Goal: Task Accomplishment & Management: Complete application form

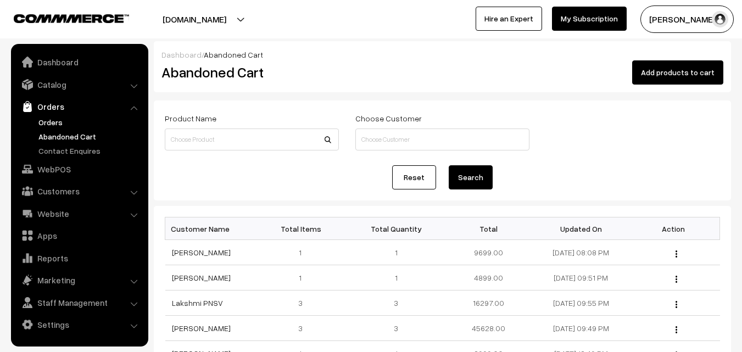
click at [57, 122] on link "Orders" at bounding box center [90, 122] width 109 height 12
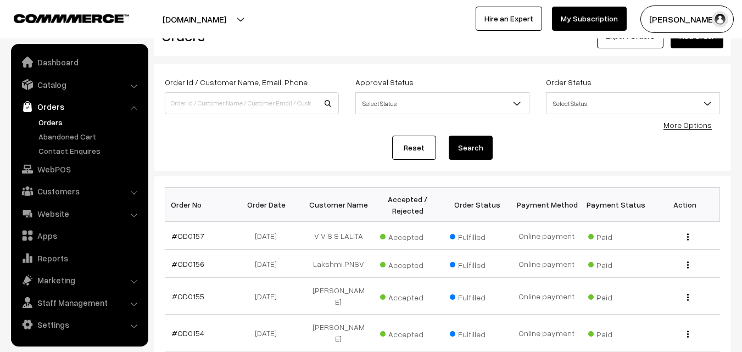
scroll to position [55, 0]
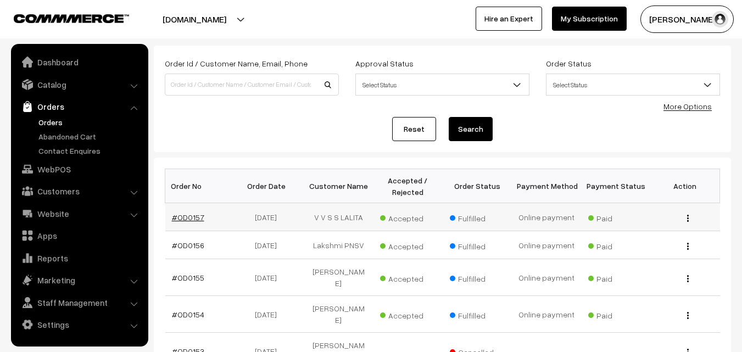
click at [188, 214] on link "#OD0157" at bounding box center [188, 217] width 32 height 9
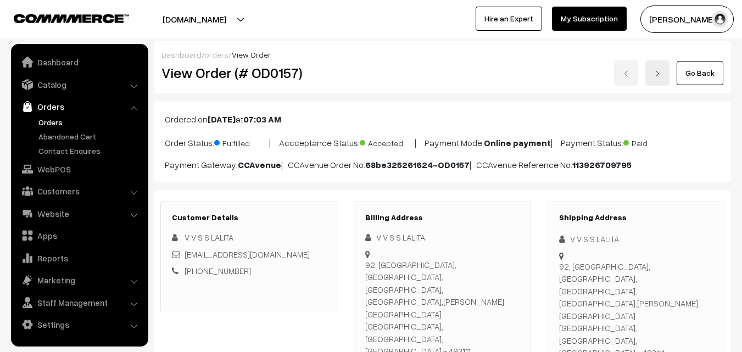
scroll to position [220, 0]
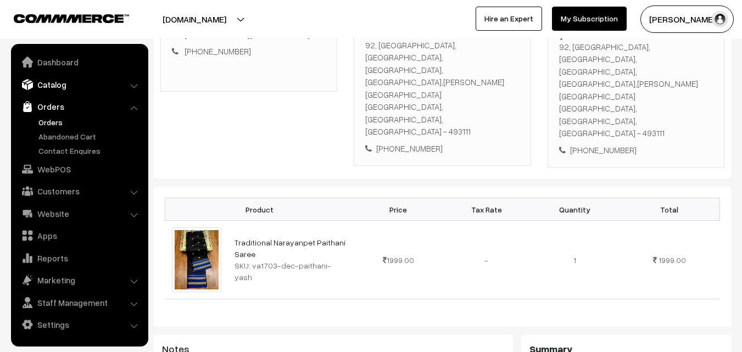
click at [51, 82] on link "Catalog" at bounding box center [79, 85] width 131 height 20
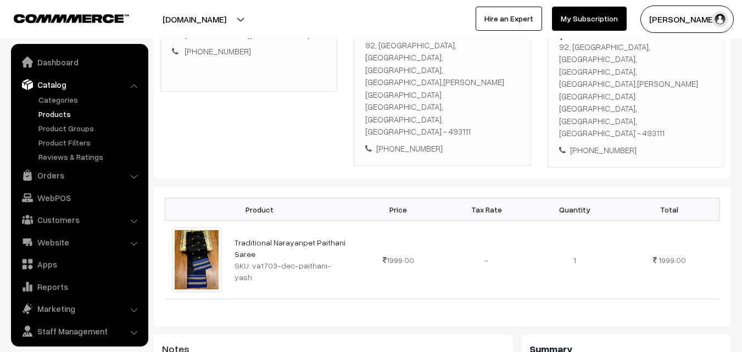
click at [48, 111] on link "Products" at bounding box center [90, 114] width 109 height 12
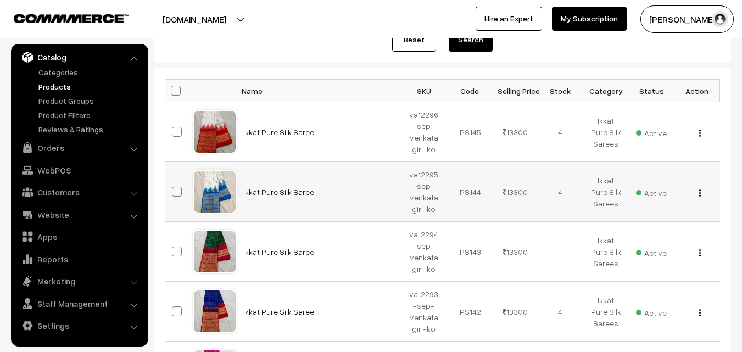
scroll to position [165, 0]
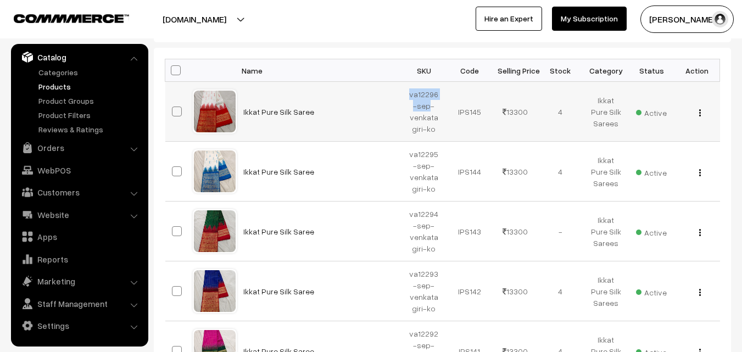
drag, startPoint x: 409, startPoint y: 93, endPoint x: 428, endPoint y: 108, distance: 24.3
click at [428, 108] on td "va12296-sep-venkatagiri-ko" at bounding box center [425, 112] width 46 height 60
copy td "va12296-sep"
click at [370, 23] on div "uppadasarees.in Go to Website Create New Store" at bounding box center [183, 18] width 377 height 27
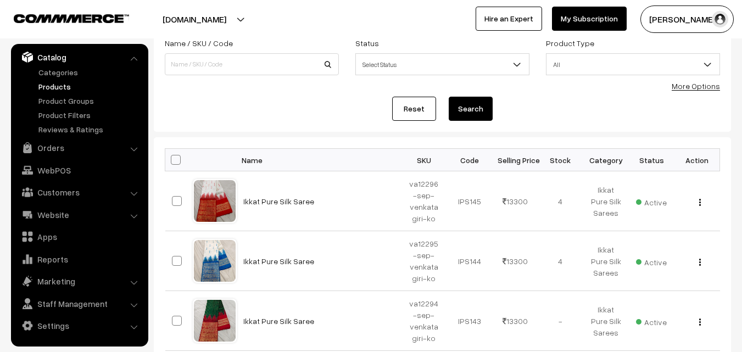
scroll to position [0, 0]
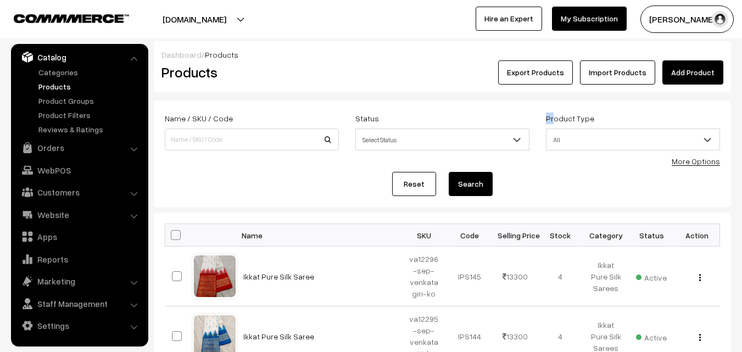
click at [565, 110] on form "Name / SKU / Code Status Select Status Active Inactive Select Status Product Ty…" at bounding box center [442, 154] width 577 height 107
click at [706, 60] on div "Dashboard / Products" at bounding box center [443, 55] width 562 height 12
click at [706, 62] on link "Add Product" at bounding box center [693, 72] width 61 height 24
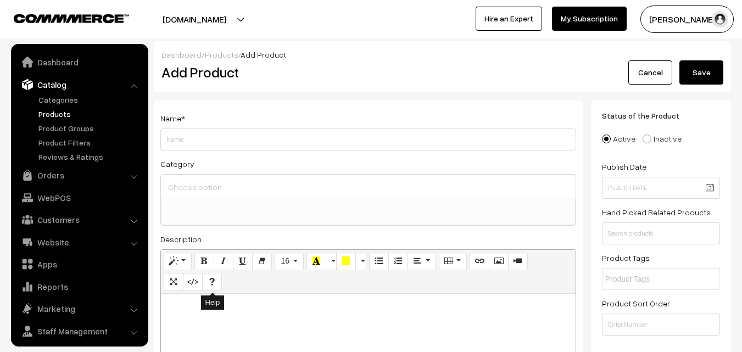
select select
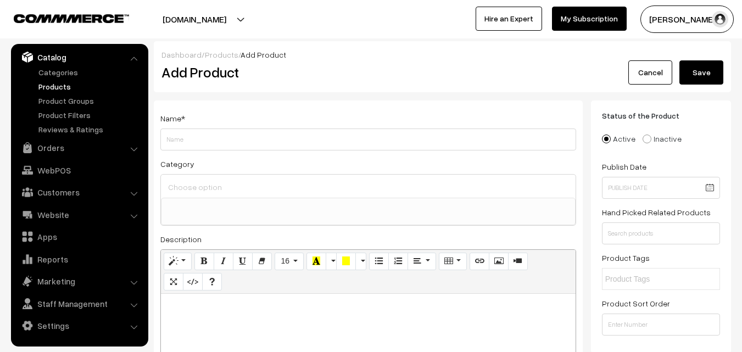
paste div
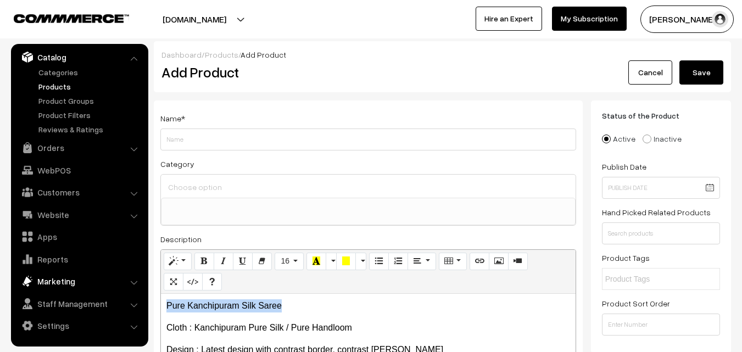
drag, startPoint x: 295, startPoint y: 305, endPoint x: 20, endPoint y: 272, distance: 277.1
copy p "Pure Kanchipuram Silk Saree"
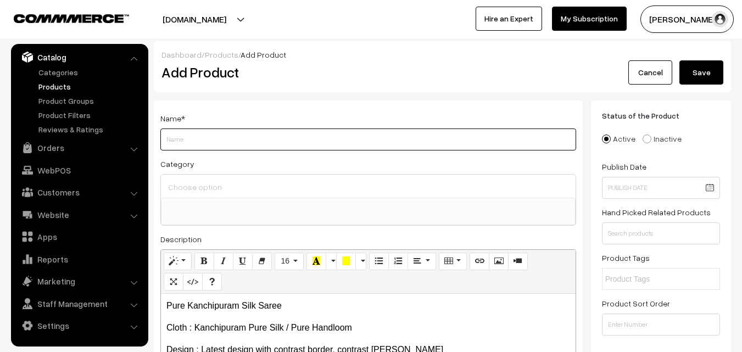
click at [201, 138] on input "Weight" at bounding box center [368, 140] width 416 height 22
paste input "Pure Kanchipuram Silk Saree"
type input "Pure Kanchipuram Silk Saree"
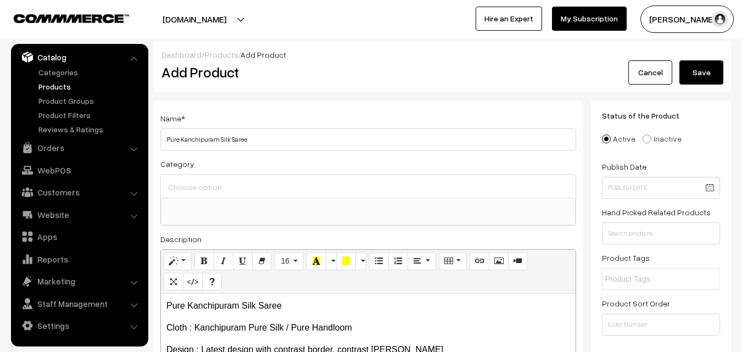
click at [204, 182] on input at bounding box center [368, 187] width 406 height 16
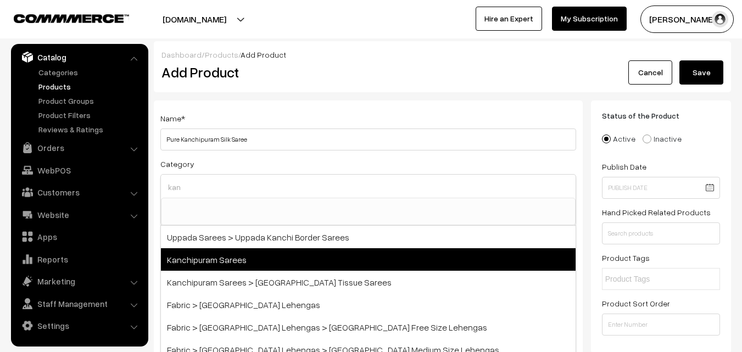
type input "kan"
click at [223, 260] on span "Kanchipuram Sarees" at bounding box center [368, 259] width 415 height 23
select select "3"
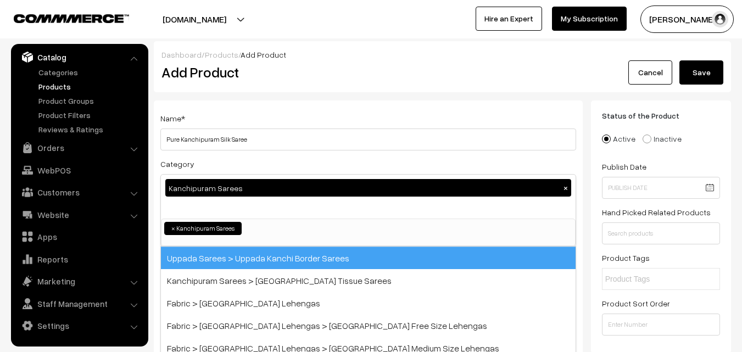
scroll to position [187, 0]
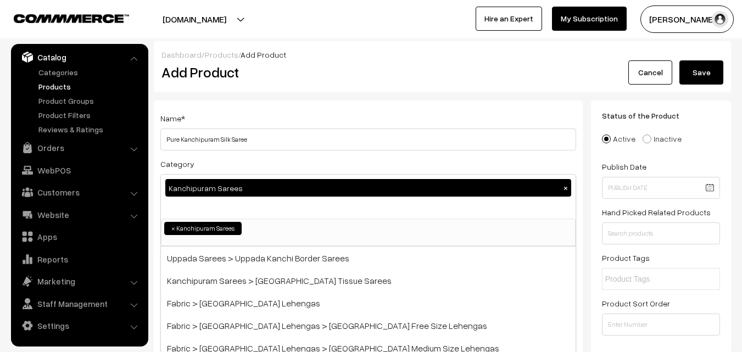
click at [268, 110] on div "Name * Pure Kanchipuram Silk Saree Category Kanchipuram Sarees × Uppada Sarees …" at bounding box center [368, 288] width 429 height 375
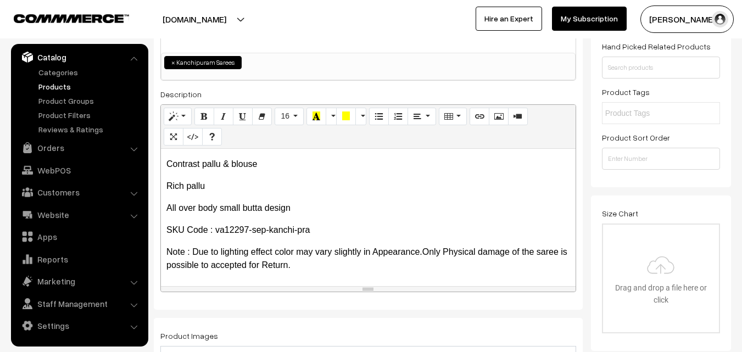
scroll to position [165, 0]
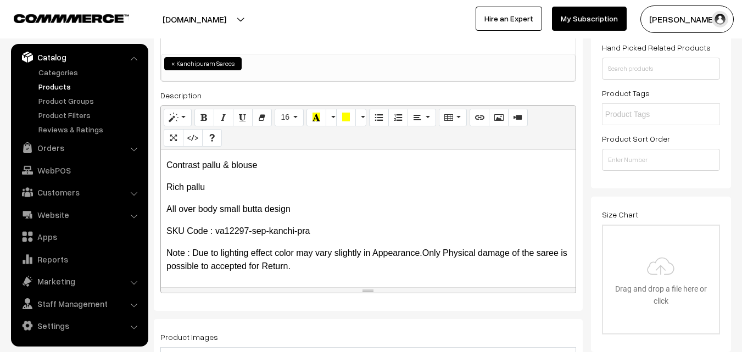
click at [248, 232] on p "SKU Code : va12297-sep-kanchi-pra" at bounding box center [368, 231] width 404 height 13
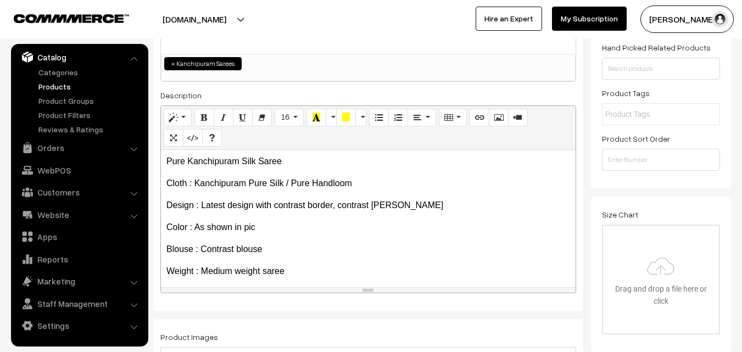
scroll to position [0, 0]
drag, startPoint x: 292, startPoint y: 155, endPoint x: 20, endPoint y: 154, distance: 271.4
copy p "Pure Kanchipuram Silk Saree"
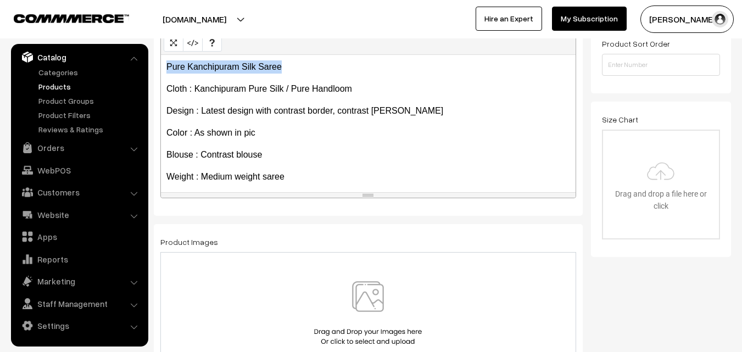
scroll to position [330, 0]
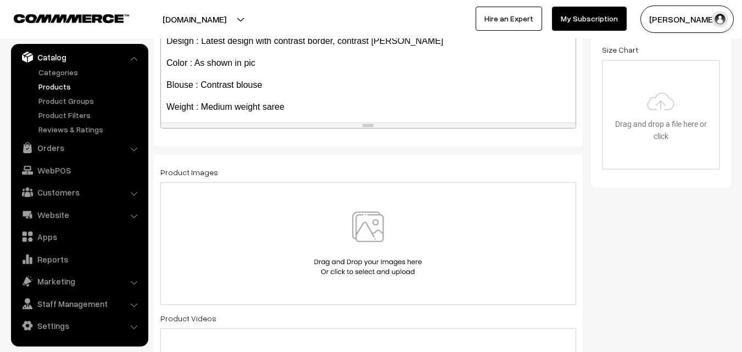
click at [343, 215] on img at bounding box center [367, 244] width 113 height 64
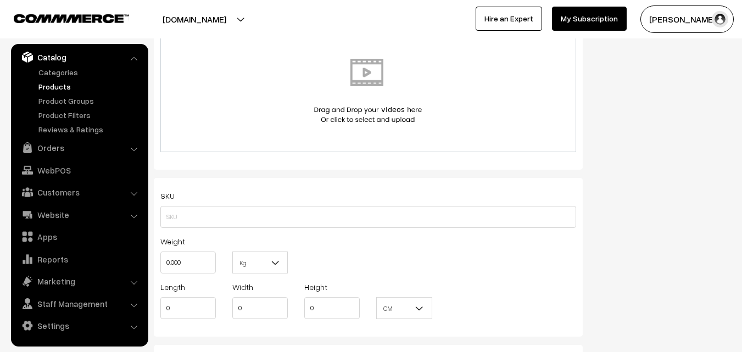
scroll to position [659, 0]
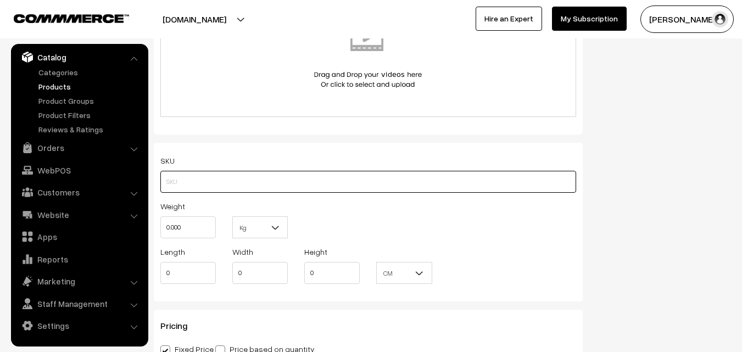
click at [161, 185] on input "text" at bounding box center [368, 182] width 416 height 22
paste input "va12298-sep-kanchi-pra"
type input "va12298-sep-kanchi-pra"
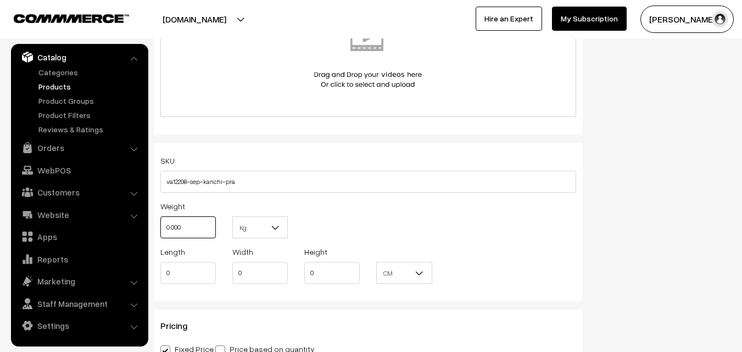
drag, startPoint x: 187, startPoint y: 226, endPoint x: 150, endPoint y: 226, distance: 36.8
click at [150, 226] on div "Name * Pure Kanchipuram Silk Saree Category Kanchipuram Sarees × Uppada Sarees …" at bounding box center [369, 65] width 446 height 1248
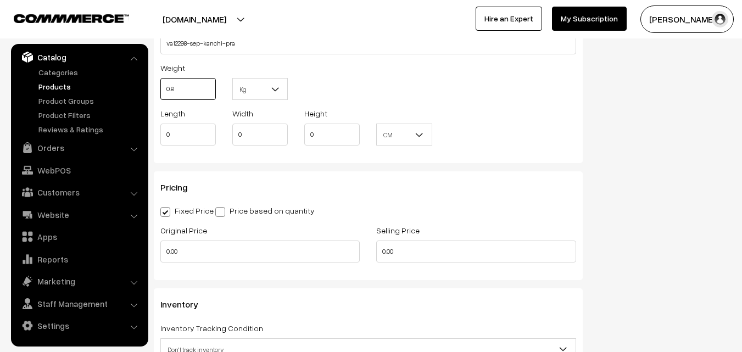
scroll to position [824, 0]
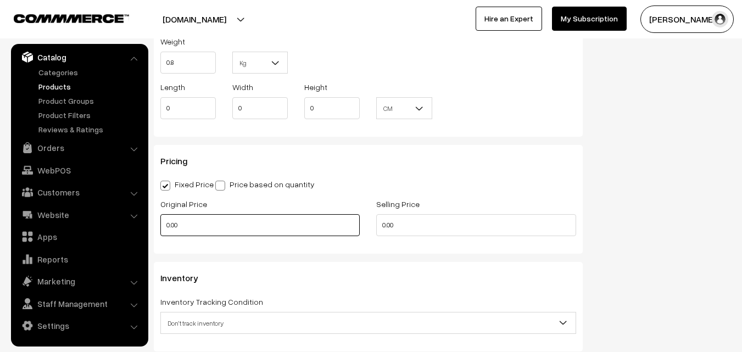
type input "0.80"
drag, startPoint x: 182, startPoint y: 225, endPoint x: 155, endPoint y: 229, distance: 26.6
click at [155, 229] on div "Original Price 0.00" at bounding box center [260, 220] width 216 height 46
type input "0"
type input "3990"
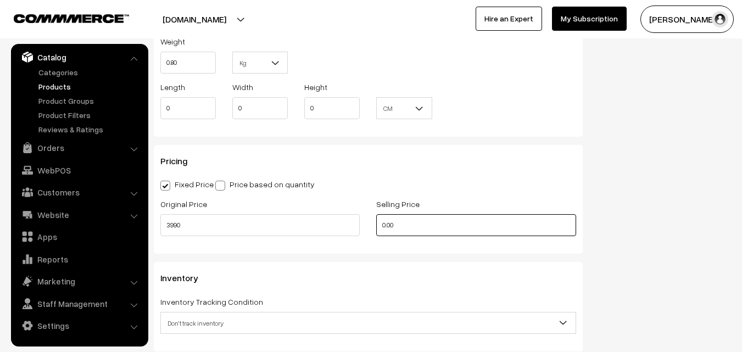
drag, startPoint x: 403, startPoint y: 225, endPoint x: 361, endPoint y: 224, distance: 41.8
click at [361, 224] on div "Original Price 3990 Selling Price 0.00" at bounding box center [368, 220] width 432 height 46
type input "8"
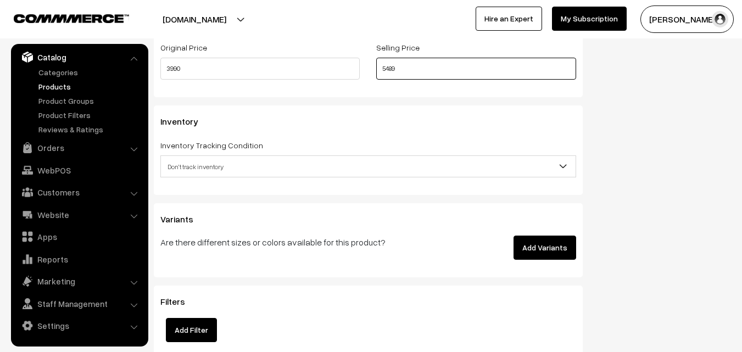
scroll to position [989, 0]
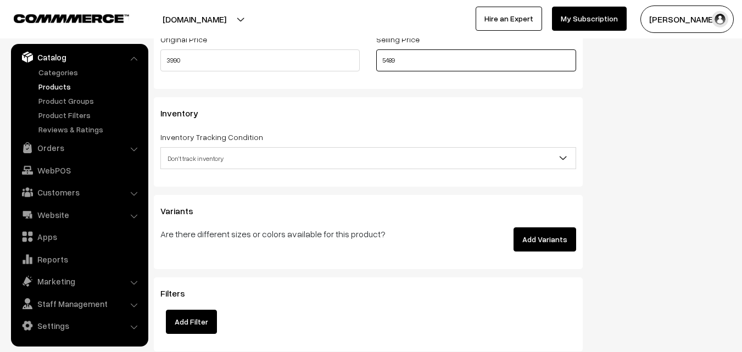
type input "5489"
click at [187, 157] on span "Don't track inventory" at bounding box center [368, 158] width 415 height 19
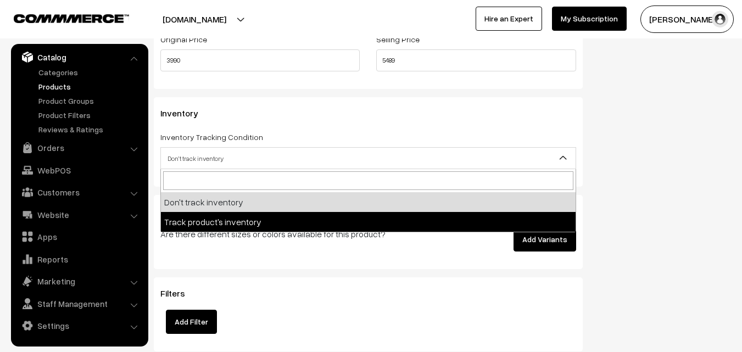
select select "2"
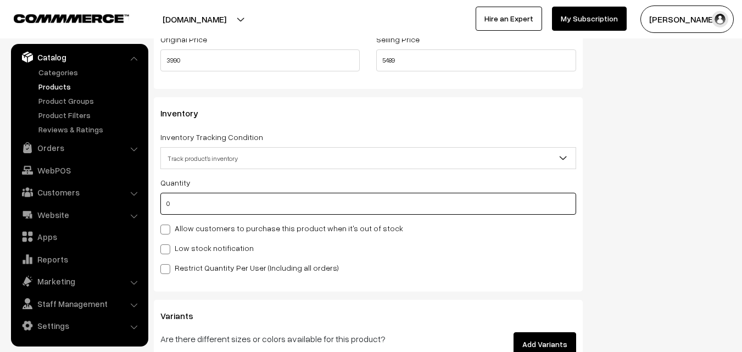
click at [181, 198] on input "0" at bounding box center [368, 204] width 416 height 22
type input "4"
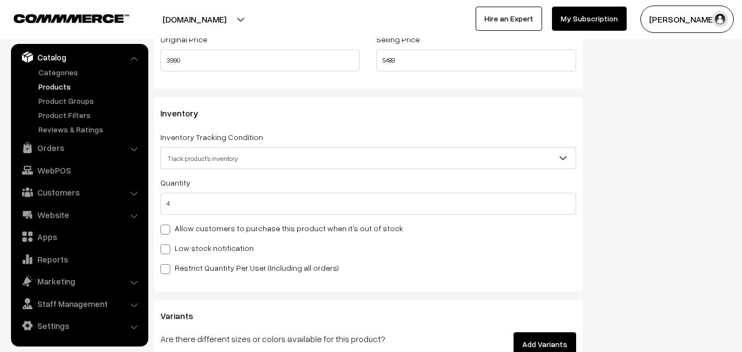
click at [170, 244] on label "Low stock notification" at bounding box center [206, 248] width 93 height 12
click at [168, 244] on input "Low stock notification" at bounding box center [163, 247] width 7 height 7
checkbox input "true"
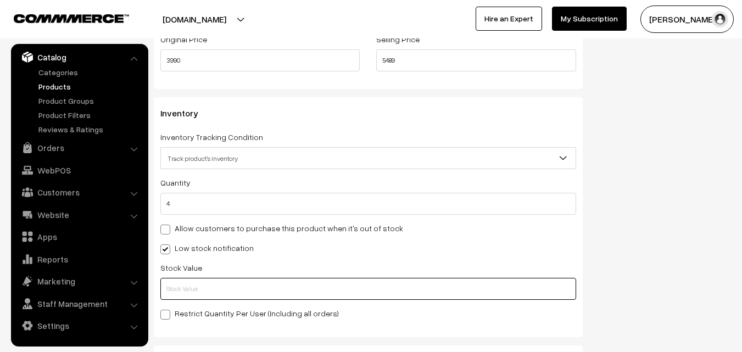
click at [176, 286] on input "text" at bounding box center [368, 289] width 416 height 22
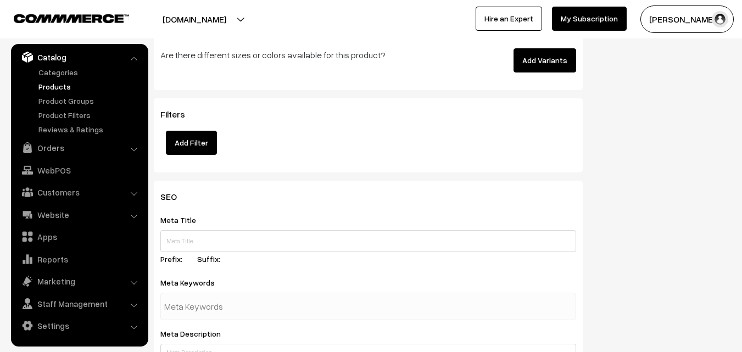
scroll to position [1635, 0]
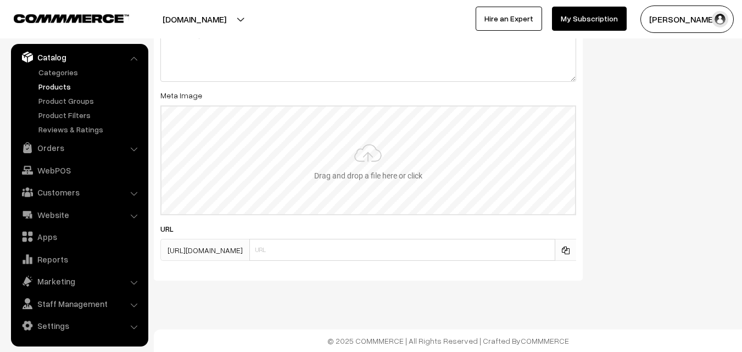
type input "2"
click at [381, 169] on input "file" at bounding box center [369, 161] width 414 height 108
type input "C:\fakepath\kanchipuram-saree-va12298-sep-1.jpeg"
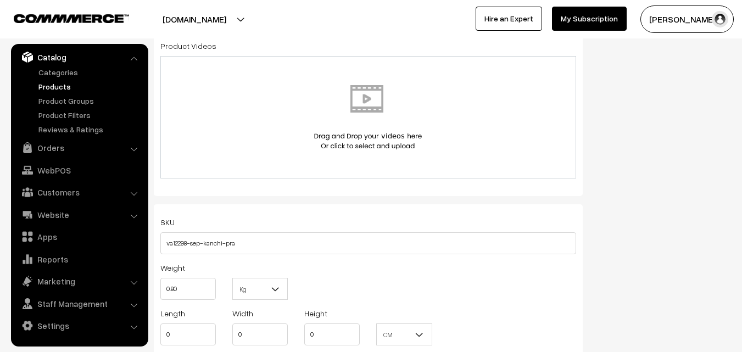
scroll to position [0, 0]
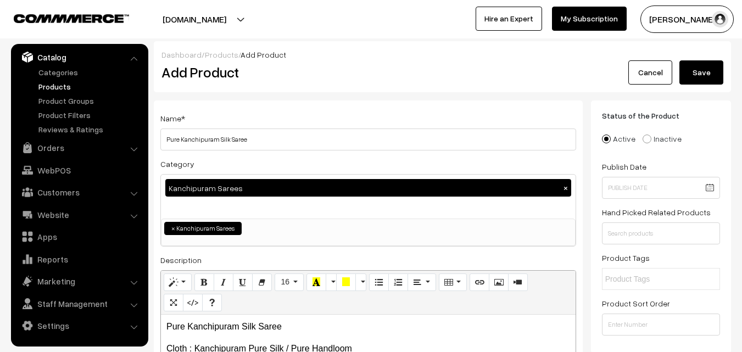
click at [706, 68] on button "Save" at bounding box center [702, 72] width 44 height 24
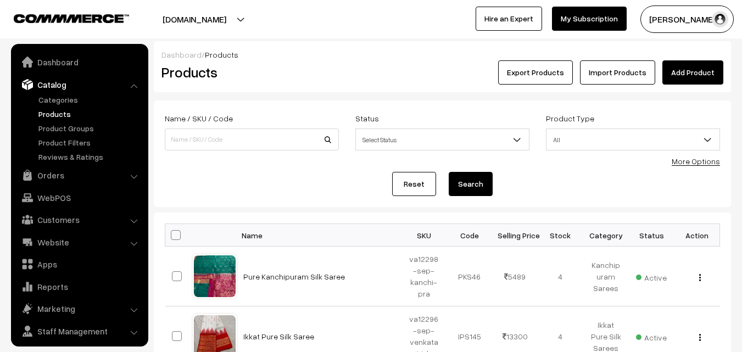
scroll to position [27, 0]
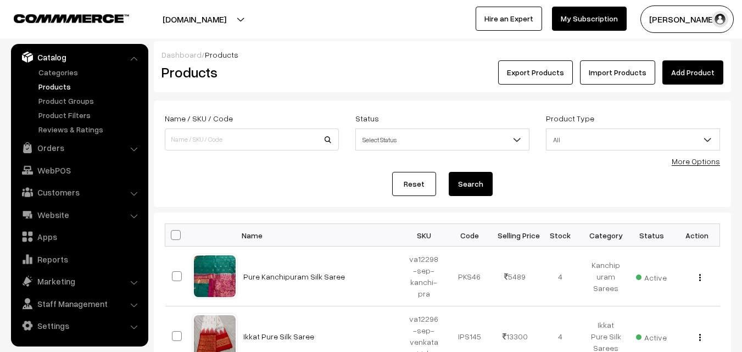
click at [338, 81] on div "Products" at bounding box center [249, 72] width 193 height 24
click at [674, 68] on link "Add Product" at bounding box center [693, 72] width 61 height 24
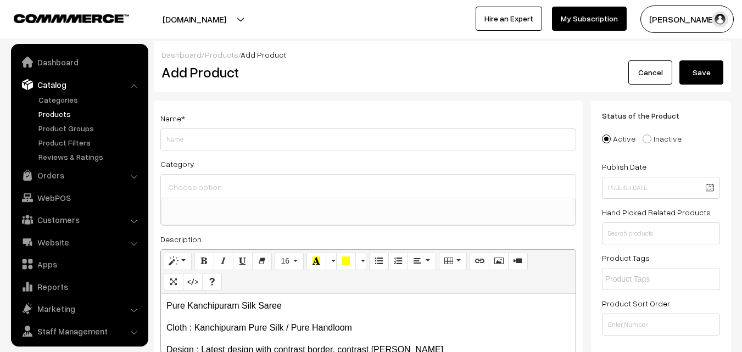
select select
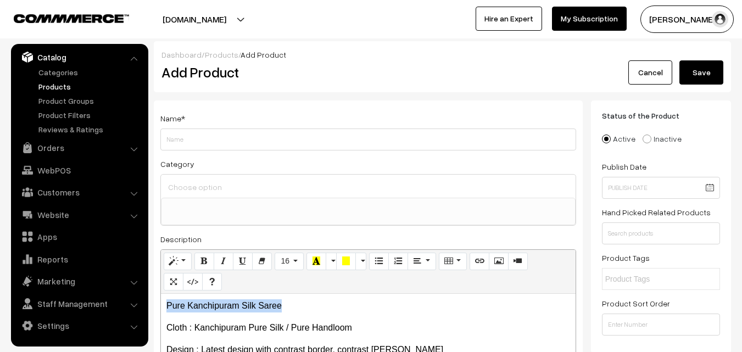
click at [157, 295] on div "Name * Category Uppada Sarees Uppada Sarees > Uppada Plain Sarees Uppada Sarees…" at bounding box center [368, 278] width 429 height 354
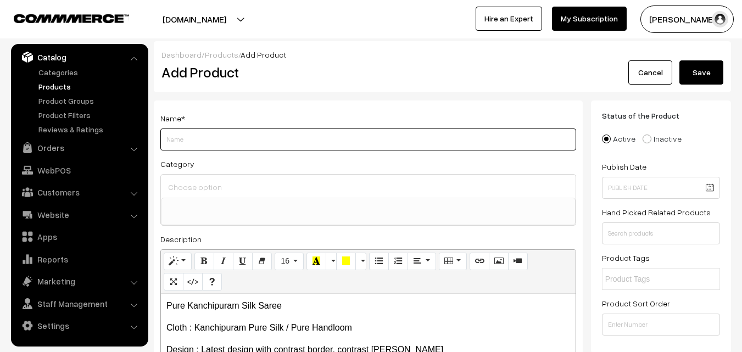
click at [205, 137] on input "Weight" at bounding box center [368, 140] width 416 height 22
paste input "Pure Kanchipuram Silk Saree"
type input "Pure Kanchipuram Silk Saree"
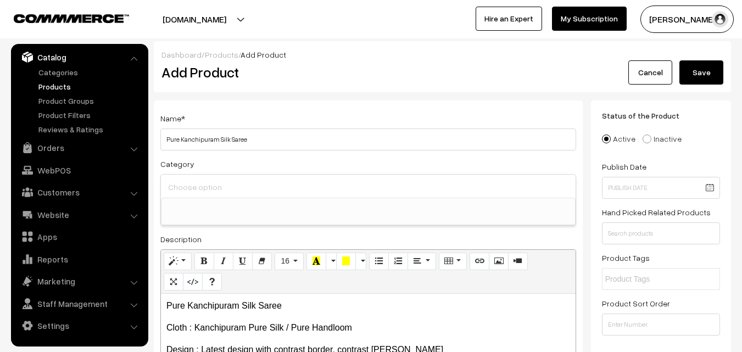
click at [205, 190] on input at bounding box center [368, 187] width 406 height 16
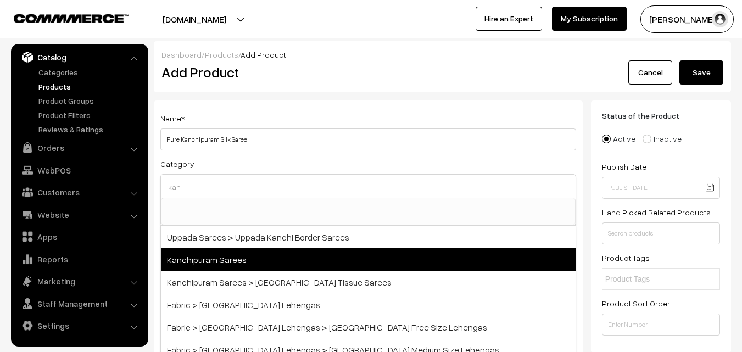
type input "kan"
click at [231, 256] on span "Kanchipuram Sarees" at bounding box center [368, 259] width 415 height 23
select select "3"
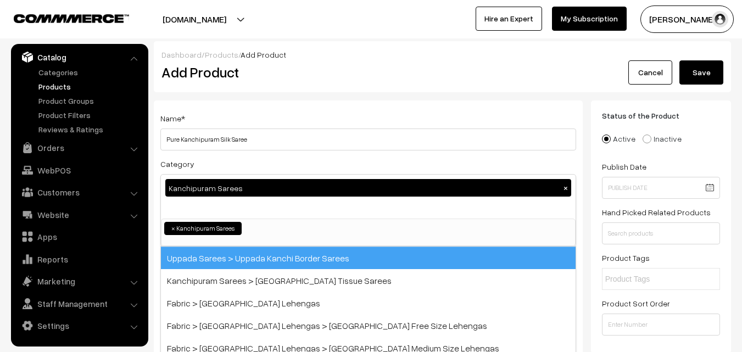
scroll to position [187, 0]
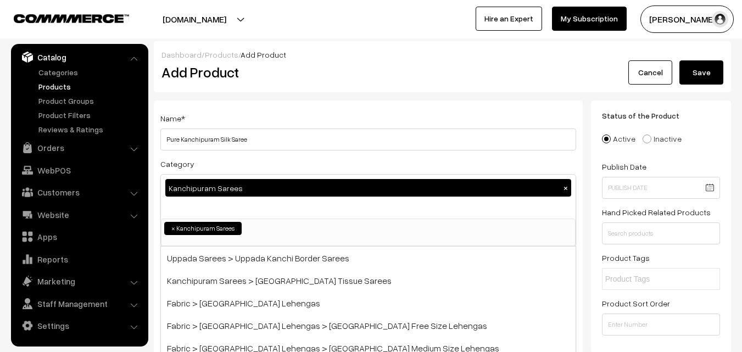
click at [288, 108] on div "Name * Pure Kanchipuram Silk Saree Category Kanchipuram Sarees × Uppada Sarees …" at bounding box center [368, 288] width 429 height 375
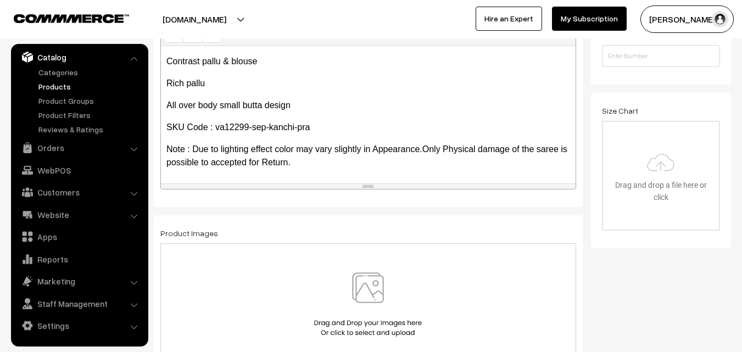
scroll to position [330, 0]
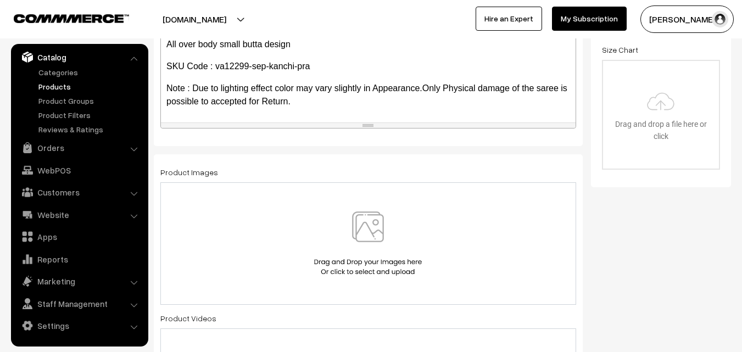
click at [364, 232] on img at bounding box center [367, 244] width 113 height 64
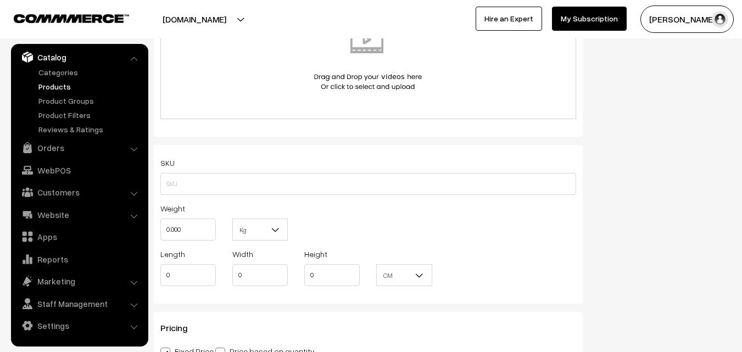
scroll to position [659, 0]
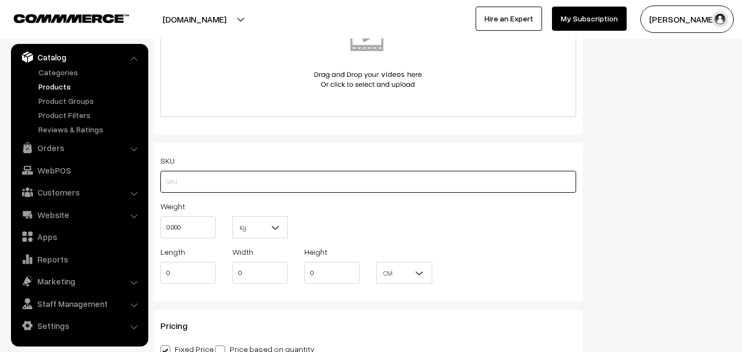
click at [184, 179] on input "text" at bounding box center [368, 182] width 416 height 22
paste input "va12299-sep-kanchi-pra"
type input "va12299-sep-kanchi-pra"
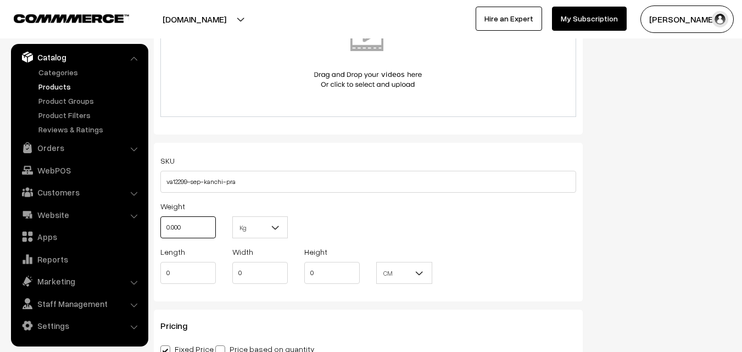
drag, startPoint x: 185, startPoint y: 225, endPoint x: 140, endPoint y: 225, distance: 45.1
click at [140, 225] on body "Thank you for showing interest. Our team will call you shortly. Close uppadasar…" at bounding box center [371, 259] width 742 height 1837
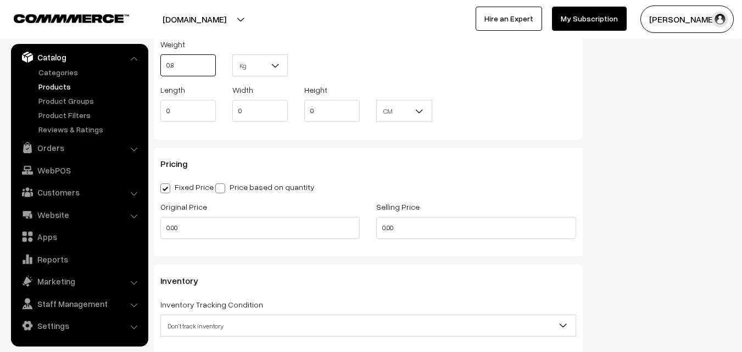
scroll to position [824, 0]
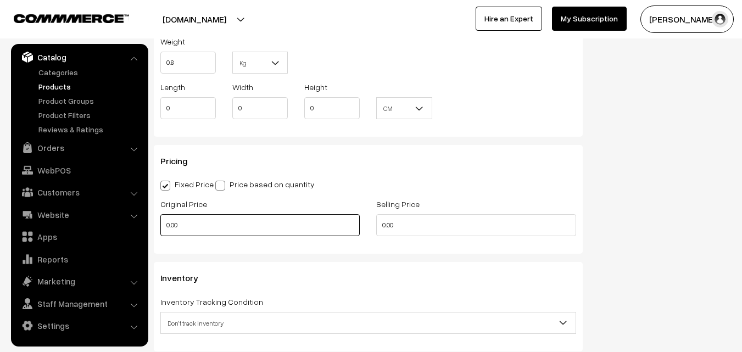
type input "0.80"
drag, startPoint x: 201, startPoint y: 226, endPoint x: 147, endPoint y: 228, distance: 54.4
click at [147, 228] on body "Thank you for showing interest. Our team will call you shortly. Close uppadasar…" at bounding box center [371, 94] width 742 height 1837
drag, startPoint x: 211, startPoint y: 221, endPoint x: 162, endPoint y: 221, distance: 49.4
click at [162, 221] on input "0" at bounding box center [259, 225] width 199 height 22
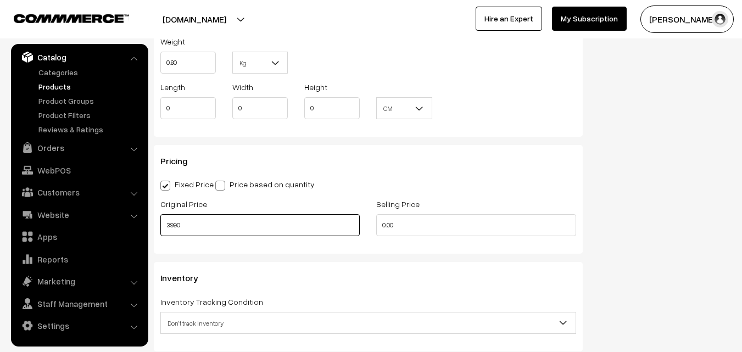
type input "3990"
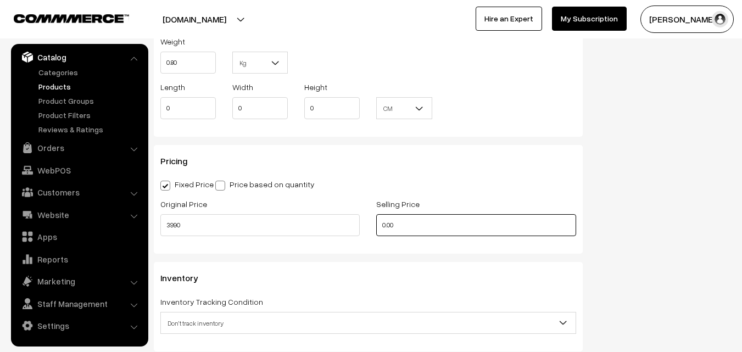
drag, startPoint x: 402, startPoint y: 224, endPoint x: 255, endPoint y: 221, distance: 146.7
click at [255, 221] on div "Original Price 3990 Selling Price 0.00" at bounding box center [368, 220] width 432 height 46
drag, startPoint x: 424, startPoint y: 220, endPoint x: 354, endPoint y: 231, distance: 71.2
click at [354, 231] on div "Original Price 3990 Selling Price 0" at bounding box center [368, 220] width 432 height 46
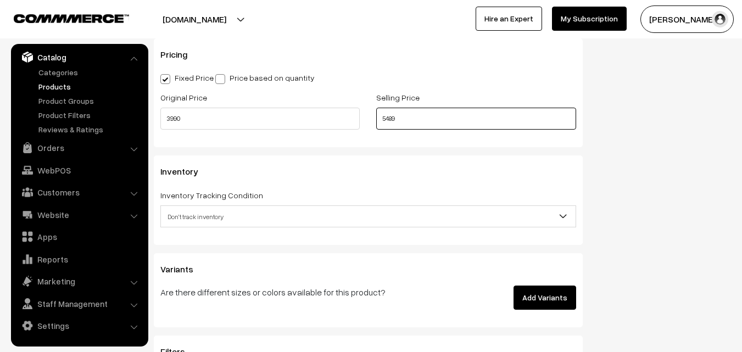
scroll to position [934, 0]
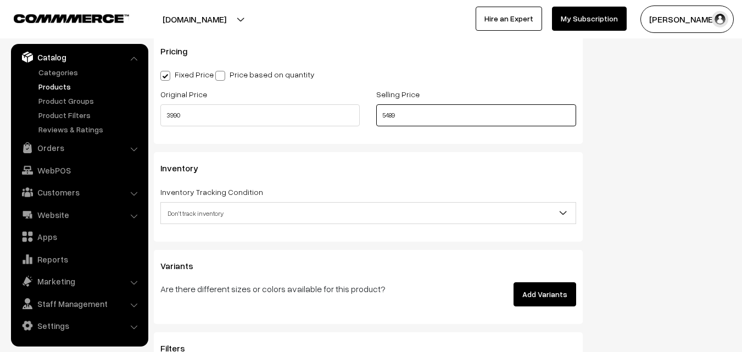
type input "5489"
click at [195, 214] on span "Don't track inventory" at bounding box center [368, 213] width 415 height 19
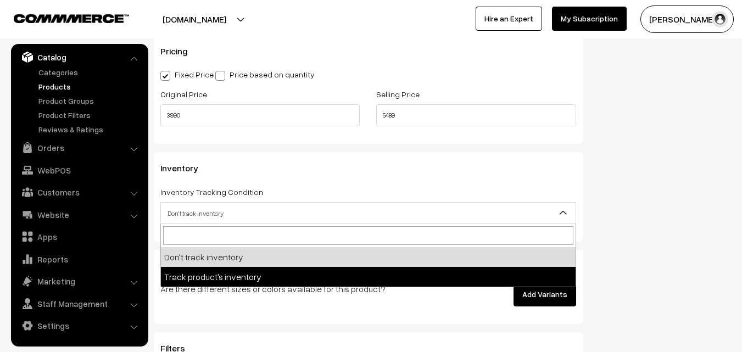
select select "2"
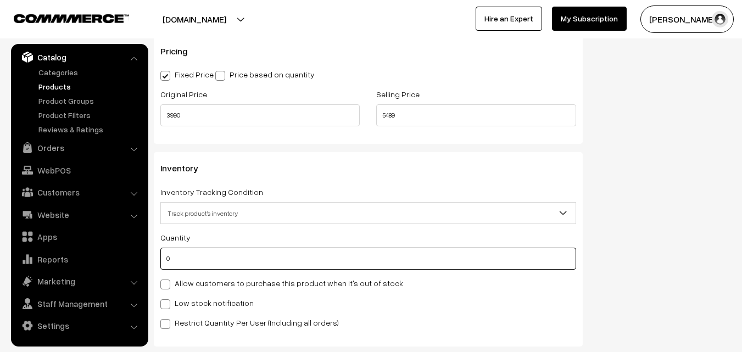
click at [191, 255] on input "0" at bounding box center [368, 259] width 416 height 22
type input "4"
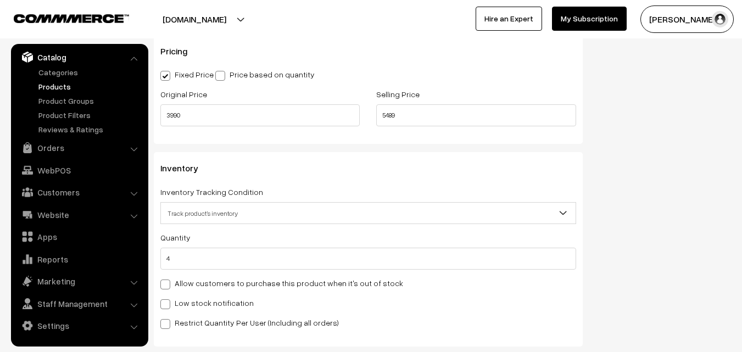
click at [198, 303] on label "Low stock notification" at bounding box center [206, 303] width 93 height 12
click at [168, 303] on input "Low stock notification" at bounding box center [163, 302] width 7 height 7
checkbox input "true"
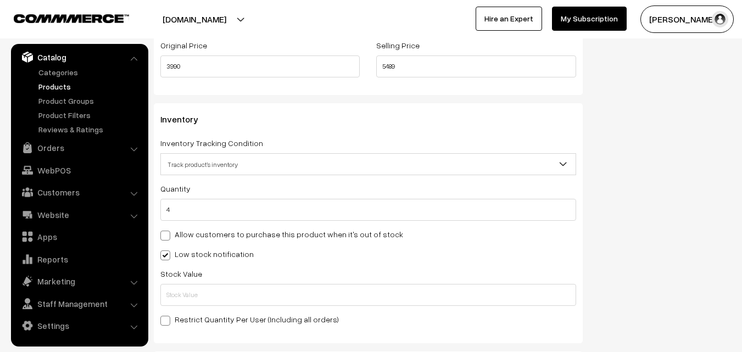
scroll to position [1099, 0]
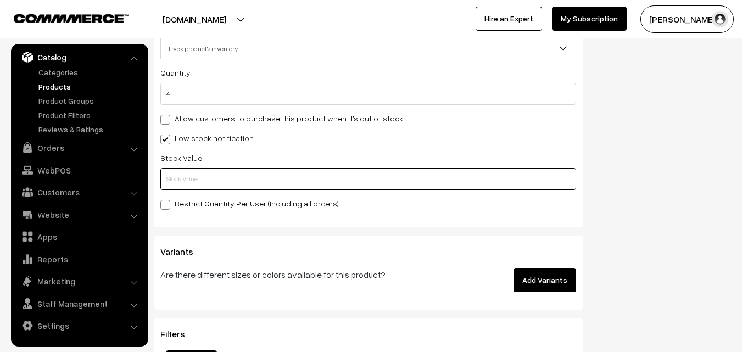
click at [182, 182] on input "text" at bounding box center [368, 179] width 416 height 22
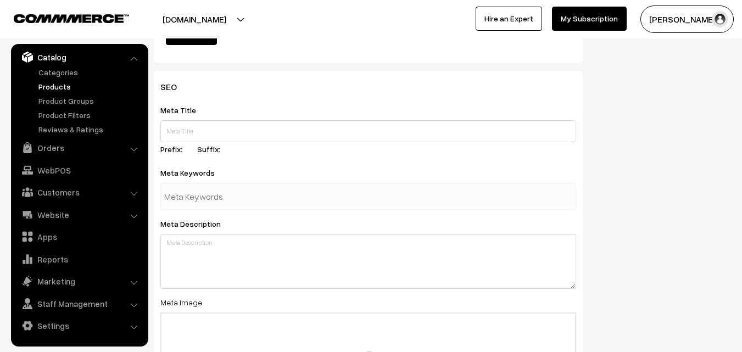
scroll to position [1635, 0]
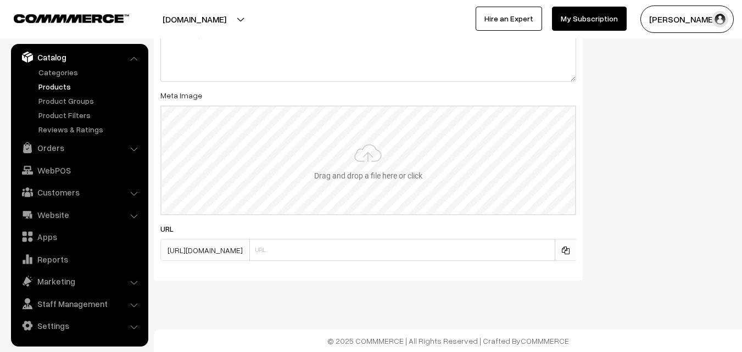
type input "2"
click at [357, 182] on input "file" at bounding box center [369, 161] width 414 height 108
type input "C:\fakepath\kanchipuram-saree-va12299-sep.jpeg"
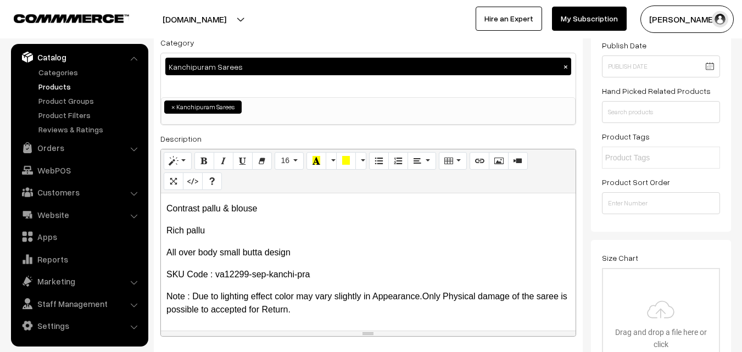
scroll to position [0, 0]
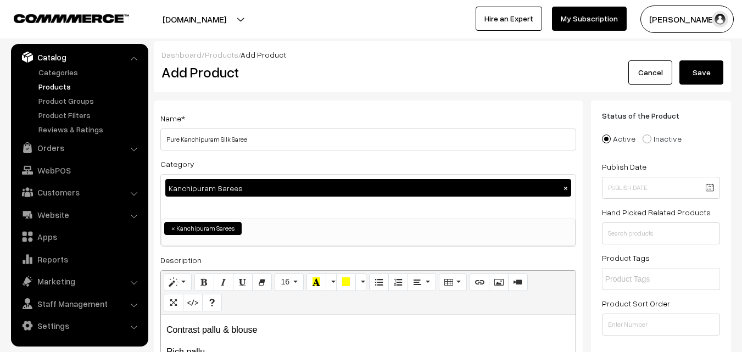
click at [686, 73] on button "Save" at bounding box center [702, 72] width 44 height 24
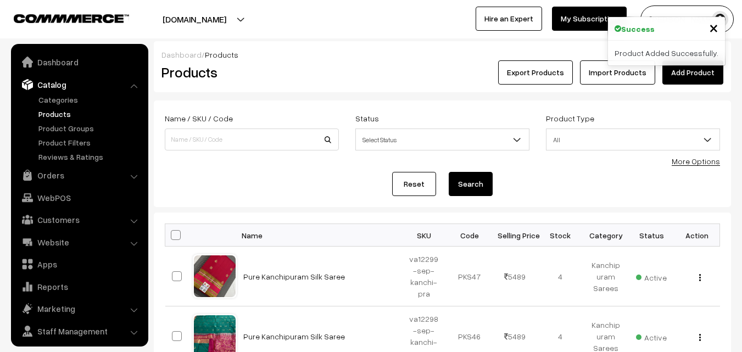
scroll to position [27, 0]
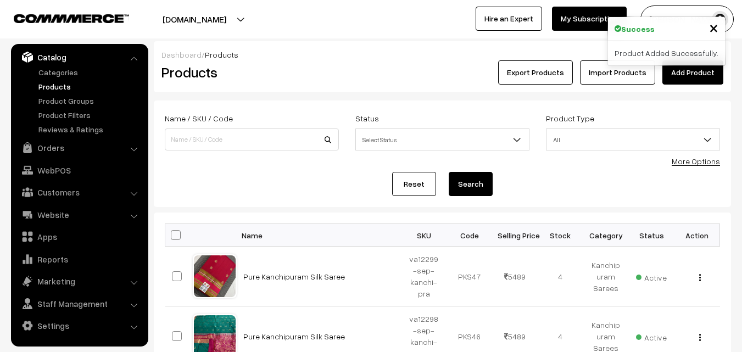
click at [354, 75] on div "Export Products Import Products Add Product" at bounding box center [538, 72] width 369 height 24
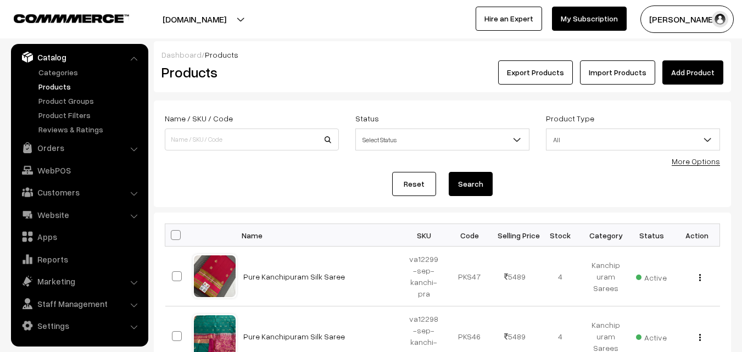
click at [681, 75] on link "Add Product" at bounding box center [693, 72] width 61 height 24
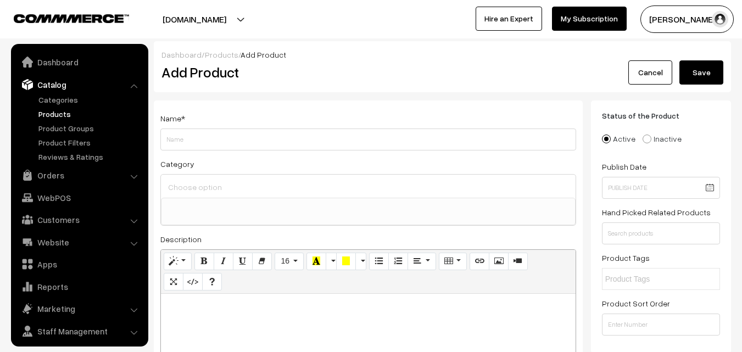
select select
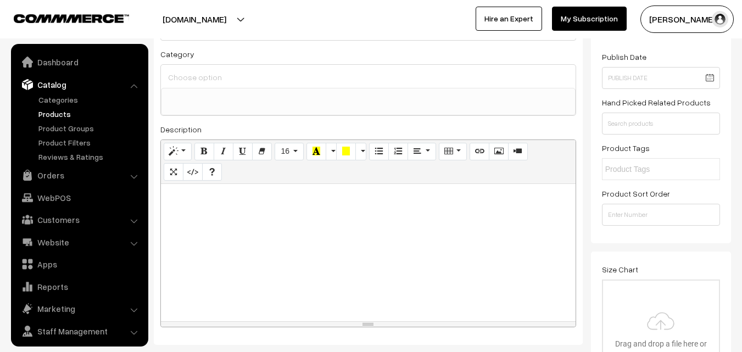
scroll to position [27, 0]
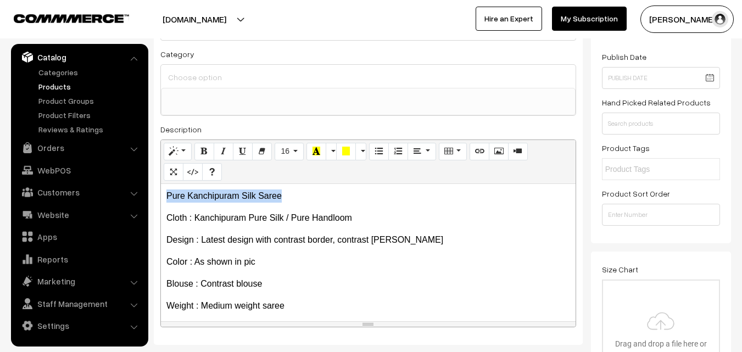
drag, startPoint x: 289, startPoint y: 201, endPoint x: 131, endPoint y: 193, distance: 158.4
copy p "Pure Kanchipuram Silk Saree"
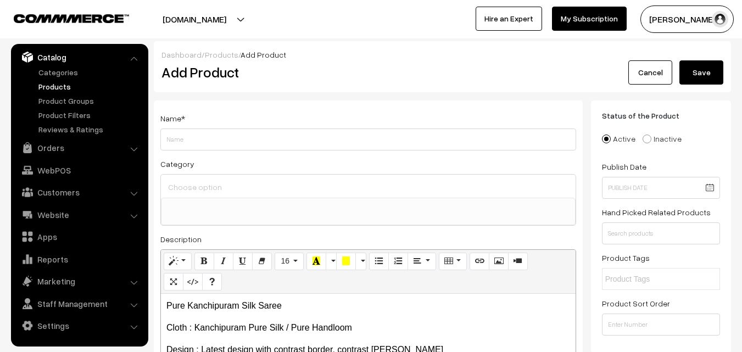
drag, startPoint x: 225, startPoint y: 157, endPoint x: 221, endPoint y: 138, distance: 18.4
click at [223, 148] on div "Name * Category Uppada Sarees Uppada Sarees > Uppada Plain Sarees Uppada Sarees…" at bounding box center [368, 278] width 429 height 354
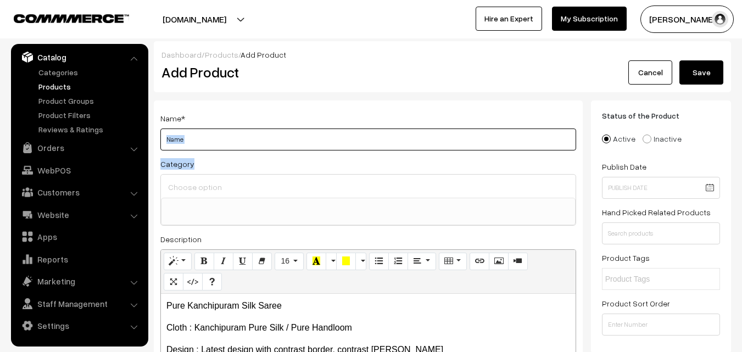
click at [221, 138] on input "Weight" at bounding box center [368, 140] width 416 height 22
paste input "Pure Kanchipuram Silk Saree"
type input "Pure Kanchipuram Silk Saree"
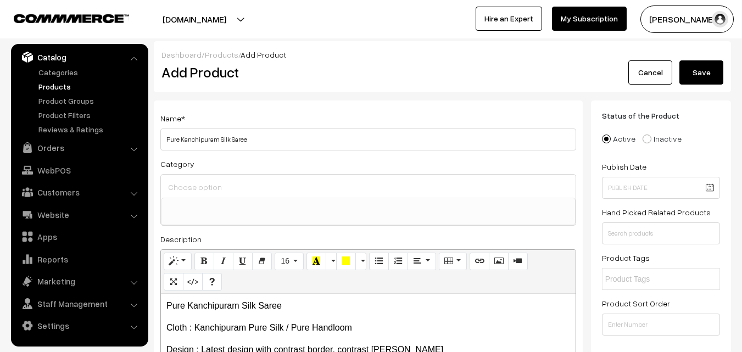
click at [215, 188] on input at bounding box center [368, 187] width 406 height 16
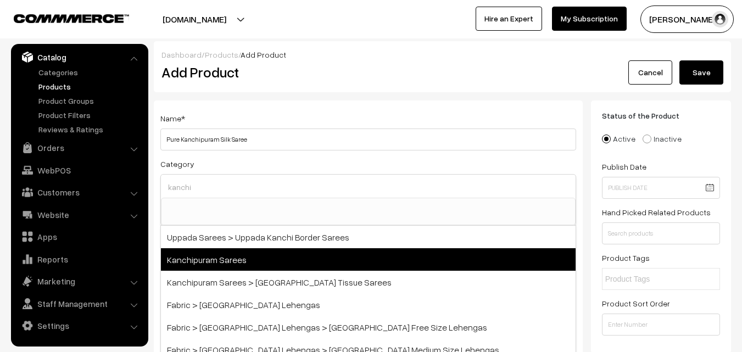
type input "kanchi"
click at [222, 260] on span "Kanchipuram Sarees" at bounding box center [368, 259] width 415 height 23
select select "3"
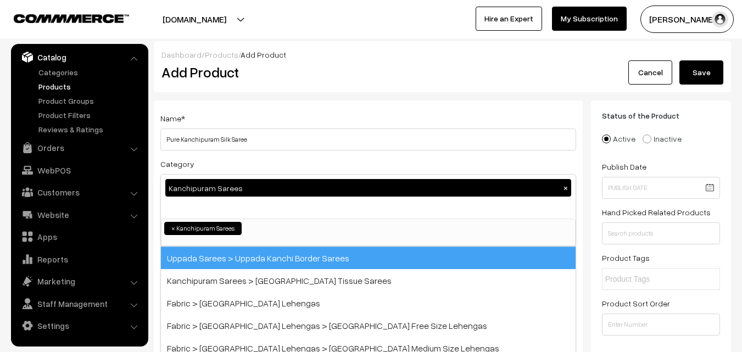
scroll to position [187, 0]
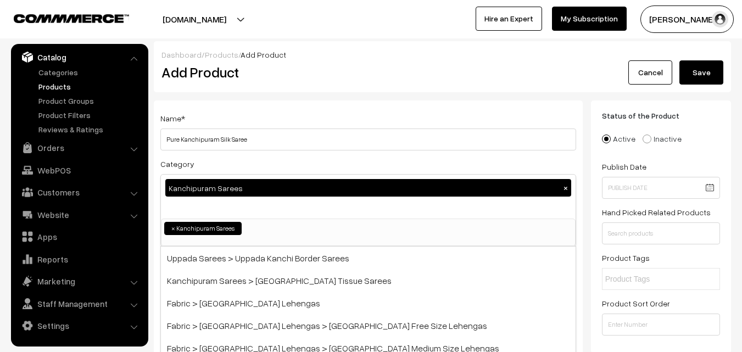
click at [280, 123] on div "Name * Pure Kanchipuram Silk Saree" at bounding box center [368, 131] width 416 height 39
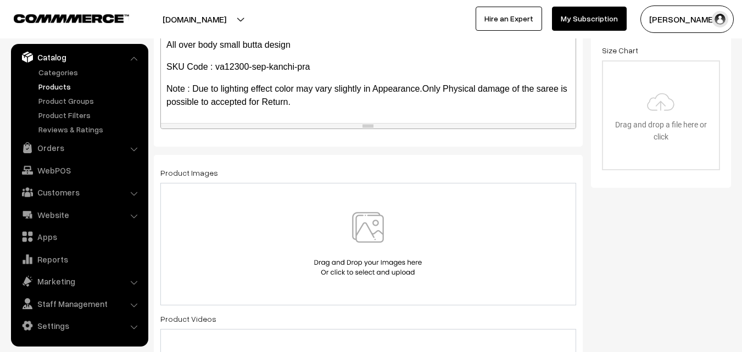
scroll to position [330, 0]
click at [369, 231] on img at bounding box center [367, 244] width 113 height 64
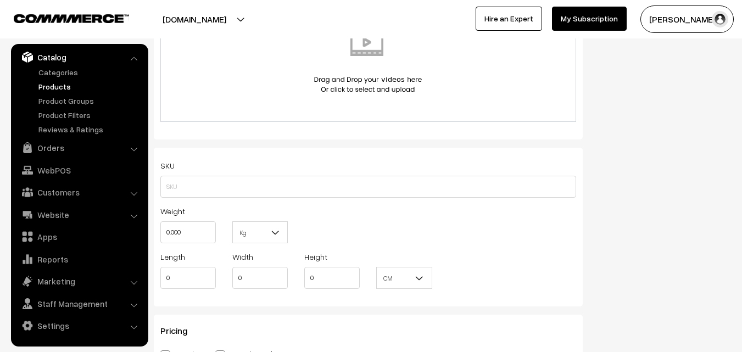
scroll to position [659, 0]
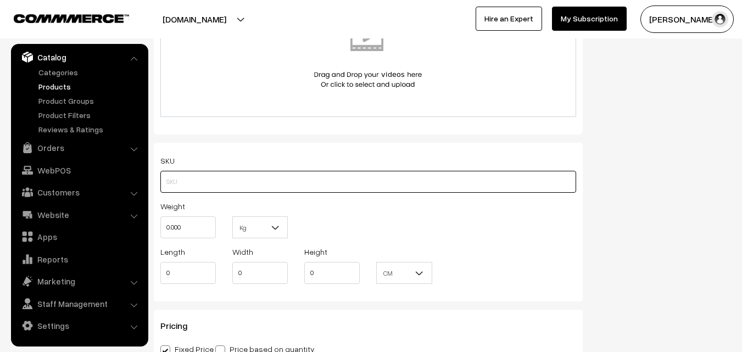
click at [196, 175] on input "text" at bounding box center [368, 182] width 416 height 22
paste input "va12300-sep-kanchi-pra"
type input "va12300-sep-kanchi-pra"
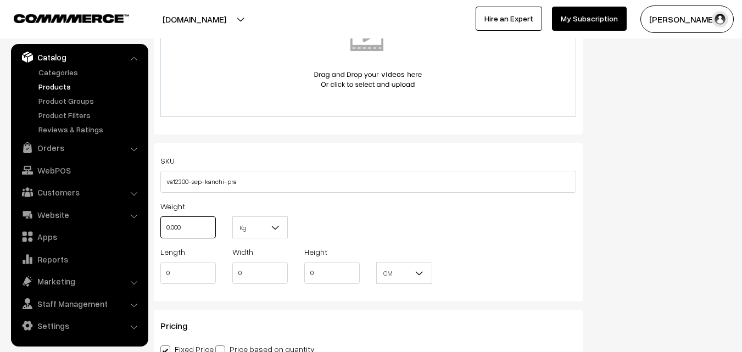
drag, startPoint x: 195, startPoint y: 220, endPoint x: 148, endPoint y: 219, distance: 46.7
click at [148, 219] on div "Name * Pure Kanchipuram Silk Saree Category Kanchipuram Sarees × Uppada Sarees …" at bounding box center [369, 65] width 446 height 1248
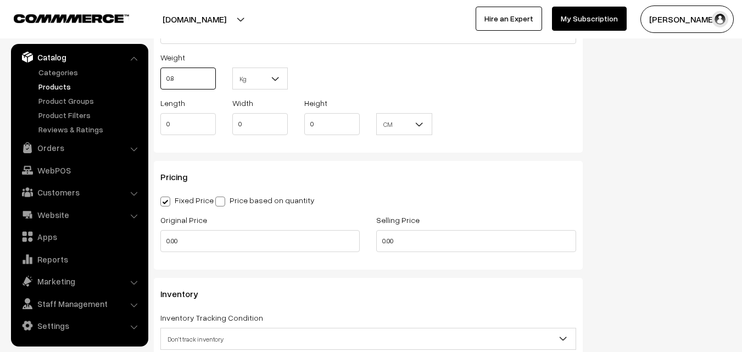
scroll to position [824, 0]
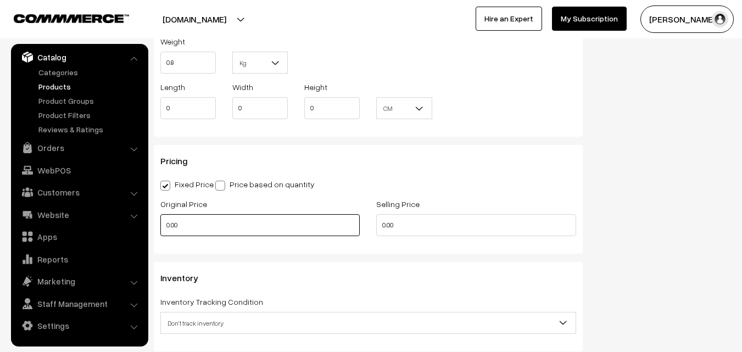
type input "0.80"
drag, startPoint x: 196, startPoint y: 219, endPoint x: 143, endPoint y: 221, distance: 52.8
click at [143, 221] on body "Thank you for showing interest. Our team will call you shortly. Close uppadasar…" at bounding box center [371, 94] width 742 height 1837
click at [197, 231] on input "0" at bounding box center [259, 225] width 199 height 22
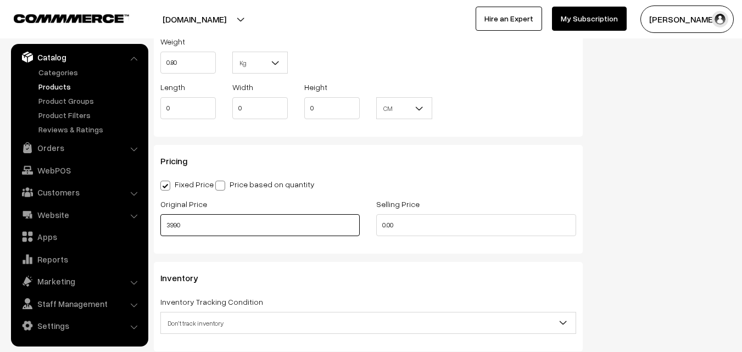
type input "3990"
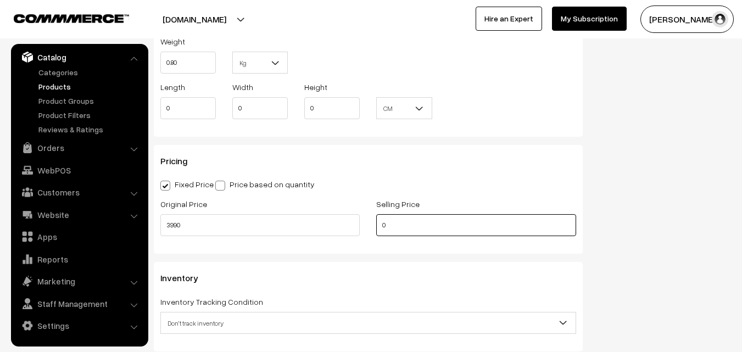
drag, startPoint x: 396, startPoint y: 226, endPoint x: 365, endPoint y: 225, distance: 30.8
click at [365, 225] on div "Original Price 3990 Selling Price 0" at bounding box center [368, 220] width 432 height 46
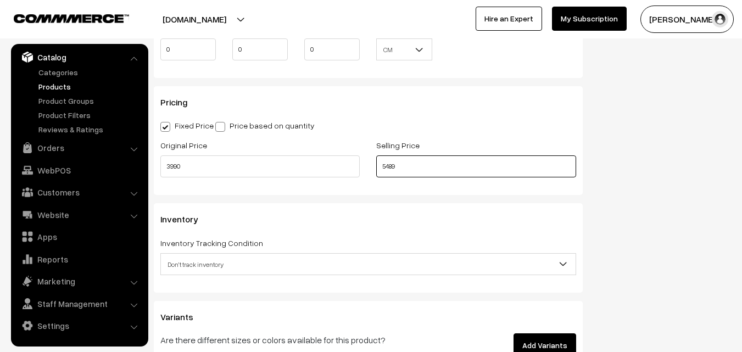
scroll to position [989, 0]
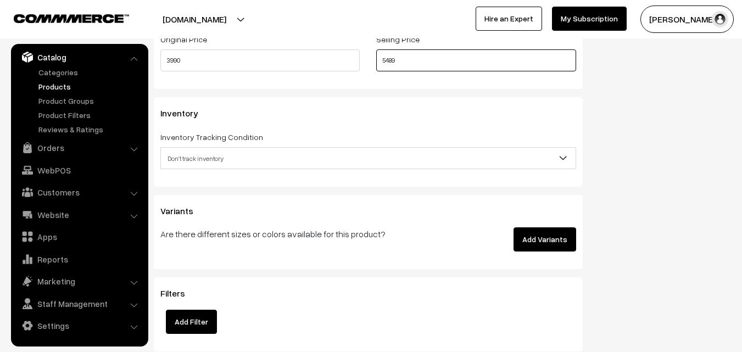
type input "5489"
click at [191, 148] on span "Don't track inventory" at bounding box center [368, 158] width 416 height 22
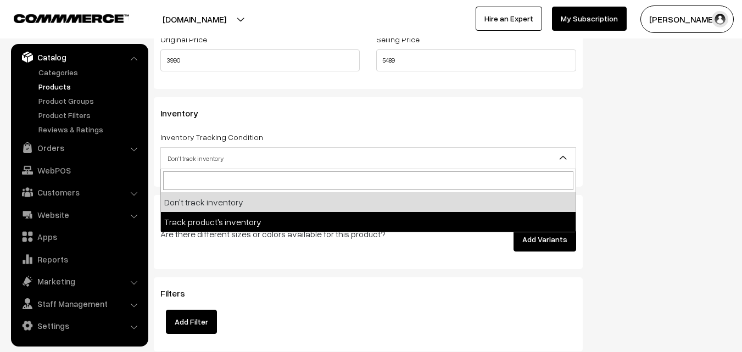
select select "2"
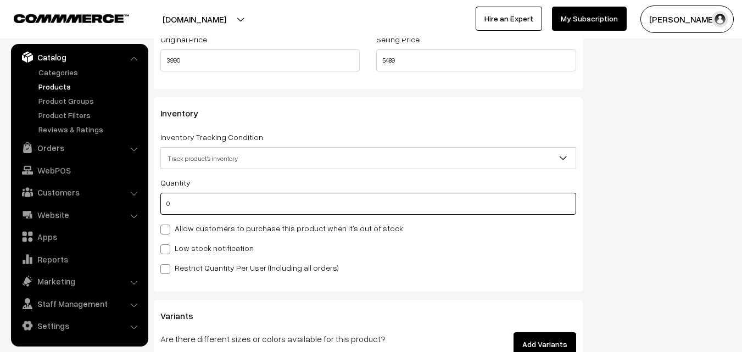
click at [191, 205] on input "0" at bounding box center [368, 204] width 416 height 22
type input "4"
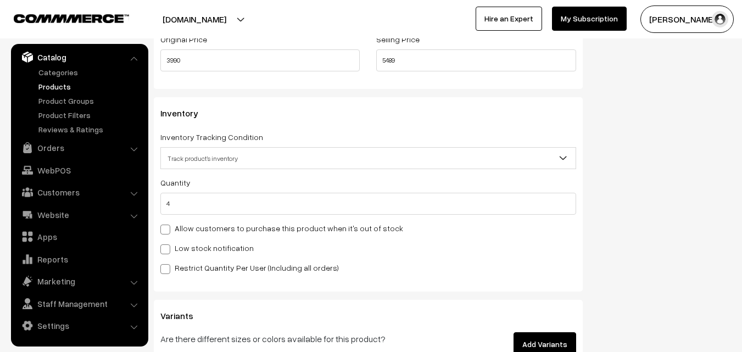
click at [197, 242] on label "Low stock notification" at bounding box center [206, 248] width 93 height 12
click at [168, 244] on input "Low stock notification" at bounding box center [163, 247] width 7 height 7
checkbox input "true"
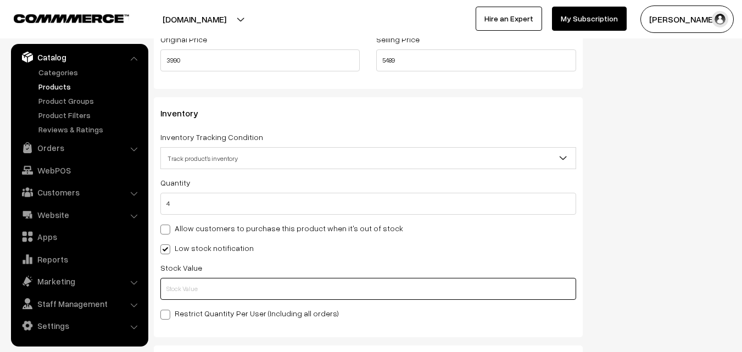
click at [202, 282] on input "text" at bounding box center [368, 289] width 416 height 22
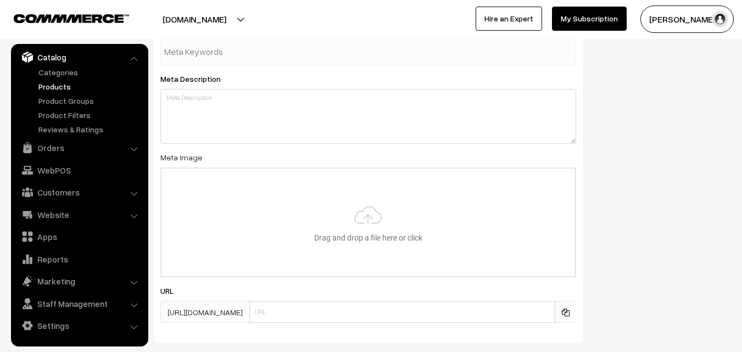
scroll to position [1635, 0]
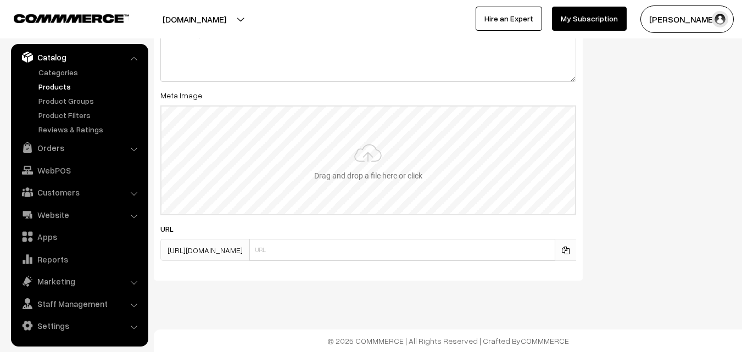
type input "2"
click at [344, 161] on input "file" at bounding box center [369, 161] width 414 height 108
type input "C:\fakepath\kanchipuram-saree-va12300-sep-1.jpeg"
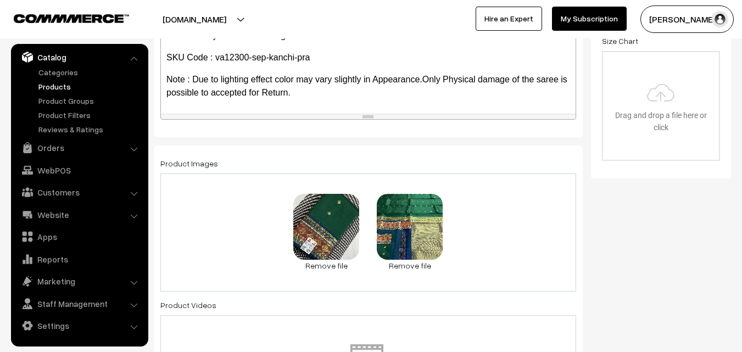
scroll to position [0, 0]
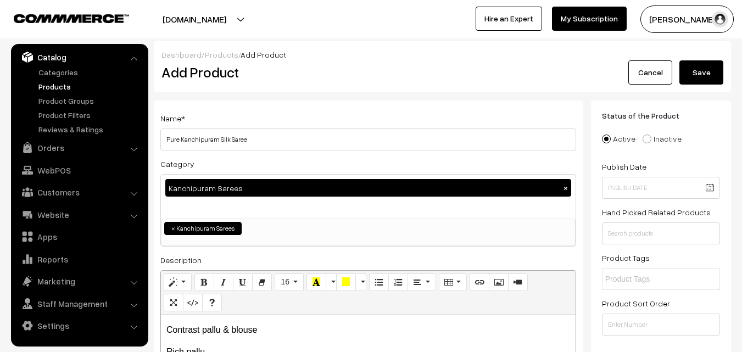
click at [711, 67] on button "Save" at bounding box center [702, 72] width 44 height 24
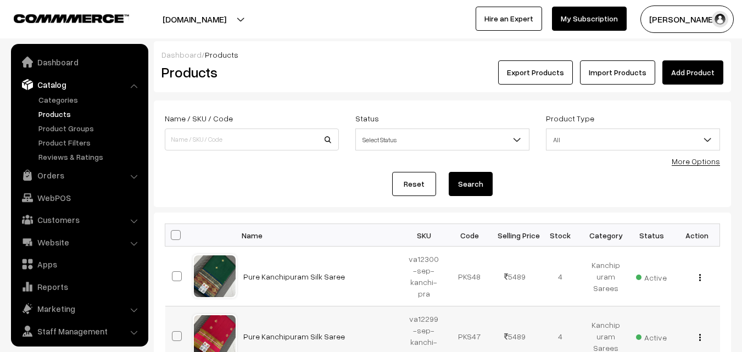
scroll to position [27, 0]
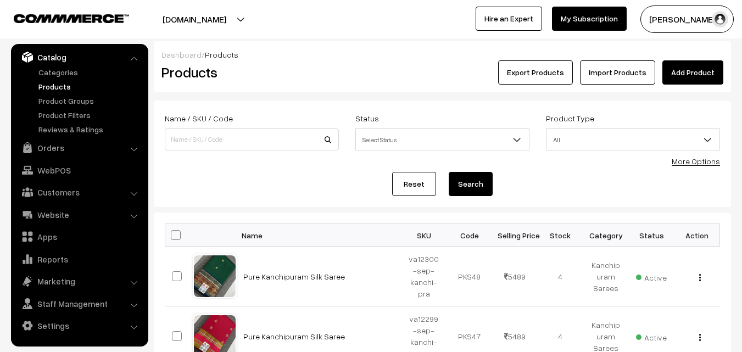
click at [319, 86] on div "Dashboard / Products Products Export Products Import Products Add Product" at bounding box center [442, 66] width 577 height 51
click at [681, 74] on link "Add Product" at bounding box center [693, 72] width 61 height 24
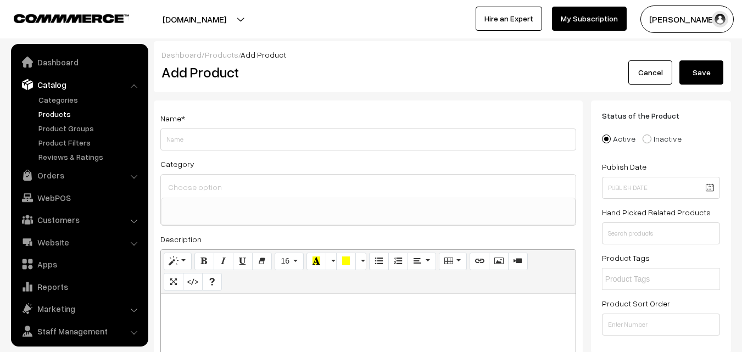
select select
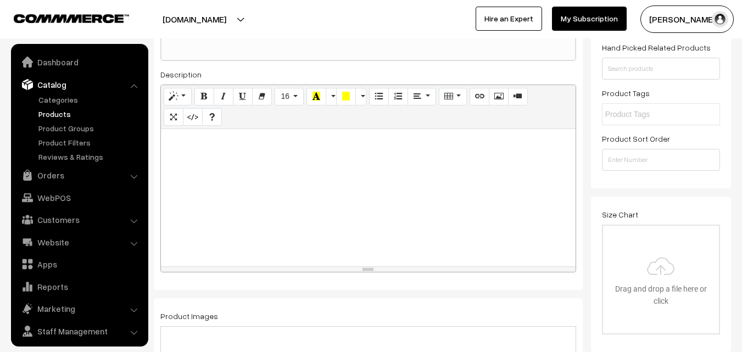
scroll to position [27, 0]
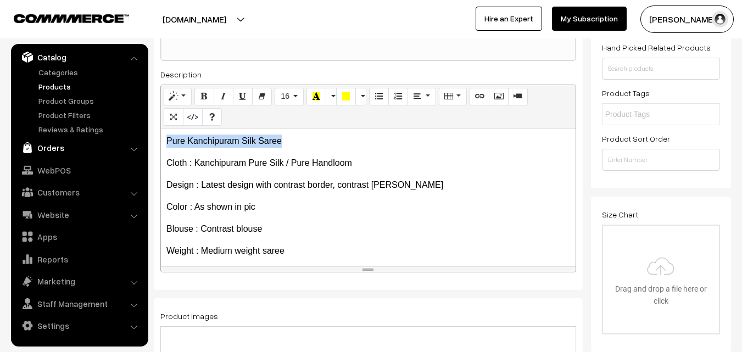
drag, startPoint x: 293, startPoint y: 142, endPoint x: 109, endPoint y: 139, distance: 184.6
copy p "Pure Kanchipuram Silk Saree"
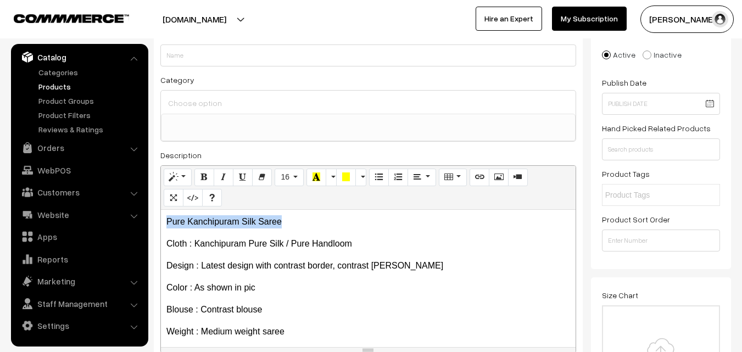
scroll to position [0, 0]
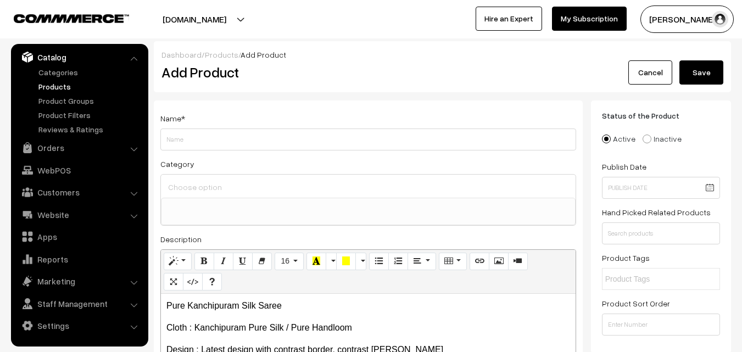
click at [168, 127] on div "Name *" at bounding box center [368, 131] width 416 height 39
click at [170, 135] on input "Weight" at bounding box center [368, 140] width 416 height 22
paste input "Pure Kanchipuram Silk Saree"
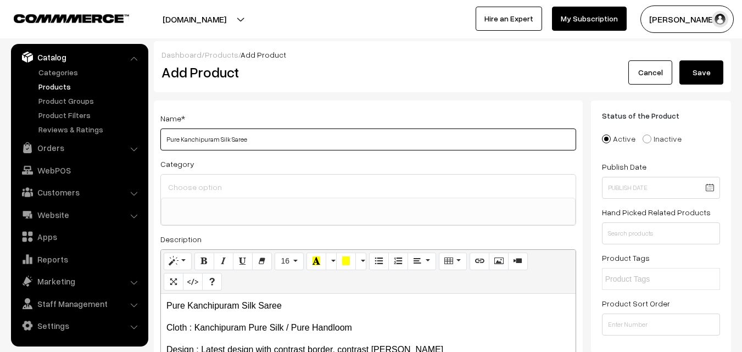
type input "Pure Kanchipuram Silk Saree"
click at [216, 180] on input at bounding box center [368, 187] width 406 height 16
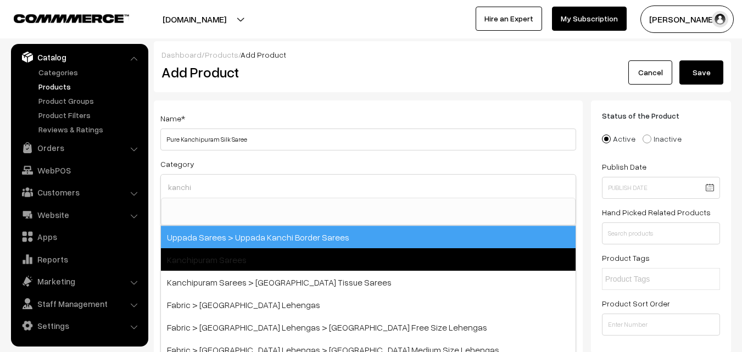
type input "kanchi"
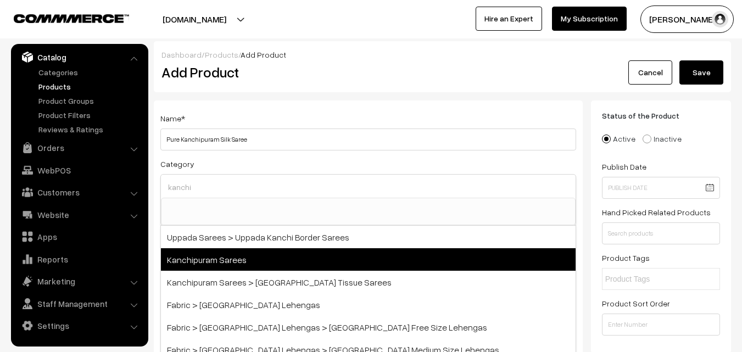
click at [249, 251] on span "Kanchipuram Sarees" at bounding box center [368, 259] width 415 height 23
select select "3"
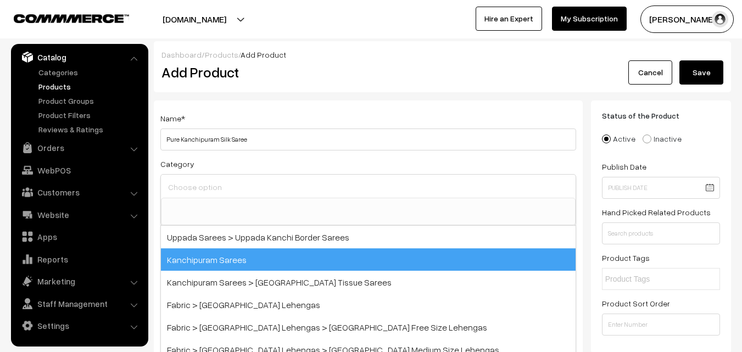
scroll to position [187, 0]
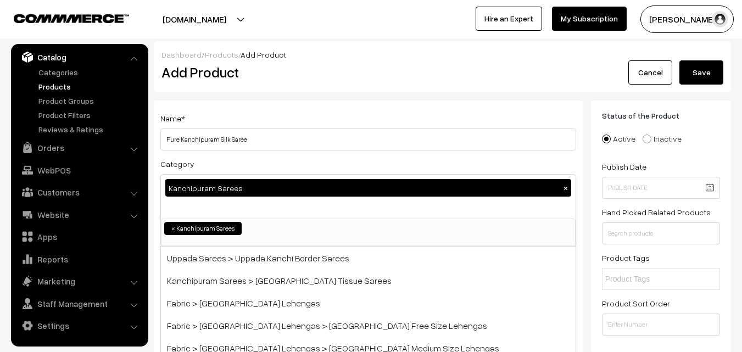
click at [299, 115] on div "Name * Pure Kanchipuram Silk Saree" at bounding box center [368, 131] width 416 height 39
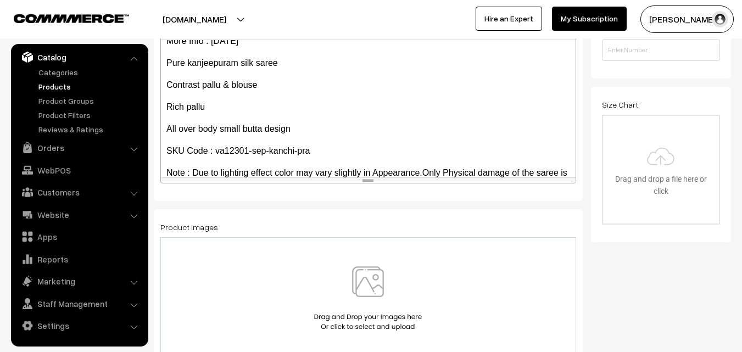
scroll to position [194, 0]
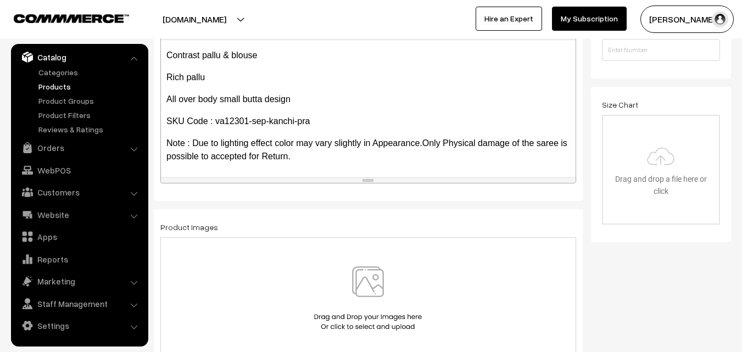
click at [370, 278] on img at bounding box center [367, 298] width 113 height 64
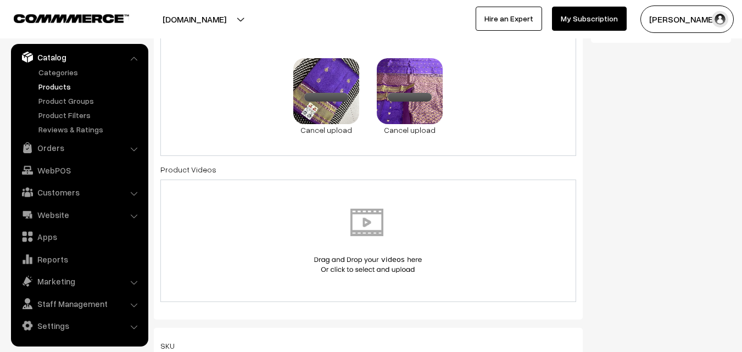
scroll to position [604, 0]
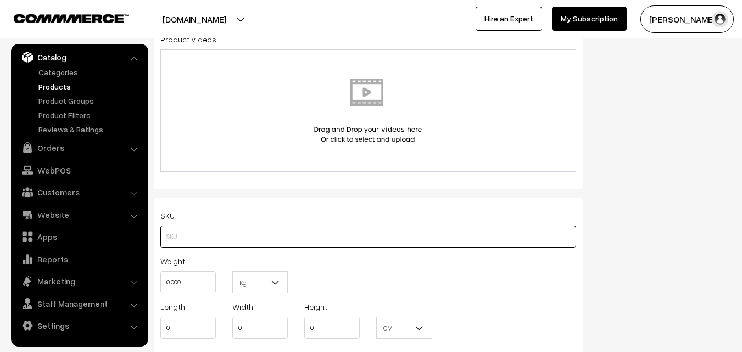
click at [185, 235] on input "text" at bounding box center [368, 237] width 416 height 22
paste input "va12301-sep-kanchi-pra"
type input "va12301-sep-kanchi-pra"
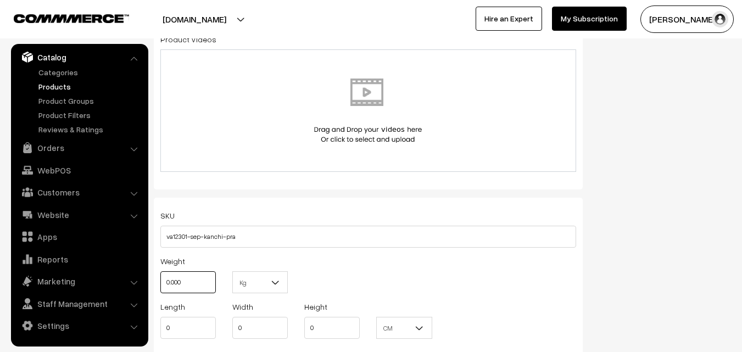
drag, startPoint x: 187, startPoint y: 278, endPoint x: 144, endPoint y: 274, distance: 43.0
click at [144, 274] on body "Thank you for showing interest. Our team will call you shortly. Close uppadasar…" at bounding box center [371, 314] width 742 height 1837
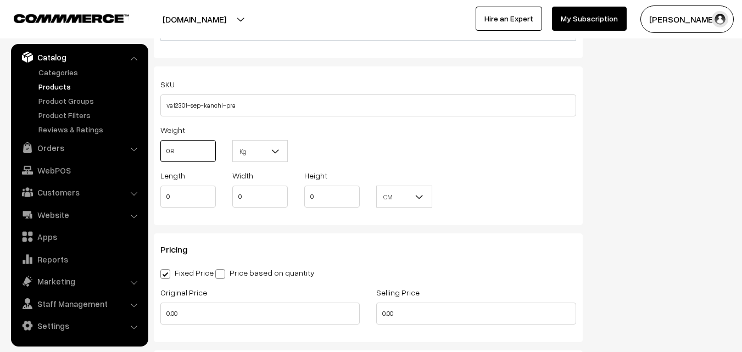
scroll to position [824, 0]
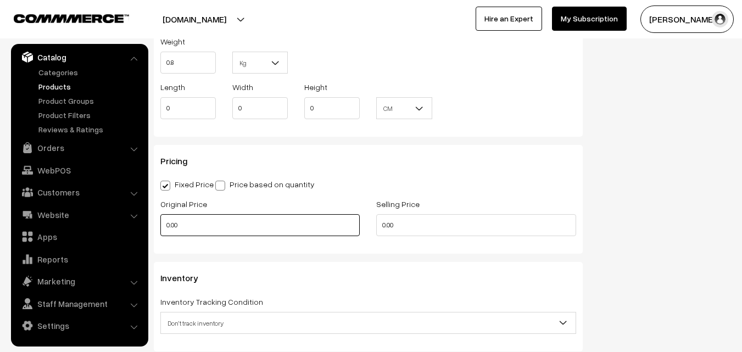
type input "0.80"
drag, startPoint x: 197, startPoint y: 225, endPoint x: 152, endPoint y: 224, distance: 44.5
click at [152, 224] on div "Original Price 0.00" at bounding box center [260, 220] width 216 height 46
type input "3990"
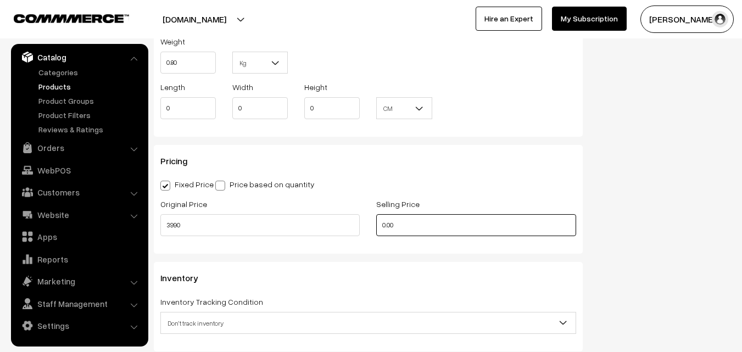
drag, startPoint x: 404, startPoint y: 228, endPoint x: 342, endPoint y: 228, distance: 62.1
click at [342, 228] on div "Original Price 3990 Selling Price 0.00" at bounding box center [368, 220] width 432 height 46
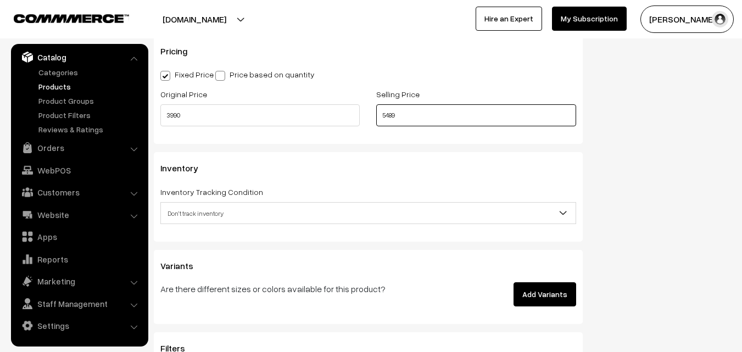
type input "5489"
click at [201, 212] on span "Don't track inventory" at bounding box center [368, 213] width 415 height 19
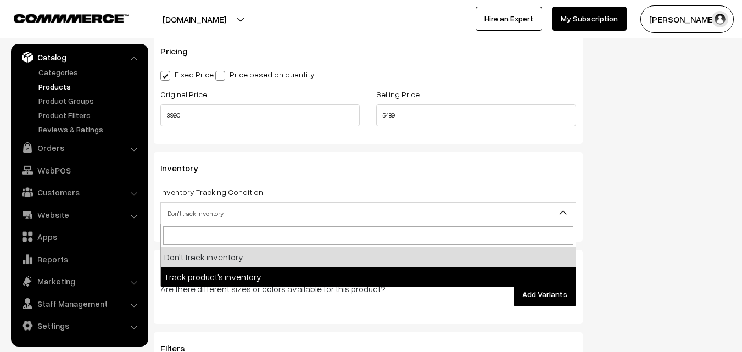
select select "2"
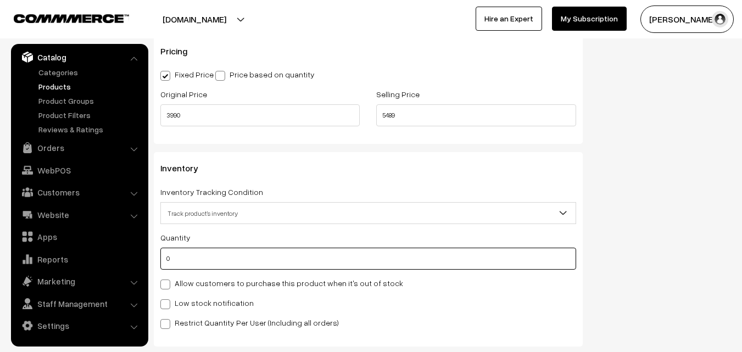
click at [177, 256] on input "0" at bounding box center [368, 259] width 416 height 22
type input "4"
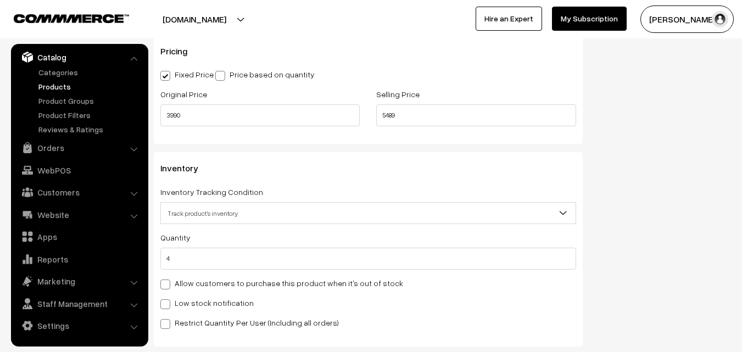
click at [188, 302] on label "Low stock notification" at bounding box center [206, 303] width 93 height 12
click at [168, 302] on input "Low stock notification" at bounding box center [163, 302] width 7 height 7
checkbox input "true"
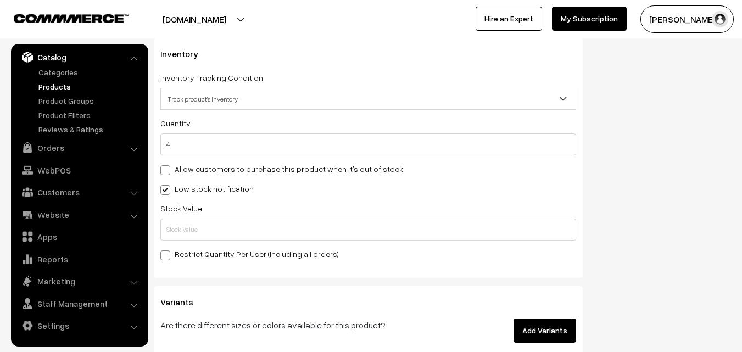
scroll to position [1099, 0]
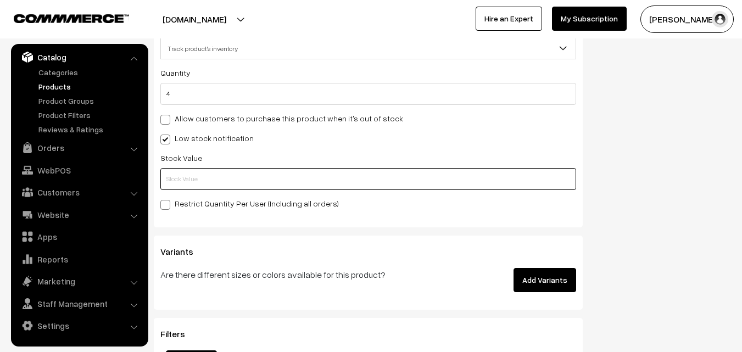
click at [180, 169] on input "text" at bounding box center [368, 179] width 416 height 22
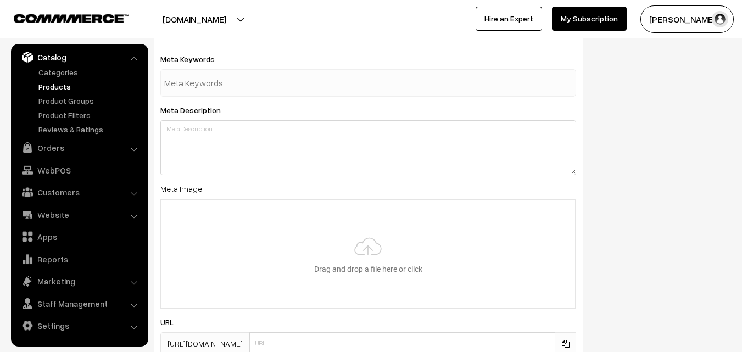
scroll to position [1635, 0]
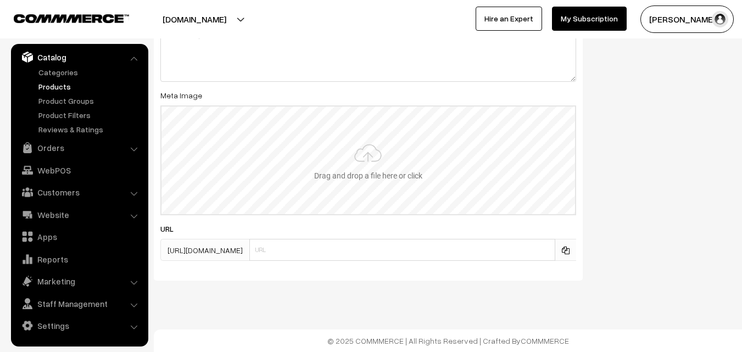
type input "2"
click at [369, 150] on input "file" at bounding box center [369, 161] width 414 height 108
type input "C:\fakepath\kanchipuram-saree-va12301-sep-1.jpeg"
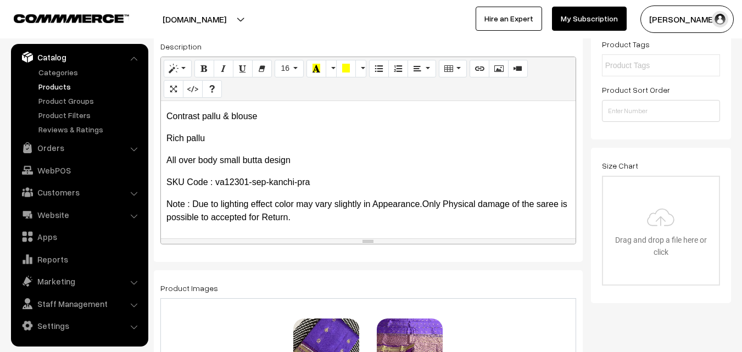
scroll to position [0, 0]
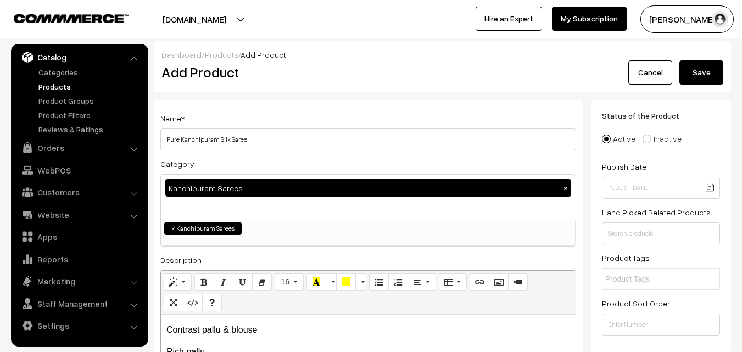
click at [719, 69] on button "Save" at bounding box center [702, 72] width 44 height 24
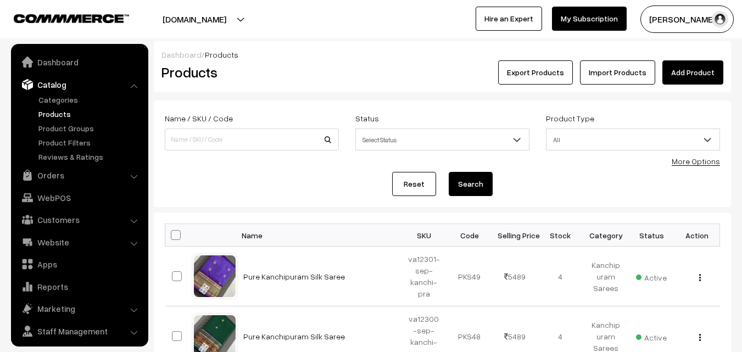
scroll to position [27, 0]
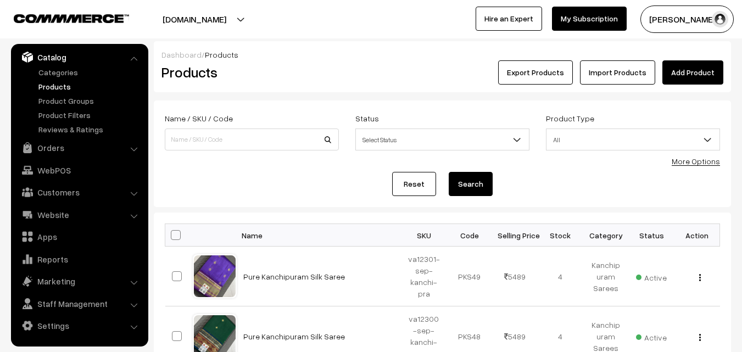
click at [334, 70] on h2 "Products" at bounding box center [250, 72] width 176 height 17
click at [689, 74] on link "Add Product" at bounding box center [693, 72] width 61 height 24
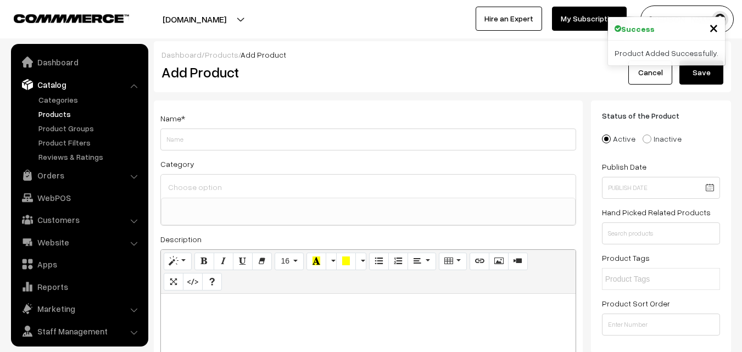
select select
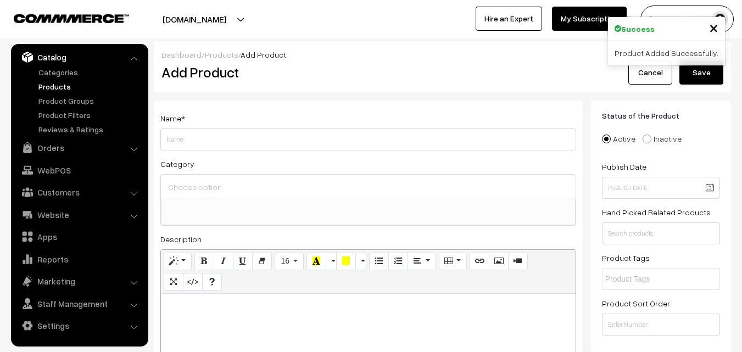
paste div
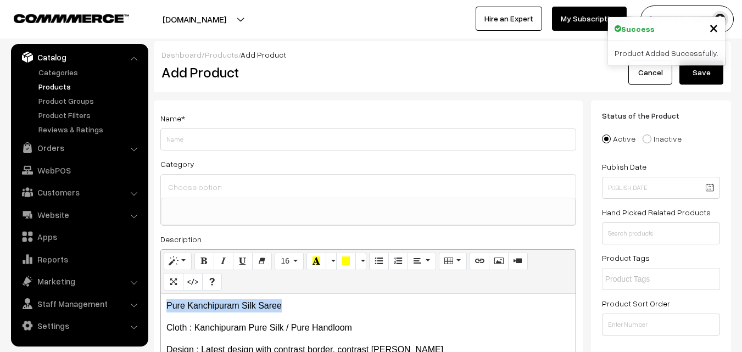
drag, startPoint x: 298, startPoint y: 303, endPoint x: 66, endPoint y: 293, distance: 232.1
copy p "Pure Kanchipuram Silk Saree"
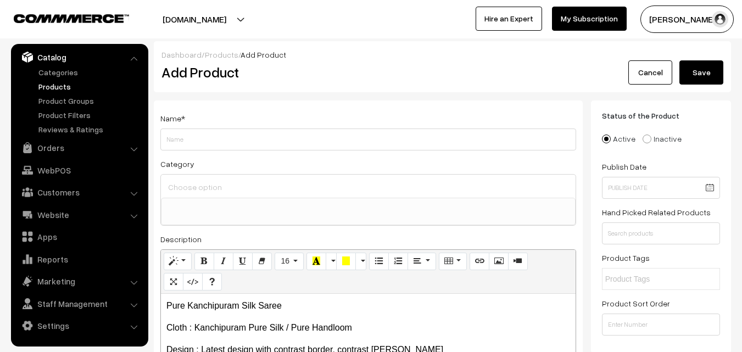
click at [190, 121] on div "Name *" at bounding box center [368, 131] width 416 height 39
click at [190, 132] on input "Weight" at bounding box center [368, 140] width 416 height 22
paste input "Pure Kanchipuram Silk Saree"
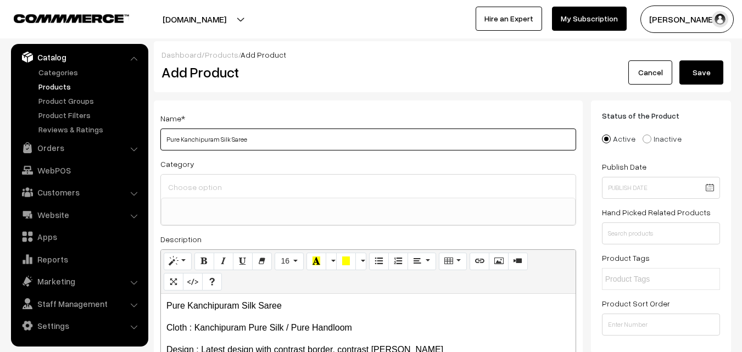
type input "Pure Kanchipuram Silk Saree"
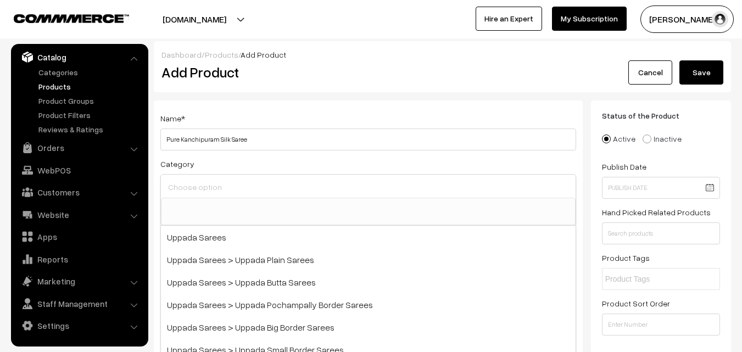
click at [198, 182] on input at bounding box center [368, 187] width 406 height 16
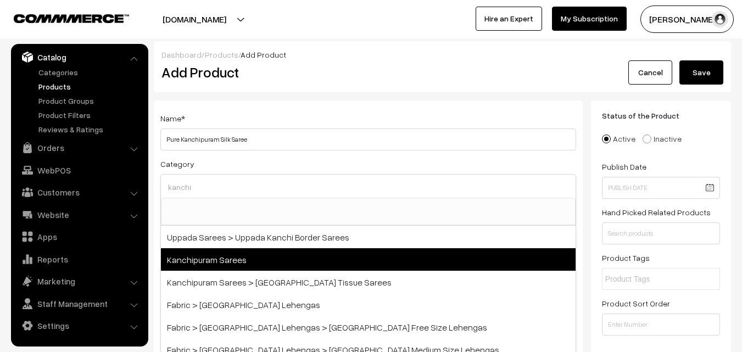
type input "kanchi"
click at [234, 253] on span "Kanchipuram Sarees" at bounding box center [368, 259] width 415 height 23
select select "3"
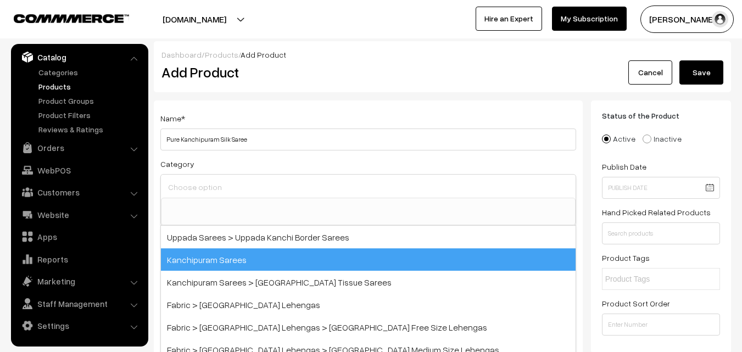
scroll to position [187, 0]
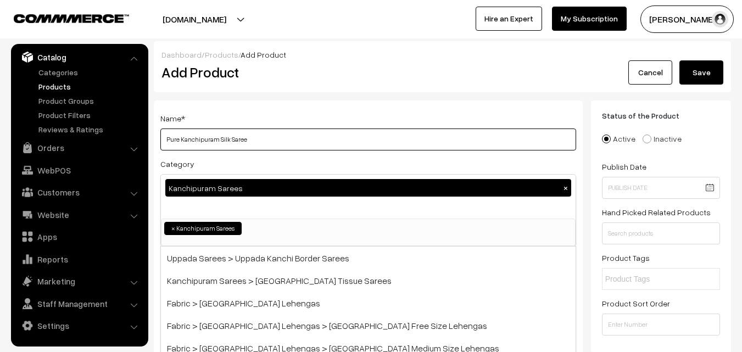
click at [266, 133] on input "Pure Kanchipuram Silk Saree" at bounding box center [368, 140] width 416 height 22
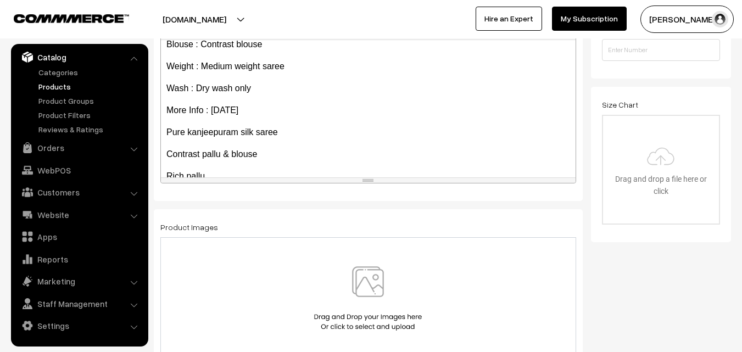
scroll to position [194, 0]
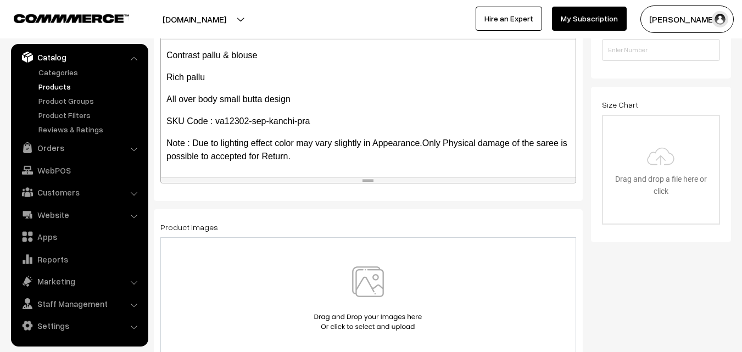
click at [362, 290] on img at bounding box center [367, 298] width 113 height 64
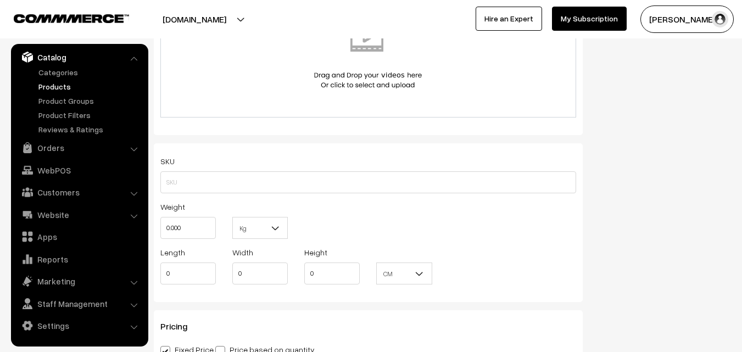
scroll to position [659, 0]
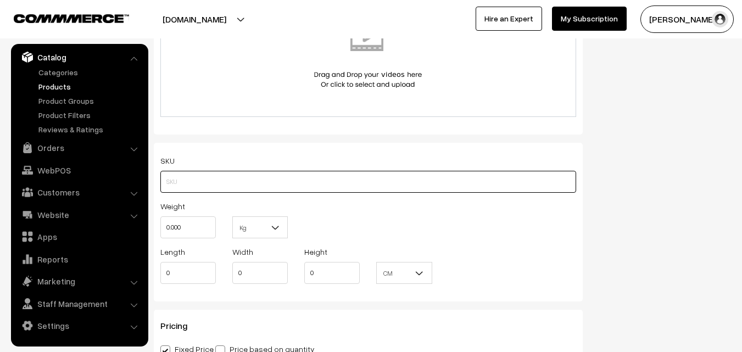
click at [200, 177] on input "text" at bounding box center [368, 182] width 416 height 22
paste input "va12302-sep-kanchi-pra"
type input "va12302-sep-kanchi-pra"
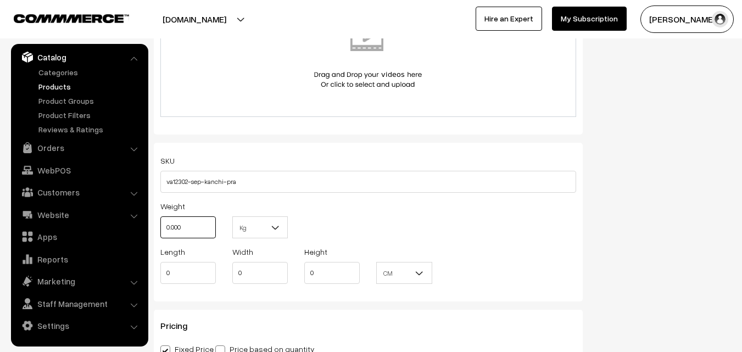
drag, startPoint x: 194, startPoint y: 222, endPoint x: 144, endPoint y: 211, distance: 51.2
click at [144, 211] on body "Thank you for showing interest. Our team will call you shortly. Close uppadasar…" at bounding box center [371, 259] width 742 height 1837
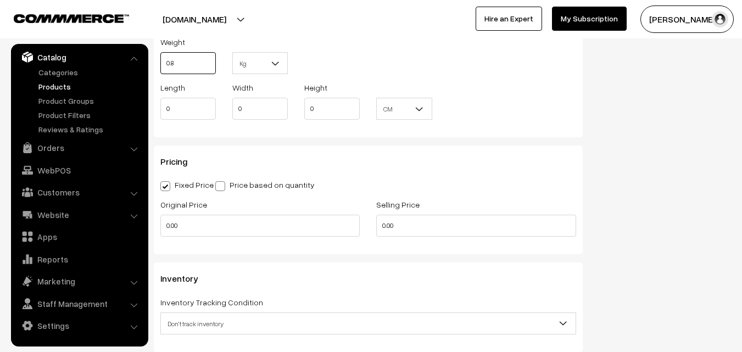
scroll to position [824, 0]
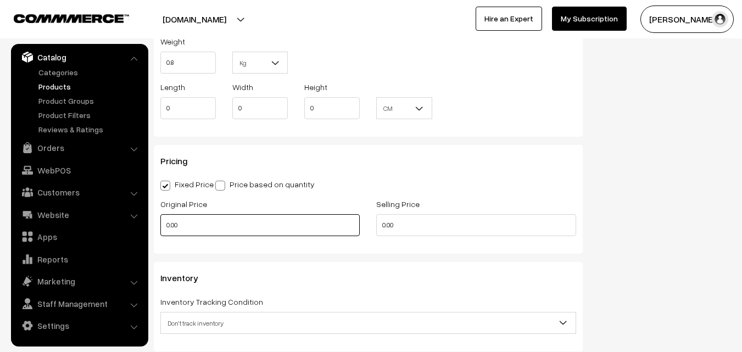
type input "0.80"
drag, startPoint x: 199, startPoint y: 216, endPoint x: 130, endPoint y: 217, distance: 68.7
click at [130, 217] on body "Thank you for showing interest. Our team will call you shortly. Close uppadasar…" at bounding box center [371, 94] width 742 height 1837
drag, startPoint x: 190, startPoint y: 217, endPoint x: 152, endPoint y: 218, distance: 37.4
click at [152, 218] on div "Original Price 0" at bounding box center [260, 220] width 216 height 46
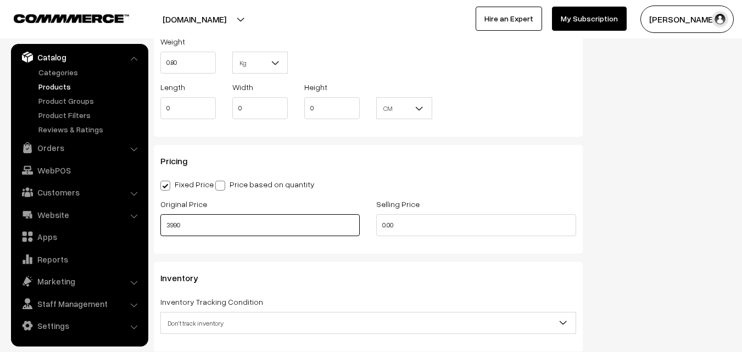
type input "3990"
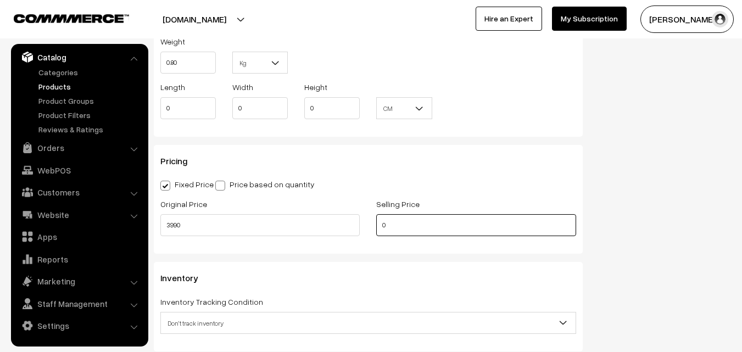
drag, startPoint x: 388, startPoint y: 231, endPoint x: 354, endPoint y: 228, distance: 34.7
click at [354, 228] on div "Original Price 3990 Selling Price 0" at bounding box center [368, 220] width 432 height 46
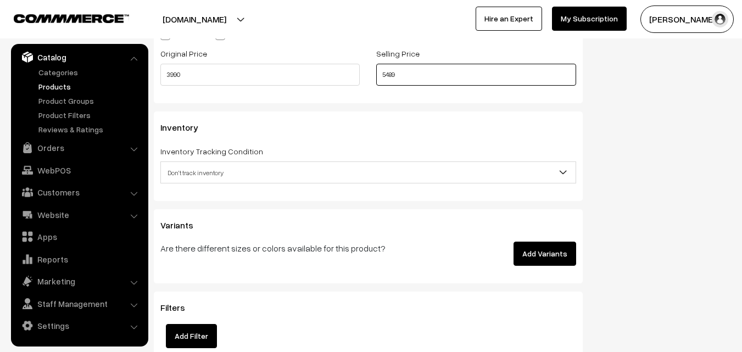
scroll to position [989, 0]
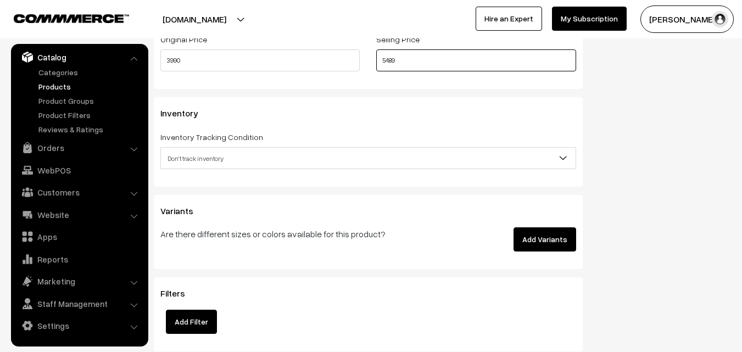
type input "5489"
click at [198, 158] on span "Don't track inventory" at bounding box center [368, 158] width 415 height 19
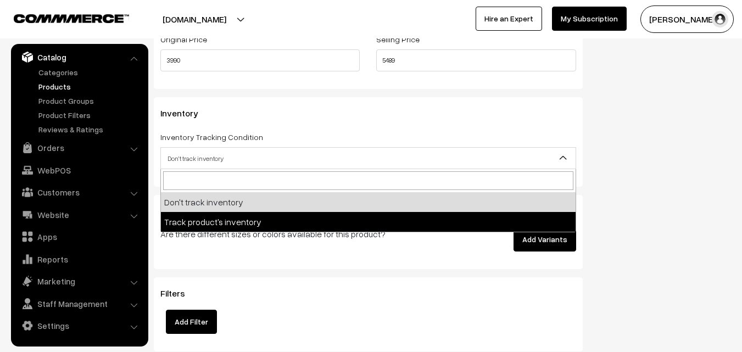
select select "2"
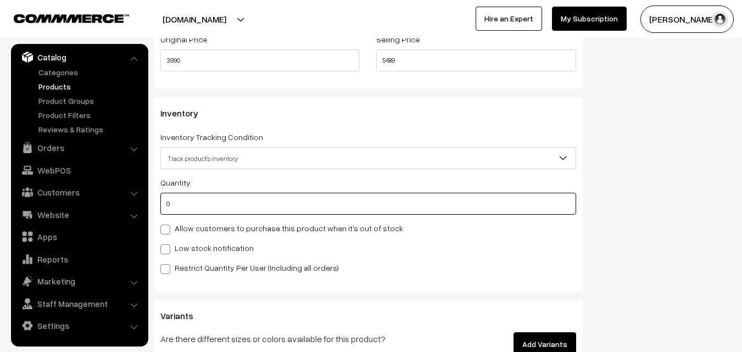
click at [194, 203] on input "0" at bounding box center [368, 204] width 416 height 22
type input "4"
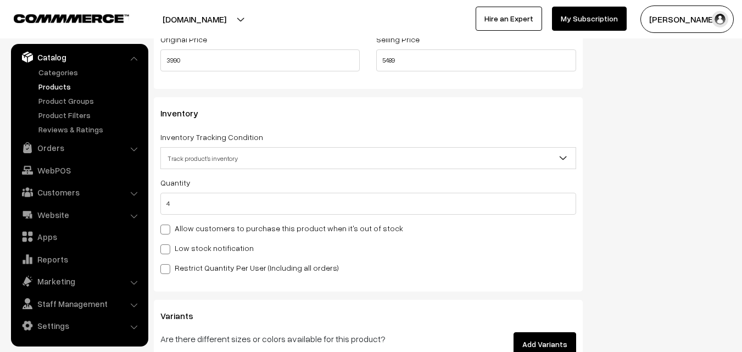
click at [183, 254] on div "Low stock notification" at bounding box center [368, 247] width 416 height 13
click at [183, 252] on label "Low stock notification" at bounding box center [206, 248] width 93 height 12
click at [168, 251] on input "Low stock notification" at bounding box center [163, 247] width 7 height 7
checkbox input "true"
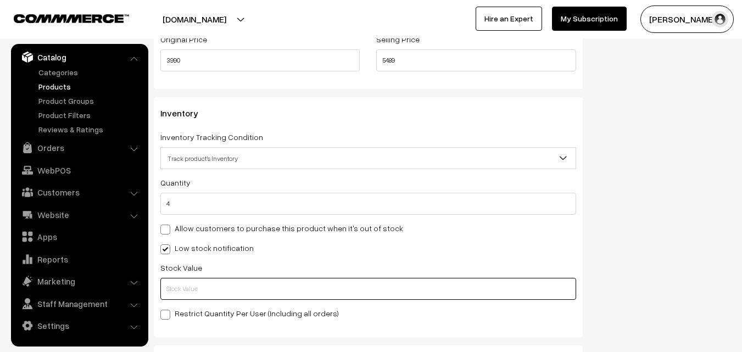
click at [185, 283] on input "text" at bounding box center [368, 289] width 416 height 22
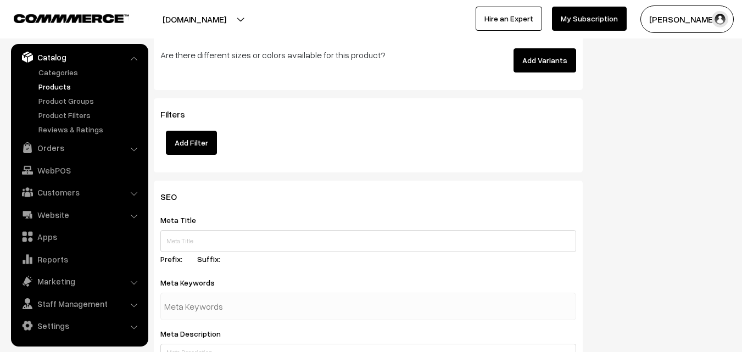
scroll to position [1635, 0]
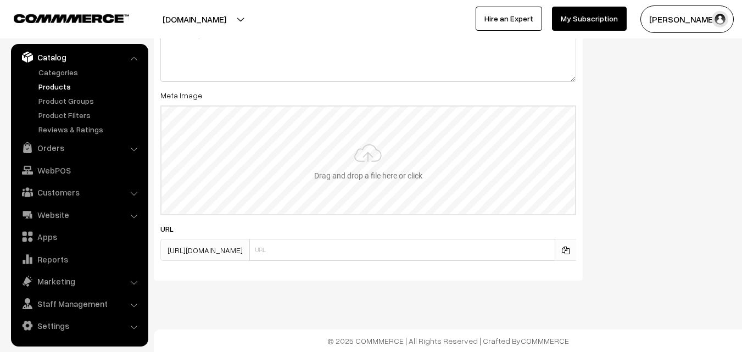
type input "2"
click at [361, 139] on input "file" at bounding box center [369, 161] width 414 height 108
type input "C:\fakepath\kanchipuram-saree-va12302-sep-1.jpeg"
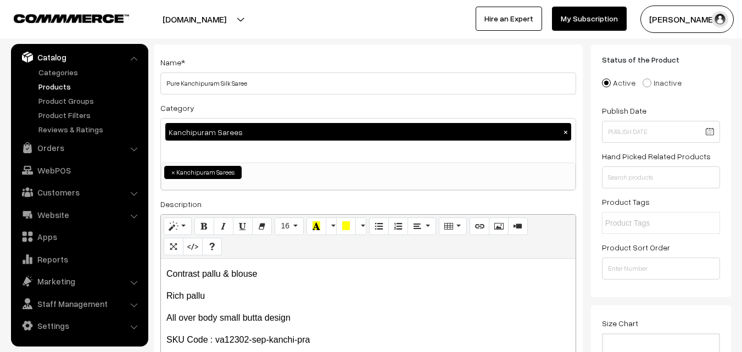
scroll to position [0, 0]
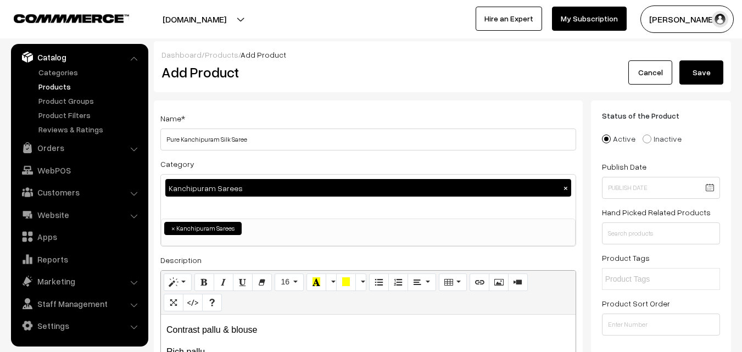
click at [700, 68] on button "Save" at bounding box center [702, 72] width 44 height 24
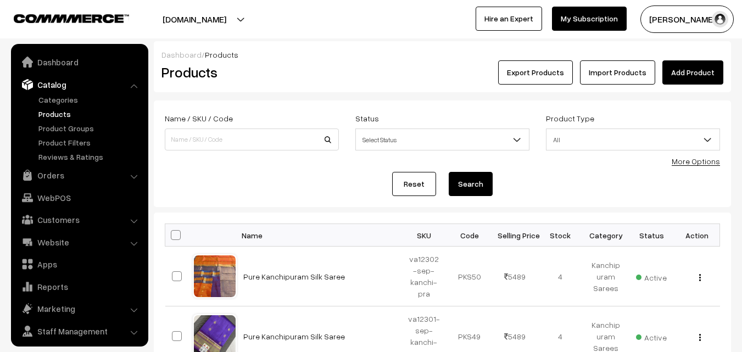
scroll to position [27, 0]
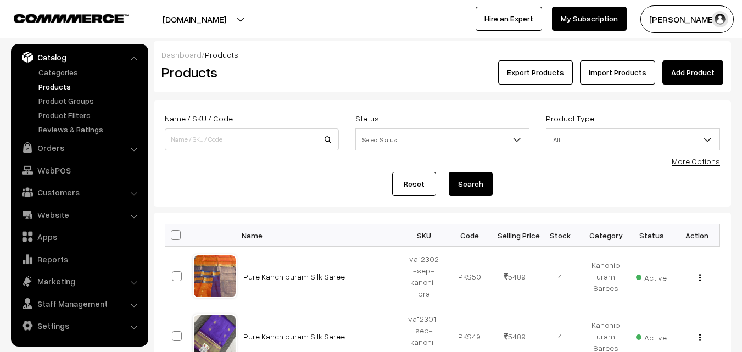
click at [326, 69] on h2 "Products" at bounding box center [250, 72] width 176 height 17
click at [671, 68] on link "Add Product" at bounding box center [693, 72] width 61 height 24
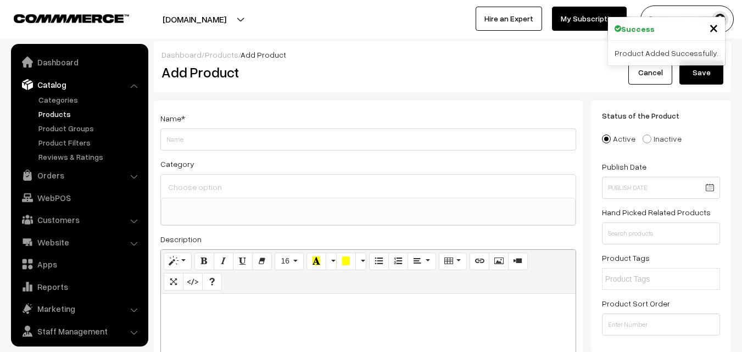
select select
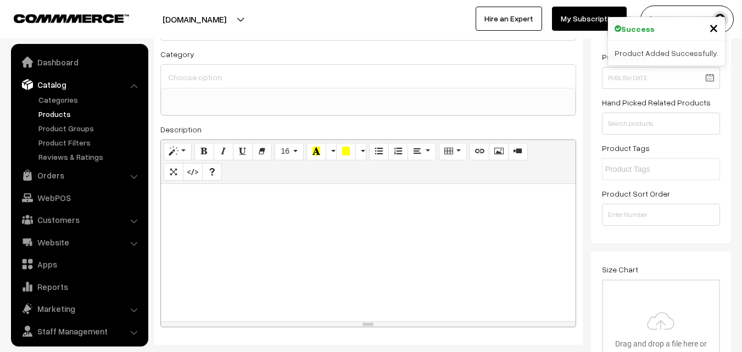
scroll to position [27, 0]
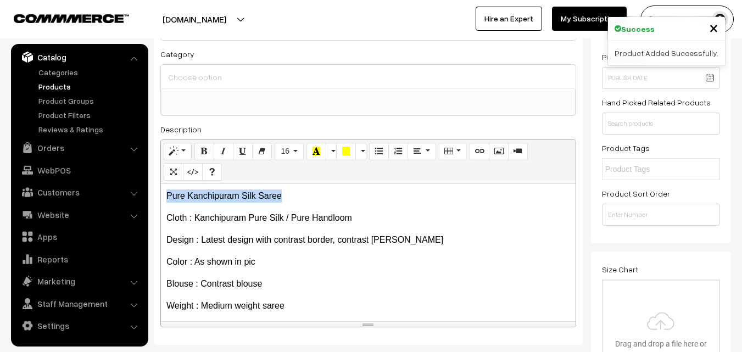
drag, startPoint x: 292, startPoint y: 194, endPoint x: 147, endPoint y: 195, distance: 145.6
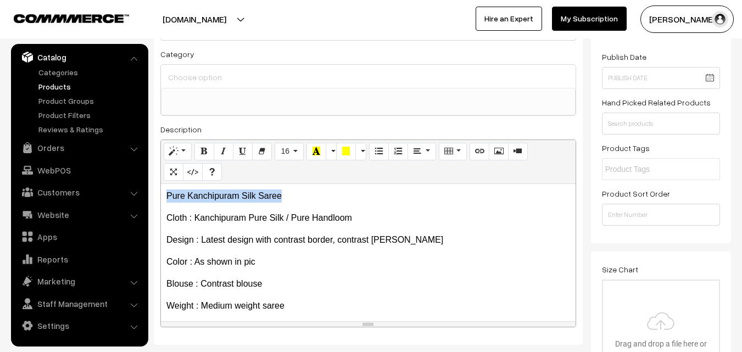
copy p "Pure Kanchipuram Silk Saree"
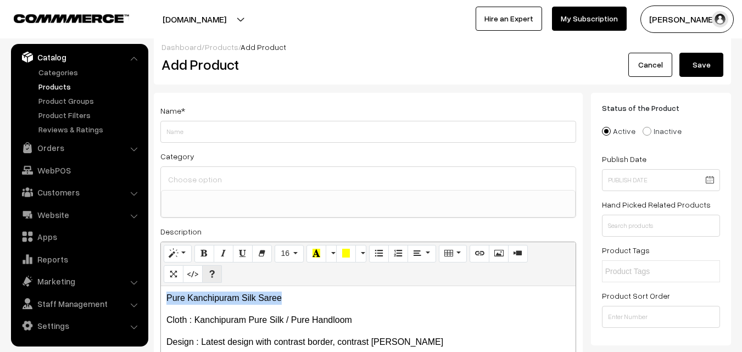
scroll to position [0, 0]
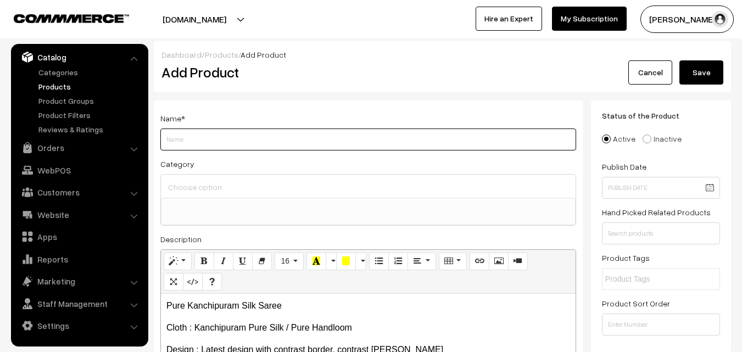
click at [192, 140] on input "Weight" at bounding box center [368, 140] width 416 height 22
paste input "Pure Kanchipuram Silk Saree"
type input "Pure Kanchipuram Silk Saree"
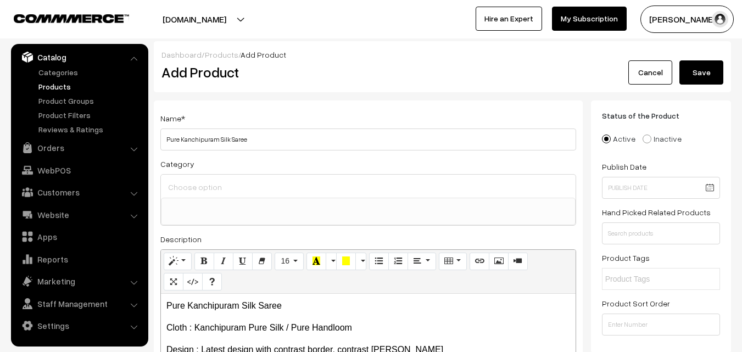
click at [199, 191] on input at bounding box center [368, 187] width 406 height 16
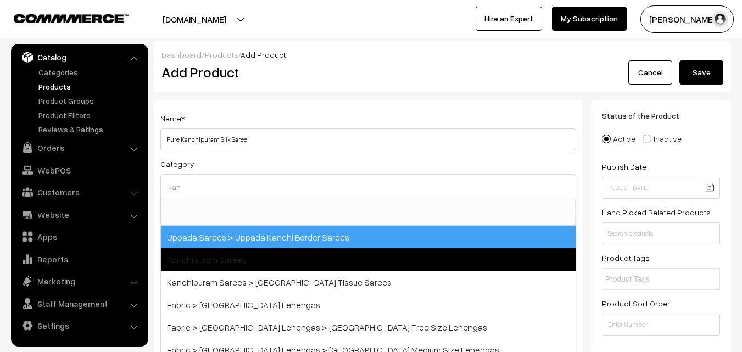
type input "kan"
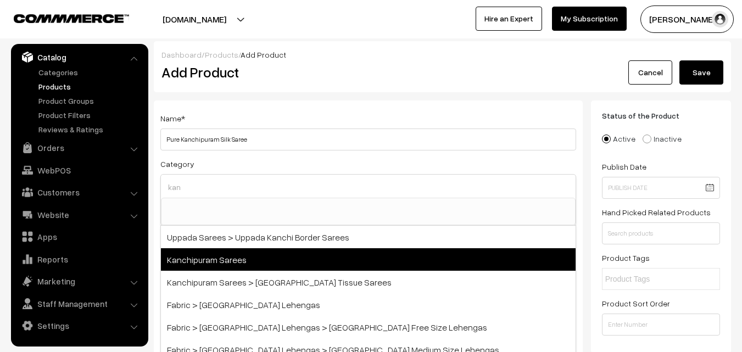
click at [204, 254] on span "Kanchipuram Sarees" at bounding box center [368, 259] width 415 height 23
select select "3"
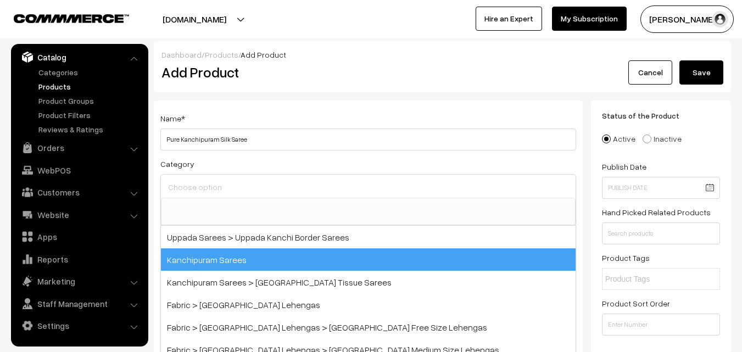
scroll to position [187, 0]
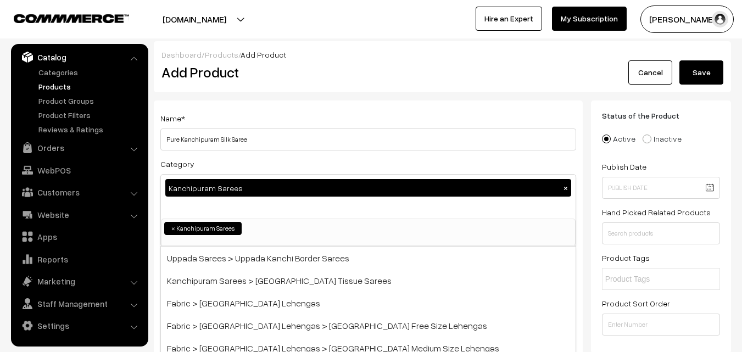
click at [282, 112] on div "Name * Pure Kanchipuram Silk Saree" at bounding box center [368, 131] width 416 height 39
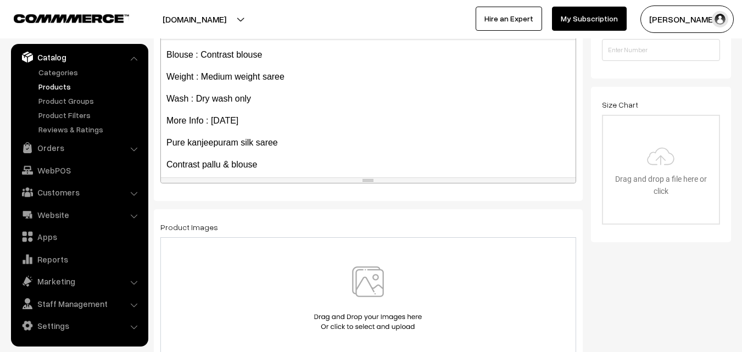
scroll to position [194, 0]
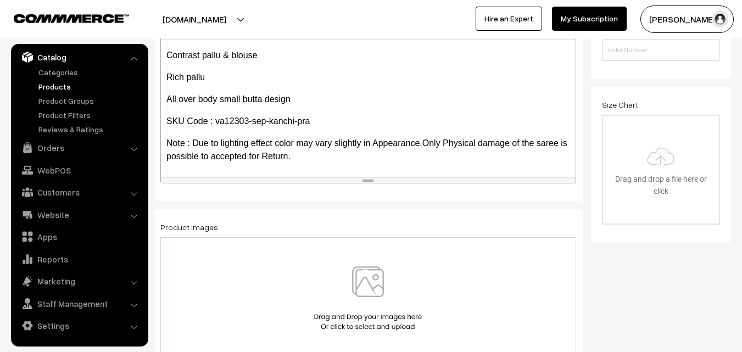
click at [371, 289] on img at bounding box center [367, 298] width 113 height 64
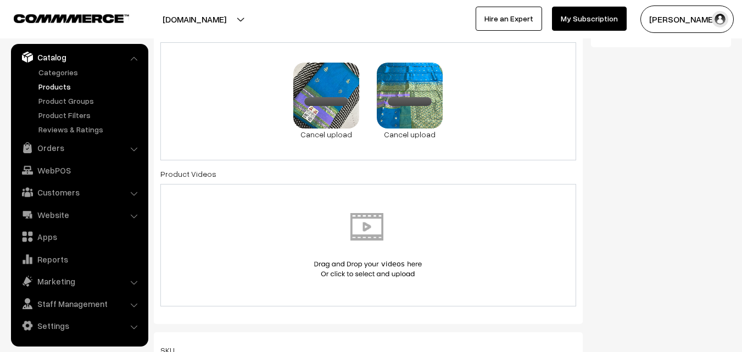
scroll to position [604, 0]
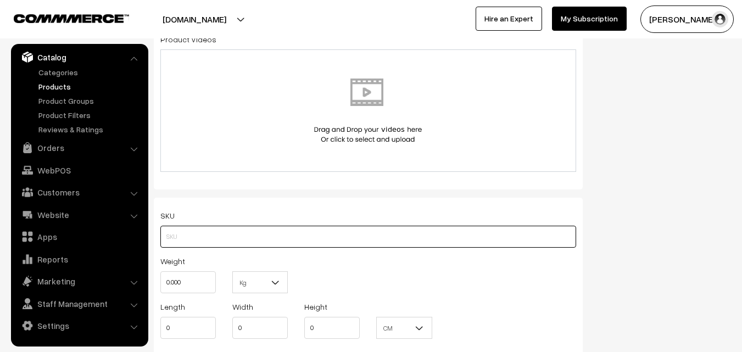
click at [172, 235] on input "text" at bounding box center [368, 237] width 416 height 22
paste input "va12303-sep-kanchi-pra"
type input "va12303-sep-kanchi-pra"
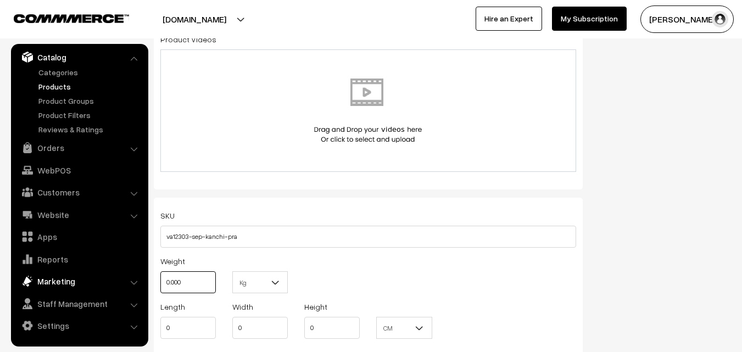
drag, startPoint x: 190, startPoint y: 276, endPoint x: 121, endPoint y: 279, distance: 69.3
click at [121, 279] on body "Thank you for showing interest. Our team will call you shortly. Close uppadasar…" at bounding box center [371, 314] width 742 height 1837
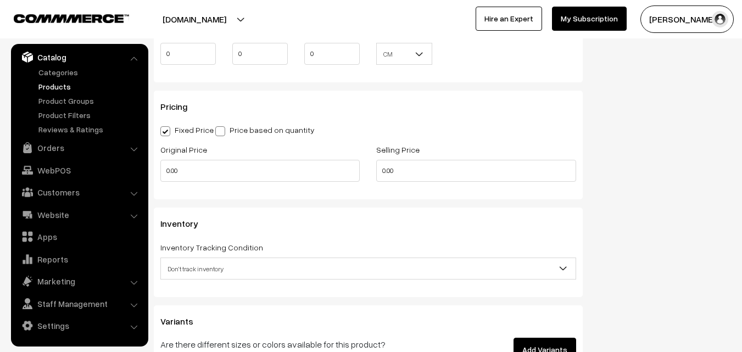
scroll to position [879, 0]
type input "0.80"
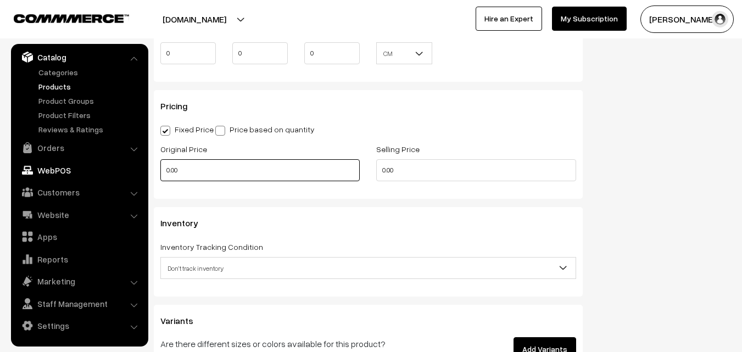
drag, startPoint x: 192, startPoint y: 173, endPoint x: 138, endPoint y: 177, distance: 54.5
click at [138, 177] on body "Thank you for showing interest. Our team will call you shortly. Close uppadasar…" at bounding box center [371, 39] width 742 height 1837
type input "3990"
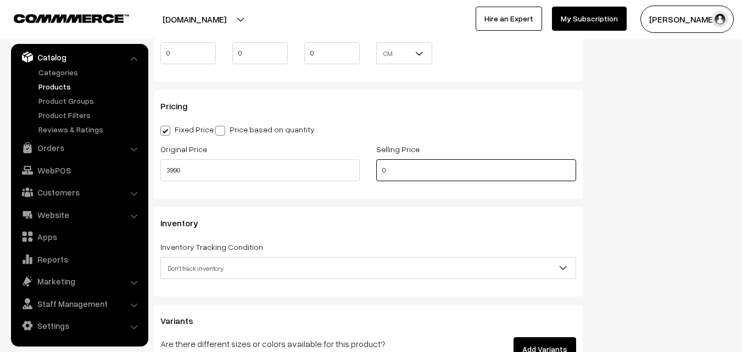
drag, startPoint x: 413, startPoint y: 167, endPoint x: 325, endPoint y: 179, distance: 88.2
click at [325, 179] on div "Original Price 3990 Selling Price 0" at bounding box center [368, 165] width 432 height 46
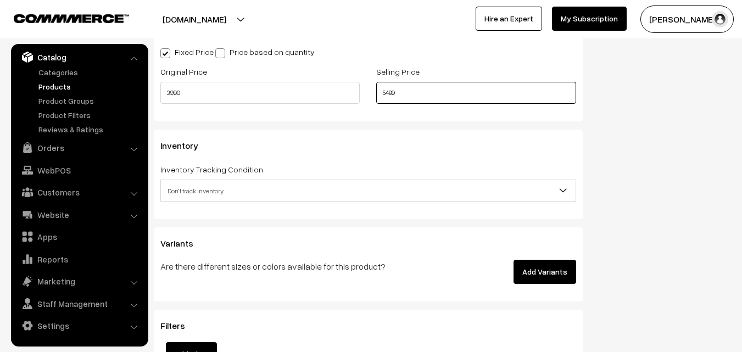
scroll to position [989, 0]
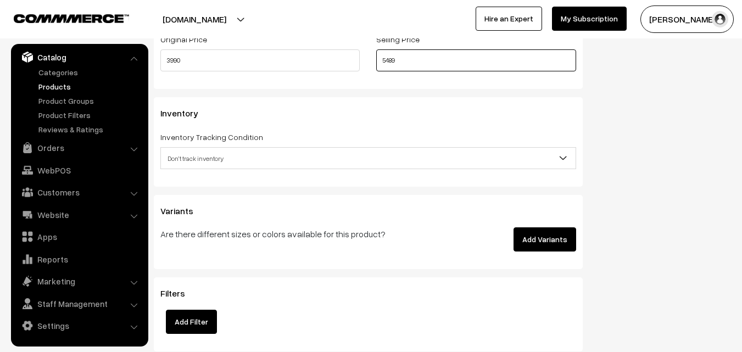
type input "5489"
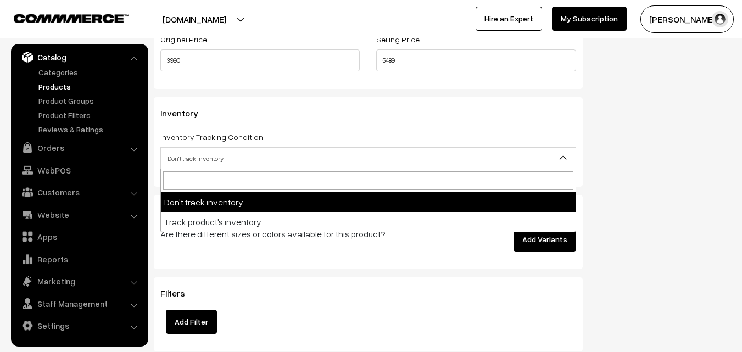
click at [183, 153] on span "Don't track inventory" at bounding box center [368, 158] width 415 height 19
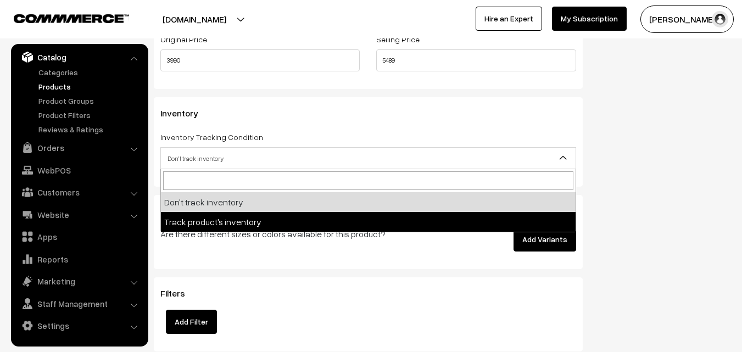
select select "2"
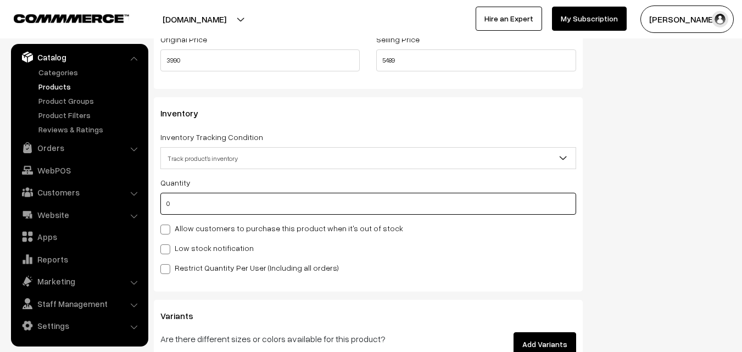
click at [180, 205] on input "0" at bounding box center [368, 204] width 416 height 22
type input "4"
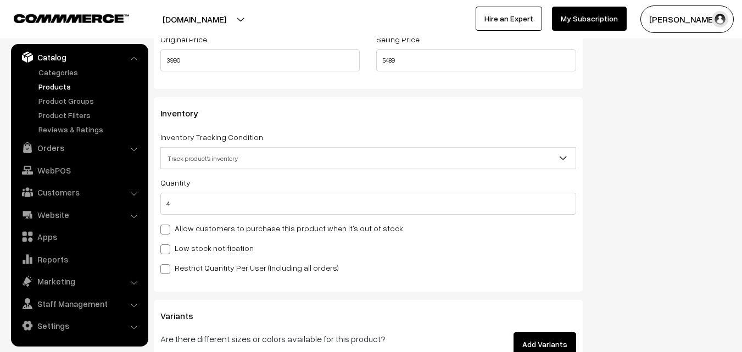
click at [182, 241] on div "Low stock notification" at bounding box center [368, 247] width 416 height 13
click at [184, 244] on label "Low stock notification" at bounding box center [206, 248] width 93 height 12
click at [168, 244] on input "Low stock notification" at bounding box center [163, 247] width 7 height 7
checkbox input "true"
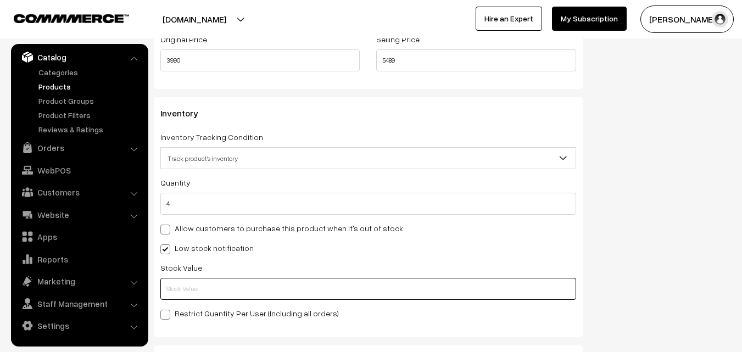
click at [181, 280] on input "text" at bounding box center [368, 289] width 416 height 22
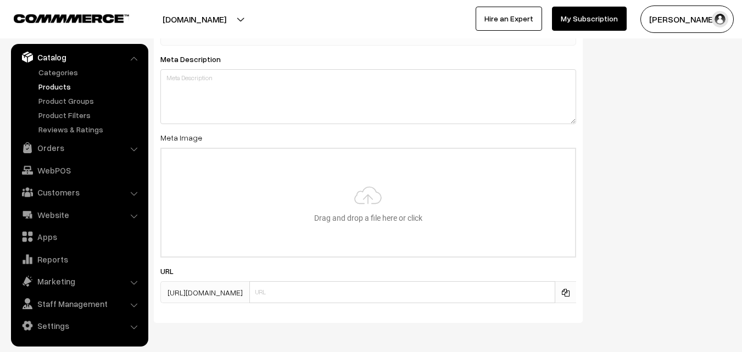
scroll to position [1635, 0]
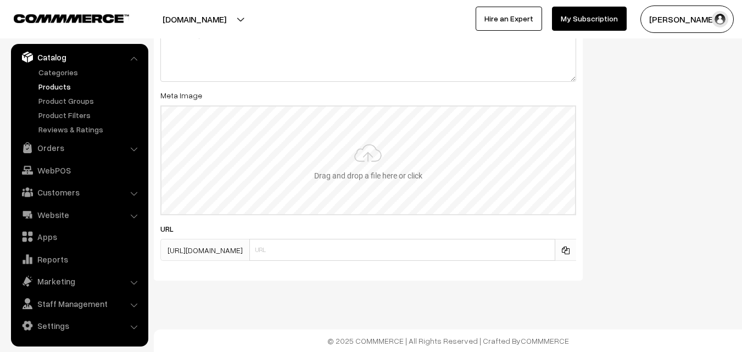
type input "2"
click at [377, 151] on input "file" at bounding box center [369, 161] width 414 height 108
type input "C:\fakepath\kanchipuram-saree-va12303-sep-1.jpeg"
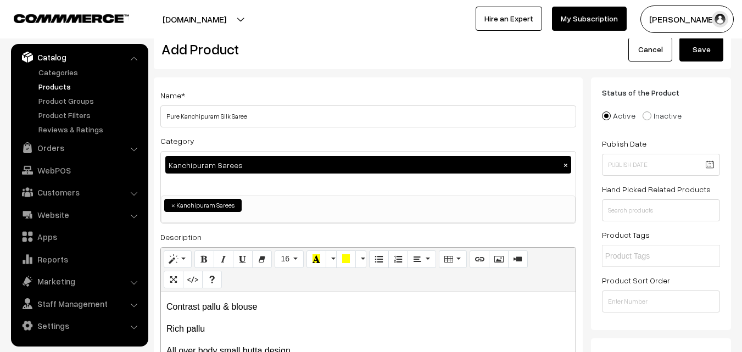
scroll to position [3, 0]
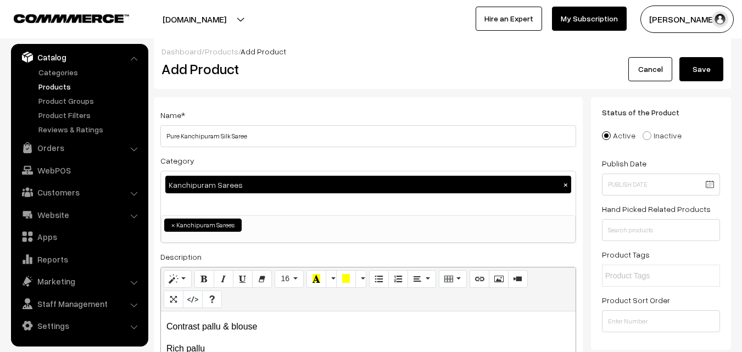
click at [706, 86] on div "Dashboard / Products / Add Product Add Product Cancel Save" at bounding box center [442, 63] width 577 height 51
click at [704, 73] on button "Save" at bounding box center [702, 69] width 44 height 24
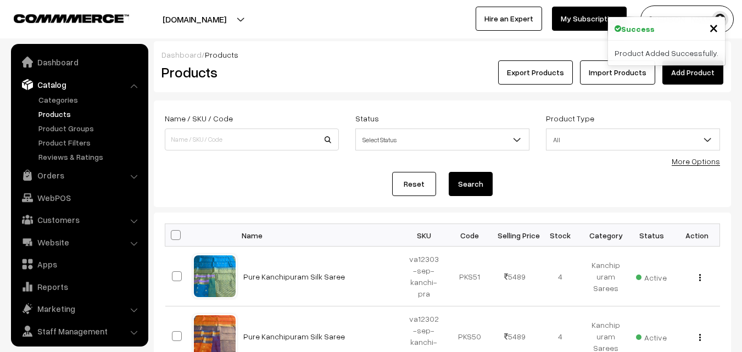
scroll to position [27, 0]
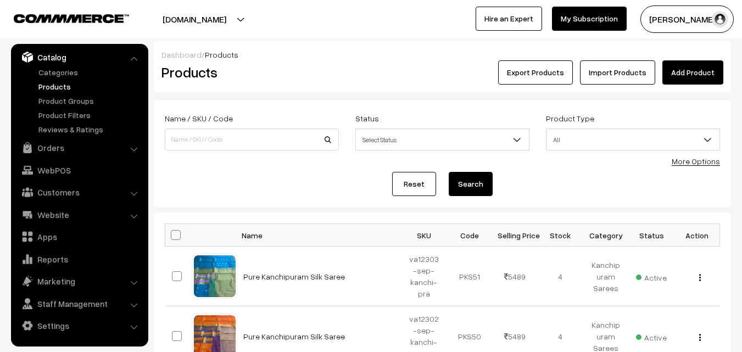
click at [285, 64] on h2 "Products" at bounding box center [250, 72] width 176 height 17
click at [691, 60] on div "Dashboard / Products" at bounding box center [443, 55] width 562 height 12
click at [695, 73] on link "Add Product" at bounding box center [693, 72] width 61 height 24
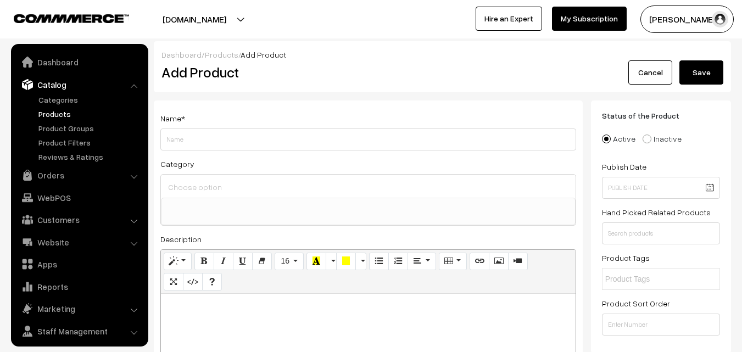
select select
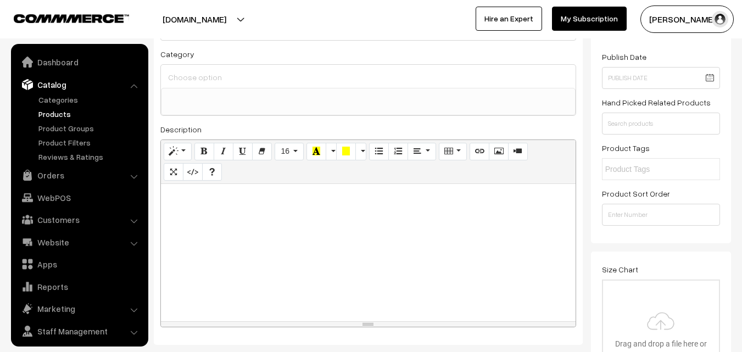
click at [227, 251] on div at bounding box center [368, 252] width 415 height 137
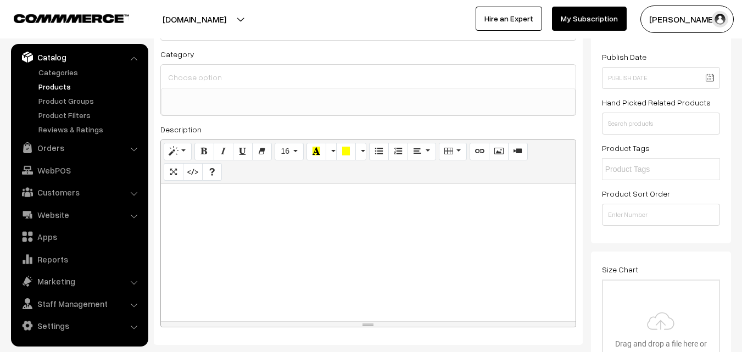
paste div
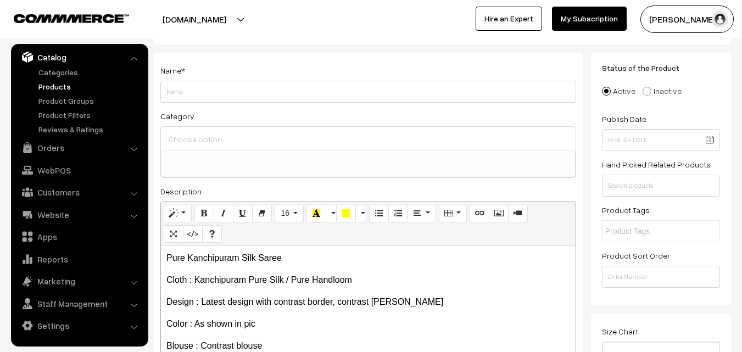
scroll to position [0, 0]
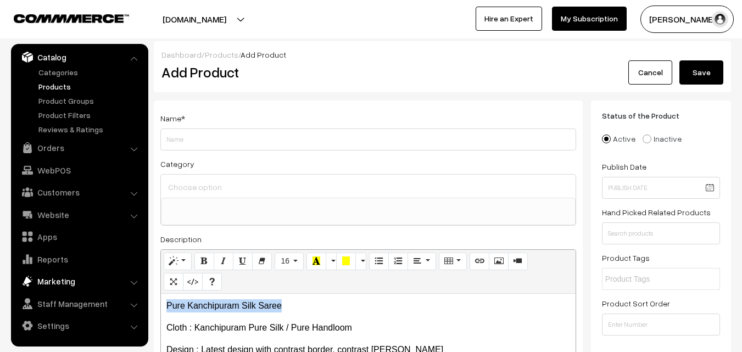
drag, startPoint x: 290, startPoint y: 300, endPoint x: 99, endPoint y: 276, distance: 192.1
copy p "Pure Kanchipuram Silk Saree"
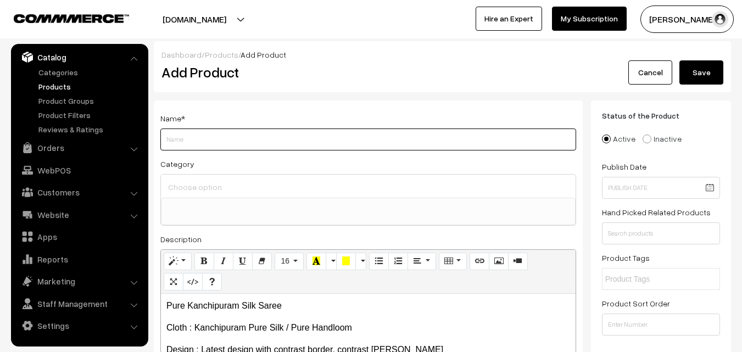
click at [163, 130] on input "Weight" at bounding box center [368, 140] width 416 height 22
paste input "Pure Kanchipuram Silk Saree"
type input "Pure Kanchipuram Silk Saree"
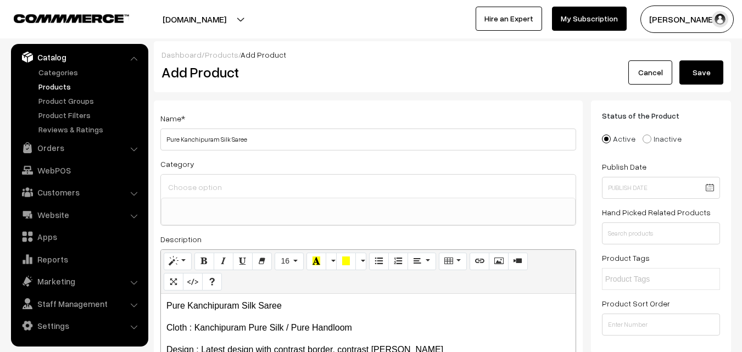
click at [189, 180] on input at bounding box center [368, 187] width 406 height 16
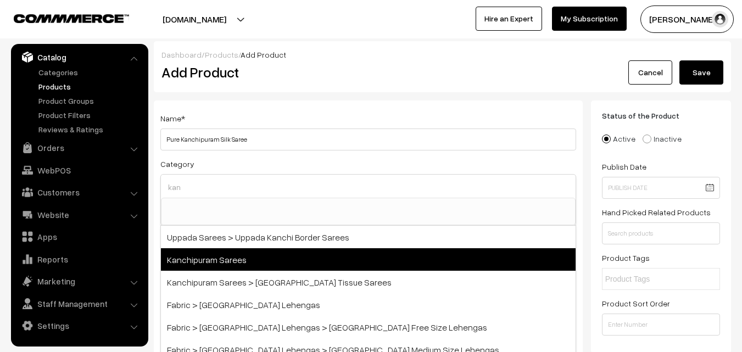
type input "kan"
click at [255, 257] on span "Kanchipuram Sarees" at bounding box center [368, 259] width 415 height 23
select select "3"
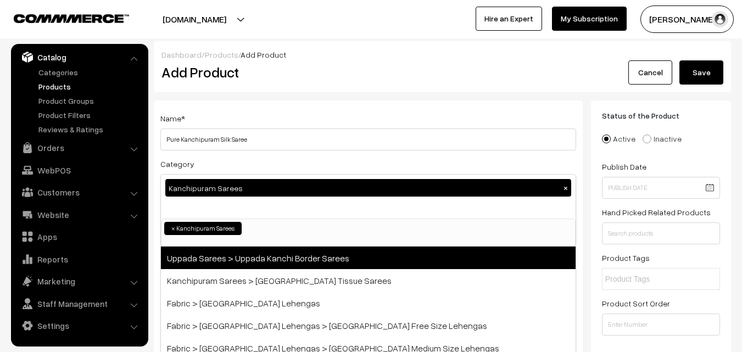
scroll to position [187, 0]
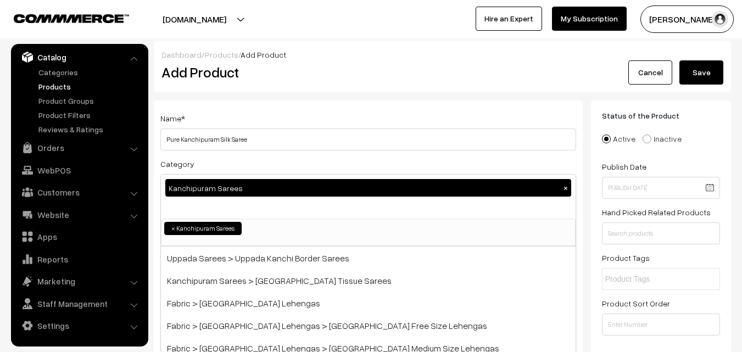
click at [298, 128] on div "Name * Pure Kanchipuram Silk Saree" at bounding box center [368, 131] width 416 height 39
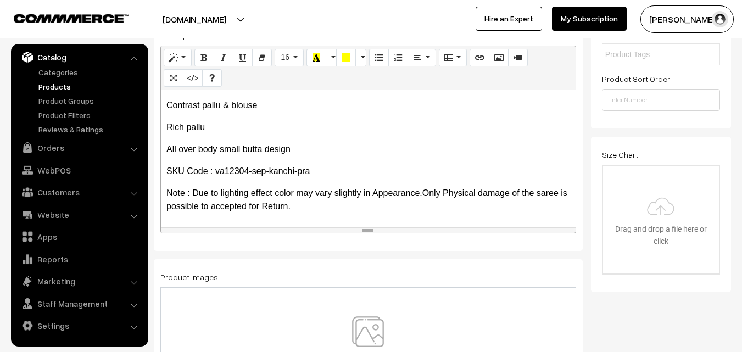
scroll to position [330, 0]
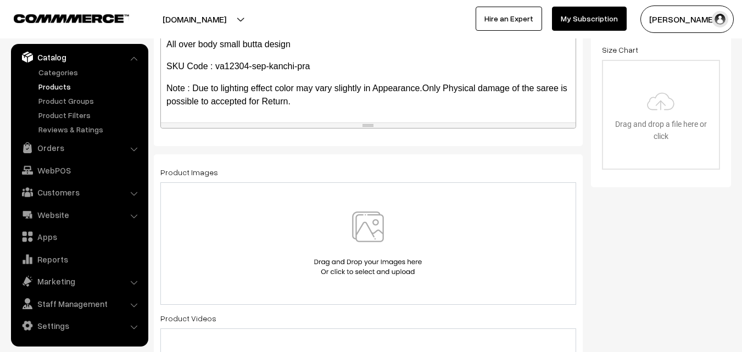
click at [368, 227] on img at bounding box center [367, 244] width 113 height 64
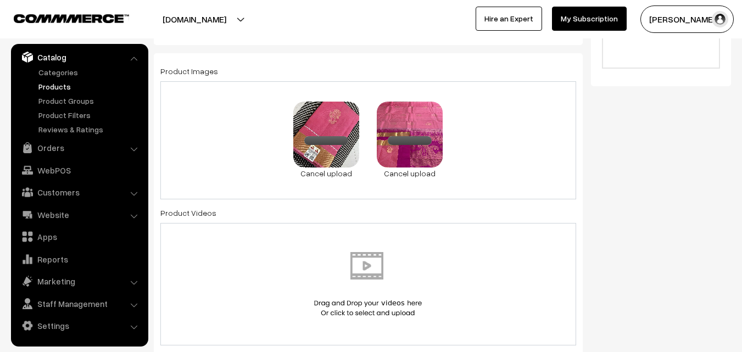
scroll to position [604, 0]
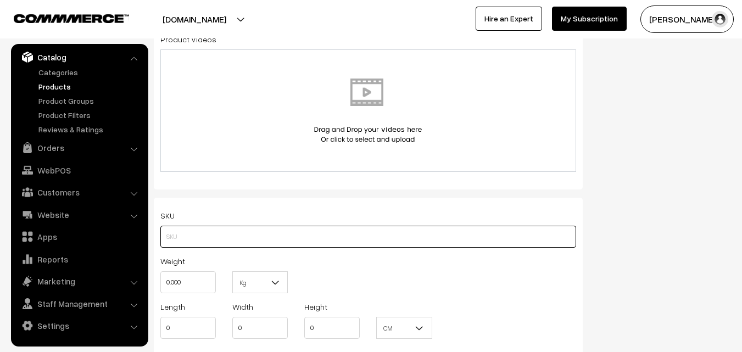
click at [173, 240] on input "text" at bounding box center [368, 237] width 416 height 22
paste input "va12304-sep-kanchi-pra"
type input "va12304-sep-kanchi-pra"
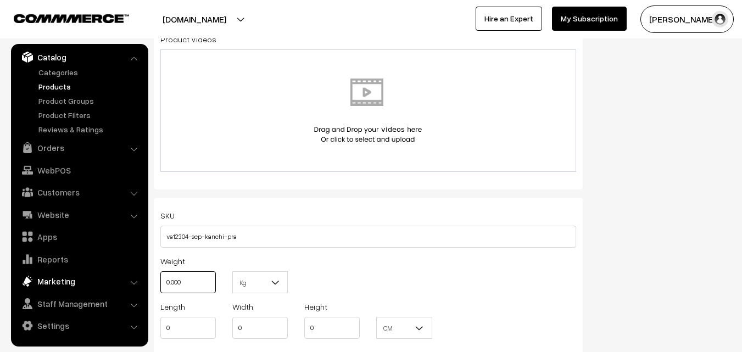
drag, startPoint x: 193, startPoint y: 274, endPoint x: 135, endPoint y: 274, distance: 58.2
click at [135, 274] on body "Thank you for showing interest. Our team will call you shortly. Close [DOMAIN_N…" at bounding box center [371, 314] width 742 height 1837
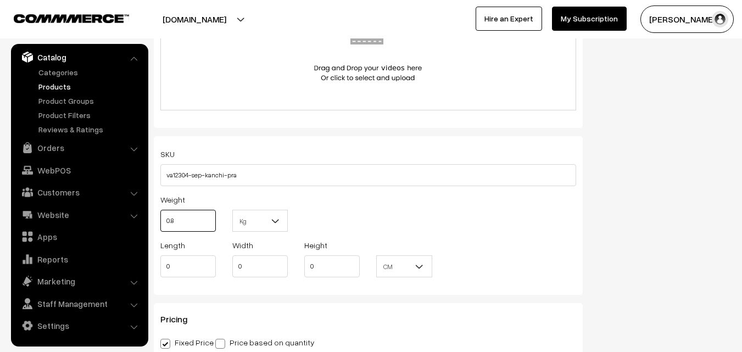
scroll to position [879, 0]
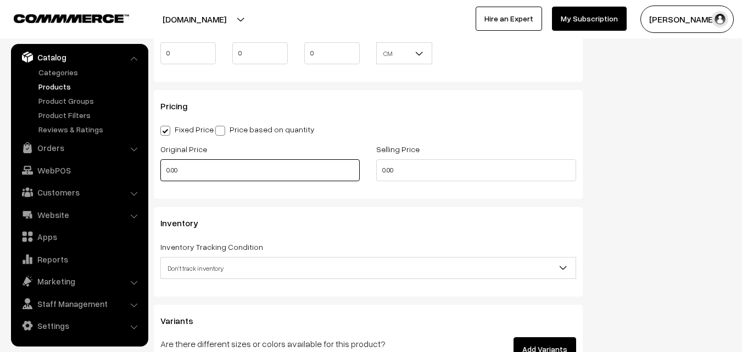
type input "0.80"
drag, startPoint x: 182, startPoint y: 165, endPoint x: 120, endPoint y: 174, distance: 63.3
click at [120, 174] on body "Thank you for showing interest. Our team will call you shortly. Close [DOMAIN_N…" at bounding box center [371, 39] width 742 height 1837
type input "3990"
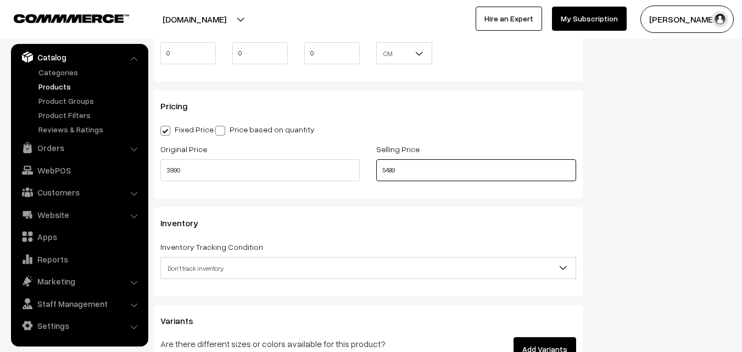
type input "5489"
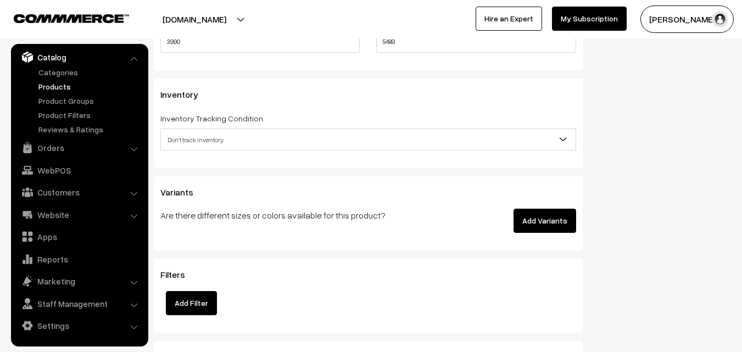
scroll to position [1044, 0]
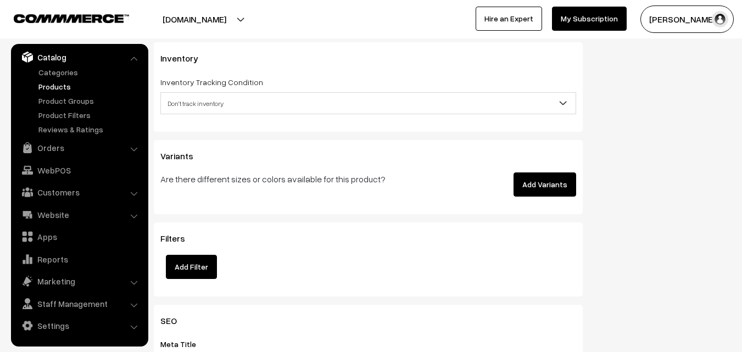
click at [199, 102] on span "Don't track inventory" at bounding box center [368, 103] width 415 height 19
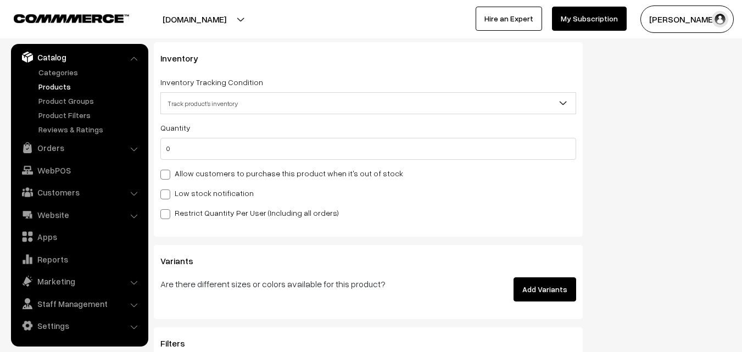
select select "2"
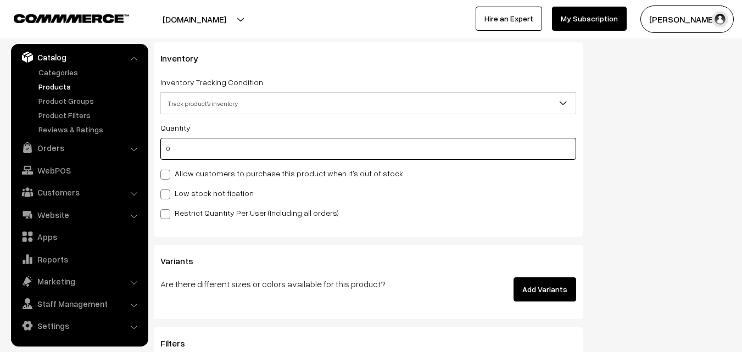
click at [201, 151] on input "0" at bounding box center [368, 149] width 416 height 22
type input "4"
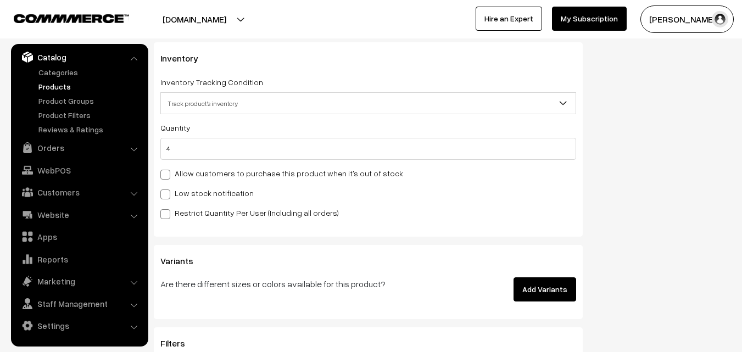
click at [183, 190] on label "Low stock notification" at bounding box center [206, 193] width 93 height 12
click at [168, 190] on input "Low stock notification" at bounding box center [163, 192] width 7 height 7
checkbox input "true"
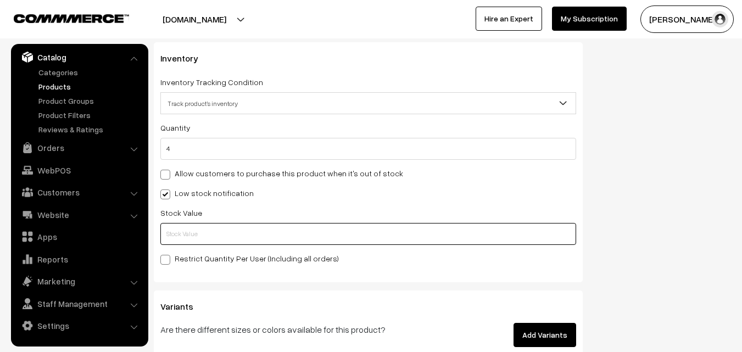
click at [185, 234] on input "text" at bounding box center [368, 234] width 416 height 22
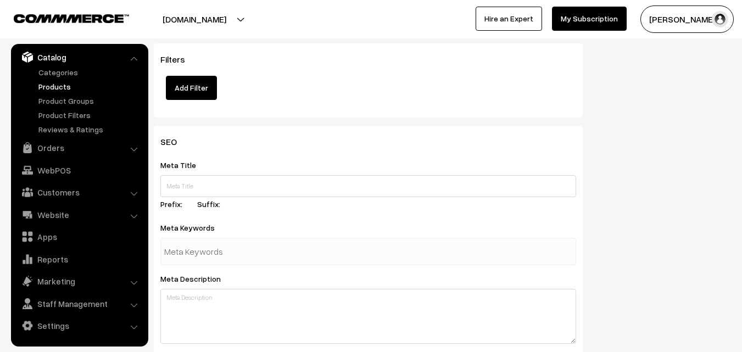
scroll to position [1635, 0]
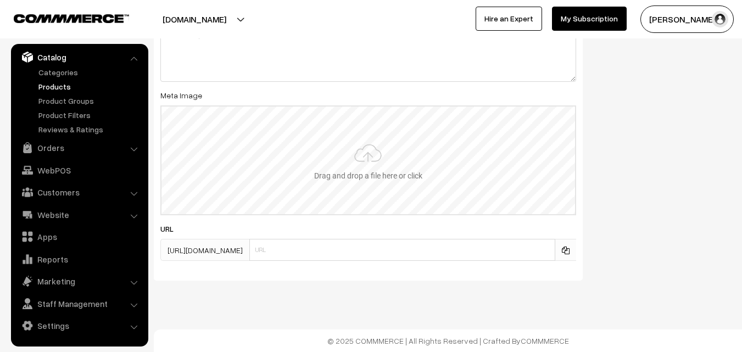
type input "2"
click at [401, 153] on input "file" at bounding box center [369, 161] width 414 height 108
type input "C:\fakepath\kanchipuram-saree-va12304-sep-1.jpeg"
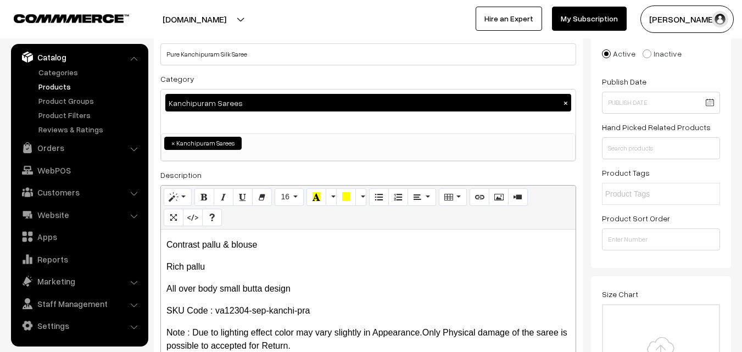
scroll to position [0, 0]
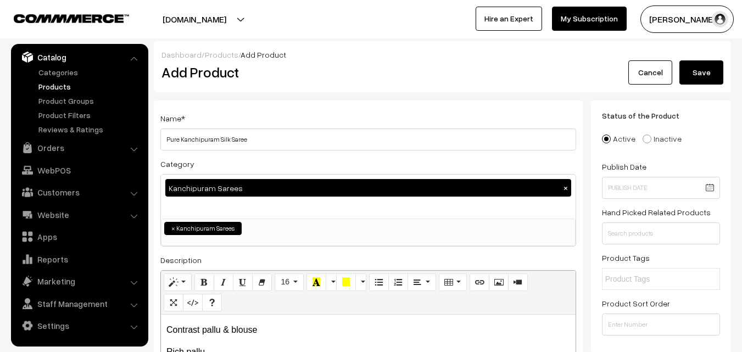
click at [699, 58] on div "Dashboard / Products / Add Product" at bounding box center [443, 55] width 562 height 12
click at [698, 70] on button "Save" at bounding box center [702, 72] width 44 height 24
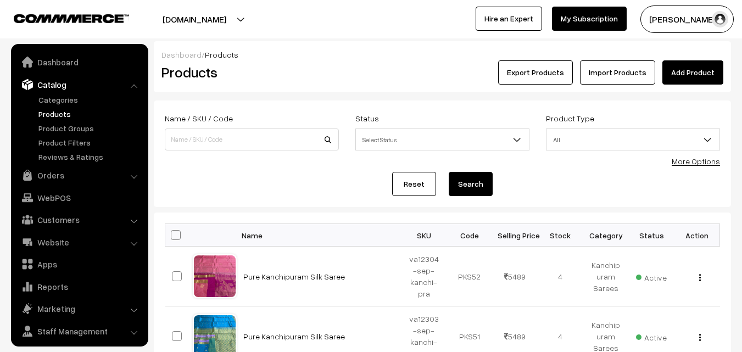
scroll to position [27, 0]
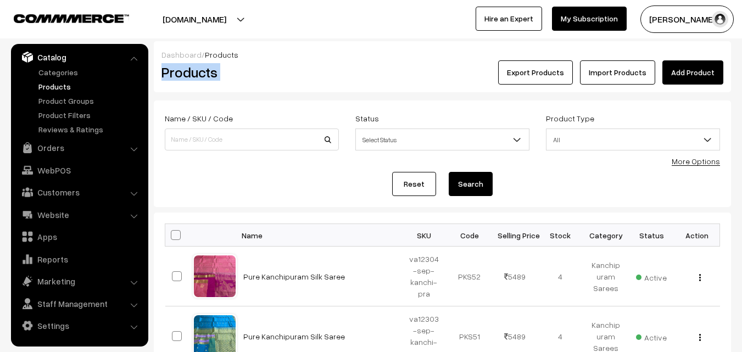
click at [365, 60] on div "Dashboard / Products Products Export Products Import Products Add Product" at bounding box center [442, 66] width 577 height 51
click at [685, 69] on link "Add Product" at bounding box center [693, 72] width 61 height 24
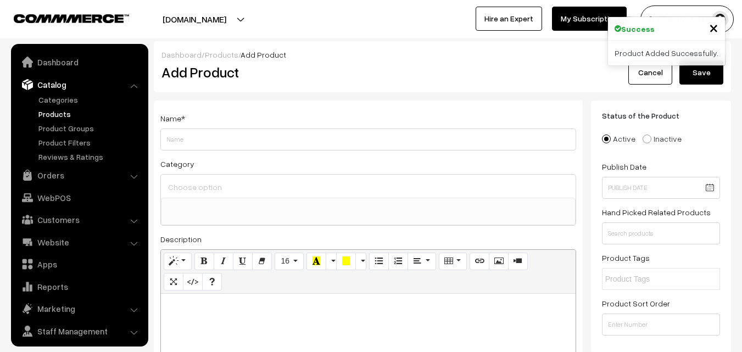
select select
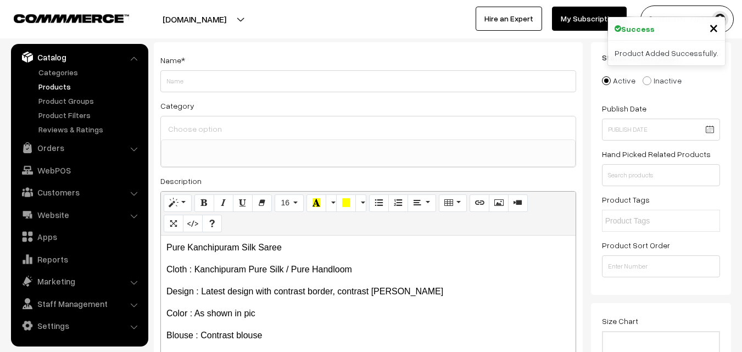
scroll to position [55, 0]
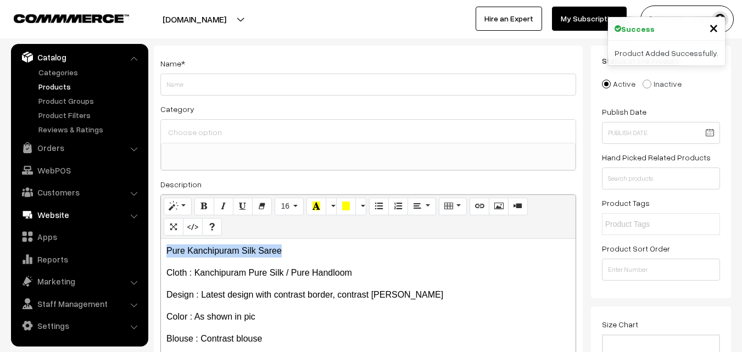
drag, startPoint x: 292, startPoint y: 247, endPoint x: 119, endPoint y: 214, distance: 176.7
copy p "Pure Kanchipuram Silk Saree"
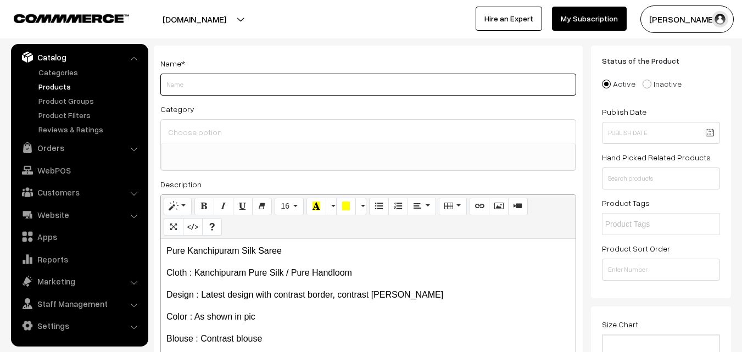
click at [203, 81] on input "Weight" at bounding box center [368, 85] width 416 height 22
paste input "Pure Kanchipuram Silk Saree"
type input "Pure Kanchipuram Silk Saree"
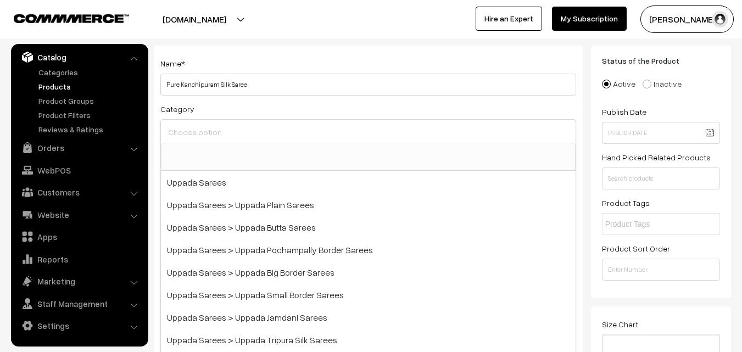
click at [206, 126] on input at bounding box center [368, 132] width 406 height 16
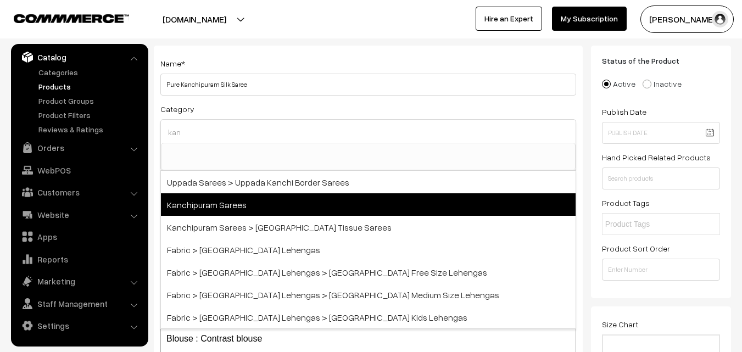
type input "kan"
click at [210, 207] on span "Kanchipuram Sarees" at bounding box center [368, 204] width 415 height 23
select select "3"
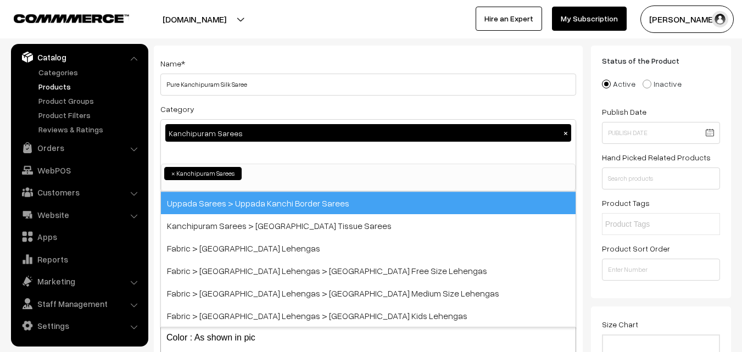
scroll to position [187, 0]
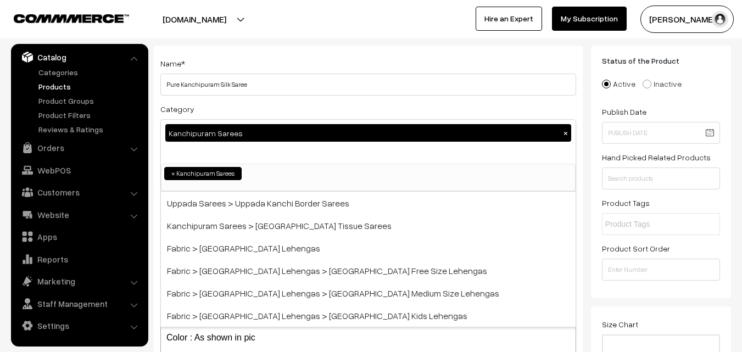
click at [261, 103] on div "Category Kanchipuram Sarees × Uppada Sarees Uppada Sarees > Uppada Plain Sarees…" at bounding box center [368, 147] width 416 height 90
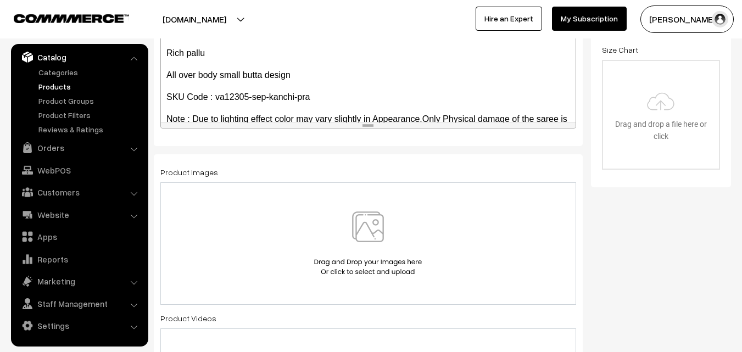
scroll to position [165, 0]
click at [372, 230] on img at bounding box center [367, 244] width 113 height 64
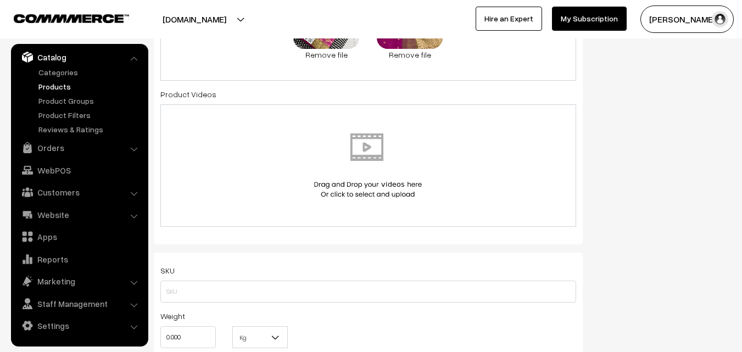
scroll to position [604, 0]
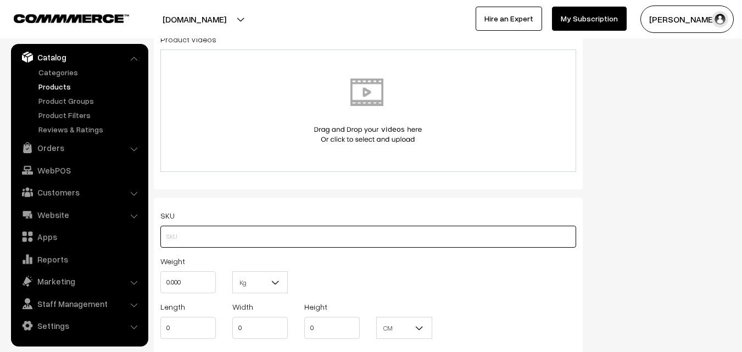
paste input "va12305-sep-kanchi-pra"
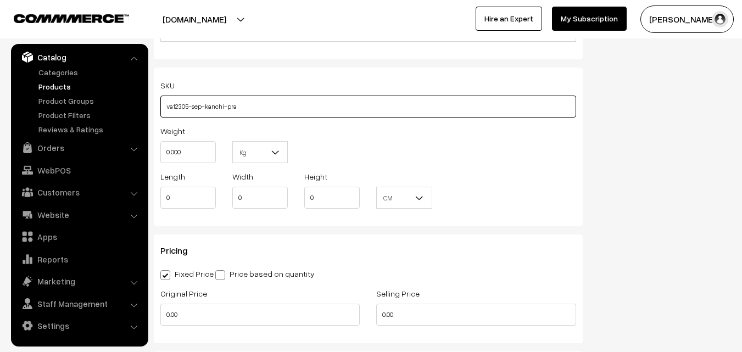
scroll to position [769, 0]
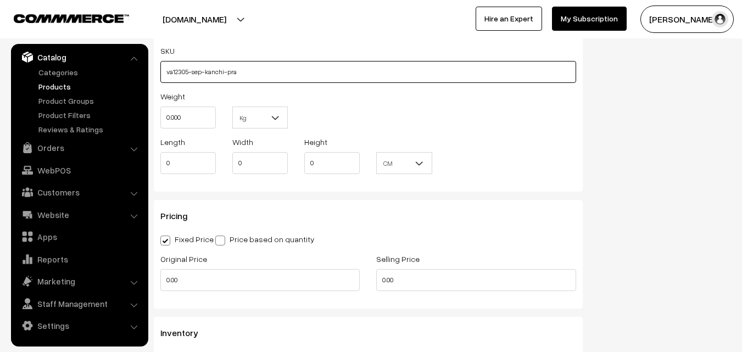
type input "va12305-sep-kanchi-pra"
drag, startPoint x: 201, startPoint y: 111, endPoint x: 138, endPoint y: 111, distance: 62.6
click at [138, 111] on body "Thank you for showing interest. Our team will call you shortly. Close [DOMAIN_N…" at bounding box center [371, 149] width 742 height 1837
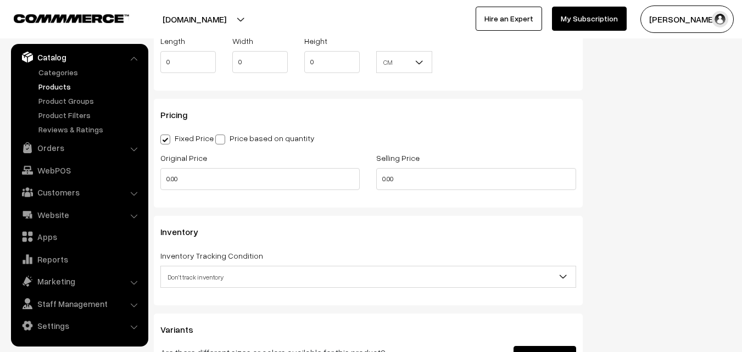
scroll to position [879, 0]
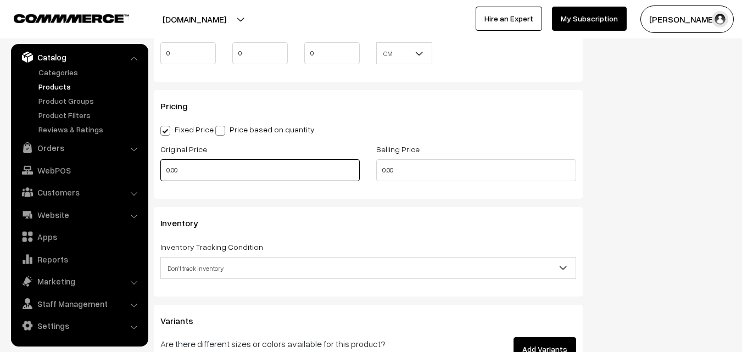
type input "0.80"
drag, startPoint x: 197, startPoint y: 171, endPoint x: 147, endPoint y: 170, distance: 50.5
click at [147, 170] on body "Thank you for showing interest. Our team will call you shortly. Close [DOMAIN_N…" at bounding box center [371, 39] width 742 height 1837
type input "3990"
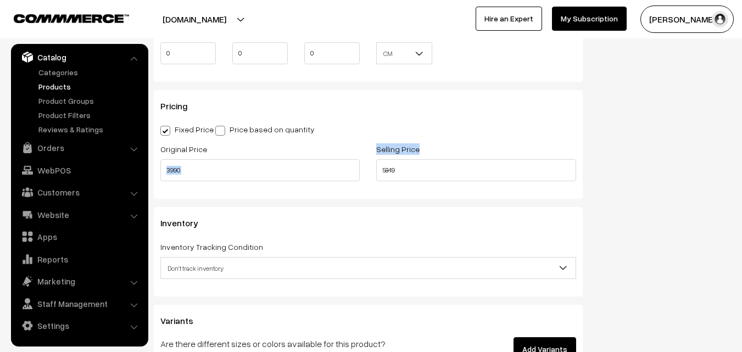
drag, startPoint x: 419, startPoint y: 183, endPoint x: 361, endPoint y: 170, distance: 59.7
click at [361, 170] on div "Original Price 3990 Selling Price 5849" at bounding box center [368, 165] width 432 height 46
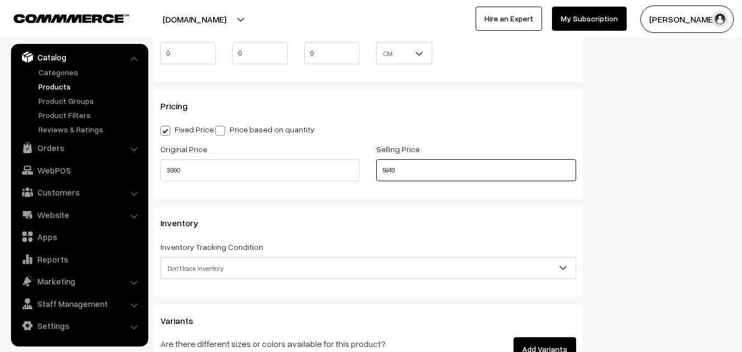
click at [403, 163] on input "5849" at bounding box center [475, 170] width 199 height 22
click at [401, 163] on input "5849" at bounding box center [475, 170] width 199 height 22
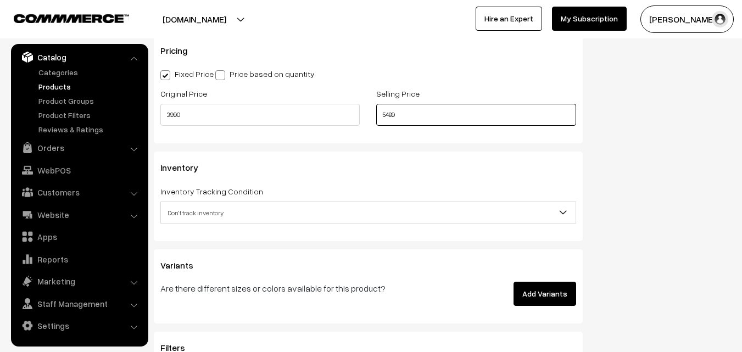
scroll to position [989, 0]
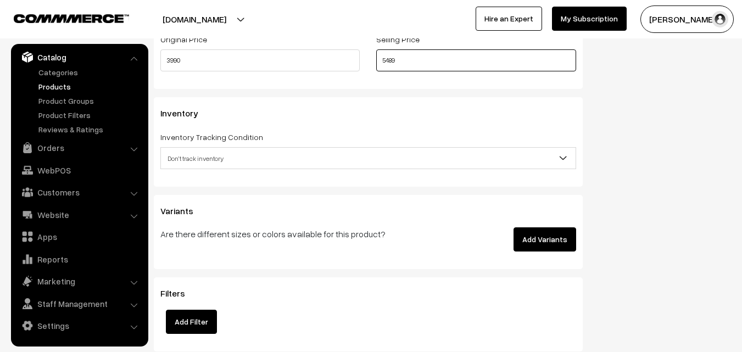
type input "5489"
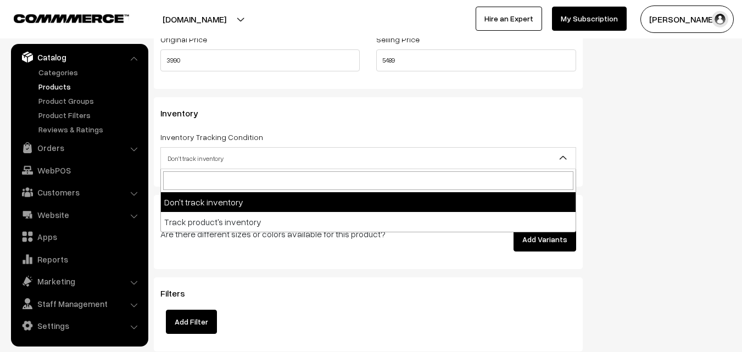
click at [199, 159] on span "Don't track inventory" at bounding box center [368, 158] width 415 height 19
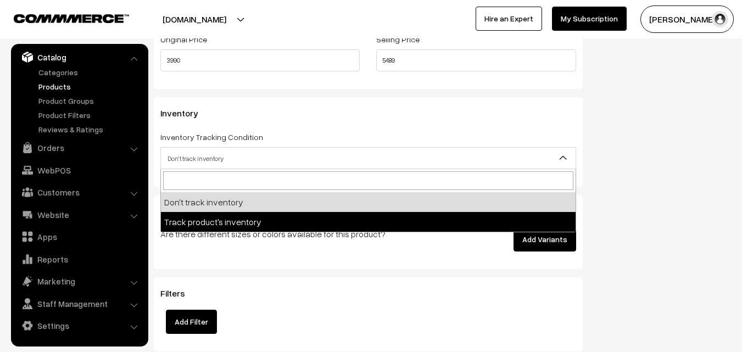
select select "2"
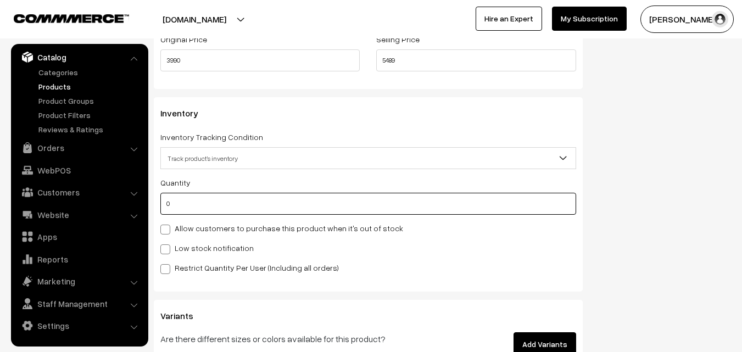
click at [202, 204] on input "0" at bounding box center [368, 204] width 416 height 22
type input "4"
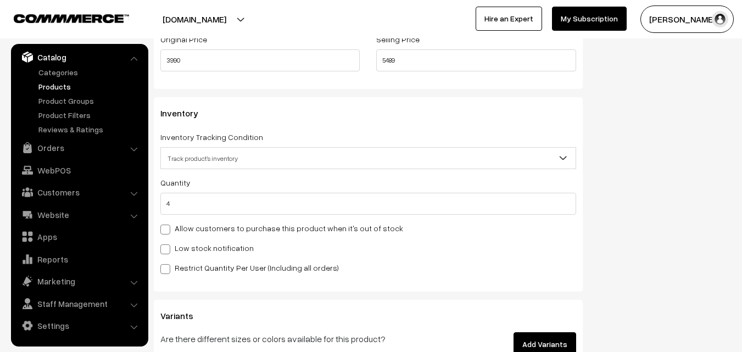
click at [181, 252] on label "Low stock notification" at bounding box center [206, 248] width 93 height 12
click at [168, 251] on input "Low stock notification" at bounding box center [163, 247] width 7 height 7
checkbox input "true"
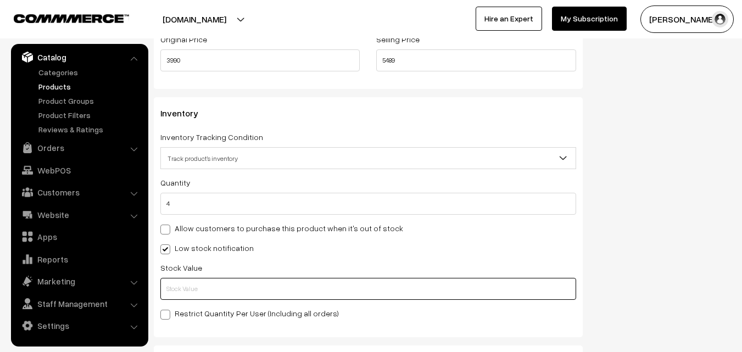
click at [179, 291] on input "text" at bounding box center [368, 289] width 416 height 22
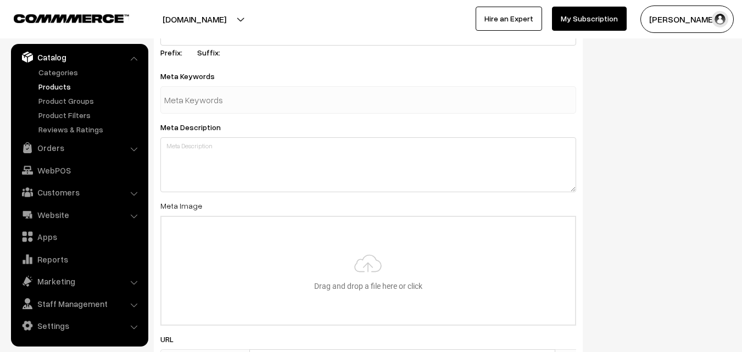
scroll to position [1538, 0]
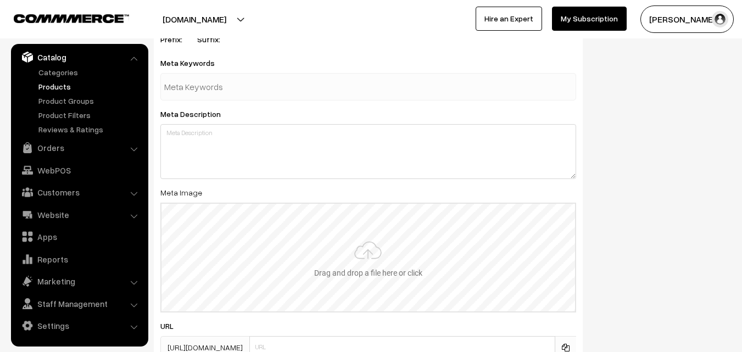
type input "2"
click at [255, 208] on input "file" at bounding box center [369, 258] width 414 height 108
type input "C:\fakepath\kanchipuram-saree-va12305-sep-1.jpeg"
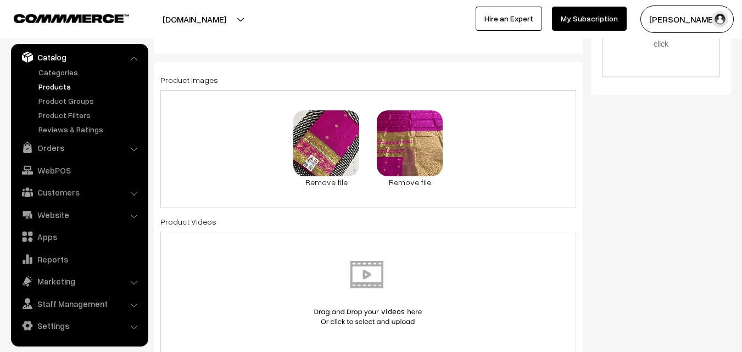
scroll to position [0, 0]
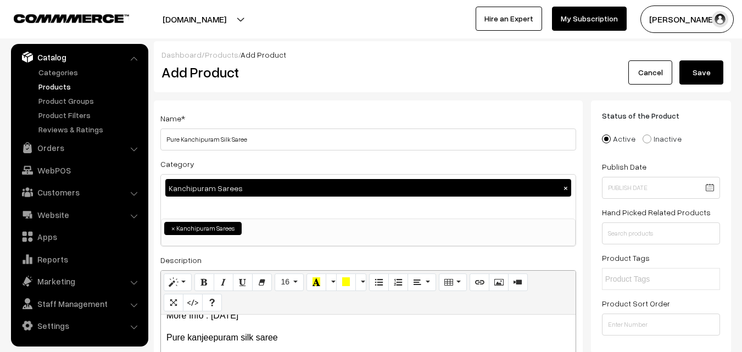
click at [693, 74] on button "Save" at bounding box center [702, 72] width 44 height 24
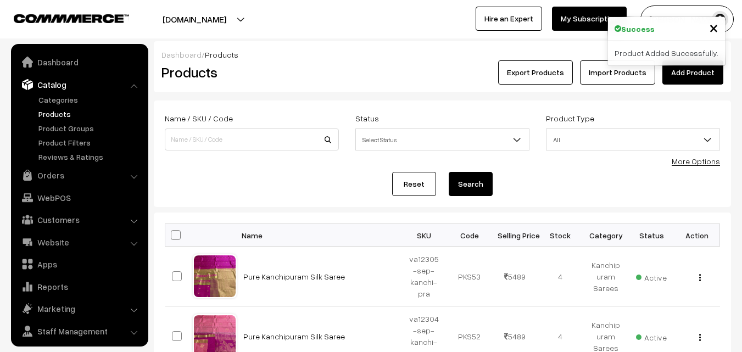
scroll to position [27, 0]
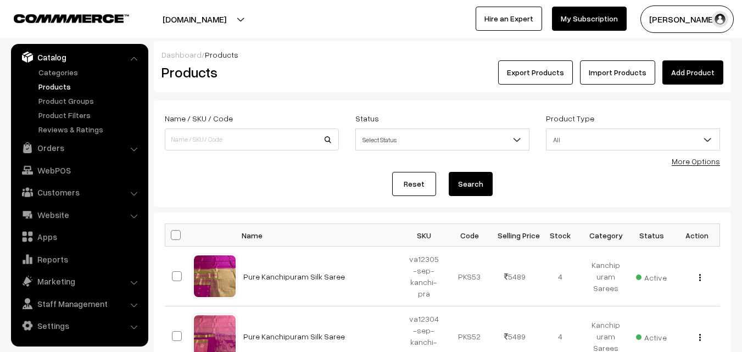
click at [299, 72] on h2 "Products" at bounding box center [250, 72] width 176 height 17
click at [683, 64] on link "Add Product" at bounding box center [693, 72] width 61 height 24
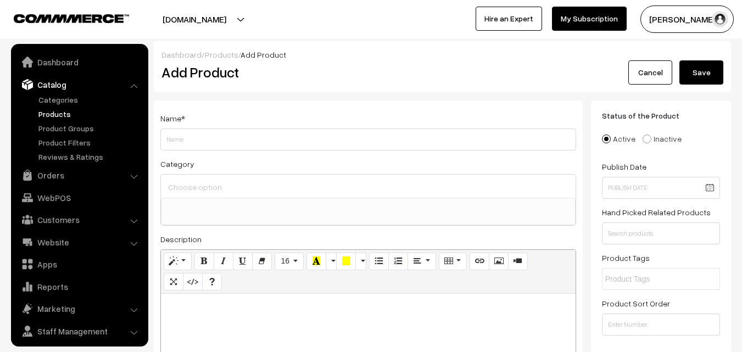
select select
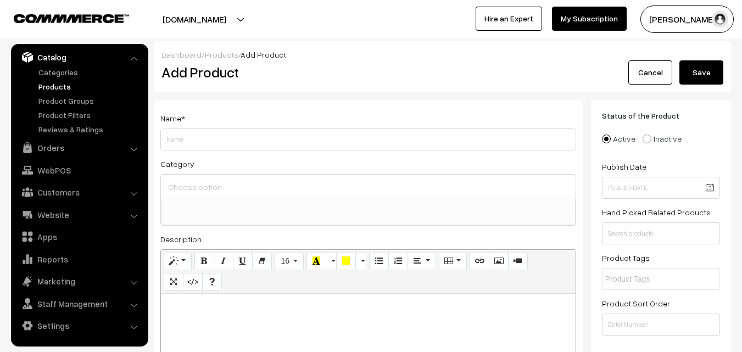
click at [202, 310] on p at bounding box center [368, 305] width 404 height 13
paste div
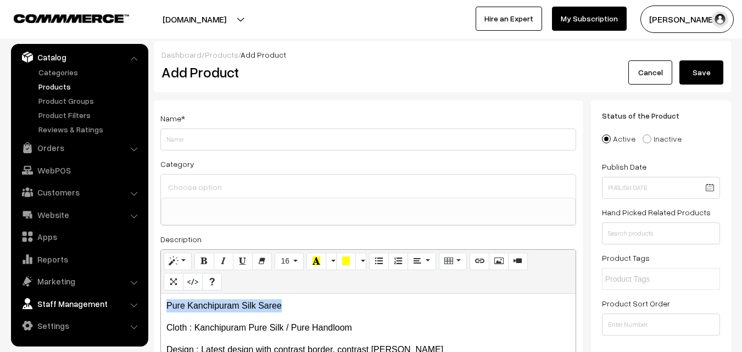
drag, startPoint x: 304, startPoint y: 302, endPoint x: 59, endPoint y: 301, distance: 245.0
copy p "Pure Kanchipuram Silk Saree"
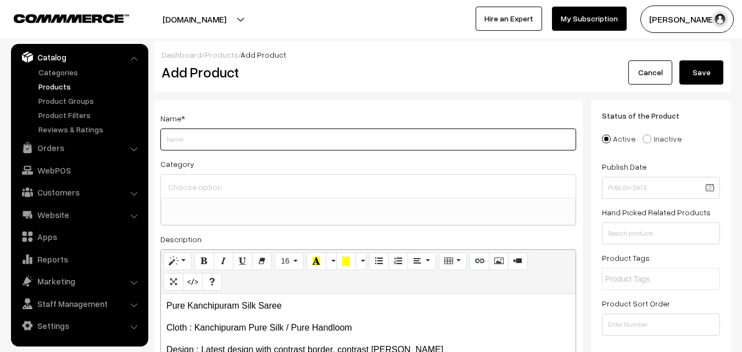
click at [209, 133] on input "Weight" at bounding box center [368, 140] width 416 height 22
paste input "Pure Kanchipuram Silk Saree"
type input "Pure Kanchipuram Silk Saree"
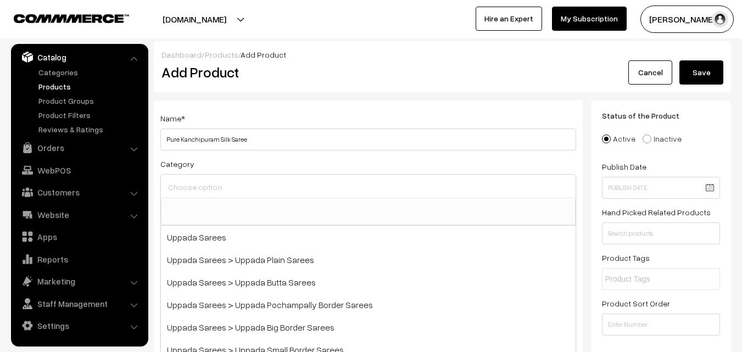
click at [203, 185] on input at bounding box center [368, 187] width 406 height 16
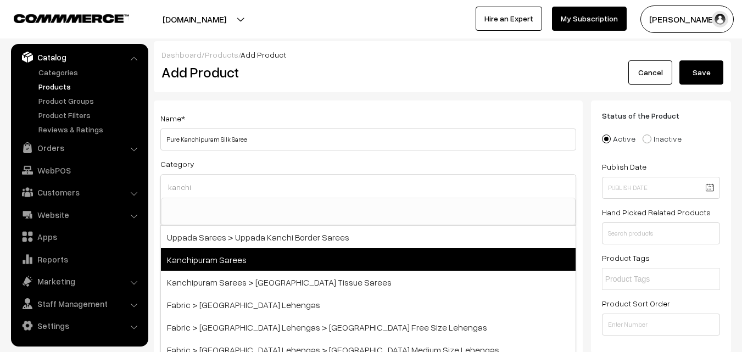
type input "kanchi"
click at [207, 257] on span "Kanchipuram Sarees" at bounding box center [368, 259] width 415 height 23
select select "3"
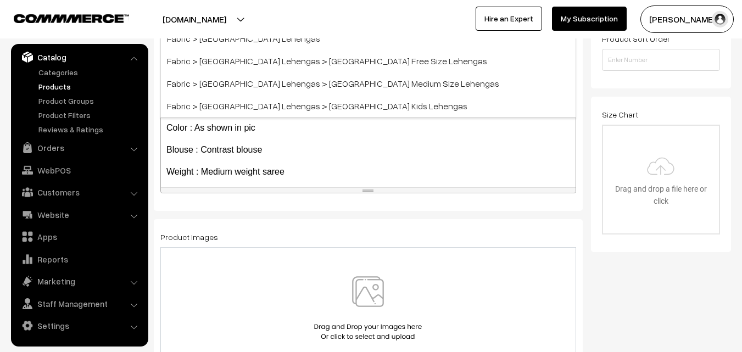
scroll to position [275, 0]
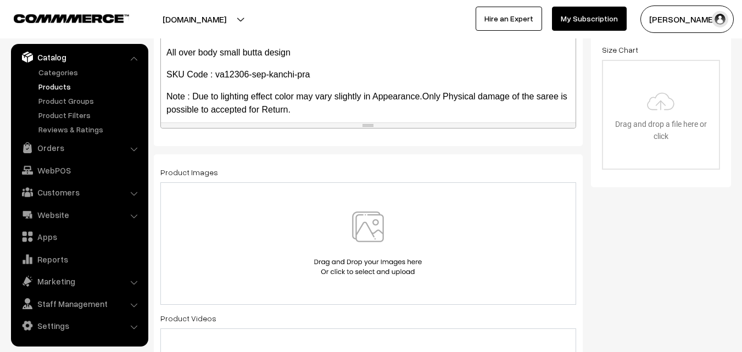
scroll to position [194, 0]
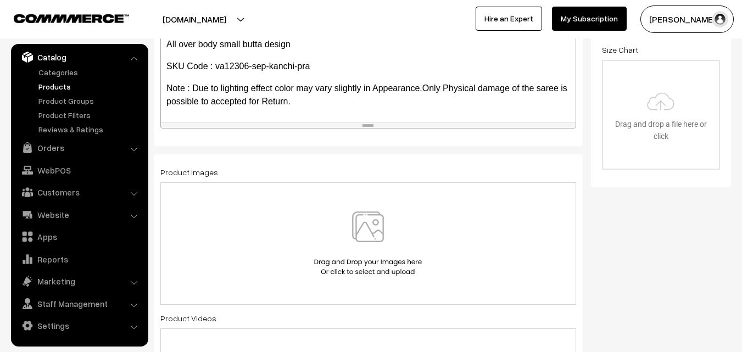
click at [374, 228] on img at bounding box center [367, 244] width 113 height 64
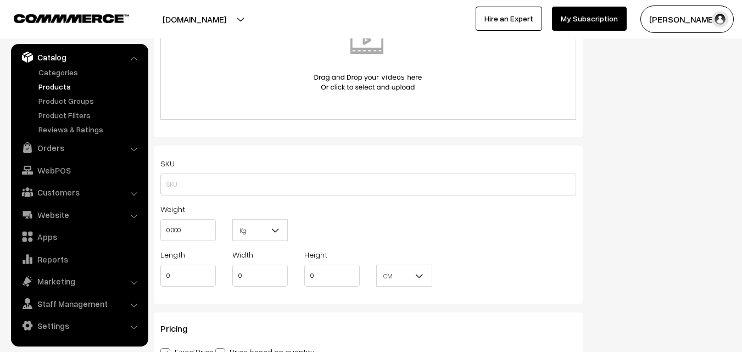
scroll to position [659, 0]
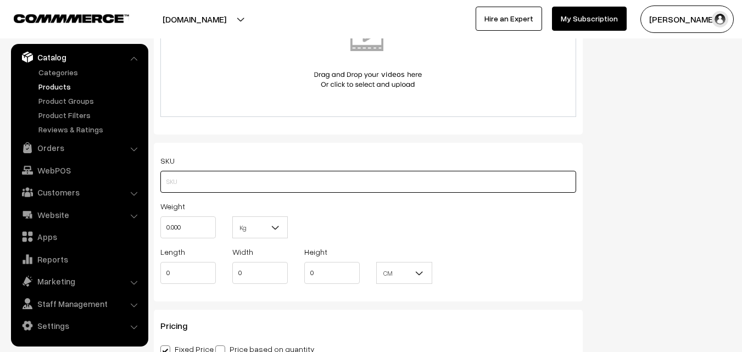
click at [171, 171] on input "text" at bounding box center [368, 182] width 416 height 22
paste input "va12306-sep-kanchi-pra"
type input "va12306-sep-kanchi-pra"
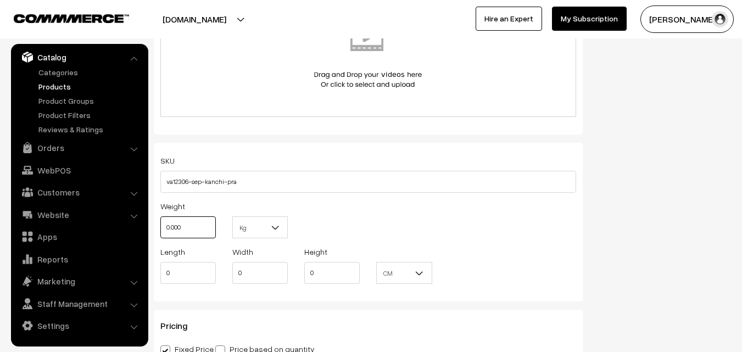
drag, startPoint x: 188, startPoint y: 223, endPoint x: 154, endPoint y: 222, distance: 33.5
click at [154, 222] on div "Weight 0.000" at bounding box center [188, 222] width 72 height 46
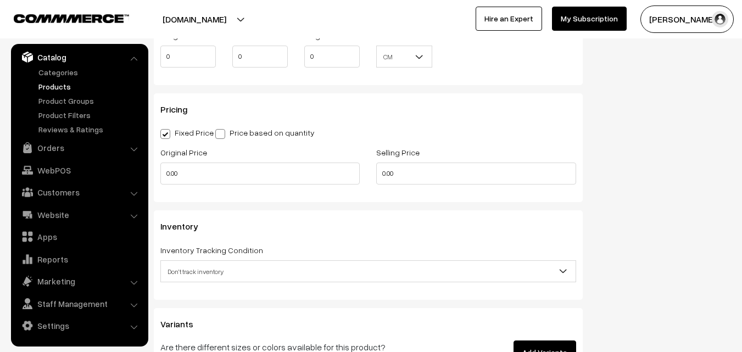
scroll to position [879, 0]
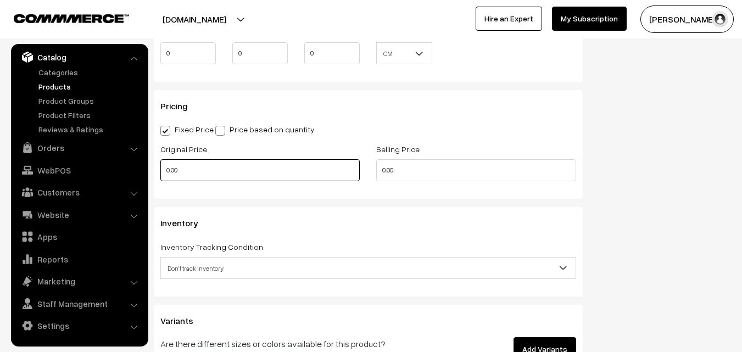
type input "0.80"
drag, startPoint x: 186, startPoint y: 169, endPoint x: 153, endPoint y: 169, distance: 33.5
click at [153, 169] on div "Original Price 0.00" at bounding box center [260, 165] width 216 height 46
drag, startPoint x: 183, startPoint y: 169, endPoint x: 123, endPoint y: 174, distance: 60.7
click at [123, 174] on body "Thank you for showing interest. Our team will call you shortly. Close [DOMAIN_N…" at bounding box center [371, 39] width 742 height 1837
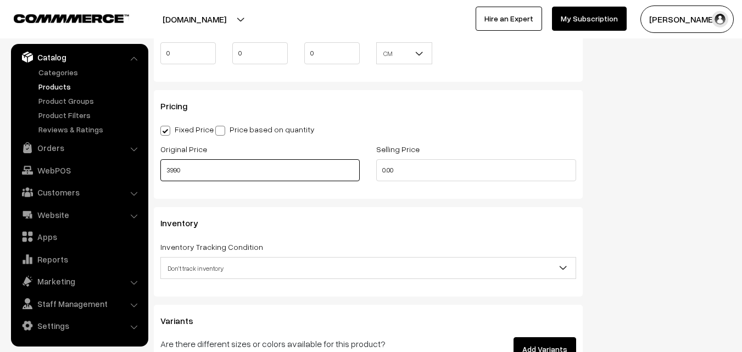
type input "3990"
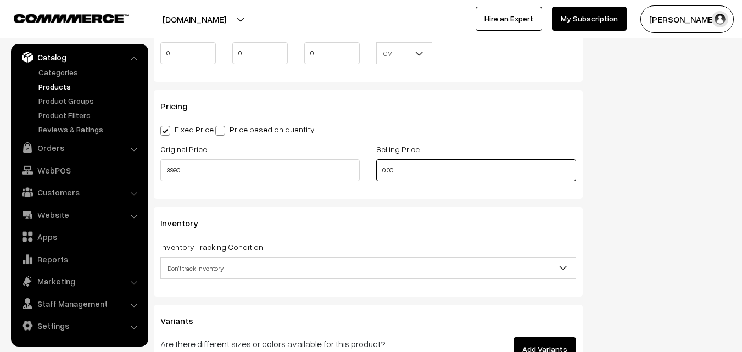
drag, startPoint x: 419, startPoint y: 170, endPoint x: 335, endPoint y: 172, distance: 84.6
click at [335, 172] on div "Original Price 3990 Selling Price 0.00" at bounding box center [368, 165] width 432 height 46
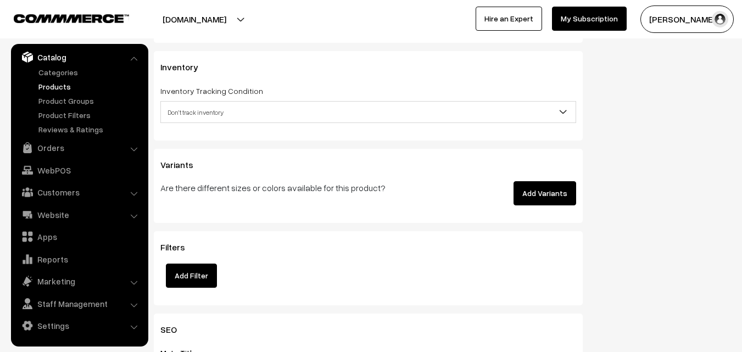
scroll to position [1044, 0]
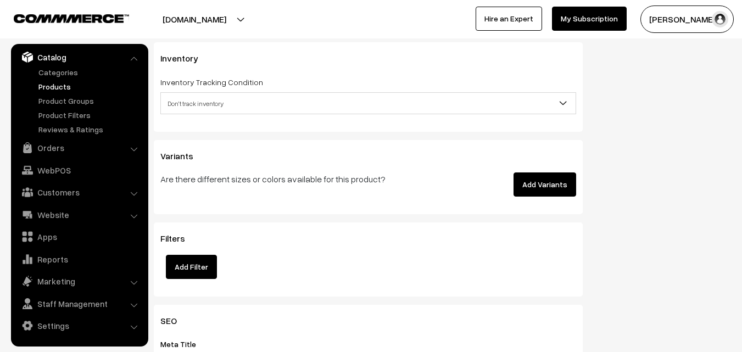
type input "5489"
click at [207, 101] on span "Don't track inventory" at bounding box center [368, 103] width 415 height 19
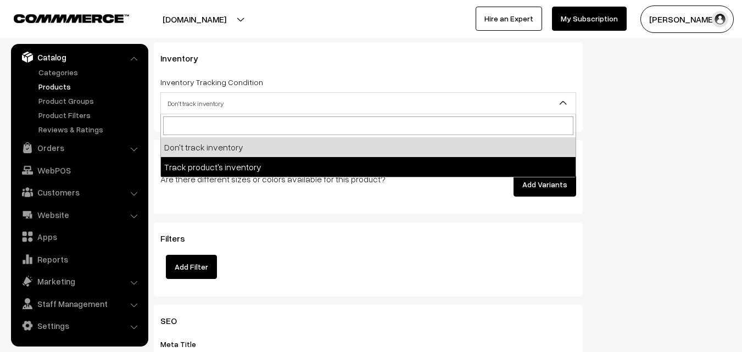
select select "2"
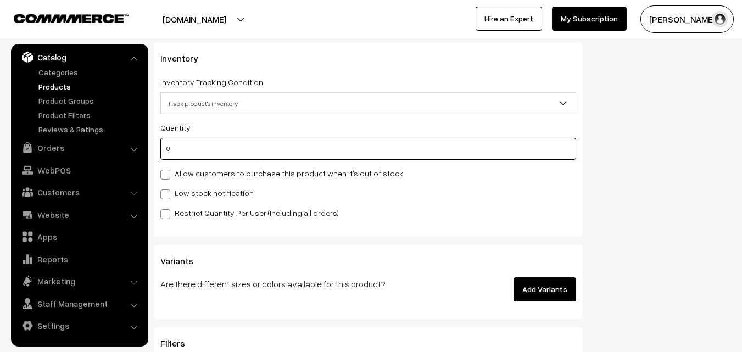
click at [197, 154] on input "0" at bounding box center [368, 149] width 416 height 22
type input "4"
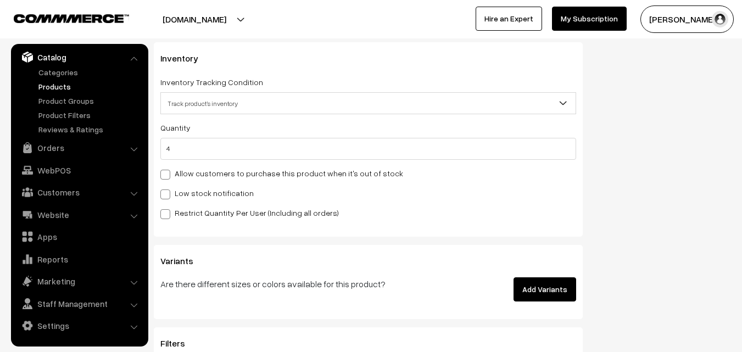
click at [174, 193] on label "Low stock notification" at bounding box center [206, 193] width 93 height 12
click at [168, 193] on input "Low stock notification" at bounding box center [163, 192] width 7 height 7
checkbox input "true"
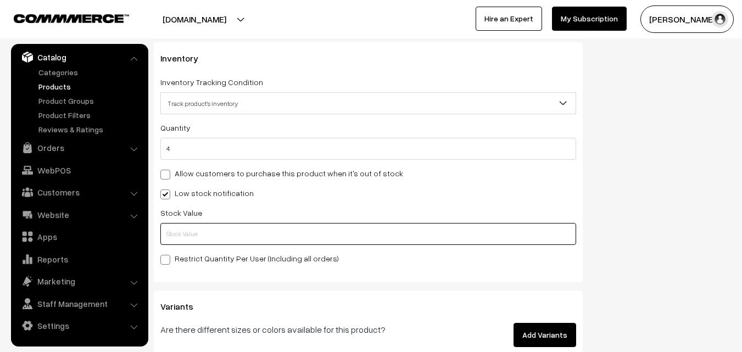
click at [168, 235] on input "text" at bounding box center [368, 234] width 416 height 22
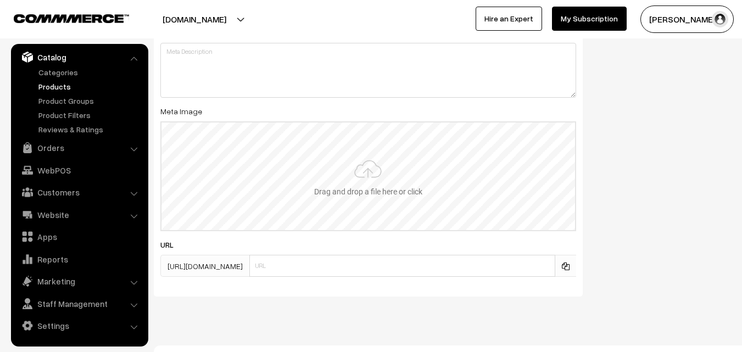
scroll to position [1635, 0]
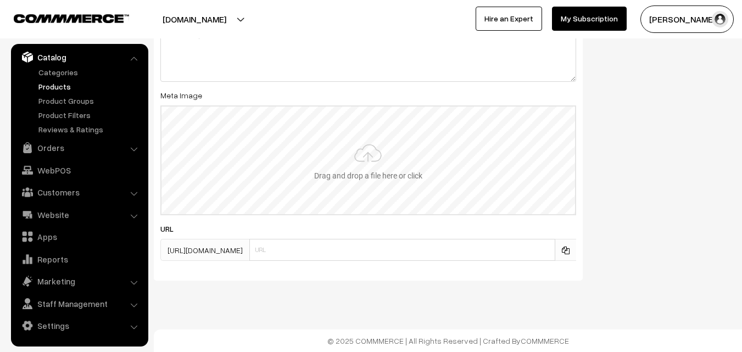
type input "2"
click at [338, 184] on input "file" at bounding box center [369, 161] width 414 height 108
type input "C:\fakepath\kanchipuram-saree-va12306-sep-1.jpeg"
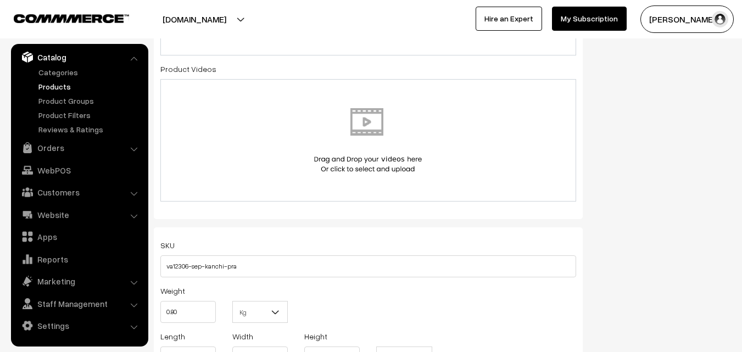
scroll to position [0, 0]
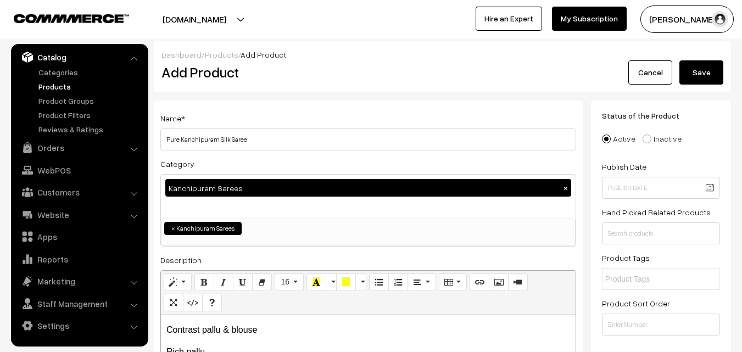
click at [716, 66] on button "Save" at bounding box center [702, 72] width 44 height 24
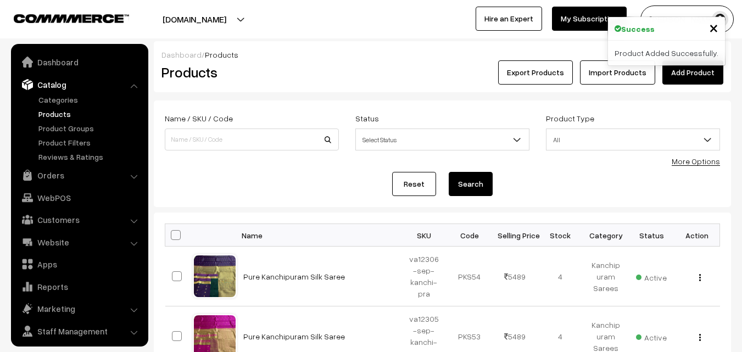
scroll to position [27, 0]
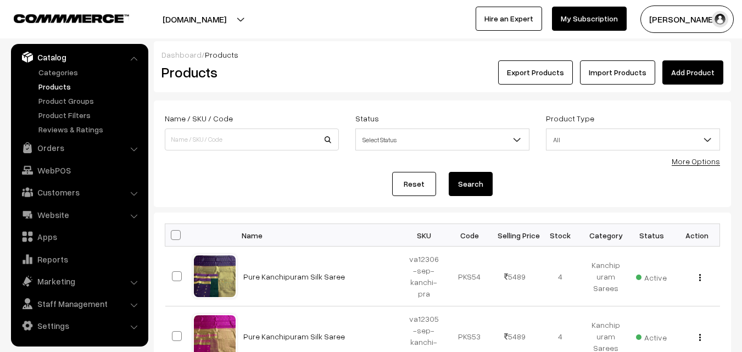
click at [350, 53] on div "Dashboard / Products" at bounding box center [443, 55] width 562 height 12
click at [696, 77] on link "Add Product" at bounding box center [693, 72] width 61 height 24
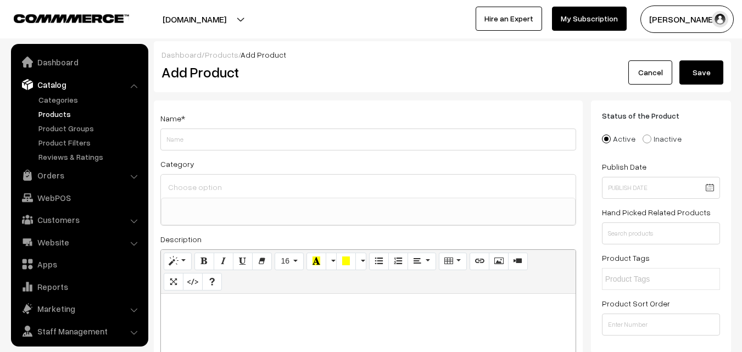
select select
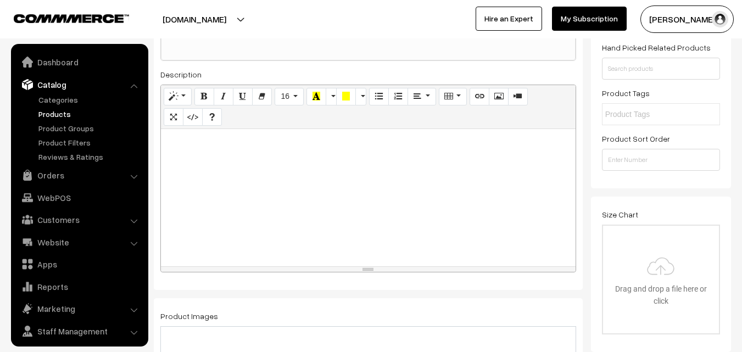
scroll to position [27, 0]
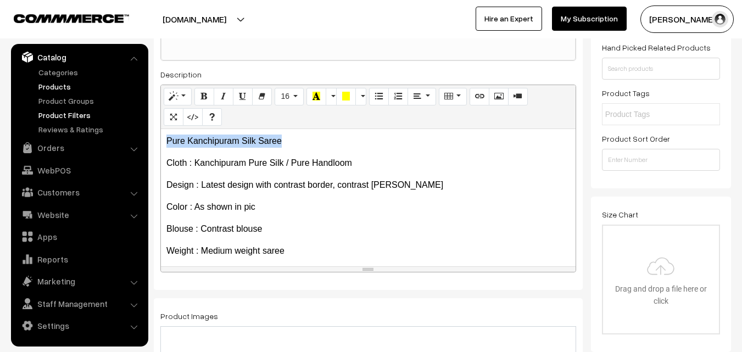
drag, startPoint x: 283, startPoint y: 142, endPoint x: 71, endPoint y: 119, distance: 213.2
copy p "Pure Kanchipuram Silk Saree"
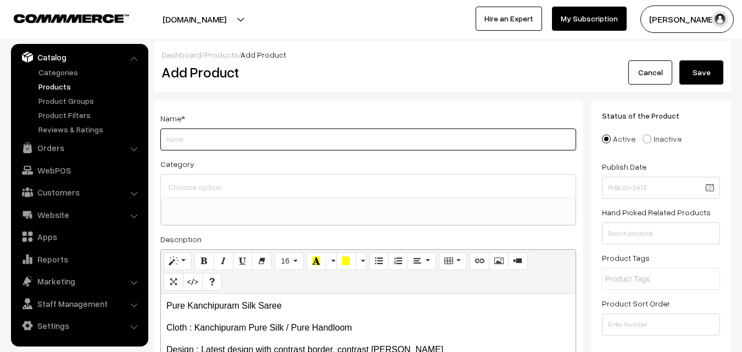
click at [212, 138] on input "Weight" at bounding box center [368, 140] width 416 height 22
paste input "Pure Kanchipuram Silk Saree"
type input "Pure Kanchipuram Silk Saree"
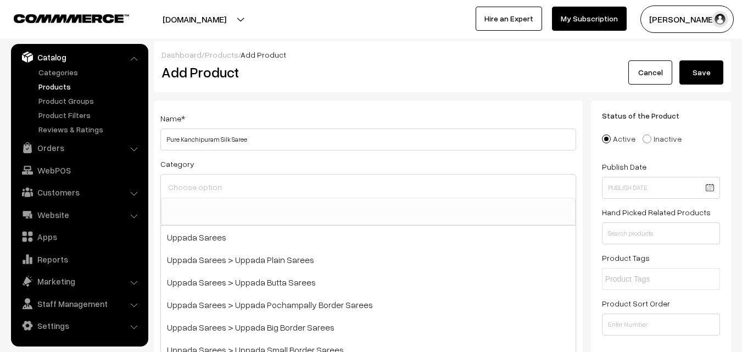
click at [210, 179] on input at bounding box center [368, 187] width 406 height 16
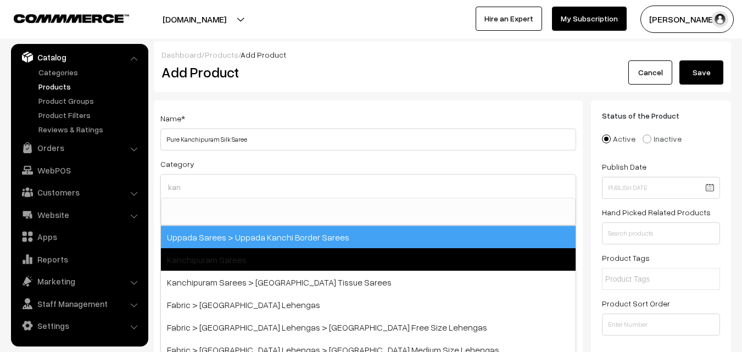
type input "kan"
click at [237, 253] on span "Kanchipuram Sarees" at bounding box center [368, 259] width 415 height 23
select select "3"
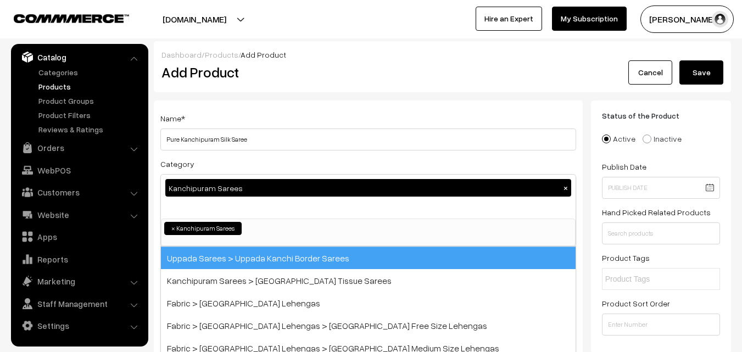
scroll to position [187, 0]
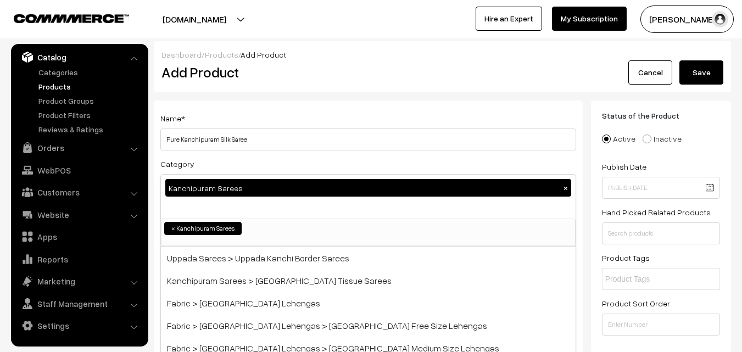
click at [275, 115] on div "Name * Pure Kanchipuram Silk Saree" at bounding box center [368, 131] width 416 height 39
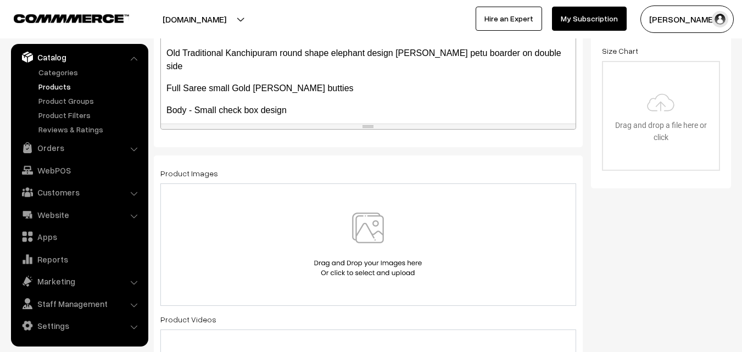
scroll to position [330, 0]
click at [379, 243] on img at bounding box center [367, 244] width 113 height 64
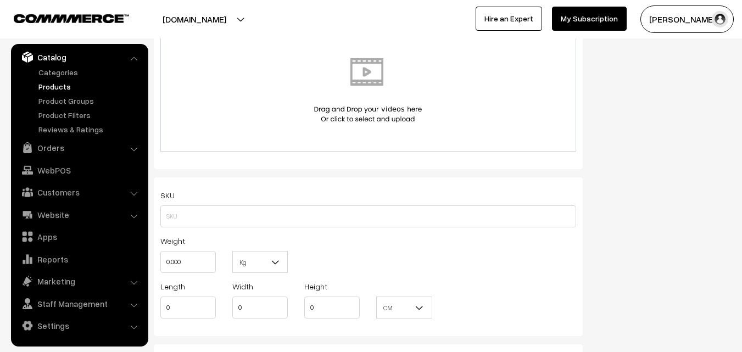
scroll to position [659, 0]
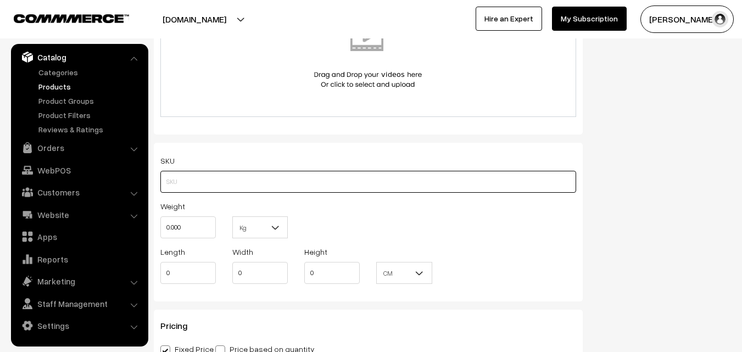
click at [183, 176] on input "text" at bounding box center [368, 182] width 416 height 22
paste input "va12307-sep-kanchi-pra"
type input "va12307-sep-kanchi-pra"
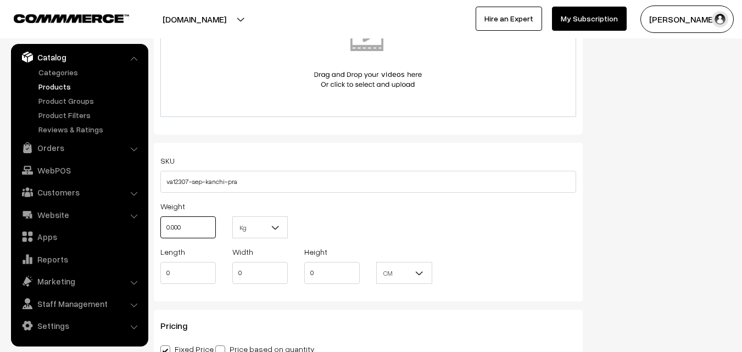
drag, startPoint x: 188, startPoint y: 227, endPoint x: 152, endPoint y: 227, distance: 35.7
click at [152, 227] on div "Weight 0.000" at bounding box center [188, 222] width 72 height 46
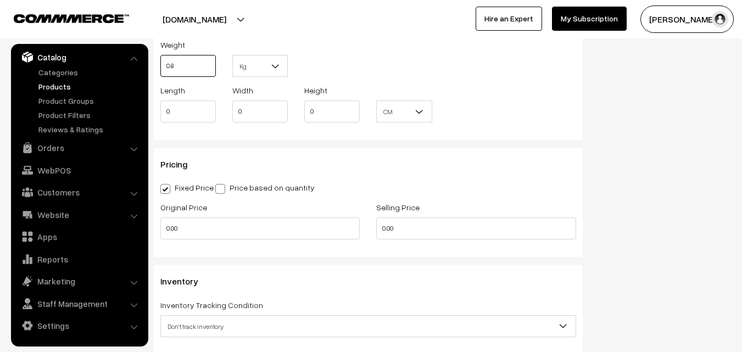
scroll to position [824, 0]
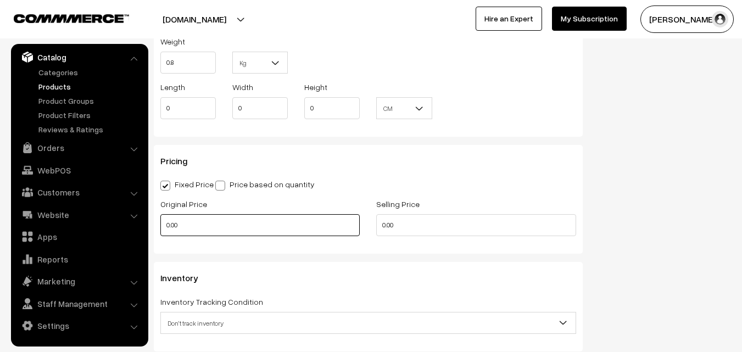
type input "0.80"
drag, startPoint x: 187, startPoint y: 229, endPoint x: 163, endPoint y: 229, distance: 24.2
click at [163, 229] on input "0.00" at bounding box center [259, 225] width 199 height 22
type input "0"
type input "16900"
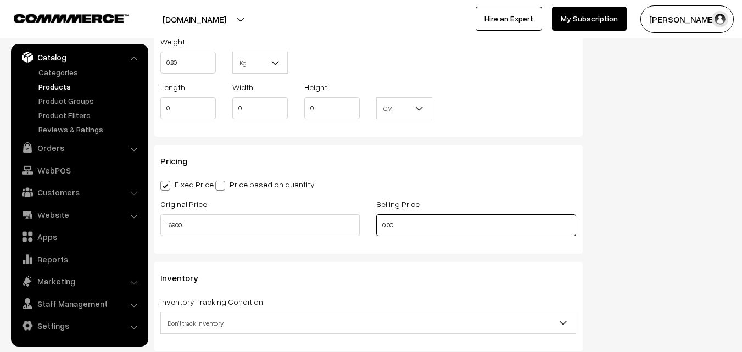
drag, startPoint x: 414, startPoint y: 225, endPoint x: 366, endPoint y: 230, distance: 48.6
click at [366, 230] on div "Original Price 16900 Selling Price 0.00" at bounding box center [368, 220] width 432 height 46
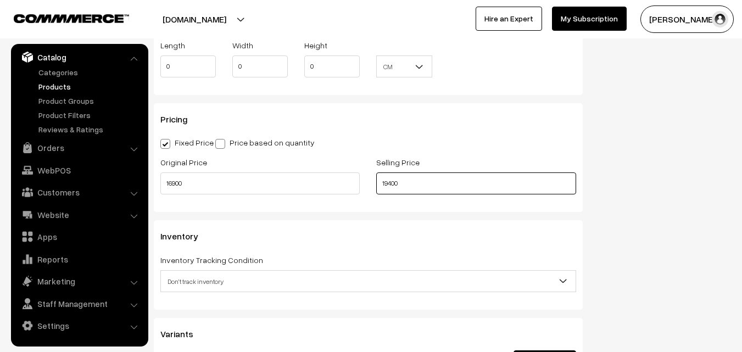
scroll to position [934, 0]
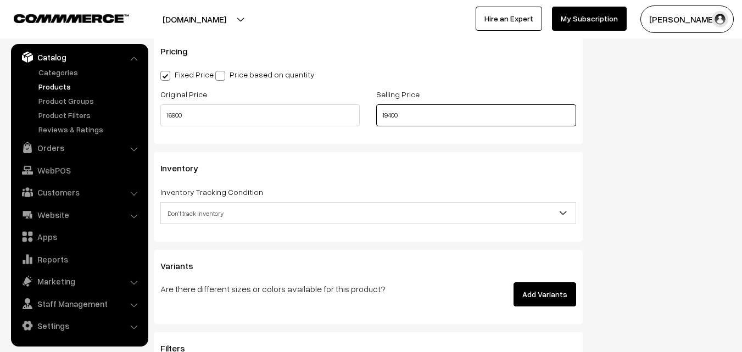
type input "19400"
click at [180, 210] on span "Don't track inventory" at bounding box center [368, 213] width 415 height 19
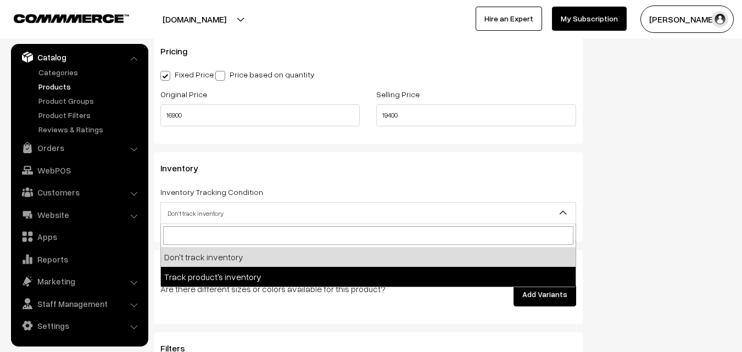
select select "2"
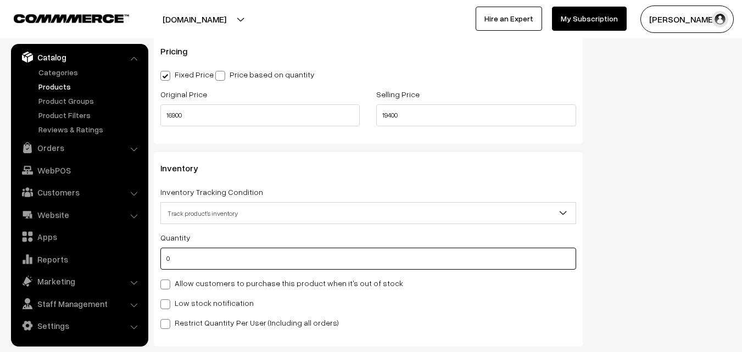
click at [186, 262] on input "0" at bounding box center [368, 259] width 416 height 22
type input "4"
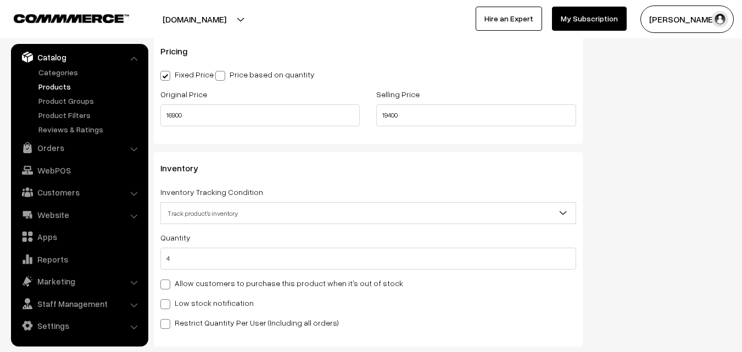
click at [183, 300] on label "Low stock notification" at bounding box center [206, 303] width 93 height 12
click at [168, 300] on input "Low stock notification" at bounding box center [163, 302] width 7 height 7
checkbox input "true"
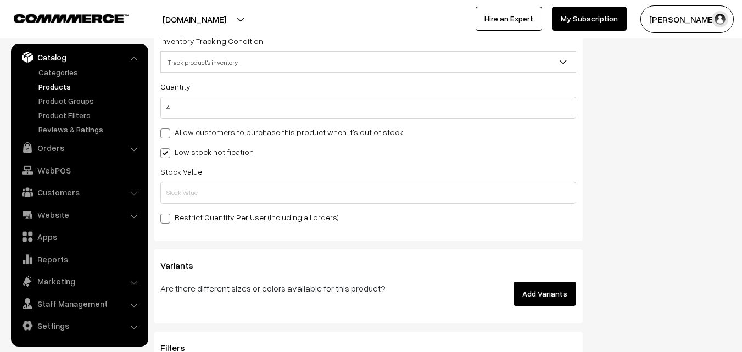
scroll to position [1099, 0]
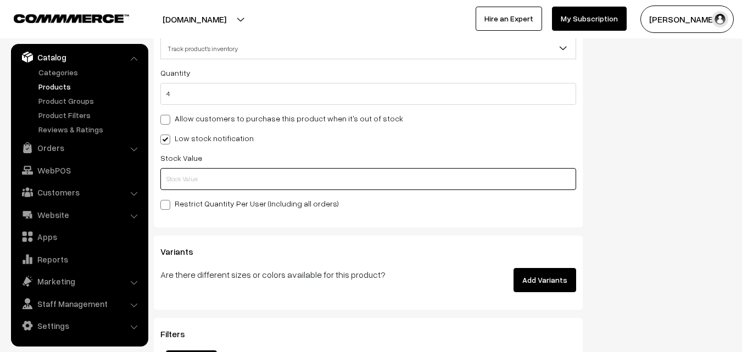
click at [182, 180] on input "text" at bounding box center [368, 179] width 416 height 22
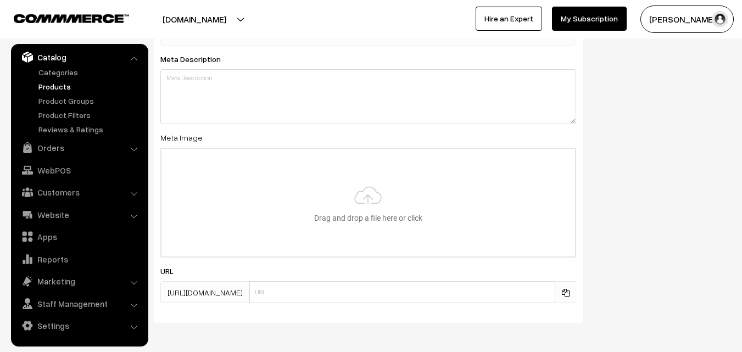
scroll to position [1635, 0]
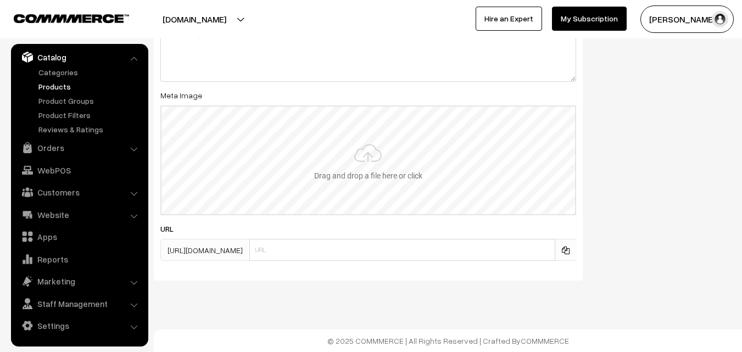
type input "2"
click at [356, 155] on input "file" at bounding box center [369, 161] width 414 height 108
type input "C:\fakepath\kanchipuram-saree-va12307-sep-1.jpeg"
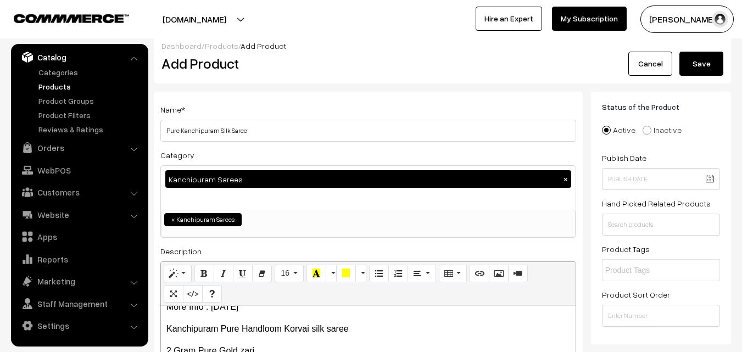
scroll to position [0, 0]
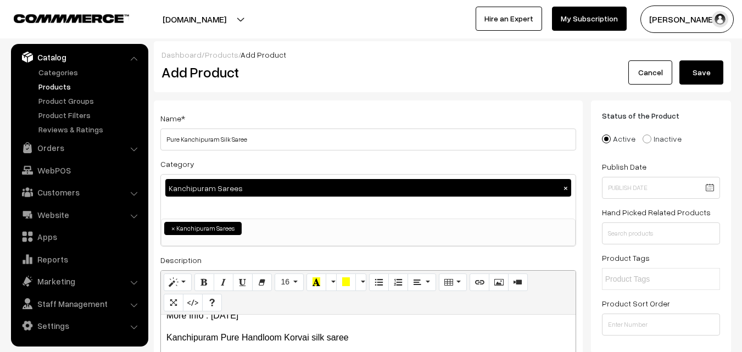
click at [706, 68] on button "Save" at bounding box center [702, 72] width 44 height 24
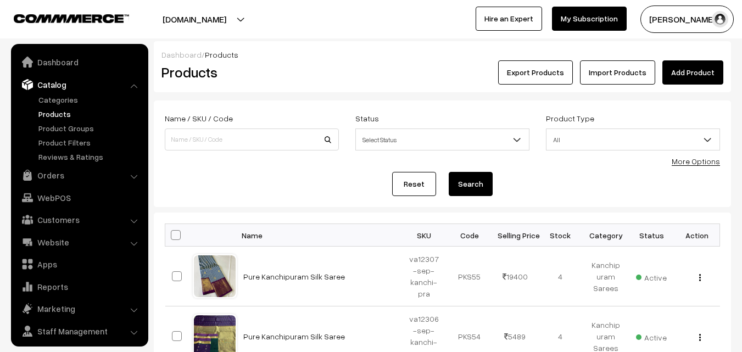
scroll to position [27, 0]
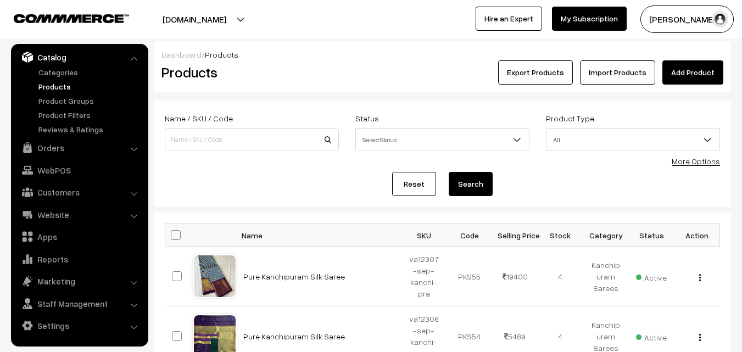
click at [319, 75] on h2 "Products" at bounding box center [250, 72] width 176 height 17
click at [678, 73] on link "Add Product" at bounding box center [693, 72] width 61 height 24
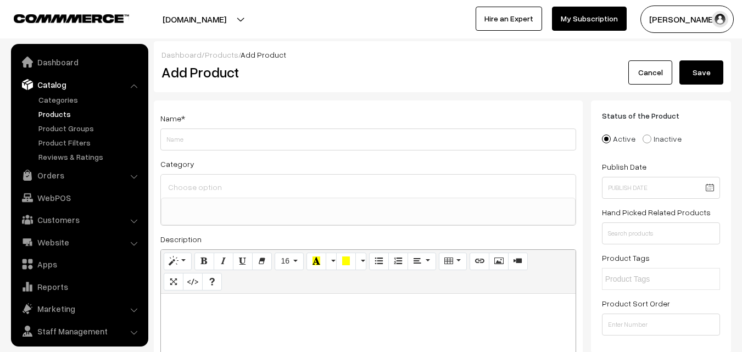
select select
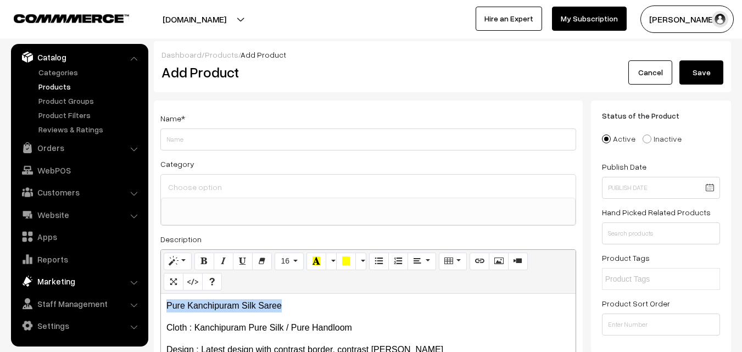
drag, startPoint x: 295, startPoint y: 304, endPoint x: 101, endPoint y: 290, distance: 194.5
copy p "Pure Kanchipuram Silk Saree"
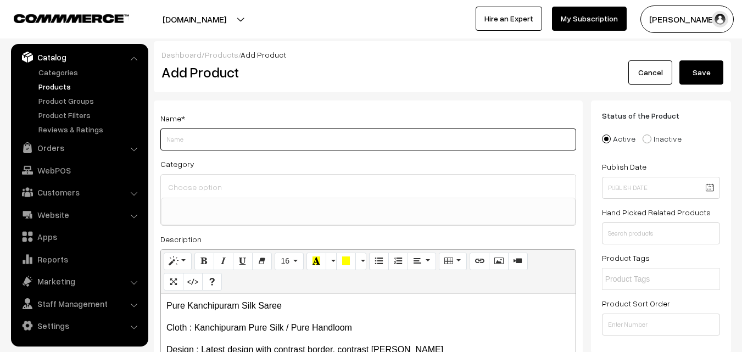
click at [195, 131] on input "Weight" at bounding box center [368, 140] width 416 height 22
paste input "Pure Kanchipuram Silk Saree"
type input "Pure Kanchipuram Silk Saree"
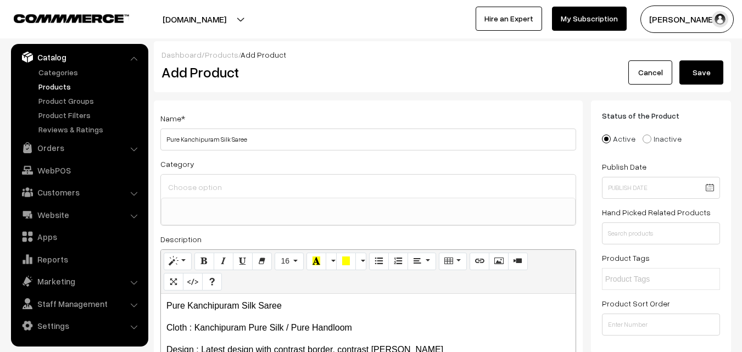
click at [201, 180] on input at bounding box center [368, 187] width 406 height 16
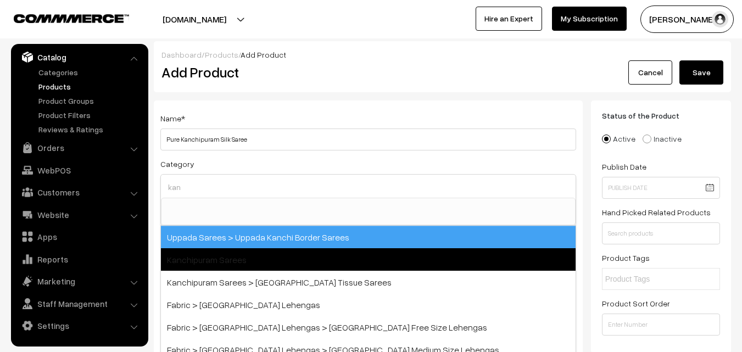
type input "kan"
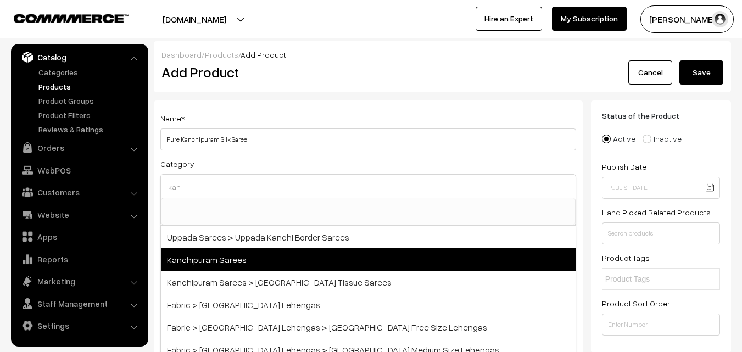
click at [224, 257] on span "Kanchipuram Sarees" at bounding box center [368, 259] width 415 height 23
select select "3"
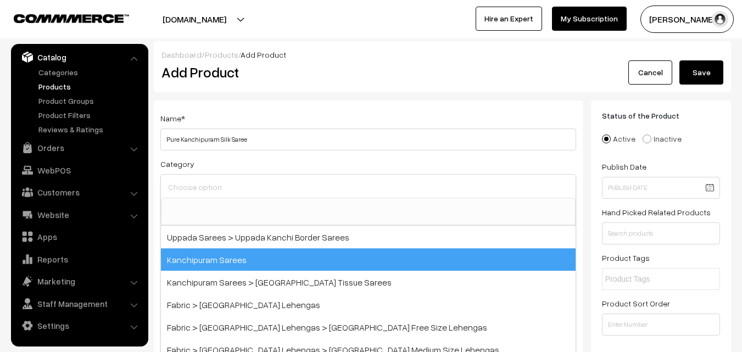
scroll to position [187, 0]
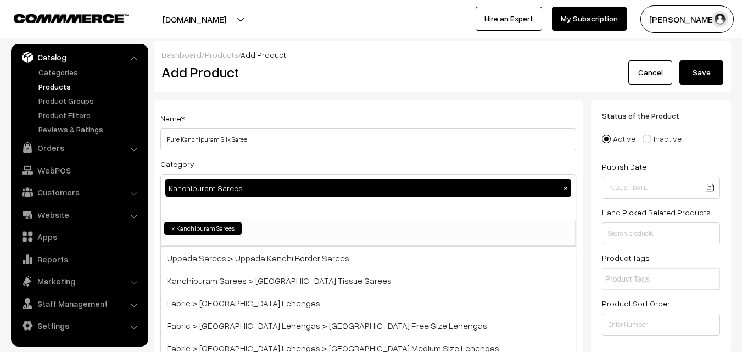
click at [259, 120] on div "Name * Pure Kanchipuram Silk Saree" at bounding box center [368, 131] width 416 height 39
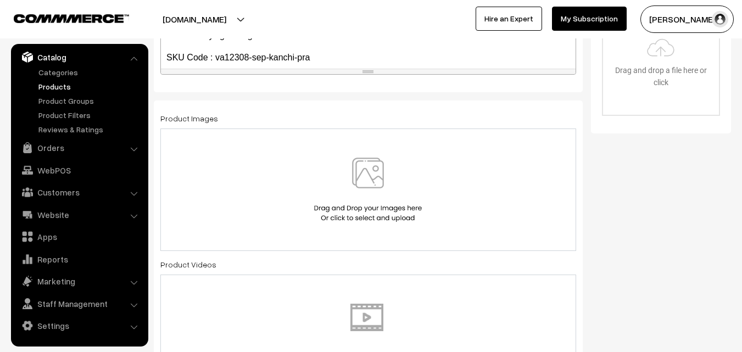
scroll to position [385, 0]
click at [367, 155] on div at bounding box center [368, 188] width 416 height 123
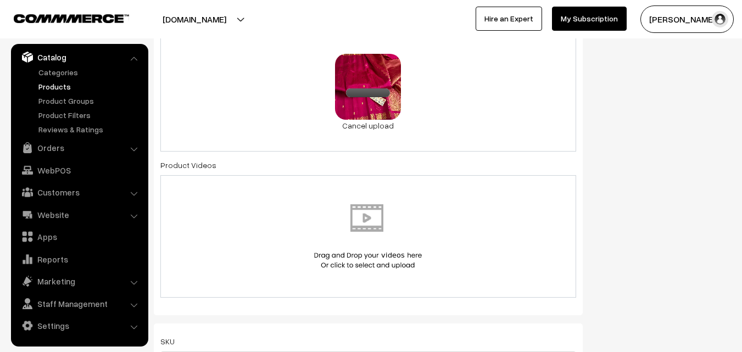
scroll to position [604, 0]
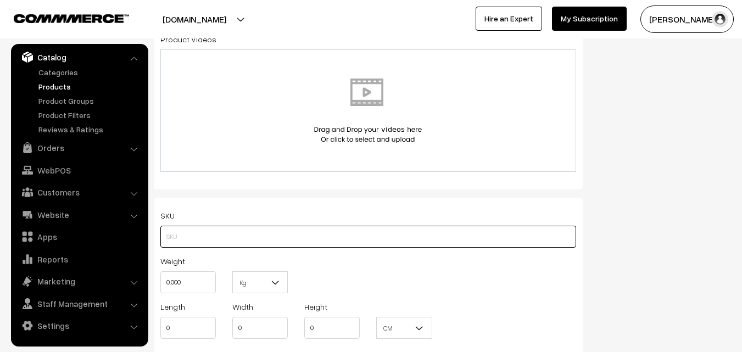
click at [170, 235] on input "text" at bounding box center [368, 237] width 416 height 22
paste input "va12308-sep-kanchi-pra"
type input "va12308-sep-kanchi-pra"
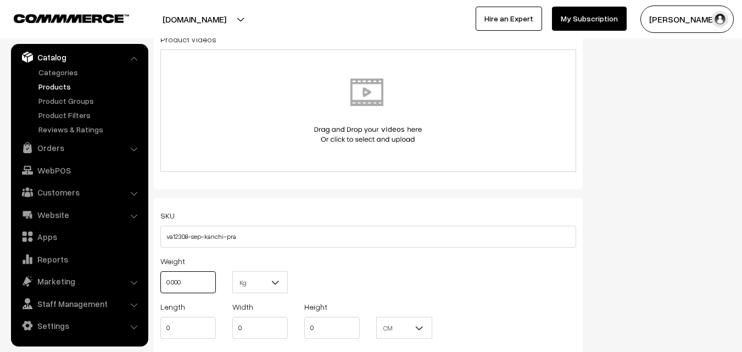
drag, startPoint x: 197, startPoint y: 280, endPoint x: 162, endPoint y: 276, distance: 35.9
click at [162, 276] on input "0.000" at bounding box center [187, 282] width 55 height 22
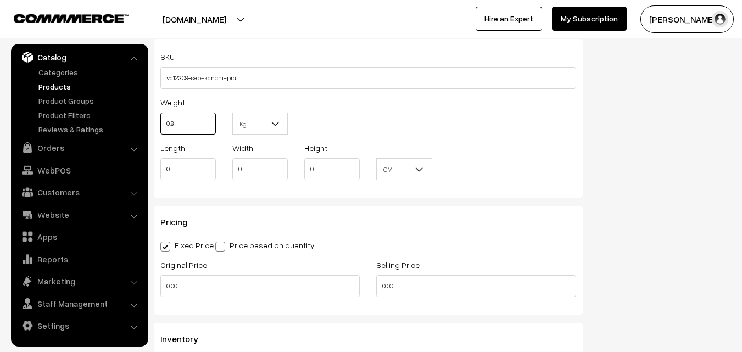
scroll to position [769, 0]
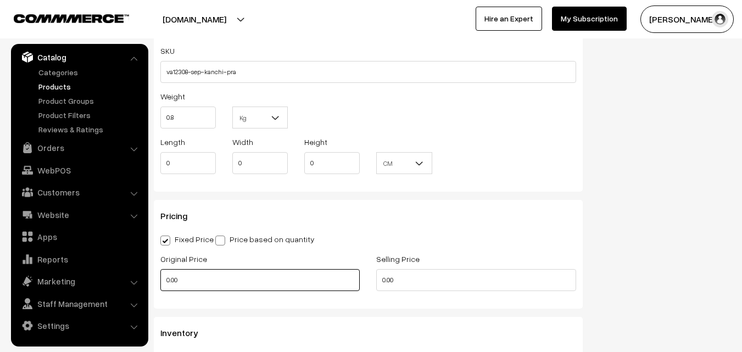
type input "0.80"
drag, startPoint x: 184, startPoint y: 287, endPoint x: 138, endPoint y: 285, distance: 45.7
click at [138, 285] on body "Thank you for showing interest. Our team will call you shortly. Close uppadasar…" at bounding box center [371, 149] width 742 height 1837
type input "0"
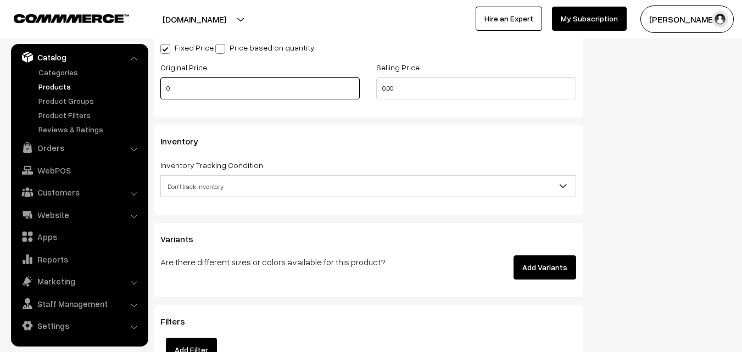
scroll to position [989, 0]
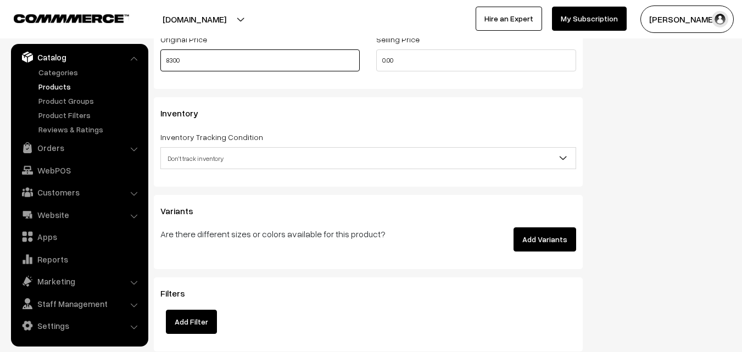
type input "8300"
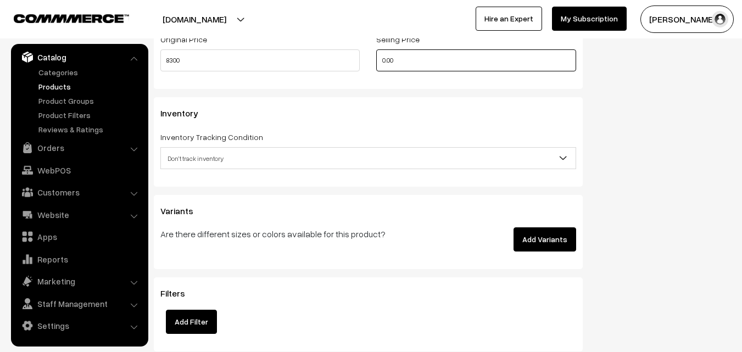
drag, startPoint x: 400, startPoint y: 63, endPoint x: 348, endPoint y: 62, distance: 52.2
click at [348, 62] on div "Original Price 8300 Selling Price 0.00" at bounding box center [368, 55] width 432 height 46
type input "9799"
click at [187, 157] on span "Don't track inventory" at bounding box center [368, 158] width 415 height 19
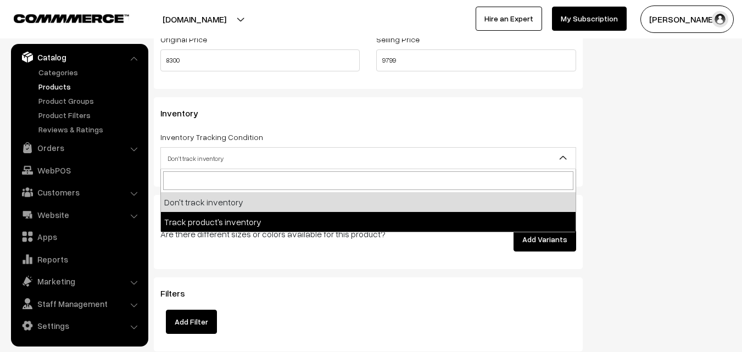
select select "2"
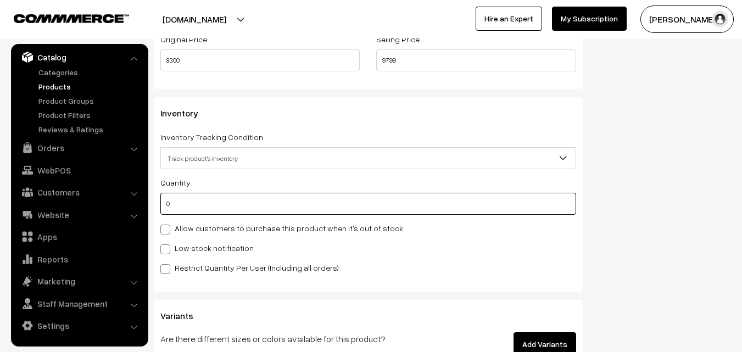
click at [175, 198] on input "0" at bounding box center [368, 204] width 416 height 22
type input "4"
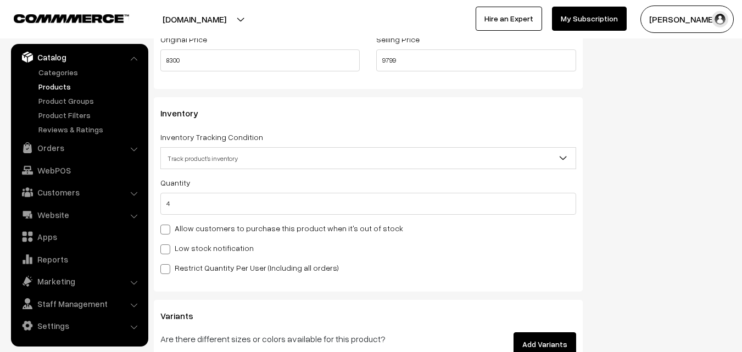
click at [176, 243] on label "Low stock notification" at bounding box center [206, 248] width 93 height 12
click at [168, 244] on input "Low stock notification" at bounding box center [163, 247] width 7 height 7
checkbox input "true"
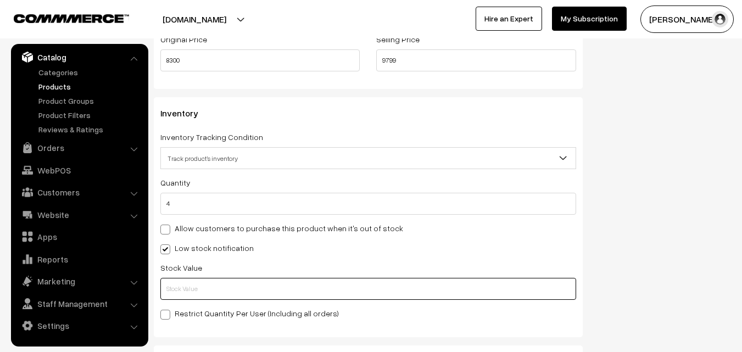
click at [182, 280] on input "text" at bounding box center [368, 289] width 416 height 22
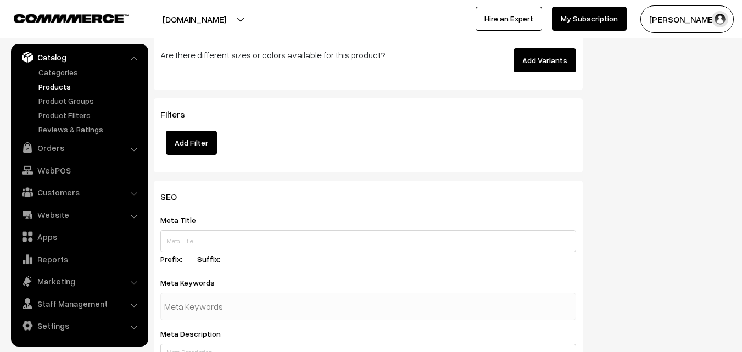
scroll to position [1635, 0]
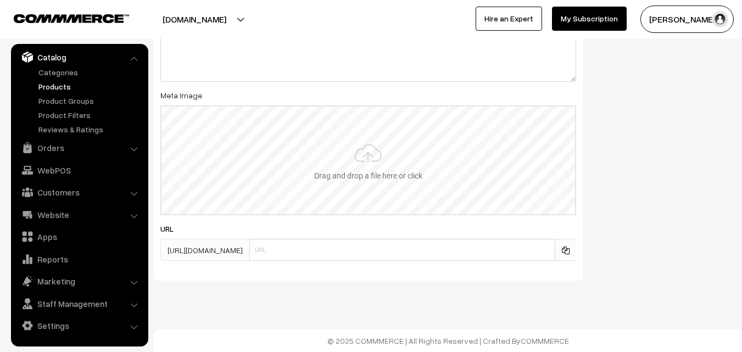
type input "2"
click at [355, 158] on input "file" at bounding box center [369, 161] width 414 height 108
type input "C:\fakepath\kanchipuram-saree-va12308-sep.jpeg"
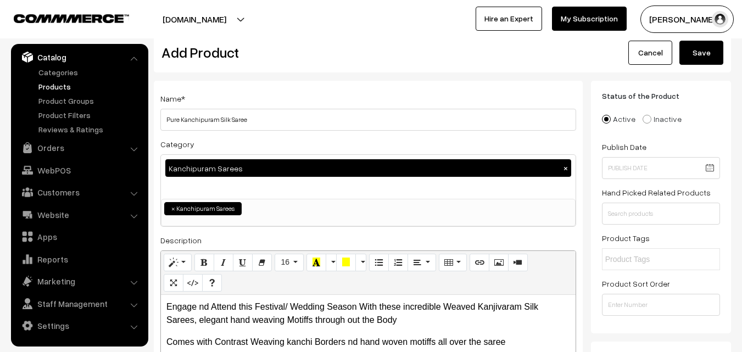
scroll to position [0, 0]
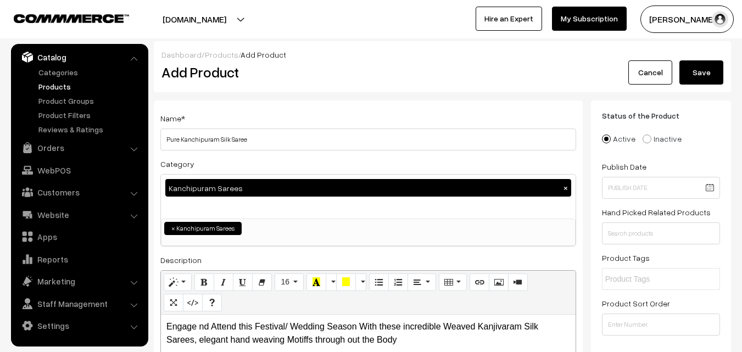
click at [710, 73] on button "Save" at bounding box center [702, 72] width 44 height 24
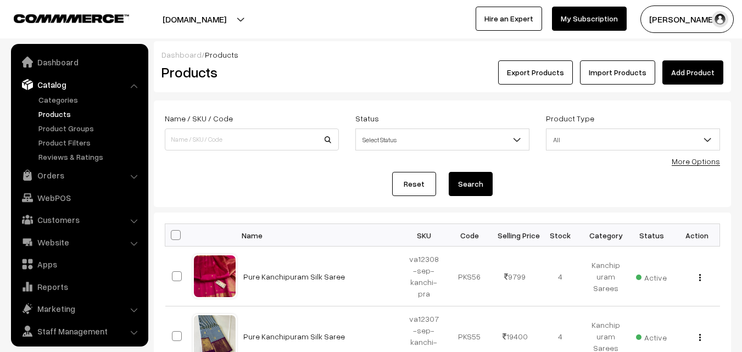
scroll to position [27, 0]
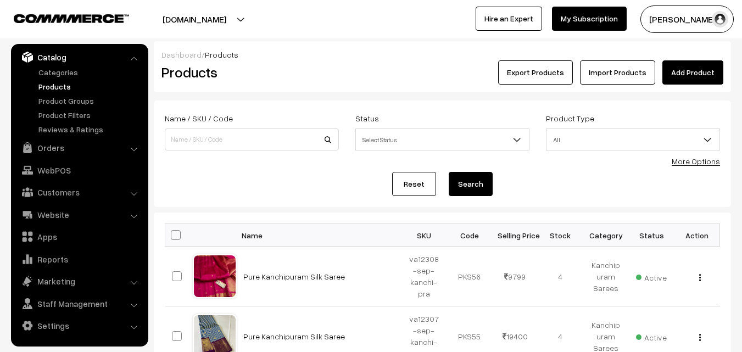
click at [325, 69] on h2 "Products" at bounding box center [250, 72] width 176 height 17
click at [692, 71] on link "Add Product" at bounding box center [693, 72] width 61 height 24
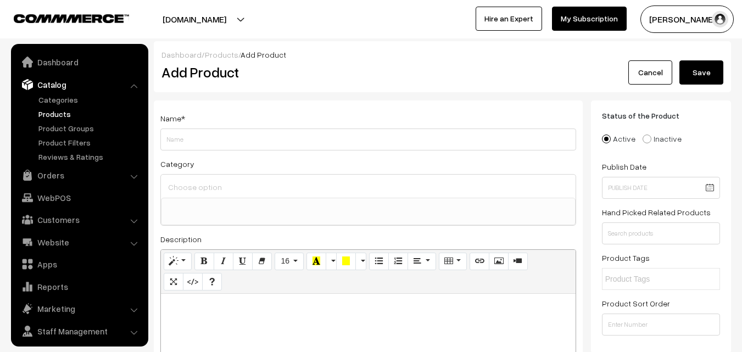
select select
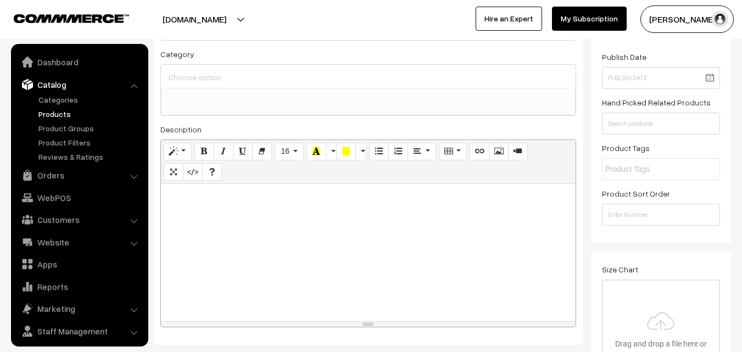
scroll to position [27, 0]
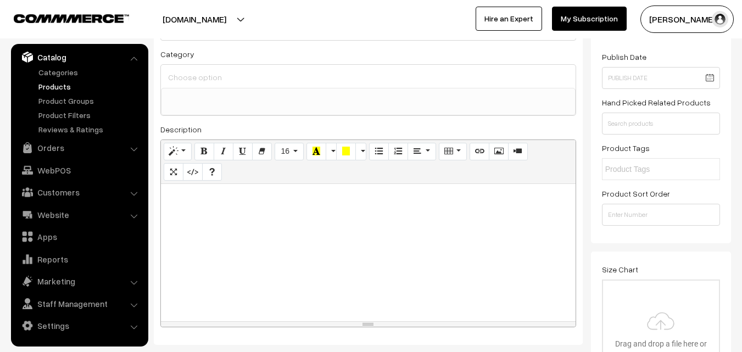
click at [212, 238] on div at bounding box center [368, 252] width 415 height 137
paste div
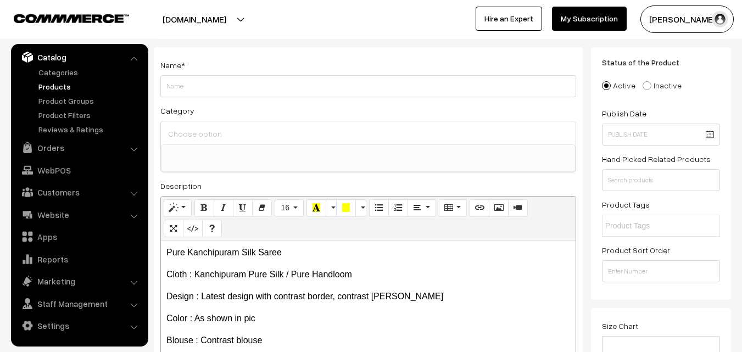
scroll to position [0, 0]
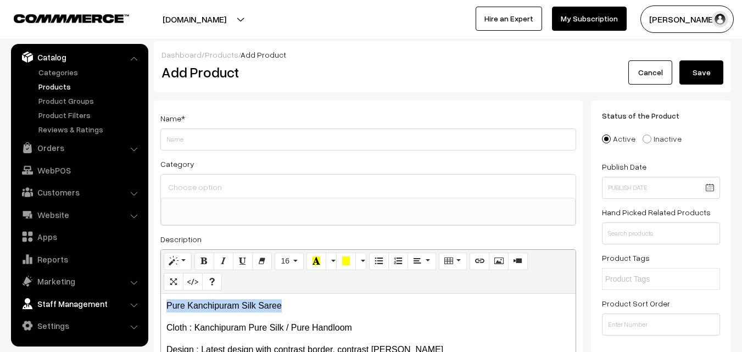
drag, startPoint x: 286, startPoint y: 303, endPoint x: 102, endPoint y: 290, distance: 184.5
copy p "Pure Kanchipuram Silk Saree"
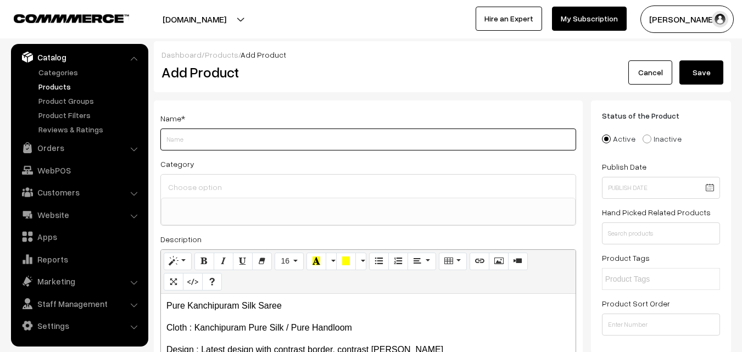
click at [203, 136] on input "Weight" at bounding box center [368, 140] width 416 height 22
paste input "Pure Kanchipuram Silk Saree"
type input "Pure Kanchipuram Silk Saree"
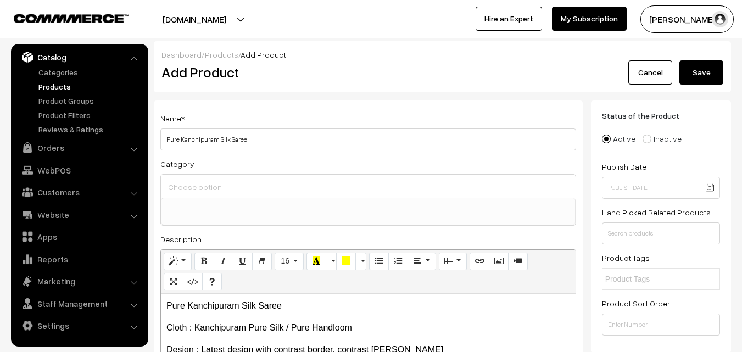
click at [202, 190] on input at bounding box center [368, 187] width 406 height 16
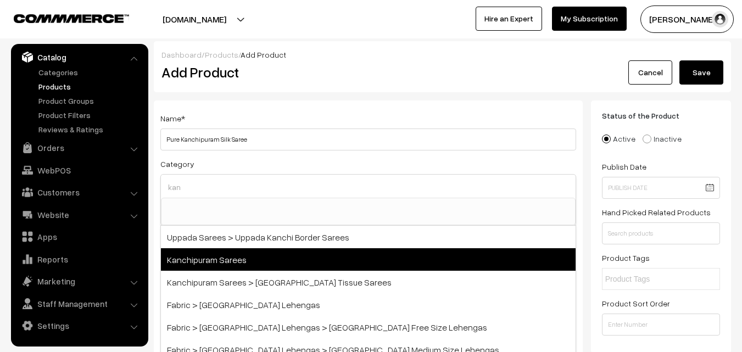
type input "kan"
click at [235, 260] on span "Kanchipuram Sarees" at bounding box center [368, 259] width 415 height 23
select select "3"
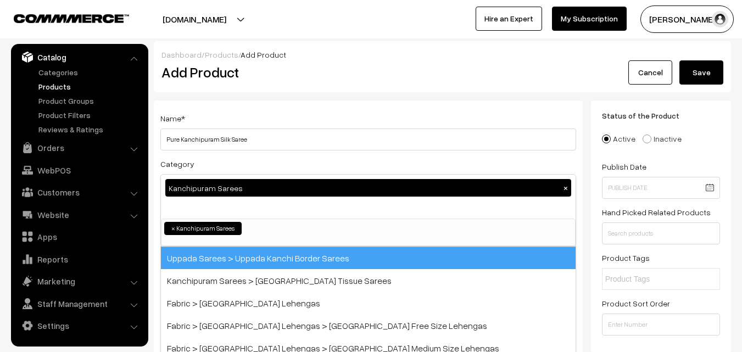
scroll to position [187, 0]
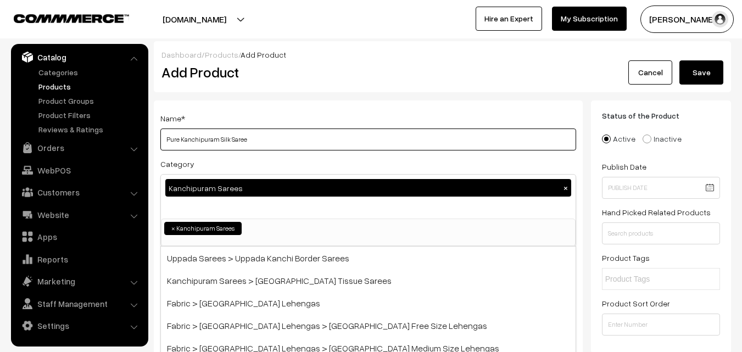
click at [271, 139] on input "Pure Kanchipuram Silk Saree" at bounding box center [368, 140] width 416 height 22
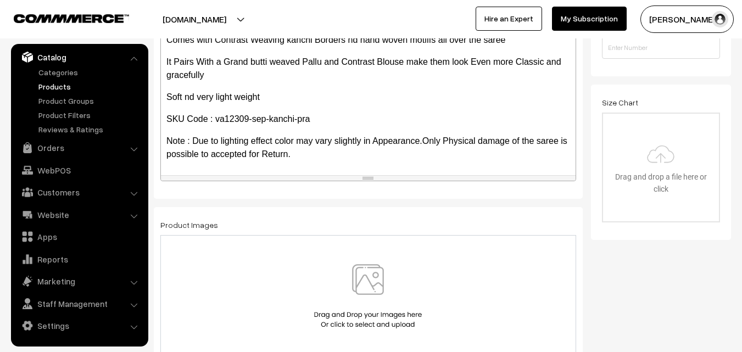
scroll to position [330, 0]
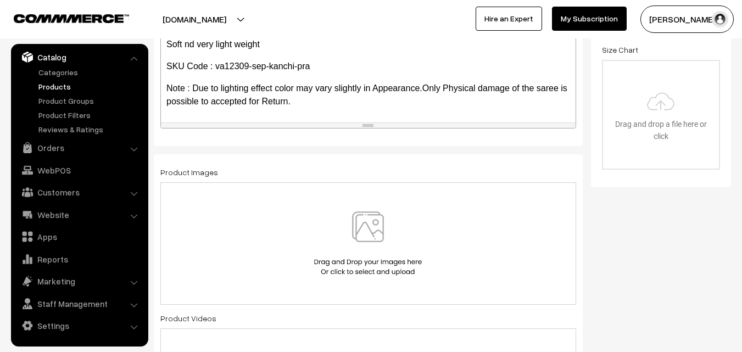
click at [361, 231] on img at bounding box center [367, 244] width 113 height 64
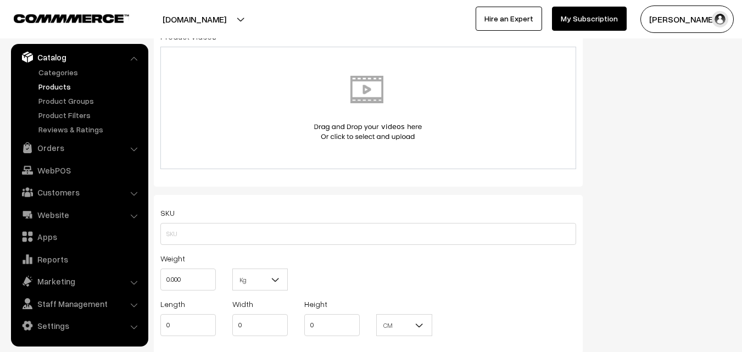
scroll to position [659, 0]
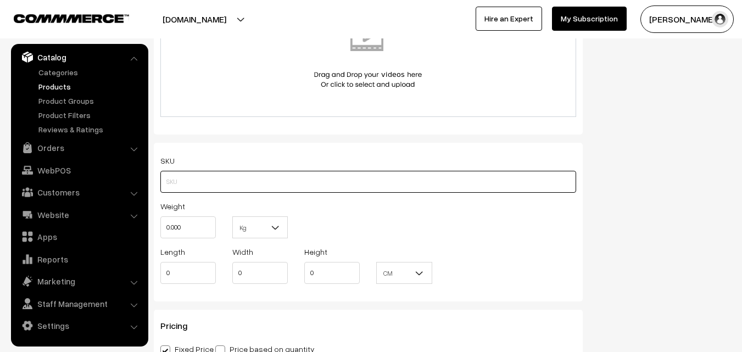
click at [165, 178] on input "text" at bounding box center [368, 182] width 416 height 22
paste input "va12309-sep-kanchi-pra"
type input "va12309-sep-kanchi-pra"
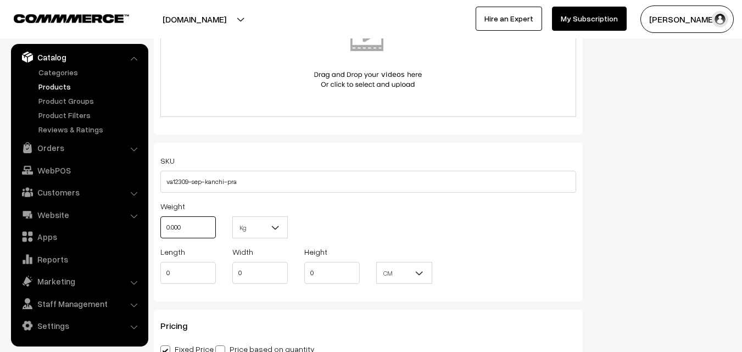
drag, startPoint x: 195, startPoint y: 229, endPoint x: 159, endPoint y: 230, distance: 35.7
click at [160, 231] on div "Weight 0.000" at bounding box center [188, 222] width 72 height 46
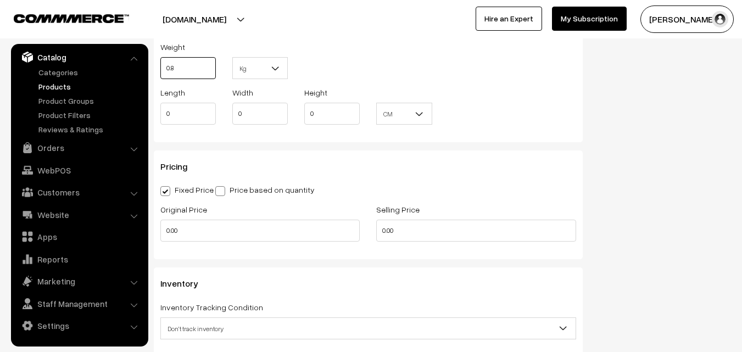
scroll to position [824, 0]
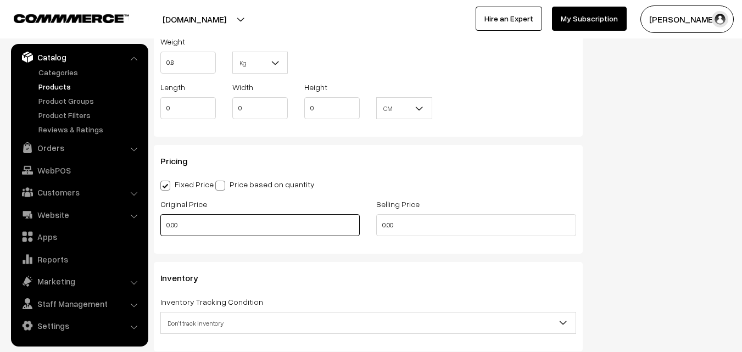
type input "0.80"
drag, startPoint x: 182, startPoint y: 227, endPoint x: 166, endPoint y: 227, distance: 15.9
click at [166, 227] on input "0.00" at bounding box center [259, 225] width 199 height 22
click at [207, 224] on input "0" at bounding box center [259, 225] width 199 height 22
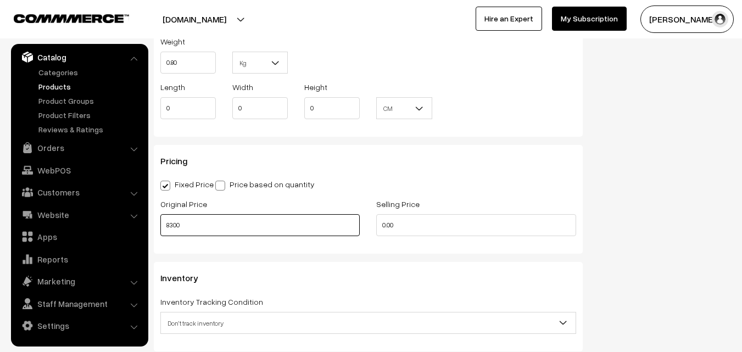
type input "8300"
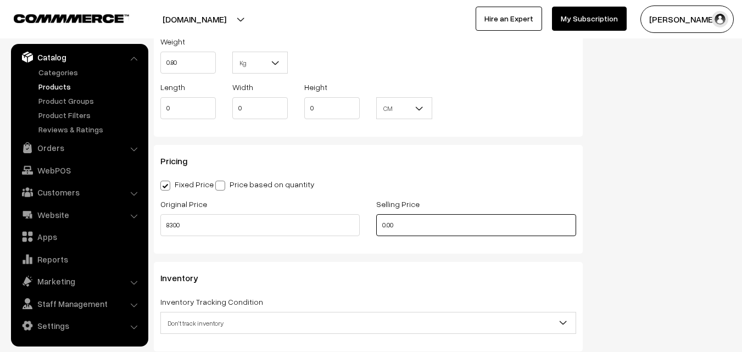
drag, startPoint x: 409, startPoint y: 224, endPoint x: 349, endPoint y: 227, distance: 60.6
click at [349, 227] on div "Original Price 8300 Selling Price 0.00" at bounding box center [368, 220] width 432 height 46
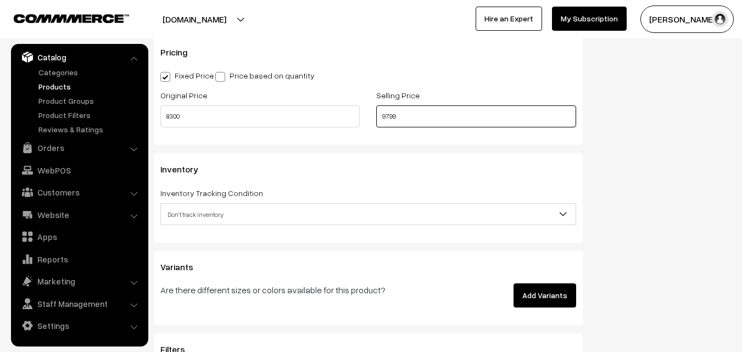
scroll to position [934, 0]
type input "9799"
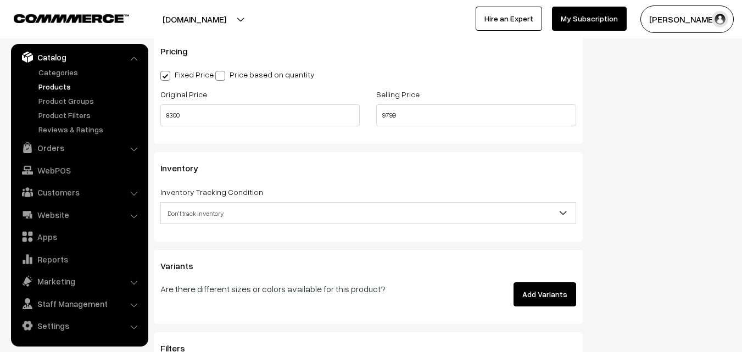
click at [205, 215] on span "Don't track inventory" at bounding box center [368, 213] width 415 height 19
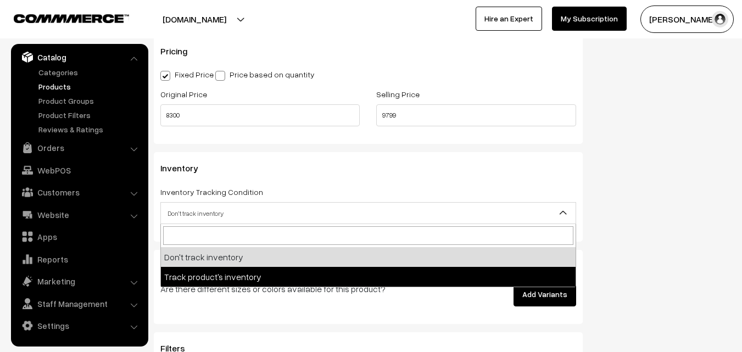
select select "2"
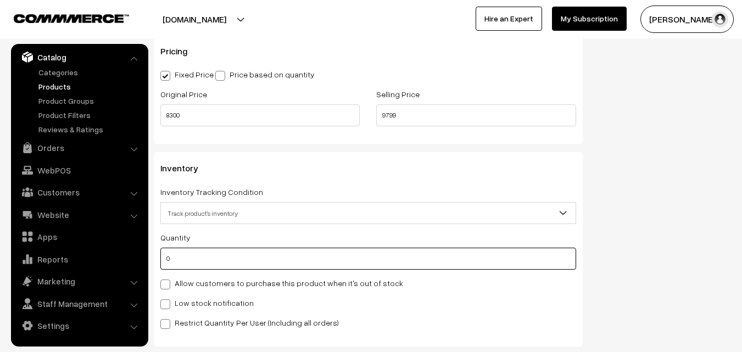
click at [201, 258] on input "0" at bounding box center [368, 259] width 416 height 22
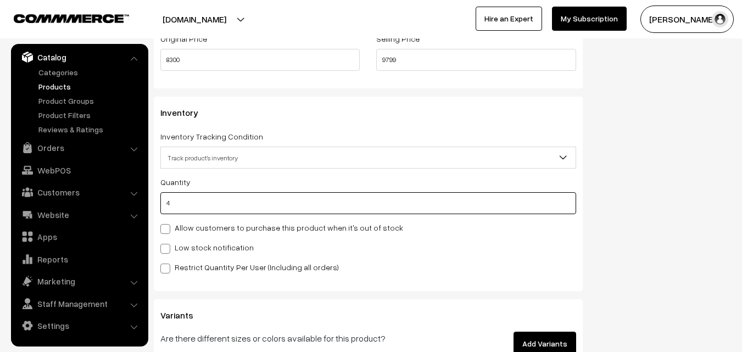
scroll to position [1099, 0]
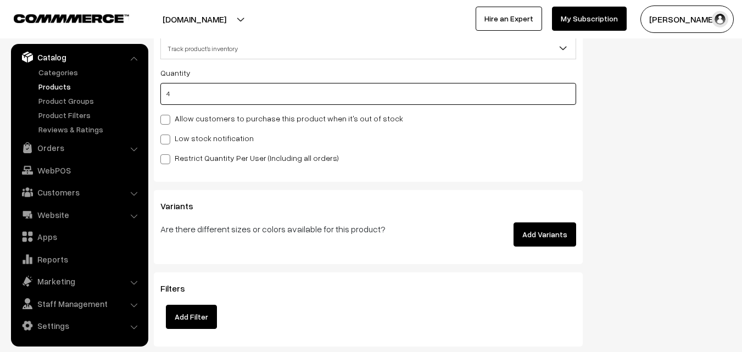
type input "4"
click at [182, 136] on label "Low stock notification" at bounding box center [206, 138] width 93 height 12
click at [168, 136] on input "Low stock notification" at bounding box center [163, 137] width 7 height 7
checkbox input "true"
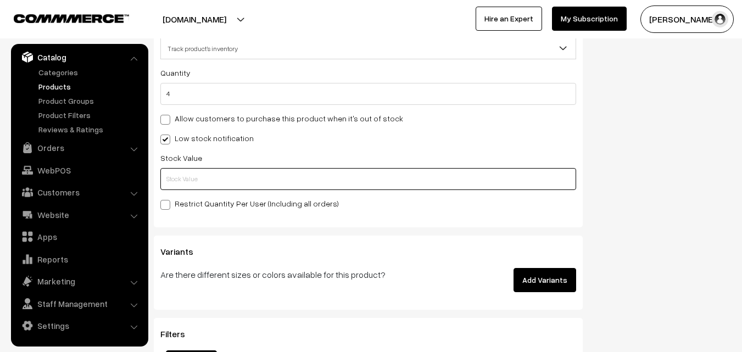
click at [185, 180] on input "text" at bounding box center [368, 179] width 416 height 22
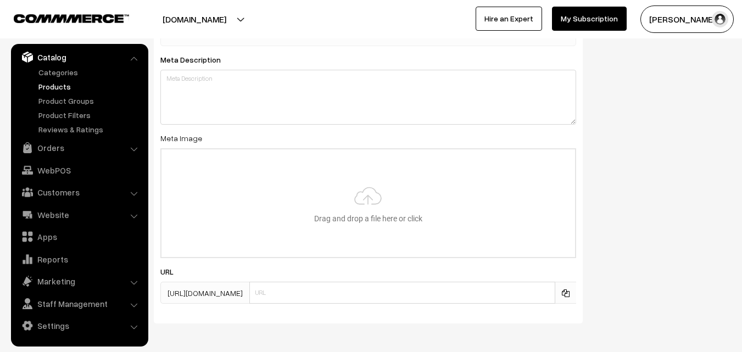
scroll to position [1635, 0]
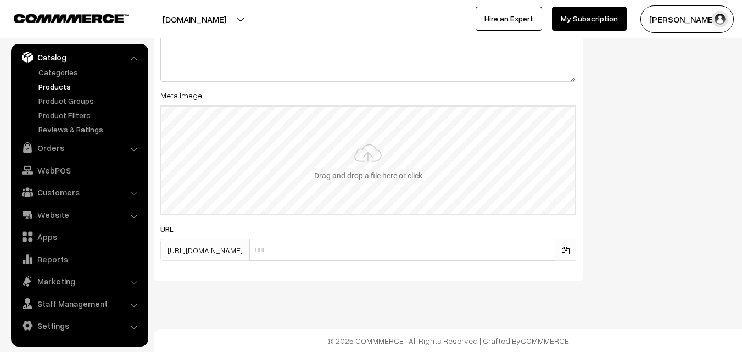
type input "2"
click at [379, 160] on input "file" at bounding box center [369, 161] width 414 height 108
type input "C:\fakepath\kanchipuram-saree-va12309-sep.jpeg"
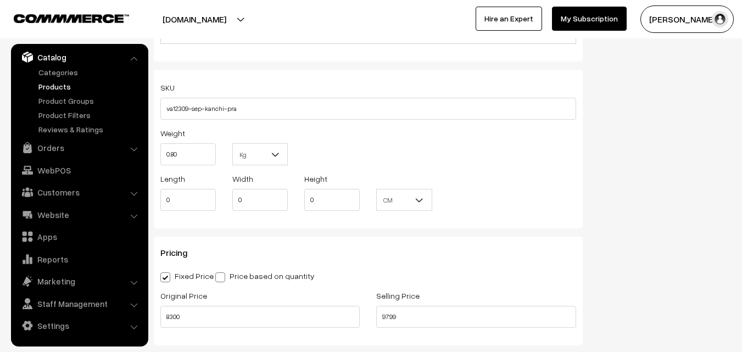
scroll to position [0, 0]
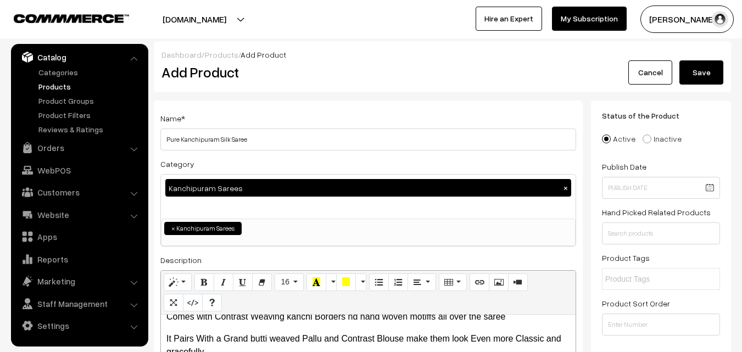
click at [699, 75] on button "Save" at bounding box center [702, 72] width 44 height 24
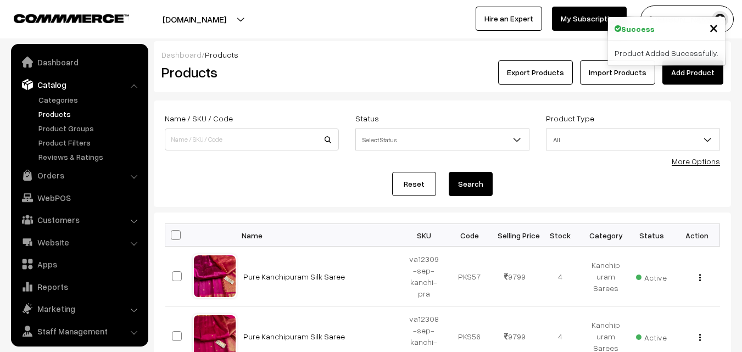
scroll to position [27, 0]
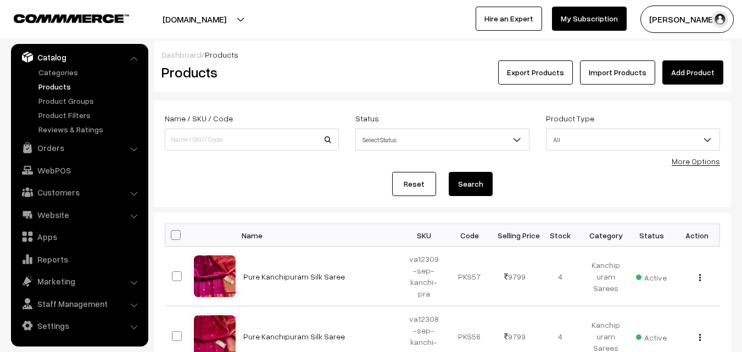
click at [331, 64] on h2 "Products" at bounding box center [250, 72] width 176 height 17
click at [693, 71] on link "Add Product" at bounding box center [693, 72] width 61 height 24
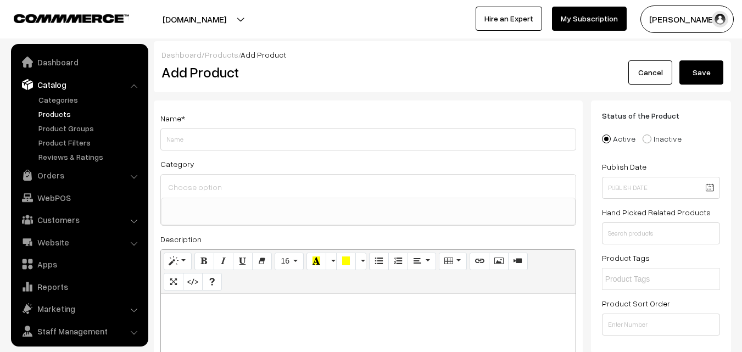
select select
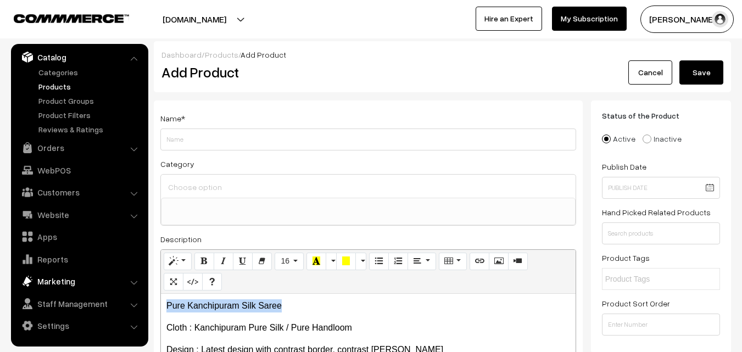
drag, startPoint x: 293, startPoint y: 303, endPoint x: 55, endPoint y: 280, distance: 238.4
copy p "Pure Kanchipuram Silk Saree"
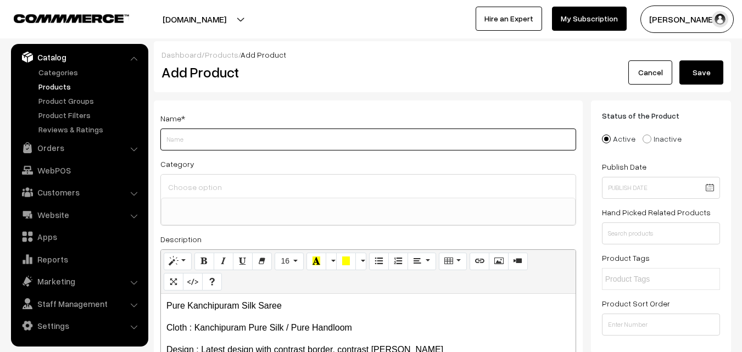
click at [185, 132] on input "Weight" at bounding box center [368, 140] width 416 height 22
paste input "Pure Kanchipuram Silk Saree"
type input "Pure Kanchipuram Silk Saree"
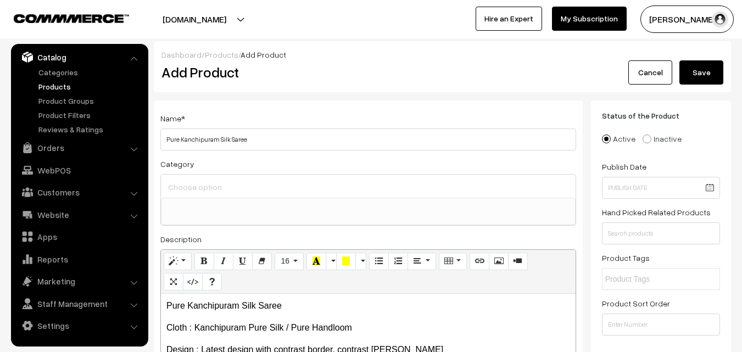
click at [193, 182] on input at bounding box center [368, 187] width 406 height 16
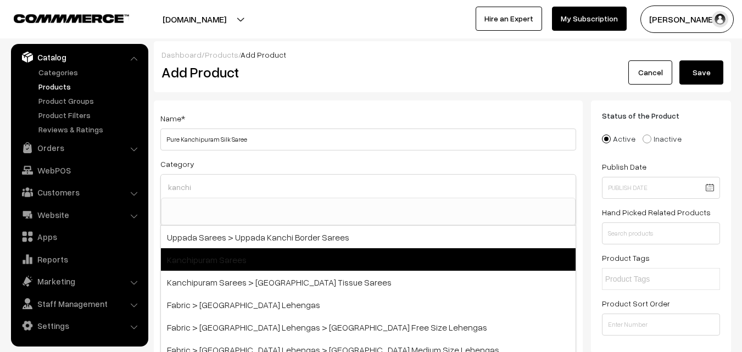
type input "kanchi"
click at [211, 260] on span "Kanchipuram Sarees" at bounding box center [368, 259] width 415 height 23
select select "3"
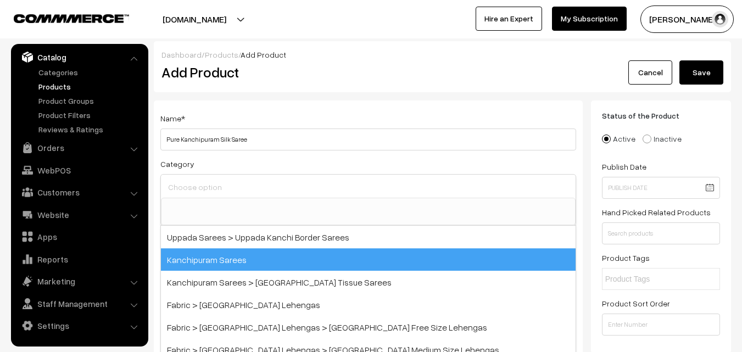
scroll to position [187, 0]
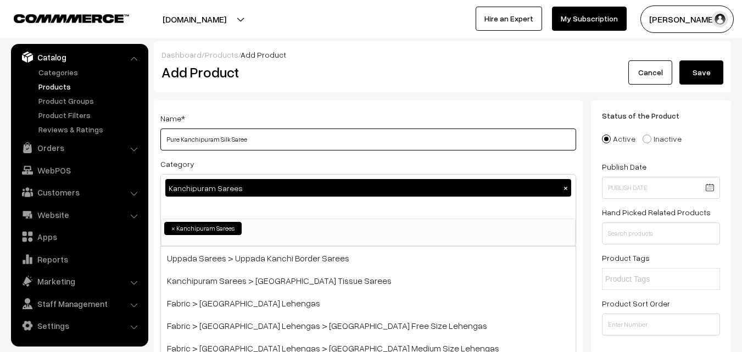
click at [242, 144] on input "Pure Kanchipuram Silk Saree" at bounding box center [368, 140] width 416 height 22
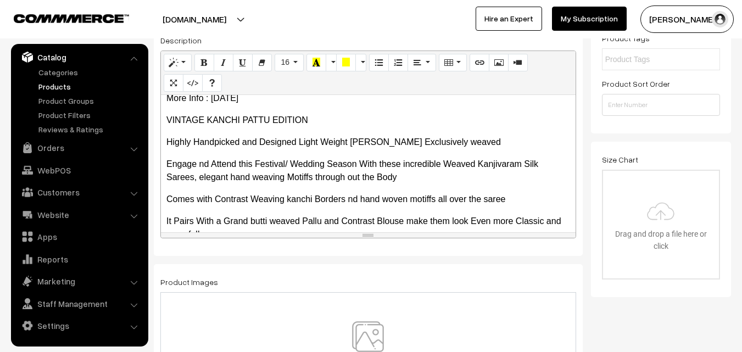
scroll to position [265, 0]
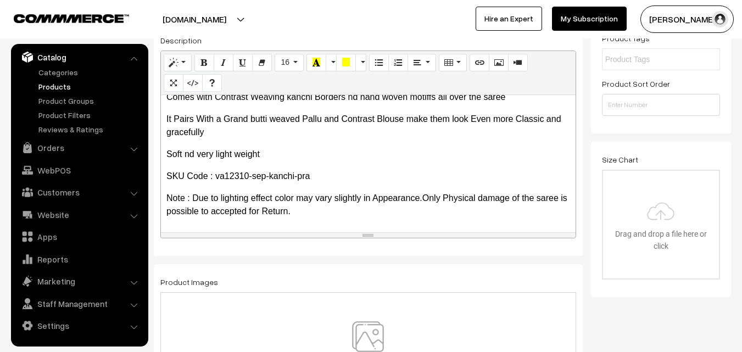
click at [365, 333] on img at bounding box center [367, 353] width 113 height 64
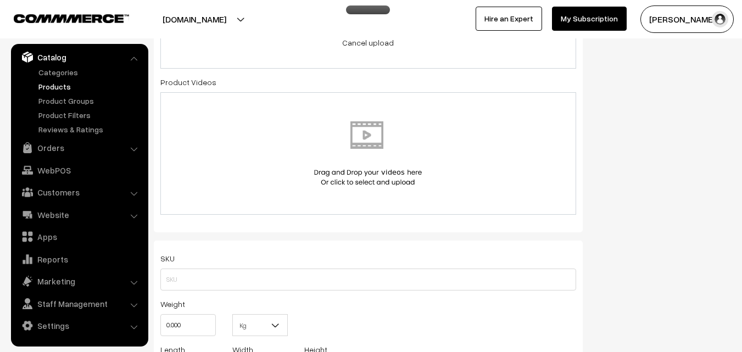
scroll to position [604, 0]
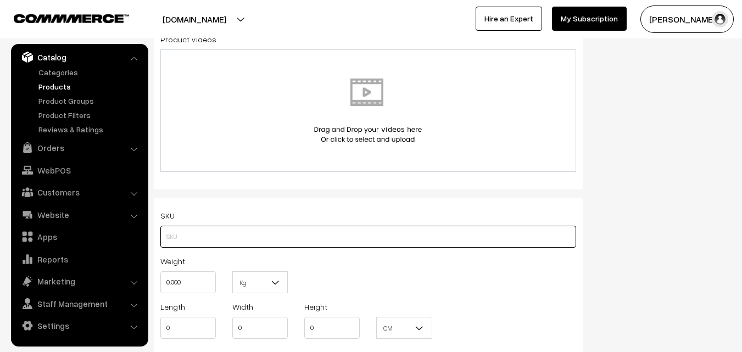
click at [187, 236] on input "text" at bounding box center [368, 237] width 416 height 22
paste input "va12310-sep-kanchi-pra"
type input "va12310-sep-kanchi-pra"
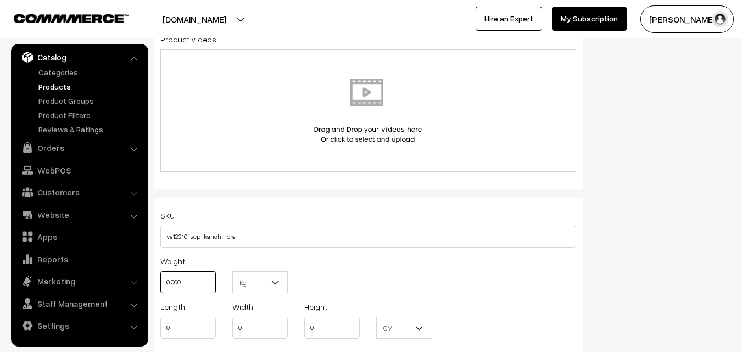
drag, startPoint x: 188, startPoint y: 276, endPoint x: 159, endPoint y: 276, distance: 29.7
click at [159, 276] on div "Weight 0.000" at bounding box center [188, 277] width 72 height 46
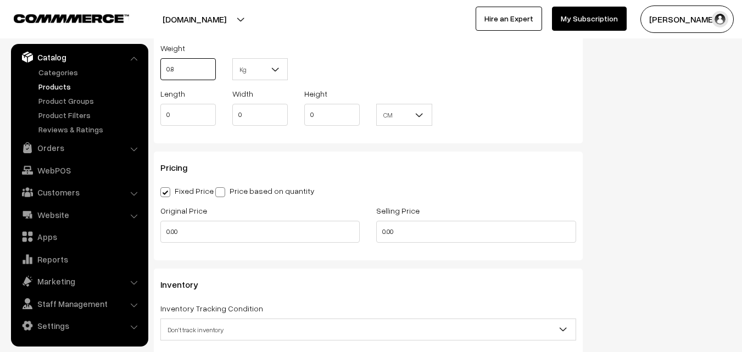
scroll to position [824, 0]
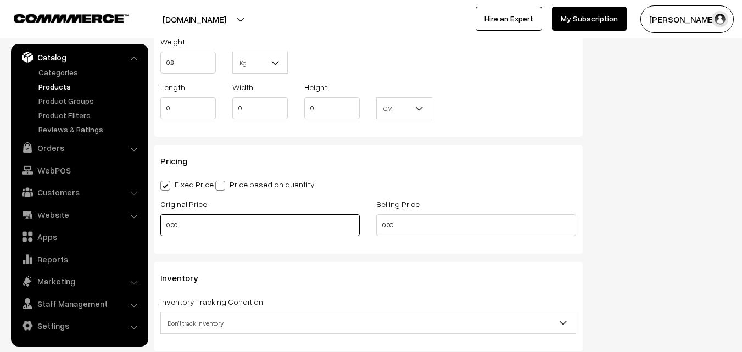
type input "0.80"
drag, startPoint x: 184, startPoint y: 228, endPoint x: 142, endPoint y: 229, distance: 41.8
click at [142, 229] on body "Thank you for showing interest. Our team will call you shortly. Close uppadasar…" at bounding box center [371, 94] width 742 height 1837
click at [179, 226] on input "0" at bounding box center [259, 225] width 199 height 22
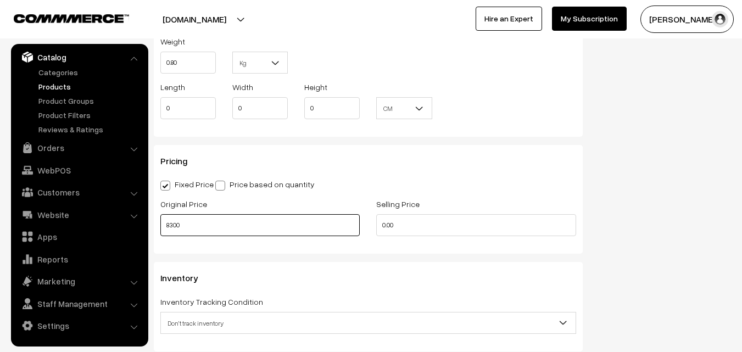
type input "8300"
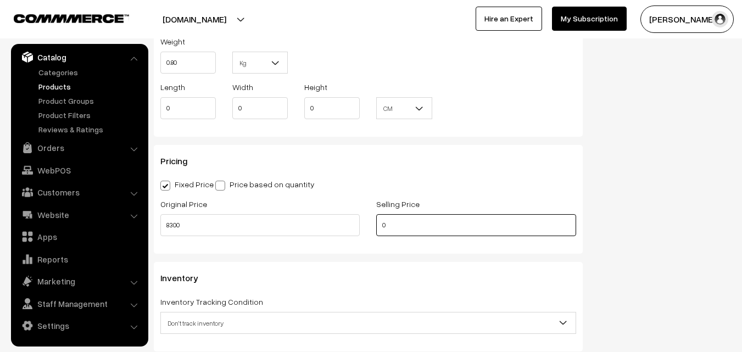
drag, startPoint x: 404, startPoint y: 223, endPoint x: 349, endPoint y: 229, distance: 55.2
click at [349, 229] on div "Original Price 8300 Selling Price 0" at bounding box center [368, 220] width 432 height 46
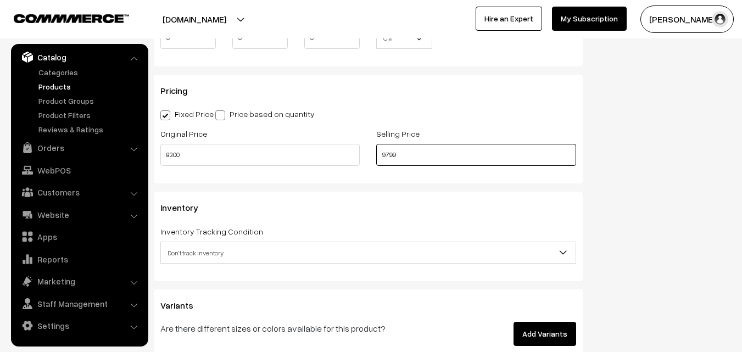
scroll to position [934, 0]
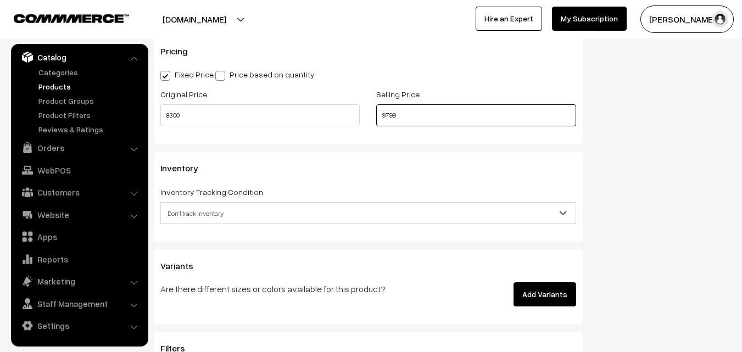
type input "9799"
click at [203, 211] on span "Don't track inventory" at bounding box center [368, 213] width 415 height 19
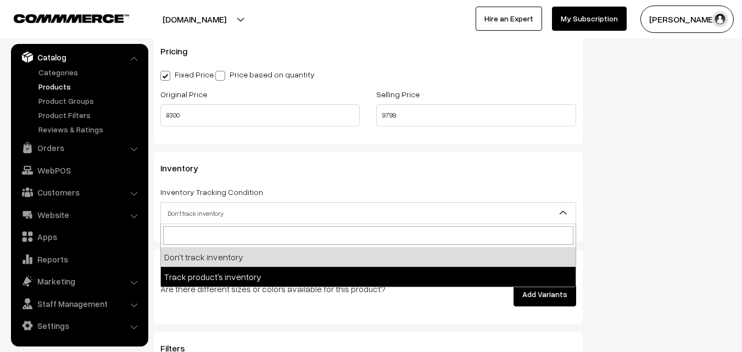
select select "2"
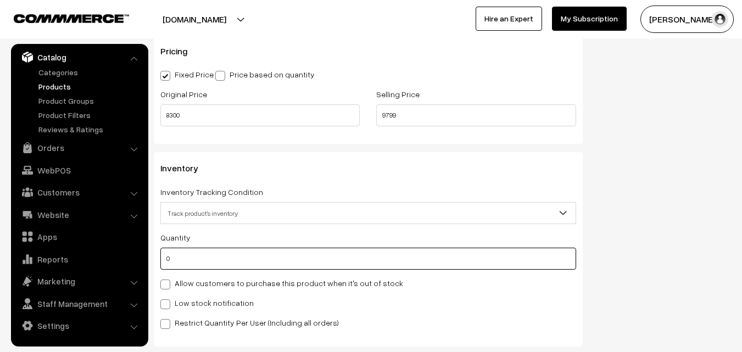
click at [188, 261] on input "0" at bounding box center [368, 259] width 416 height 22
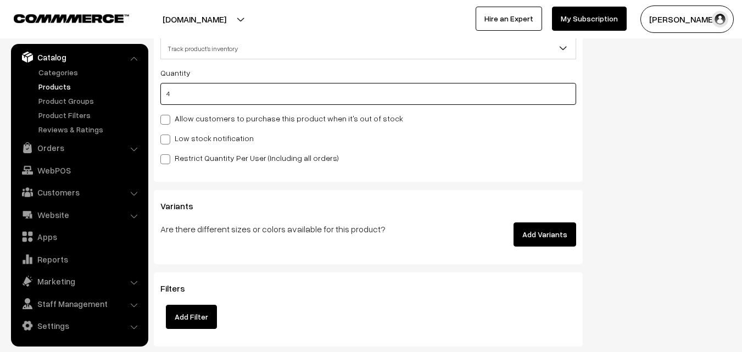
type input "4"
click at [165, 138] on span at bounding box center [165, 140] width 10 height 10
click at [165, 138] on input "Low stock notification" at bounding box center [163, 137] width 7 height 7
checkbox input "true"
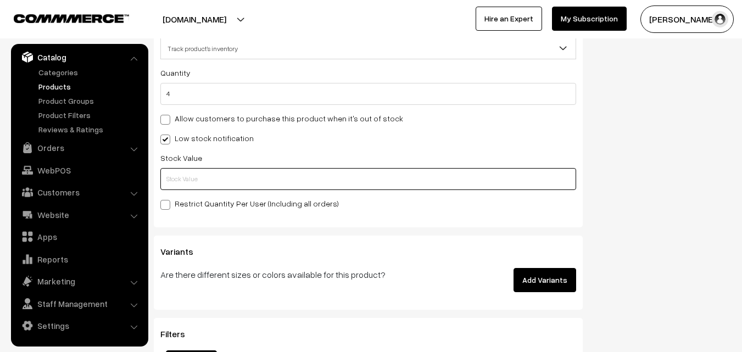
click at [165, 187] on input "text" at bounding box center [368, 179] width 416 height 22
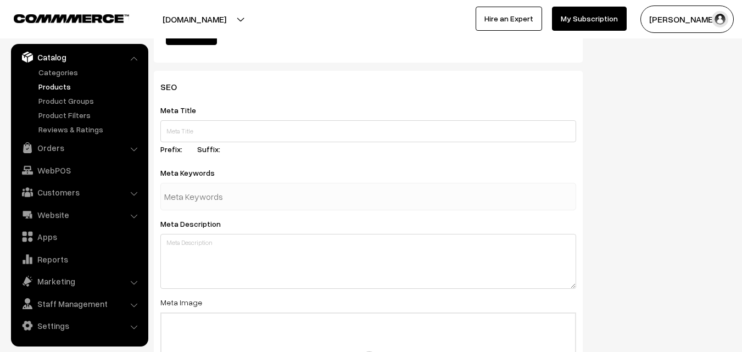
scroll to position [1635, 0]
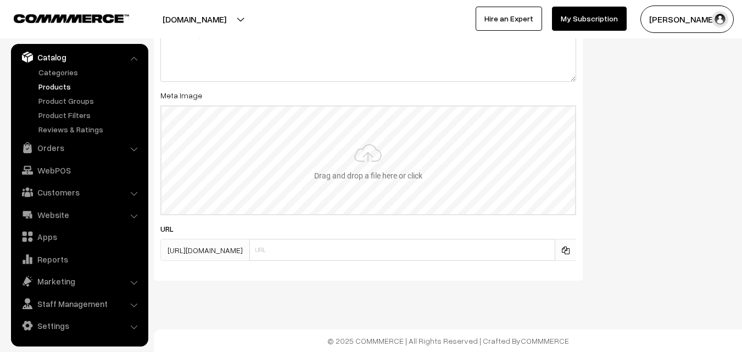
type input "2"
click at [374, 180] on input "file" at bounding box center [369, 161] width 414 height 108
type input "C:\fakepath\kanchipuram-saree-va12310-sep.jpeg"
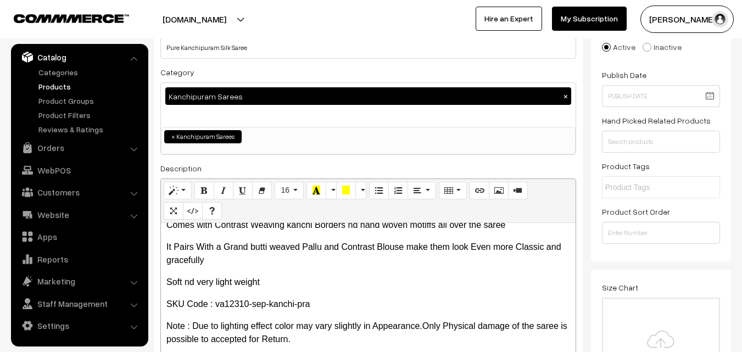
scroll to position [0, 0]
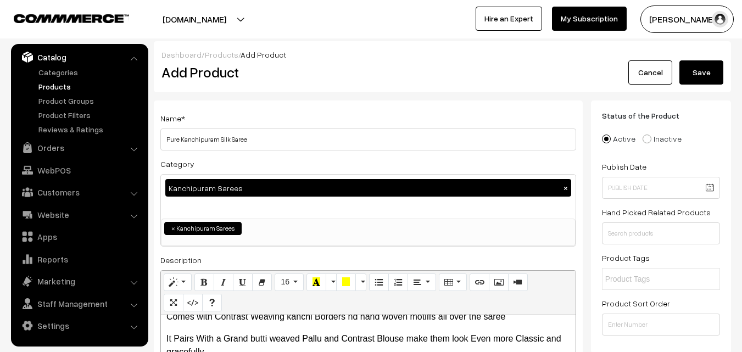
click at [711, 74] on button "Save" at bounding box center [702, 72] width 44 height 24
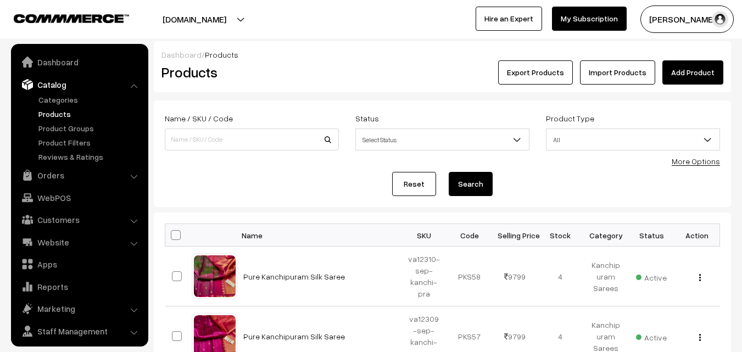
scroll to position [27, 0]
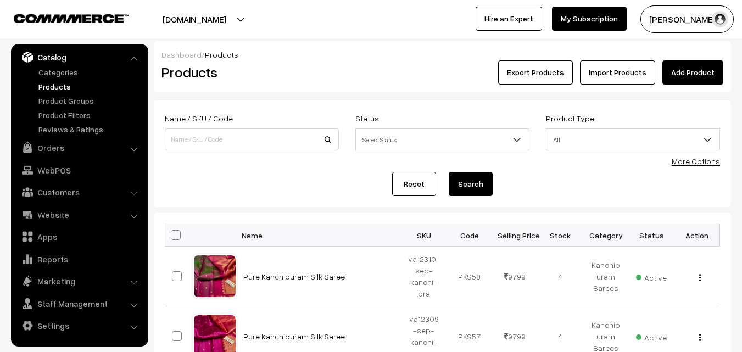
click at [273, 63] on div "Products" at bounding box center [249, 72] width 193 height 24
click at [696, 75] on link "Add Product" at bounding box center [693, 72] width 61 height 24
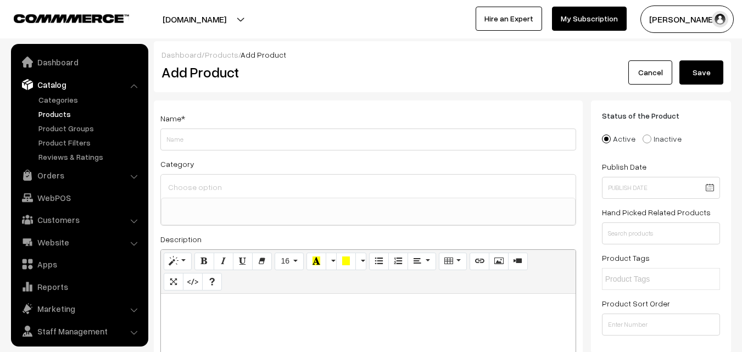
select select
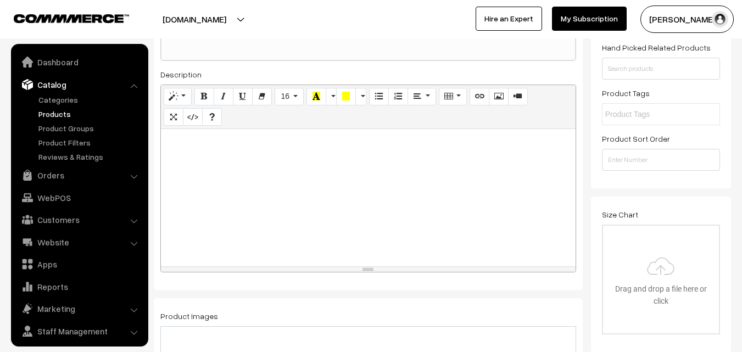
click at [200, 195] on div at bounding box center [368, 197] width 415 height 137
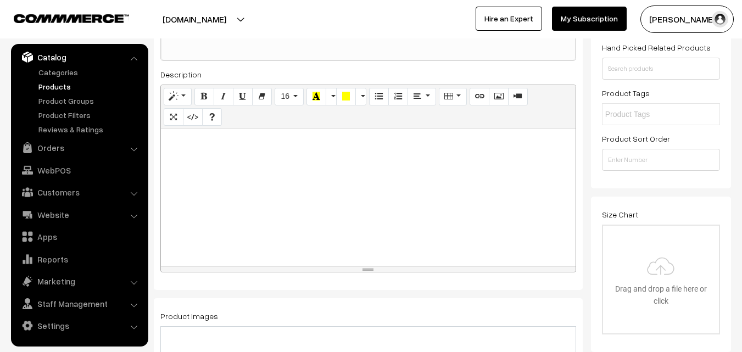
paste div
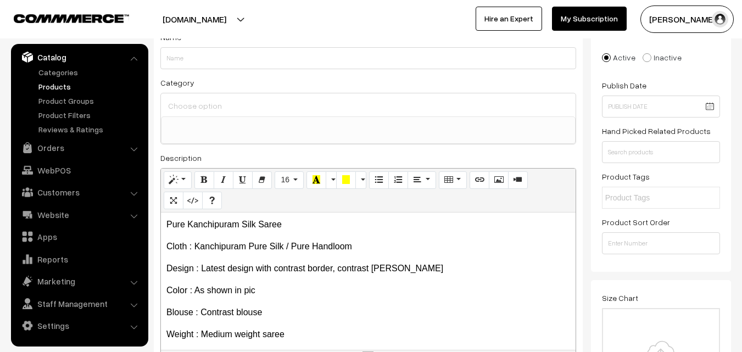
scroll to position [55, 0]
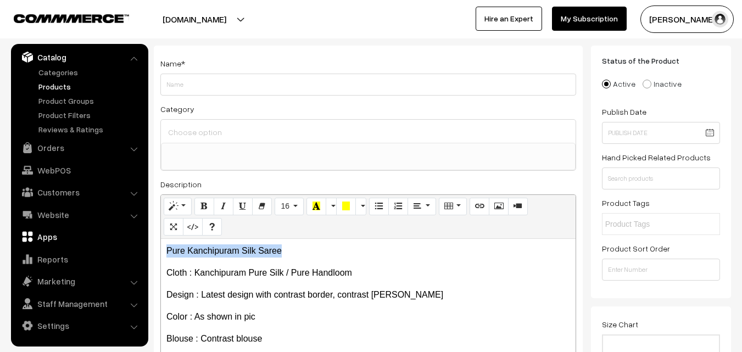
drag, startPoint x: 294, startPoint y: 249, endPoint x: 116, endPoint y: 244, distance: 178.6
copy p "Pure Kanchipuram Silk Saree"
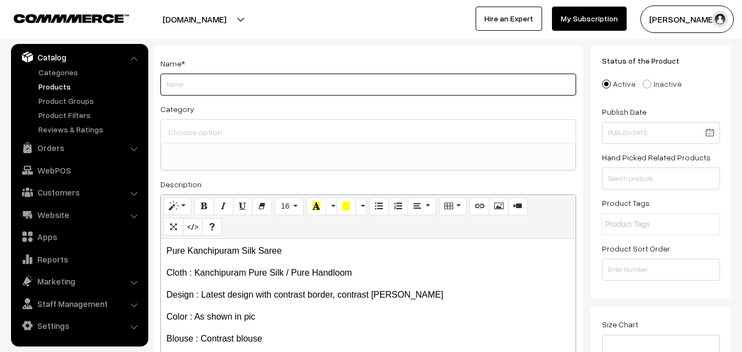
click at [183, 88] on input "Weight" at bounding box center [368, 85] width 416 height 22
paste input "Pure Kanchipuram Silk Saree"
type input "Pure Kanchipuram Silk Saree"
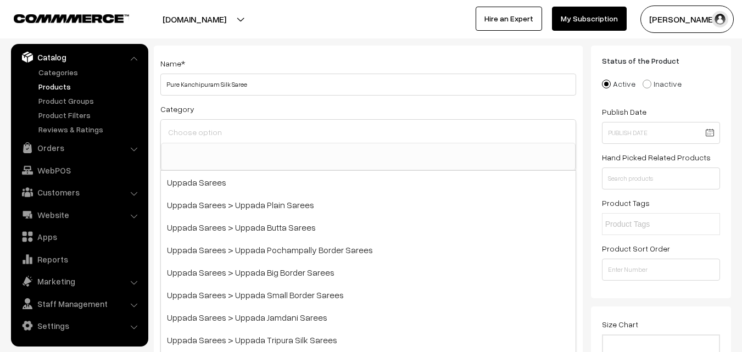
click at [187, 130] on input at bounding box center [368, 132] width 406 height 16
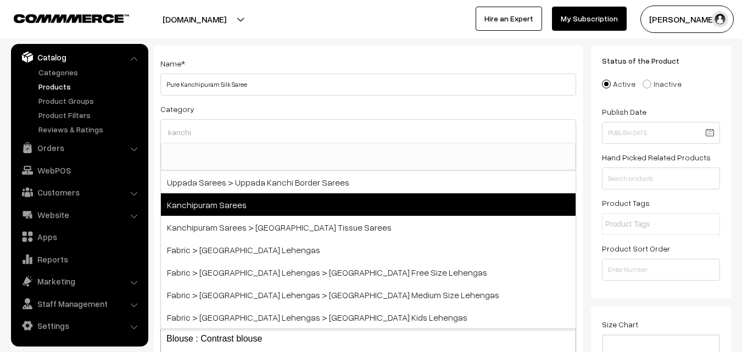
type input "kanchi"
click at [200, 198] on span "Kanchipuram Sarees" at bounding box center [368, 204] width 415 height 23
select select "3"
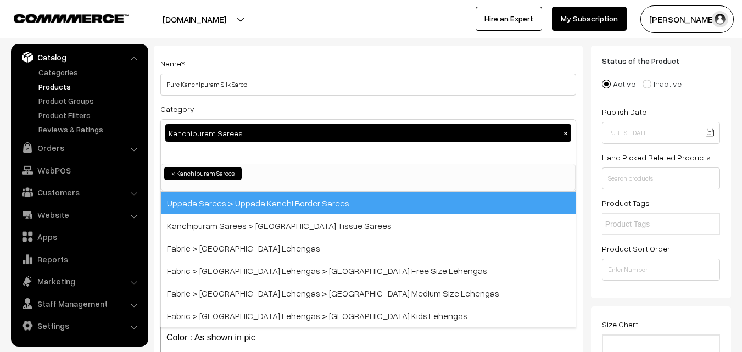
scroll to position [187, 0]
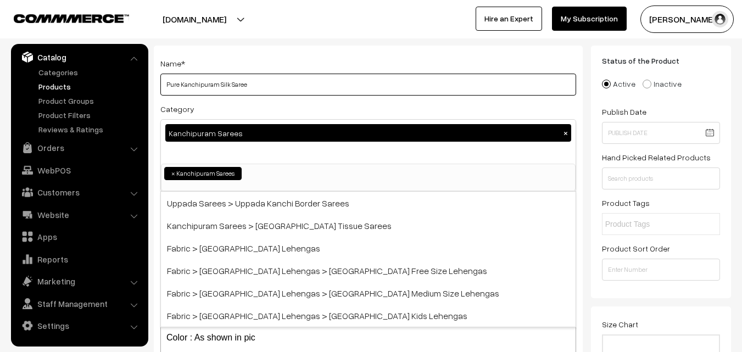
click at [259, 85] on input "Pure Kanchipuram Silk Saree" at bounding box center [368, 85] width 416 height 22
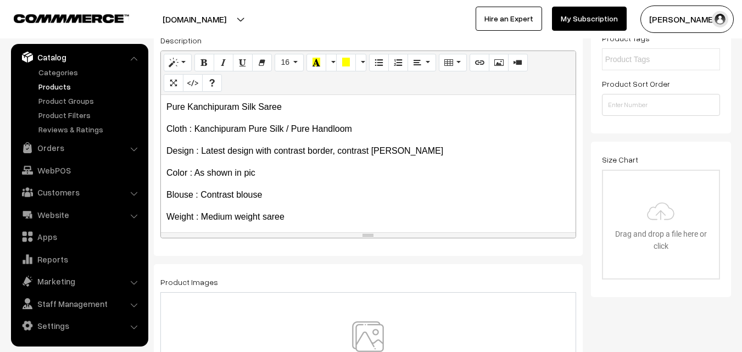
scroll to position [265, 0]
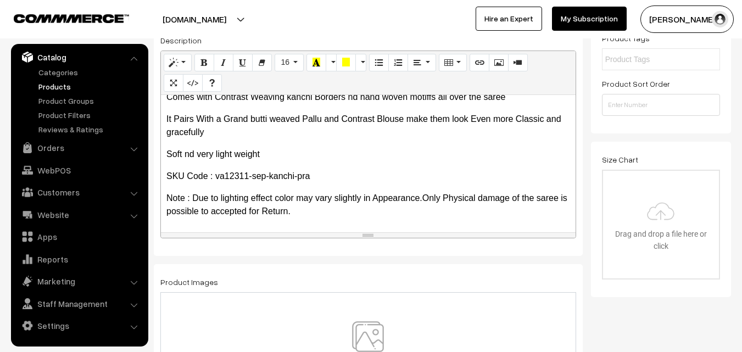
click at [360, 325] on img at bounding box center [367, 353] width 113 height 64
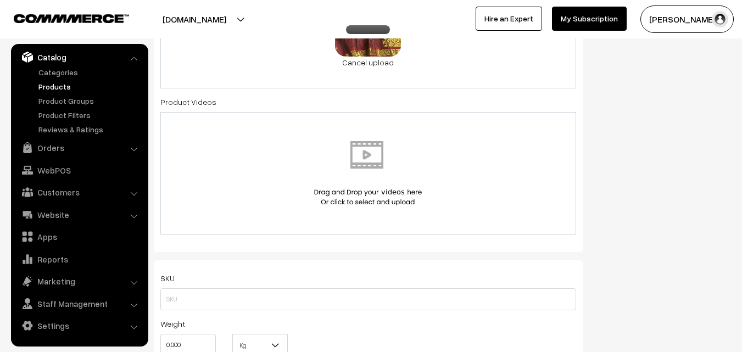
scroll to position [604, 0]
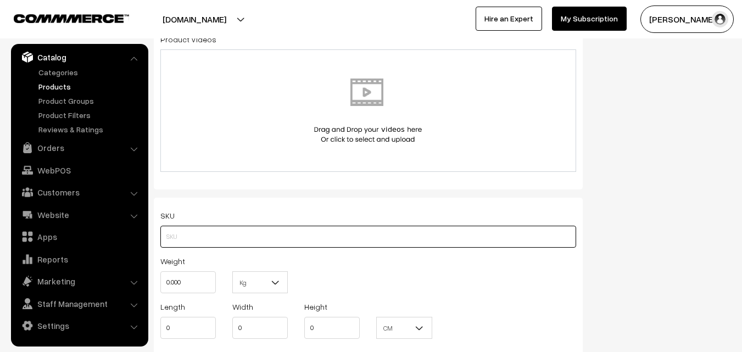
click at [175, 235] on input "text" at bounding box center [368, 237] width 416 height 22
paste input "va12311-sep-kanchi-pra"
type input "va12311-sep-kanchi-pra"
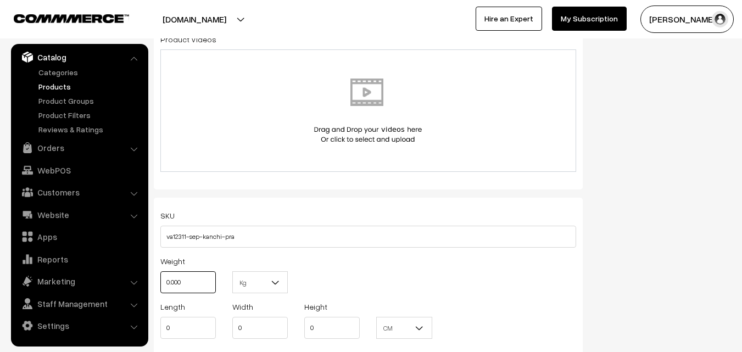
drag, startPoint x: 184, startPoint y: 283, endPoint x: 162, endPoint y: 281, distance: 22.7
click at [162, 281] on input "0.000" at bounding box center [187, 282] width 55 height 22
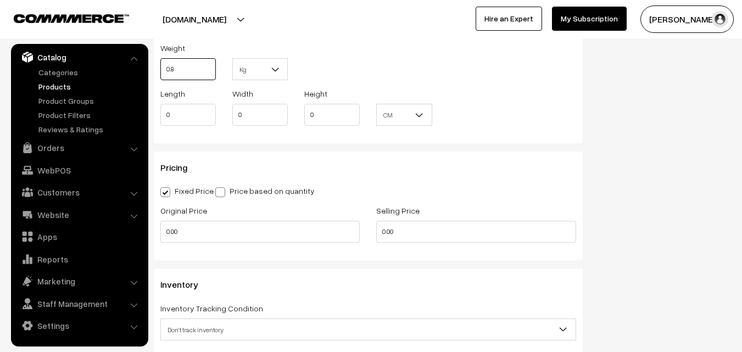
scroll to position [824, 0]
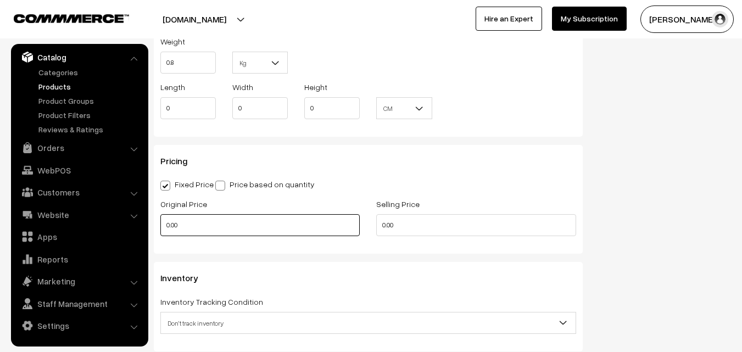
type input "0.80"
drag, startPoint x: 198, startPoint y: 226, endPoint x: 147, endPoint y: 232, distance: 50.9
click at [147, 232] on body "Thank you for showing interest. Our team will call you shortly. Close [DOMAIN_N…" at bounding box center [371, 94] width 742 height 1837
drag, startPoint x: 179, startPoint y: 227, endPoint x: 159, endPoint y: 227, distance: 19.8
click at [159, 227] on div "Original Price 0" at bounding box center [260, 220] width 216 height 46
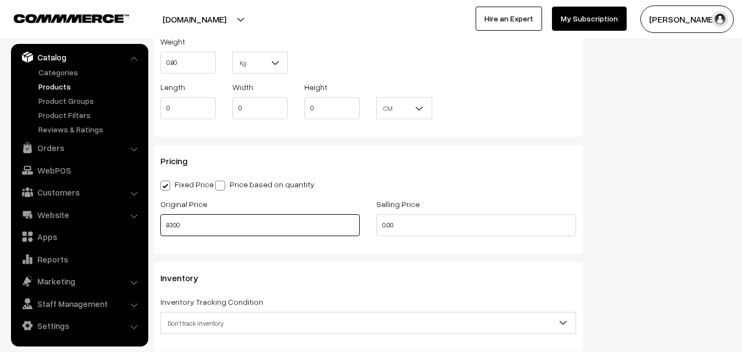
type input "8300"
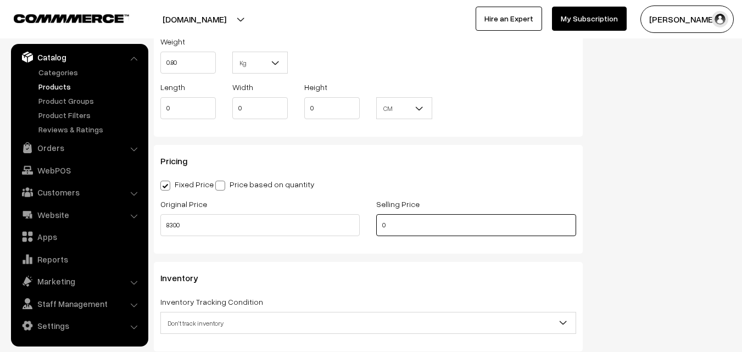
drag, startPoint x: 414, startPoint y: 230, endPoint x: 343, endPoint y: 230, distance: 70.9
click at [343, 230] on div "Original Price 8300 Selling Price 0" at bounding box center [368, 220] width 432 height 46
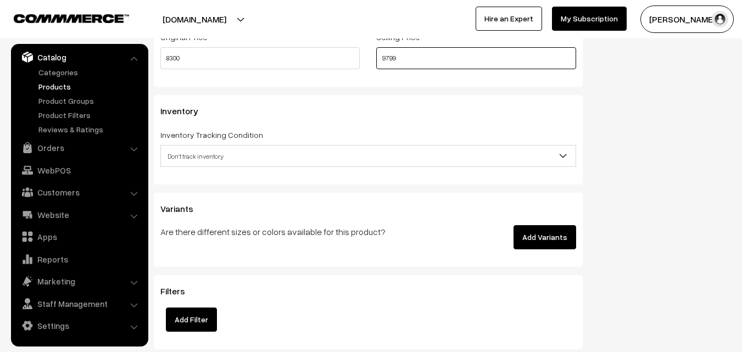
scroll to position [1044, 0]
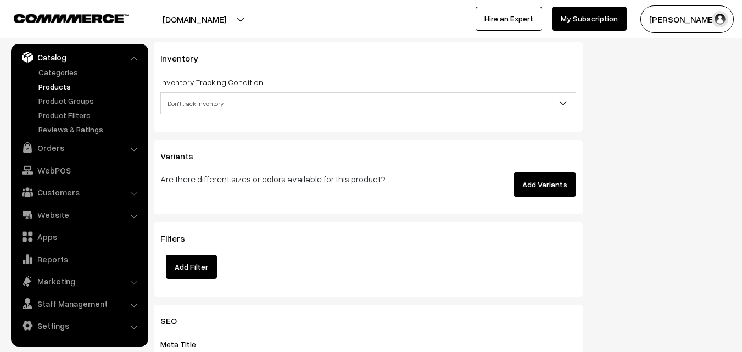
type input "9799"
click at [193, 98] on span "Don't track inventory" at bounding box center [368, 103] width 415 height 19
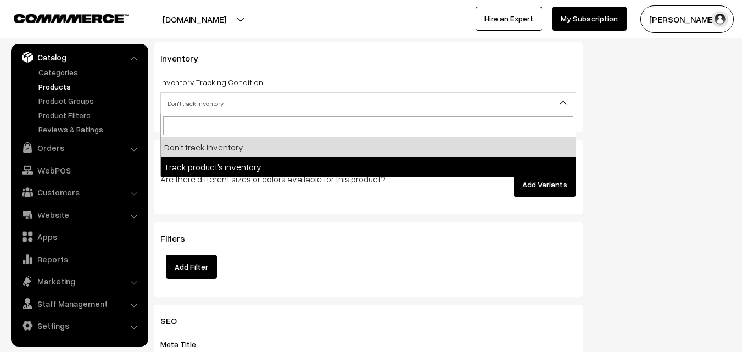
select select "2"
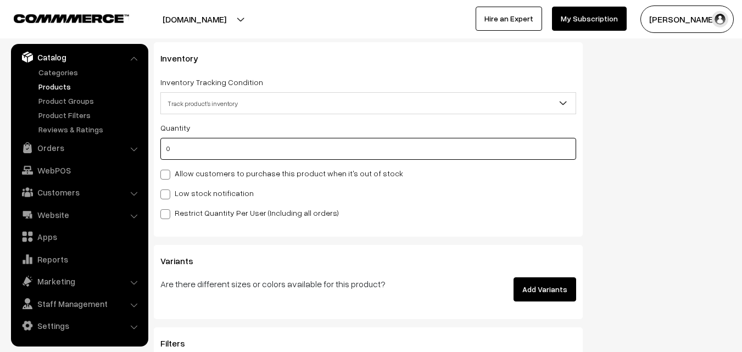
click at [183, 142] on input "0" at bounding box center [368, 149] width 416 height 22
type input "4"
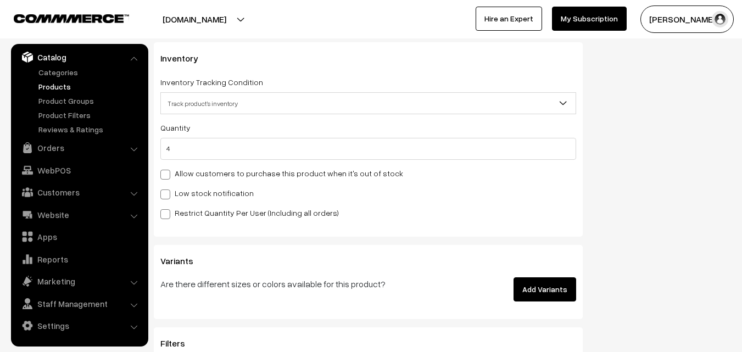
click at [177, 190] on label "Low stock notification" at bounding box center [206, 193] width 93 height 12
click at [168, 190] on input "Low stock notification" at bounding box center [163, 192] width 7 height 7
checkbox input "true"
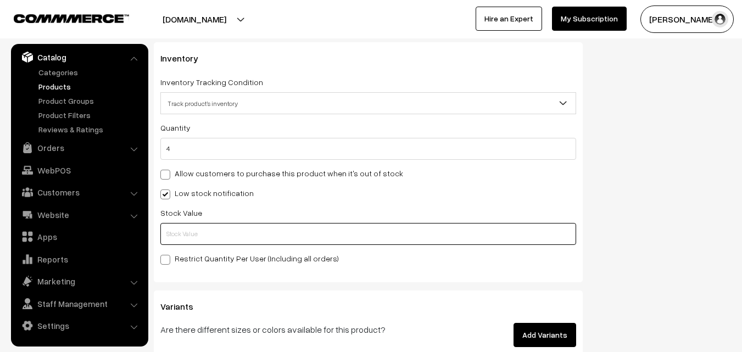
click at [189, 240] on input "text" at bounding box center [368, 234] width 416 height 22
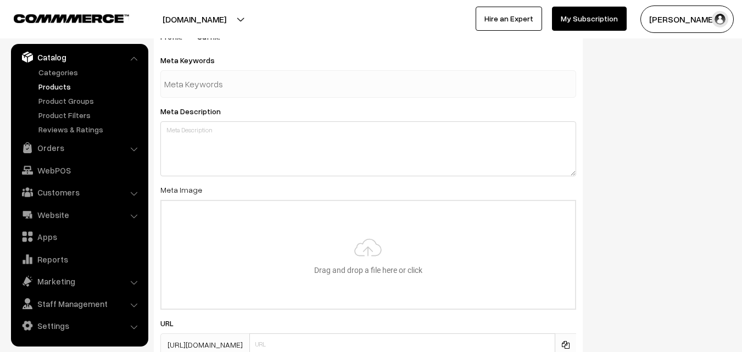
scroll to position [1635, 0]
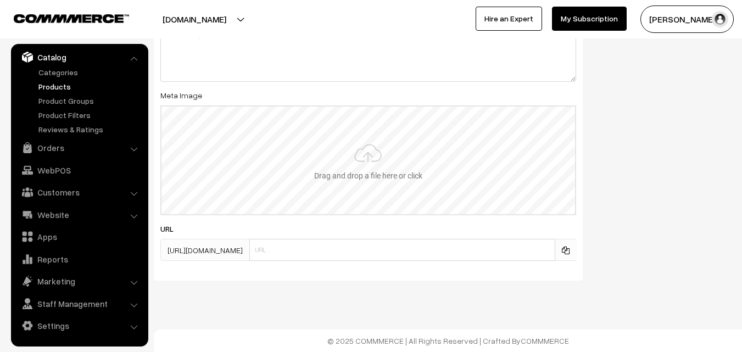
type input "2"
click at [357, 167] on input "file" at bounding box center [369, 161] width 414 height 108
type input "C:\fakepath\kanchipuram-saree-va12311-sep.jpeg"
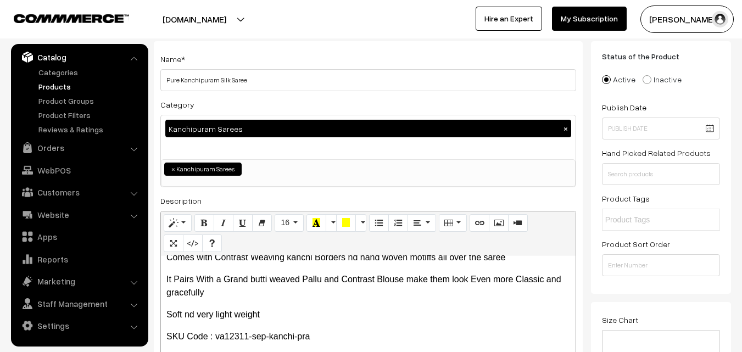
scroll to position [0, 0]
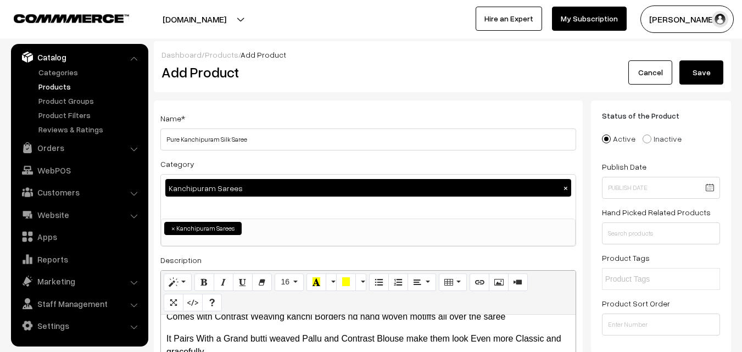
click at [702, 73] on button "Save" at bounding box center [702, 72] width 44 height 24
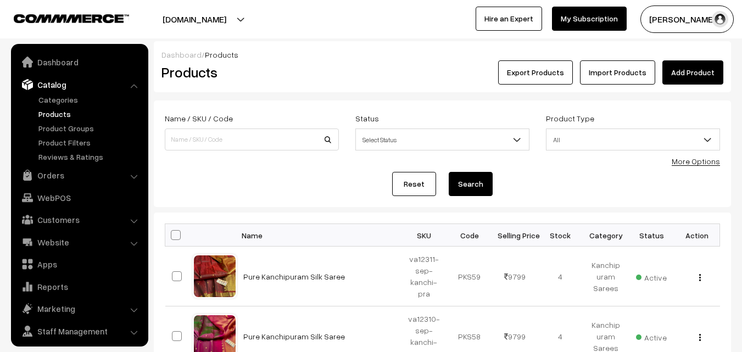
scroll to position [27, 0]
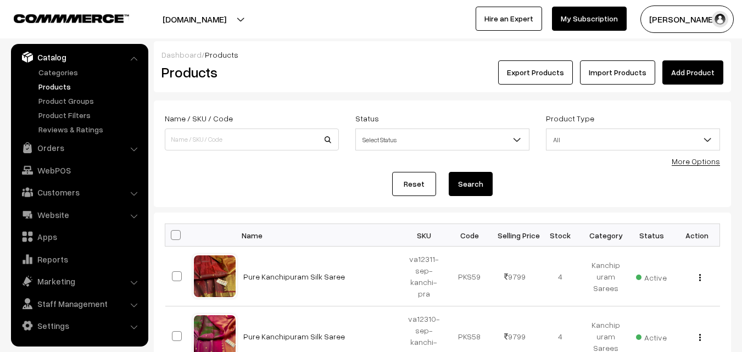
click at [348, 89] on div "Dashboard / Products Products Export Products Import Products Add Product" at bounding box center [442, 66] width 577 height 51
click at [698, 65] on link "Add Product" at bounding box center [693, 72] width 61 height 24
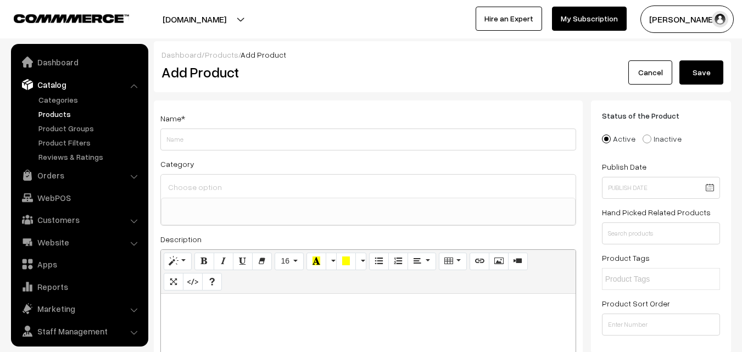
select select
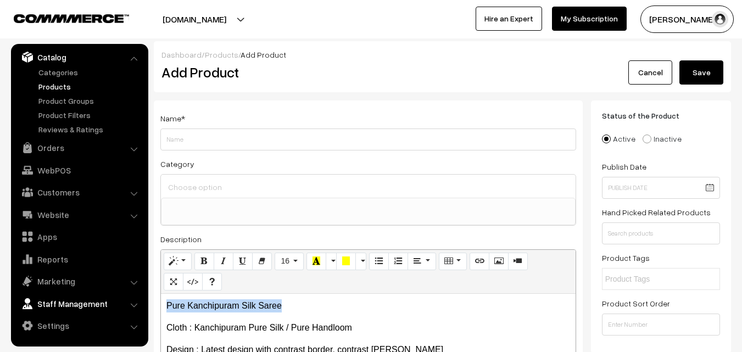
drag, startPoint x: 287, startPoint y: 308, endPoint x: 123, endPoint y: 296, distance: 164.7
copy p "Pure Kanchipuram Silk Saree"
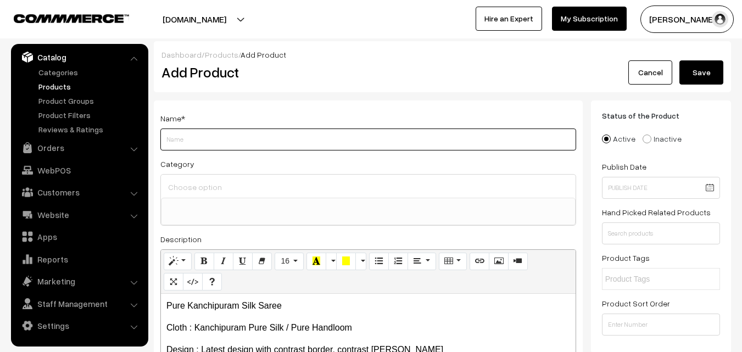
drag, startPoint x: 189, startPoint y: 127, endPoint x: 186, endPoint y: 144, distance: 16.8
paste input "Pure Kanchipuram Silk Saree"
type input "Pure Kanchipuram Silk Saree"
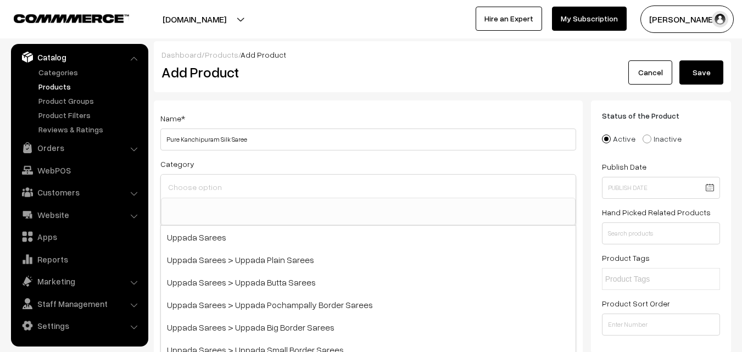
click at [180, 194] on input at bounding box center [368, 187] width 406 height 16
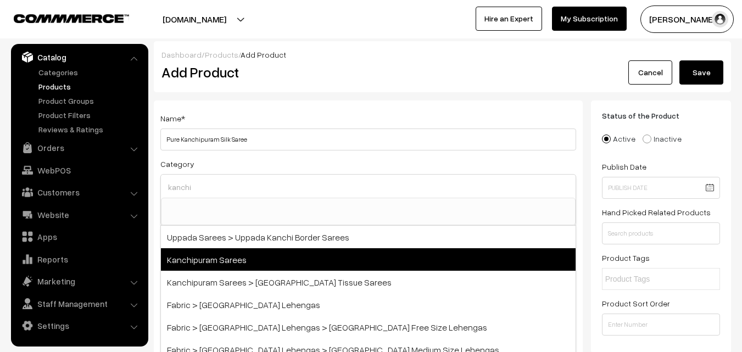
type input "kanchi"
click at [243, 253] on span "Kanchipuram Sarees" at bounding box center [368, 259] width 415 height 23
select select "3"
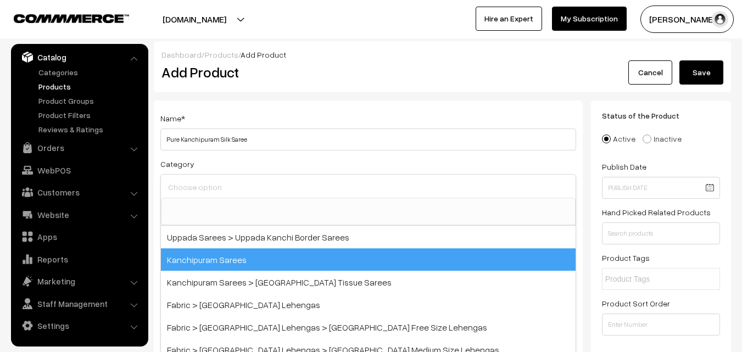
scroll to position [187, 0]
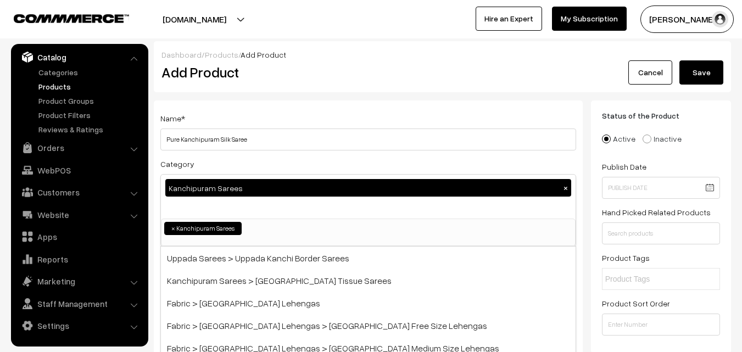
click at [274, 114] on div "Name * Pure Kanchipuram Silk Saree" at bounding box center [368, 131] width 416 height 39
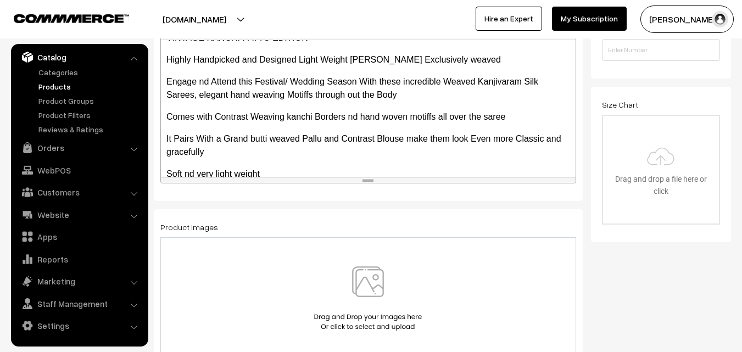
scroll to position [265, 0]
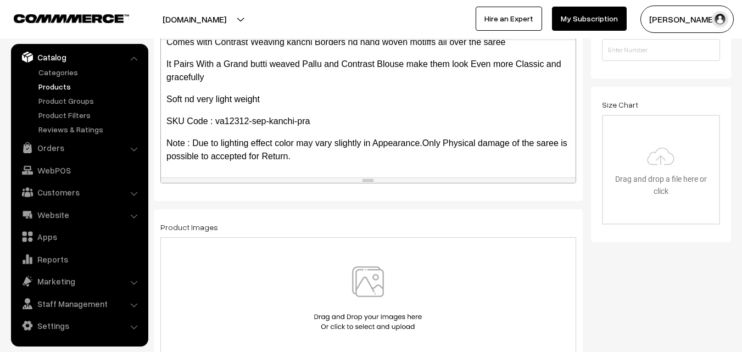
click at [369, 286] on img at bounding box center [367, 298] width 113 height 64
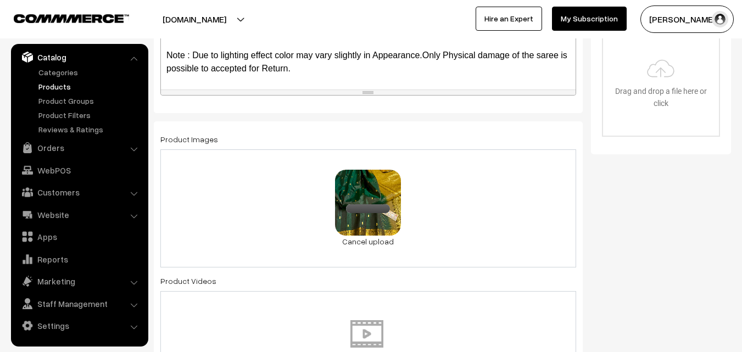
scroll to position [604, 0]
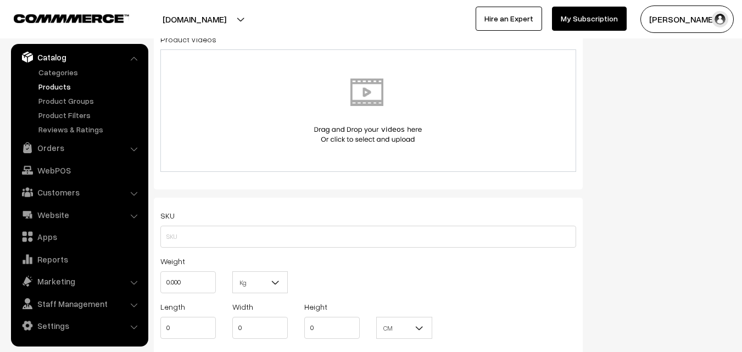
click at [203, 225] on div "SKU" at bounding box center [368, 228] width 416 height 39
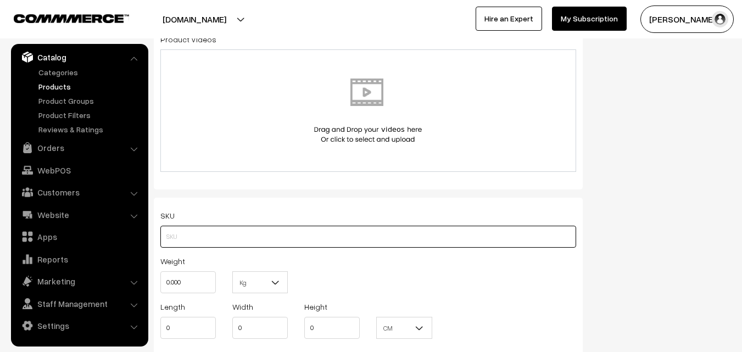
click at [188, 233] on input "text" at bounding box center [368, 237] width 416 height 22
paste input "va12312-sep-kanchi-pra"
type input "va12312-sep-kanchi-pra"
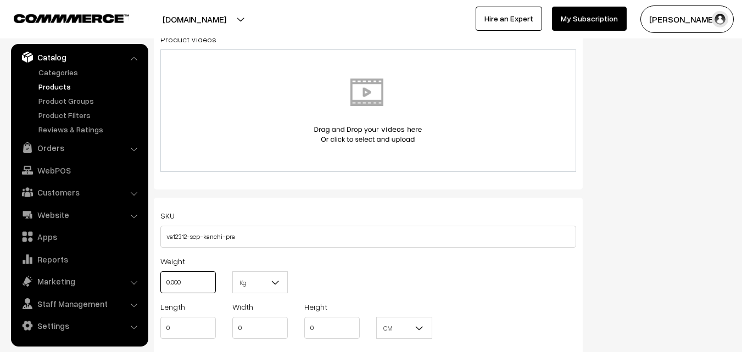
drag, startPoint x: 190, startPoint y: 287, endPoint x: 152, endPoint y: 283, distance: 38.0
click at [152, 283] on div "Name * Pure Kanchipuram Silk Saree Category Kanchipuram Sarees × Uppada Sarees …" at bounding box center [369, 120] width 446 height 1248
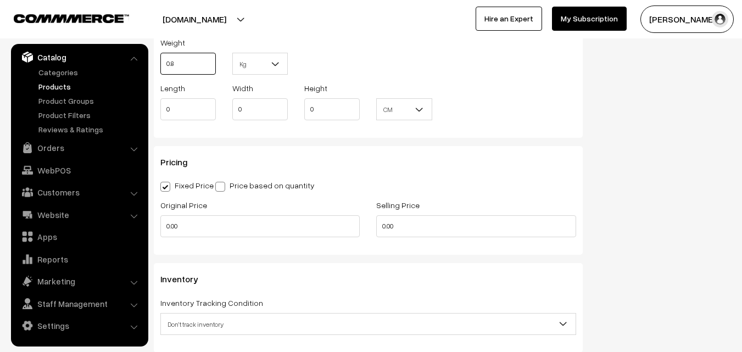
scroll to position [824, 0]
type input "0.80"
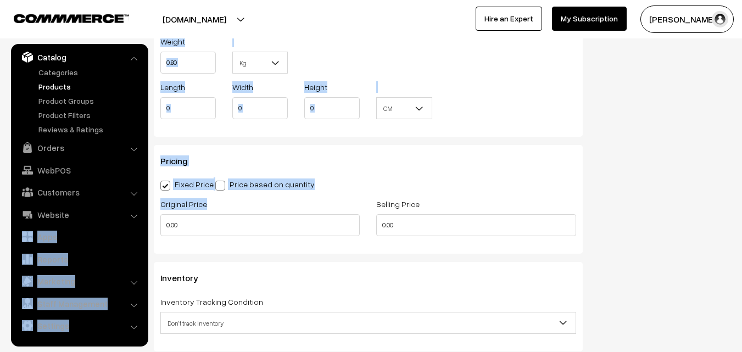
drag, startPoint x: 195, startPoint y: 238, endPoint x: 131, endPoint y: 226, distance: 64.9
click at [131, 226] on body "Thank you for showing interest. Our team will call you shortly. Close [DOMAIN_N…" at bounding box center [371, 94] width 742 height 1837
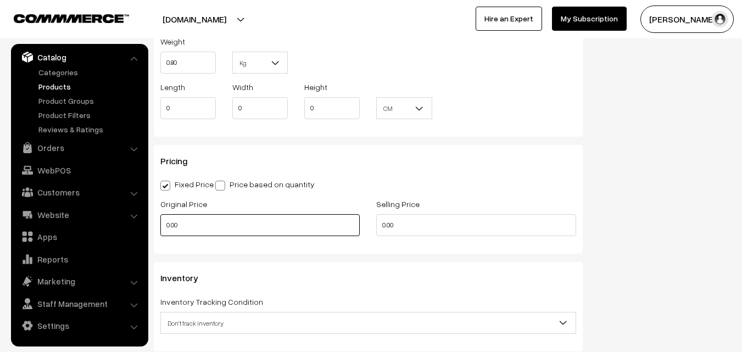
drag, startPoint x: 194, startPoint y: 232, endPoint x: 146, endPoint y: 232, distance: 48.3
click at [146, 232] on body "Thank you for showing interest. Our team will call you shortly. Close [DOMAIN_N…" at bounding box center [371, 94] width 742 height 1837
click at [201, 222] on input "0" at bounding box center [259, 225] width 199 height 22
type input "8300"
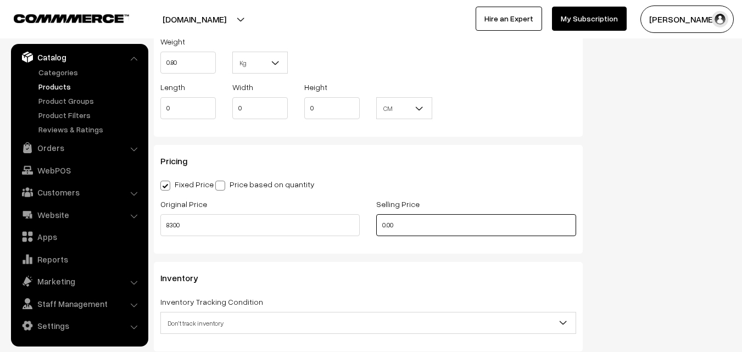
drag, startPoint x: 405, startPoint y: 227, endPoint x: 354, endPoint y: 226, distance: 51.1
click at [354, 226] on div "Original Price 8300 Selling Price 0.00" at bounding box center [368, 220] width 432 height 46
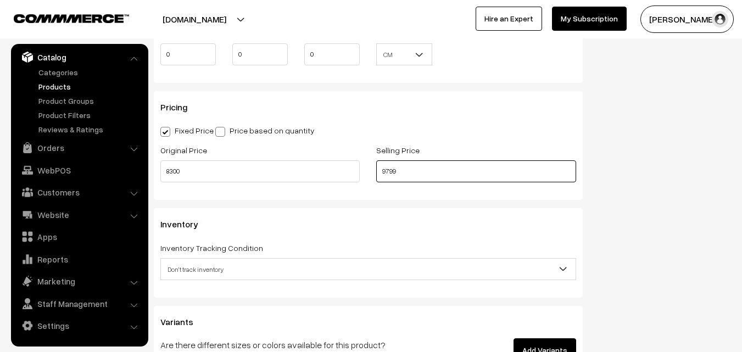
scroll to position [934, 0]
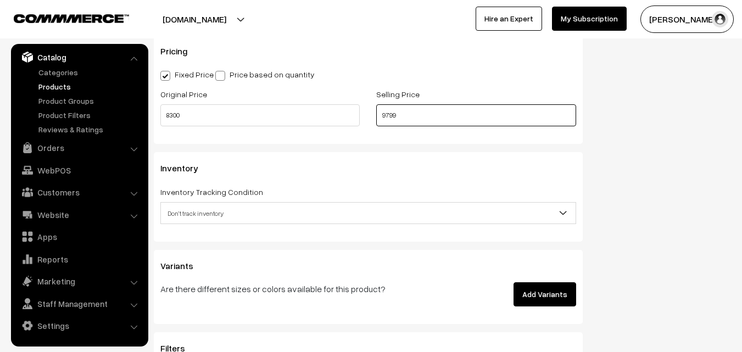
type input "9799"
click at [209, 207] on span "Don't track inventory" at bounding box center [368, 213] width 415 height 19
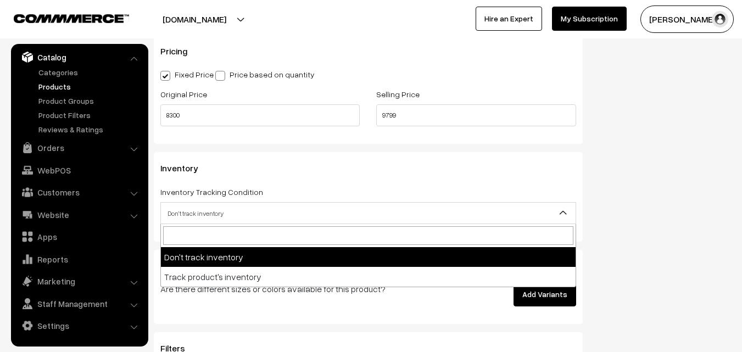
select select "2"
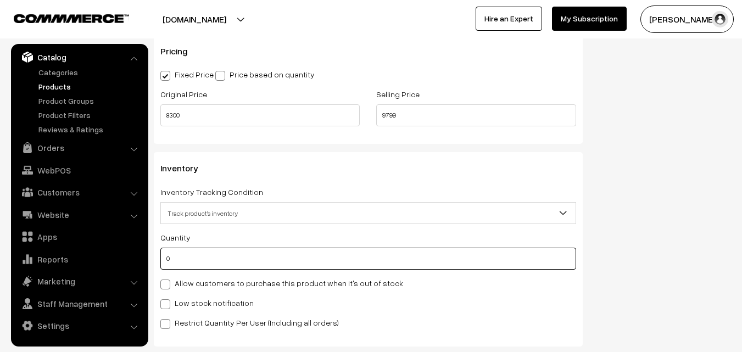
click at [184, 252] on input "0" at bounding box center [368, 259] width 416 height 22
type input "4"
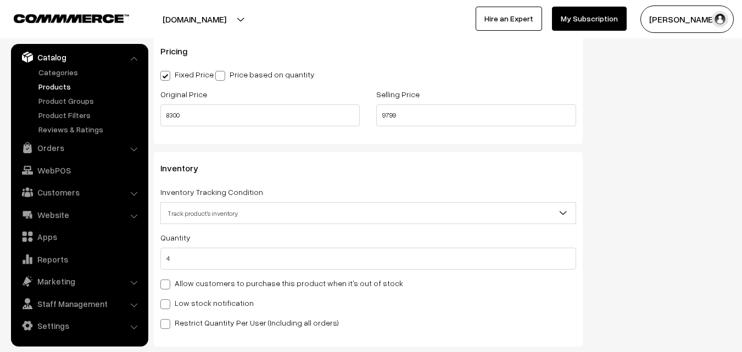
click at [184, 298] on label "Low stock notification" at bounding box center [206, 303] width 93 height 12
click at [168, 299] on input "Low stock notification" at bounding box center [163, 302] width 7 height 7
checkbox input "true"
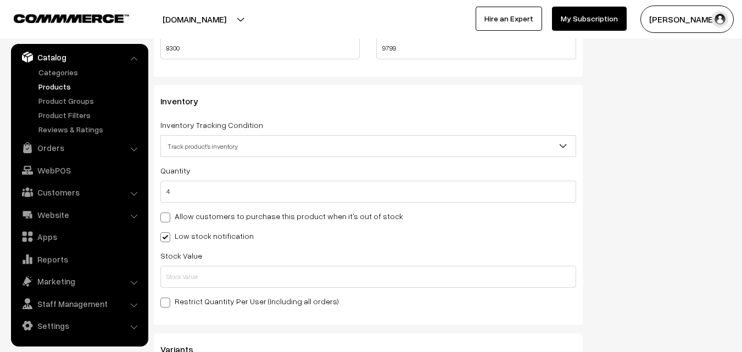
scroll to position [1099, 0]
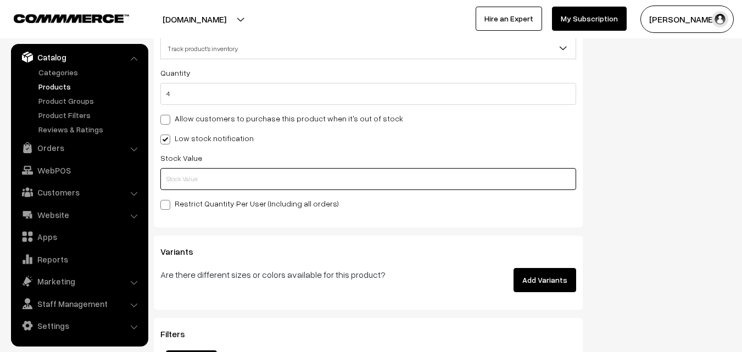
click at [184, 168] on input "text" at bounding box center [368, 179] width 416 height 22
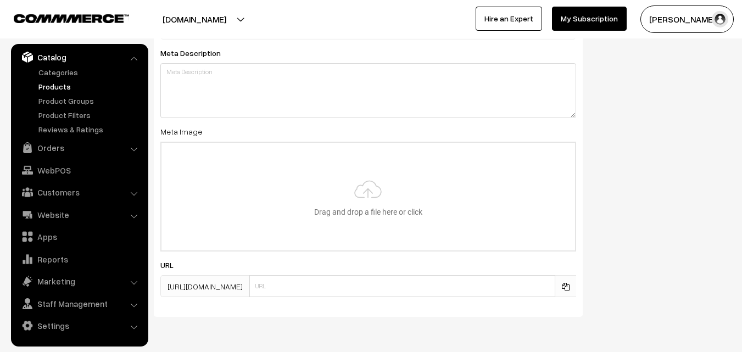
scroll to position [1635, 0]
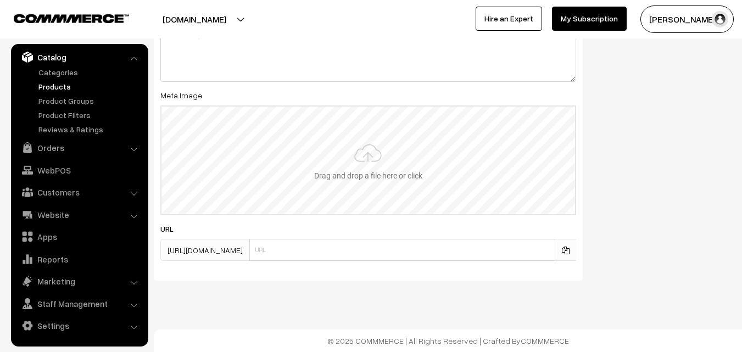
type input "2"
click at [343, 176] on input "file" at bounding box center [369, 161] width 414 height 108
type input "C:\fakepath\kanchipuram-saree-va12312-sep.jpeg"
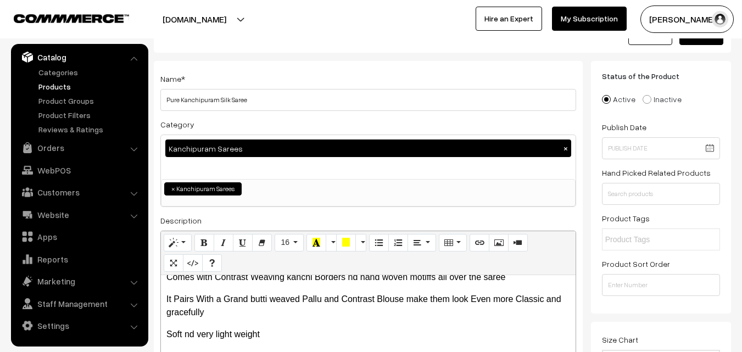
scroll to position [0, 0]
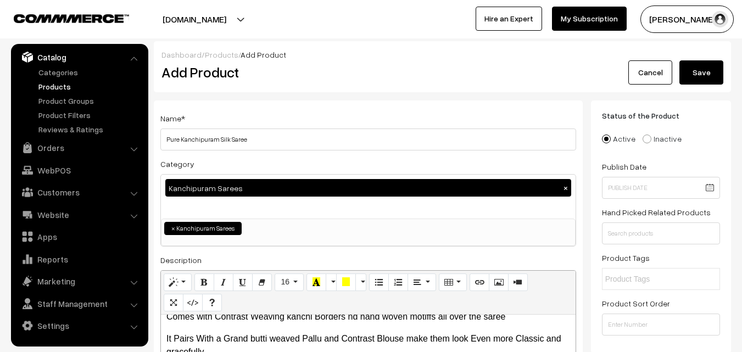
click at [717, 87] on div "Dashboard / Products / Add Product Add Product Cancel Save" at bounding box center [442, 66] width 577 height 51
click at [716, 82] on button "Save" at bounding box center [702, 72] width 44 height 24
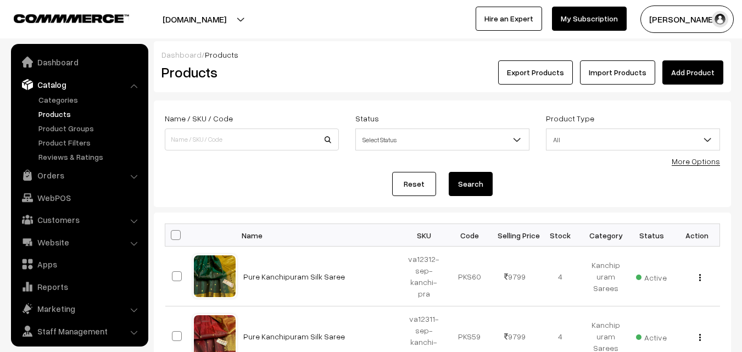
scroll to position [27, 0]
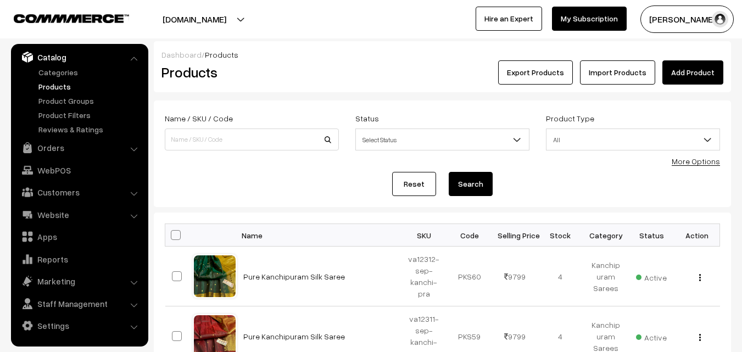
click at [308, 65] on h2 "Products" at bounding box center [250, 72] width 176 height 17
click at [676, 77] on link "Add Product" at bounding box center [693, 72] width 61 height 24
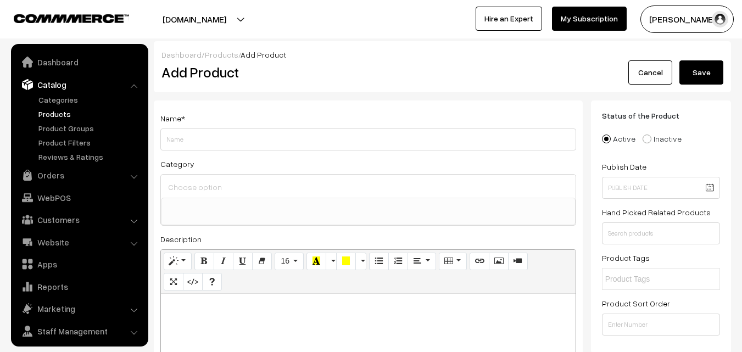
select select
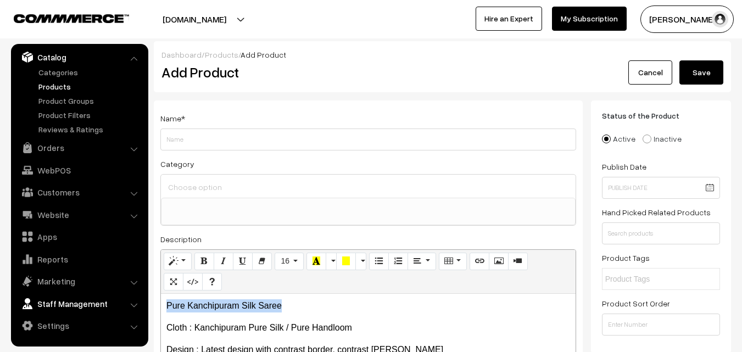
drag, startPoint x: 290, startPoint y: 305, endPoint x: 122, endPoint y: 297, distance: 167.8
copy p "Pure Kanchipuram Silk Saree"
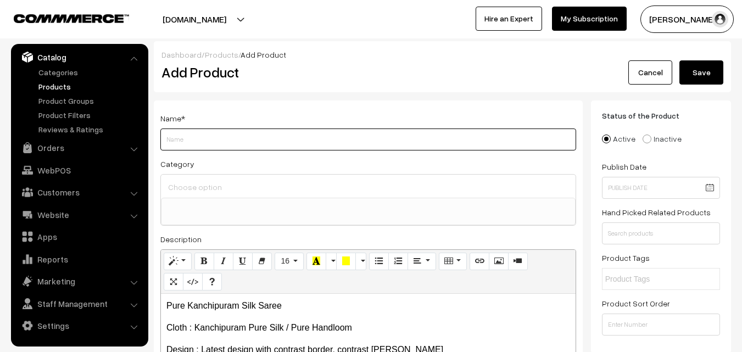
click at [219, 132] on input "Weight" at bounding box center [368, 140] width 416 height 22
paste input "Pure Kanchipuram Silk Saree"
type input "Pure Kanchipuram Silk Saree"
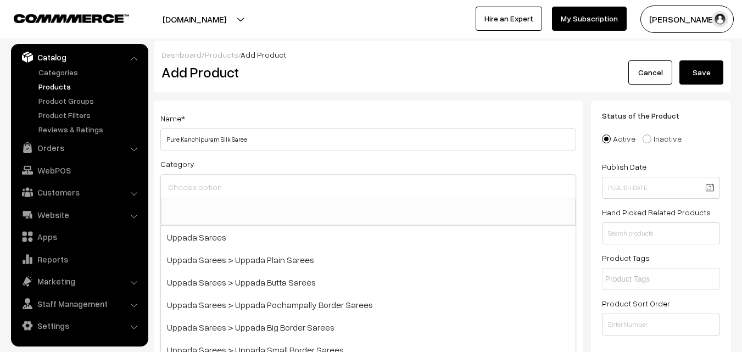
click at [212, 182] on input at bounding box center [368, 187] width 406 height 16
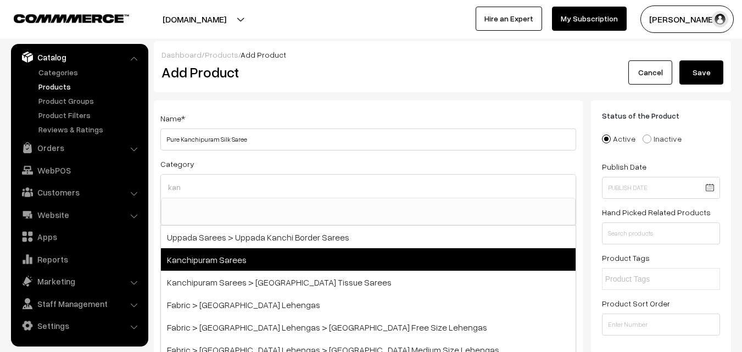
type input "kan"
click at [242, 251] on span "Kanchipuram Sarees" at bounding box center [368, 259] width 415 height 23
select select "3"
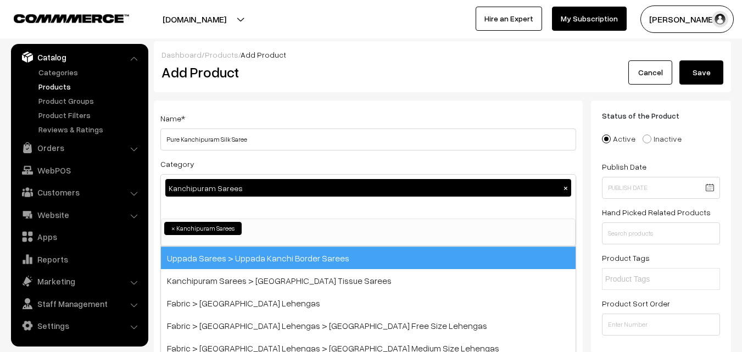
scroll to position [187, 0]
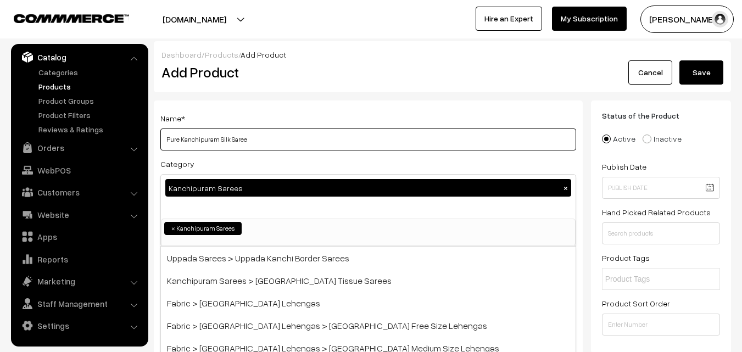
click at [276, 133] on input "Pure Kanchipuram Silk Saree" at bounding box center [368, 140] width 416 height 22
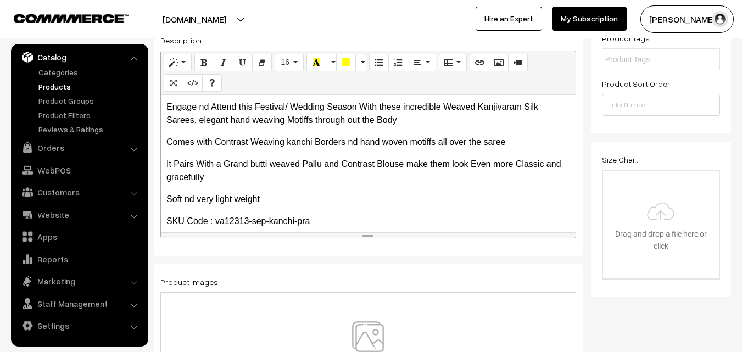
scroll to position [265, 0]
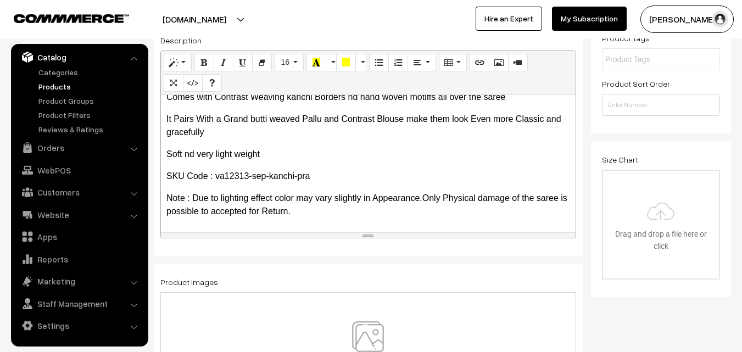
click at [372, 335] on img at bounding box center [367, 353] width 113 height 64
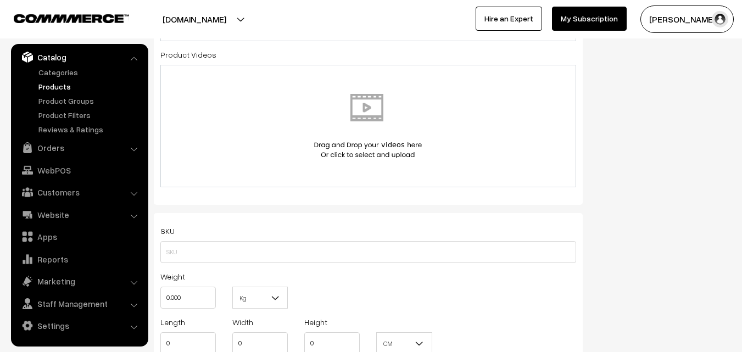
scroll to position [604, 0]
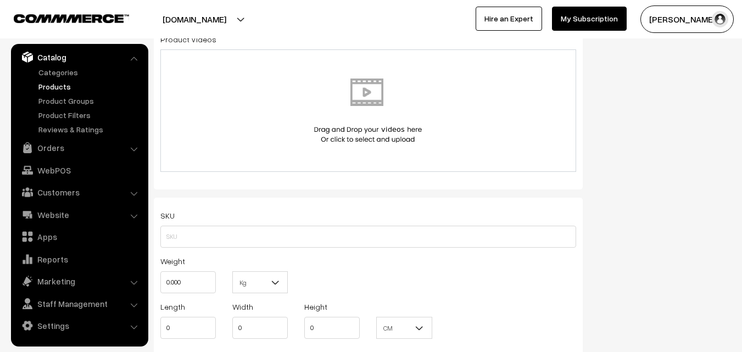
click at [195, 225] on div "SKU" at bounding box center [368, 228] width 416 height 39
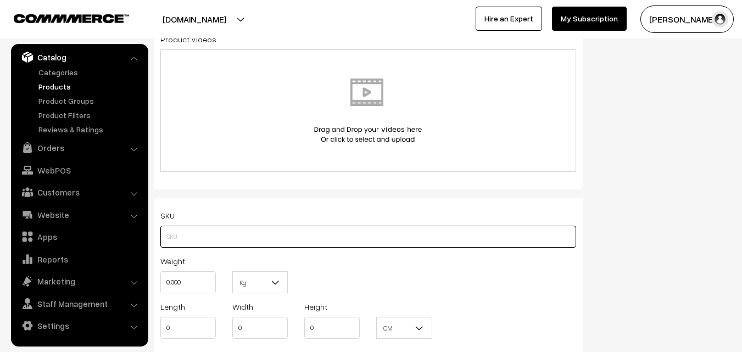
click at [191, 232] on input "text" at bounding box center [368, 237] width 416 height 22
paste input "va12313-sep-kanchi-pra"
type input "va12313-sep-kanchi-pra"
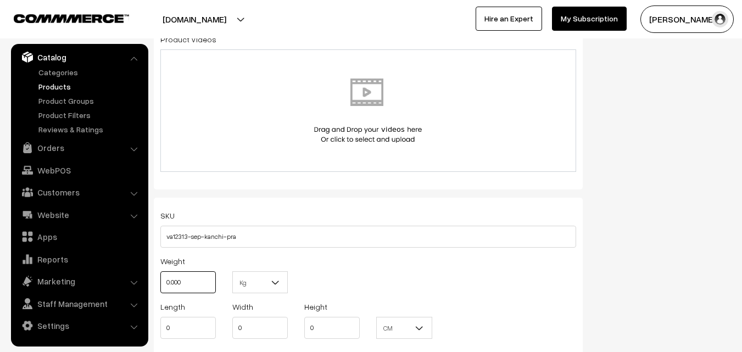
drag, startPoint x: 188, startPoint y: 283, endPoint x: 149, endPoint y: 279, distance: 39.8
click at [149, 279] on div "Name * Pure Kanchipuram Silk Saree Category Kanchipuram Sarees × Uppada Sarees …" at bounding box center [369, 120] width 446 height 1248
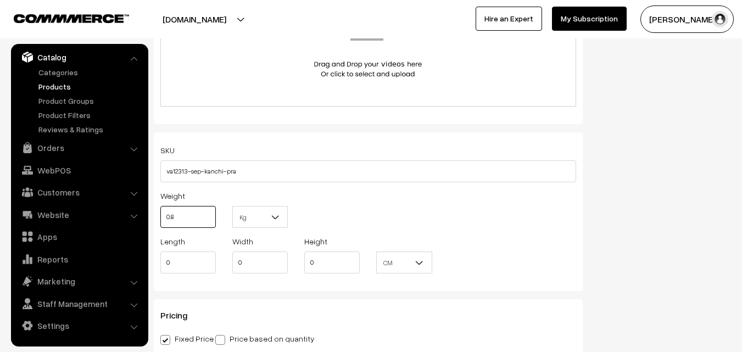
scroll to position [769, 0]
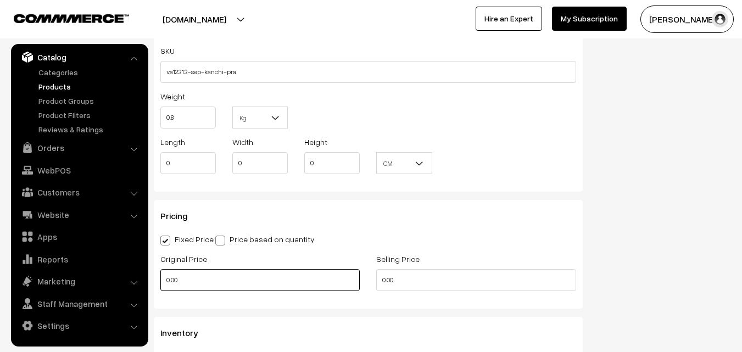
type input "0.80"
drag, startPoint x: 189, startPoint y: 280, endPoint x: 119, endPoint y: 274, distance: 70.1
click at [120, 274] on body "Thank you for showing interest. Our team will call you shortly. Close [DOMAIN_N…" at bounding box center [371, 149] width 742 height 1837
type input "8300"
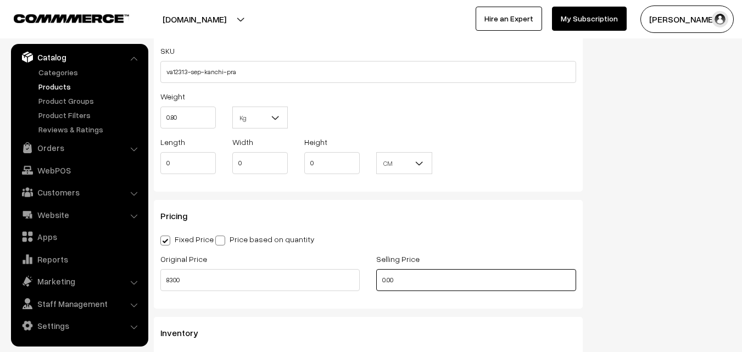
drag, startPoint x: 415, startPoint y: 281, endPoint x: 338, endPoint y: 280, distance: 76.4
click at [340, 280] on div "Original Price 8300 Selling Price 0.00" at bounding box center [368, 275] width 432 height 46
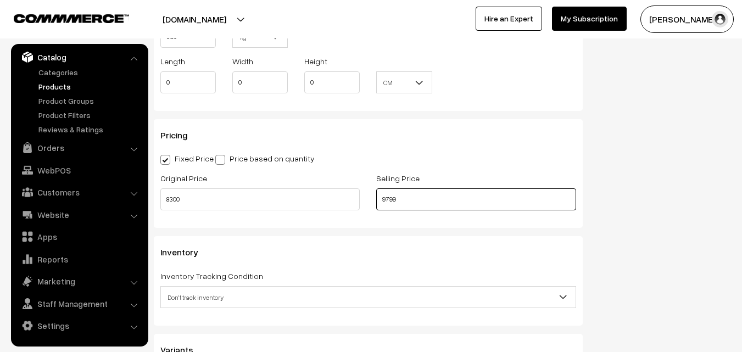
scroll to position [989, 0]
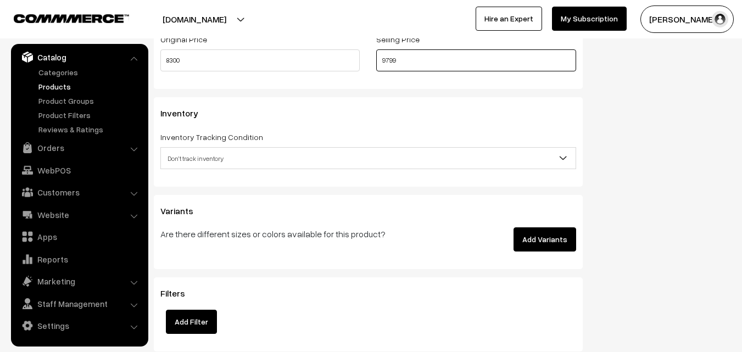
type input "9799"
click at [218, 161] on span "Don't track inventory" at bounding box center [368, 158] width 415 height 19
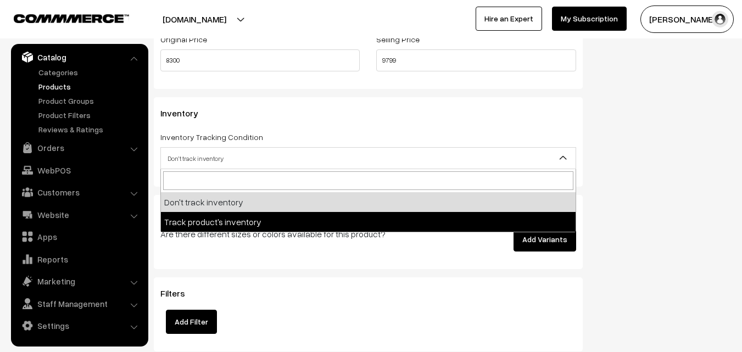
drag, startPoint x: 225, startPoint y: 222, endPoint x: 216, endPoint y: 214, distance: 11.7
select select "2"
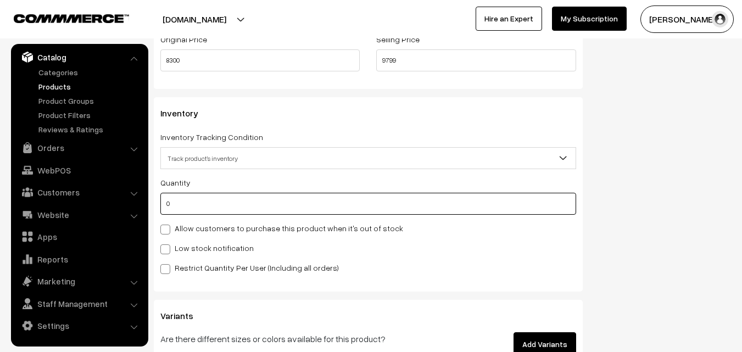
click at [213, 209] on input "0" at bounding box center [368, 204] width 416 height 22
type input "4"
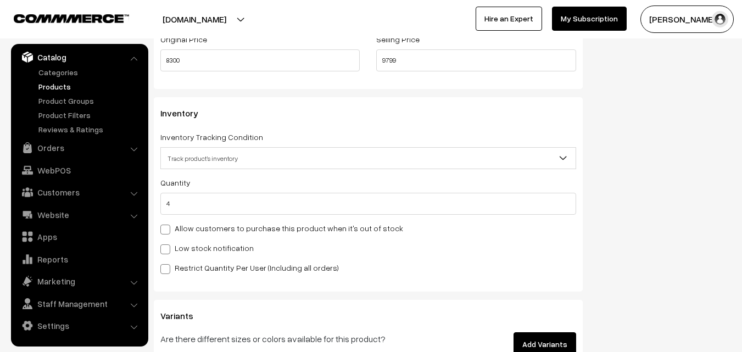
click at [189, 241] on div "Low stock notification" at bounding box center [368, 247] width 416 height 13
click at [189, 245] on label "Low stock notification" at bounding box center [206, 248] width 93 height 12
click at [168, 245] on input "Low stock notification" at bounding box center [163, 247] width 7 height 7
checkbox input "true"
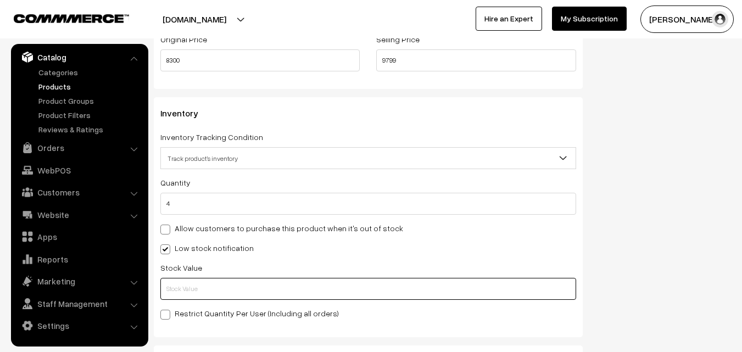
click at [188, 292] on input "text" at bounding box center [368, 289] width 416 height 22
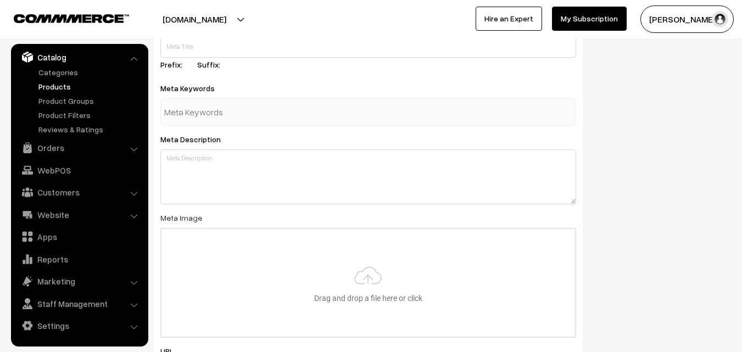
scroll to position [1635, 0]
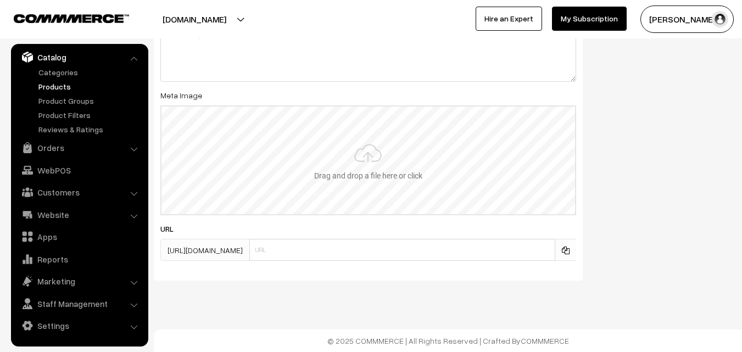
type input "2"
click at [382, 136] on input "file" at bounding box center [369, 161] width 414 height 108
type input "C:\fakepath\kanchipuram-saree-va12313-sep.jpeg"
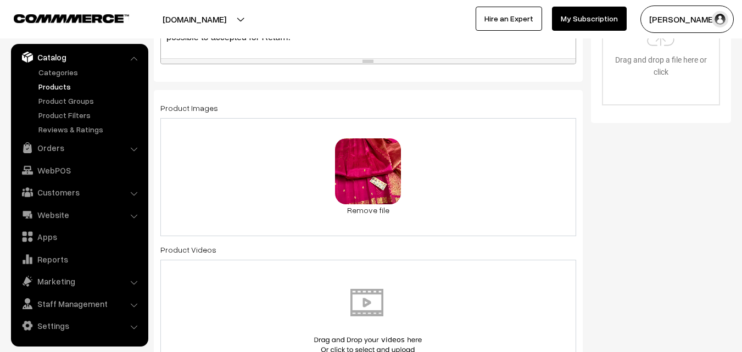
scroll to position [0, 0]
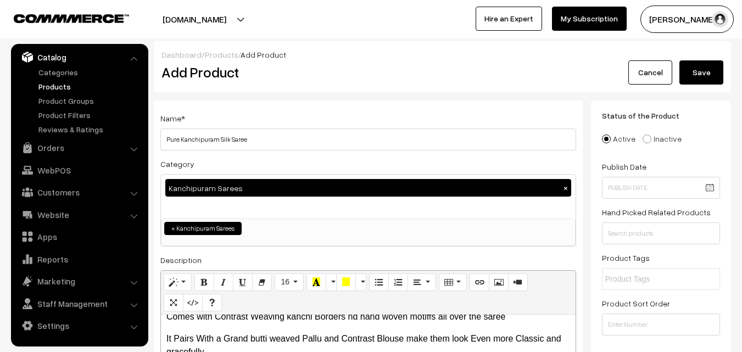
click at [710, 76] on button "Save" at bounding box center [702, 72] width 44 height 24
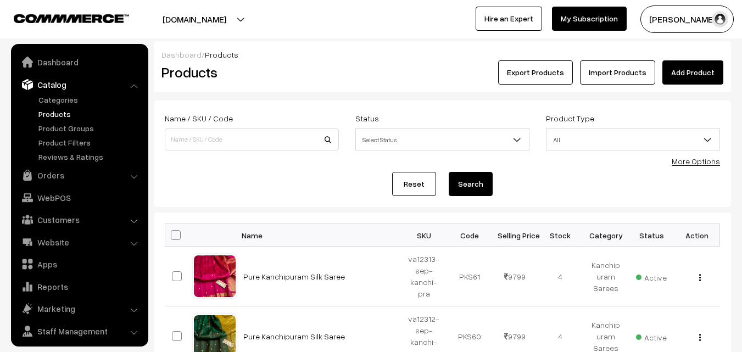
scroll to position [27, 0]
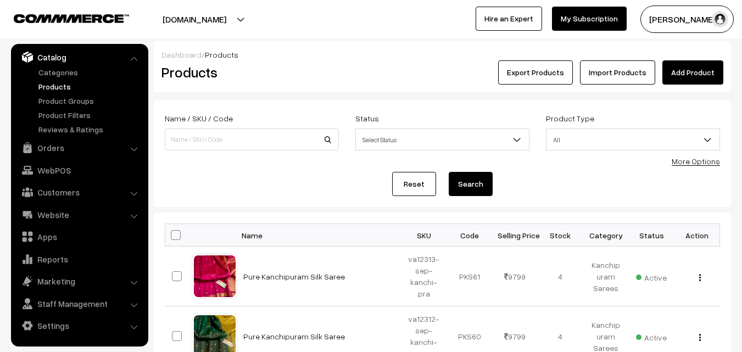
click at [688, 64] on link "Add Product" at bounding box center [693, 72] width 61 height 24
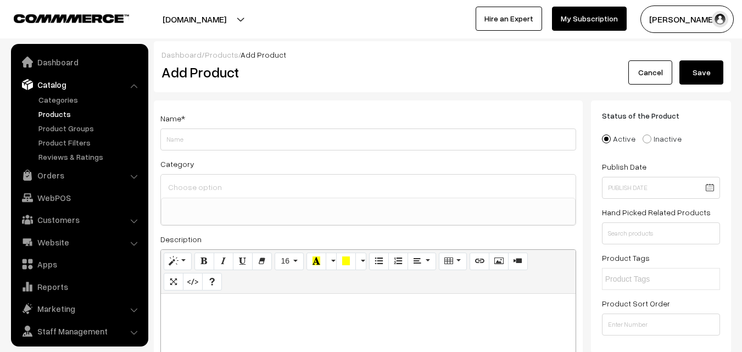
select select
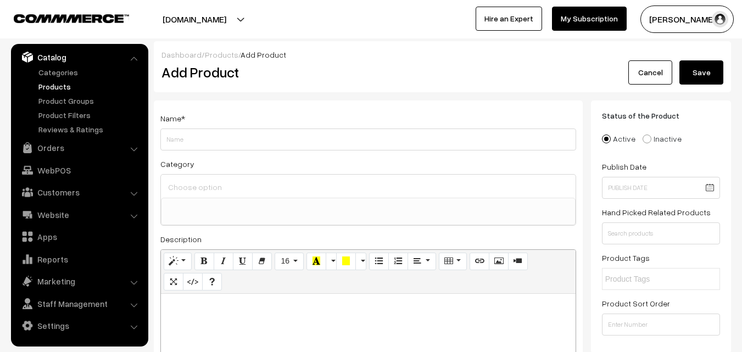
click at [214, 311] on p at bounding box center [368, 305] width 404 height 13
paste div
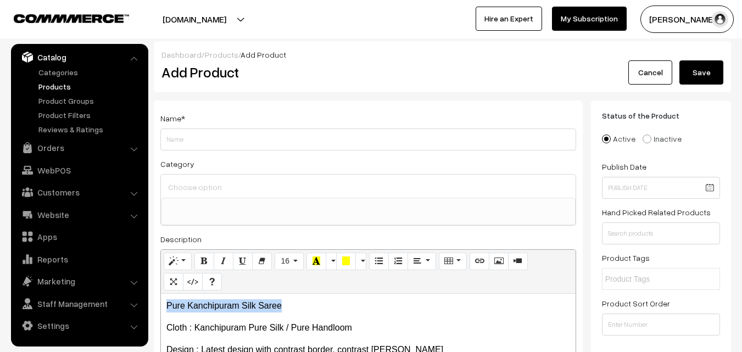
drag, startPoint x: 287, startPoint y: 301, endPoint x: 93, endPoint y: 291, distance: 194.2
copy p "Pure Kanchipuram Silk Saree"
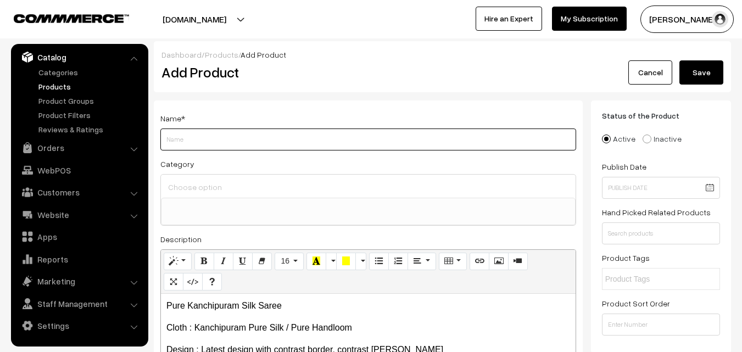
click at [167, 143] on input "Weight" at bounding box center [368, 140] width 416 height 22
paste input "Pure Kanchipuram Silk Saree"
type input "Pure Kanchipuram Silk Saree"
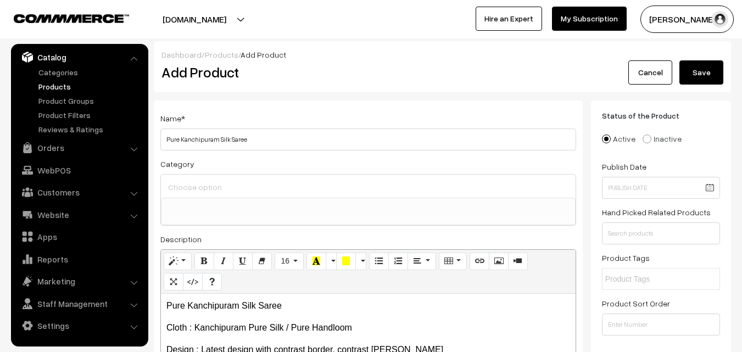
click at [185, 182] on input at bounding box center [368, 187] width 406 height 16
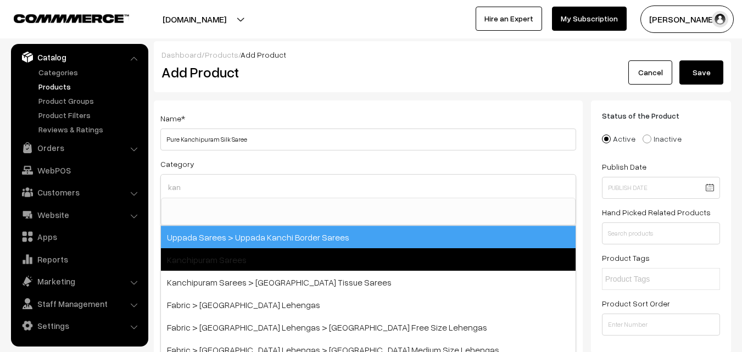
type input "kan"
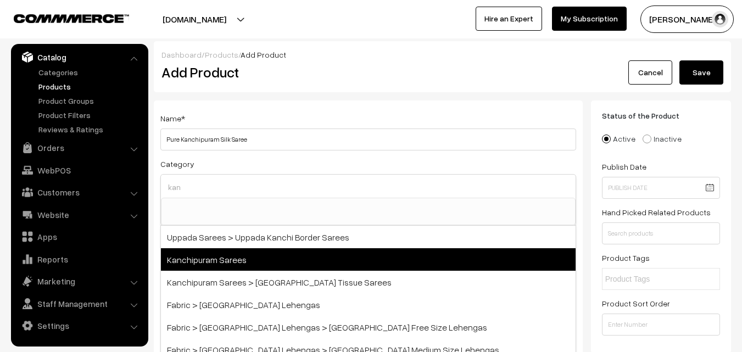
click at [225, 264] on span "Kanchipuram Sarees" at bounding box center [368, 259] width 415 height 23
select select "3"
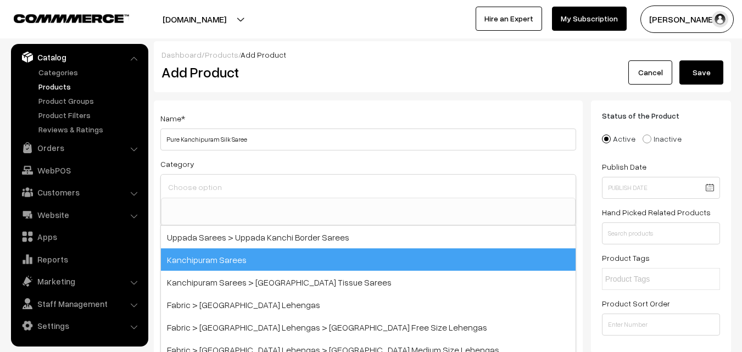
scroll to position [187, 0]
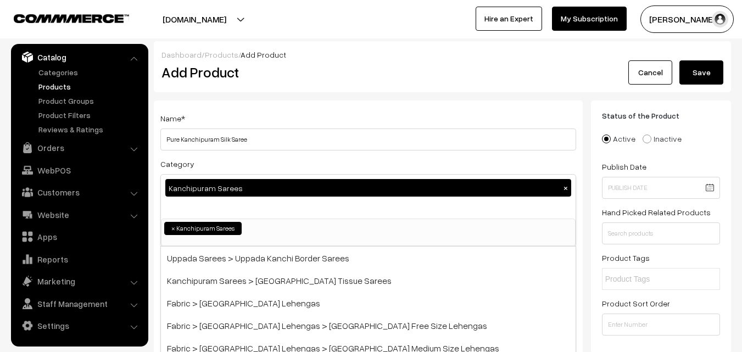
click at [276, 118] on div "Name * Pure Kanchipuram Silk Saree" at bounding box center [368, 131] width 416 height 39
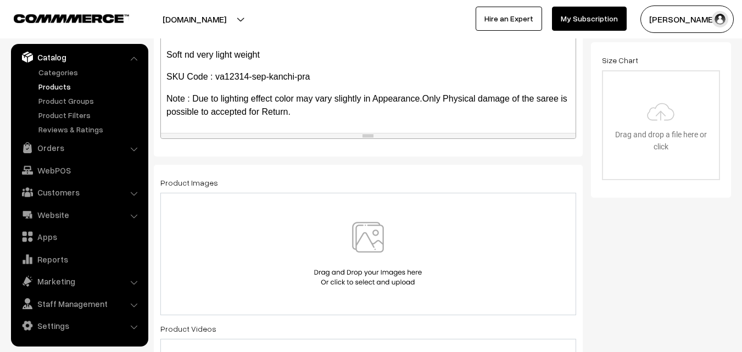
scroll to position [330, 0]
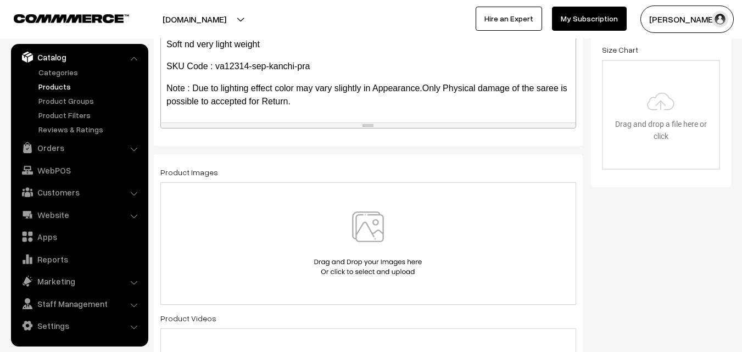
click at [368, 235] on img at bounding box center [367, 244] width 113 height 64
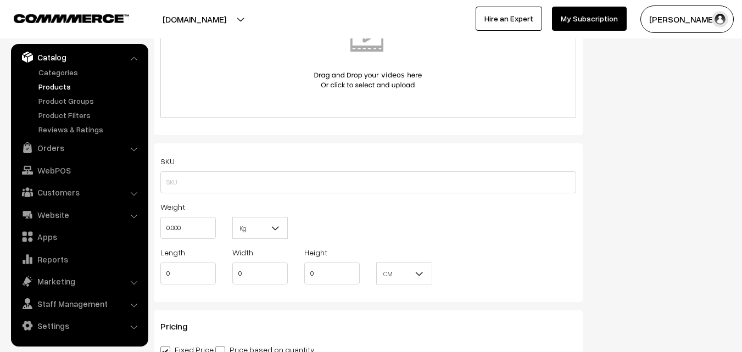
scroll to position [659, 0]
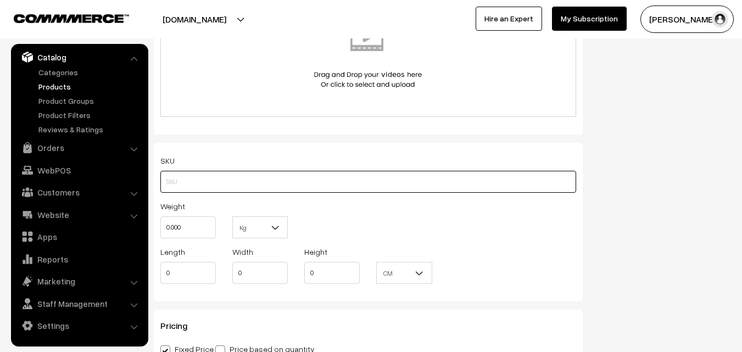
click at [213, 179] on input "text" at bounding box center [368, 182] width 416 height 22
paste input "va12314-sep-kanchi-pra"
type input "va12314-sep-kanchi-pra"
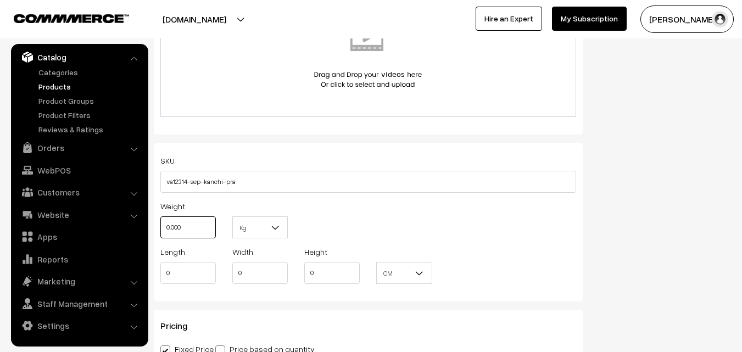
drag, startPoint x: 198, startPoint y: 220, endPoint x: 150, endPoint y: 221, distance: 47.8
click at [150, 221] on div "Name * Pure Kanchipuram Silk Saree Category Kanchipuram Sarees × Uppada Sarees …" at bounding box center [369, 65] width 446 height 1248
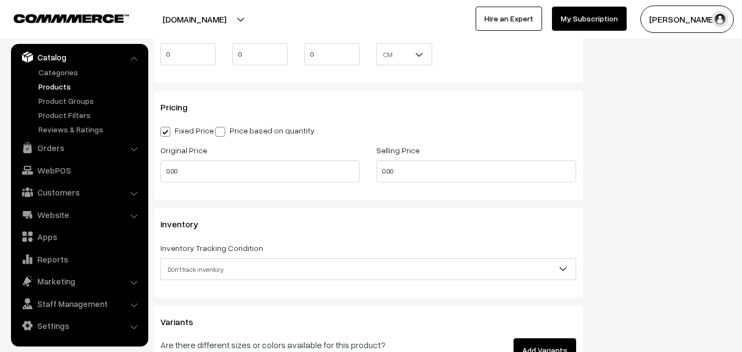
scroll to position [879, 0]
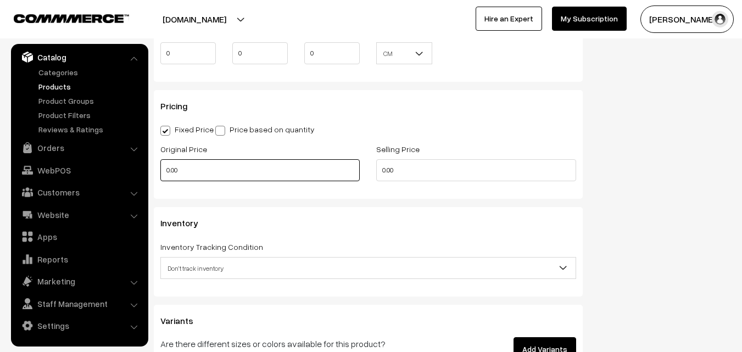
type input "0.80"
drag, startPoint x: 183, startPoint y: 173, endPoint x: 145, endPoint y: 173, distance: 38.5
click at [145, 173] on body "Thank you for showing interest. Our team will call you shortly. Close [DOMAIN_N…" at bounding box center [371, 39] width 742 height 1837
type input "8300"
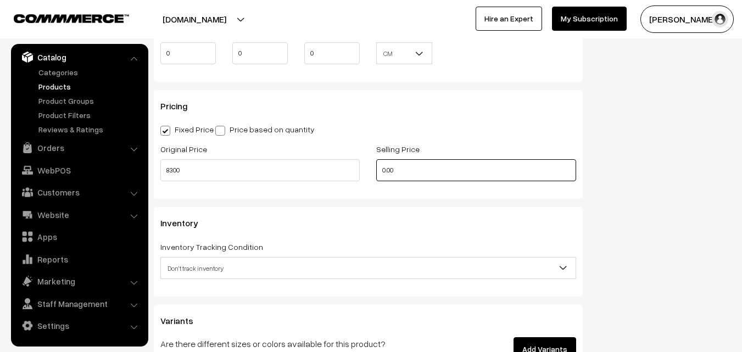
drag, startPoint x: 416, startPoint y: 169, endPoint x: 334, endPoint y: 173, distance: 81.9
click at [334, 173] on div "Original Price 8300 Selling Price 0.00" at bounding box center [368, 165] width 432 height 46
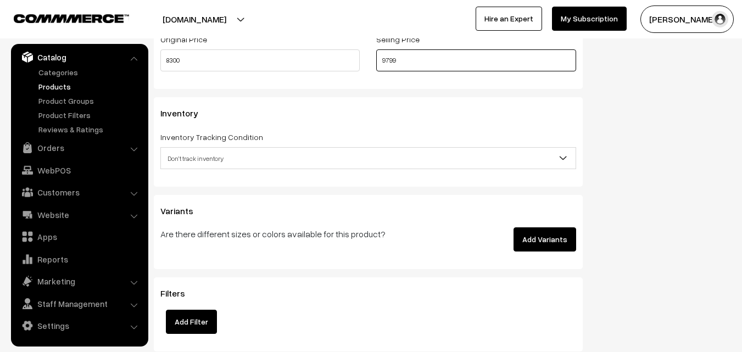
type input "9799"
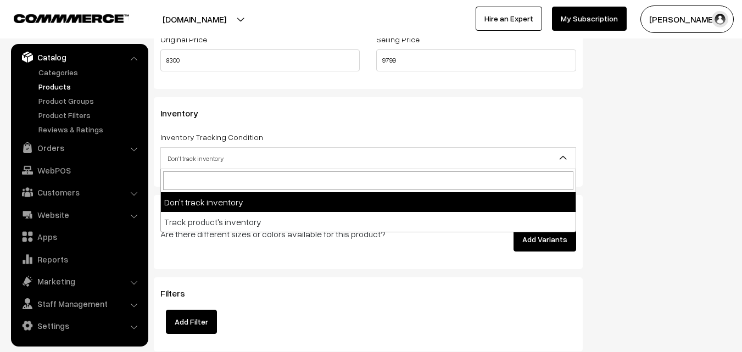
click at [180, 154] on span "Don't track inventory" at bounding box center [368, 158] width 415 height 19
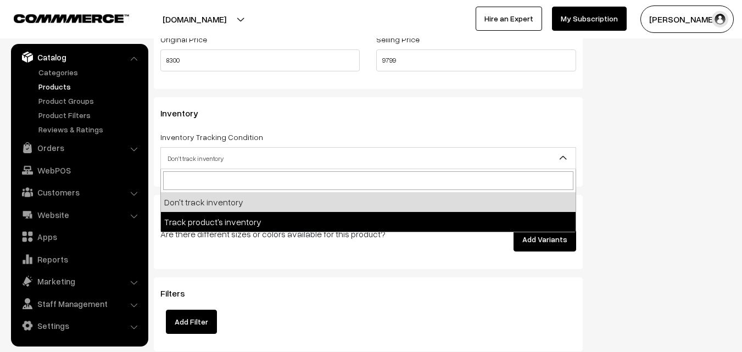
select select "2"
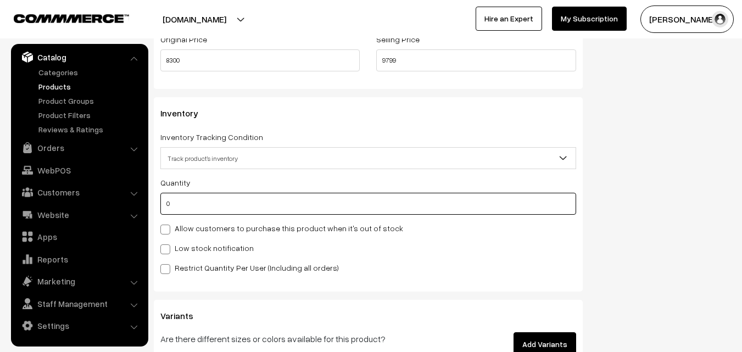
click at [185, 205] on input "0" at bounding box center [368, 204] width 416 height 22
type input "4"
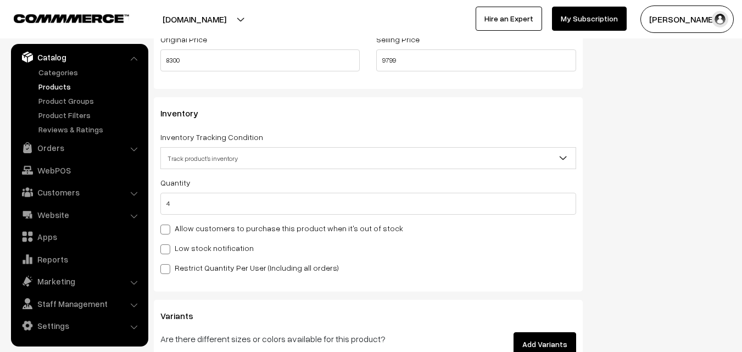
click at [185, 248] on label "Low stock notification" at bounding box center [206, 248] width 93 height 12
click at [168, 248] on input "Low stock notification" at bounding box center [163, 247] width 7 height 7
checkbox input "true"
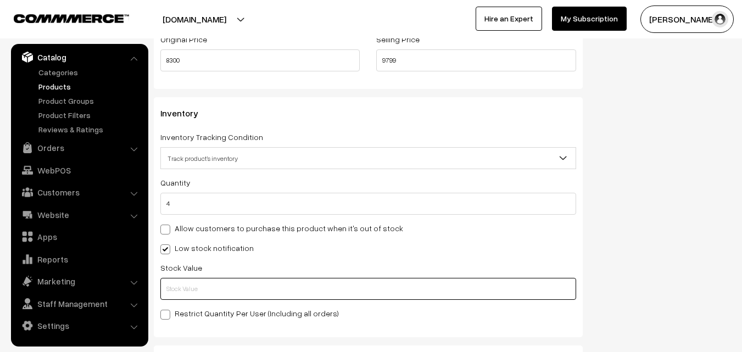
click at [193, 283] on input "text" at bounding box center [368, 289] width 416 height 22
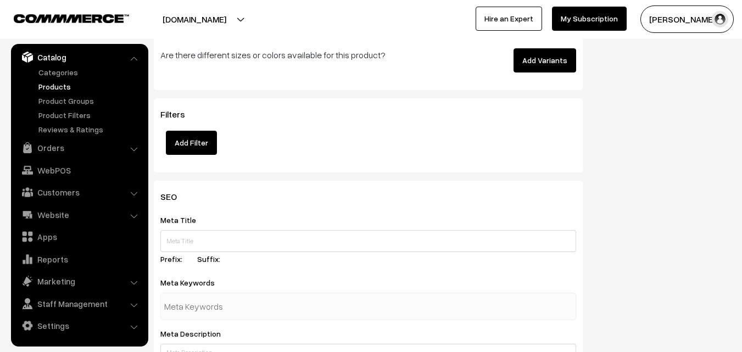
scroll to position [1635, 0]
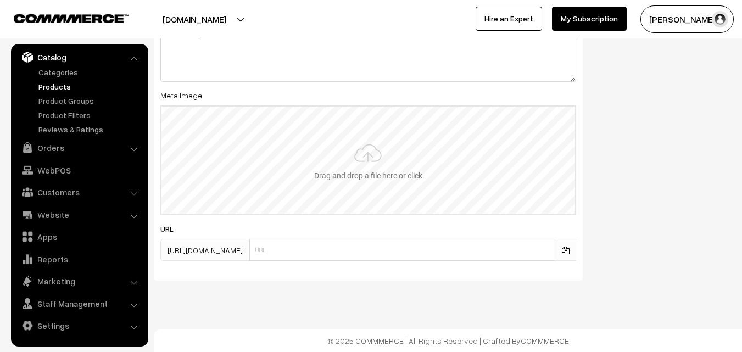
type input "2"
click at [353, 182] on input "file" at bounding box center [369, 161] width 414 height 108
type input "C:\fakepath\kanchipuram-saree-va12314-sep.jpeg"
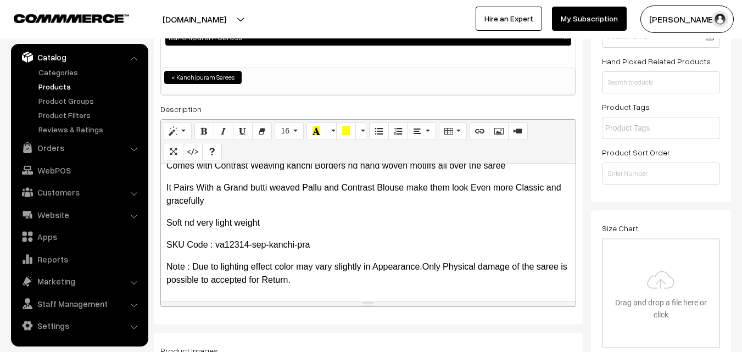
scroll to position [0, 0]
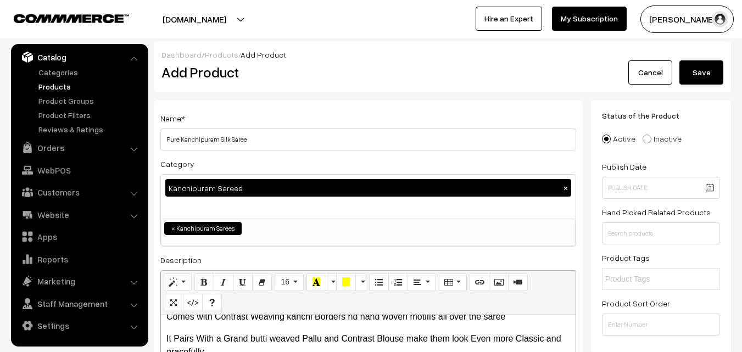
click at [717, 67] on button "Save" at bounding box center [702, 72] width 44 height 24
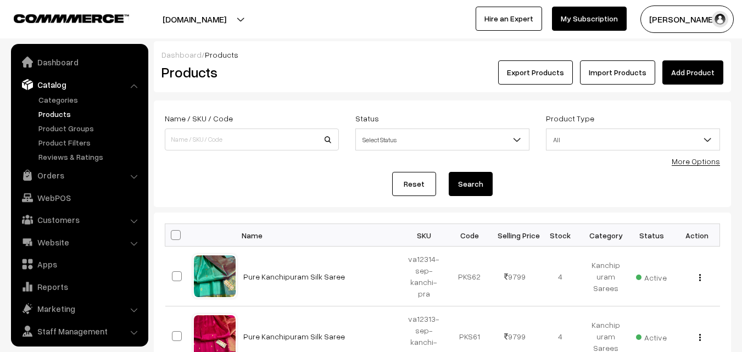
scroll to position [27, 0]
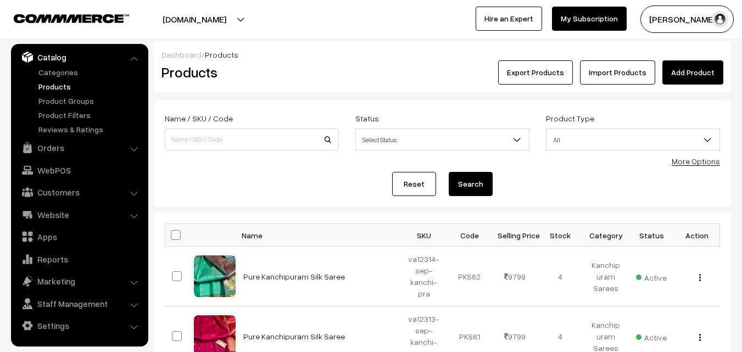
click at [326, 65] on h2 "Products" at bounding box center [250, 72] width 176 height 17
click at [705, 66] on link "Add Product" at bounding box center [693, 72] width 61 height 24
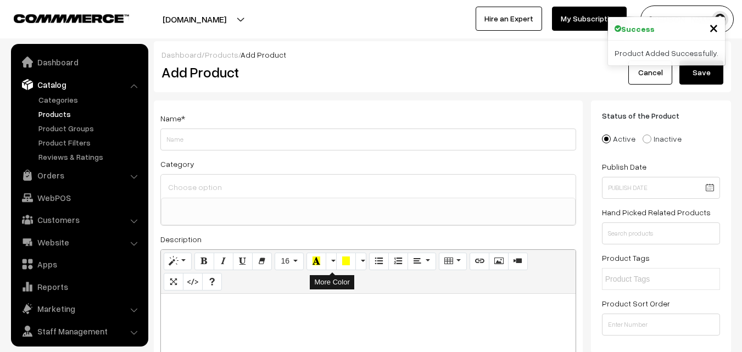
select select
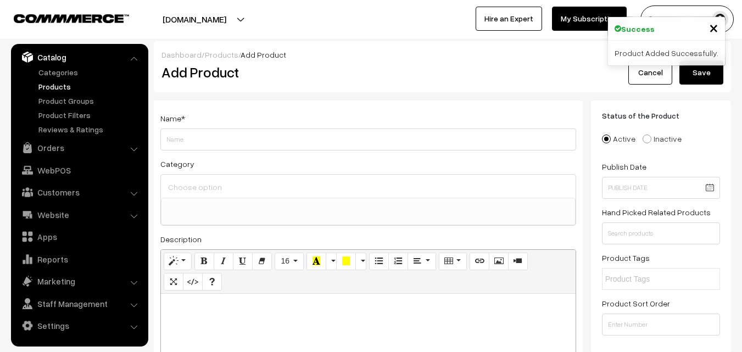
paste div
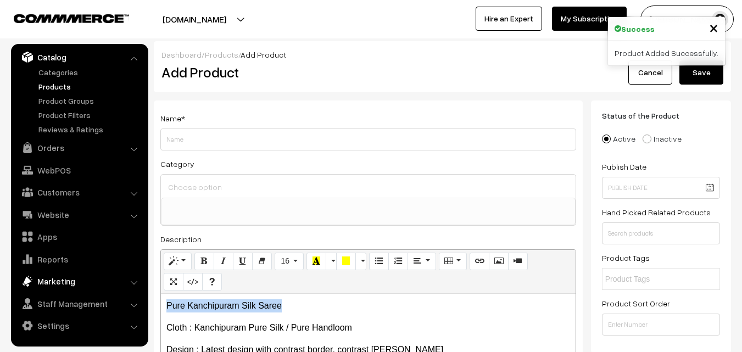
drag, startPoint x: 292, startPoint y: 309, endPoint x: 57, endPoint y: 280, distance: 237.0
copy p "Pure Kanchipuram Silk Saree"
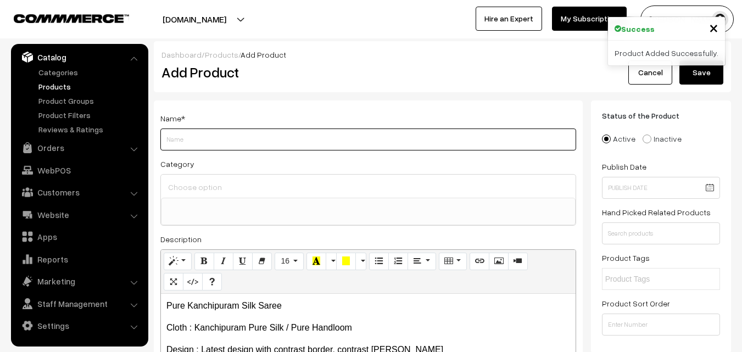
click at [186, 132] on input "Weight" at bounding box center [368, 140] width 416 height 22
paste input "Pure Kanchipuram Silk Saree"
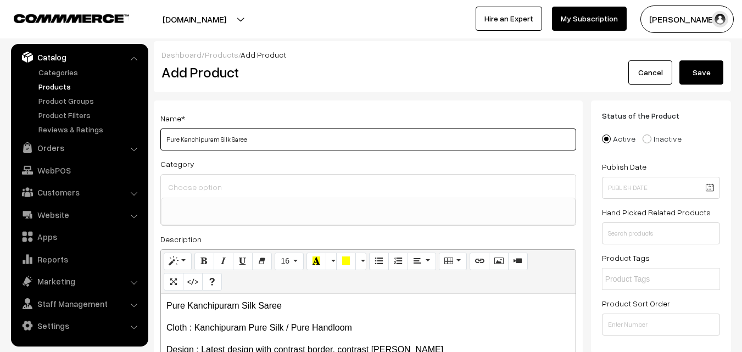
type input "Pure Kanchipuram Silk Saree"
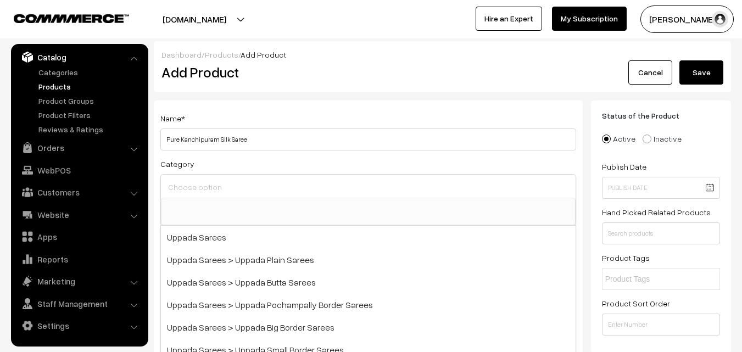
click at [191, 188] on input at bounding box center [368, 187] width 406 height 16
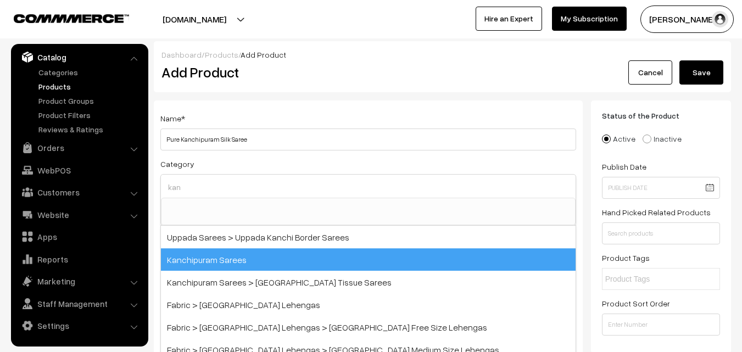
type input "kan"
click at [231, 255] on span "Kanchipuram Sarees" at bounding box center [368, 259] width 415 height 23
select select "3"
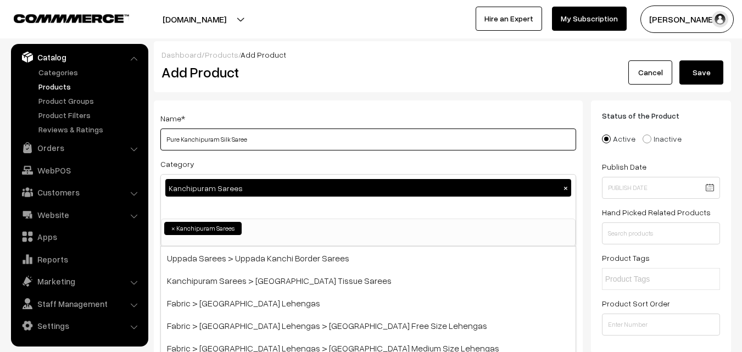
click at [299, 133] on input "Pure Kanchipuram Silk Saree" at bounding box center [368, 140] width 416 height 22
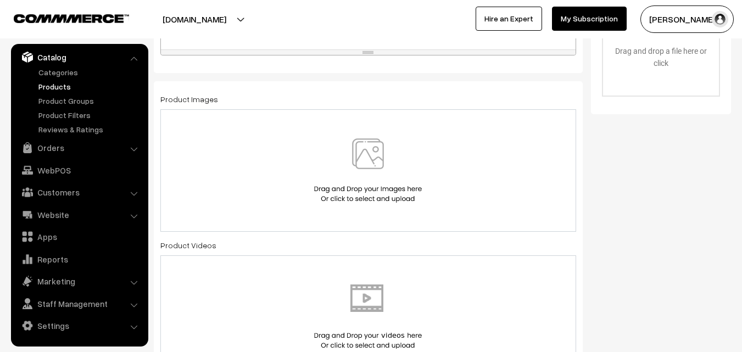
scroll to position [439, 0]
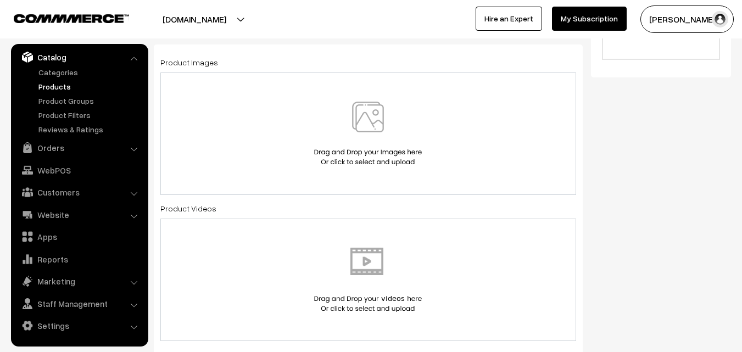
click at [366, 109] on img at bounding box center [367, 134] width 113 height 64
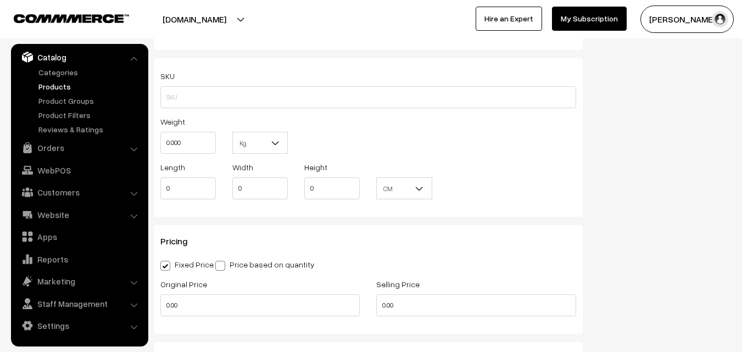
scroll to position [769, 0]
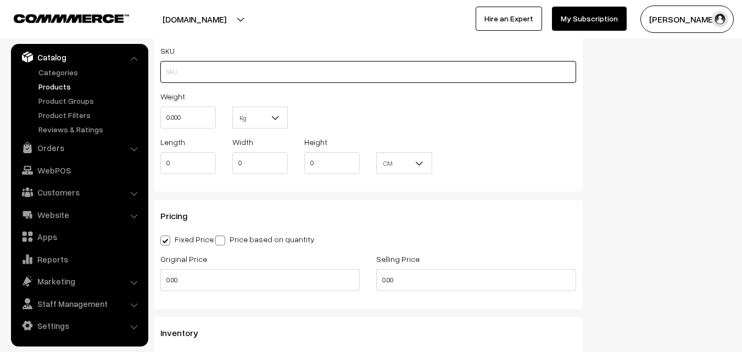
click at [183, 66] on input "text" at bounding box center [368, 72] width 416 height 22
paste input "va12315-sep-kanchi-pra"
type input "va12315-sep-kanchi-pra"
drag, startPoint x: 182, startPoint y: 114, endPoint x: 148, endPoint y: 114, distance: 34.1
click at [148, 114] on body "Thank you for showing interest. Our team will call you shortly. Close [DOMAIN_N…" at bounding box center [371, 149] width 742 height 1837
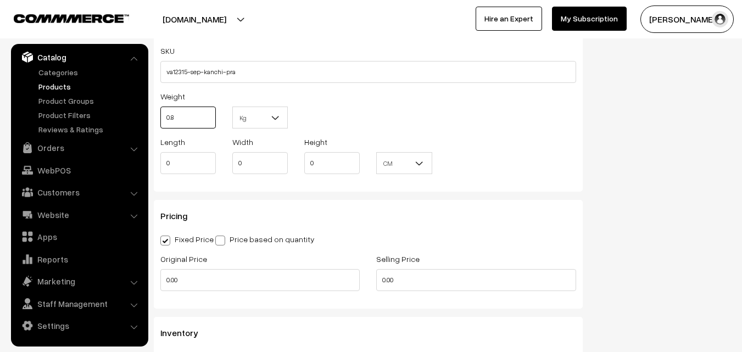
scroll to position [879, 0]
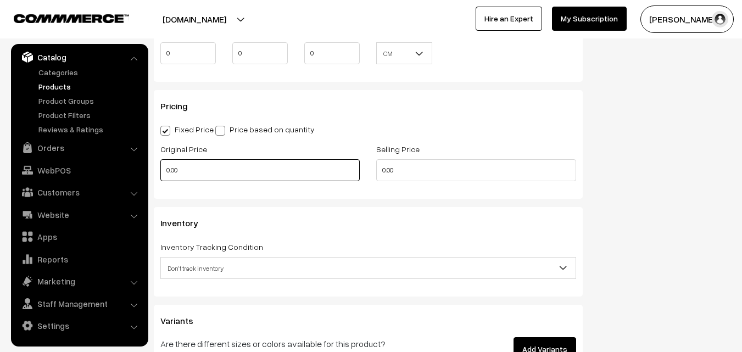
type input "0.80"
drag, startPoint x: 195, startPoint y: 173, endPoint x: 144, endPoint y: 171, distance: 51.1
click at [144, 171] on body "Thank you for showing interest. Our team will call you shortly. Close [DOMAIN_N…" at bounding box center [371, 39] width 742 height 1837
drag, startPoint x: 213, startPoint y: 163, endPoint x: 119, endPoint y: 163, distance: 94.5
click at [119, 163] on body "Thank you for showing interest. Our team will call you shortly. Close [DOMAIN_N…" at bounding box center [371, 39] width 742 height 1837
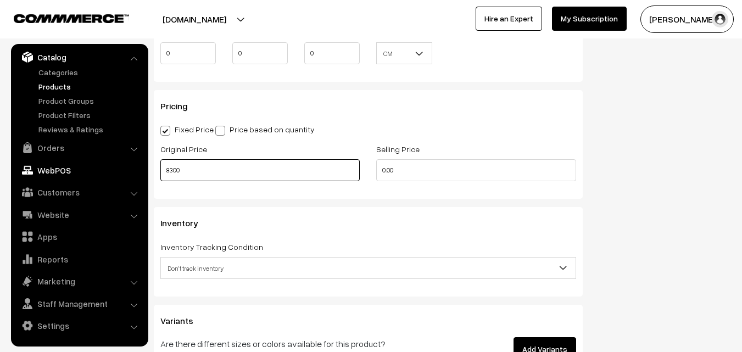
type input "8300"
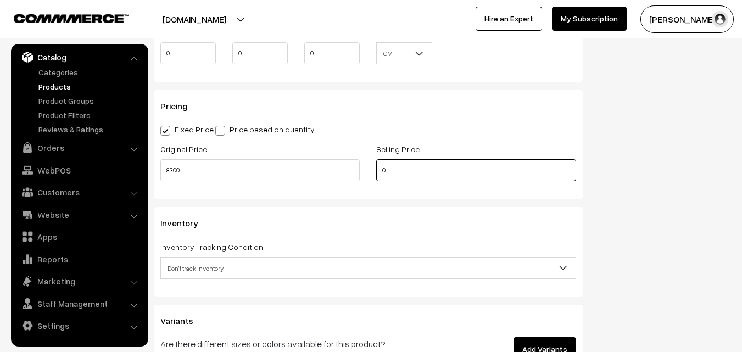
drag, startPoint x: 404, startPoint y: 169, endPoint x: 360, endPoint y: 173, distance: 43.6
click at [360, 172] on div "Original Price 8300 Selling Price 0" at bounding box center [368, 165] width 432 height 46
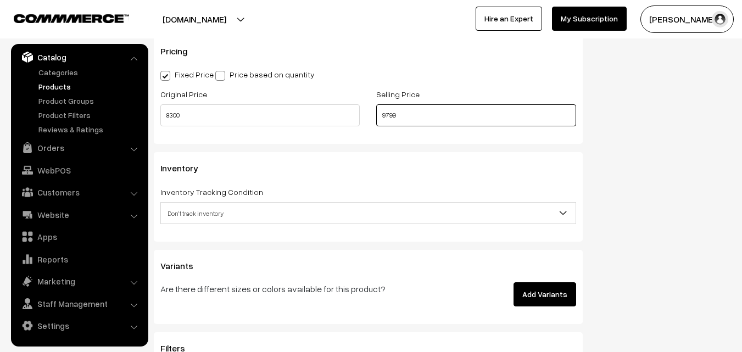
scroll to position [989, 0]
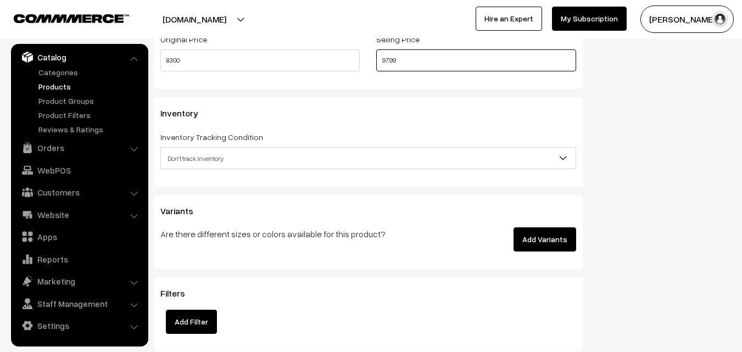
type input "9799"
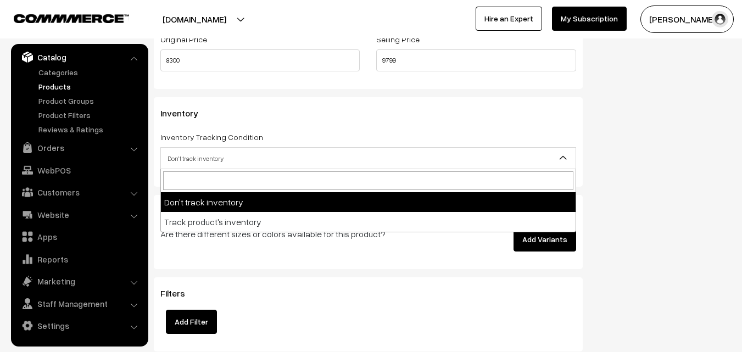
click at [175, 165] on span "Don't track inventory" at bounding box center [368, 158] width 415 height 19
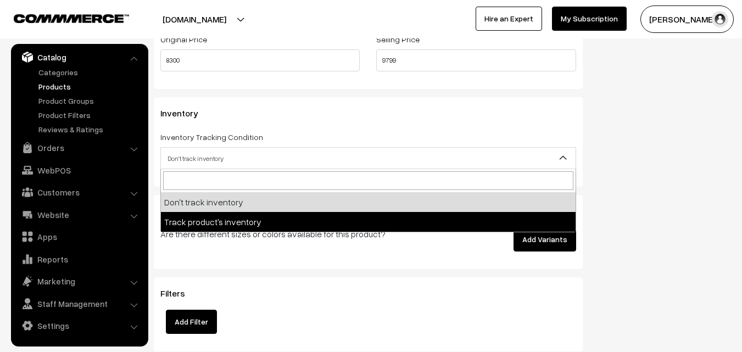
select select "2"
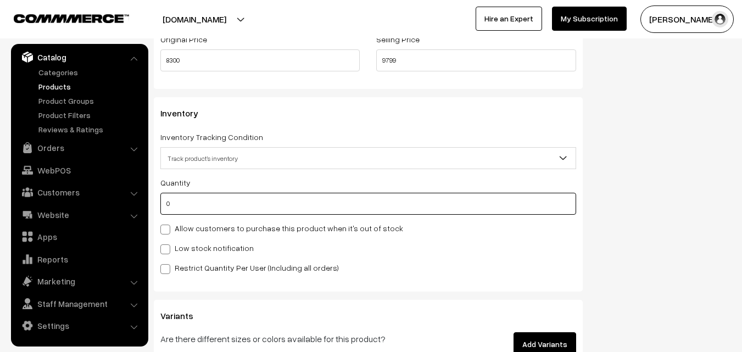
click at [180, 204] on input "0" at bounding box center [368, 204] width 416 height 22
type input "4"
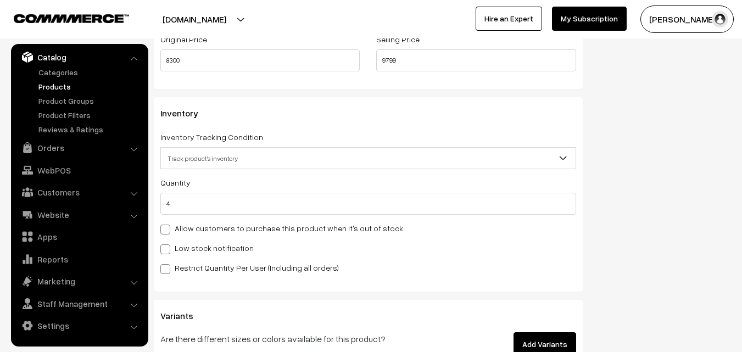
drag, startPoint x: 181, startPoint y: 244, endPoint x: 187, endPoint y: 260, distance: 17.4
click at [181, 244] on label "Low stock notification" at bounding box center [206, 248] width 93 height 12
click at [168, 244] on input "Low stock notification" at bounding box center [163, 247] width 7 height 7
checkbox input "true"
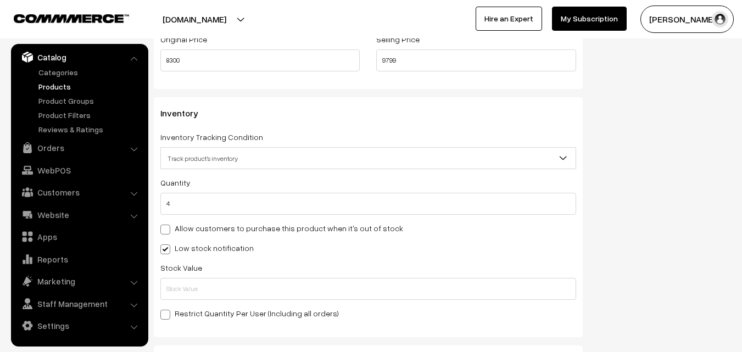
click at [188, 276] on div "Stock Value" at bounding box center [368, 280] width 416 height 39
click at [192, 282] on input "text" at bounding box center [368, 289] width 416 height 22
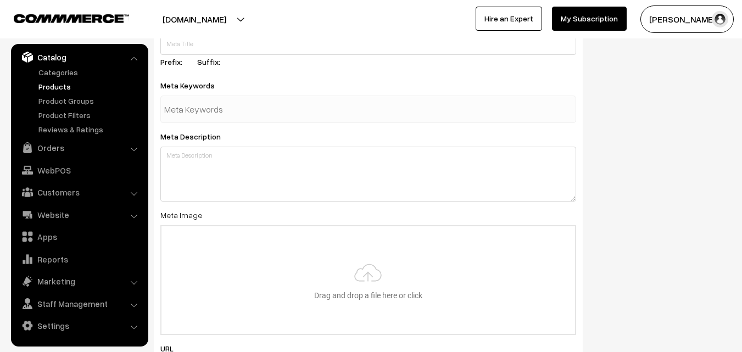
scroll to position [1635, 0]
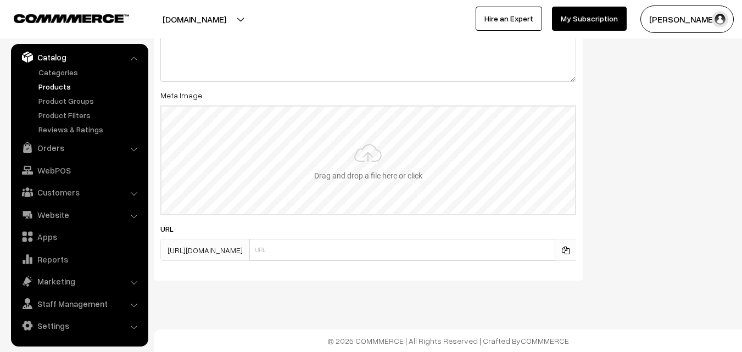
type input "2"
click at [359, 163] on input "file" at bounding box center [369, 161] width 414 height 108
type input "C:\fakepath\kanchipuram-saree-va12315-sep.jpeg"
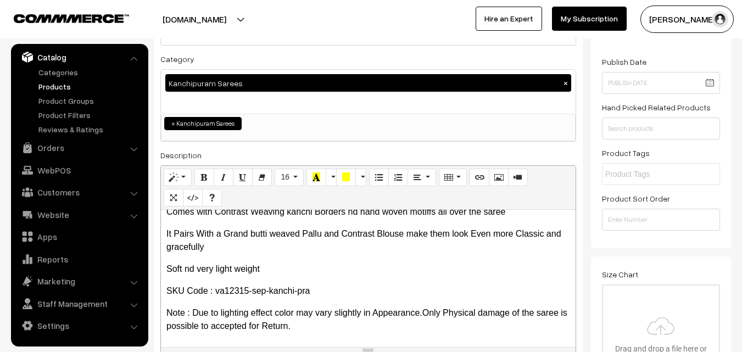
scroll to position [0, 0]
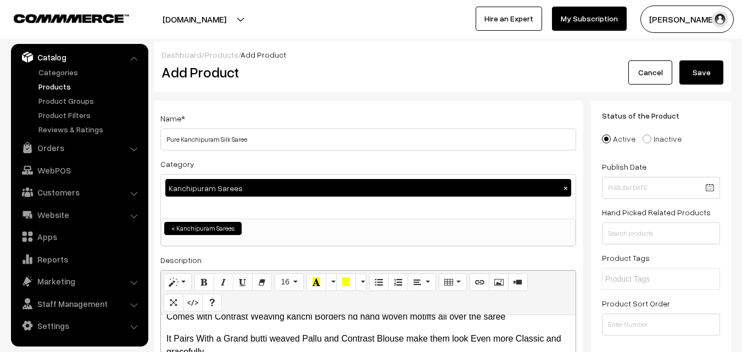
click at [708, 77] on button "Save" at bounding box center [702, 72] width 44 height 24
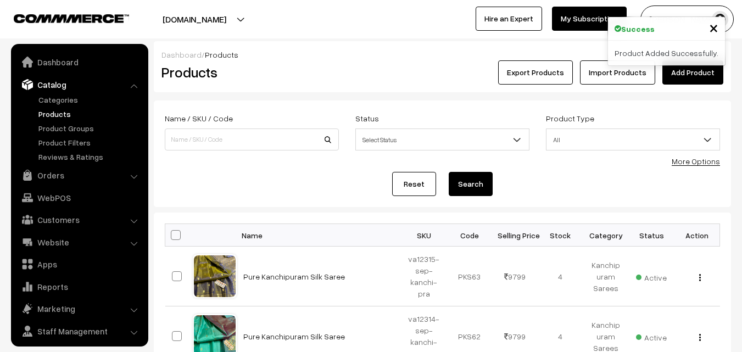
scroll to position [27, 0]
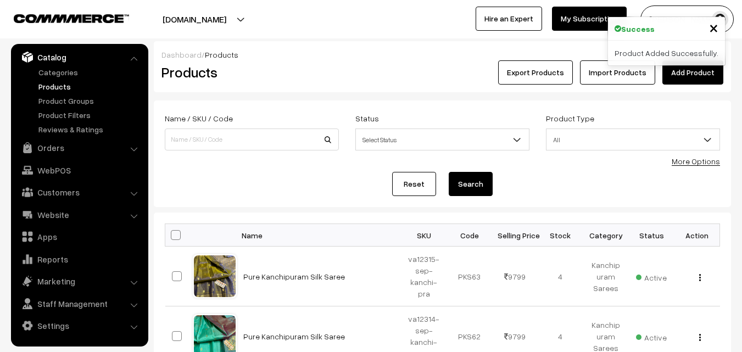
click at [302, 77] on h2 "Products" at bounding box center [250, 72] width 176 height 17
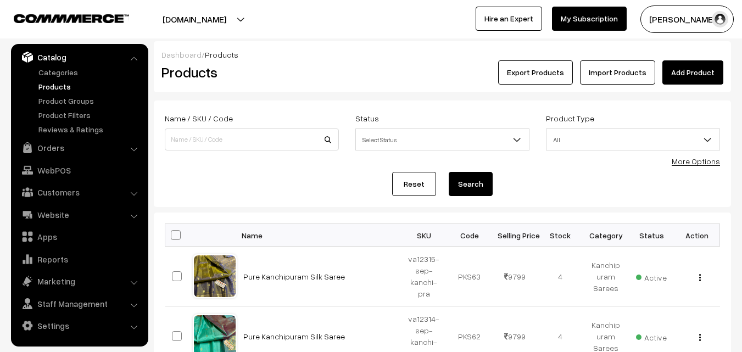
click at [689, 74] on link "Add Product" at bounding box center [693, 72] width 61 height 24
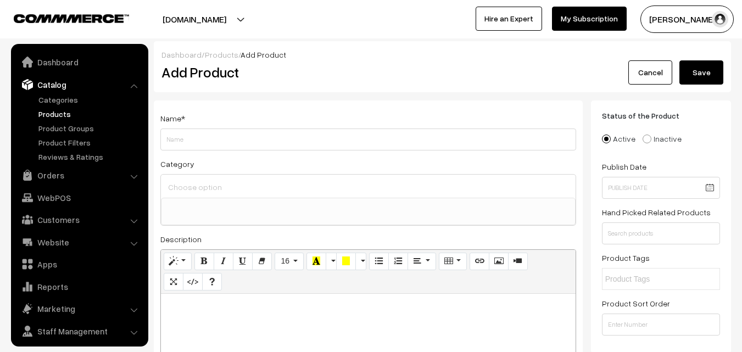
select select
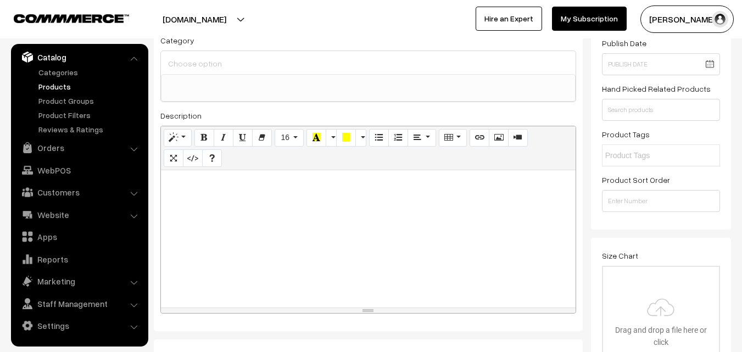
scroll to position [165, 0]
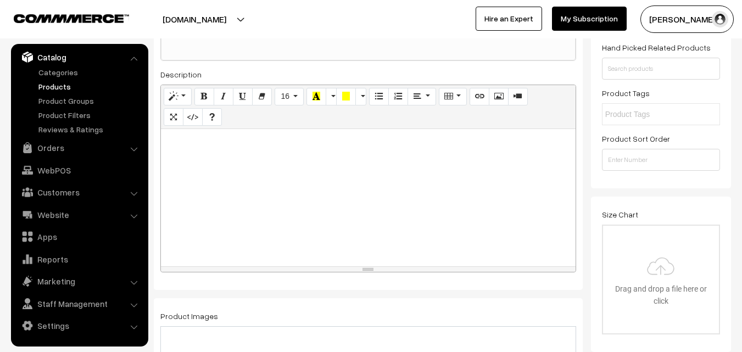
click at [179, 210] on div at bounding box center [368, 197] width 415 height 137
paste div
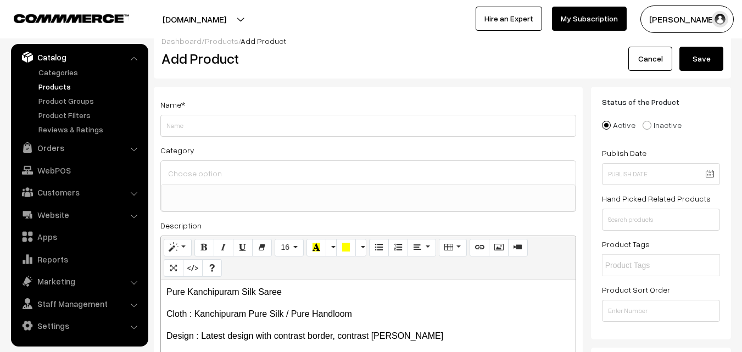
scroll to position [0, 0]
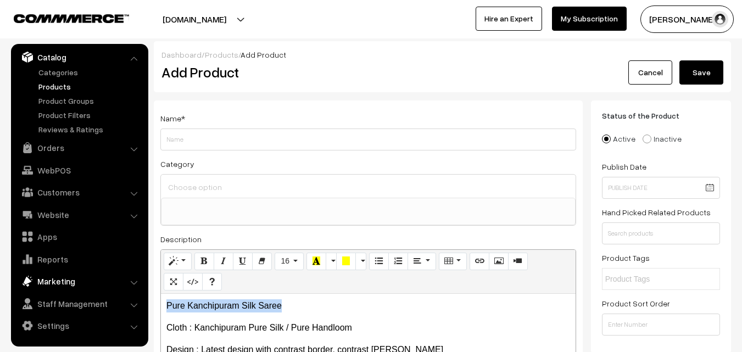
drag, startPoint x: 292, startPoint y: 301, endPoint x: 118, endPoint y: 281, distance: 175.3
copy p "Pure Kanchipuram Silk Saree"
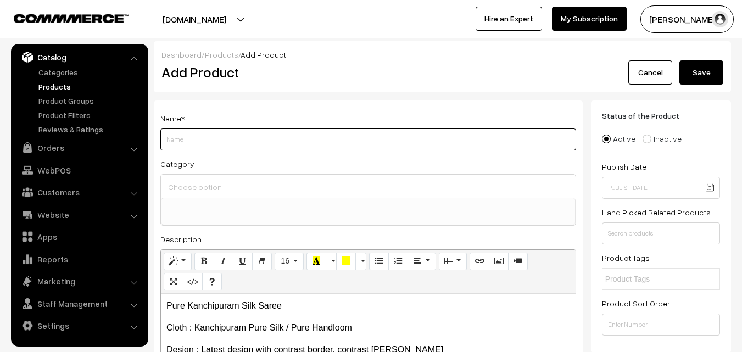
click at [194, 140] on input "Weight" at bounding box center [368, 140] width 416 height 22
paste input "Pure Kanchipuram Silk Saree"
type input "Pure Kanchipuram Silk Saree"
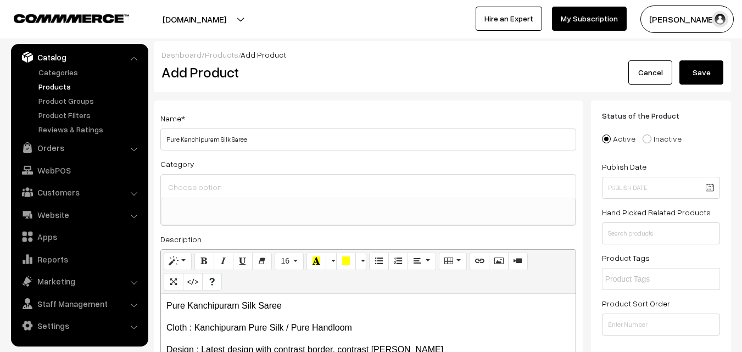
click at [199, 174] on div "Uppada Sarees Uppada Sarees > Uppada Plain Sarees Uppada Sarees > Uppada Butta …" at bounding box center [368, 200] width 416 height 52
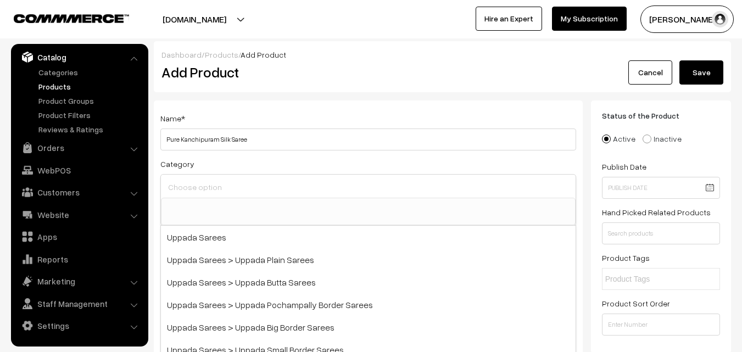
click at [202, 183] on input at bounding box center [368, 187] width 406 height 16
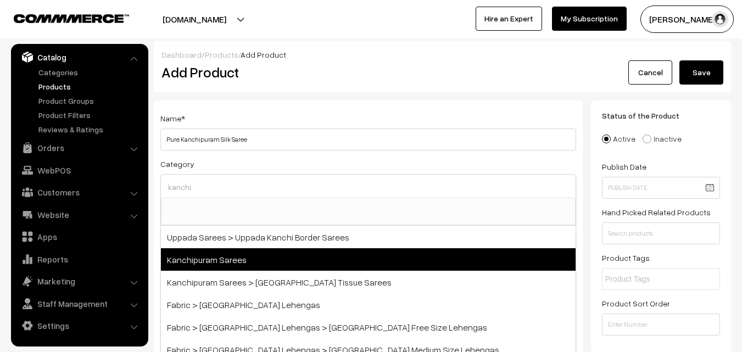
type input "kanchi"
click at [223, 255] on span "Kanchipuram Sarees" at bounding box center [368, 259] width 415 height 23
select select "3"
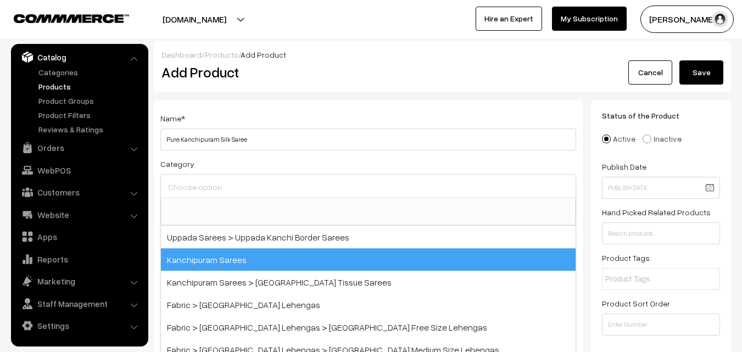
scroll to position [187, 0]
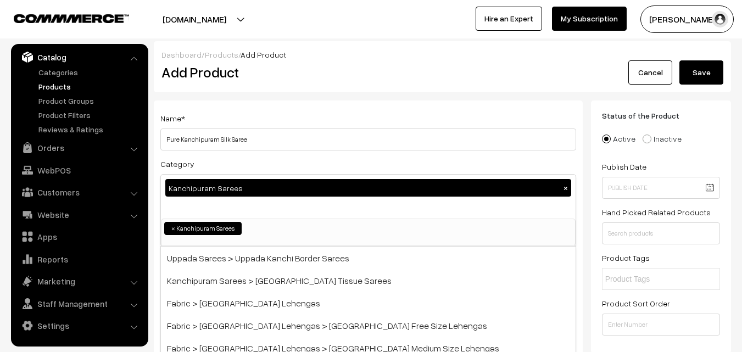
click at [253, 152] on div "Name * Pure Kanchipuram Silk Saree Category Kanchipuram Sarees × Uppada Sarees …" at bounding box center [368, 288] width 429 height 375
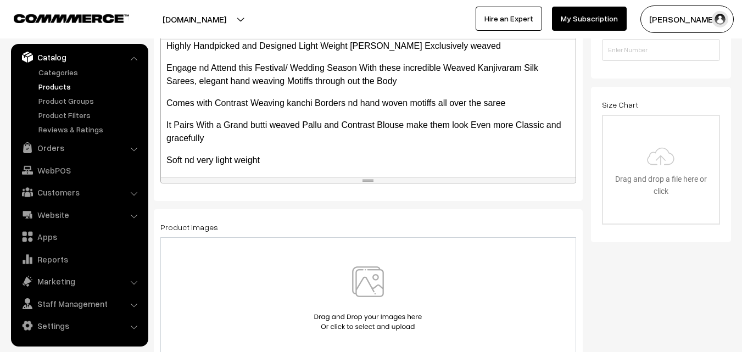
scroll to position [265, 0]
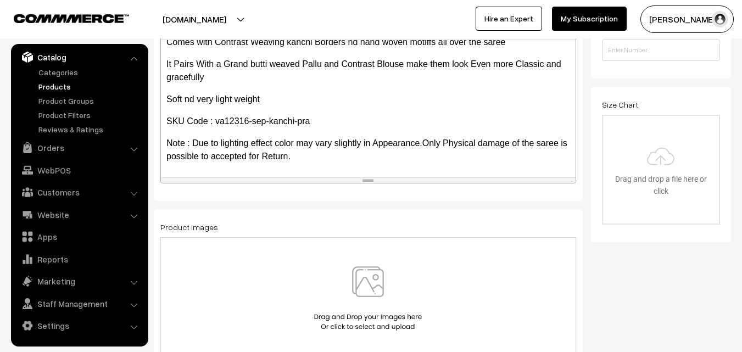
click at [364, 276] on img at bounding box center [367, 298] width 113 height 64
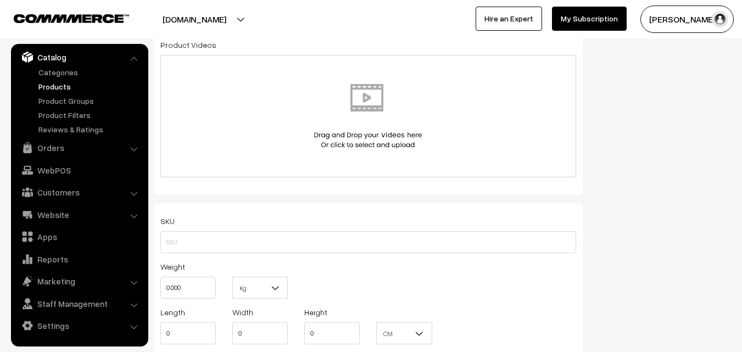
scroll to position [604, 0]
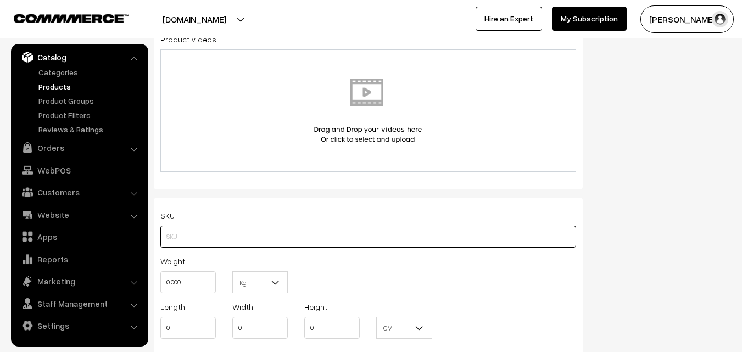
click at [174, 237] on input "text" at bounding box center [368, 237] width 416 height 22
paste input "va12316-sep-kanchi-pra"
type input "va12316-sep-kanchi-pra"
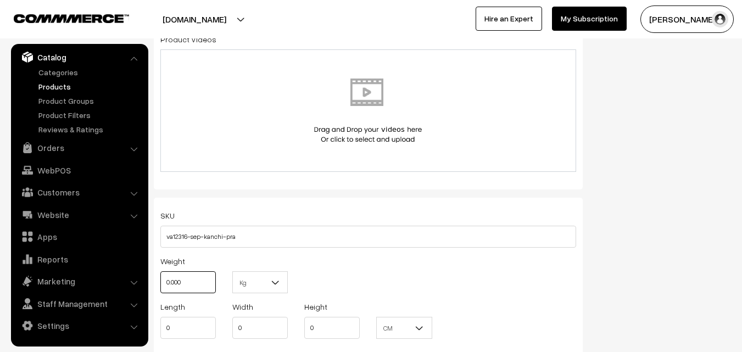
drag, startPoint x: 199, startPoint y: 277, endPoint x: 152, endPoint y: 277, distance: 47.2
click at [152, 277] on div "Weight 0.000" at bounding box center [188, 277] width 72 height 46
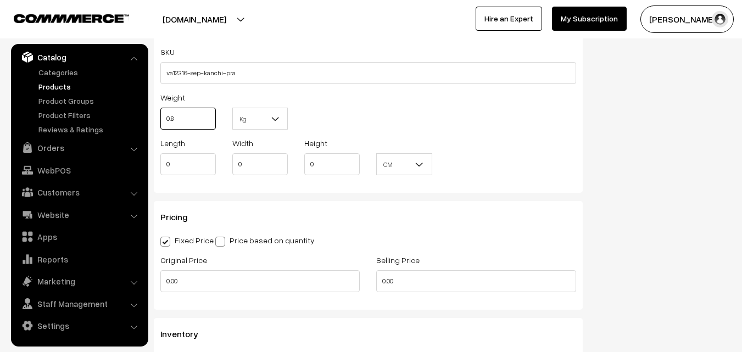
scroll to position [769, 0]
type input "0.80"
drag, startPoint x: 187, startPoint y: 279, endPoint x: 147, endPoint y: 273, distance: 39.9
click at [147, 273] on body "Thank you for showing interest. Our team will call you shortly. Close [DOMAIN_N…" at bounding box center [371, 149] width 742 height 1837
type input "8300"
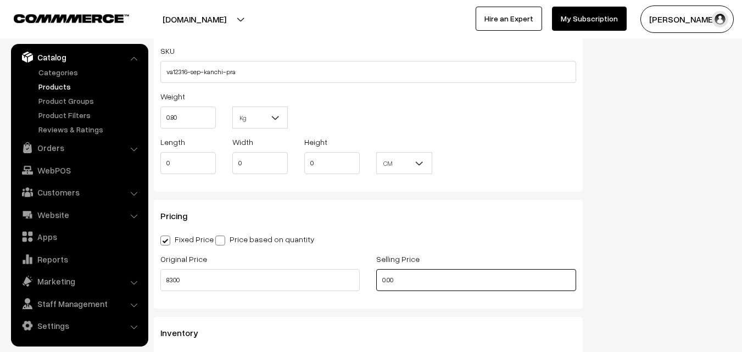
drag, startPoint x: 433, startPoint y: 285, endPoint x: 248, endPoint y: 281, distance: 185.7
click at [247, 279] on div "Original Price 8300 Selling Price 0.00" at bounding box center [368, 275] width 432 height 46
drag, startPoint x: 397, startPoint y: 276, endPoint x: 341, endPoint y: 280, distance: 56.2
click at [341, 280] on div "Original Price 8300 Selling Price 0" at bounding box center [368, 275] width 432 height 46
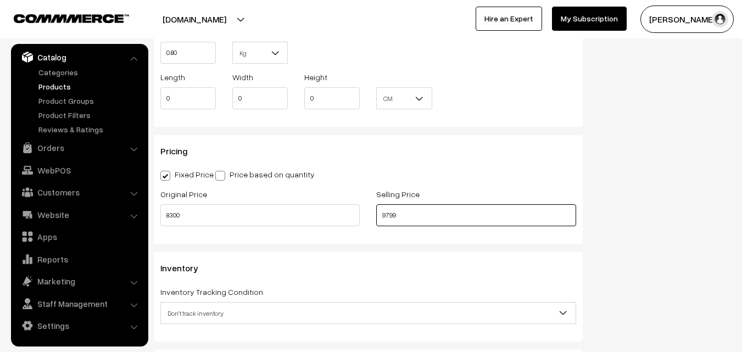
scroll to position [934, 0]
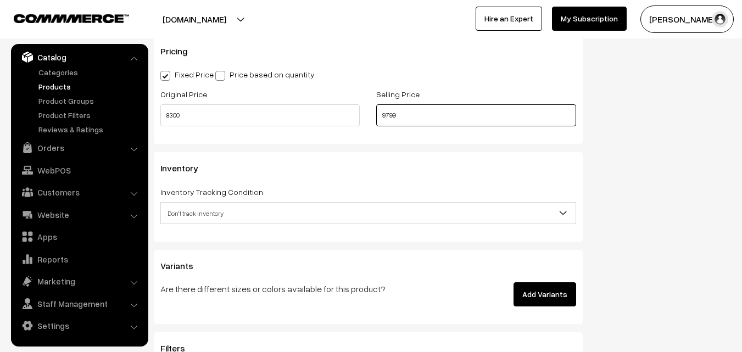
type input "9799"
click at [201, 210] on span "Don't track inventory" at bounding box center [368, 213] width 415 height 19
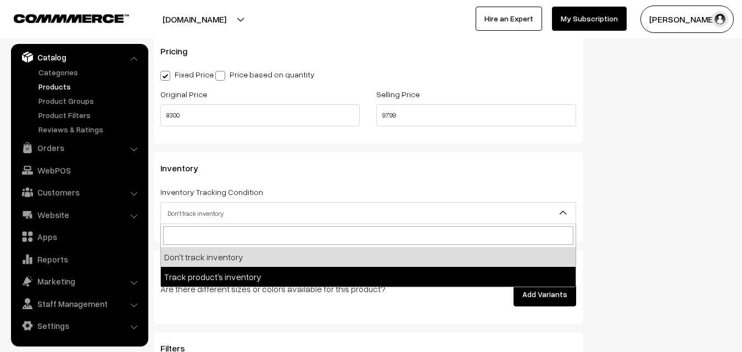
select select "2"
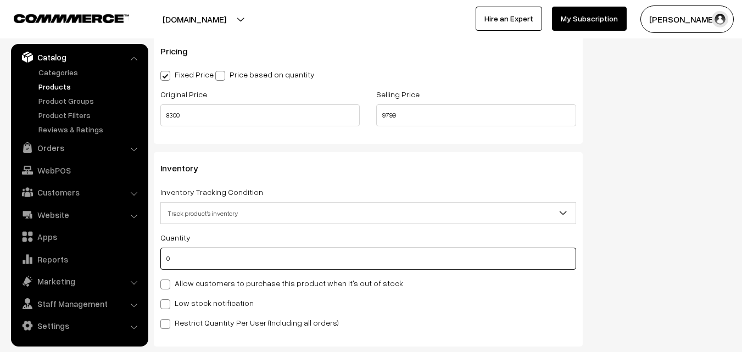
click at [197, 265] on input "0" at bounding box center [368, 259] width 416 height 22
type input "4"
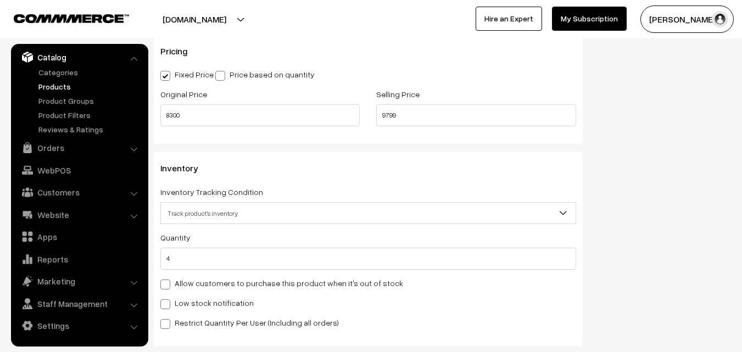
click at [195, 305] on label "Low stock notification" at bounding box center [206, 303] width 93 height 12
click at [168, 305] on input "Low stock notification" at bounding box center [163, 302] width 7 height 7
checkbox input "true"
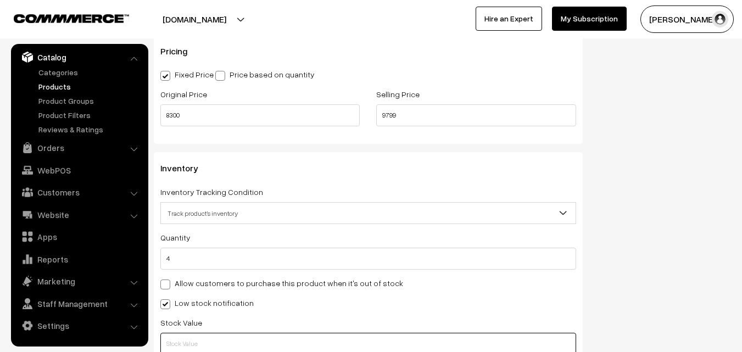
click at [195, 335] on input "text" at bounding box center [368, 344] width 416 height 22
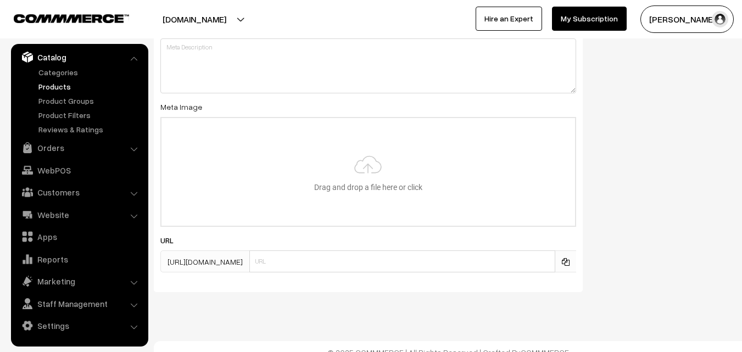
scroll to position [1635, 0]
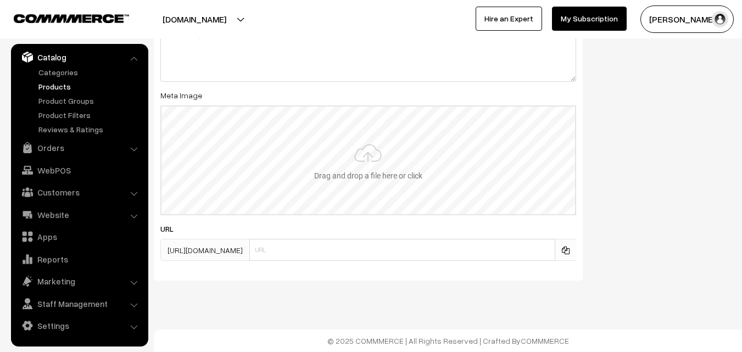
type input "2"
click at [367, 178] on input "file" at bounding box center [369, 161] width 414 height 108
type input "C:\fakepath\kanchipuram-saree-va12316-sep.jpeg"
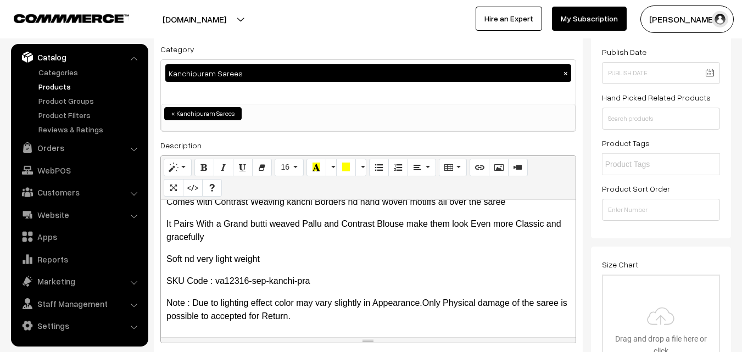
scroll to position [0, 0]
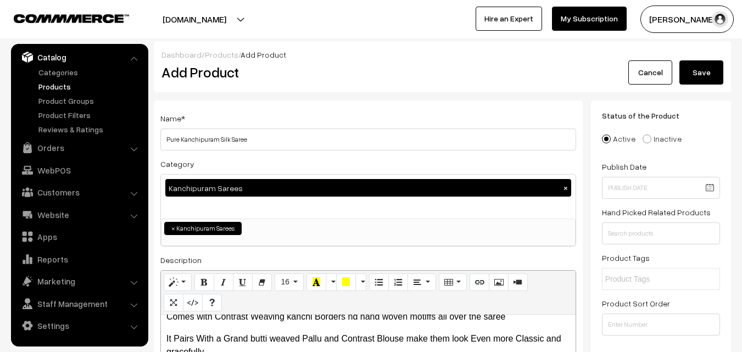
click at [698, 86] on div "Dashboard / Products / Add Product Add Product Cancel Save" at bounding box center [442, 66] width 577 height 51
click at [696, 76] on button "Save" at bounding box center [702, 72] width 44 height 24
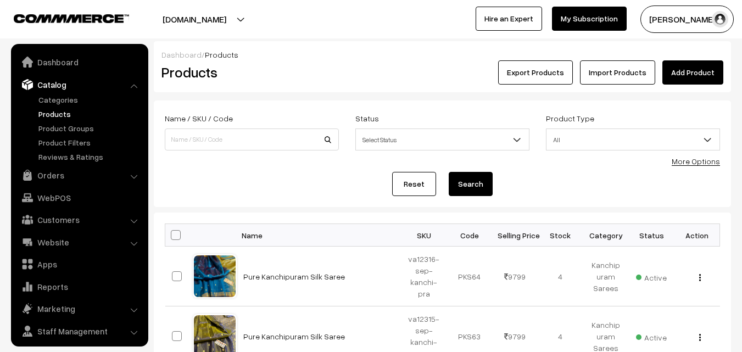
scroll to position [27, 0]
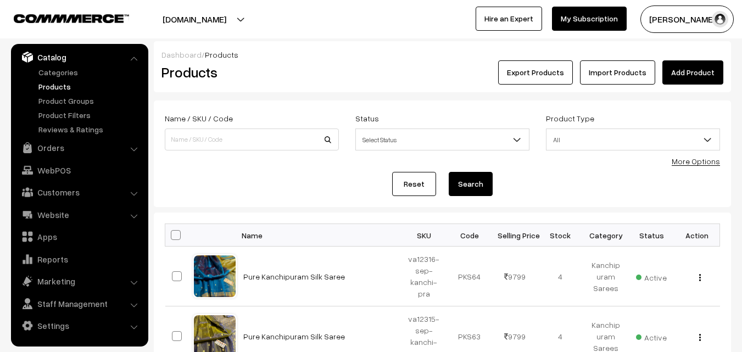
click at [318, 91] on div "Dashboard / Products Products Export Products Import Products Add Product" at bounding box center [442, 66] width 577 height 51
click at [328, 80] on h2 "Products" at bounding box center [250, 72] width 176 height 17
click at [699, 68] on link "Add Product" at bounding box center [693, 72] width 61 height 24
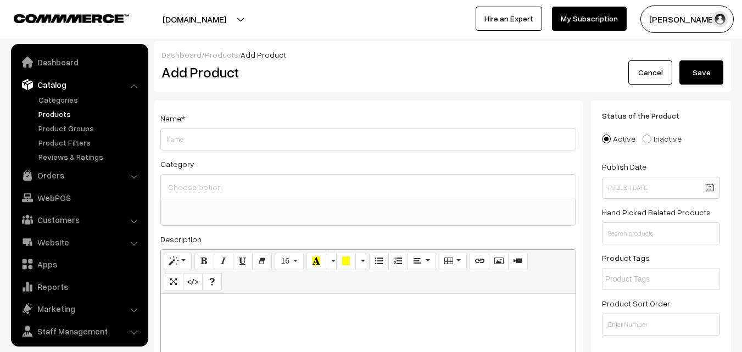
select select
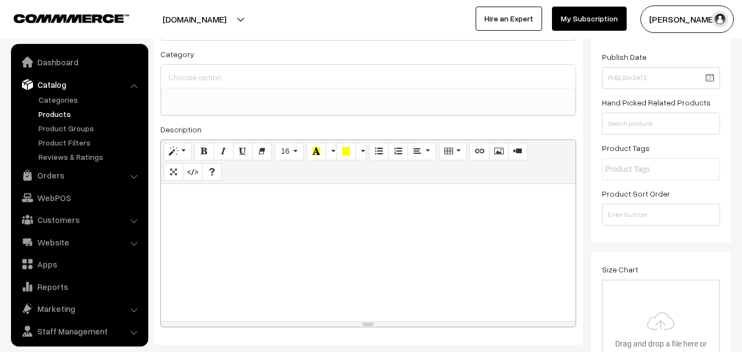
click at [235, 234] on div at bounding box center [368, 252] width 415 height 137
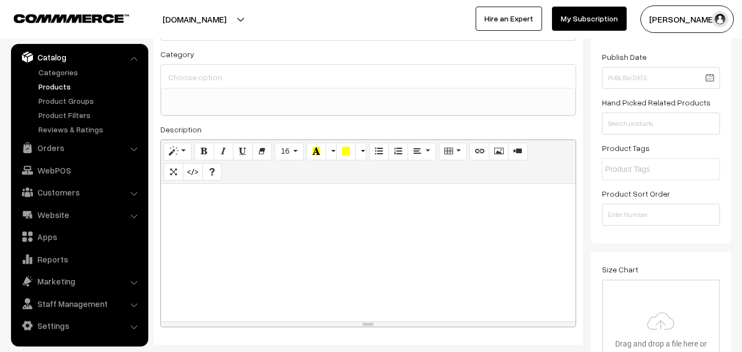
paste div
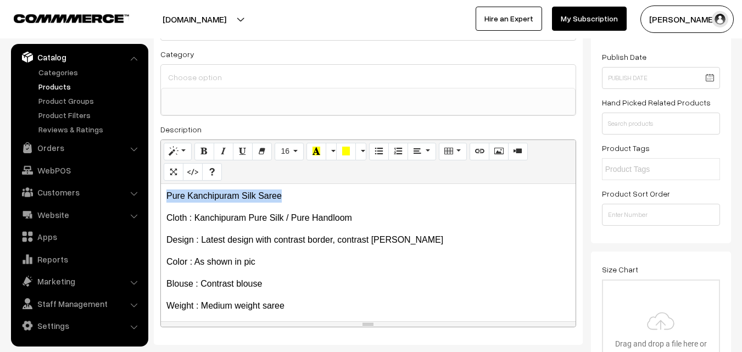
drag, startPoint x: 287, startPoint y: 191, endPoint x: 0, endPoint y: 180, distance: 287.5
copy p "Pure Kanchipuram Silk Saree"
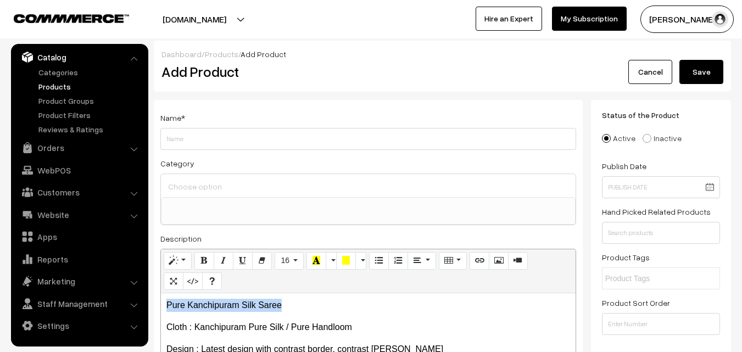
scroll to position [0, 0]
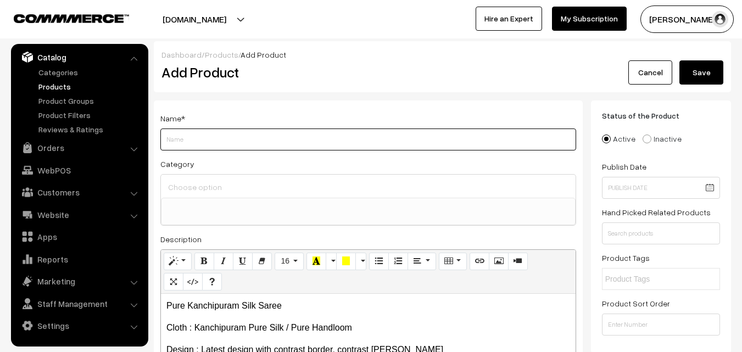
click at [166, 137] on input "Weight" at bounding box center [368, 140] width 416 height 22
paste input "Pure Kanchipuram Silk Saree"
type input "Pure Kanchipuram Silk Saree"
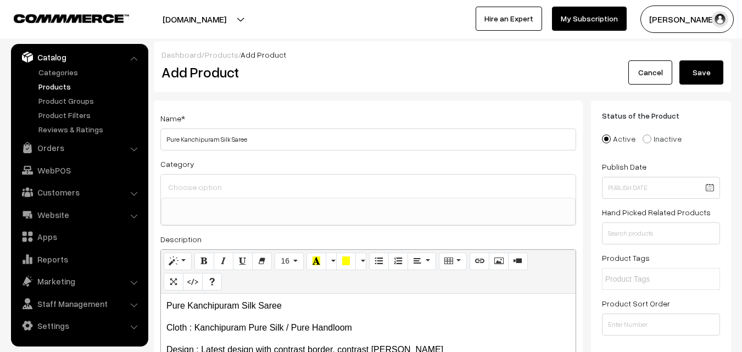
click at [186, 185] on input at bounding box center [368, 187] width 406 height 16
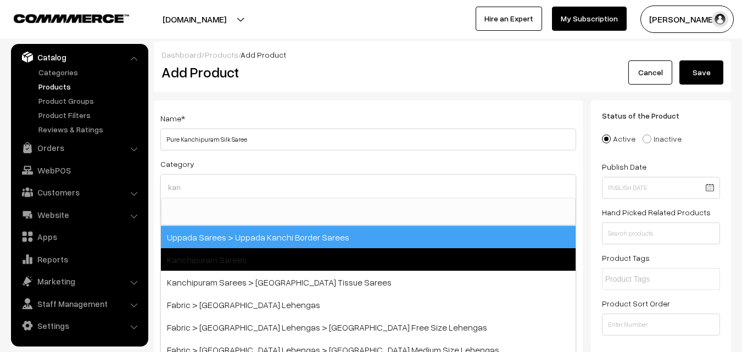
type input "kan"
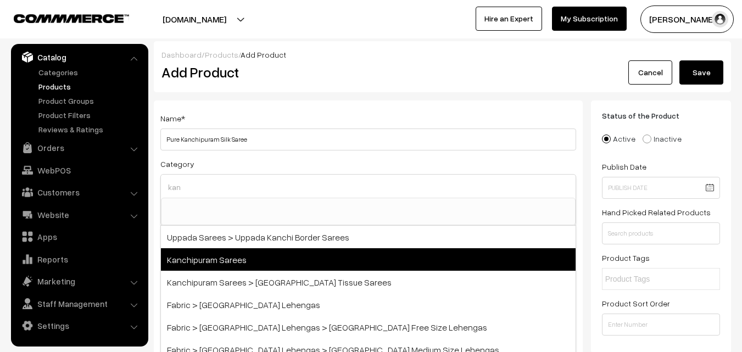
click at [246, 254] on span "Kanchipuram Sarees" at bounding box center [368, 259] width 415 height 23
select select "3"
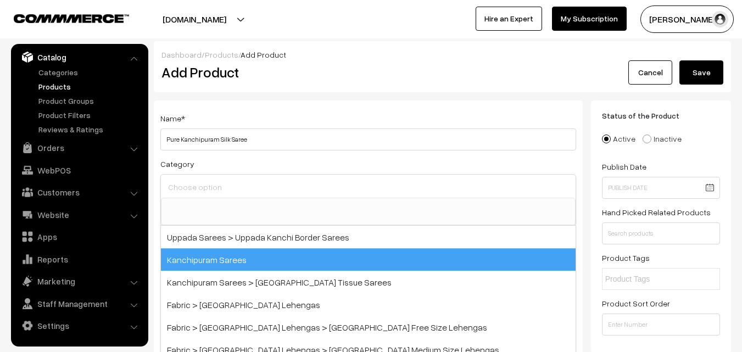
scroll to position [187, 0]
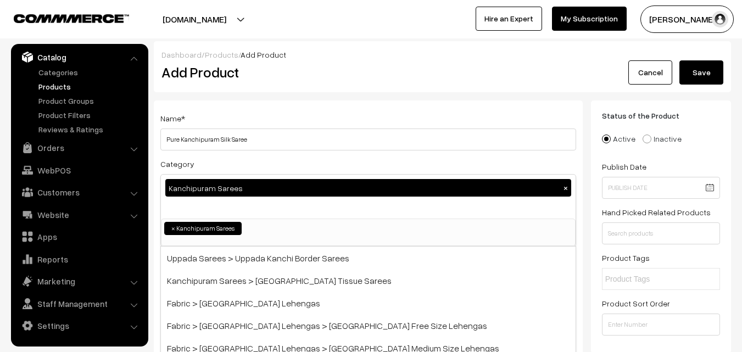
click at [274, 114] on div "Name * Pure Kanchipuram Silk Saree" at bounding box center [368, 131] width 416 height 39
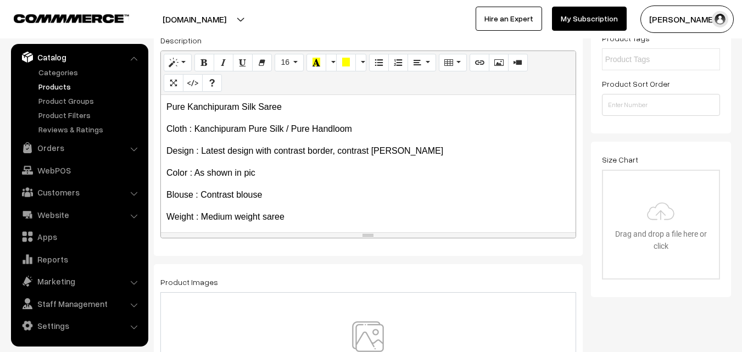
scroll to position [220, 0]
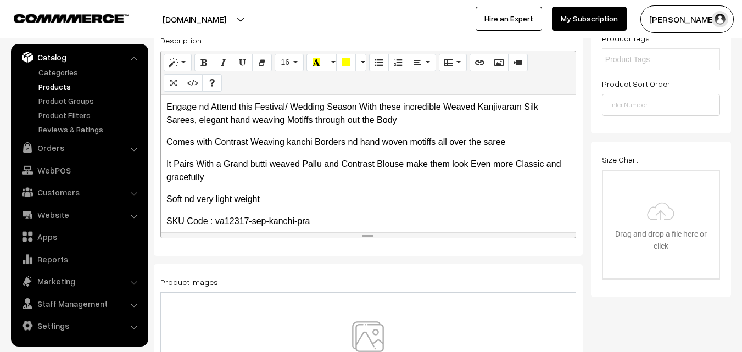
click at [377, 329] on img at bounding box center [367, 353] width 113 height 64
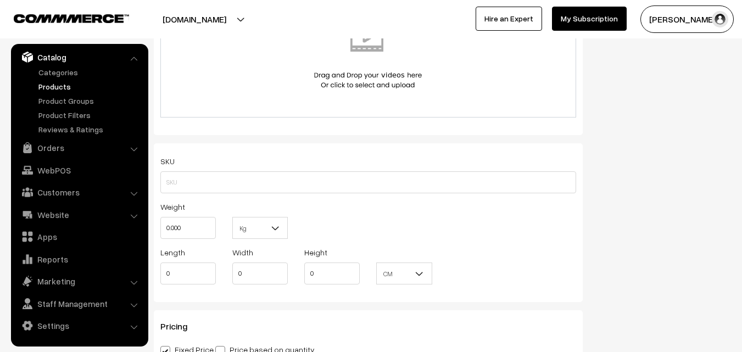
scroll to position [659, 0]
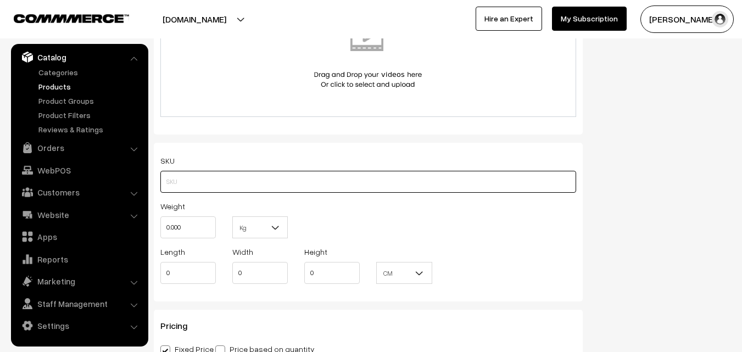
click at [204, 185] on input "text" at bounding box center [368, 182] width 416 height 22
paste input "va12317-sep-kanchi-pra"
type input "va12317-sep-kanchi-pra"
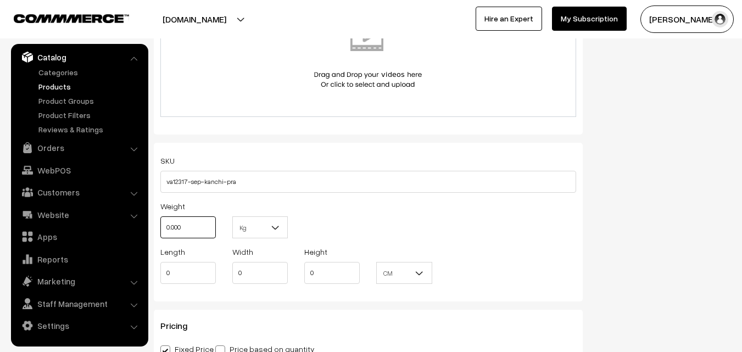
drag, startPoint x: 187, startPoint y: 225, endPoint x: 159, endPoint y: 223, distance: 28.6
click at [159, 223] on div "Weight 0.000" at bounding box center [188, 222] width 72 height 46
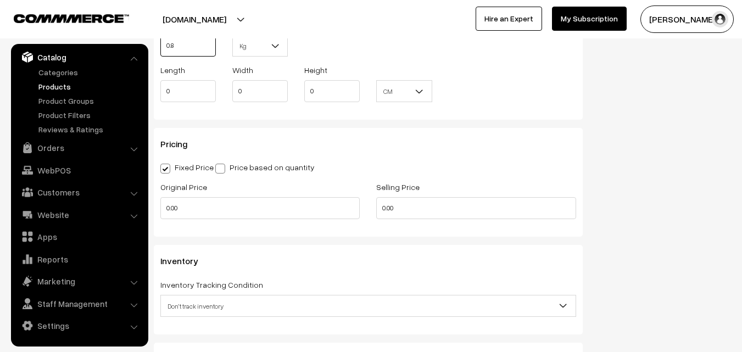
scroll to position [879, 0]
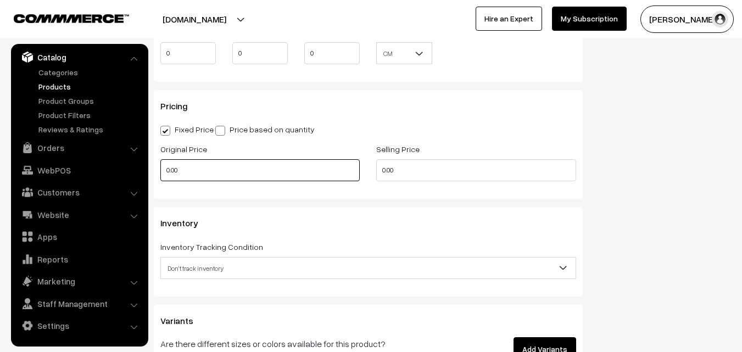
type input "0.80"
drag, startPoint x: 197, startPoint y: 168, endPoint x: 131, endPoint y: 166, distance: 65.4
click at [131, 166] on body "Thank you for showing interest. Our team will call you shortly. Close uppadasar…" at bounding box center [371, 39] width 742 height 1837
drag, startPoint x: 192, startPoint y: 173, endPoint x: 103, endPoint y: 165, distance: 89.3
click at [103, 165] on body "Thank you for showing interest. Our team will call you shortly. Close uppadasar…" at bounding box center [371, 39] width 742 height 1837
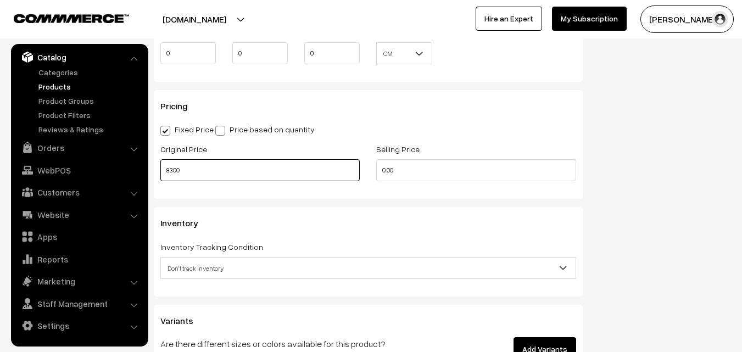
type input "8300"
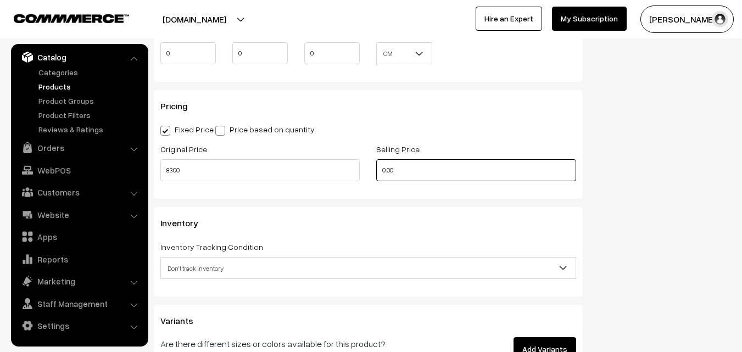
drag, startPoint x: 409, startPoint y: 170, endPoint x: 308, endPoint y: 174, distance: 101.1
click at [308, 174] on div "Original Price 8300 Selling Price 0.00" at bounding box center [368, 165] width 432 height 46
drag, startPoint x: 402, startPoint y: 170, endPoint x: 344, endPoint y: 175, distance: 58.4
click at [344, 175] on div "Original Price 8300 Selling Price 0" at bounding box center [368, 165] width 432 height 46
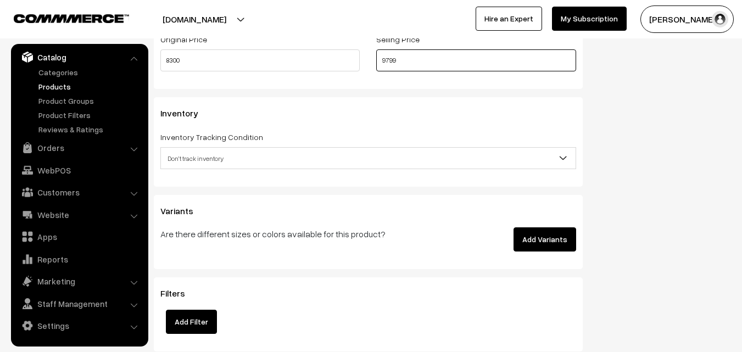
type input "9799"
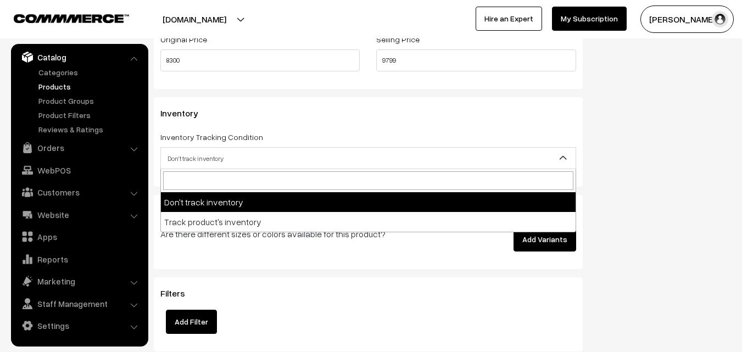
click at [188, 164] on span "Don't track inventory" at bounding box center [368, 158] width 415 height 19
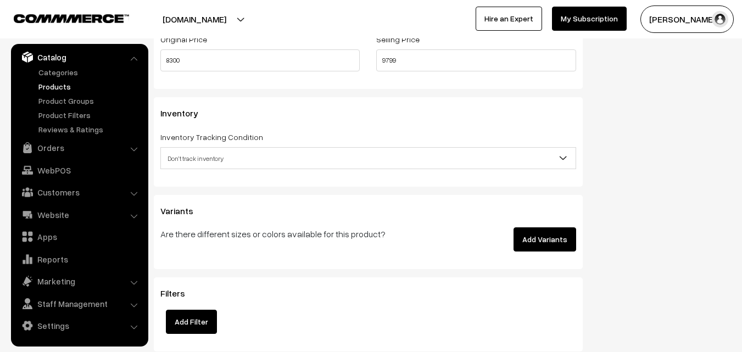
click at [195, 156] on span "Don't track inventory" at bounding box center [368, 158] width 415 height 19
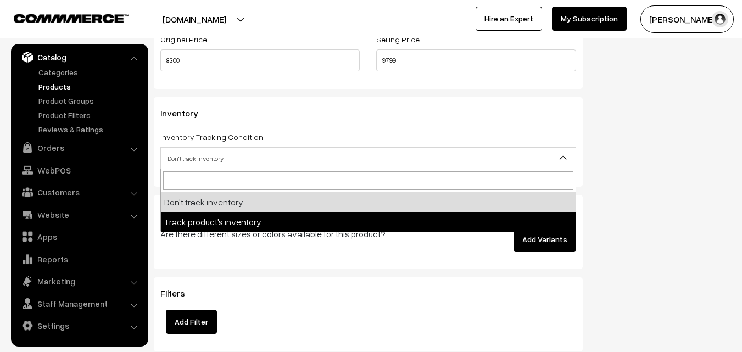
select select "2"
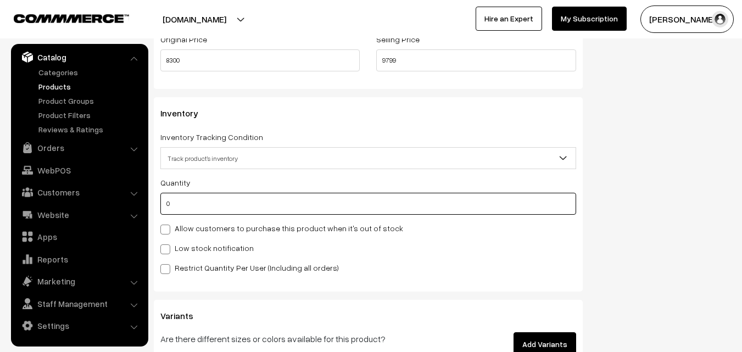
click at [197, 205] on input "0" at bounding box center [368, 204] width 416 height 22
type input "4"
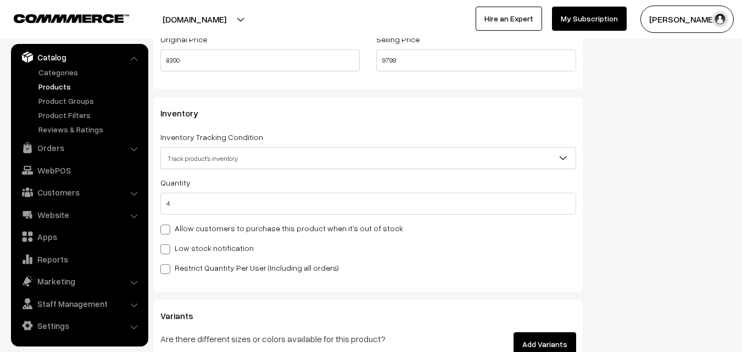
click at [185, 247] on label "Low stock notification" at bounding box center [206, 248] width 93 height 12
click at [168, 247] on input "Low stock notification" at bounding box center [163, 247] width 7 height 7
checkbox input "true"
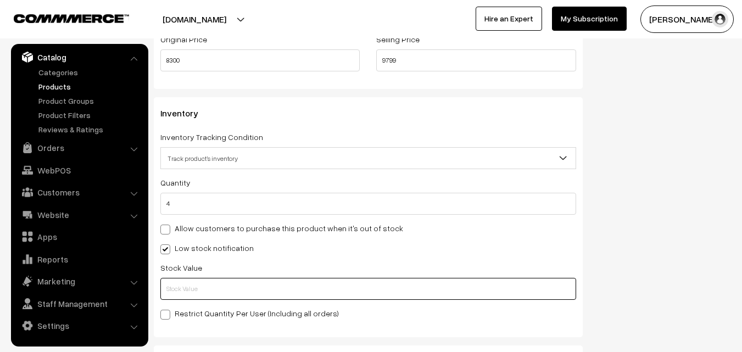
click at [186, 284] on input "text" at bounding box center [368, 289] width 416 height 22
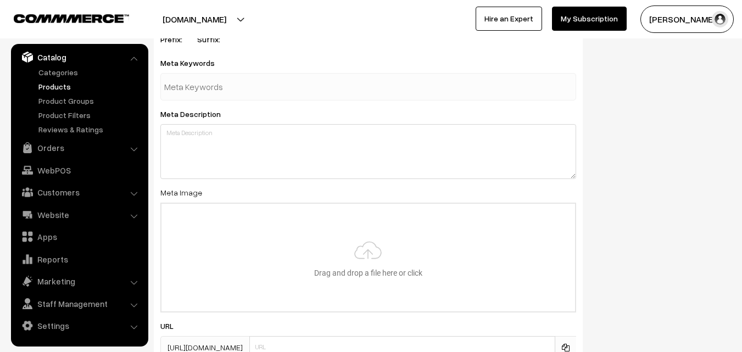
scroll to position [1635, 0]
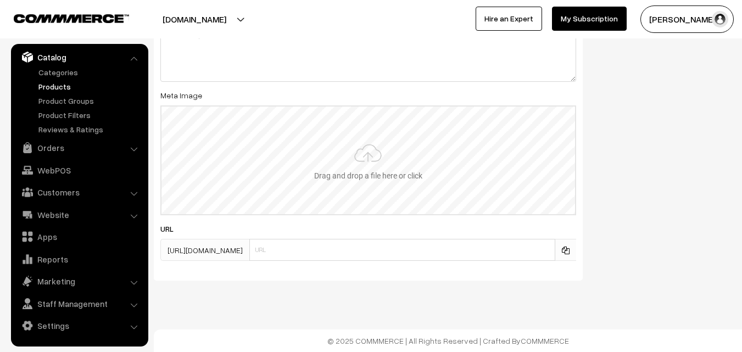
type input "2"
click at [382, 143] on input "file" at bounding box center [369, 161] width 414 height 108
type input "C:\fakepath\kanchipuram-saree-va12317-sep.jpeg"
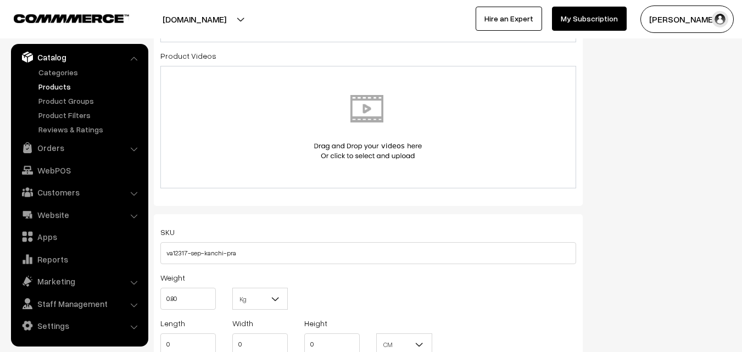
scroll to position [0, 0]
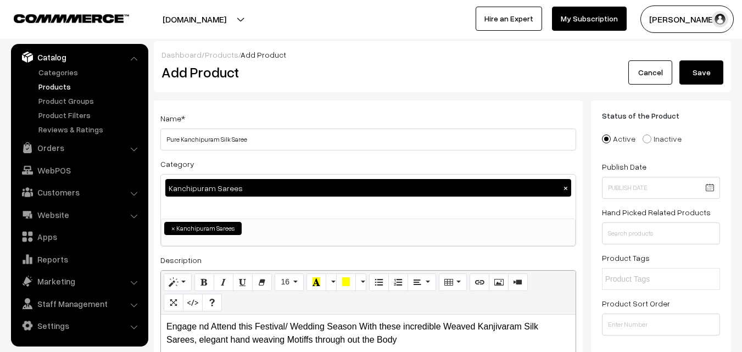
click at [710, 69] on button "Save" at bounding box center [702, 72] width 44 height 24
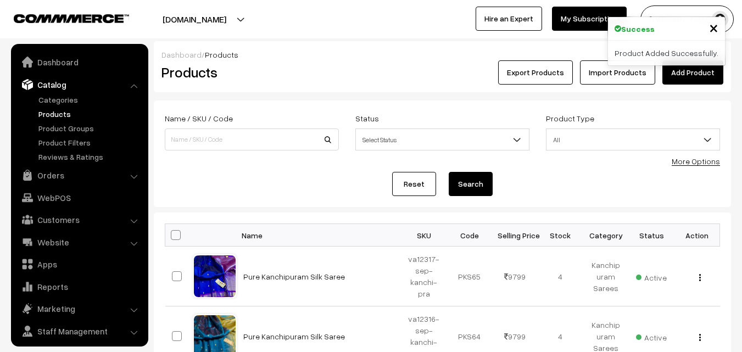
scroll to position [27, 0]
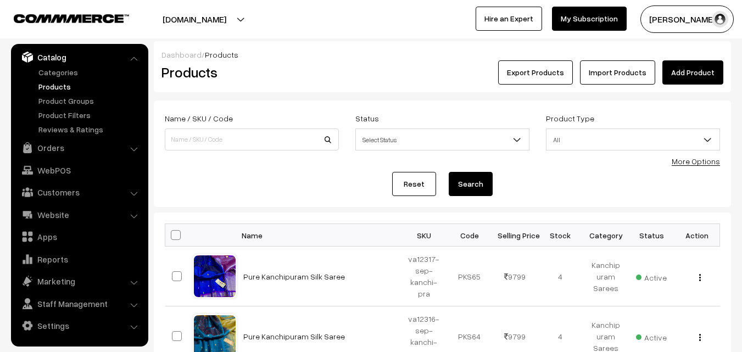
click at [688, 73] on link "Add Product" at bounding box center [693, 72] width 61 height 24
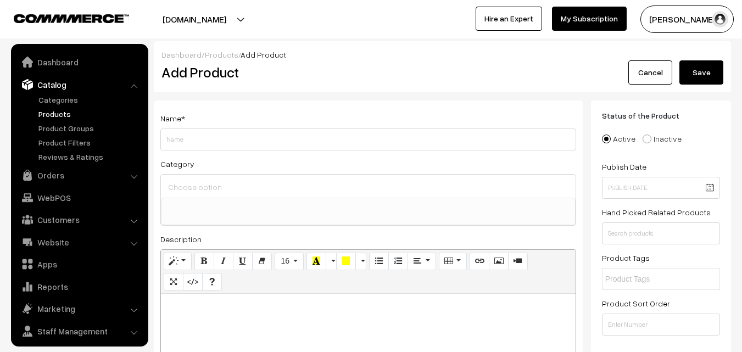
select select
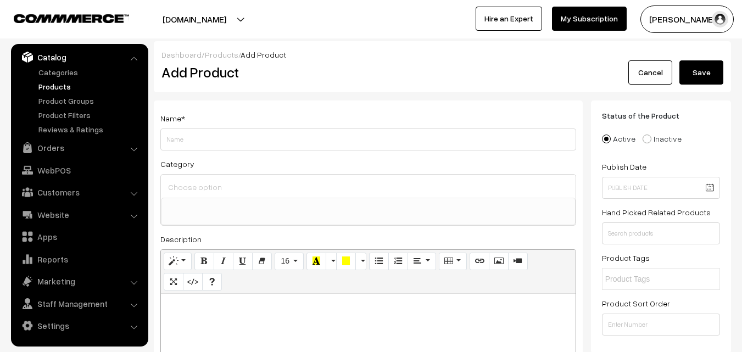
click at [58, 82] on link "Products" at bounding box center [90, 87] width 109 height 12
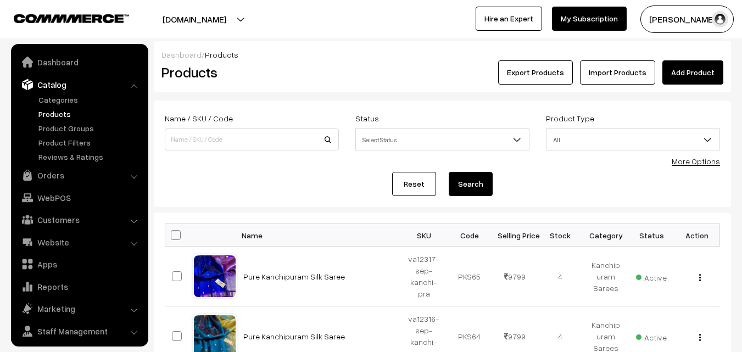
scroll to position [27, 0]
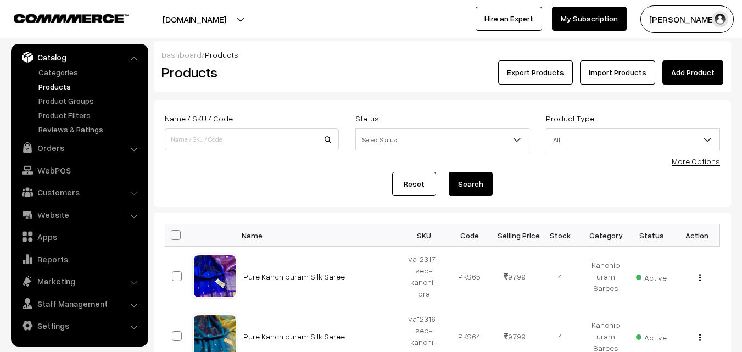
click at [348, 75] on div "Export Products Import Products Add Product" at bounding box center [539, 72] width 386 height 24
click at [678, 60] on div "Dashboard / Products" at bounding box center [443, 55] width 562 height 12
click at [680, 67] on link "Add Product" at bounding box center [693, 72] width 61 height 24
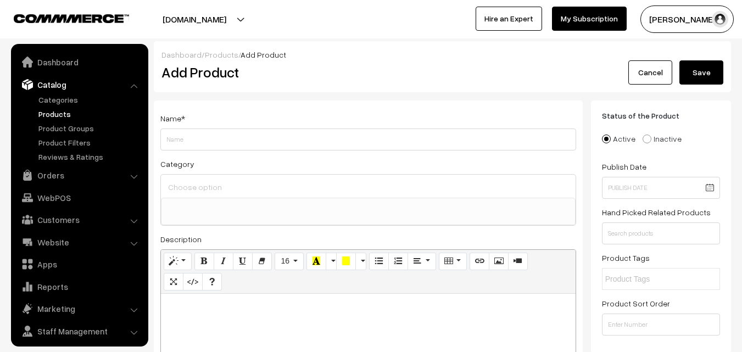
select select
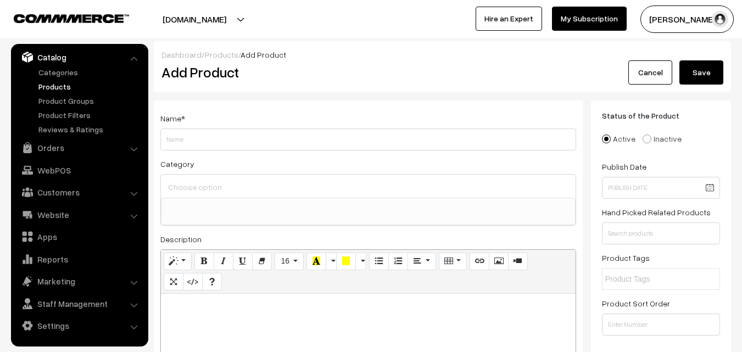
paste div
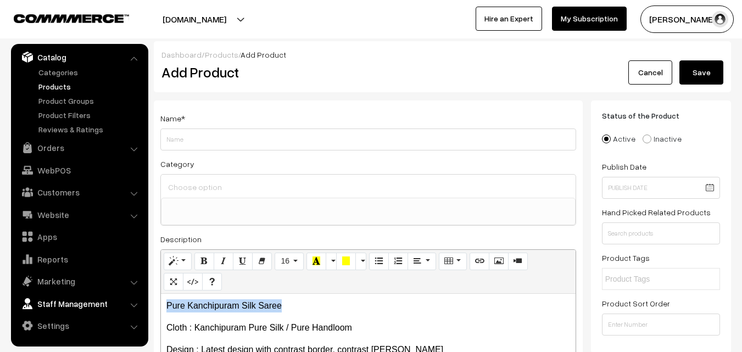
drag, startPoint x: 294, startPoint y: 307, endPoint x: 136, endPoint y: 299, distance: 158.4
copy p "Pure Kanchipuram Silk Saree"
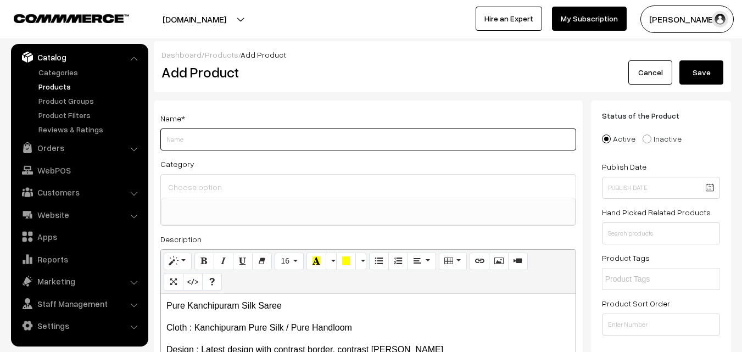
click at [198, 140] on input "Weight" at bounding box center [368, 140] width 416 height 22
paste input "Pure Kanchipuram Silk Saree"
type input "Pure Kanchipuram Silk Saree"
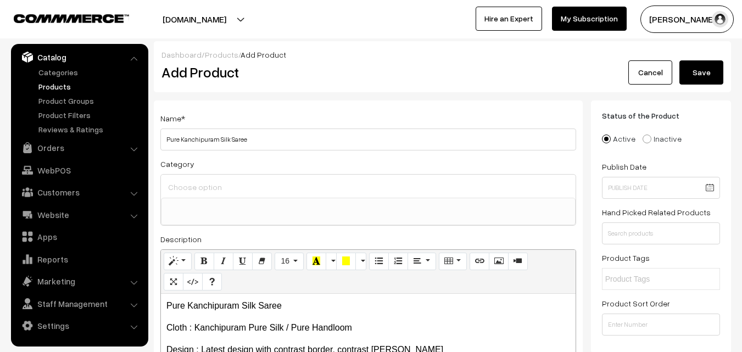
click at [203, 196] on div at bounding box center [368, 186] width 415 height 23
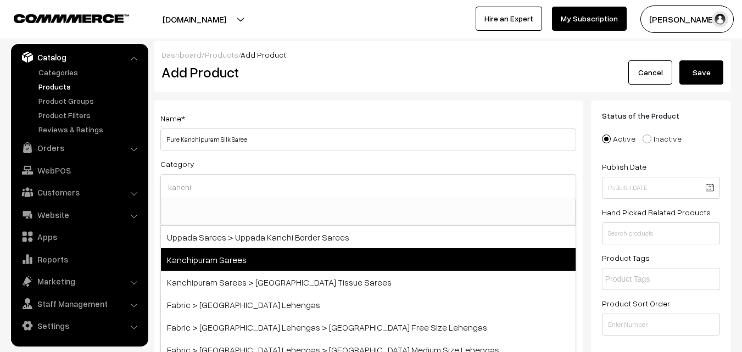
type input "kanchi"
click at [199, 260] on span "Kanchipuram Sarees" at bounding box center [368, 259] width 415 height 23
select select "3"
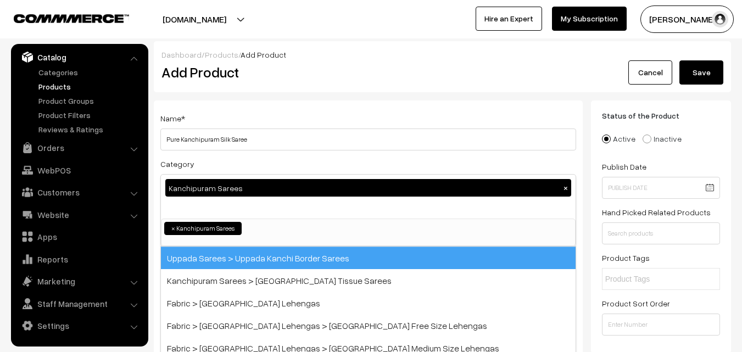
scroll to position [187, 0]
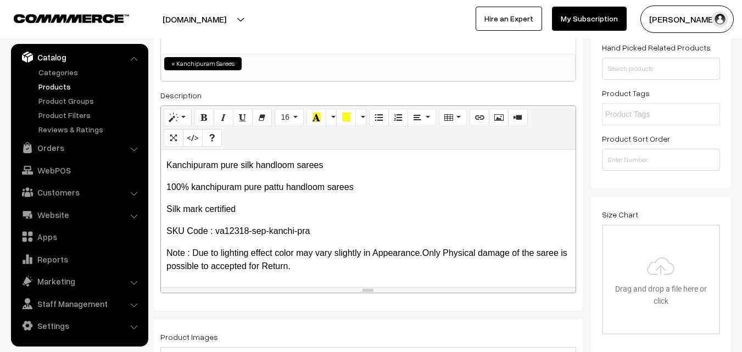
scroll to position [330, 0]
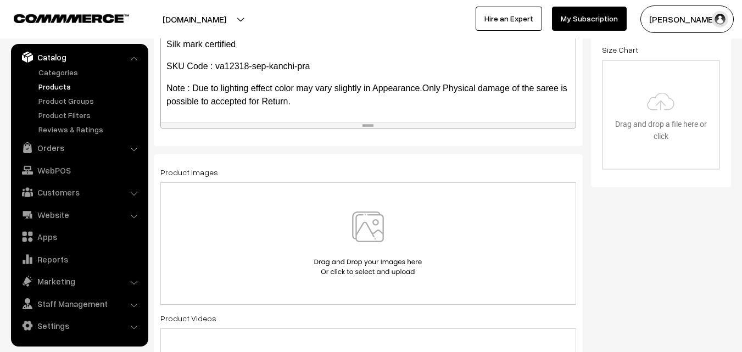
click at [370, 230] on img at bounding box center [367, 244] width 113 height 64
click at [373, 231] on img at bounding box center [367, 244] width 113 height 64
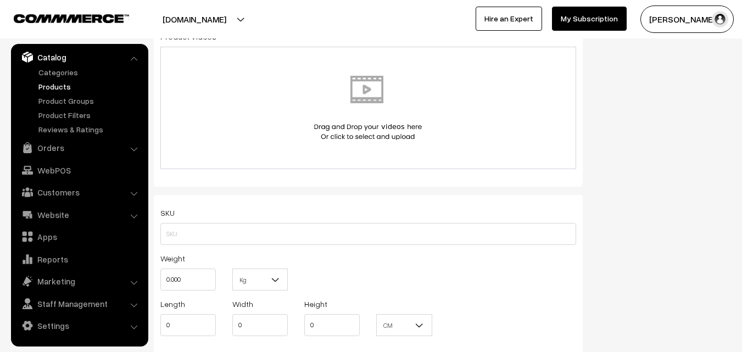
scroll to position [659, 0]
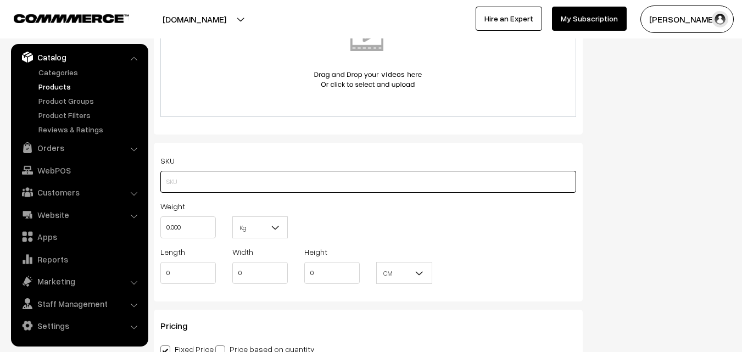
click at [174, 182] on input "text" at bounding box center [368, 182] width 416 height 22
paste input "va12318-sep-kanchi-pra"
type input "va12318-sep-kanchi-pra"
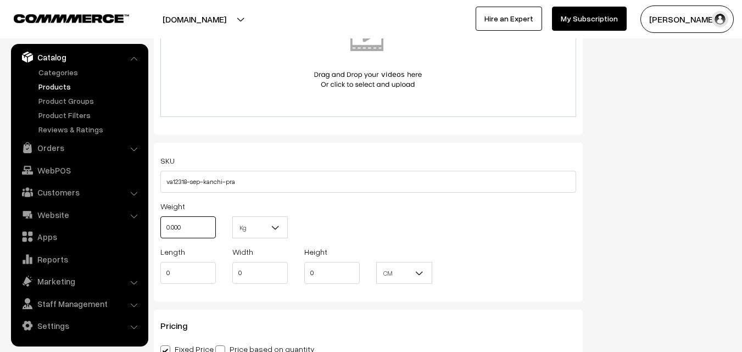
drag, startPoint x: 185, startPoint y: 222, endPoint x: 148, endPoint y: 222, distance: 36.3
click at [148, 222] on div "Name * Pure Kanchipuram Silk Saree Category Kanchipuram Sarees × Uppada Sarees …" at bounding box center [369, 65] width 446 height 1248
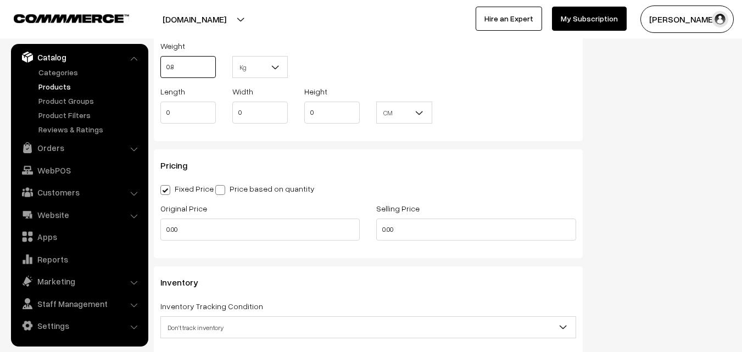
scroll to position [824, 0]
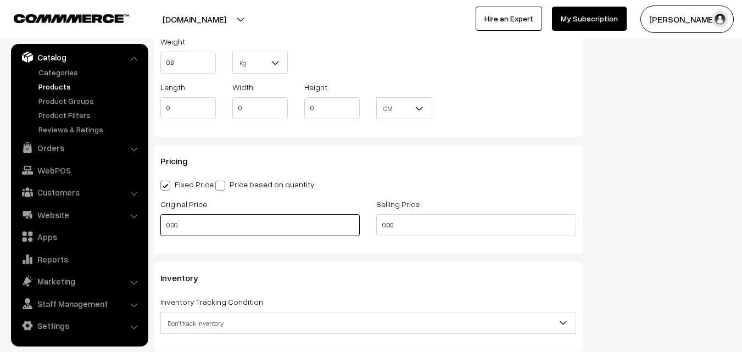
type input "0.80"
drag, startPoint x: 183, startPoint y: 222, endPoint x: 118, endPoint y: 212, distance: 66.1
click at [118, 212] on body "Thank you for showing interest. Our team will call you shortly. Close [DOMAIN_N…" at bounding box center [371, 94] width 742 height 1837
type input "0"
type input "12000"
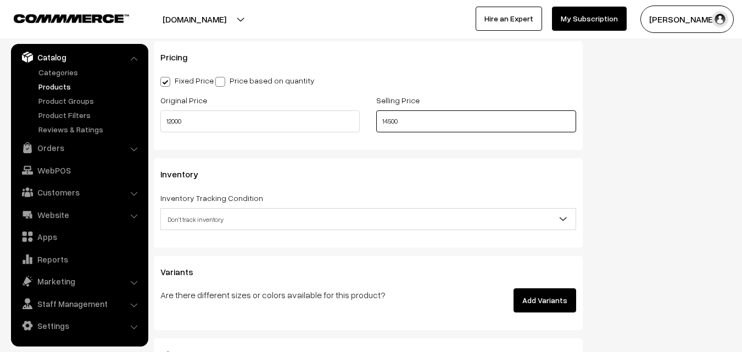
scroll to position [934, 0]
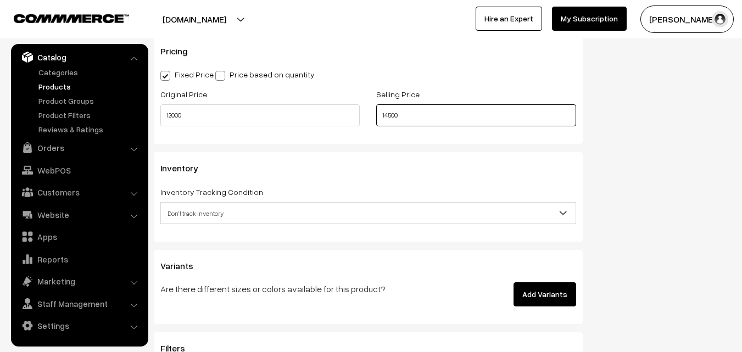
type input "14500"
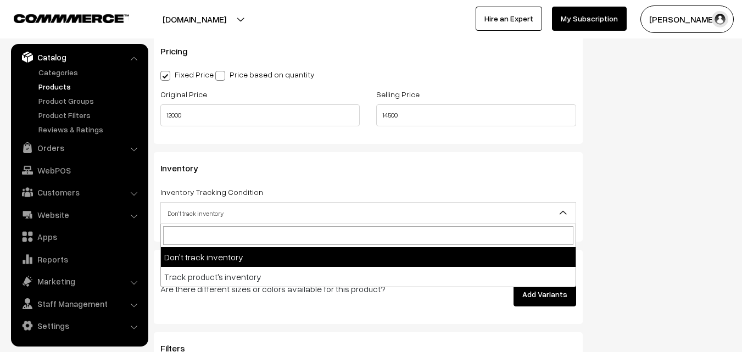
click at [200, 209] on span "Don't track inventory" at bounding box center [368, 213] width 415 height 19
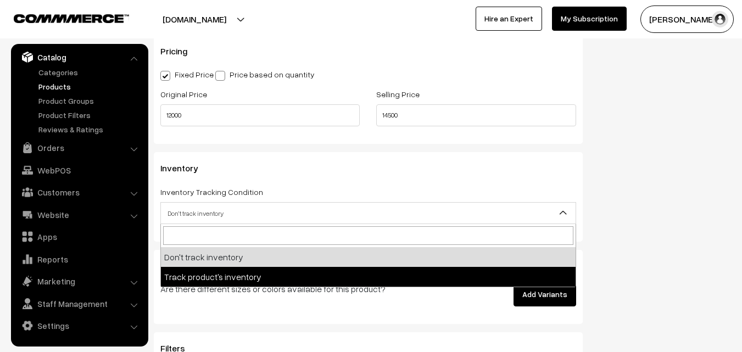
select select "2"
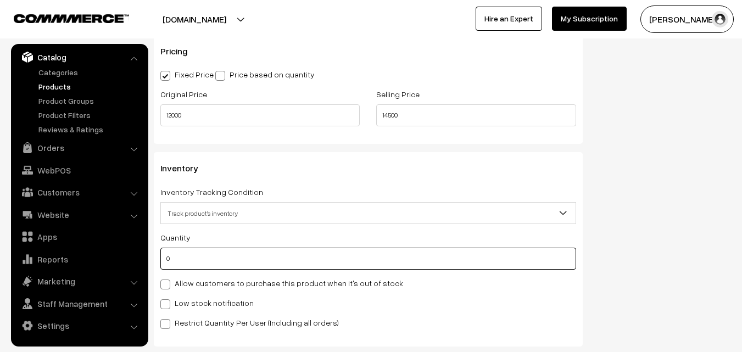
click at [193, 264] on input "0" at bounding box center [368, 259] width 416 height 22
type input "4"
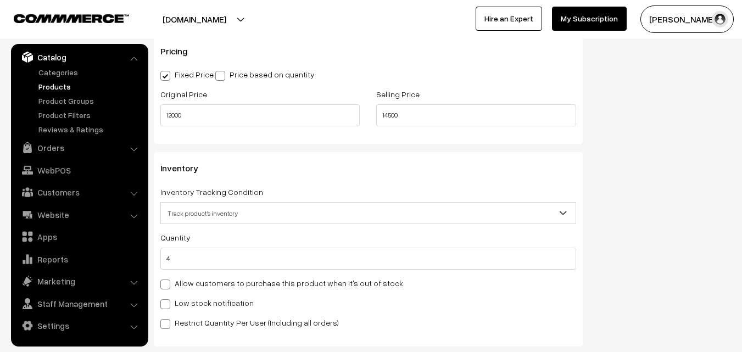
click at [193, 298] on label "Low stock notification" at bounding box center [206, 303] width 93 height 12
click at [168, 299] on input "Low stock notification" at bounding box center [163, 302] width 7 height 7
checkbox input "true"
click at [193, 332] on div "Stock Value" at bounding box center [368, 335] width 416 height 39
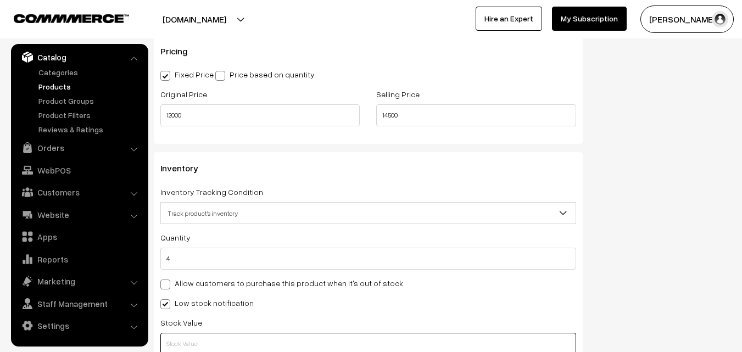
click at [193, 336] on input "text" at bounding box center [368, 344] width 416 height 22
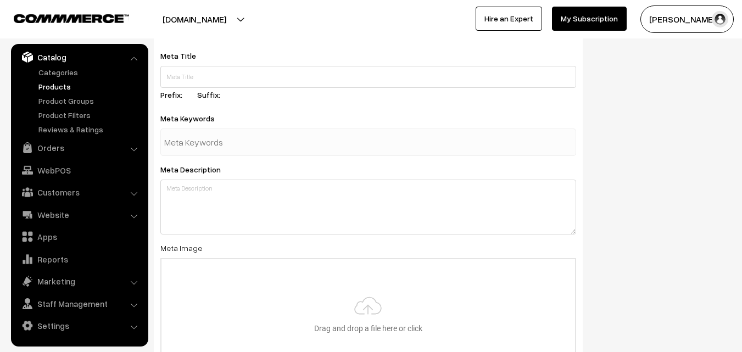
scroll to position [1635, 0]
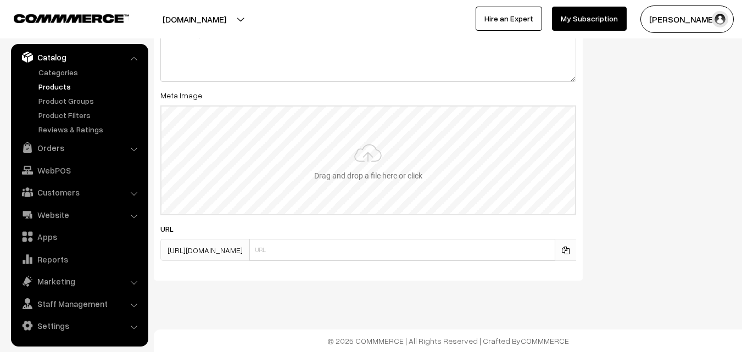
type input "2"
click at [365, 161] on input "file" at bounding box center [369, 161] width 414 height 108
type input "C:\fakepath\kanchipuram-saree-va12318-sep.jpeg"
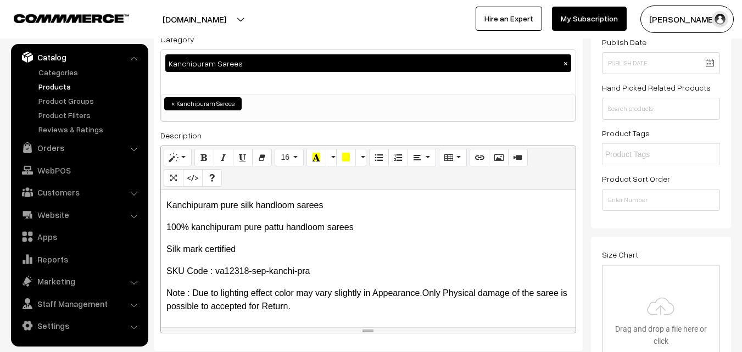
scroll to position [0, 0]
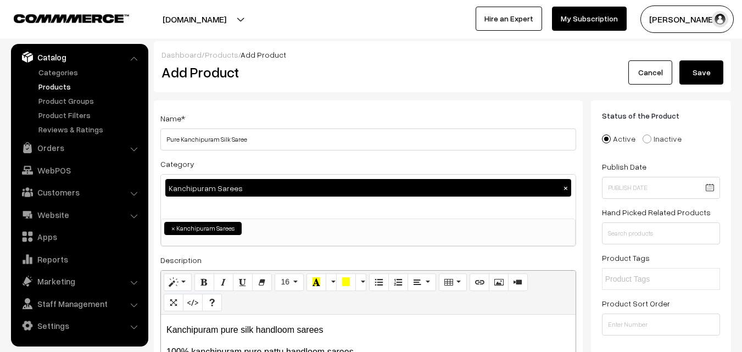
click at [708, 77] on button "Save" at bounding box center [702, 72] width 44 height 24
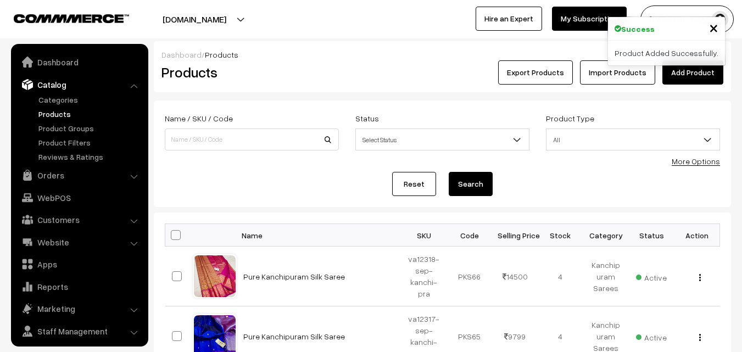
scroll to position [27, 0]
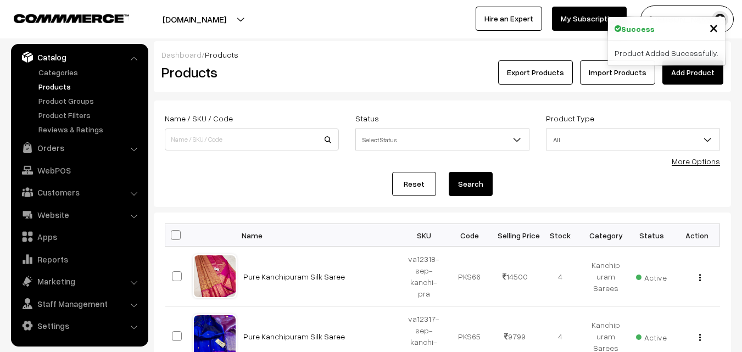
click at [338, 66] on div "Products" at bounding box center [249, 72] width 193 height 24
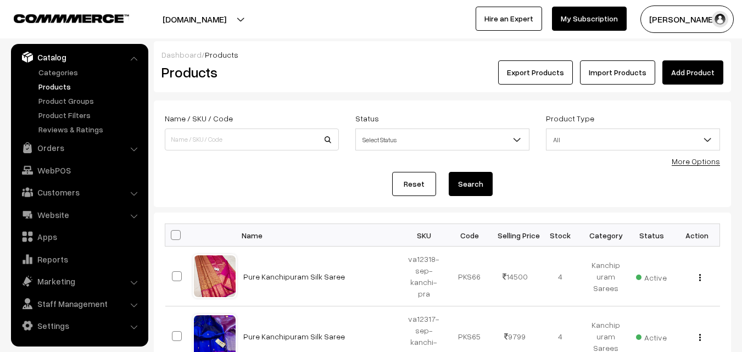
click at [702, 74] on link "Add Product" at bounding box center [693, 72] width 61 height 24
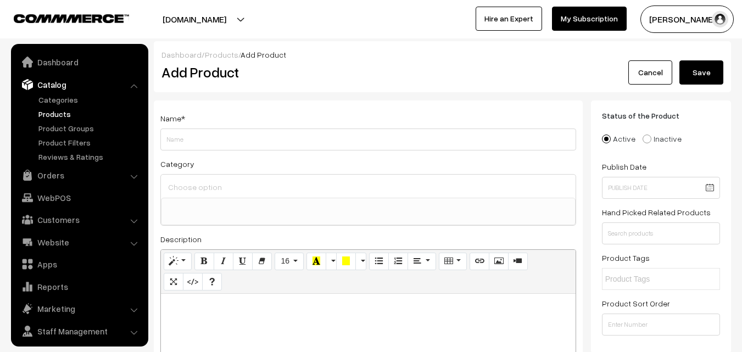
select select
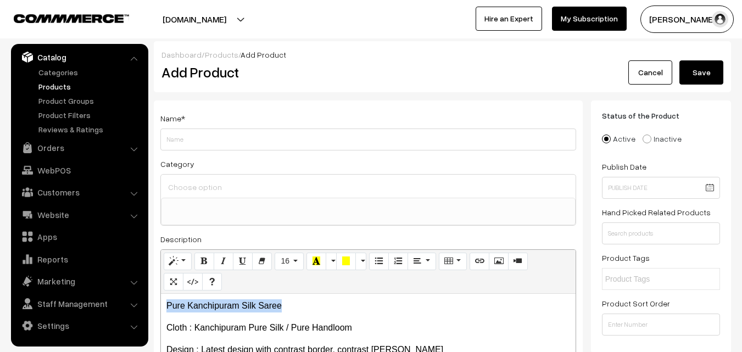
drag, startPoint x: 294, startPoint y: 309, endPoint x: 84, endPoint y: 292, distance: 210.6
copy p "Pure Kanchipuram Silk Saree"
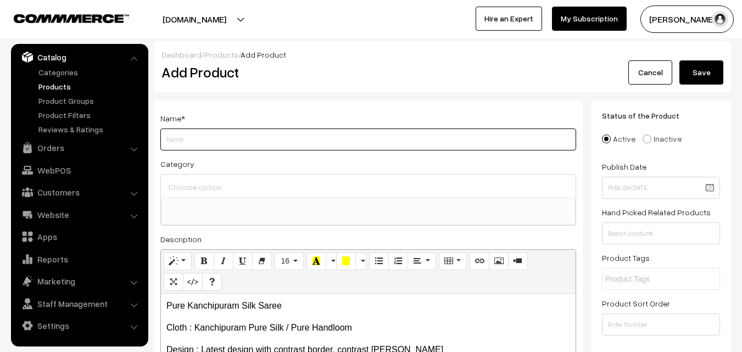
click at [187, 129] on input "Weight" at bounding box center [368, 140] width 416 height 22
paste input "Pure Kanchipuram Silk Saree"
type input "Pure Kanchipuram Silk Saree"
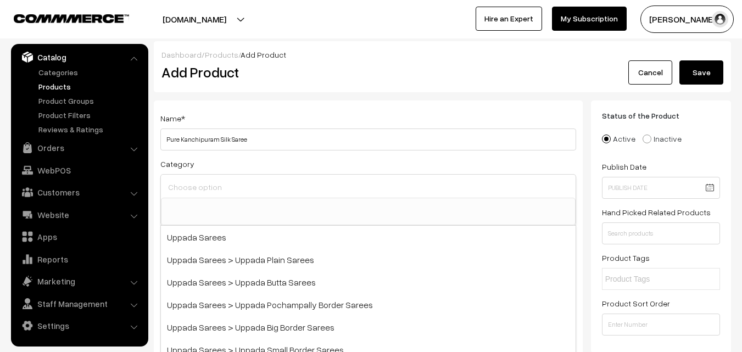
click at [197, 179] on input at bounding box center [368, 187] width 406 height 16
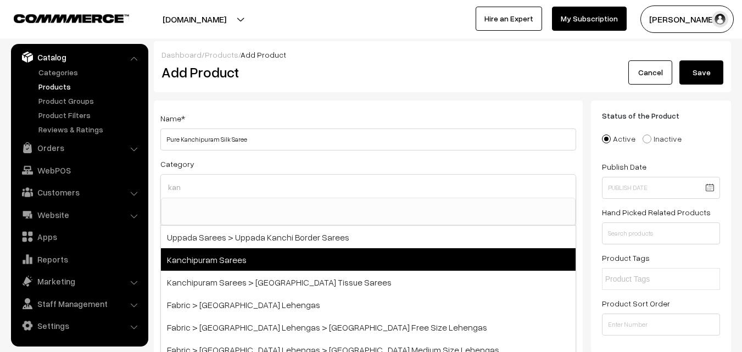
type input "kan"
click at [247, 262] on span "Kanchipuram Sarees" at bounding box center [368, 259] width 415 height 23
select select "3"
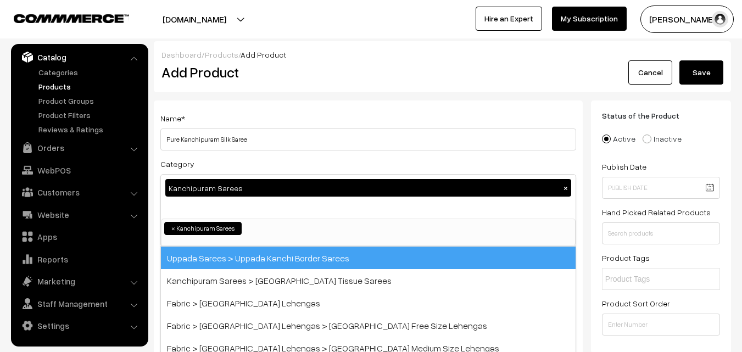
scroll to position [187, 0]
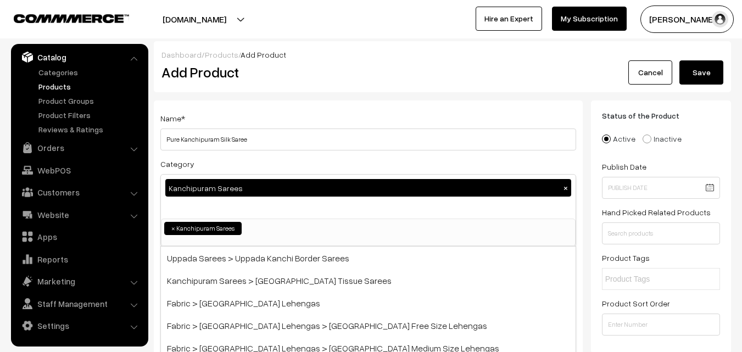
click at [296, 118] on div "Name * Pure Kanchipuram Silk Saree" at bounding box center [368, 131] width 416 height 39
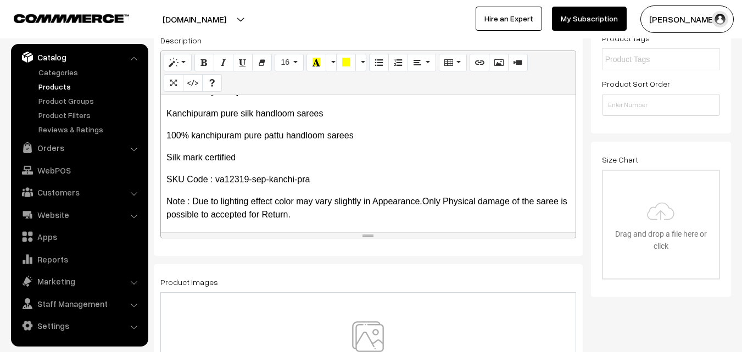
scroll to position [173, 0]
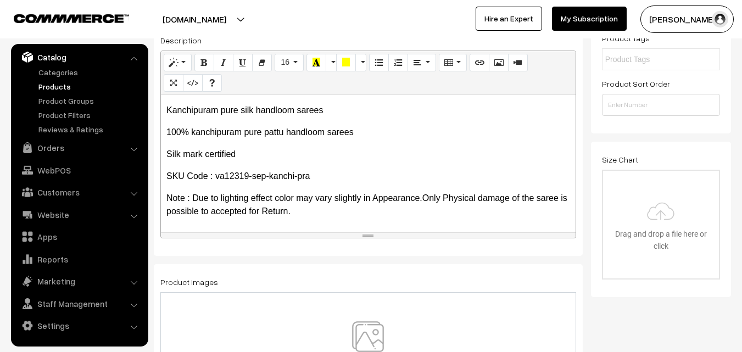
click at [363, 331] on img at bounding box center [367, 353] width 113 height 64
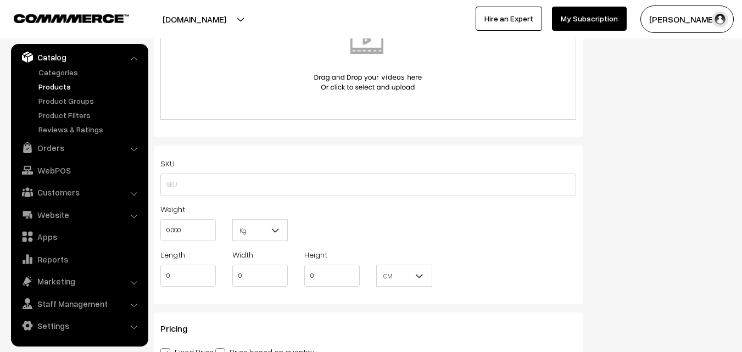
scroll to position [659, 0]
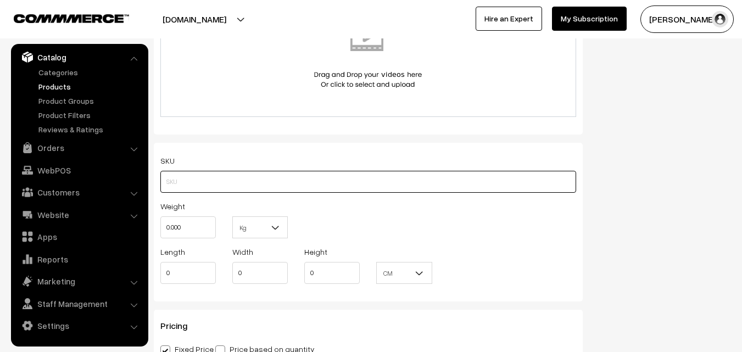
click at [185, 183] on input "text" at bounding box center [368, 182] width 416 height 22
paste input "va12319-sep-kanchi-pra"
type input "va12319-sep-kanchi-pra"
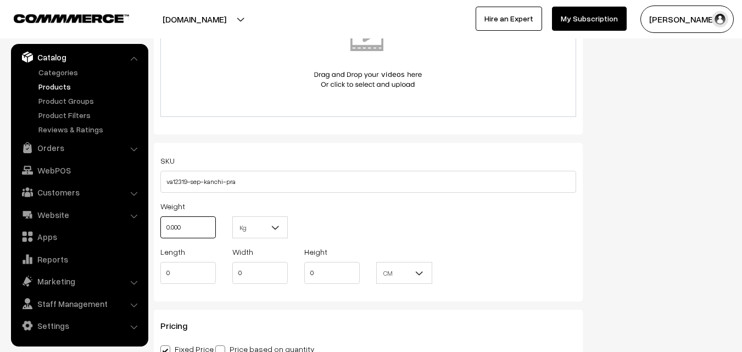
drag, startPoint x: 193, startPoint y: 226, endPoint x: 148, endPoint y: 225, distance: 44.5
click at [148, 225] on div "Name * Pure Kanchipuram Silk Saree Category Kanchipuram Sarees × Uppada Sarees …" at bounding box center [369, 65] width 446 height 1248
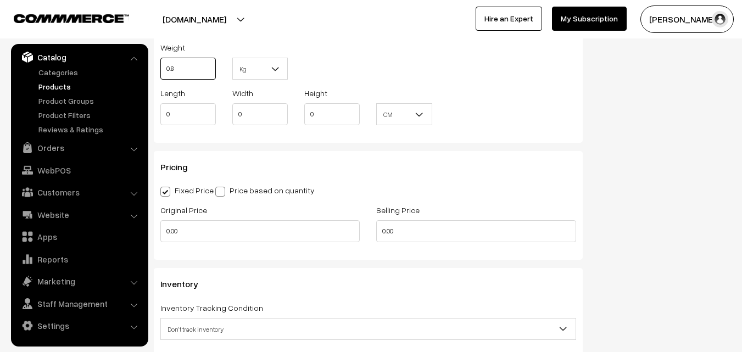
scroll to position [879, 0]
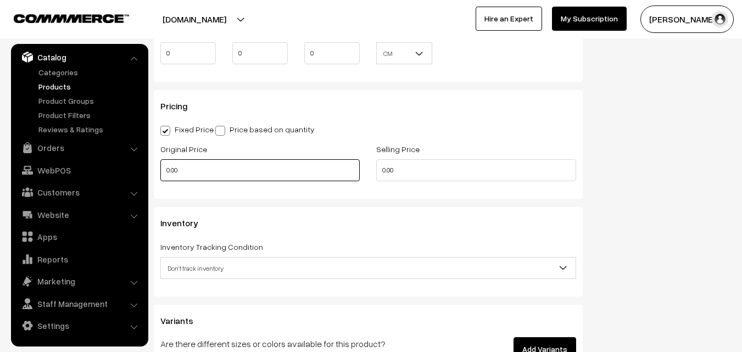
type input "0.80"
drag, startPoint x: 194, startPoint y: 170, endPoint x: 143, endPoint y: 171, distance: 50.5
click at [143, 171] on body "Thank you for showing interest. Our team will call you shortly. Close [DOMAIN_N…" at bounding box center [371, 39] width 742 height 1837
type input "12000"
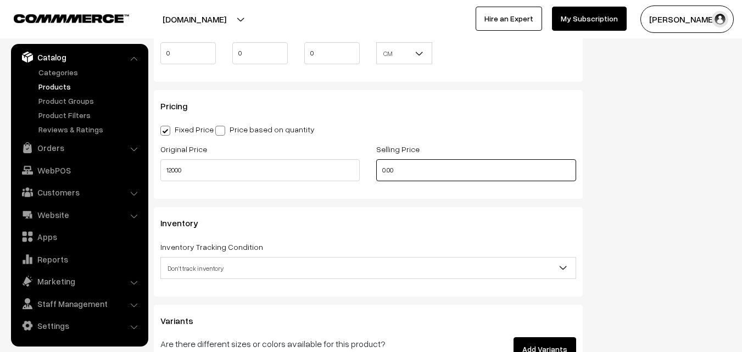
drag, startPoint x: 410, startPoint y: 177, endPoint x: 311, endPoint y: 174, distance: 98.9
click at [311, 174] on div "Original Price 12000 Selling Price 0.00" at bounding box center [368, 165] width 432 height 46
type input "14500"
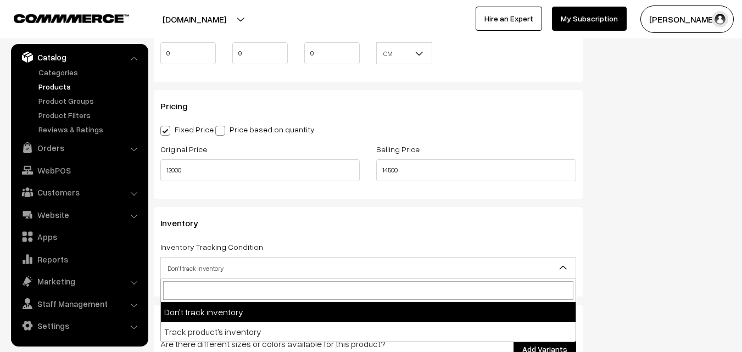
click at [202, 266] on span "Don't track inventory" at bounding box center [368, 268] width 415 height 19
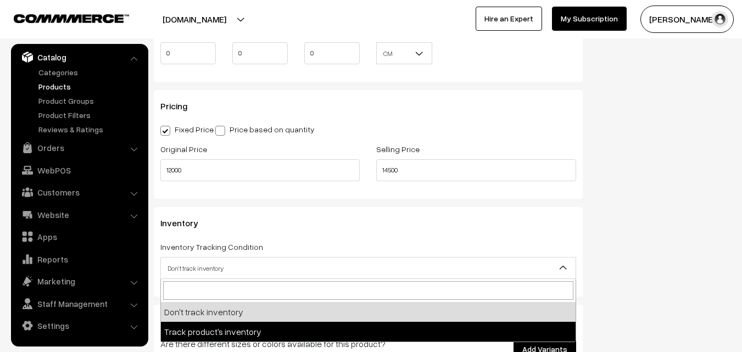
select select "2"
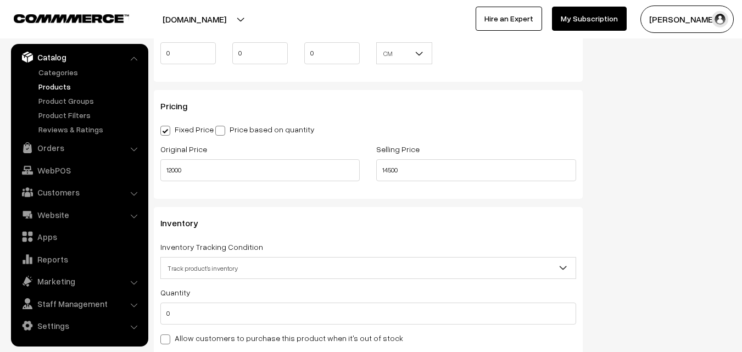
click at [196, 301] on div "Quantity 0" at bounding box center [368, 305] width 416 height 39
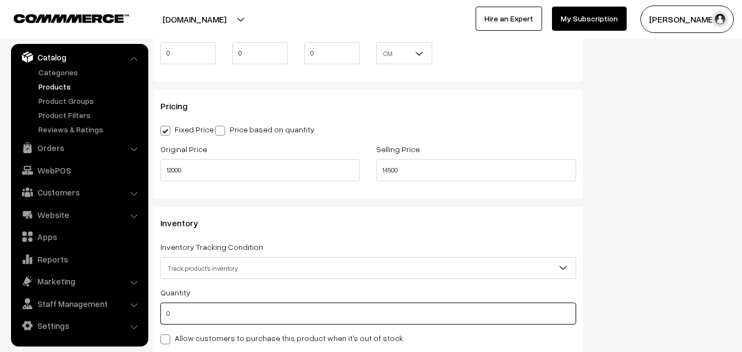
click at [193, 304] on input "0" at bounding box center [368, 314] width 416 height 22
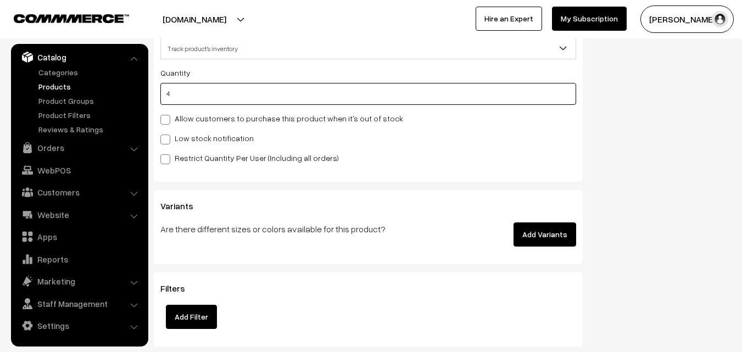
type input "4"
click at [198, 141] on label "Low stock notification" at bounding box center [206, 138] width 93 height 12
click at [168, 141] on input "Low stock notification" at bounding box center [163, 137] width 7 height 7
checkbox input "true"
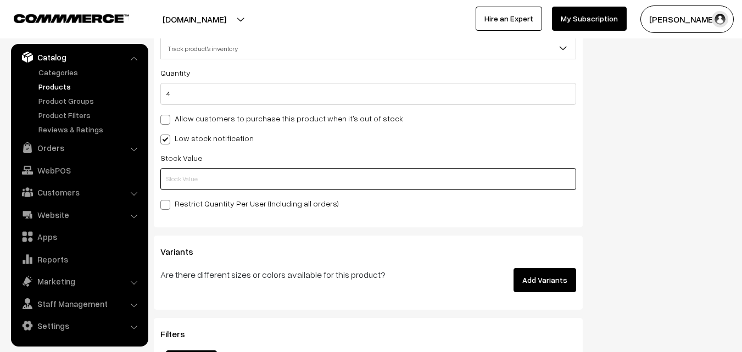
click at [186, 181] on input "text" at bounding box center [368, 179] width 416 height 22
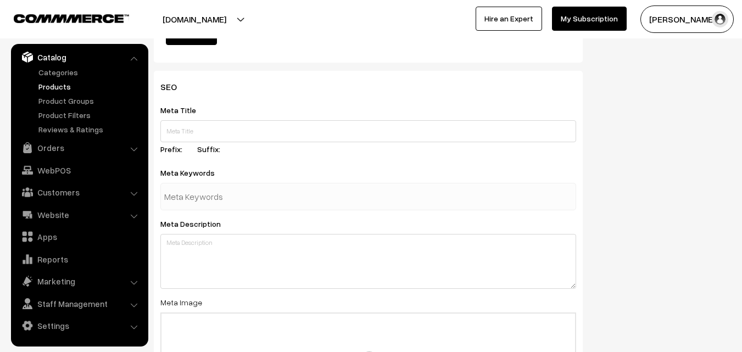
scroll to position [1635, 0]
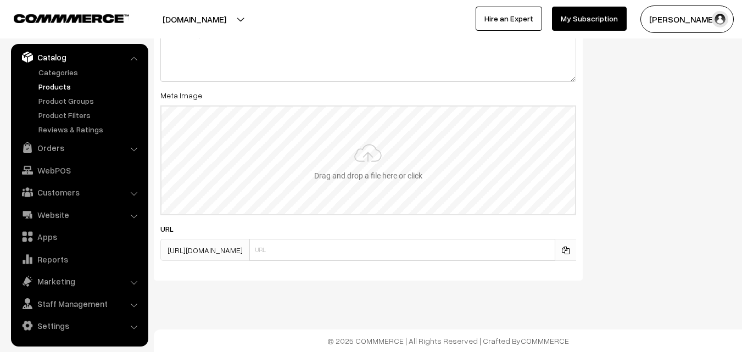
type input "2"
click at [357, 174] on input "file" at bounding box center [369, 161] width 414 height 108
type input "C:\fakepath\kanchipuram-saree-va12319-sep.jpeg"
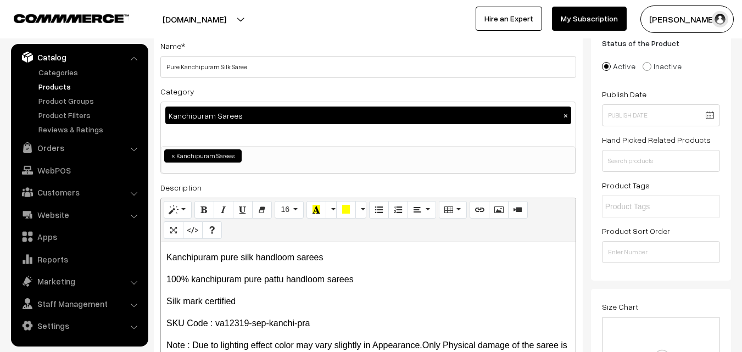
scroll to position [0, 0]
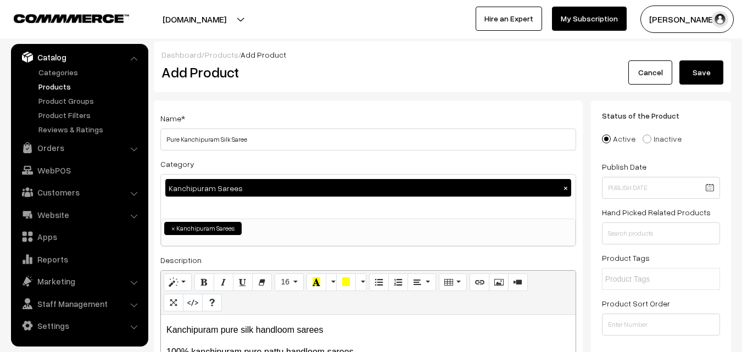
click at [708, 66] on button "Save" at bounding box center [702, 72] width 44 height 24
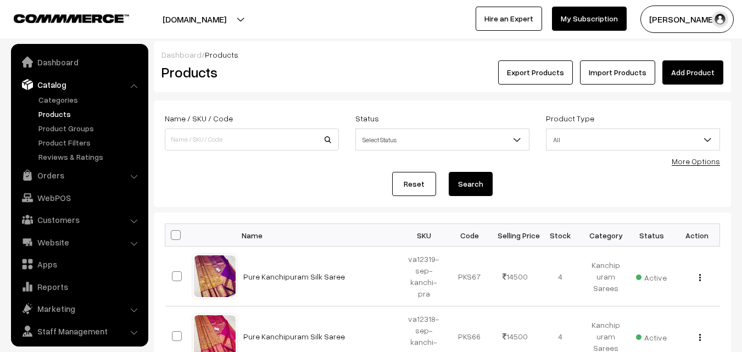
scroll to position [27, 0]
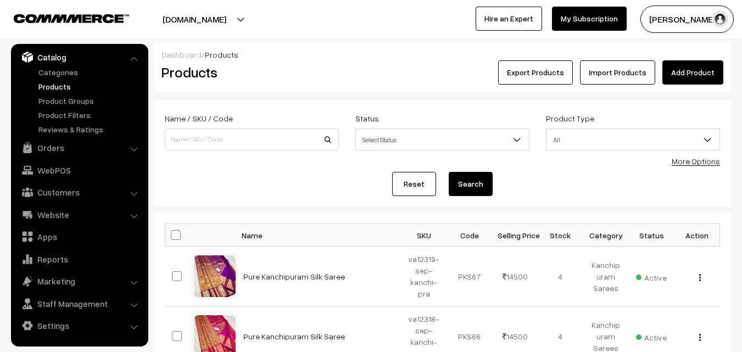
click at [669, 66] on link "Add Product" at bounding box center [693, 72] width 61 height 24
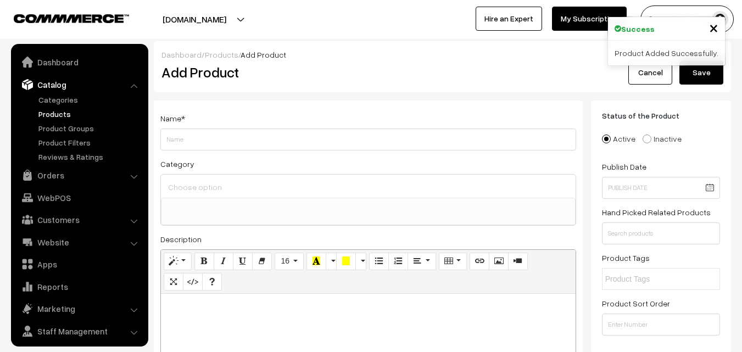
select select
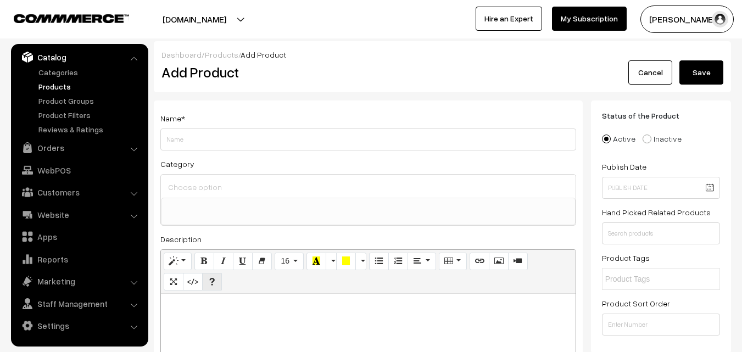
click at [202, 302] on p at bounding box center [368, 305] width 404 height 13
paste div
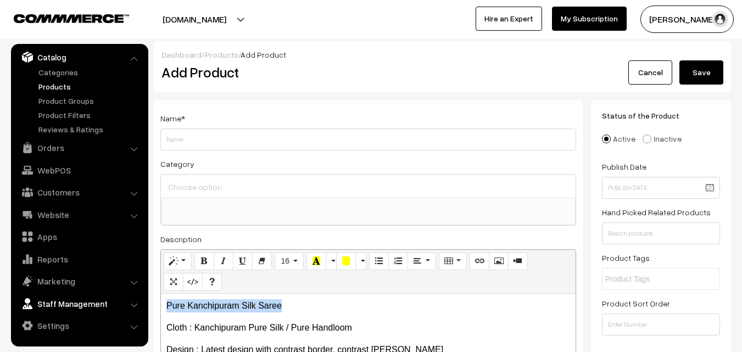
drag, startPoint x: 294, startPoint y: 309, endPoint x: 111, endPoint y: 303, distance: 183.6
copy p "Pure Kanchipuram Silk Saree"
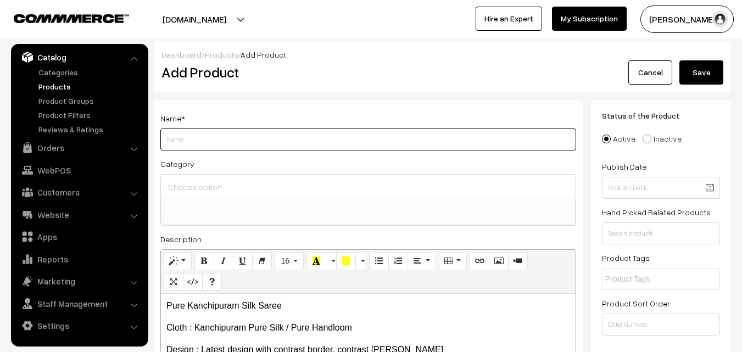
click at [208, 137] on input "Weight" at bounding box center [368, 140] width 416 height 22
paste input "Pure Kanchipuram Silk Saree"
type input "Pure Kanchipuram Silk Saree"
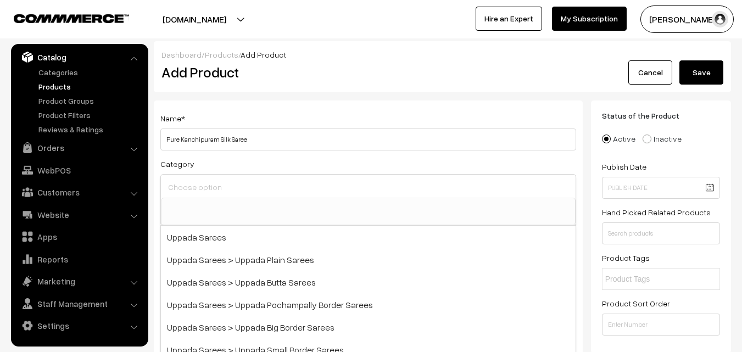
click at [209, 186] on input at bounding box center [368, 187] width 406 height 16
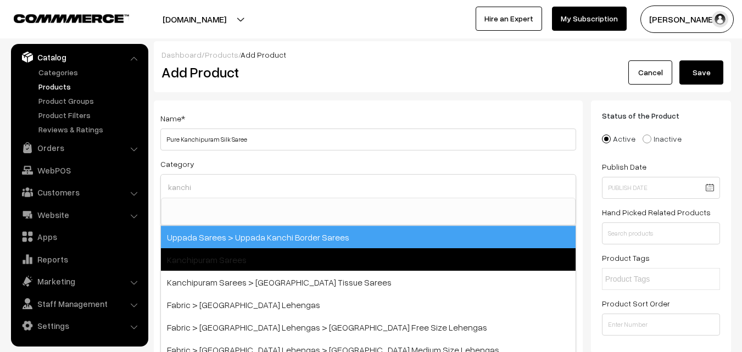
type input "kanchi"
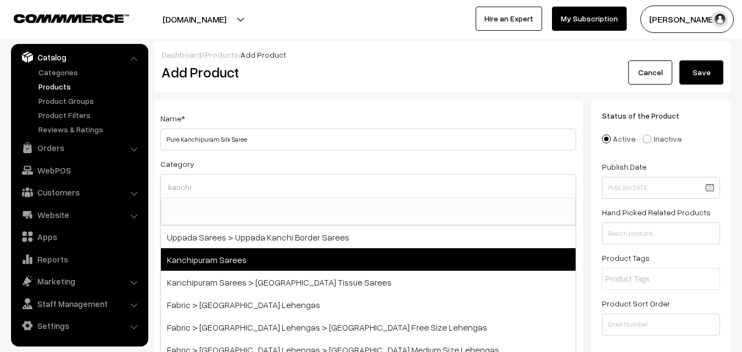
click at [221, 253] on span "Kanchipuram Sarees" at bounding box center [368, 259] width 415 height 23
select select "3"
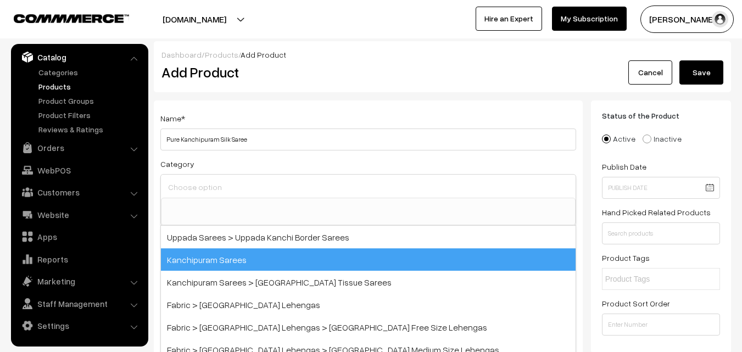
scroll to position [187, 0]
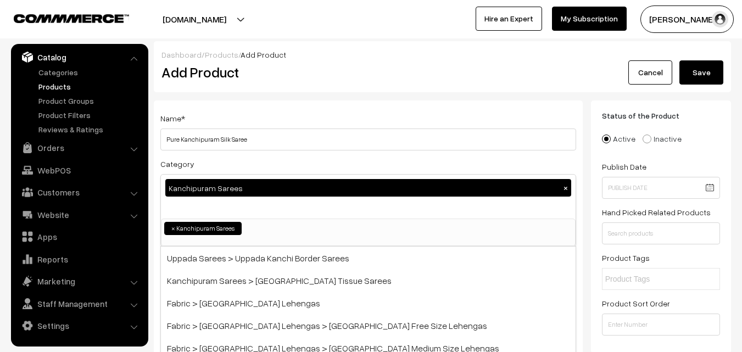
click at [280, 117] on div "Name * Pure Kanchipuram Silk Saree" at bounding box center [368, 131] width 416 height 39
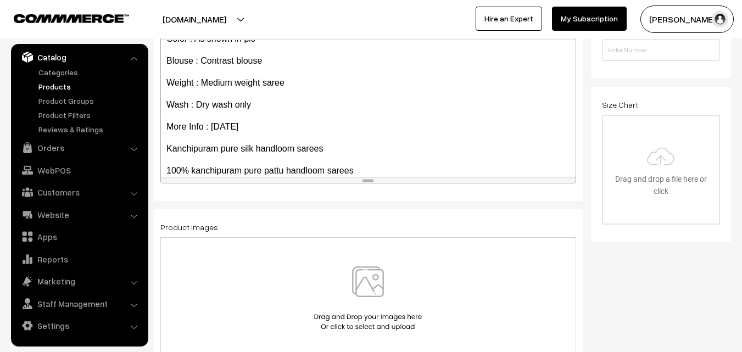
scroll to position [173, 0]
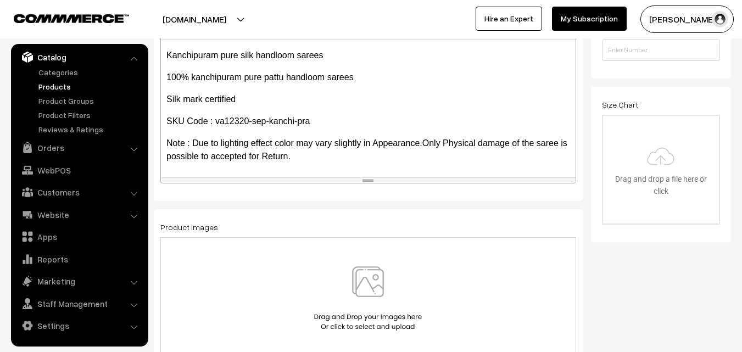
click at [377, 280] on img at bounding box center [367, 298] width 113 height 64
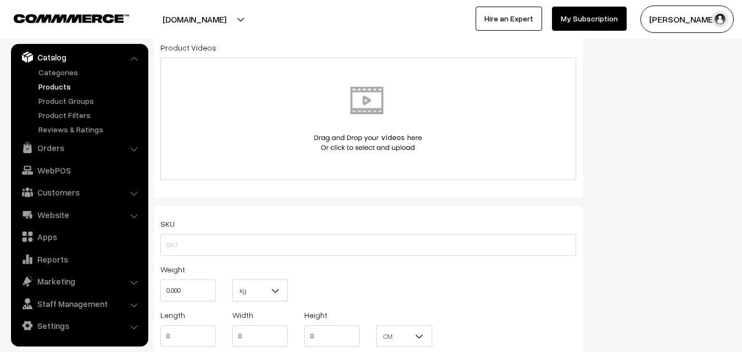
scroll to position [659, 0]
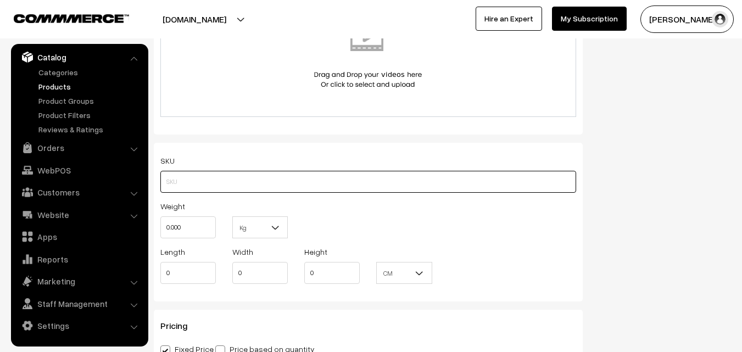
click at [182, 183] on input "text" at bounding box center [368, 182] width 416 height 22
paste input "va12320-sep-kanchi-pra"
type input "va12320-sep-kanchi-pra"
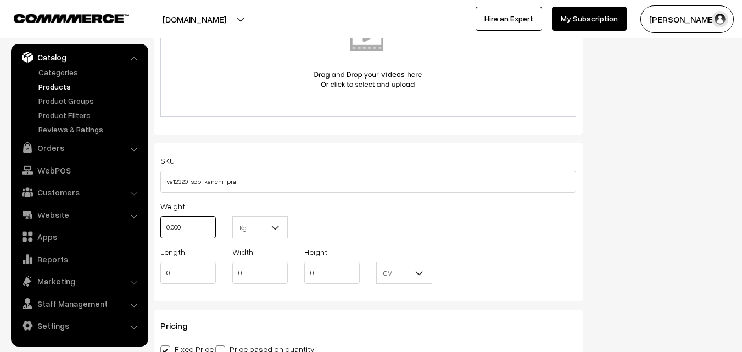
drag, startPoint x: 185, startPoint y: 222, endPoint x: 164, endPoint y: 222, distance: 20.9
click at [164, 222] on input "0.000" at bounding box center [187, 227] width 55 height 22
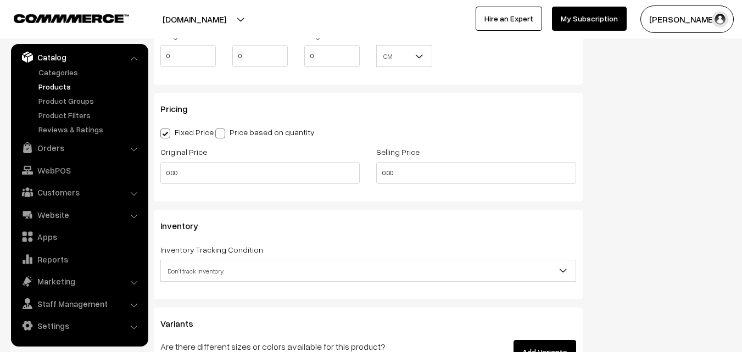
scroll to position [879, 0]
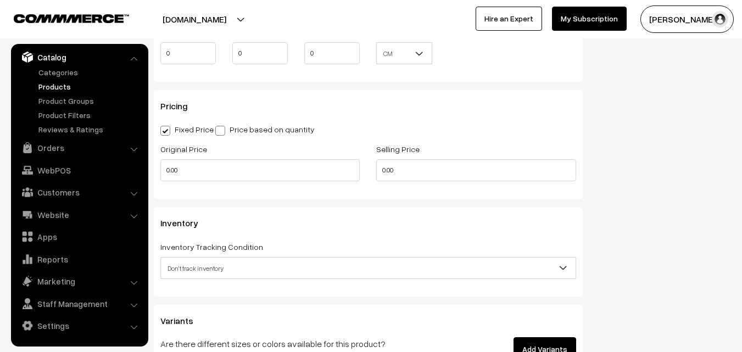
type input "0.80"
drag, startPoint x: 190, startPoint y: 152, endPoint x: 158, endPoint y: 156, distance: 32.6
click at [155, 155] on div "Original Price 0.00" at bounding box center [260, 165] width 216 height 46
drag, startPoint x: 183, startPoint y: 166, endPoint x: 151, endPoint y: 162, distance: 32.1
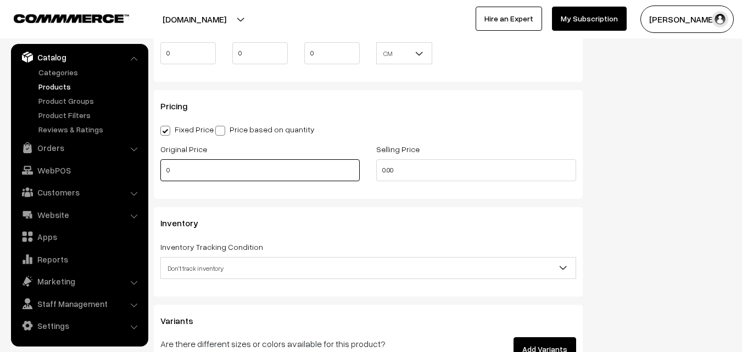
click at [187, 173] on input "0" at bounding box center [259, 170] width 199 height 22
type input "12000"
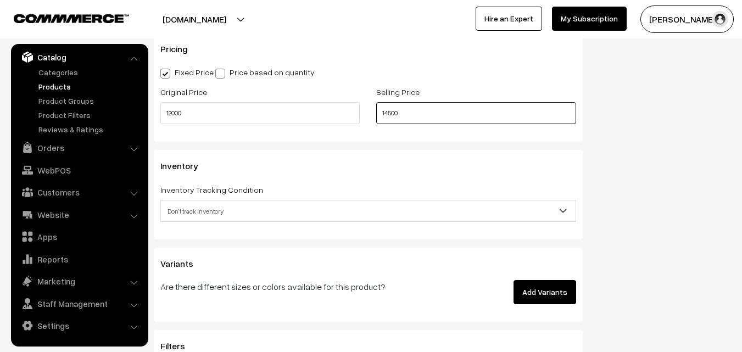
scroll to position [989, 0]
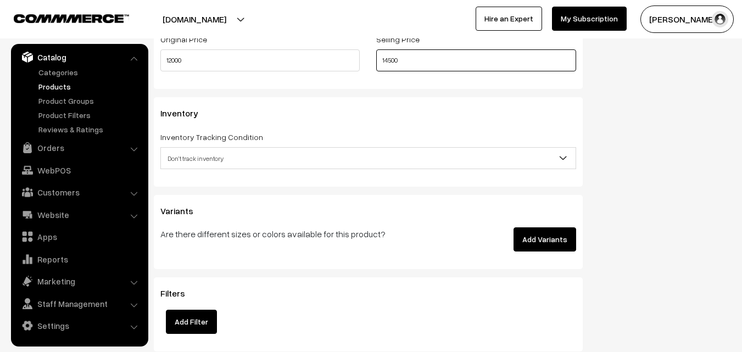
type input "14500"
click at [194, 146] on div "Inventory Tracking Condition Don't track inventory Track product's inventory Do…" at bounding box center [368, 149] width 416 height 39
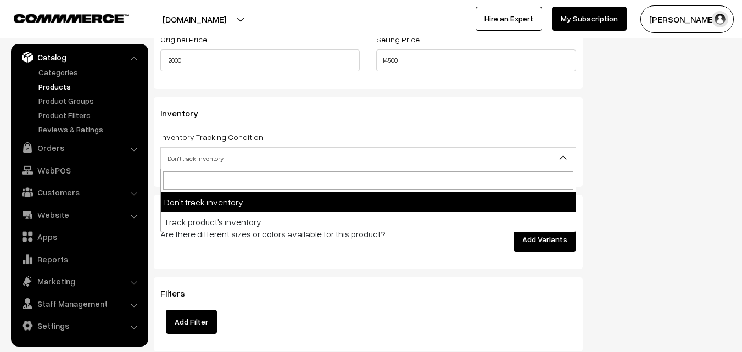
click at [194, 159] on span "Don't track inventory" at bounding box center [368, 158] width 415 height 19
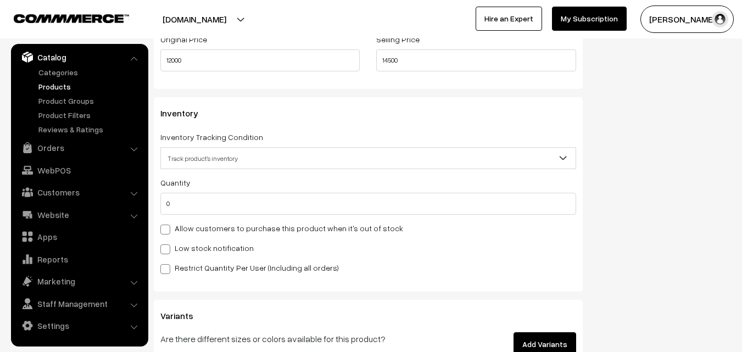
select select "2"
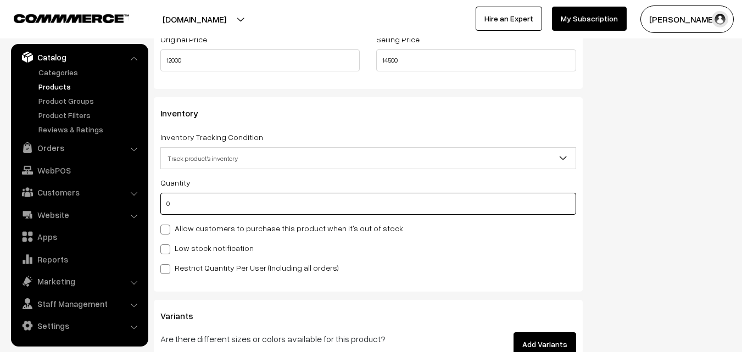
click at [190, 207] on input "0" at bounding box center [368, 204] width 416 height 22
type input "4"
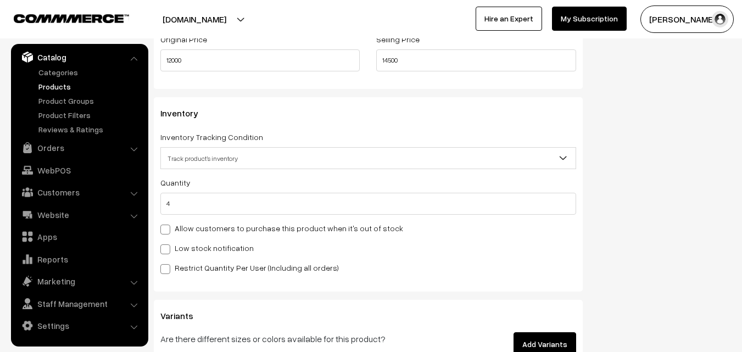
click at [188, 243] on label "Low stock notification" at bounding box center [206, 248] width 93 height 12
click at [168, 244] on input "Low stock notification" at bounding box center [163, 247] width 7 height 7
checkbox input "true"
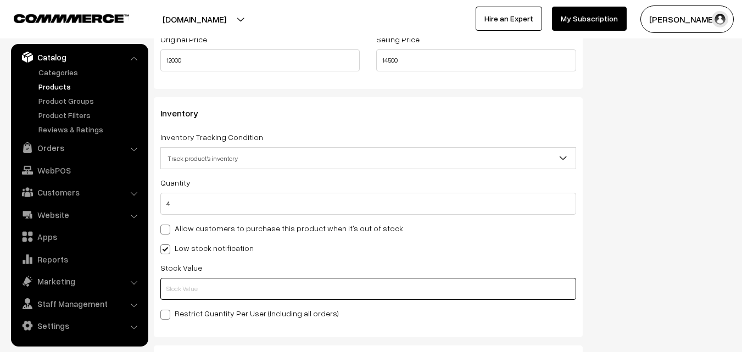
click at [193, 285] on input "text" at bounding box center [368, 289] width 416 height 22
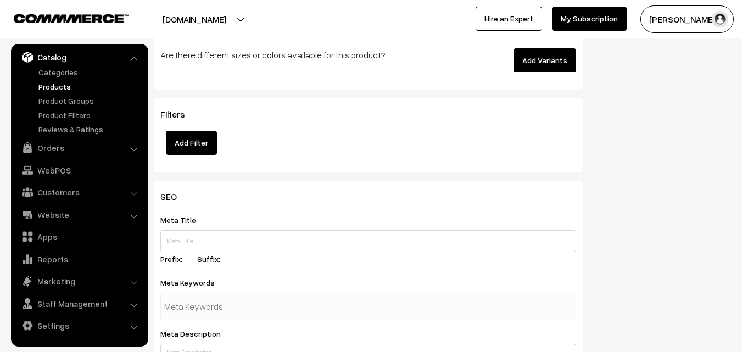
scroll to position [1635, 0]
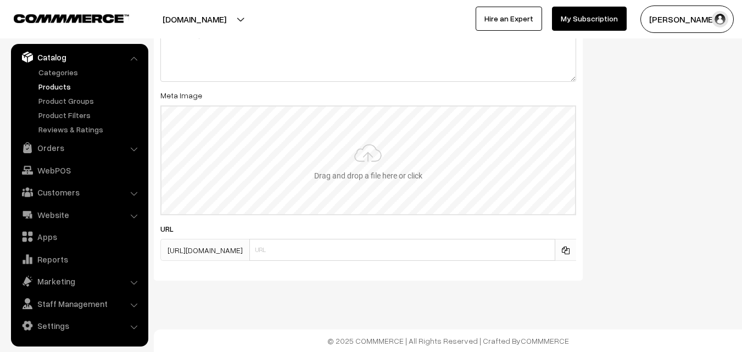
type input "2"
click at [327, 163] on input "file" at bounding box center [369, 161] width 414 height 108
type input "C:\fakepath\kanchipuram-saree-va12320-sep.jpeg"
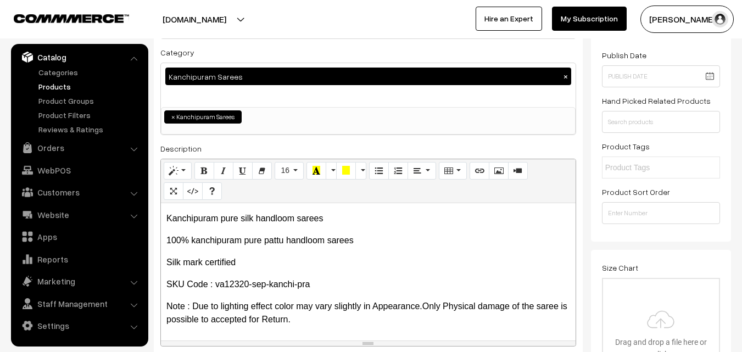
scroll to position [0, 0]
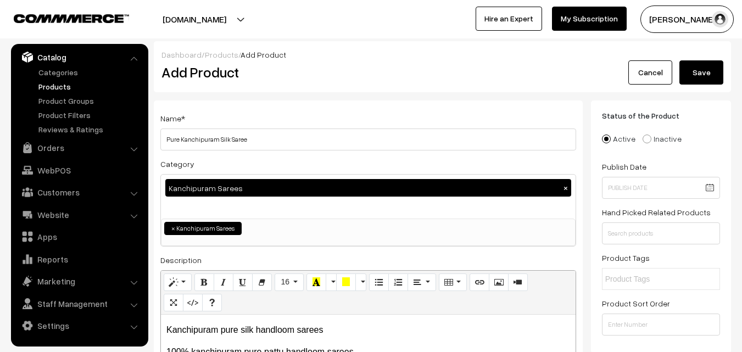
click at [688, 86] on div "Dashboard / Products / Add Product Add Product Cancel Save" at bounding box center [442, 66] width 577 height 51
click at [689, 79] on button "Save" at bounding box center [702, 72] width 44 height 24
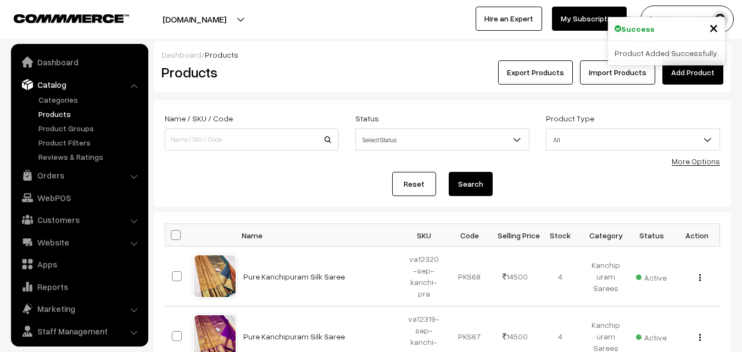
scroll to position [27, 0]
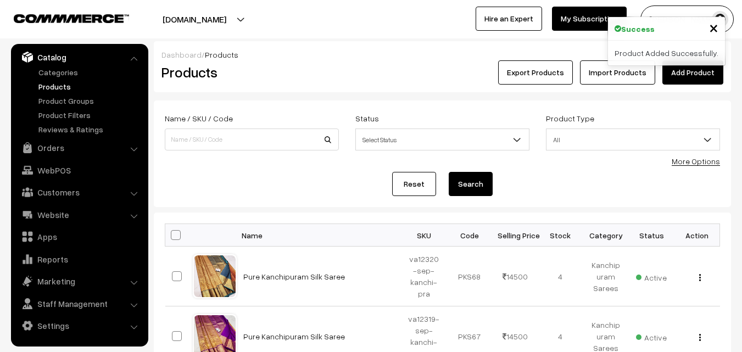
click at [320, 75] on h2 "Products" at bounding box center [250, 72] width 176 height 17
click at [708, 79] on link "Add Product" at bounding box center [693, 72] width 61 height 24
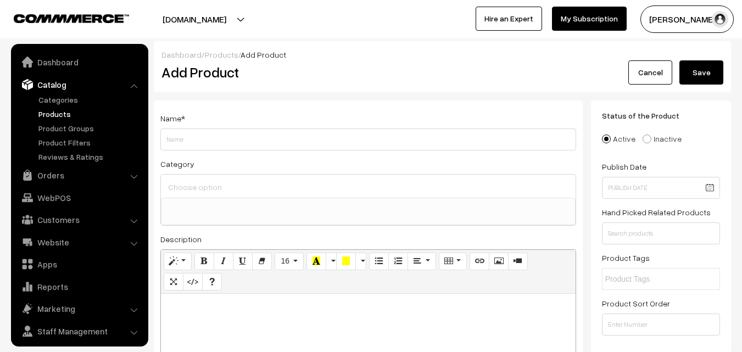
select select
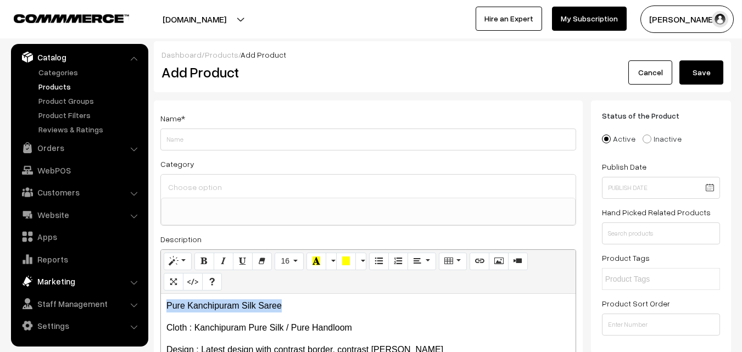
drag, startPoint x: 307, startPoint y: 305, endPoint x: 131, endPoint y: 291, distance: 175.9
copy p "Pure Kanchipuram Silk Saree"
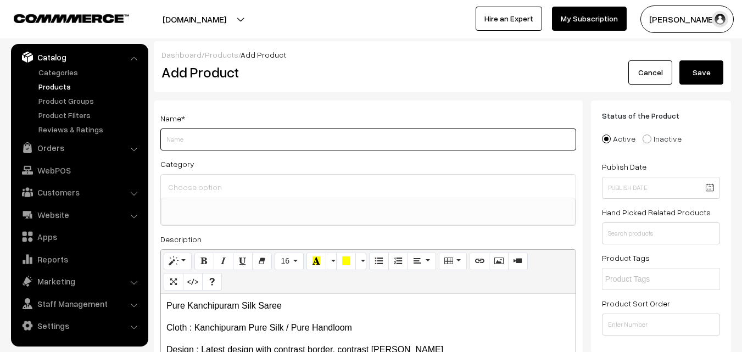
click at [207, 144] on input "Weight" at bounding box center [368, 140] width 416 height 22
paste input "Pure Kanchipuram Silk Saree"
type input "Pure Kanchipuram Silk Saree"
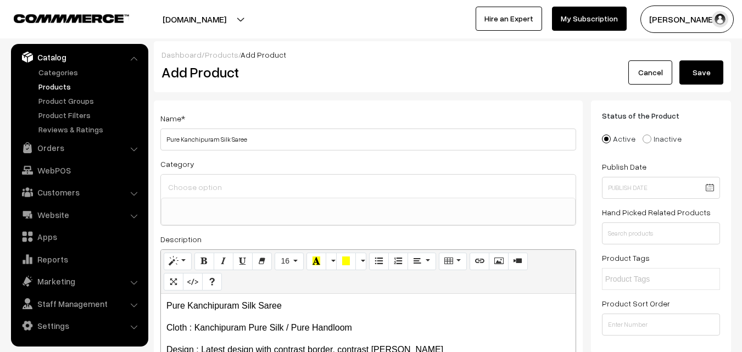
click at [203, 177] on div at bounding box center [368, 186] width 415 height 23
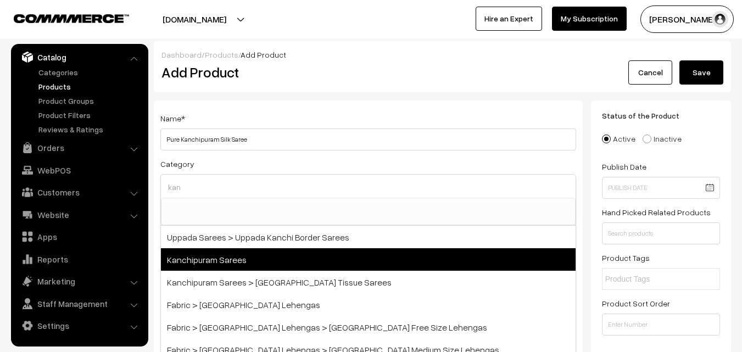
type input "kan"
click at [238, 257] on span "Kanchipuram Sarees" at bounding box center [368, 259] width 415 height 23
select select "3"
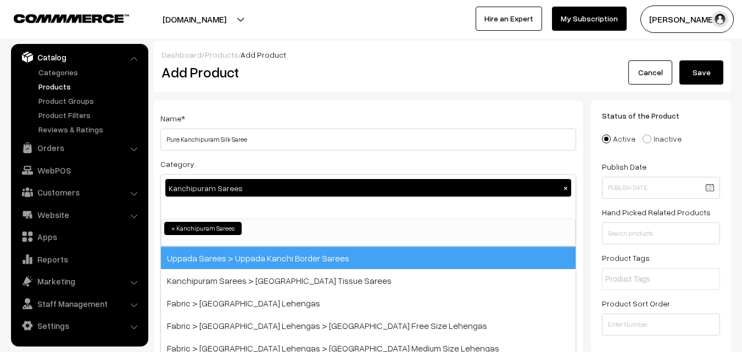
scroll to position [187, 0]
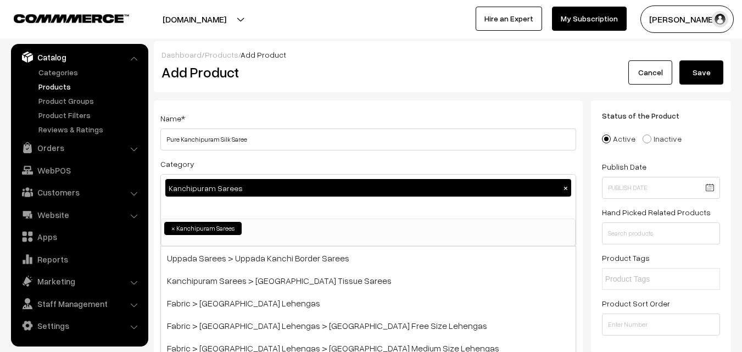
click at [287, 118] on div "Name * Pure Kanchipuram Silk Saree" at bounding box center [368, 131] width 416 height 39
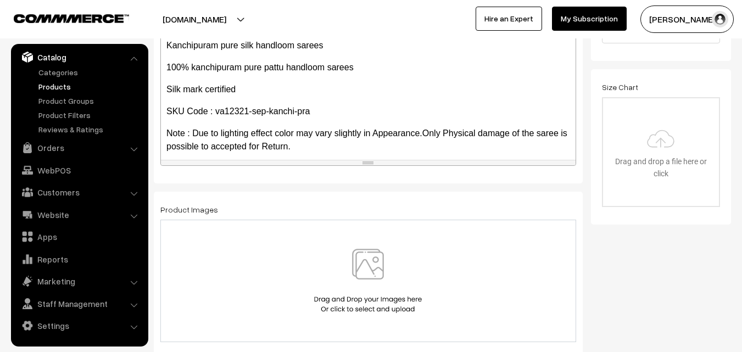
scroll to position [439, 0]
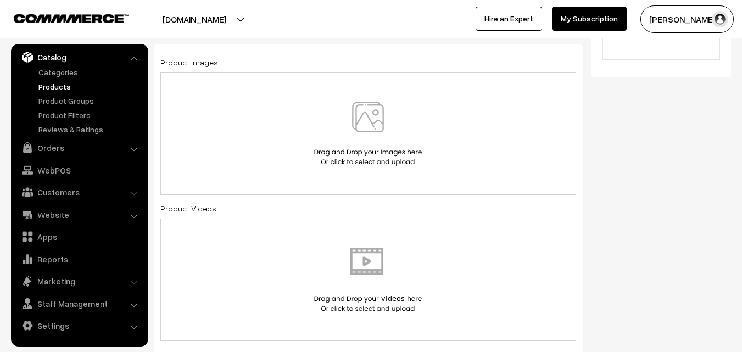
click at [368, 132] on img at bounding box center [367, 134] width 113 height 64
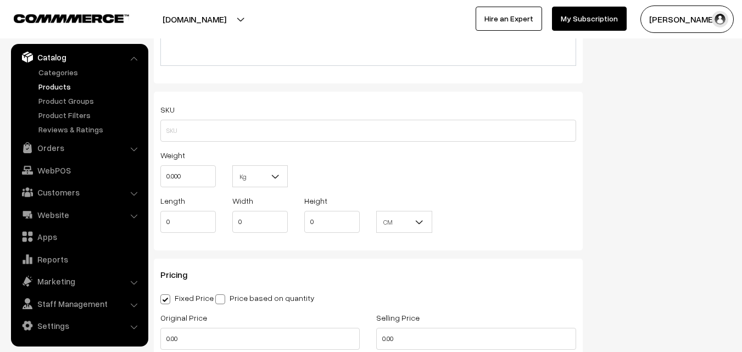
scroll to position [714, 0]
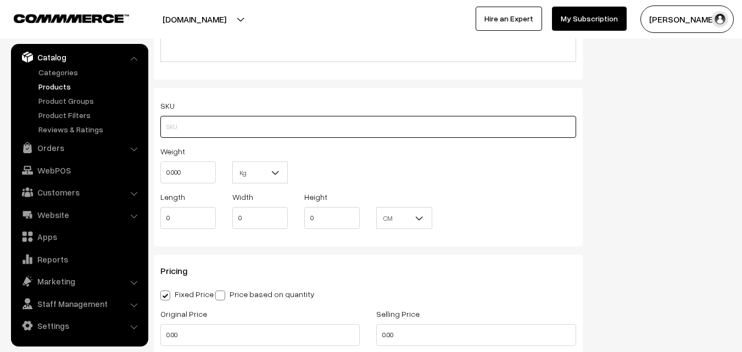
click at [194, 130] on input "text" at bounding box center [368, 127] width 416 height 22
paste input "va12321-sep-kanchi-pra"
type input "va12321-sep-kanchi-pra"
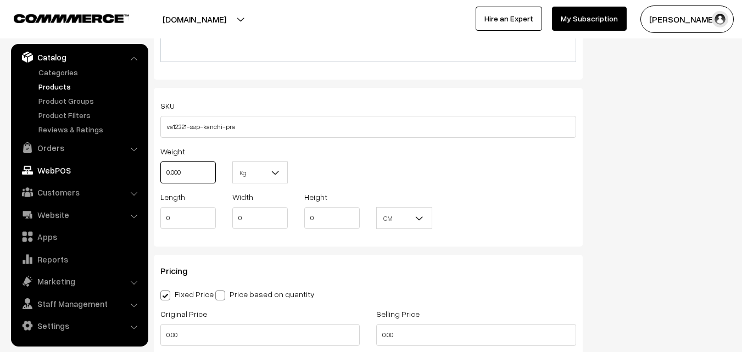
drag, startPoint x: 182, startPoint y: 170, endPoint x: 143, endPoint y: 162, distance: 39.9
click at [143, 162] on body "Thank you for showing interest. Our team will call you shortly. Close [DOMAIN_N…" at bounding box center [371, 204] width 742 height 1837
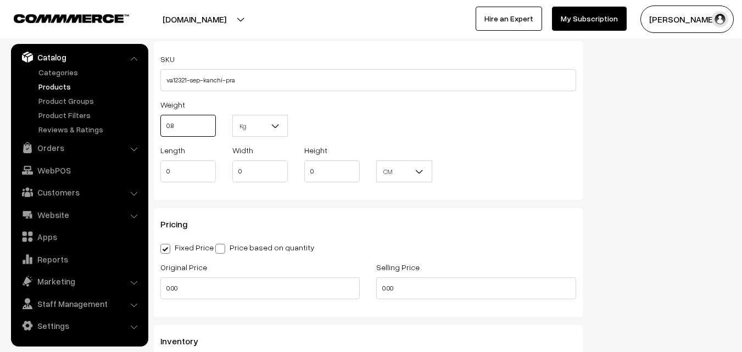
scroll to position [824, 0]
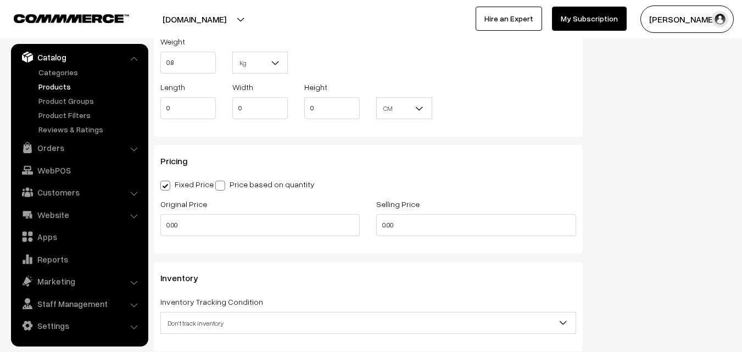
type input "0.80"
click at [184, 240] on div "Original Price 0.00" at bounding box center [260, 220] width 216 height 46
drag, startPoint x: 185, startPoint y: 224, endPoint x: 148, endPoint y: 225, distance: 36.8
type input "12000"
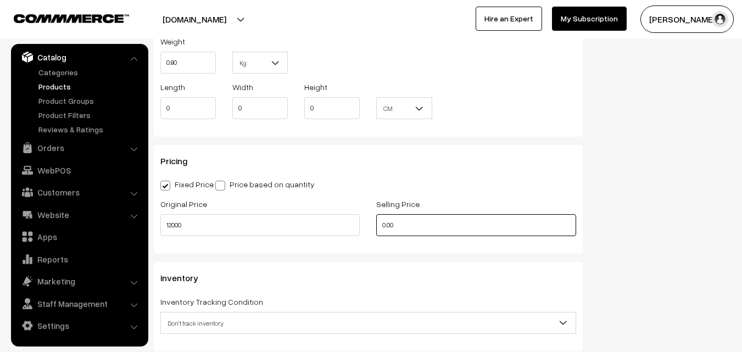
drag, startPoint x: 413, startPoint y: 218, endPoint x: 250, endPoint y: 214, distance: 162.7
click at [258, 217] on div "Original Price 12000 Selling Price 0.00" at bounding box center [368, 220] width 432 height 46
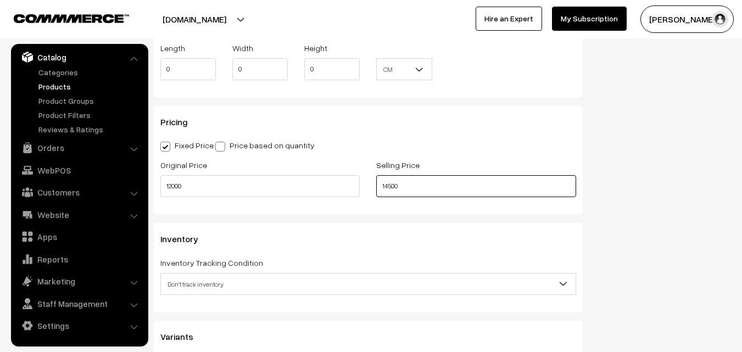
scroll to position [934, 0]
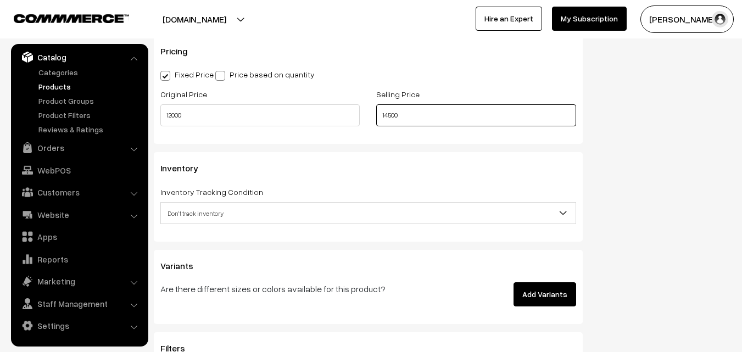
type input "14500"
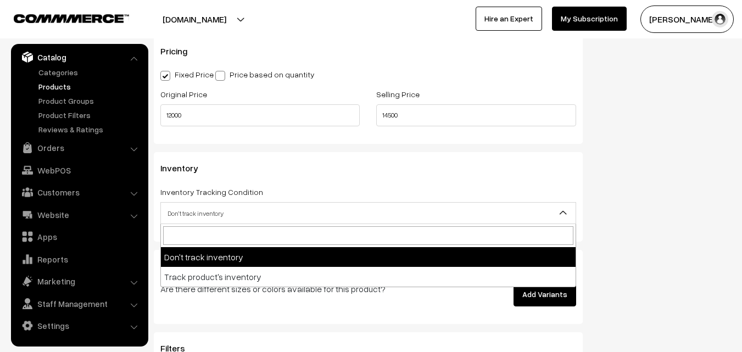
click at [199, 211] on span "Don't track inventory" at bounding box center [368, 213] width 415 height 19
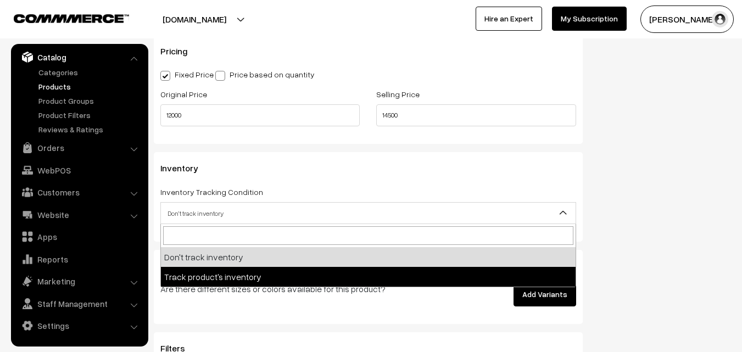
select select "2"
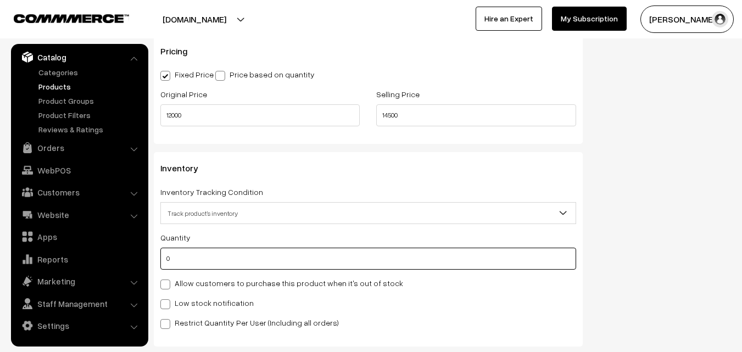
click at [188, 258] on input "0" at bounding box center [368, 259] width 416 height 22
type input "4"
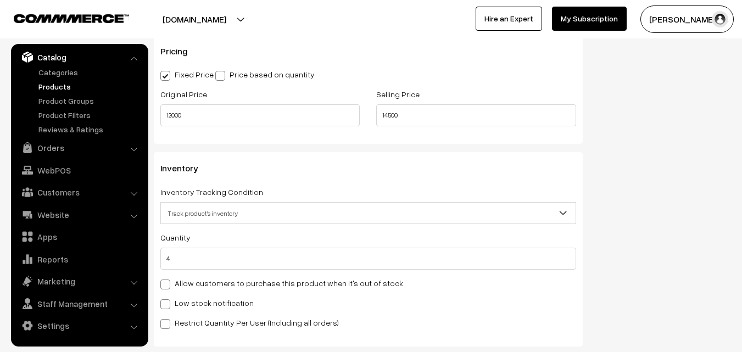
click at [185, 296] on div "Low stock notification" at bounding box center [368, 302] width 416 height 13
click at [187, 298] on label "Low stock notification" at bounding box center [206, 303] width 93 height 12
click at [168, 299] on input "Low stock notification" at bounding box center [163, 302] width 7 height 7
checkbox input "true"
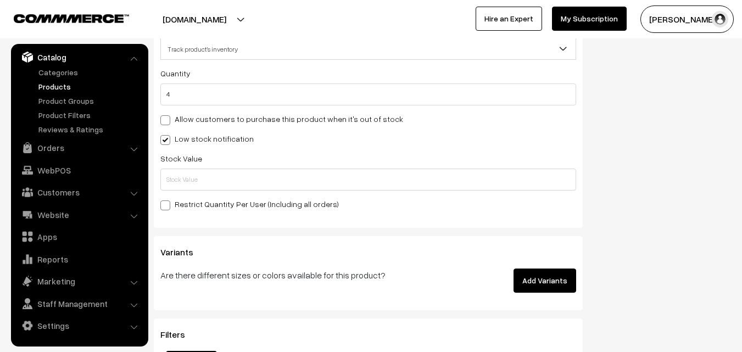
scroll to position [1099, 0]
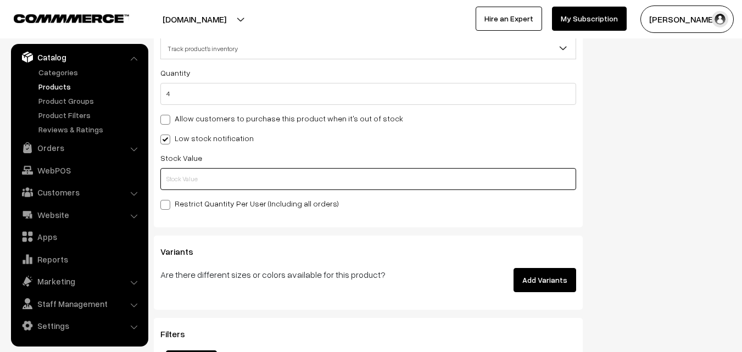
click at [188, 188] on input "text" at bounding box center [368, 179] width 416 height 22
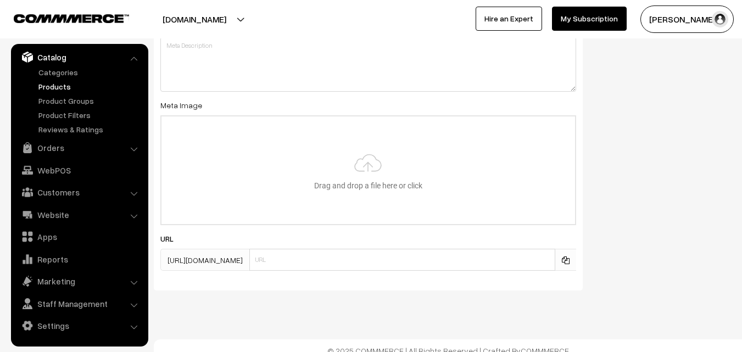
scroll to position [1635, 0]
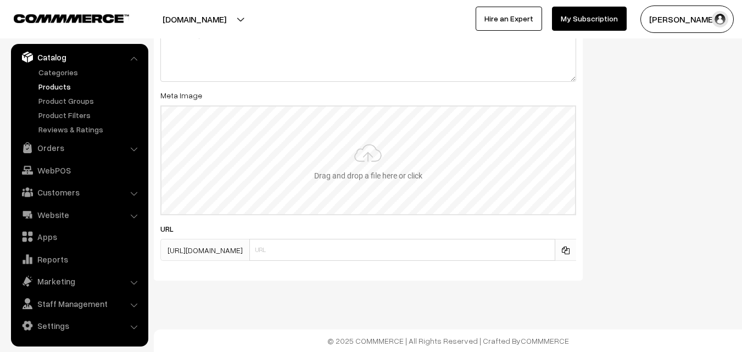
type input "2"
click at [349, 170] on input "file" at bounding box center [369, 161] width 414 height 108
type input "C:\fakepath\kanchipuram-saree-va12321-sep.jpeg"
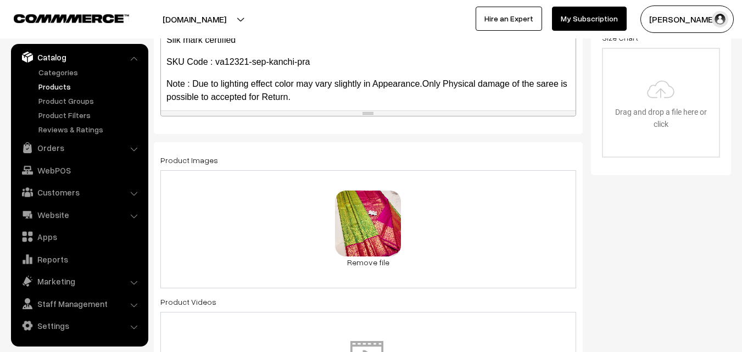
scroll to position [0, 0]
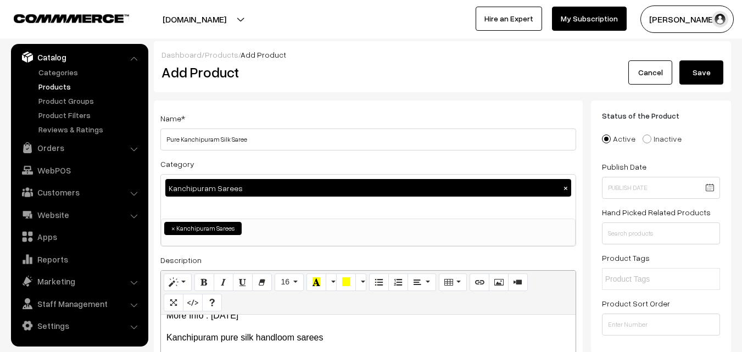
click at [704, 69] on button "Save" at bounding box center [702, 72] width 44 height 24
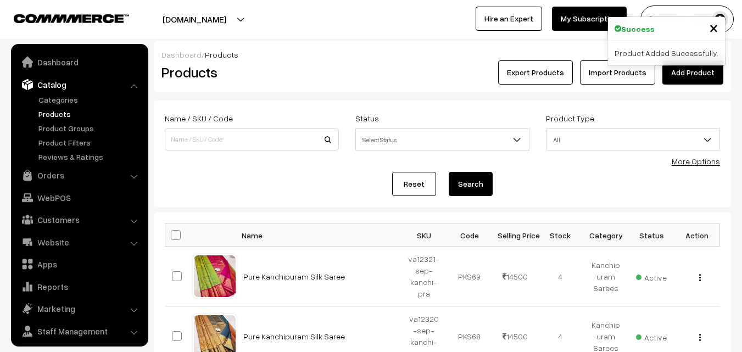
scroll to position [27, 0]
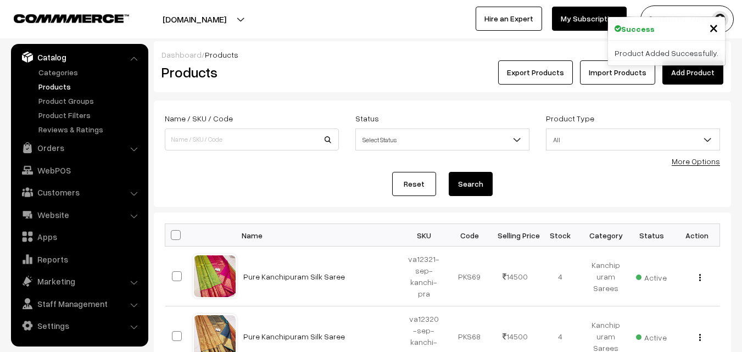
click at [346, 86] on div "Dashboard / Products Products Export Products Import Products Add Product" at bounding box center [442, 66] width 577 height 51
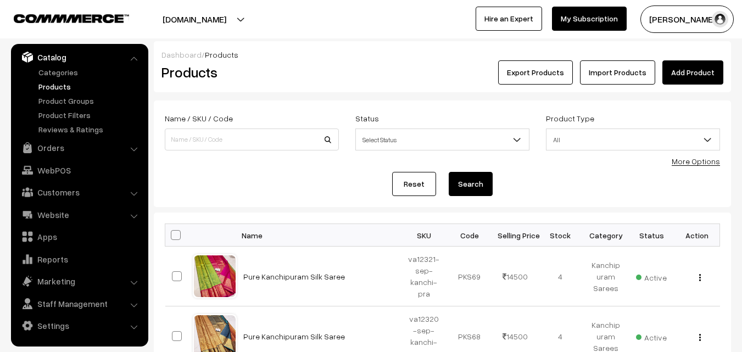
click at [685, 69] on link "Add Product" at bounding box center [693, 72] width 61 height 24
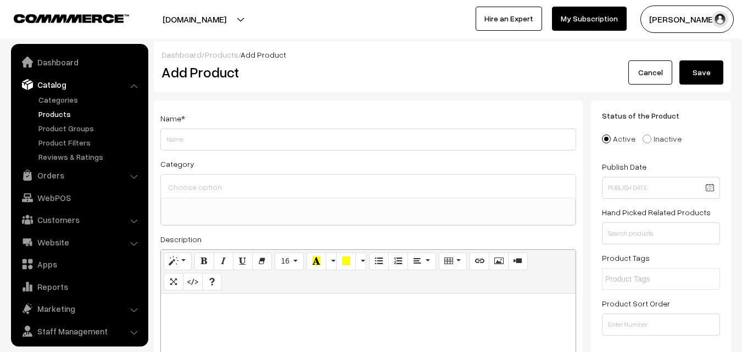
select select
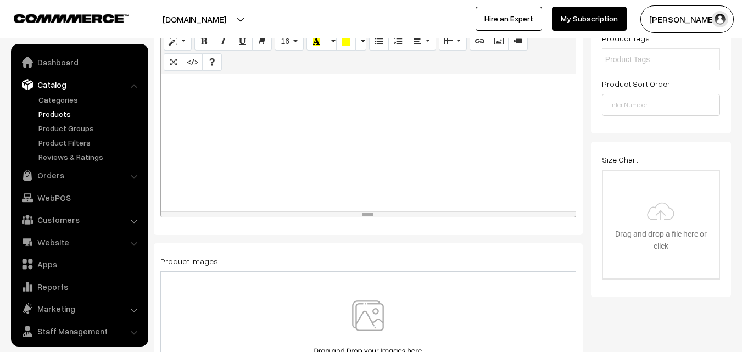
scroll to position [27, 0]
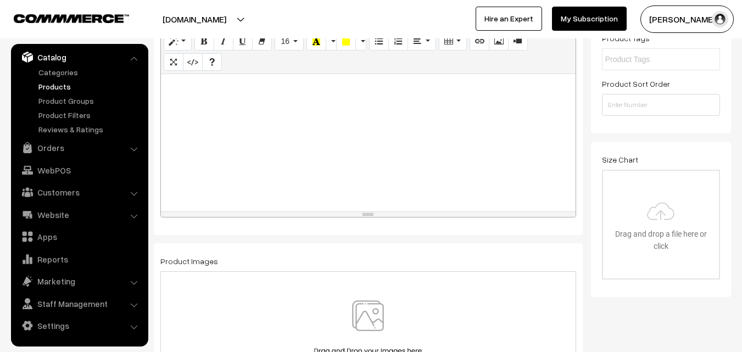
click at [205, 146] on div at bounding box center [368, 142] width 415 height 137
paste div
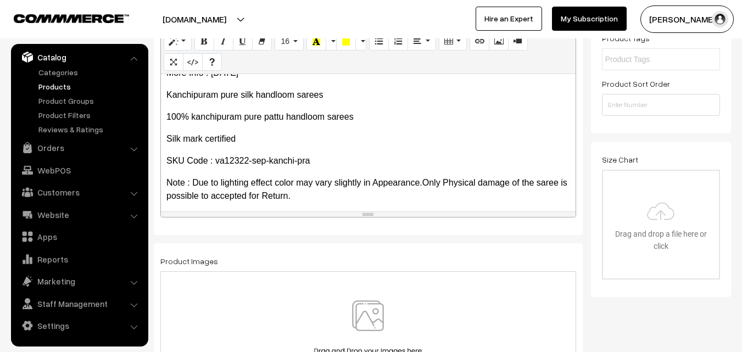
scroll to position [173, 0]
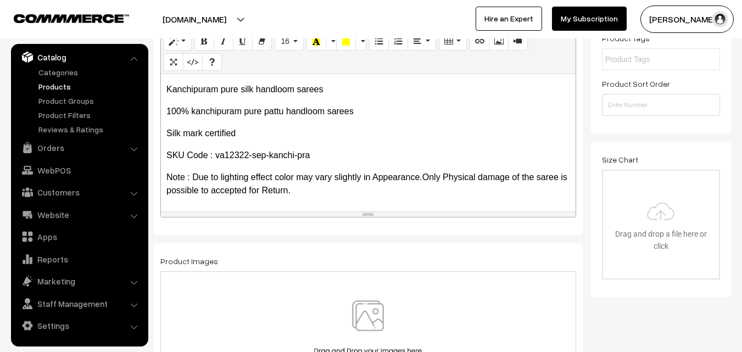
click at [361, 312] on img at bounding box center [367, 333] width 113 height 64
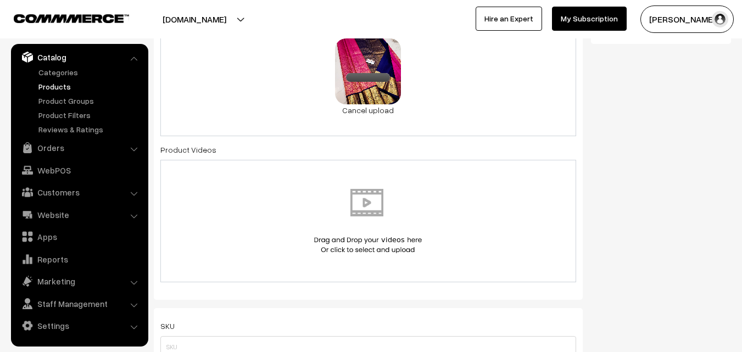
scroll to position [549, 0]
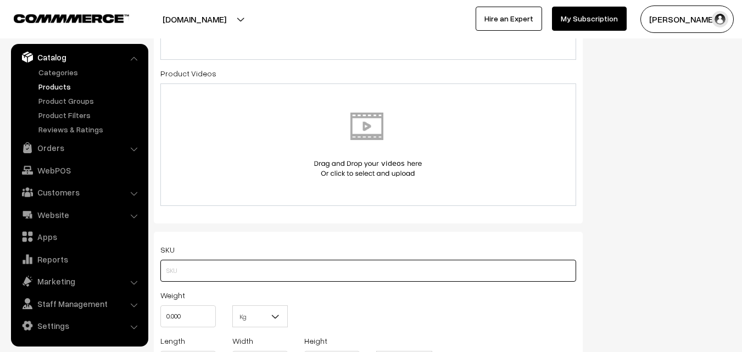
paste input "va12322-sep-kanchi-pra"
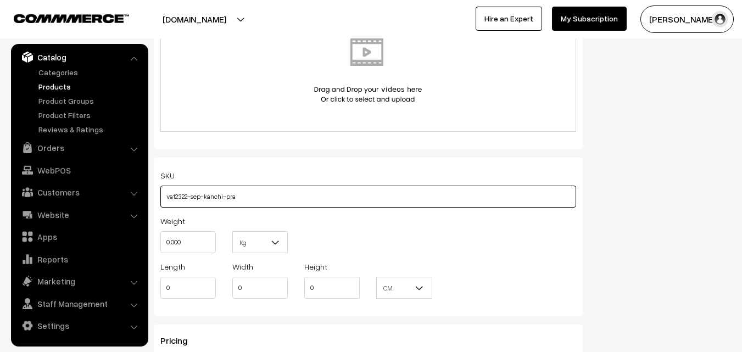
scroll to position [714, 0]
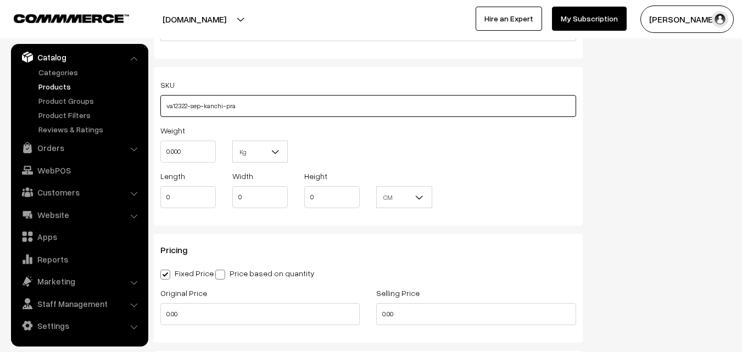
type input "va12322-sep-kanchi-pra"
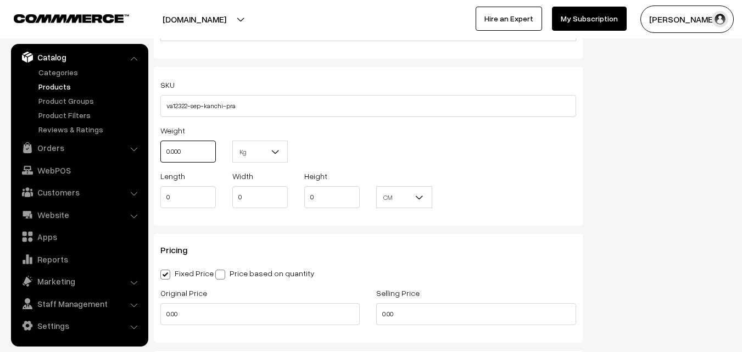
drag, startPoint x: 192, startPoint y: 149, endPoint x: 162, endPoint y: 157, distance: 30.8
click at [162, 157] on input "0.000" at bounding box center [187, 152] width 55 height 22
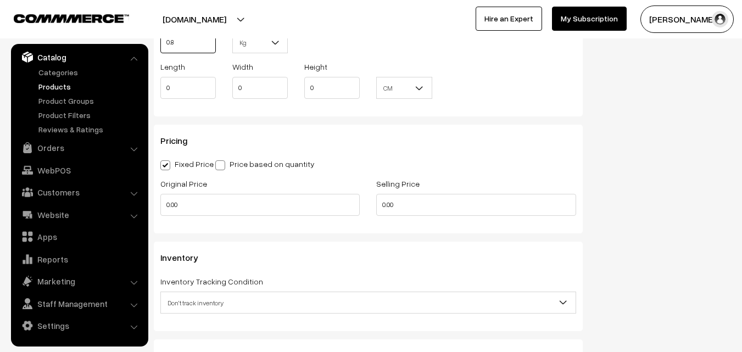
scroll to position [824, 0]
type input "0.80"
drag, startPoint x: 207, startPoint y: 206, endPoint x: 147, endPoint y: 212, distance: 59.6
click at [147, 212] on body "Thank you for showing interest. Our team will call you shortly. Close [DOMAIN_N…" at bounding box center [371, 84] width 742 height 1816
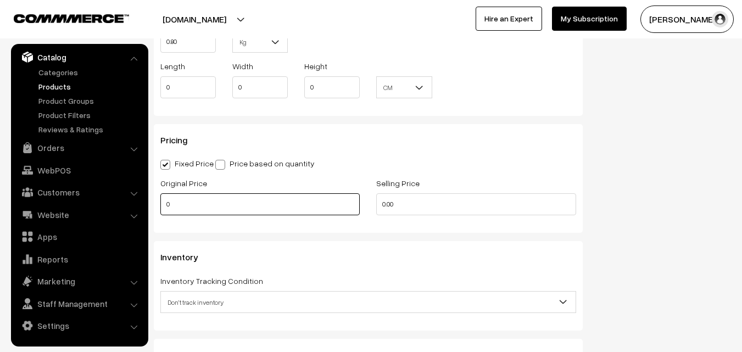
click at [174, 201] on input "0" at bounding box center [259, 204] width 199 height 22
type input "12000"
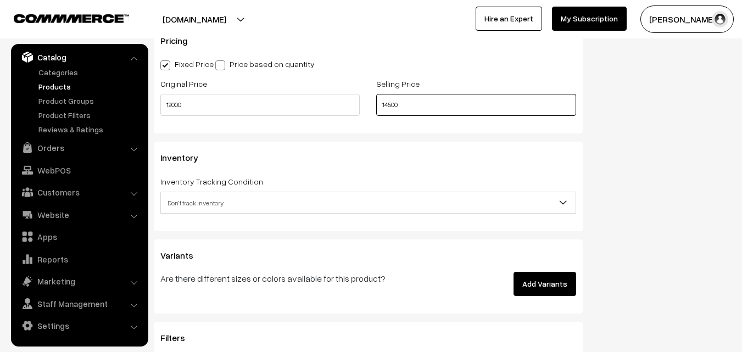
scroll to position [934, 0]
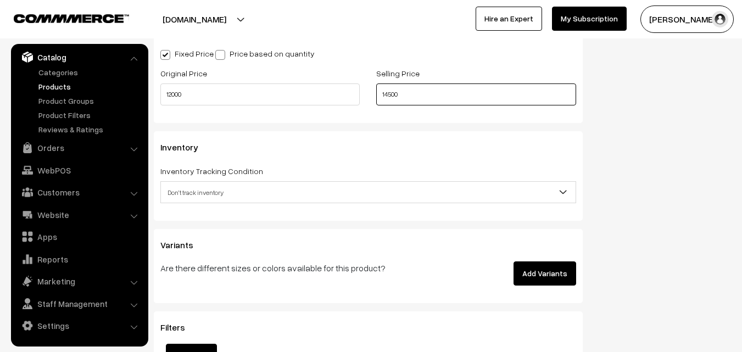
type input "14500"
click at [224, 199] on span "Don't track inventory" at bounding box center [368, 192] width 415 height 19
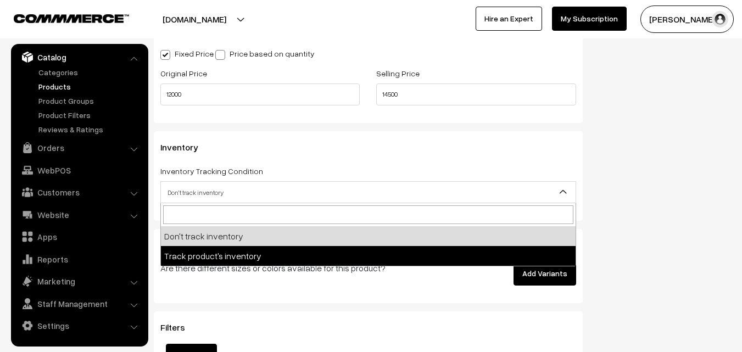
select select "2"
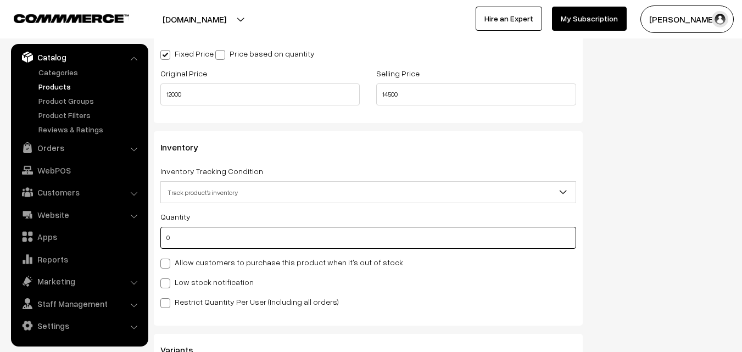
click at [202, 236] on input "0" at bounding box center [368, 238] width 416 height 22
type input "4"
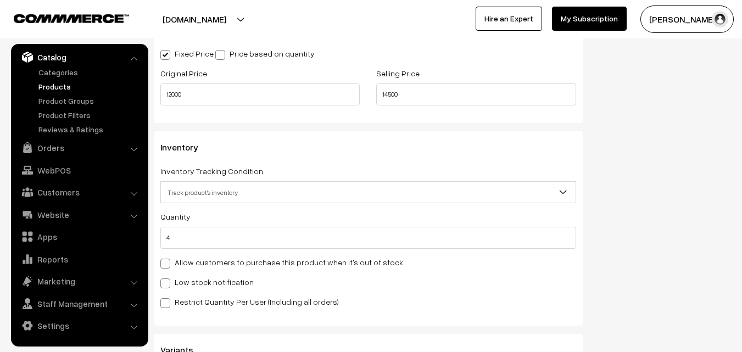
click at [162, 280] on span at bounding box center [165, 284] width 10 height 10
click at [162, 280] on input "Low stock notification" at bounding box center [163, 281] width 7 height 7
checkbox input "true"
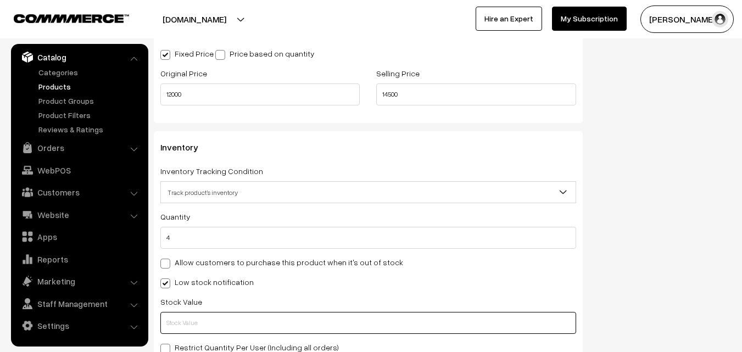
click at [169, 320] on input "text" at bounding box center [368, 323] width 416 height 22
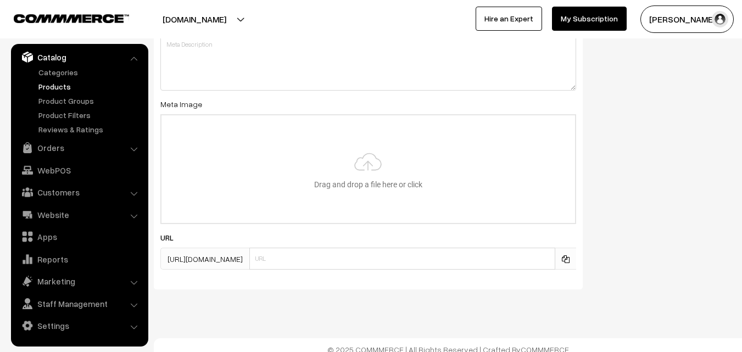
scroll to position [1615, 0]
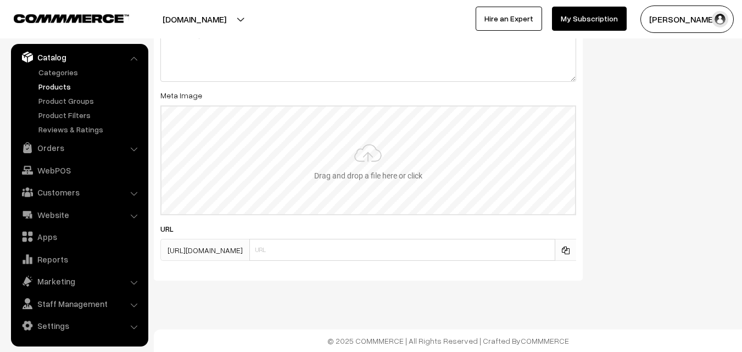
type input "2"
click at [373, 157] on input "file" at bounding box center [369, 161] width 414 height 108
type input "C:\fakepath\kanchipuram-saree-va12322-sep.jpeg"
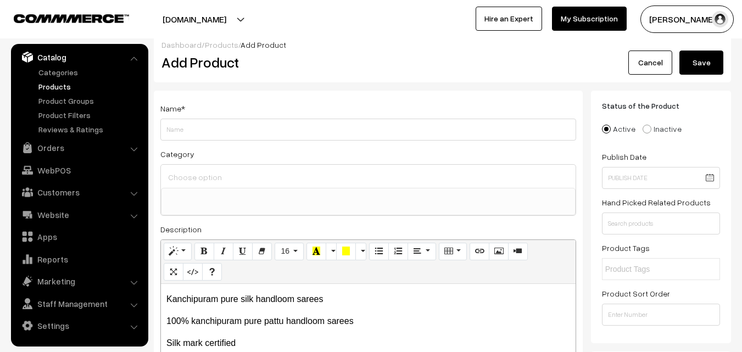
scroll to position [0, 0]
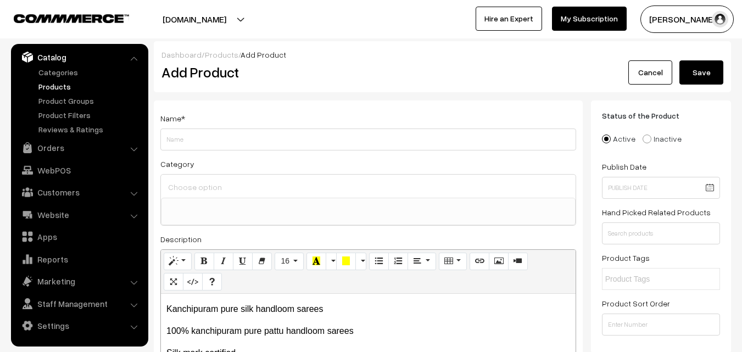
click at [692, 66] on button "Save" at bounding box center [702, 72] width 44 height 24
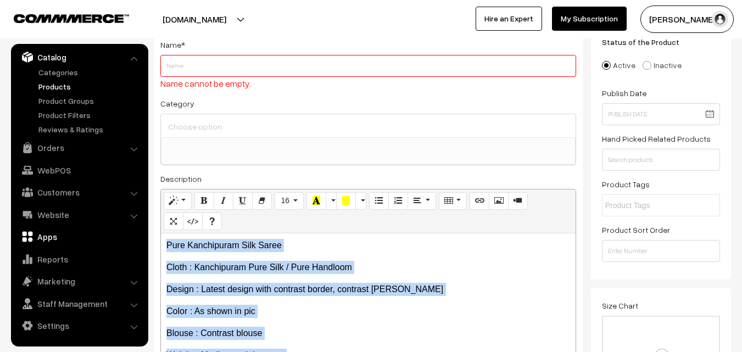
drag, startPoint x: 338, startPoint y: 248, endPoint x: 142, endPoint y: 229, distance: 197.0
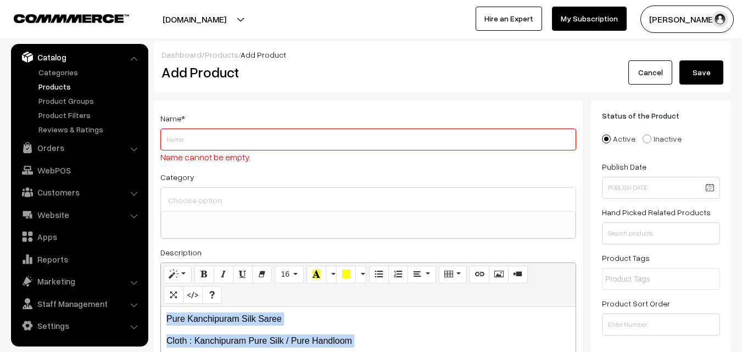
click at [328, 204] on input at bounding box center [368, 200] width 406 height 16
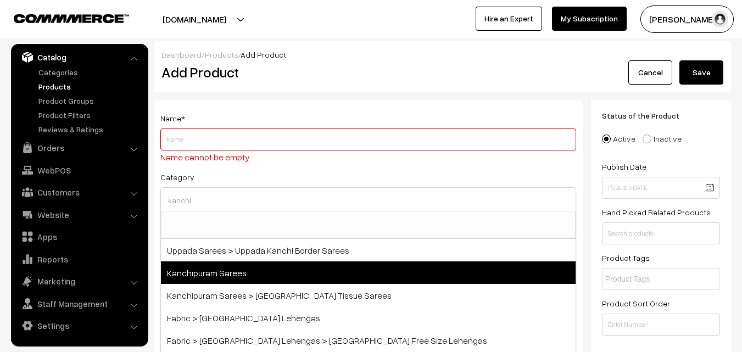
type input "kanchi"
click at [239, 266] on span "Kanchipuram Sarees" at bounding box center [368, 272] width 415 height 23
select select "3"
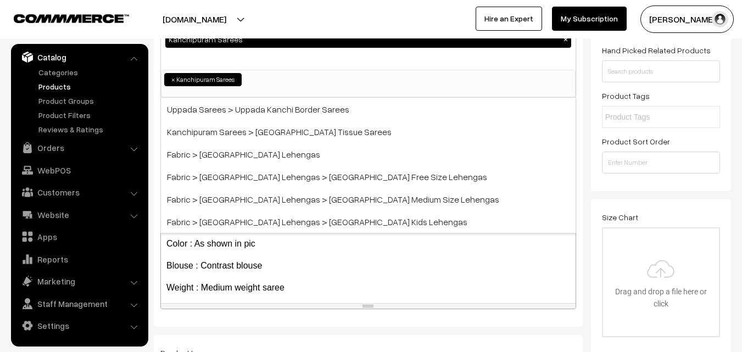
scroll to position [165, 0]
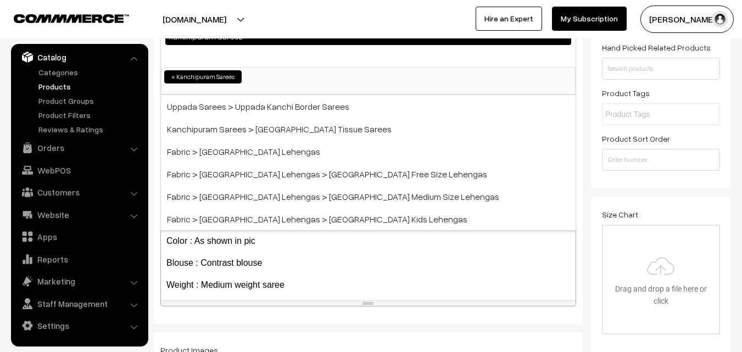
click at [357, 16] on div at bounding box center [183, 18] width 360 height 27
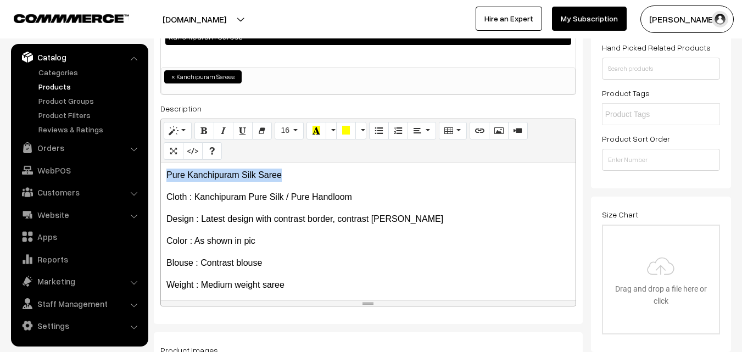
drag, startPoint x: 284, startPoint y: 174, endPoint x: 162, endPoint y: 174, distance: 122.5
click at [157, 174] on div "Name * Name cannot be empty. Category Kanchipuram Sarees × Uppada Sarees Uppada…" at bounding box center [368, 130] width 429 height 388
copy p "Pure Kanchipuram Silk Saree"
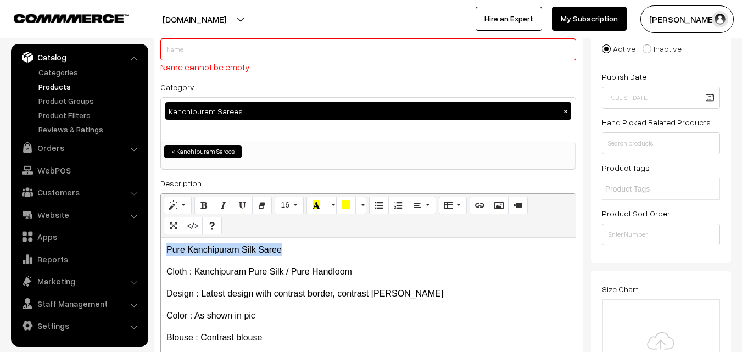
scroll to position [0, 0]
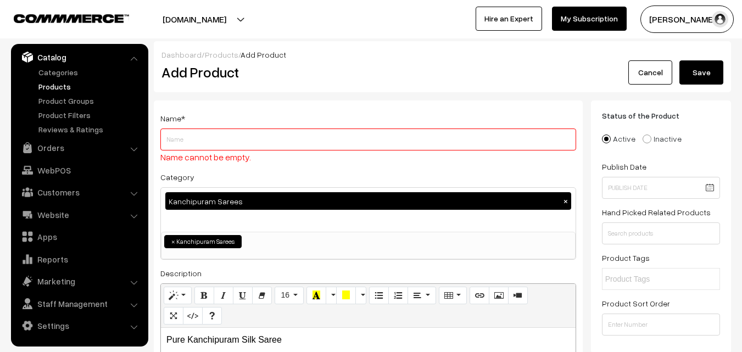
click at [191, 131] on input "Weight" at bounding box center [368, 140] width 416 height 22
paste input "Pure Kanchipuram Silk Saree"
type input "Pure Kanchipuram Silk Saree"
click at [699, 74] on button "Save" at bounding box center [702, 72] width 44 height 24
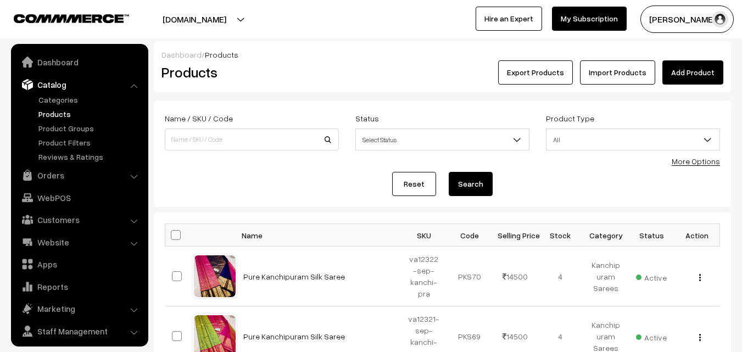
scroll to position [27, 0]
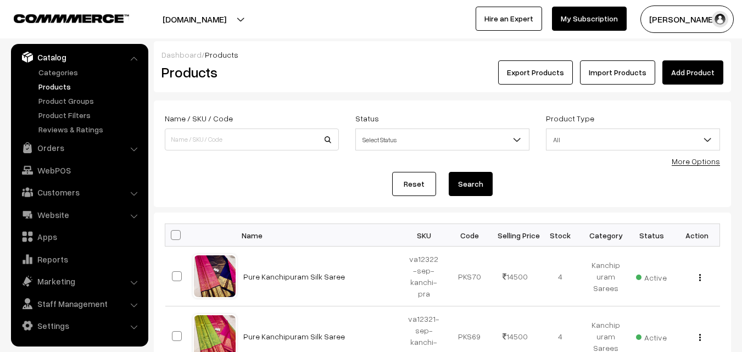
drag, startPoint x: 314, startPoint y: 60, endPoint x: 322, endPoint y: 60, distance: 8.2
click at [314, 60] on div "Dashboard / Products Products Export Products Import Products Add Product" at bounding box center [442, 66] width 577 height 51
click at [691, 68] on link "Add Product" at bounding box center [693, 72] width 61 height 24
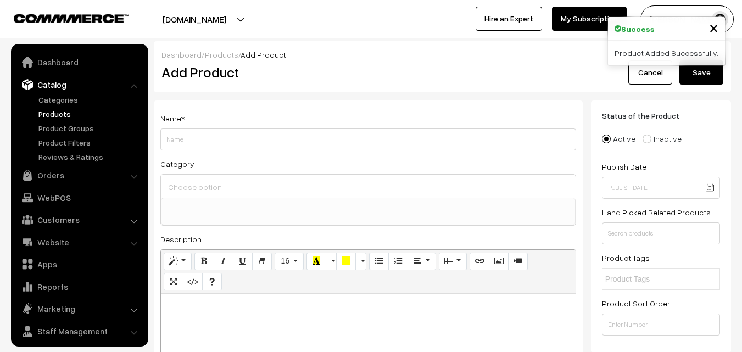
select select
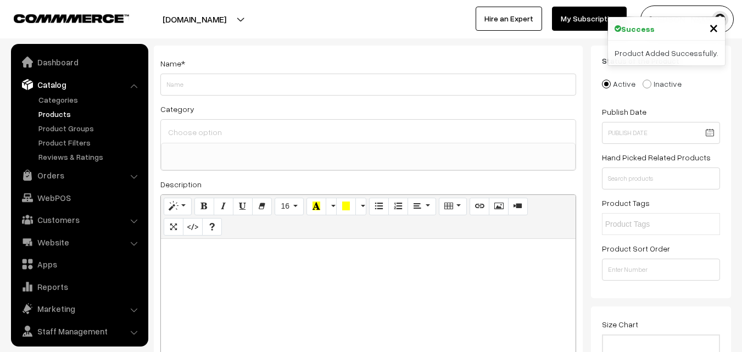
scroll to position [27, 0]
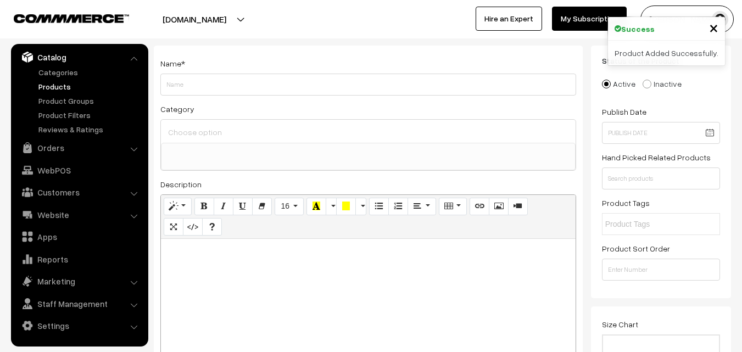
paste div
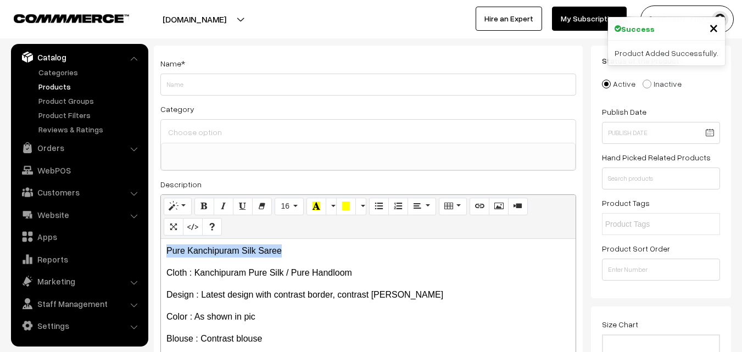
drag, startPoint x: 300, startPoint y: 253, endPoint x: 148, endPoint y: 246, distance: 151.8
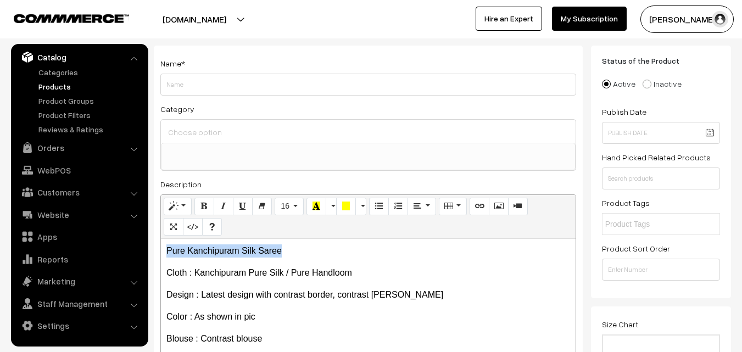
copy p "Pure Kanchipuram Silk Saree"
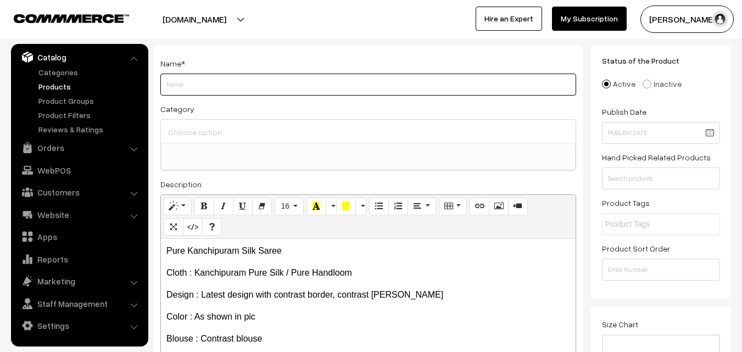
paste input "Pure Kanchipuram Silk Saree"
type input "Pure Kanchipuram Silk Saree"
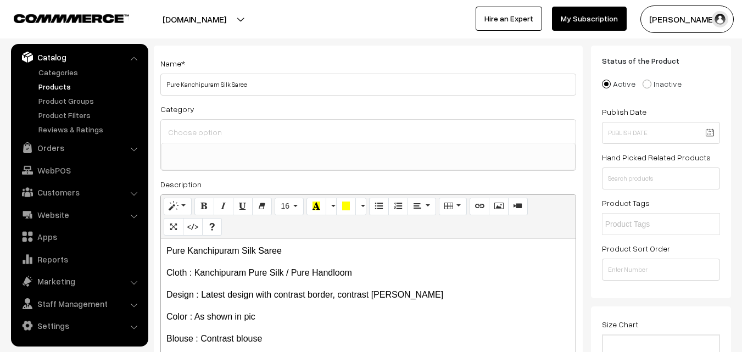
click at [187, 132] on input at bounding box center [368, 132] width 406 height 16
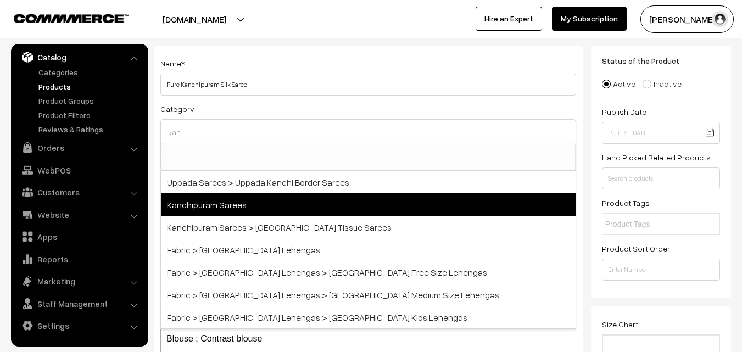
type input "kan"
click at [225, 204] on span "Kanchipuram Sarees" at bounding box center [368, 204] width 415 height 23
select select "3"
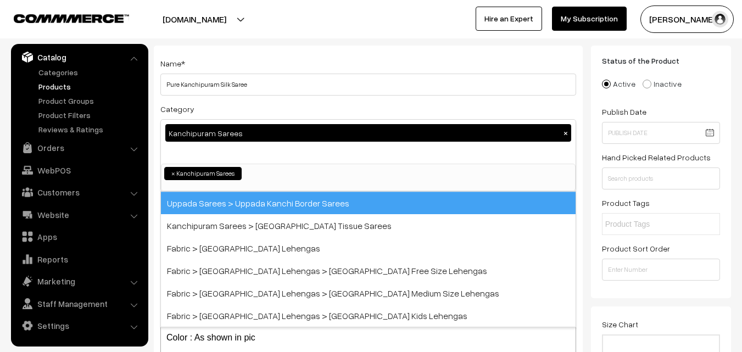
scroll to position [187, 0]
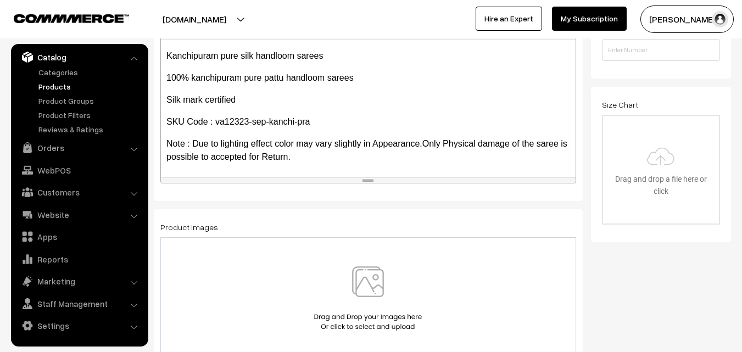
scroll to position [173, 0]
click at [372, 292] on img at bounding box center [367, 298] width 113 height 64
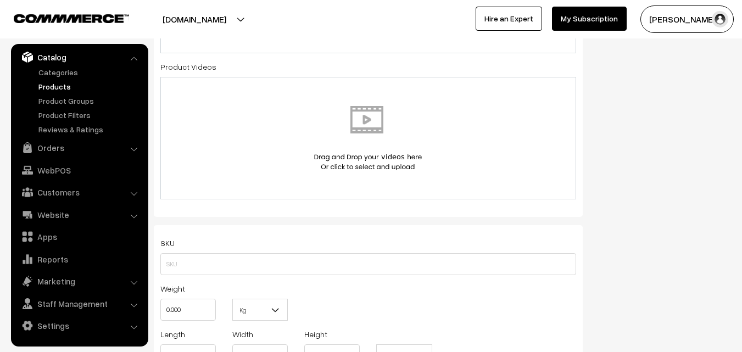
scroll to position [604, 0]
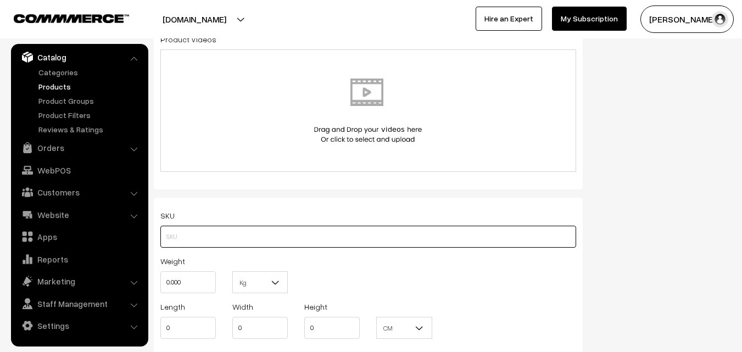
click at [187, 230] on input "text" at bounding box center [368, 237] width 416 height 22
paste input "va12323-sep-kanchi-pra"
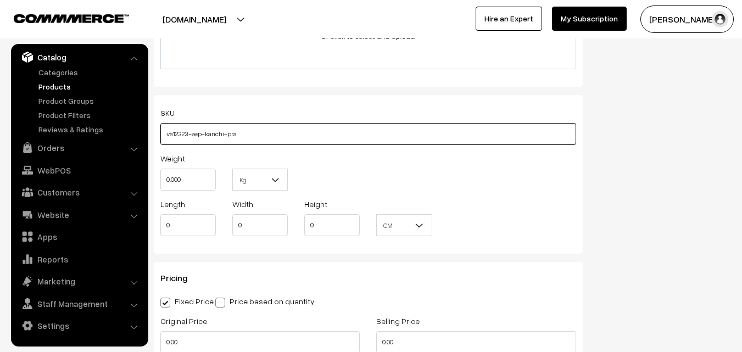
scroll to position [714, 0]
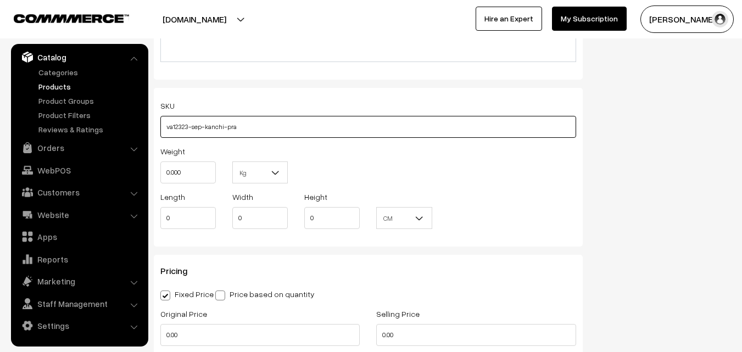
type input "va12323-sep-kanchi-pra"
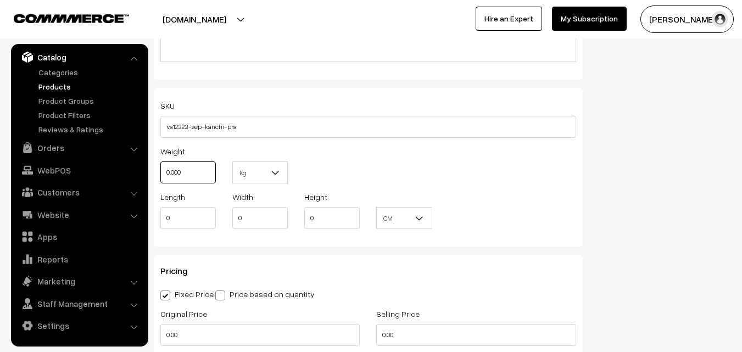
drag, startPoint x: 190, startPoint y: 172, endPoint x: 158, endPoint y: 172, distance: 32.4
click at [158, 172] on div "Weight 0.000" at bounding box center [188, 167] width 72 height 46
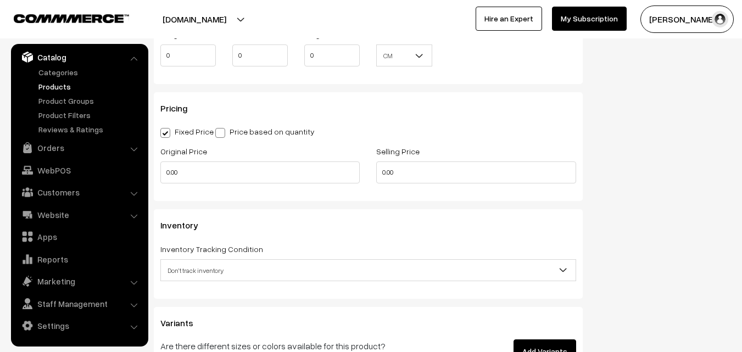
scroll to position [879, 0]
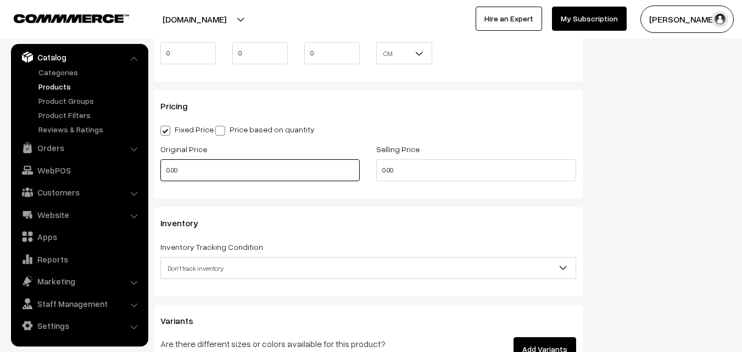
type input "0.80"
drag, startPoint x: 185, startPoint y: 167, endPoint x: 147, endPoint y: 175, distance: 38.1
click at [148, 175] on body "Thank you for showing interest. Our team will call you shortly. Close uppadasar…" at bounding box center [371, 39] width 742 height 1837
type input "12000"
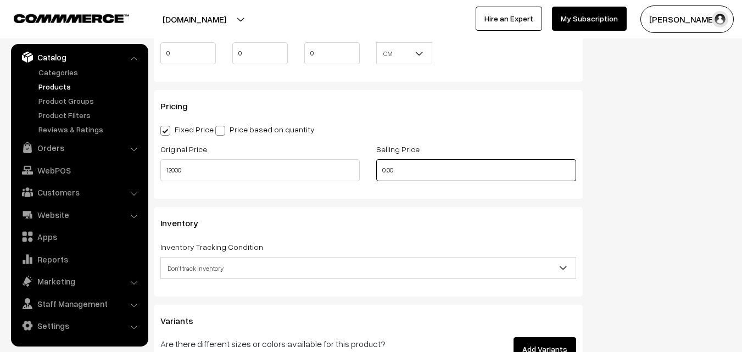
drag, startPoint x: 412, startPoint y: 164, endPoint x: 331, endPoint y: 172, distance: 81.7
click at [332, 172] on div "Original Price 12000 Selling Price 0.00" at bounding box center [368, 165] width 432 height 46
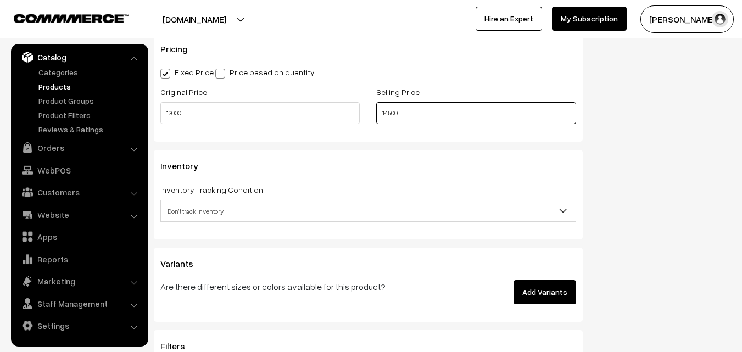
scroll to position [989, 0]
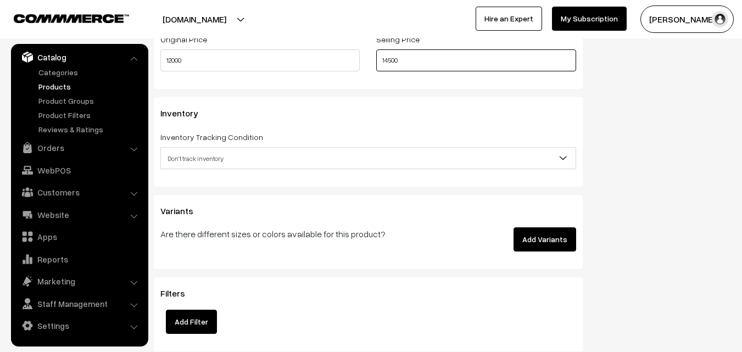
type input "14500"
click at [196, 162] on span "Don't track inventory" at bounding box center [368, 158] width 415 height 19
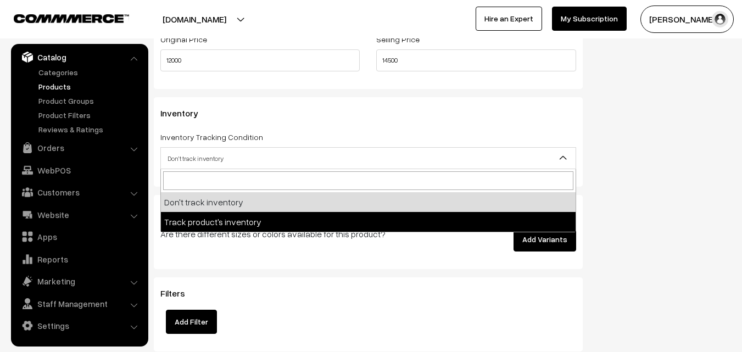
select select "2"
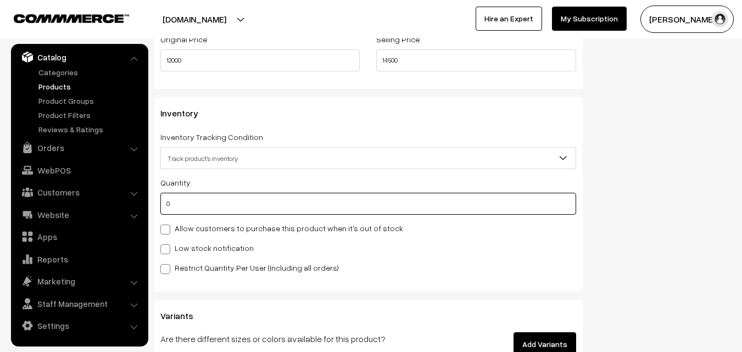
click at [187, 205] on input "0" at bounding box center [368, 204] width 416 height 22
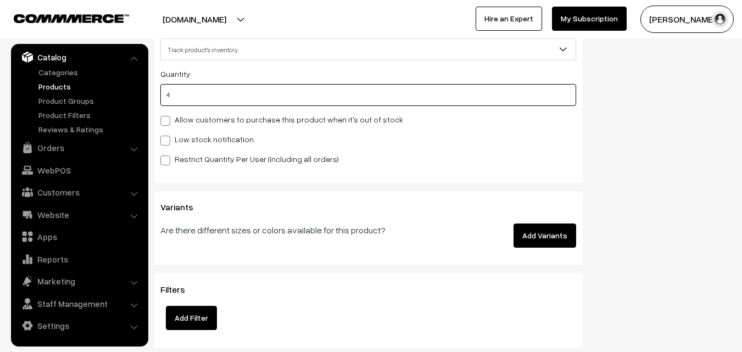
scroll to position [1099, 0]
type input "4"
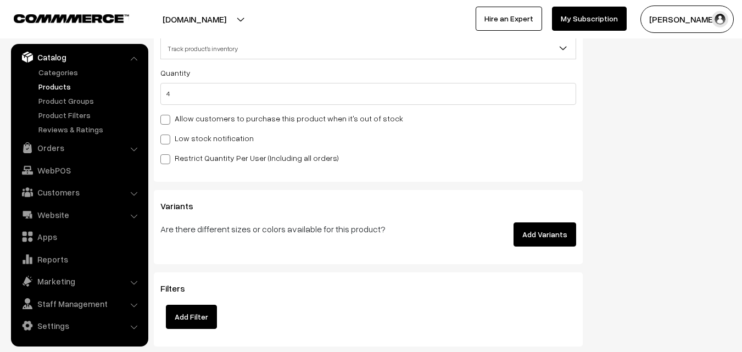
click at [175, 142] on label "Low stock notification" at bounding box center [206, 138] width 93 height 12
click at [168, 141] on input "Low stock notification" at bounding box center [163, 137] width 7 height 7
checkbox input "true"
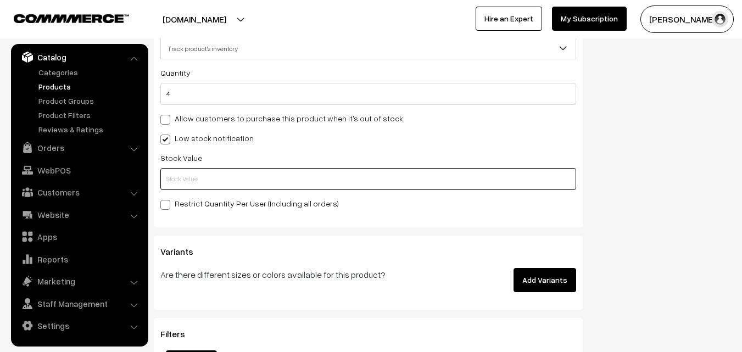
click at [173, 179] on input "text" at bounding box center [368, 179] width 416 height 22
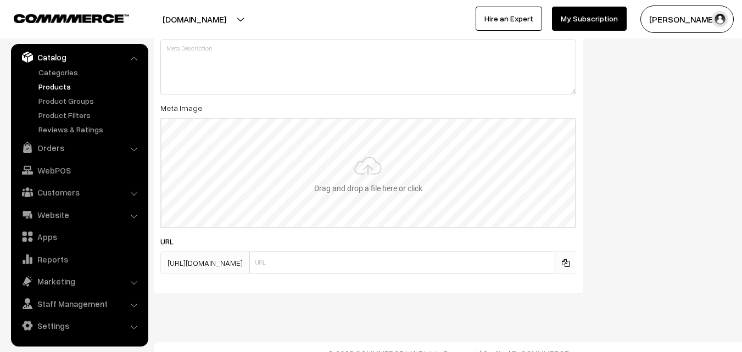
scroll to position [1635, 0]
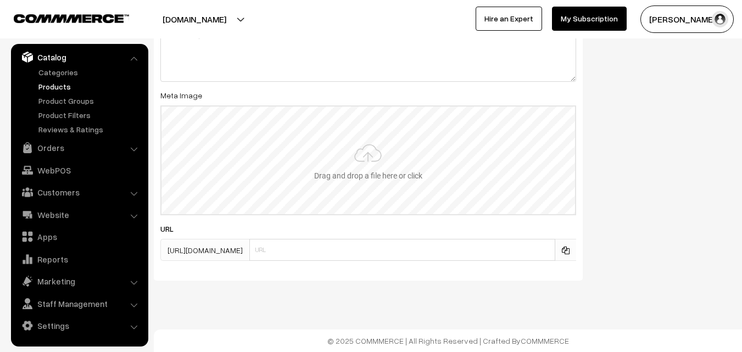
type input "2"
click at [365, 158] on input "file" at bounding box center [369, 161] width 414 height 108
type input "C:\fakepath\kanchipuram-saree-va12323-sep.jpeg"
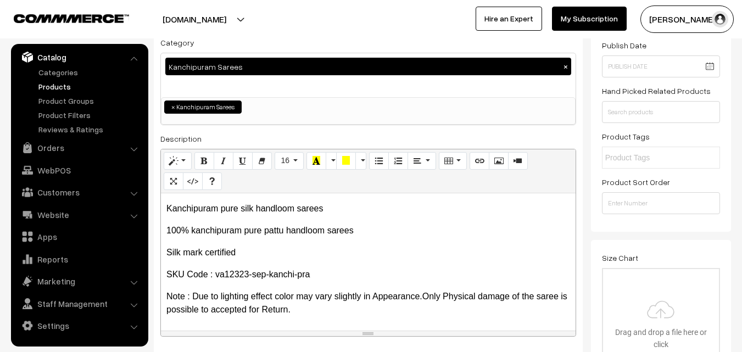
scroll to position [0, 0]
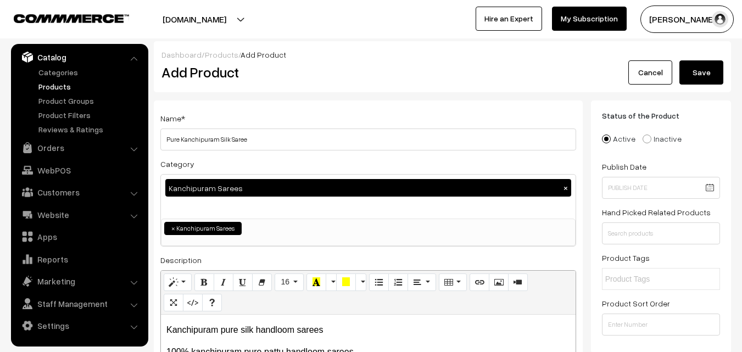
drag, startPoint x: 695, startPoint y: 63, endPoint x: 693, endPoint y: 71, distance: 7.9
click at [694, 66] on div "Dashboard / Products / Add Product Add Product Cancel Save" at bounding box center [442, 66] width 577 height 51
click at [693, 71] on button "Save" at bounding box center [702, 72] width 44 height 24
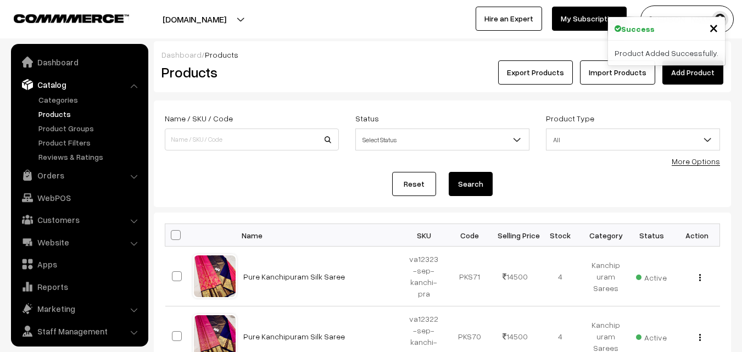
scroll to position [27, 0]
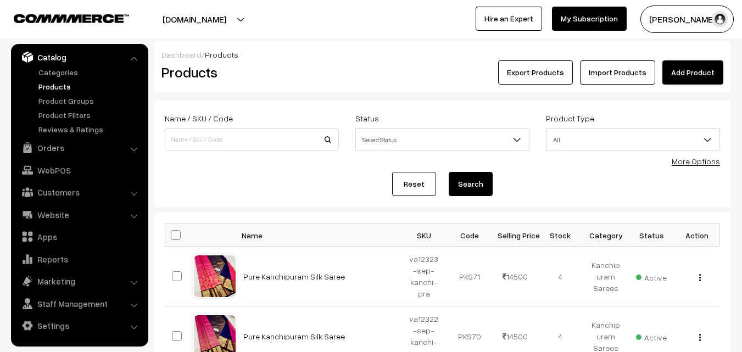
click at [675, 66] on link "Add Product" at bounding box center [693, 72] width 61 height 24
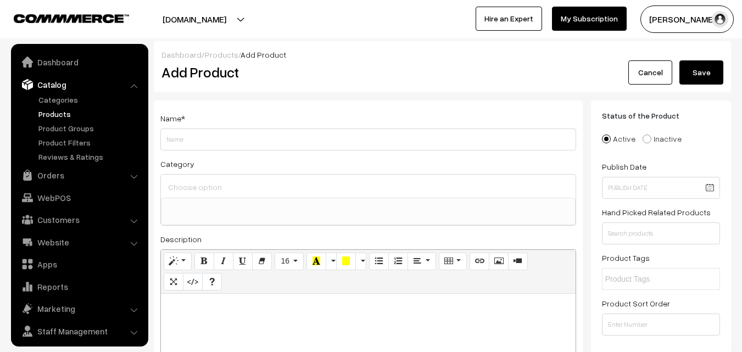
select select
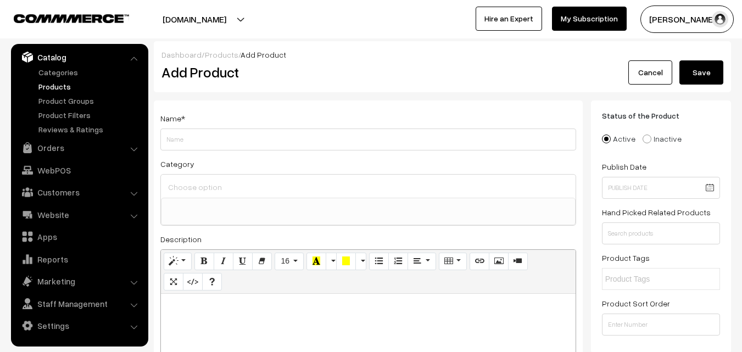
click at [320, 62] on div "Add Product" at bounding box center [370, 72] width 434 height 24
click at [260, 312] on p at bounding box center [368, 305] width 404 height 13
paste div
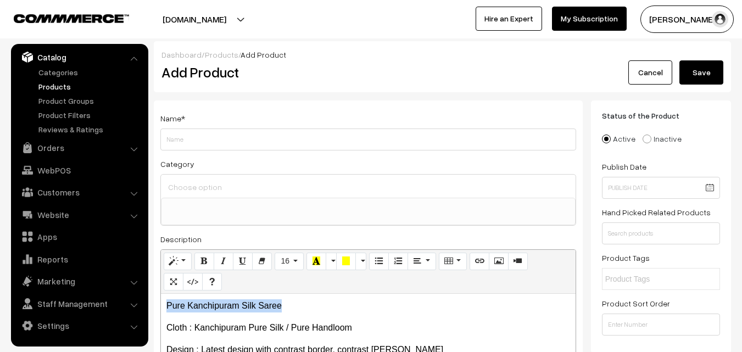
drag, startPoint x: 287, startPoint y: 301, endPoint x: 167, endPoint y: 297, distance: 119.8
copy p "Pure Kanchipuram Silk Saree"
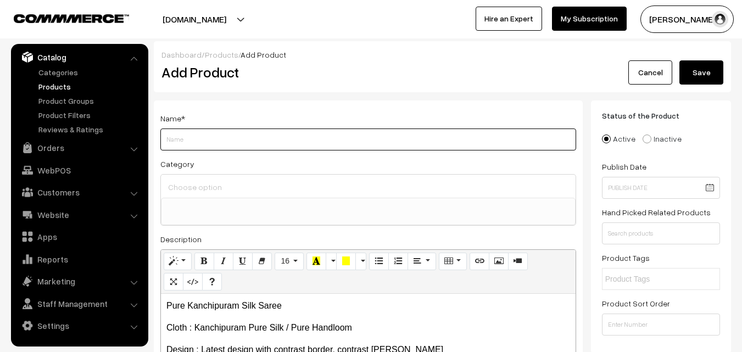
click at [217, 140] on input "Weight" at bounding box center [368, 140] width 416 height 22
paste input "Pure Kanchipuram Silk Saree"
type input "Pure Kanchipuram Silk Saree"
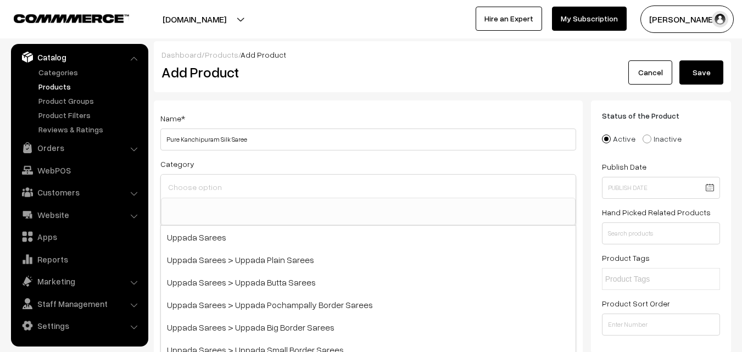
click at [200, 191] on input at bounding box center [368, 187] width 406 height 16
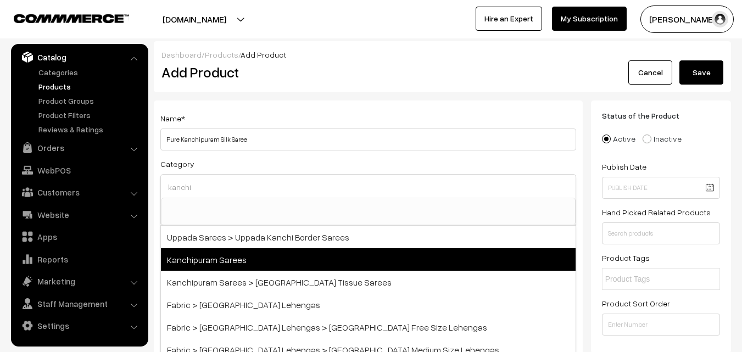
type input "kanchi"
click at [216, 259] on span "Kanchipuram Sarees" at bounding box center [368, 259] width 415 height 23
select select "3"
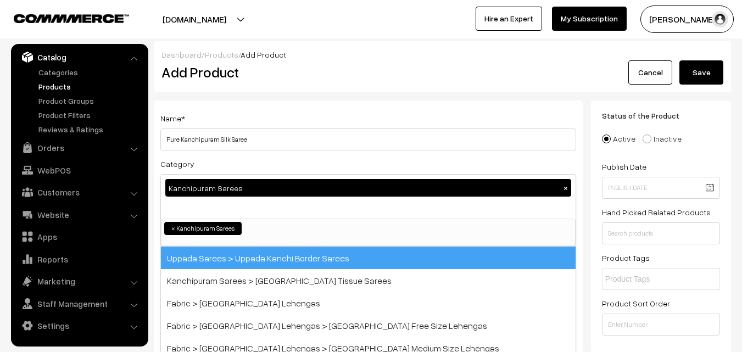
scroll to position [187, 0]
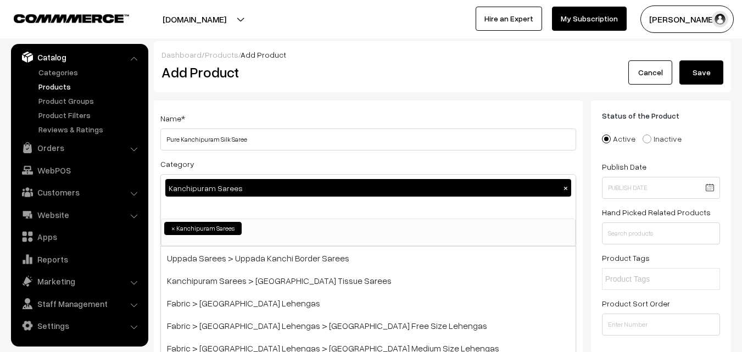
click at [258, 113] on div "Name * Pure Kanchipuram Silk Saree" at bounding box center [368, 131] width 416 height 39
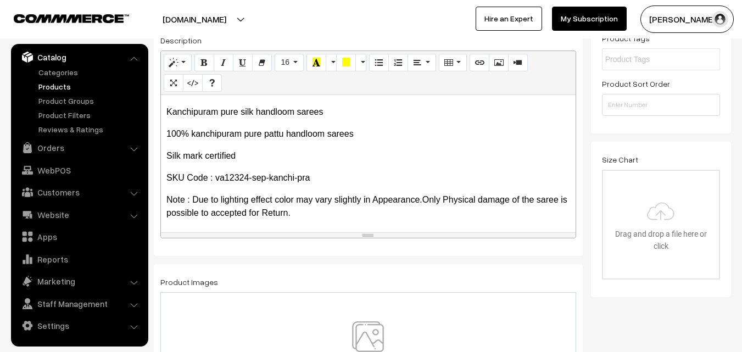
scroll to position [173, 0]
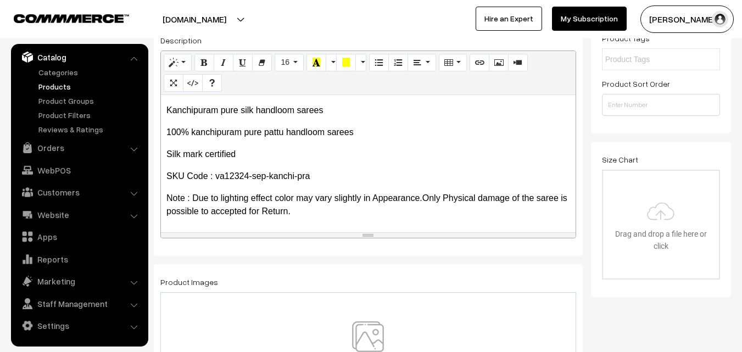
click at [366, 335] on img at bounding box center [367, 353] width 113 height 64
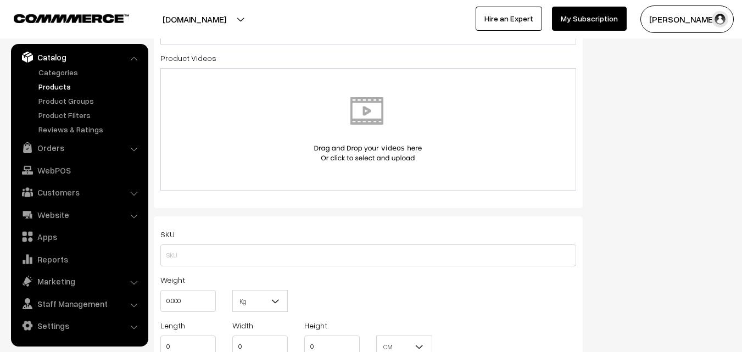
scroll to position [604, 0]
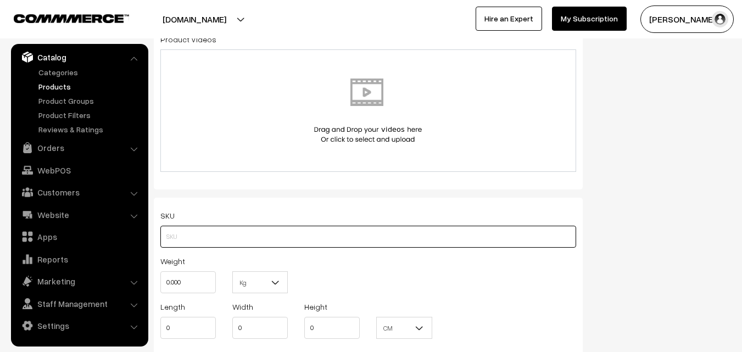
drag, startPoint x: 160, startPoint y: 239, endPoint x: 349, endPoint y: 235, distance: 189.0
paste input "va12324-sep-kanchi-pra"
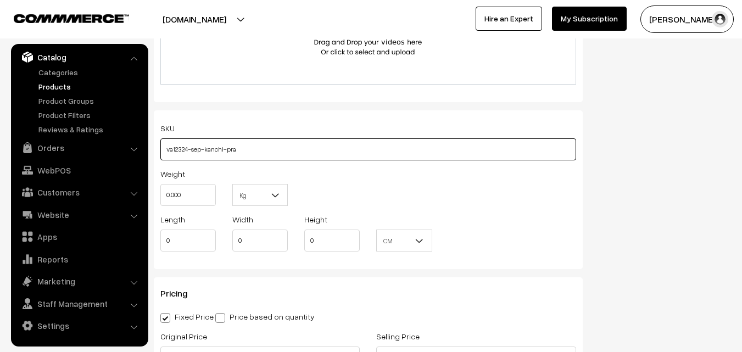
scroll to position [769, 0]
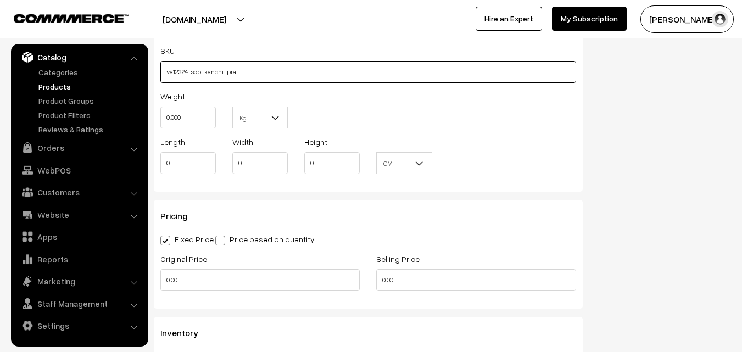
type input "va12324-sep-kanchi-pra"
drag, startPoint x: 199, startPoint y: 126, endPoint x: 165, endPoint y: 121, distance: 34.0
click at [165, 121] on input "0.000" at bounding box center [187, 118] width 55 height 22
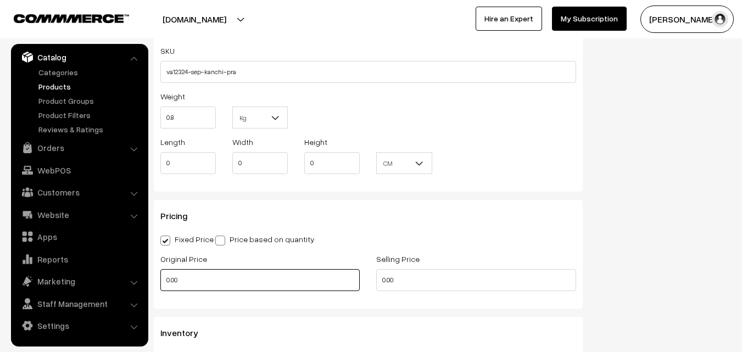
type input "0.80"
click at [190, 275] on input "0.00" at bounding box center [259, 280] width 199 height 22
type input "12000"
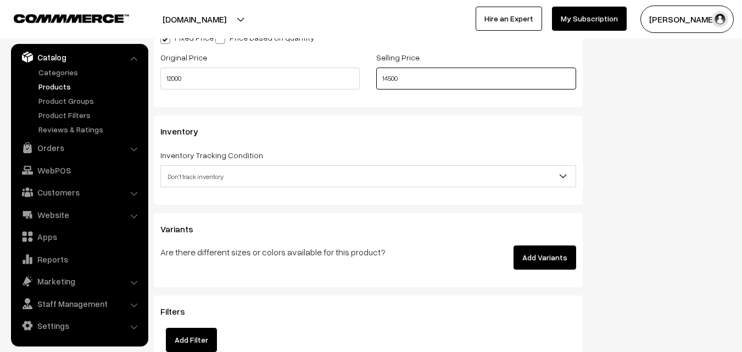
scroll to position [989, 0]
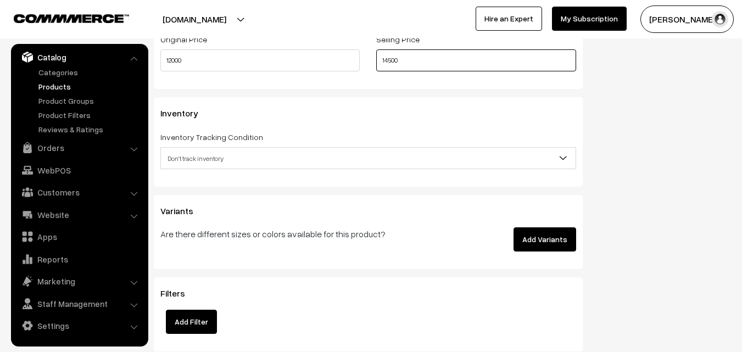
type input "14500"
click at [186, 160] on span "Don't track inventory" at bounding box center [368, 158] width 415 height 19
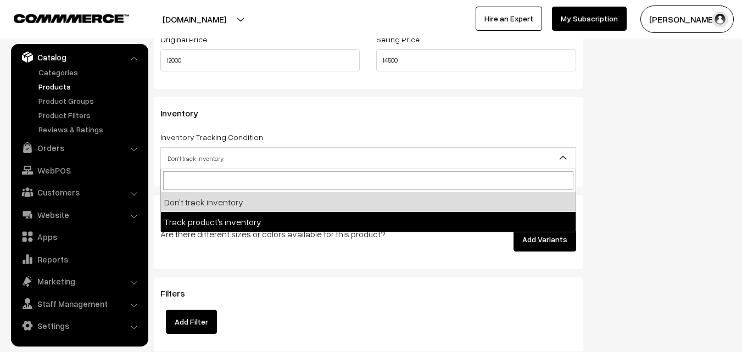
select select "2"
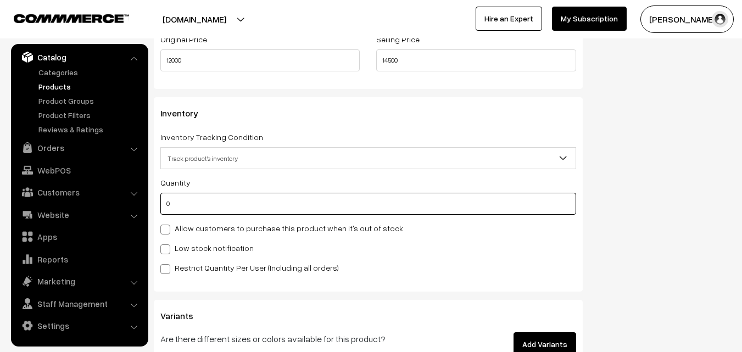
click at [178, 203] on input "0" at bounding box center [368, 204] width 416 height 22
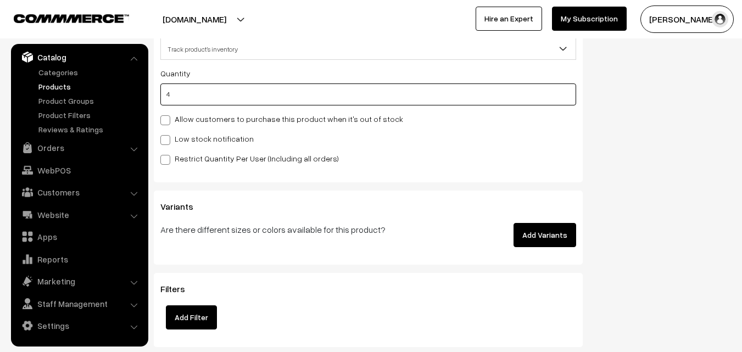
scroll to position [1099, 0]
type input "4"
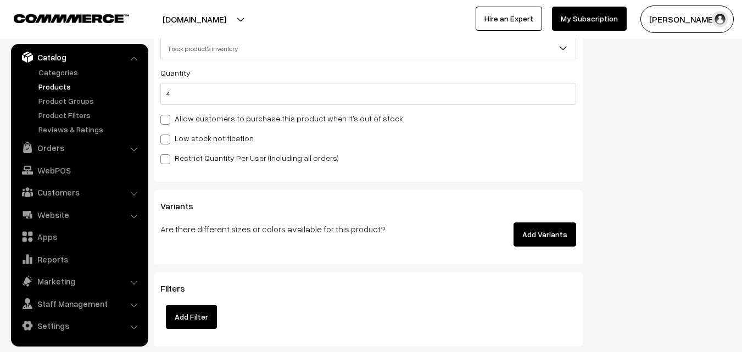
click at [175, 141] on label "Low stock notification" at bounding box center [206, 138] width 93 height 12
click at [168, 141] on input "Low stock notification" at bounding box center [163, 137] width 7 height 7
checkbox input "true"
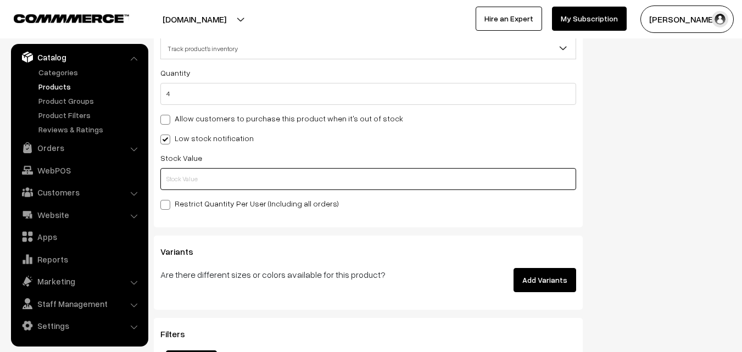
click at [173, 170] on input "text" at bounding box center [368, 179] width 416 height 22
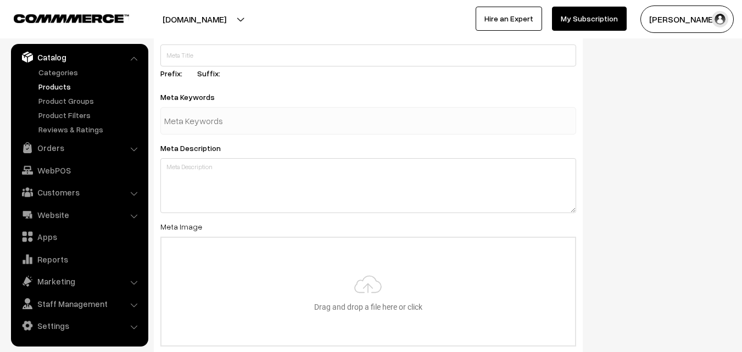
scroll to position [1635, 0]
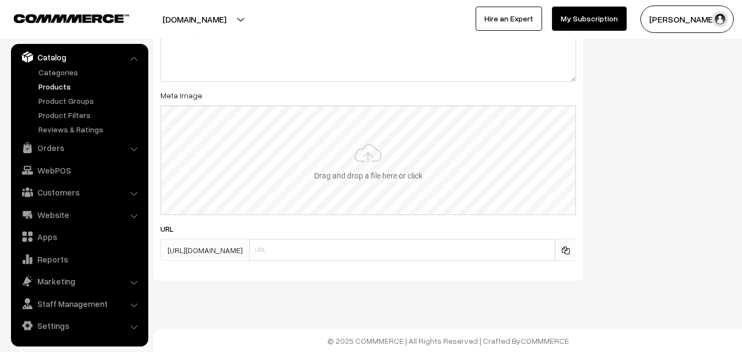
type input "2"
click at [382, 147] on input "file" at bounding box center [369, 161] width 414 height 108
type input "C:\fakepath\kanchipuram-saree-va12324-sep.jpeg"
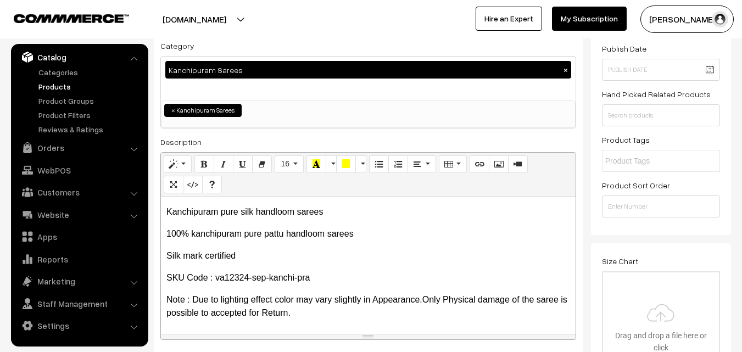
scroll to position [0, 0]
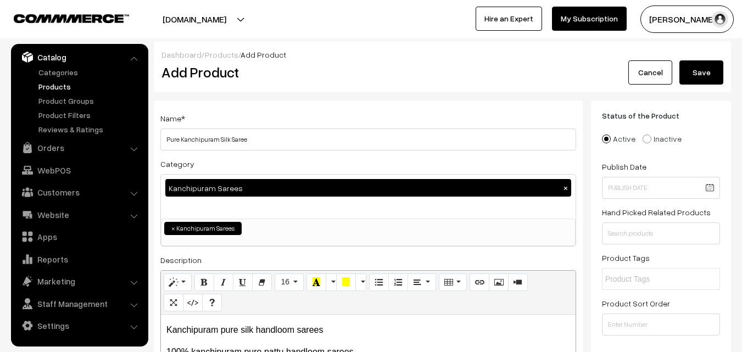
click at [695, 68] on button "Save" at bounding box center [702, 72] width 44 height 24
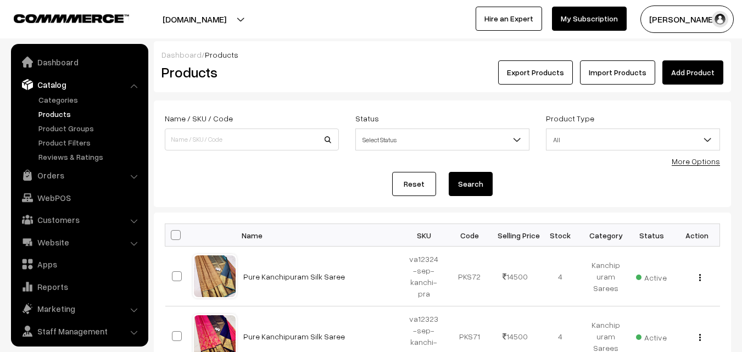
scroll to position [27, 0]
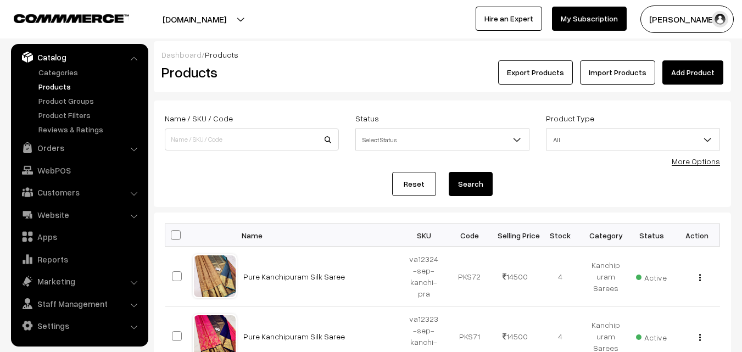
click at [320, 74] on h2 "Products" at bounding box center [250, 72] width 176 height 17
click at [698, 70] on link "Add Product" at bounding box center [693, 72] width 61 height 24
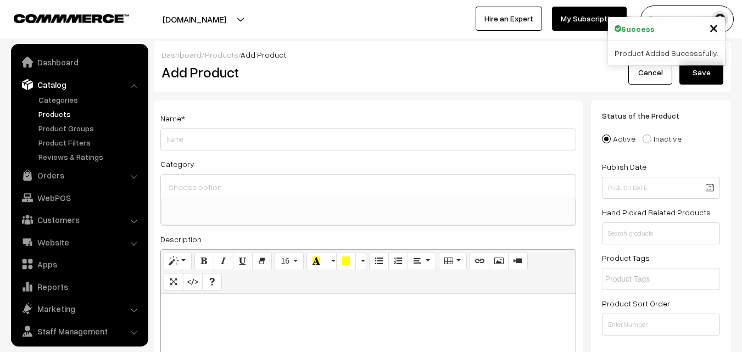
select select
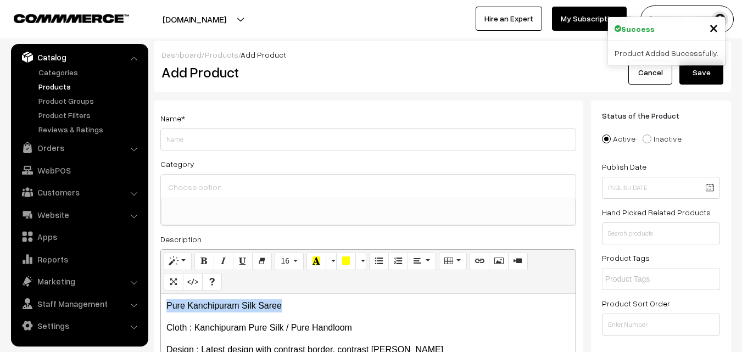
drag, startPoint x: 296, startPoint y: 307, endPoint x: 165, endPoint y: 309, distance: 131.3
copy p "Pure Kanchipuram Silk Saree"
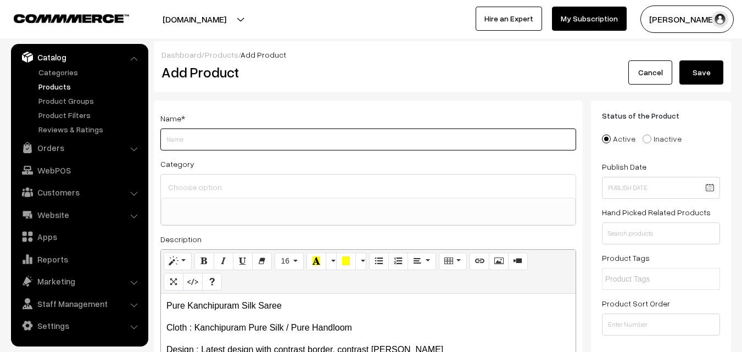
paste input "Pure Kanchipuram Silk Saree"
type input "Pure Kanchipuram Silk Saree"
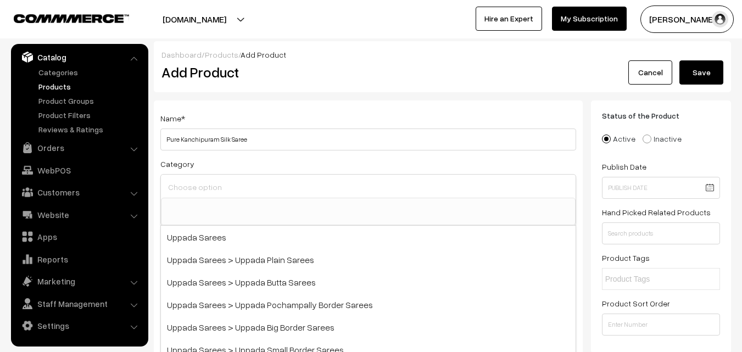
click at [193, 180] on input at bounding box center [368, 187] width 406 height 16
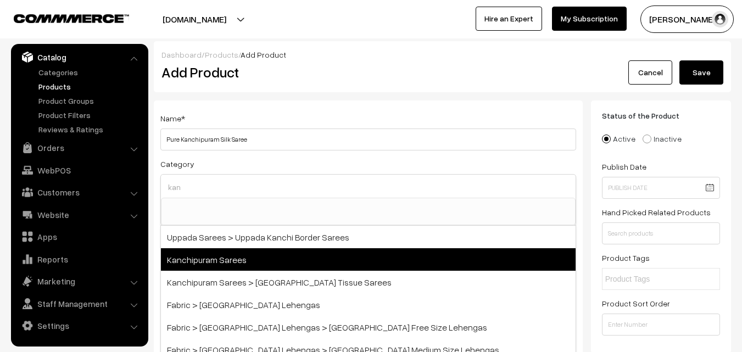
type input "kan"
click at [223, 254] on span "Kanchipuram Sarees" at bounding box center [368, 259] width 415 height 23
select select "3"
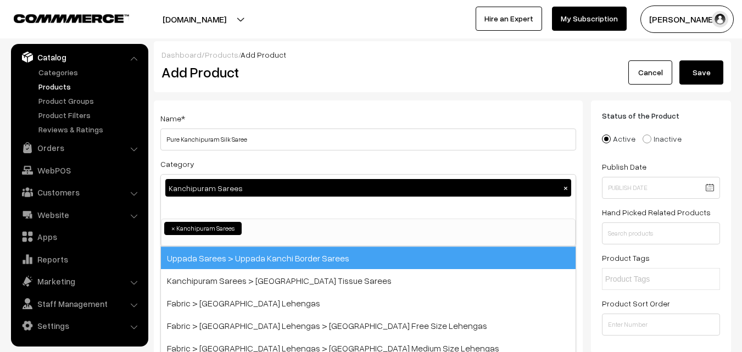
scroll to position [187, 0]
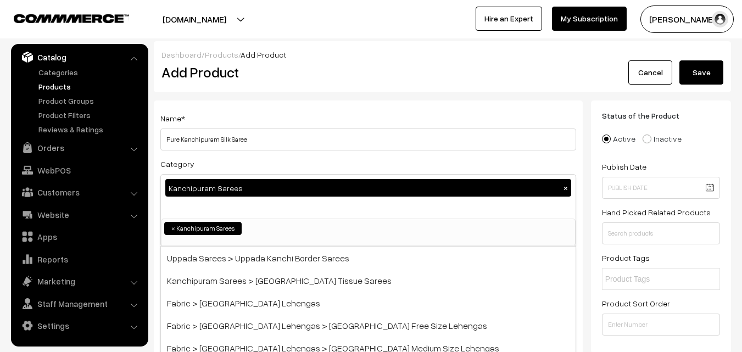
click at [255, 121] on div "Name * Pure Kanchipuram Silk Saree" at bounding box center [368, 131] width 416 height 39
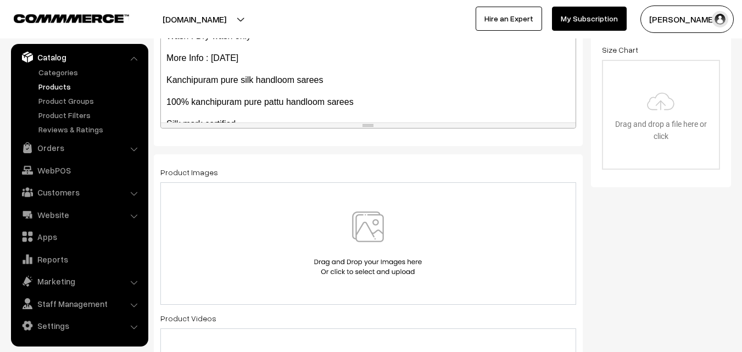
scroll to position [173, 0]
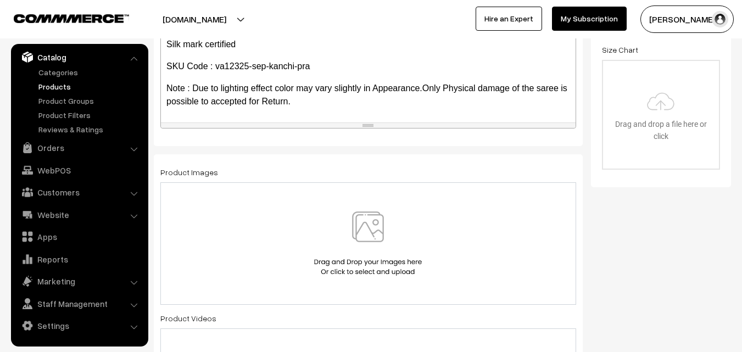
click at [374, 224] on img at bounding box center [367, 244] width 113 height 64
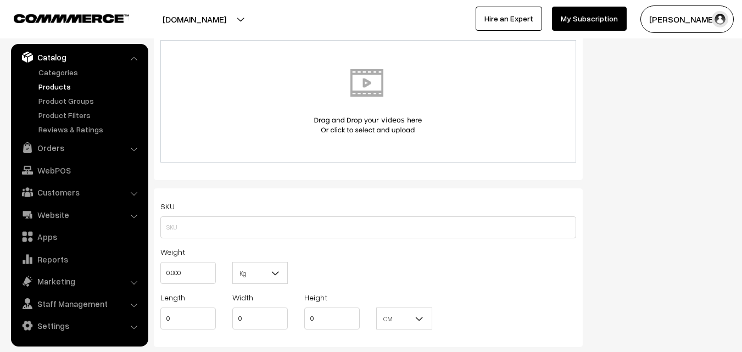
scroll to position [659, 0]
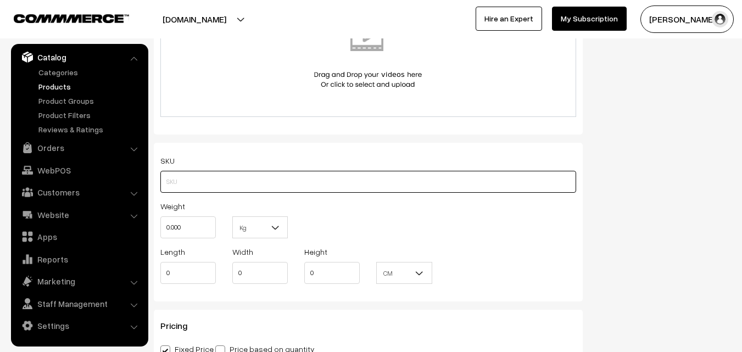
paste input "va12325-sep-kanchi-pra"
type input "va12325-sep-kanchi-pra"
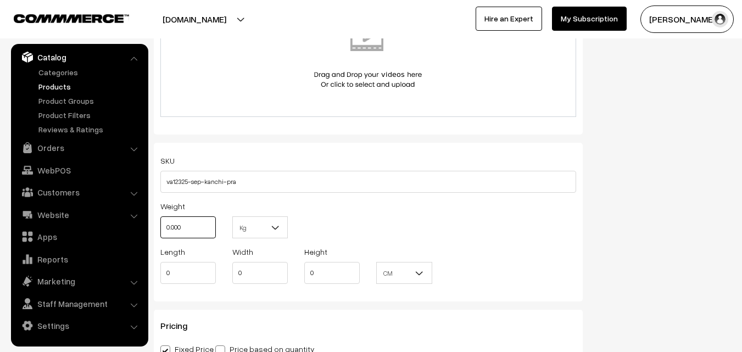
click at [199, 229] on input "0.000" at bounding box center [187, 227] width 55 height 22
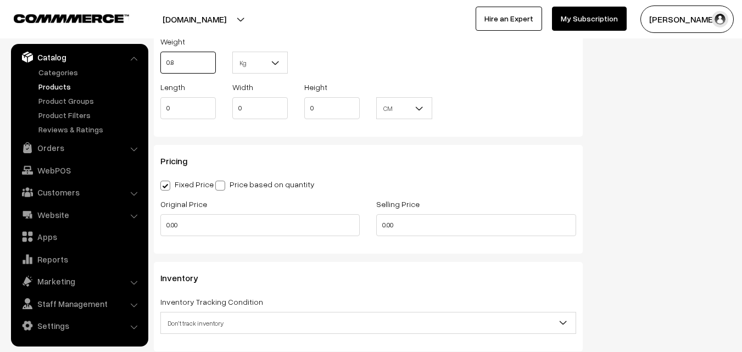
scroll to position [879, 0]
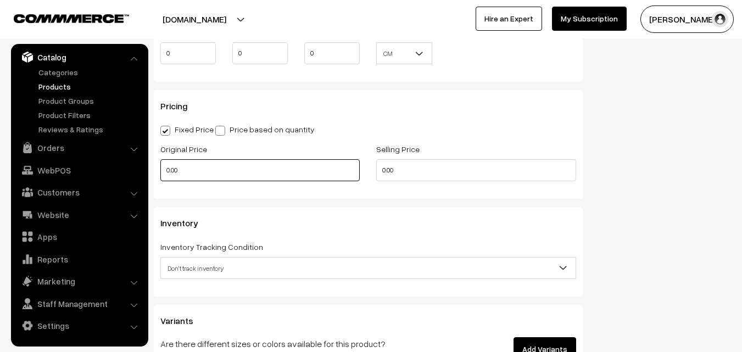
type input "0.80"
drag, startPoint x: 195, startPoint y: 168, endPoint x: 144, endPoint y: 167, distance: 50.5
click at [144, 167] on body "Thank you for showing interest. Our team will call you shortly. Close uppadasar…" at bounding box center [371, 39] width 742 height 1837
type input "12000"
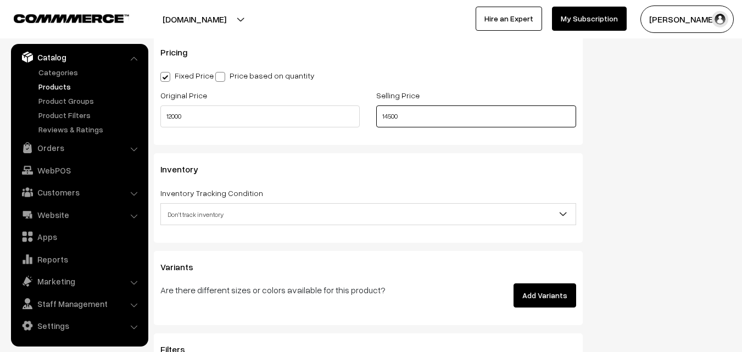
scroll to position [989, 0]
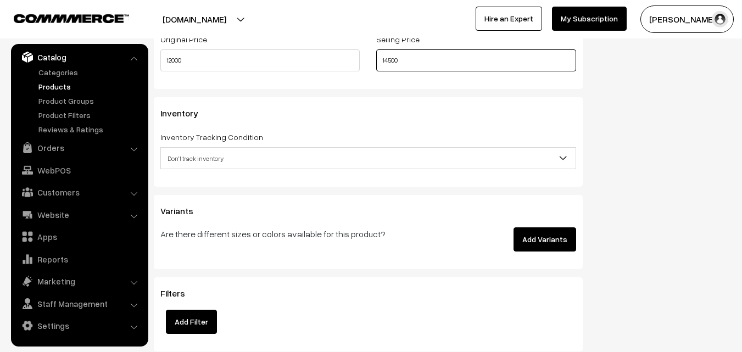
type input "14500"
click at [190, 157] on span "Don't track inventory" at bounding box center [368, 158] width 415 height 19
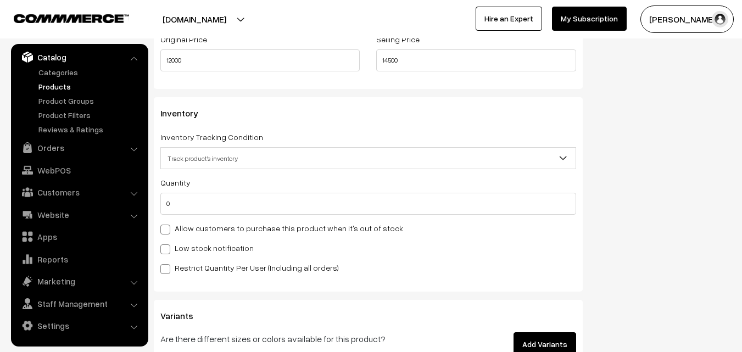
select select "2"
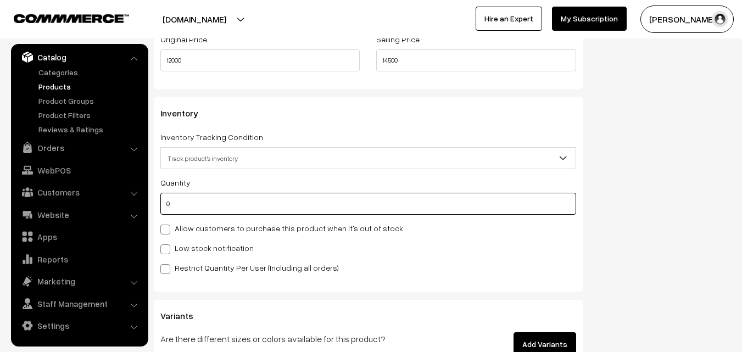
click at [187, 202] on input "0" at bounding box center [368, 204] width 416 height 22
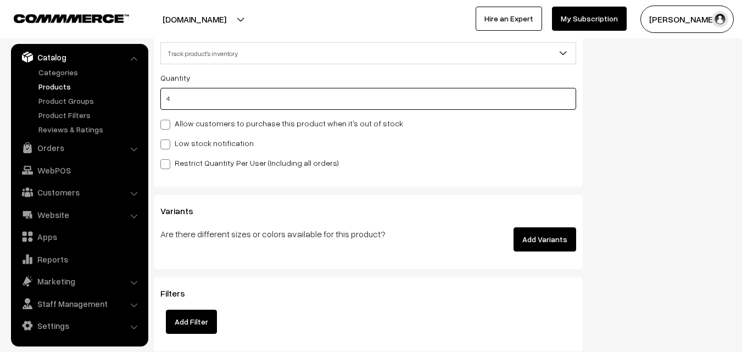
scroll to position [1099, 0]
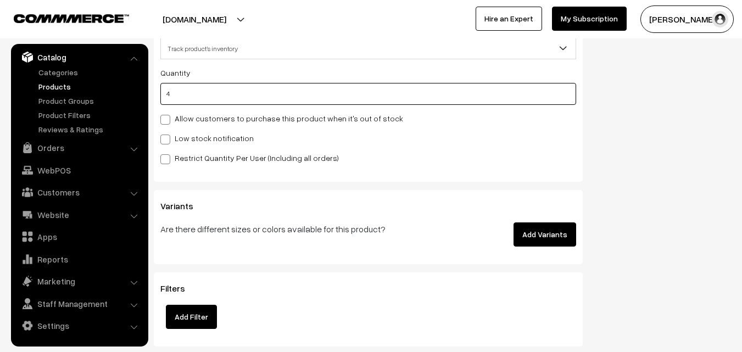
type input "4"
click at [167, 147] on div "Quantity 4 Allow customers to purchase this product when it's out of stock Low …" at bounding box center [368, 115] width 416 height 98
click at [167, 142] on span at bounding box center [165, 140] width 10 height 10
click at [167, 141] on input "Low stock notification" at bounding box center [163, 137] width 7 height 7
checkbox input "true"
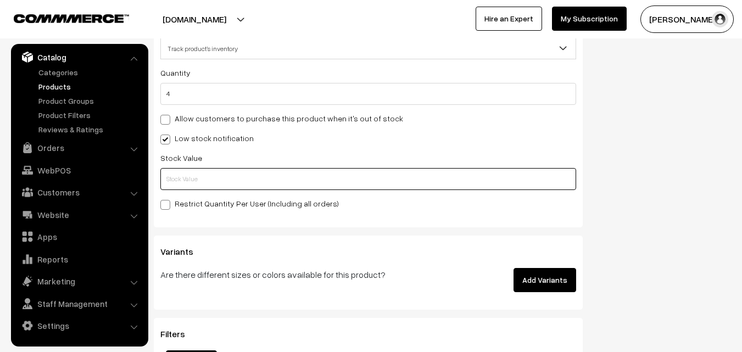
click at [170, 177] on input "text" at bounding box center [368, 179] width 416 height 22
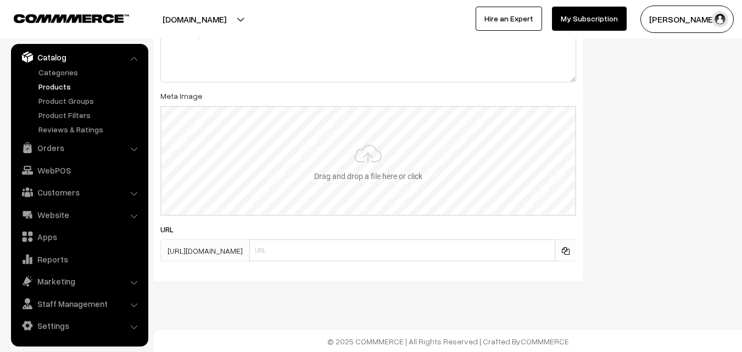
scroll to position [1635, 0]
type input "2"
click at [379, 173] on input "file" at bounding box center [369, 161] width 414 height 108
type input "C:\fakepath\kanchipuram-saree-va12325-sep.jpeg"
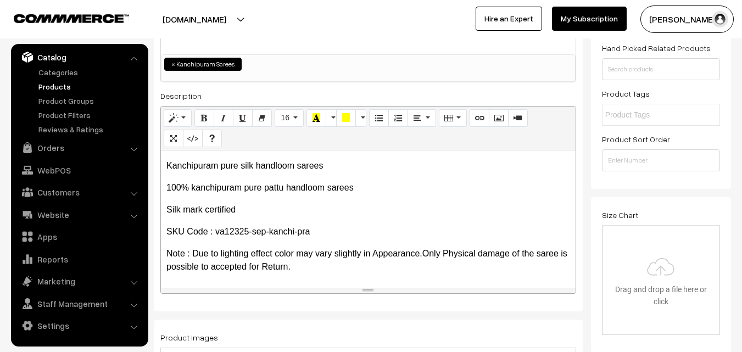
scroll to position [0, 0]
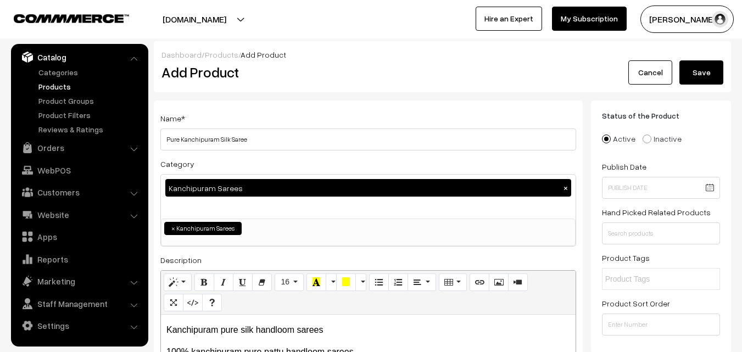
click at [689, 63] on button "Save" at bounding box center [702, 72] width 44 height 24
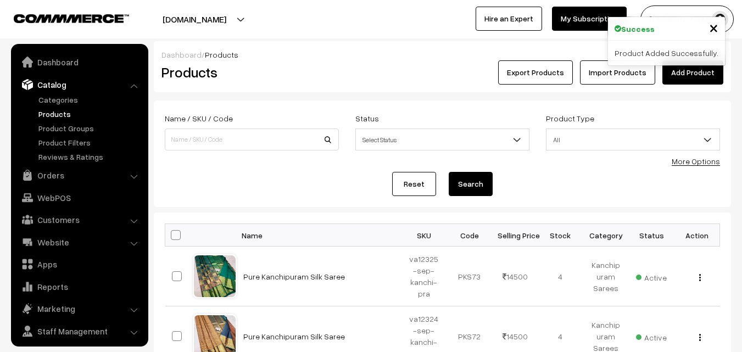
scroll to position [27, 0]
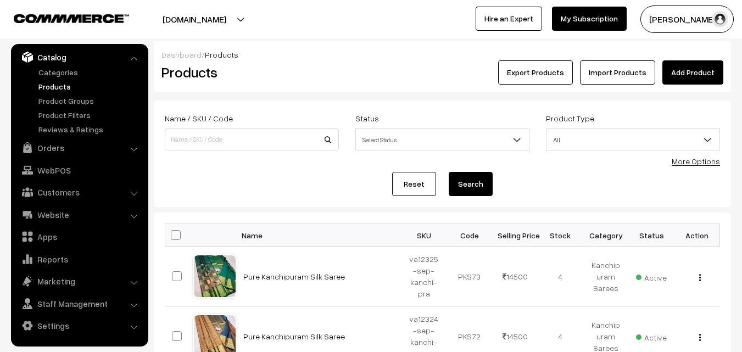
click at [321, 70] on h2 "Products" at bounding box center [250, 72] width 176 height 17
click at [699, 77] on link "Add Product" at bounding box center [693, 72] width 61 height 24
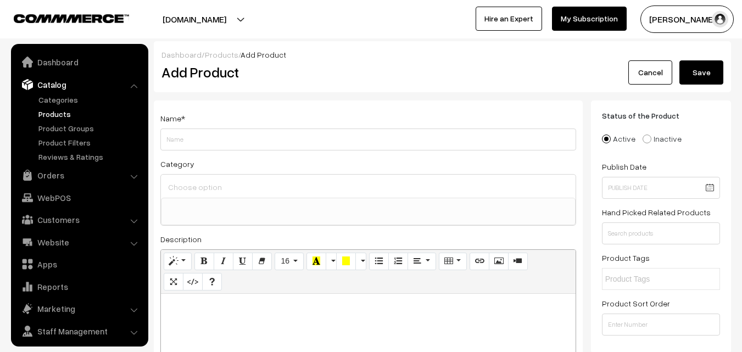
select select
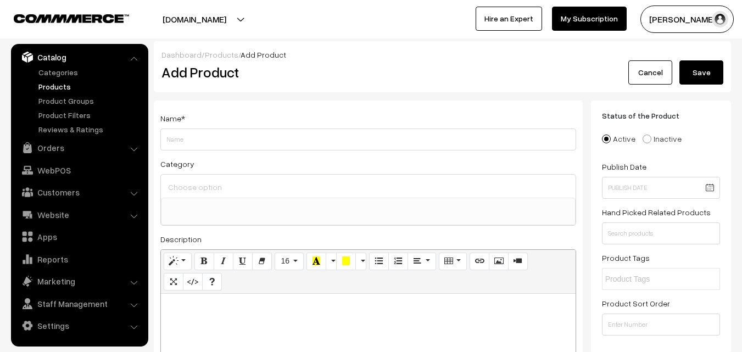
paste div
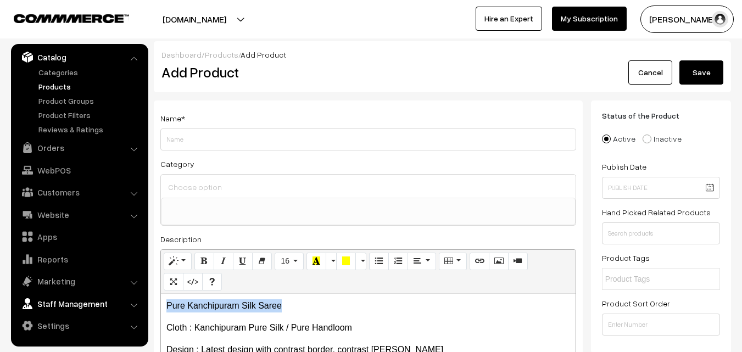
drag, startPoint x: 287, startPoint y: 304, endPoint x: 159, endPoint y: 305, distance: 128.6
drag, startPoint x: 160, startPoint y: 304, endPoint x: 174, endPoint y: 305, distance: 13.2
click at [174, 305] on p "Pure Kanchipuram Silk Saree" at bounding box center [368, 305] width 404 height 13
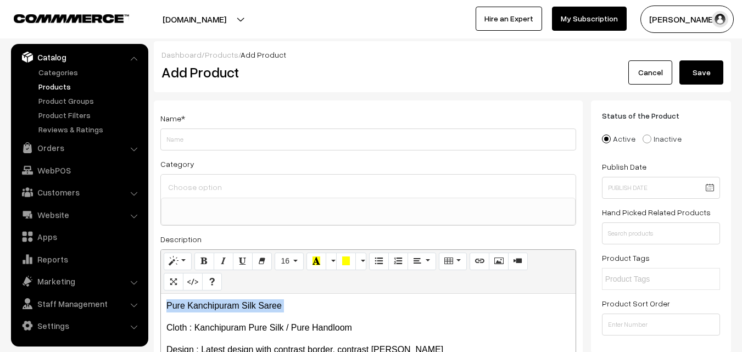
click at [174, 305] on p "Pure Kanchipuram Silk Saree" at bounding box center [368, 305] width 404 height 13
copy p "Pure Kanchipuram Silk Saree"
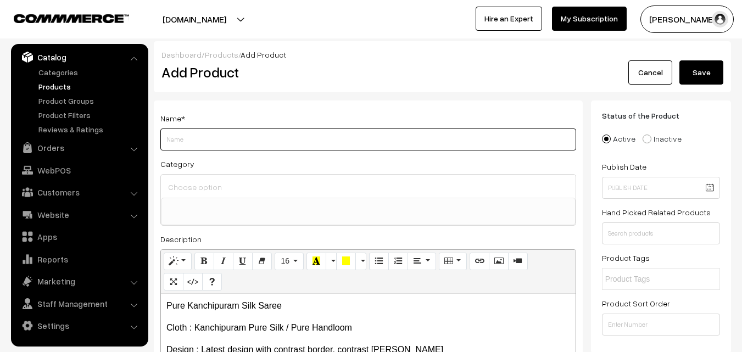
paste input "Pure Kanchipuram Silk Saree"
type input "Pure Kanchipuram Silk Saree"
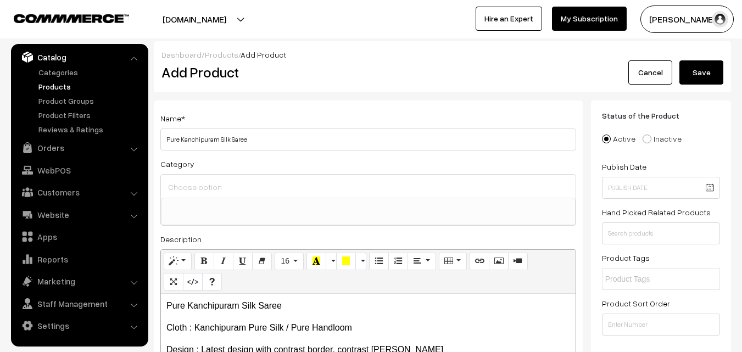
click at [187, 191] on input at bounding box center [368, 187] width 406 height 16
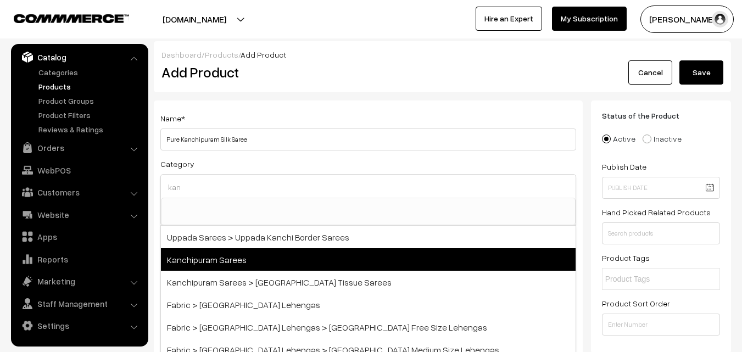
type input "kan"
click at [214, 259] on span "Kanchipuram Sarees" at bounding box center [368, 259] width 415 height 23
select select "3"
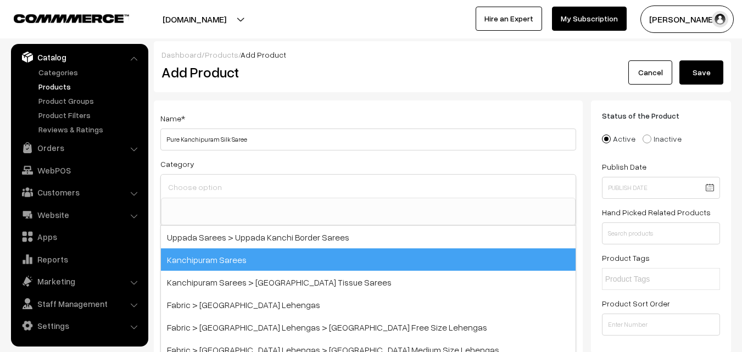
scroll to position [187, 0]
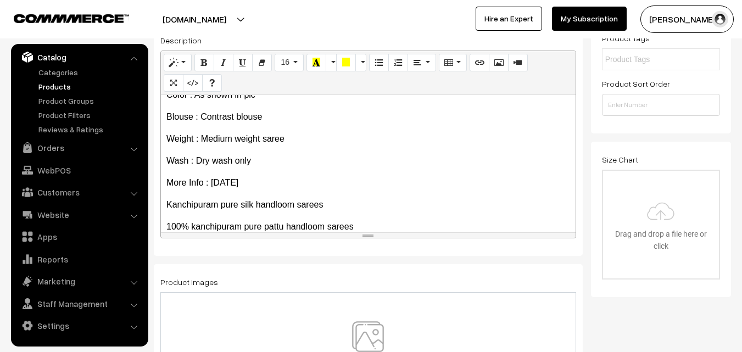
scroll to position [173, 0]
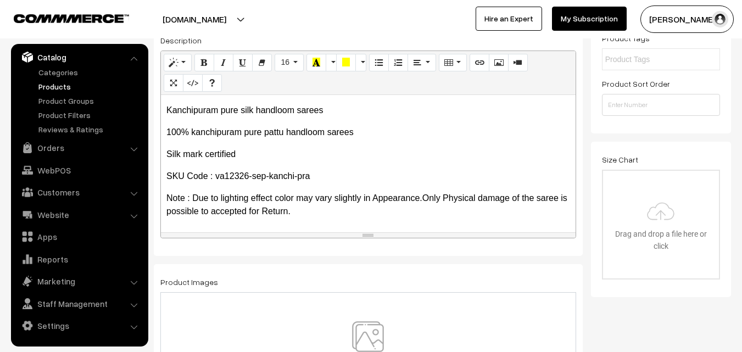
click at [357, 329] on img at bounding box center [367, 353] width 113 height 64
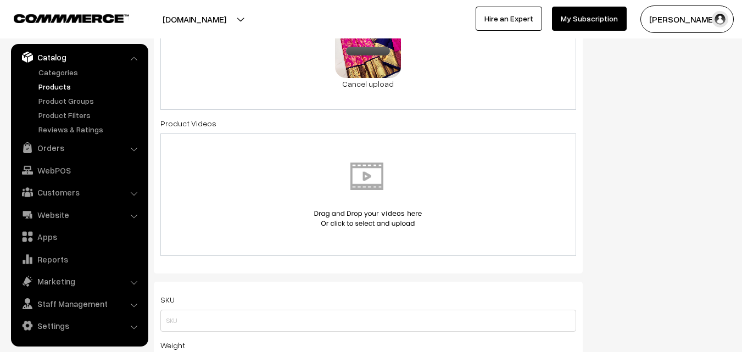
scroll to position [604, 0]
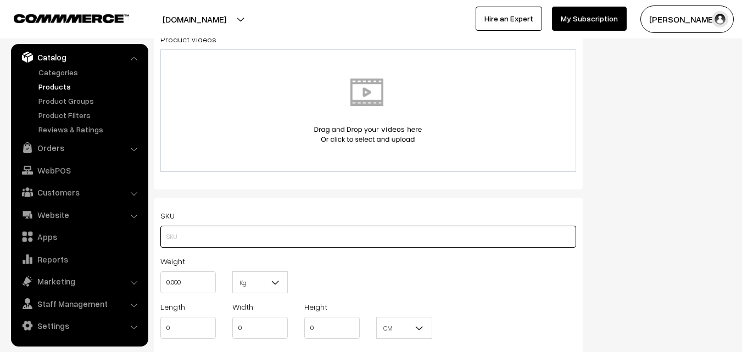
paste input "va12326-sep-kanchi-pra"
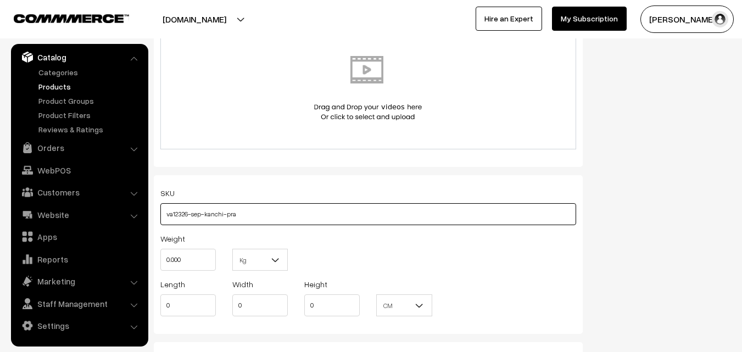
scroll to position [769, 0]
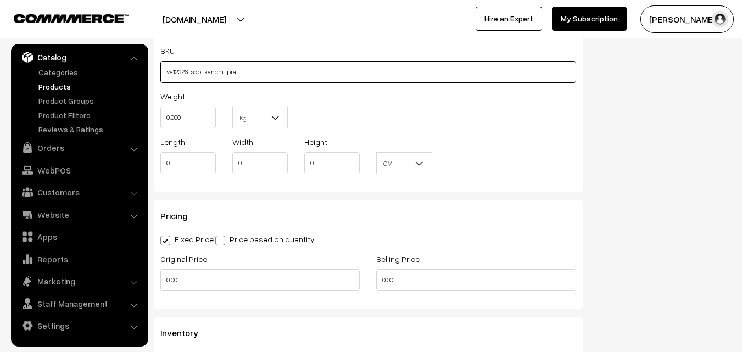
type input "va12326-sep-kanchi-pra"
drag, startPoint x: 195, startPoint y: 115, endPoint x: 143, endPoint y: 118, distance: 52.3
click at [143, 118] on body "Thank you for showing interest. Our team will call you shortly. Close [DOMAIN_N…" at bounding box center [371, 149] width 742 height 1837
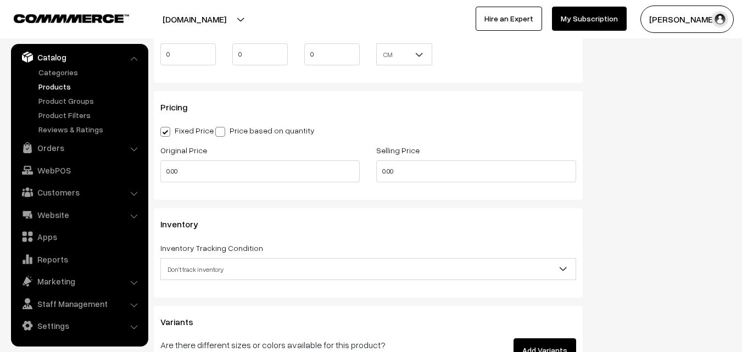
scroll to position [879, 0]
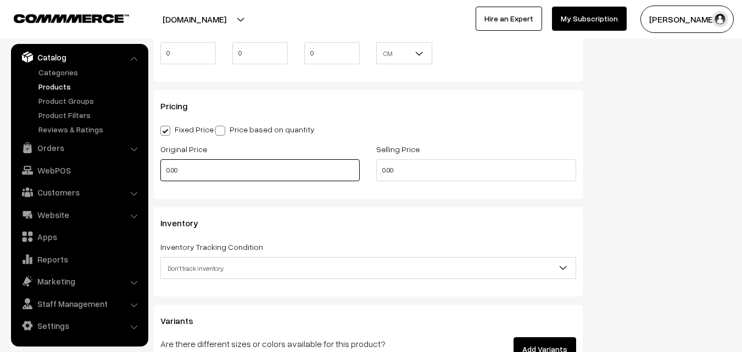
type input "0.80"
drag, startPoint x: 188, startPoint y: 177, endPoint x: 159, endPoint y: 177, distance: 29.7
click at [159, 177] on div "Original Price 0.00" at bounding box center [260, 165] width 216 height 46
type input "12000"
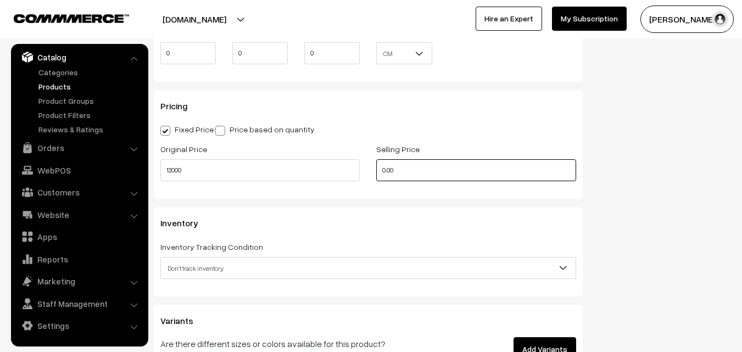
drag, startPoint x: 413, startPoint y: 171, endPoint x: 338, endPoint y: 171, distance: 74.7
click at [338, 171] on div "Original Price 12000 Selling Price 0.00" at bounding box center [368, 165] width 432 height 46
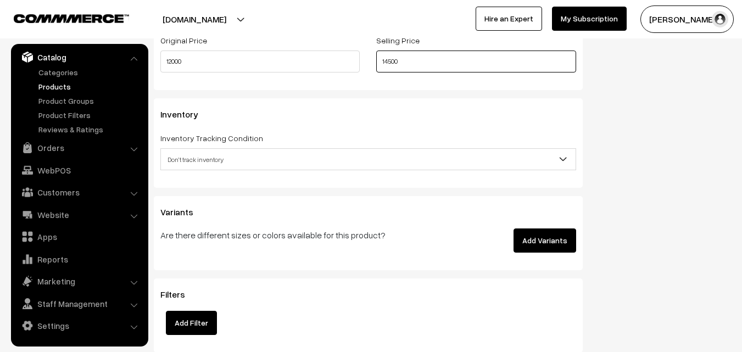
scroll to position [989, 0]
type input "14500"
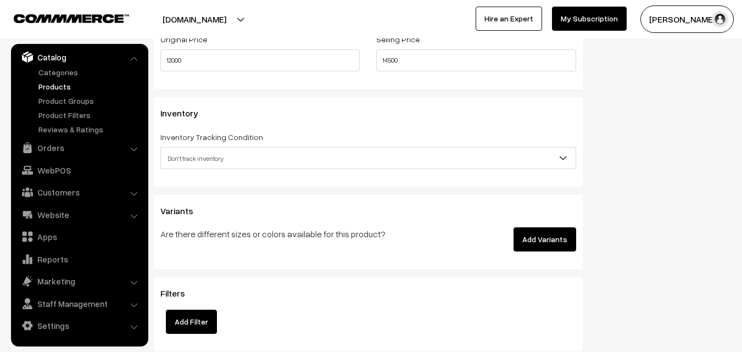
click at [197, 167] on span "Don't track inventory" at bounding box center [368, 158] width 415 height 19
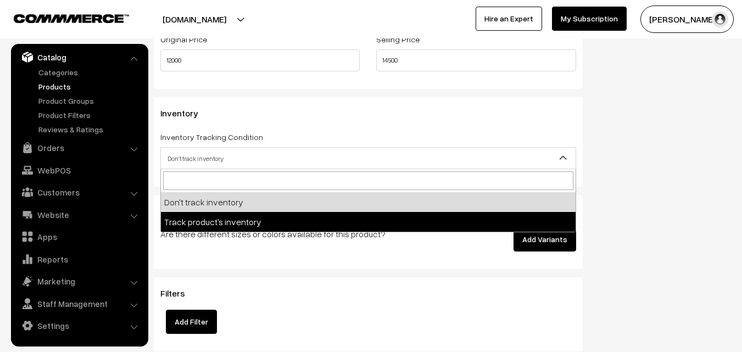
select select "2"
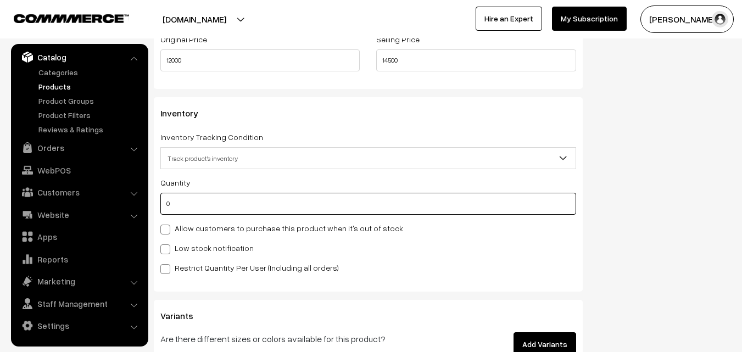
click at [194, 208] on input "0" at bounding box center [368, 204] width 416 height 22
click at [194, 207] on input "0" at bounding box center [368, 204] width 416 height 22
type input "4"
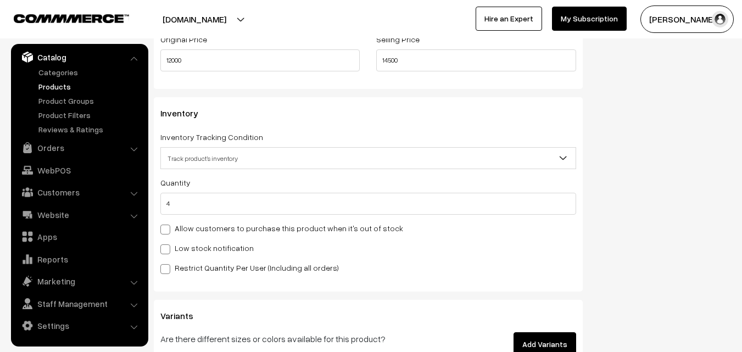
click at [199, 246] on label "Low stock notification" at bounding box center [206, 248] width 93 height 12
click at [168, 246] on input "Low stock notification" at bounding box center [163, 247] width 7 height 7
checkbox input "true"
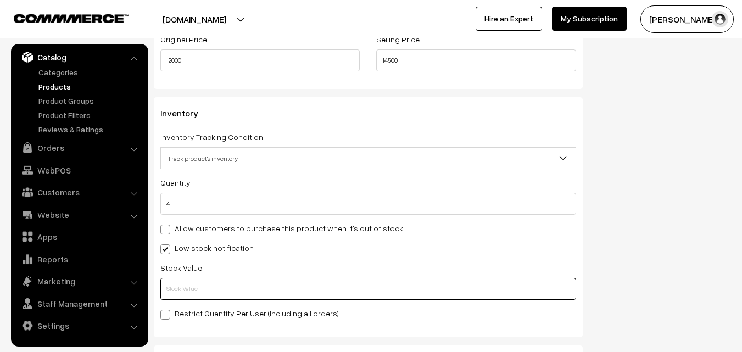
click at [199, 283] on input "text" at bounding box center [368, 289] width 416 height 22
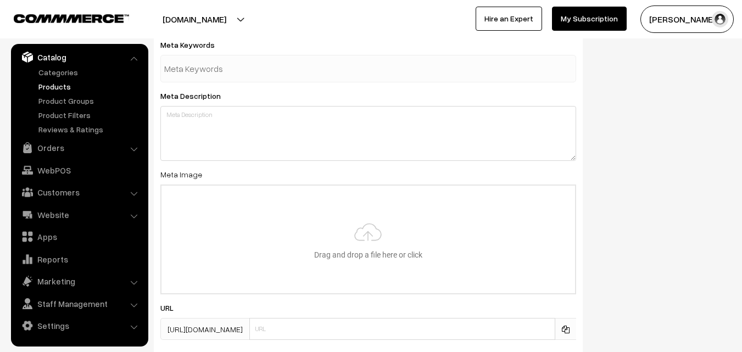
scroll to position [1635, 0]
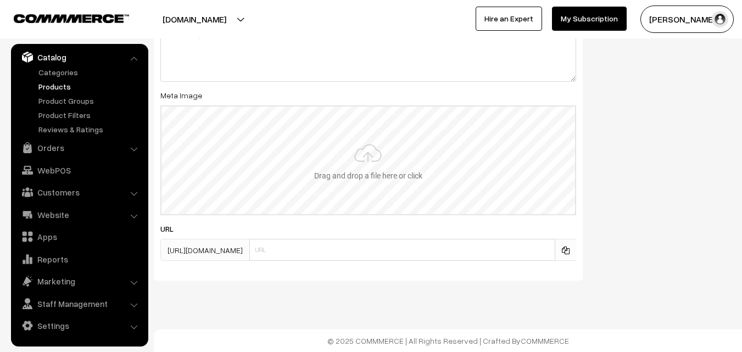
type input "2"
click at [367, 154] on input "file" at bounding box center [369, 161] width 414 height 108
type input "C:\fakepath\kanchipuram-saree-va12326-sep.jpeg"
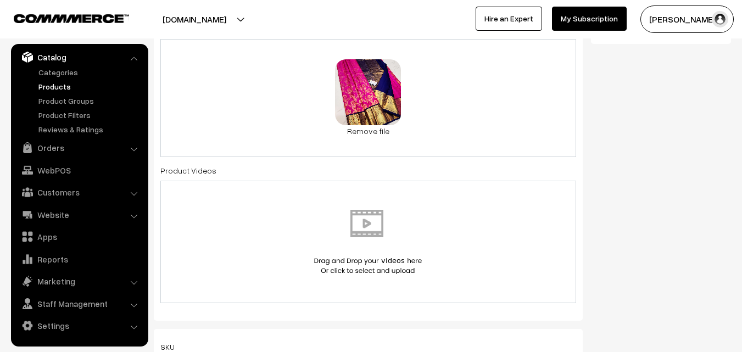
scroll to position [0, 0]
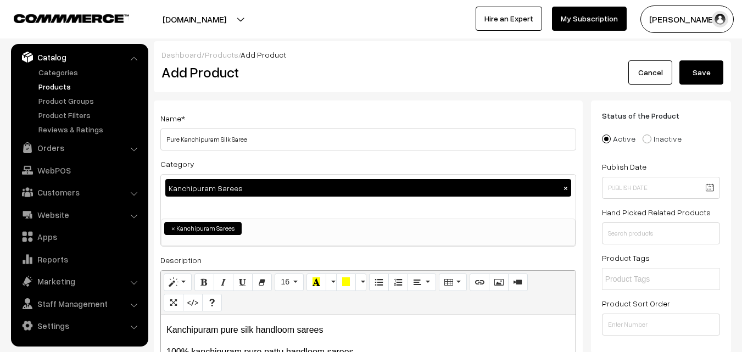
click at [702, 65] on button "Save" at bounding box center [702, 72] width 44 height 24
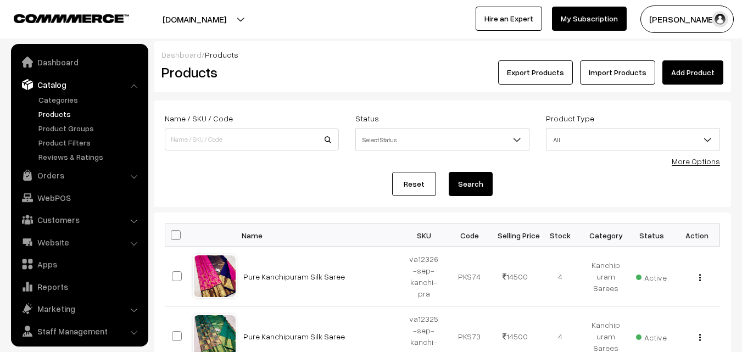
scroll to position [27, 0]
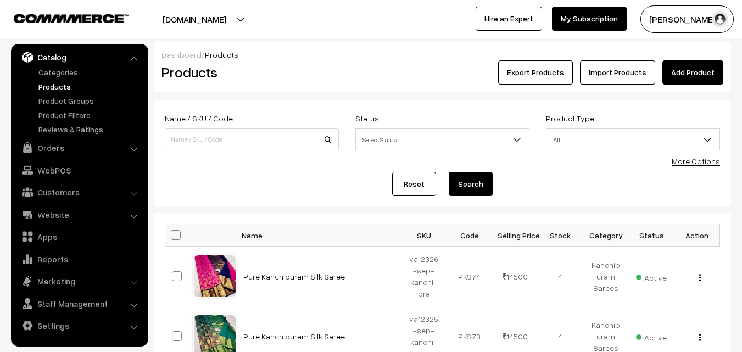
click at [336, 77] on h2 "Products" at bounding box center [250, 72] width 176 height 17
click at [693, 74] on link "Add Product" at bounding box center [693, 72] width 61 height 24
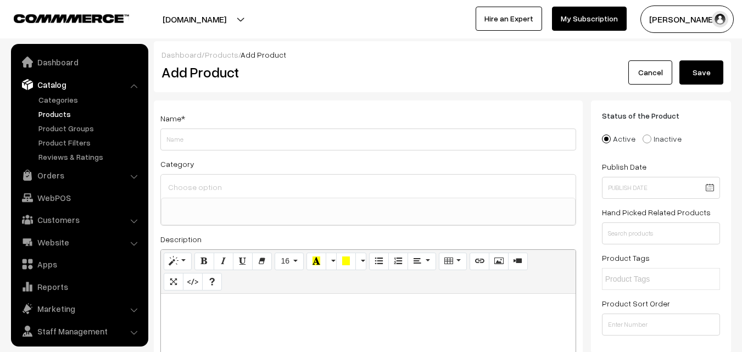
select select
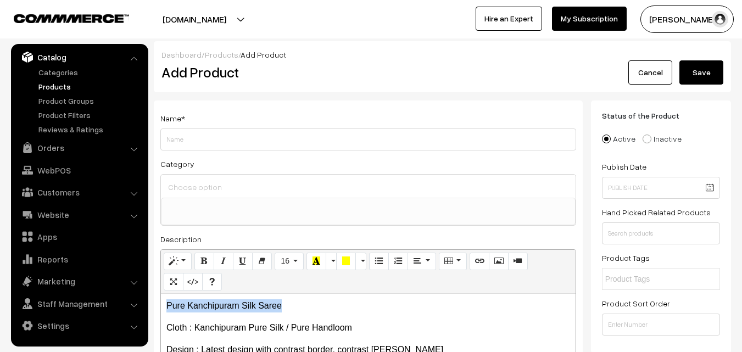
drag, startPoint x: 286, startPoint y: 305, endPoint x: 158, endPoint y: 303, distance: 128.0
click at [158, 303] on div "Name * Category Uppada Sarees Uppada Sarees > Uppada Plain Sarees Uppada Sarees…" at bounding box center [368, 278] width 429 height 354
copy p "Pure Kanchipuram Silk Saree"
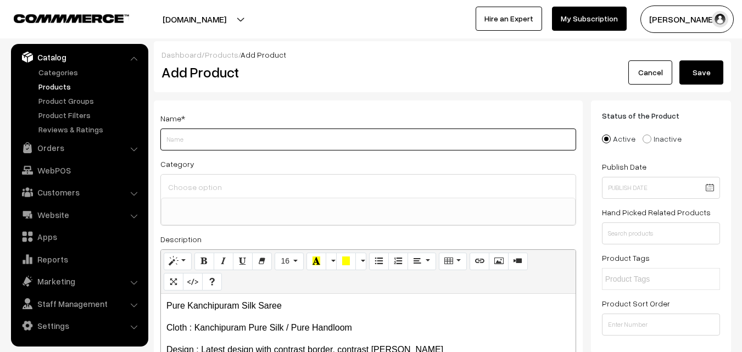
paste input "Pure Kanchipuram Silk Saree"
type input "Pure Kanchipuram Silk Saree"
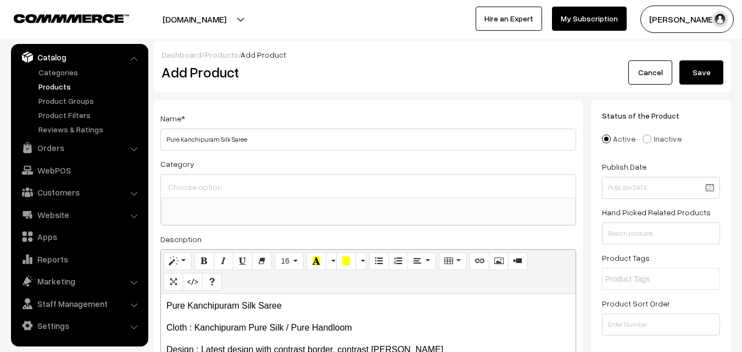
click at [203, 194] on input at bounding box center [368, 187] width 406 height 16
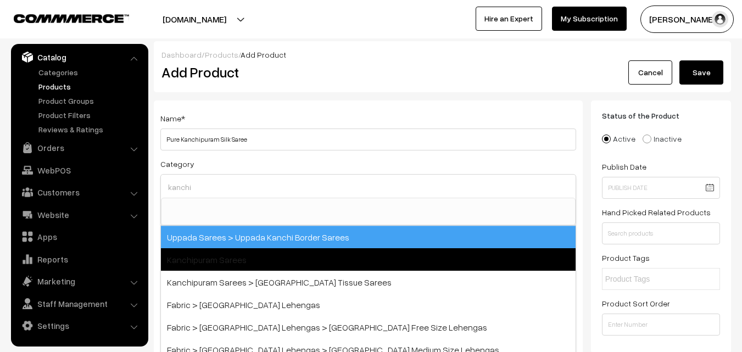
type input "kanchi"
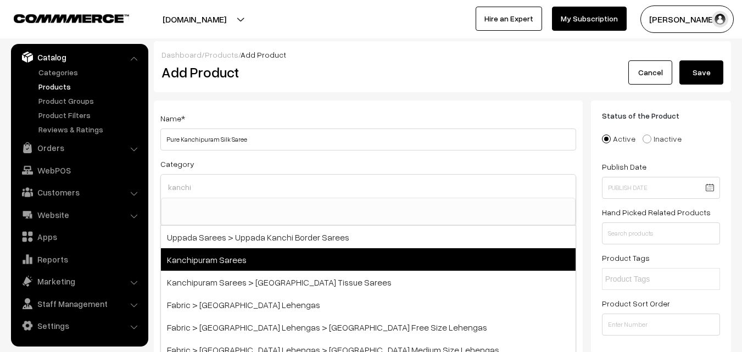
click at [226, 257] on span "Kanchipuram Sarees" at bounding box center [368, 259] width 415 height 23
select select "3"
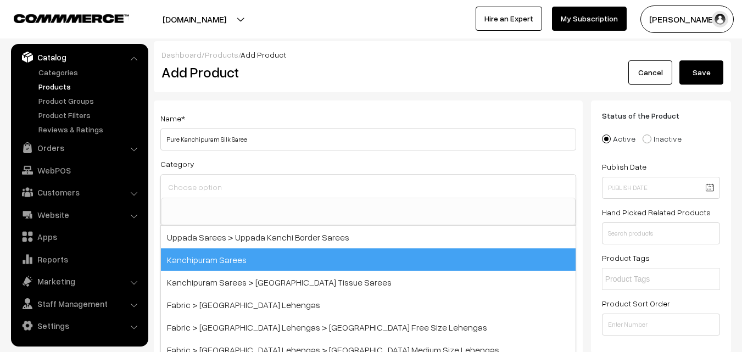
scroll to position [187, 0]
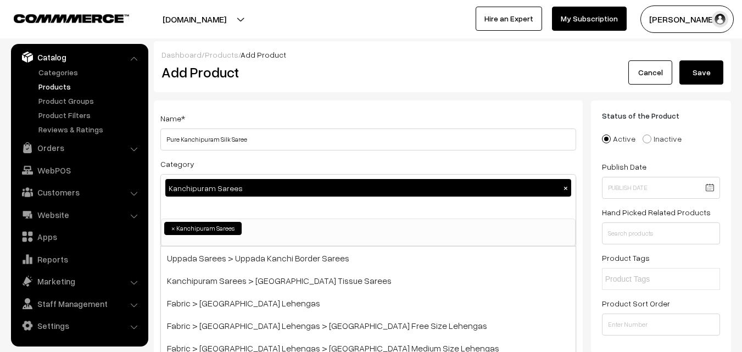
click at [285, 111] on div "Name * Pure Kanchipuram Silk Saree Category Kanchipuram Sarees × Uppada Sarees …" at bounding box center [368, 288] width 429 height 375
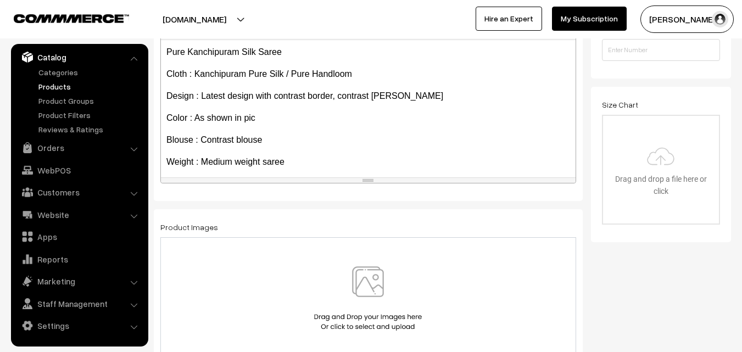
scroll to position [173, 0]
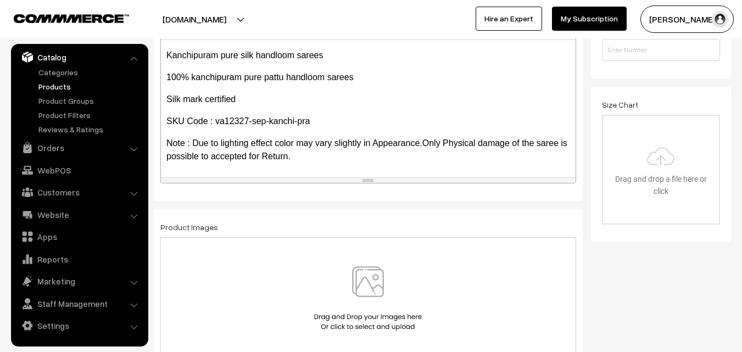
click at [380, 293] on img at bounding box center [367, 298] width 113 height 64
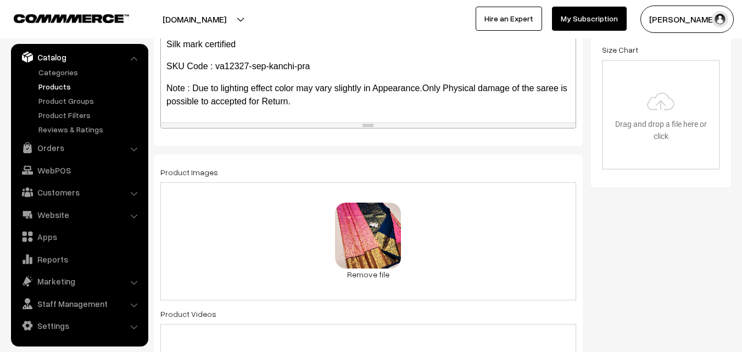
scroll to position [604, 0]
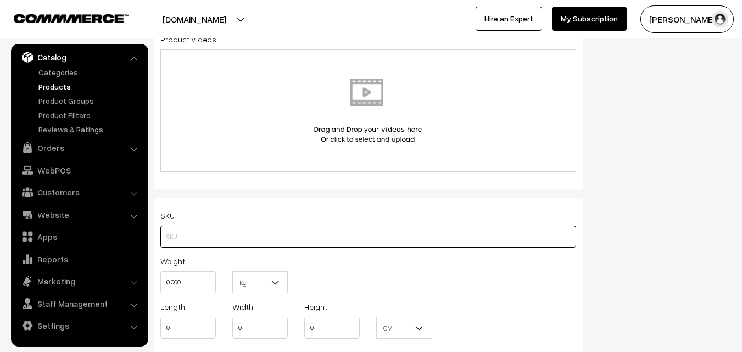
click at [226, 238] on input "text" at bounding box center [368, 237] width 416 height 22
paste input "va12327-sep-kanchi-pra"
type input "va12327-sep-kanchi-pra"
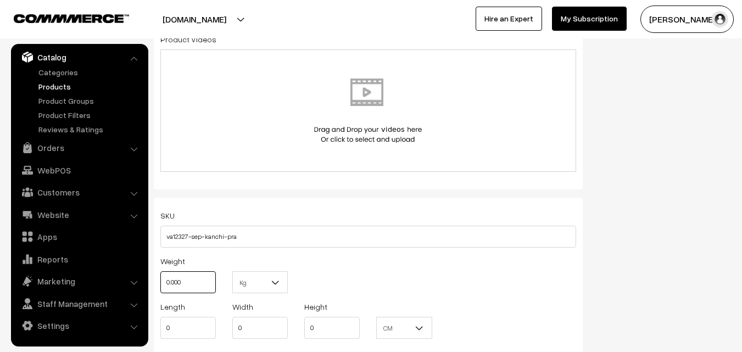
drag, startPoint x: 181, startPoint y: 277, endPoint x: 162, endPoint y: 277, distance: 19.8
click at [162, 277] on input "0.000" at bounding box center [187, 282] width 55 height 22
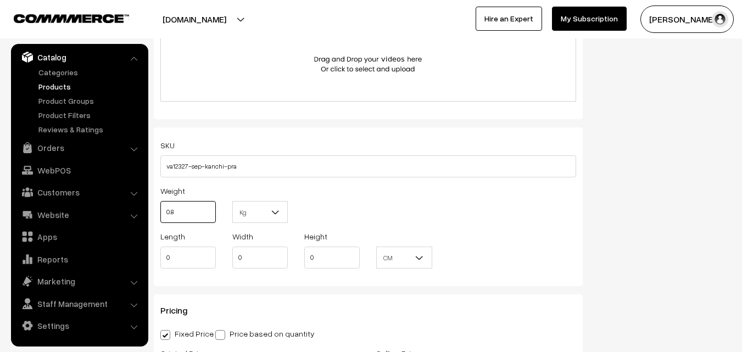
scroll to position [824, 0]
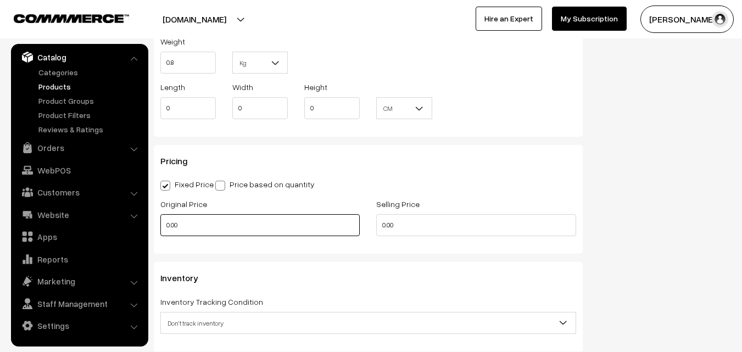
type input "0.80"
drag, startPoint x: 178, startPoint y: 226, endPoint x: 153, endPoint y: 226, distance: 25.3
click at [153, 226] on div "Original Price 0.00" at bounding box center [260, 220] width 216 height 46
type input "12000"
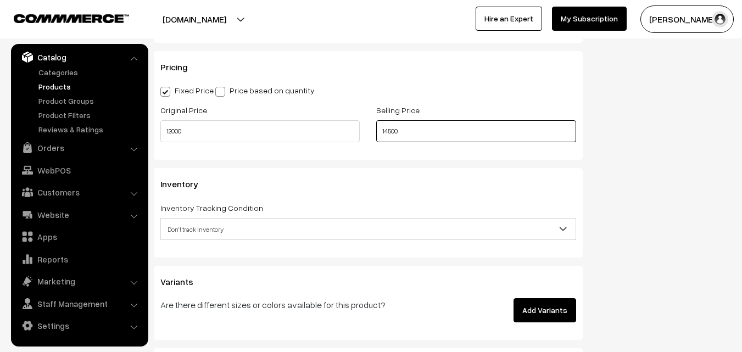
scroll to position [934, 0]
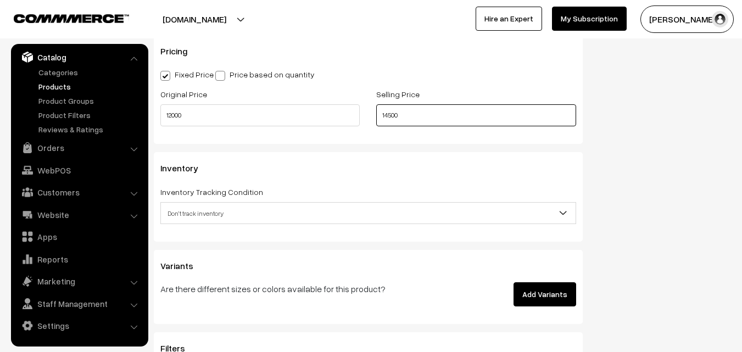
type input "14500"
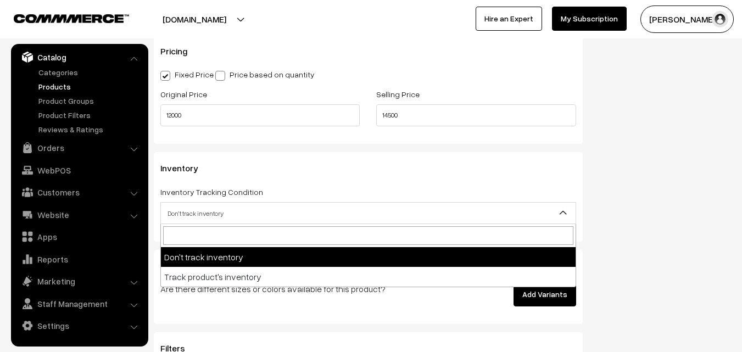
click at [191, 209] on span "Don't track inventory" at bounding box center [368, 213] width 415 height 19
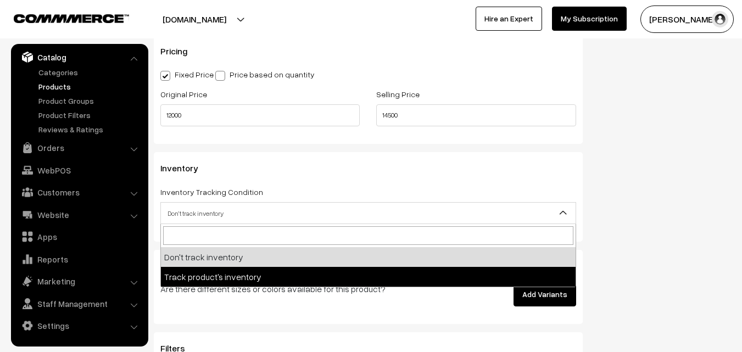
select select "2"
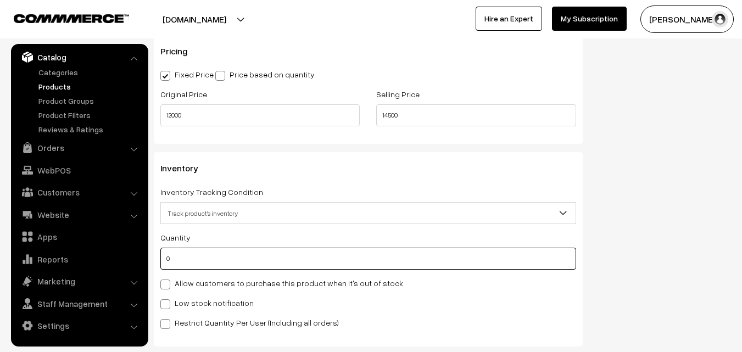
click at [187, 263] on input "0" at bounding box center [368, 259] width 416 height 22
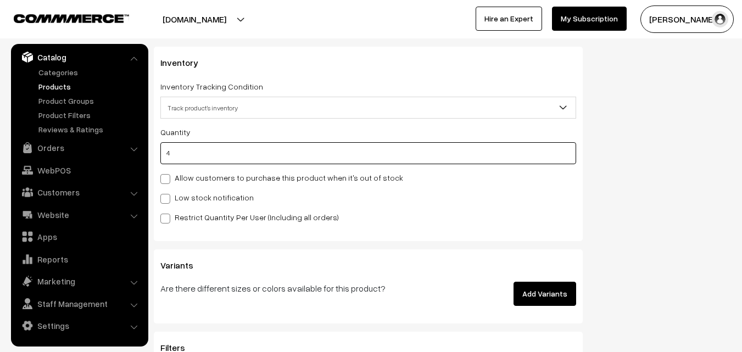
scroll to position [1044, 0]
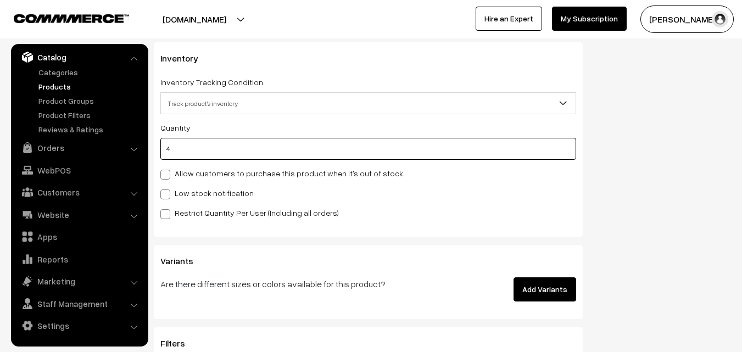
type input "4"
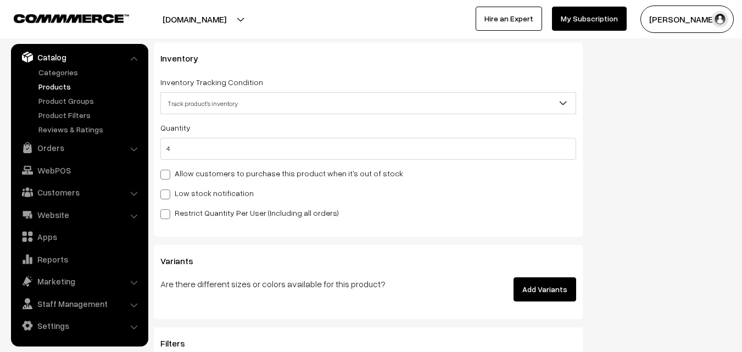
click at [175, 192] on label "Low stock notification" at bounding box center [206, 193] width 93 height 12
click at [171, 199] on div "Low stock notification" at bounding box center [368, 192] width 416 height 13
click at [165, 195] on span at bounding box center [165, 195] width 10 height 10
click at [165, 195] on input "Low stock notification" at bounding box center [163, 192] width 7 height 7
checkbox input "true"
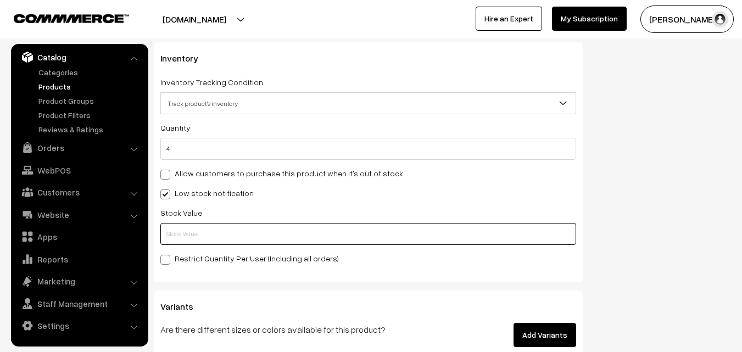
click at [166, 230] on input "text" at bounding box center [368, 234] width 416 height 22
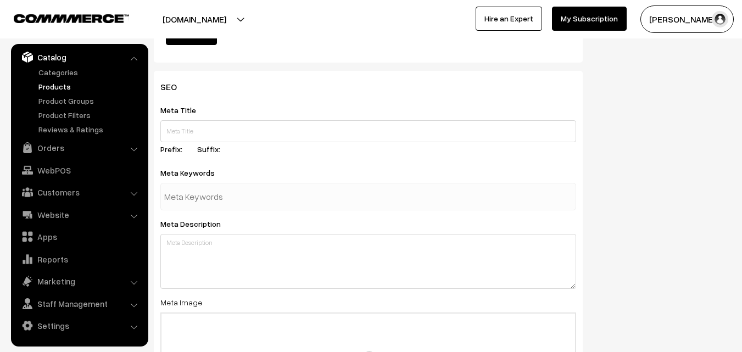
scroll to position [1635, 0]
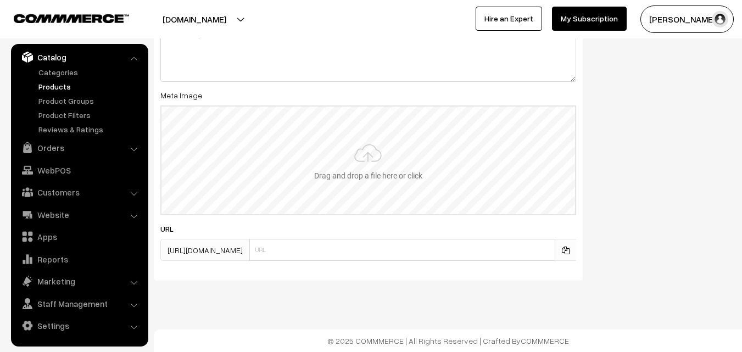
type input "2"
click at [372, 170] on input "file" at bounding box center [369, 161] width 414 height 108
type input "C:\fakepath\kanchipuram-saree-va12327-sep.jpeg"
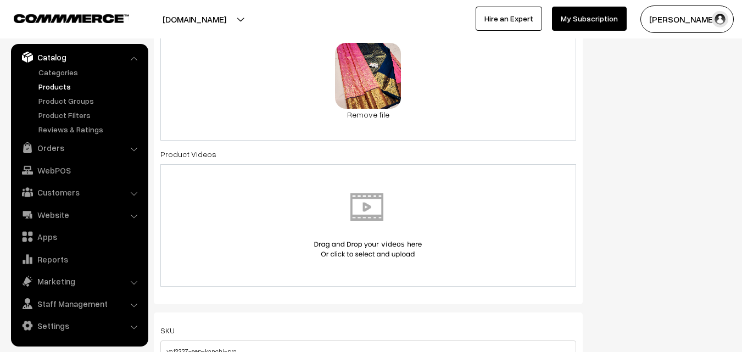
scroll to position [486, 0]
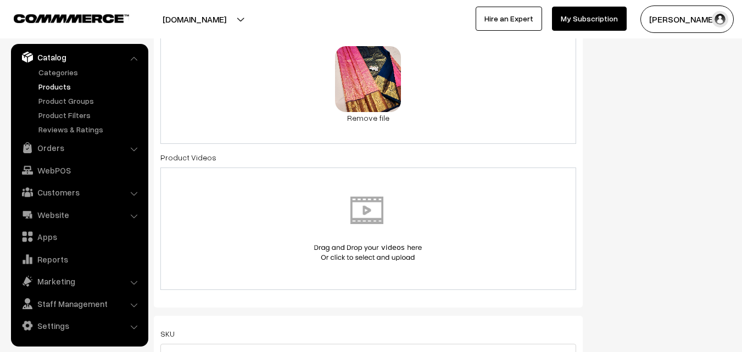
drag, startPoint x: 735, startPoint y: 136, endPoint x: 613, endPoint y: 75, distance: 136.4
click at [613, 75] on div "Status of the Product Active Inactive Product Type -- Select -- -- Select -- Pu…" at bounding box center [665, 313] width 148 height 1399
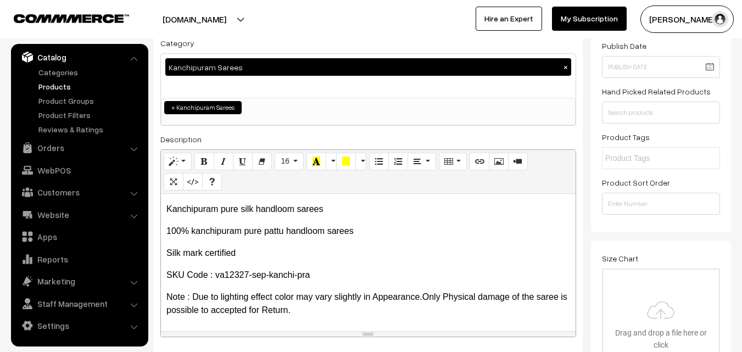
scroll to position [0, 0]
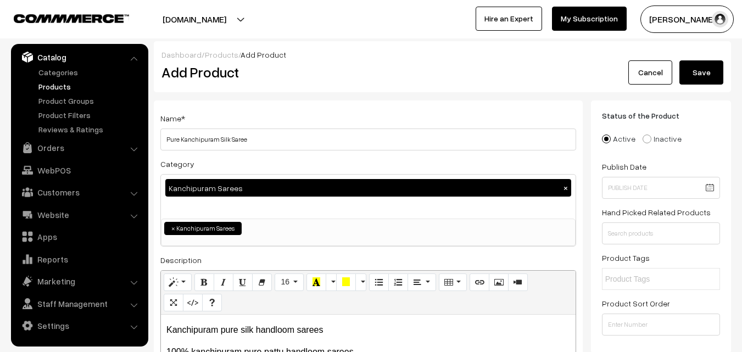
click at [684, 71] on button "Save" at bounding box center [702, 72] width 44 height 24
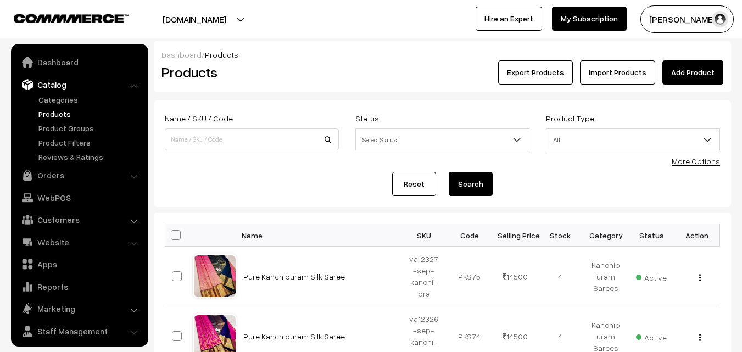
scroll to position [27, 0]
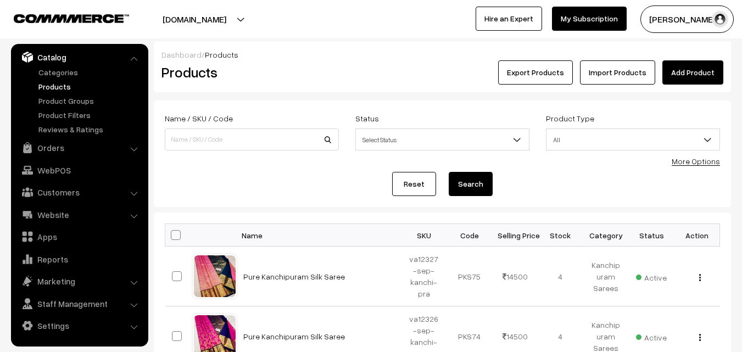
click at [694, 68] on link "Add Product" at bounding box center [693, 72] width 61 height 24
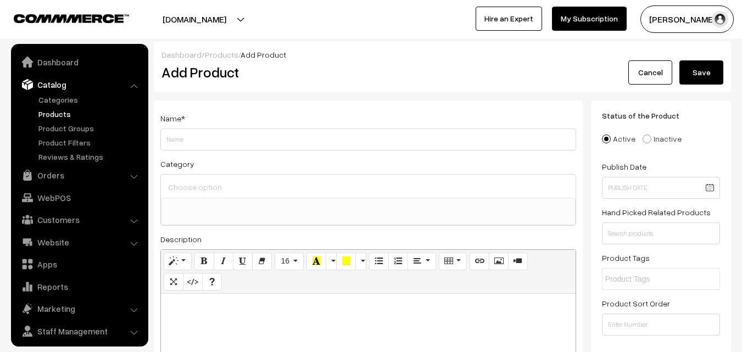
select select
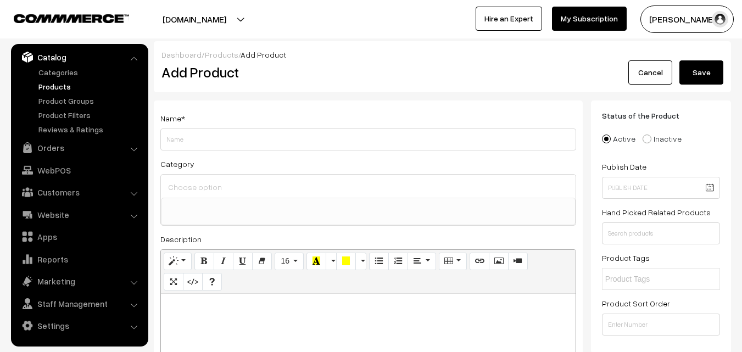
click at [54, 85] on link "Products" at bounding box center [90, 87] width 109 height 12
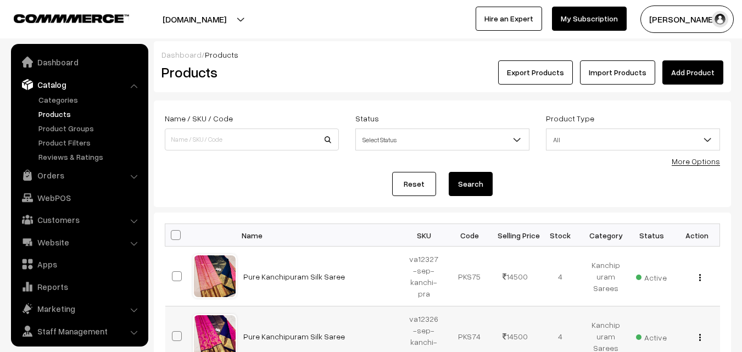
scroll to position [27, 0]
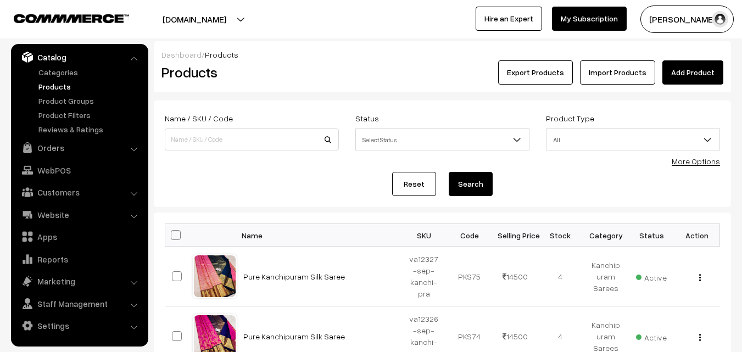
click at [329, 70] on h2 "Products" at bounding box center [250, 72] width 176 height 17
click at [691, 58] on div "Dashboard / Products" at bounding box center [443, 55] width 562 height 12
click at [688, 63] on link "Add Product" at bounding box center [693, 72] width 61 height 24
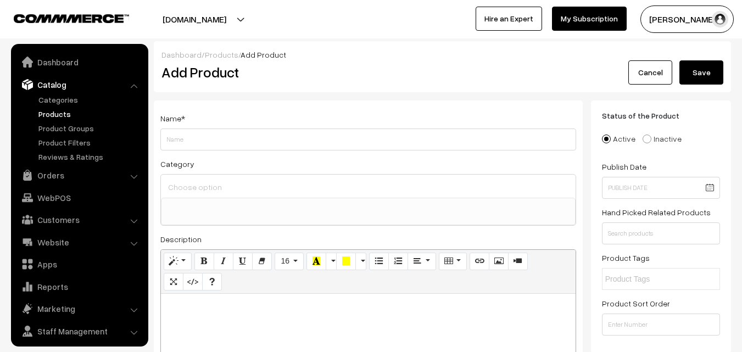
select select
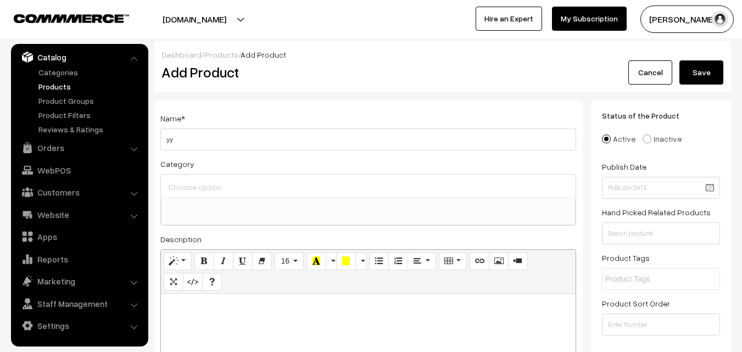
type input "y"
click at [305, 303] on p at bounding box center [368, 305] width 404 height 13
click at [57, 80] on ul "Categories" at bounding box center [80, 100] width 132 height 69
click at [59, 85] on link "Products" at bounding box center [90, 87] width 109 height 12
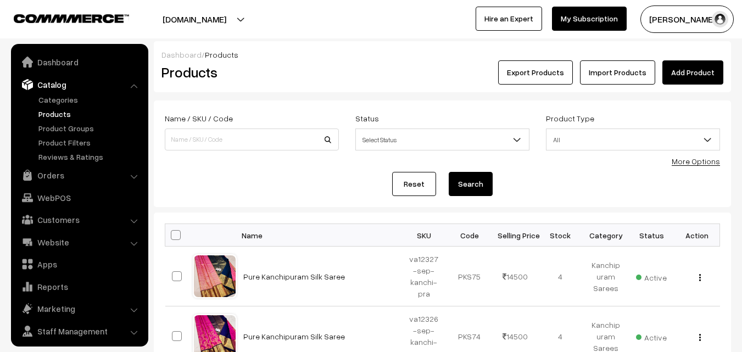
scroll to position [27, 0]
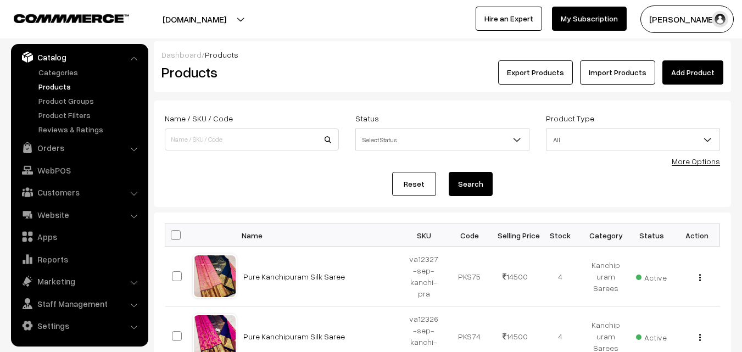
click at [298, 75] on h2 "Products" at bounding box center [250, 72] width 176 height 17
click at [686, 74] on link "Add Product" at bounding box center [693, 72] width 61 height 24
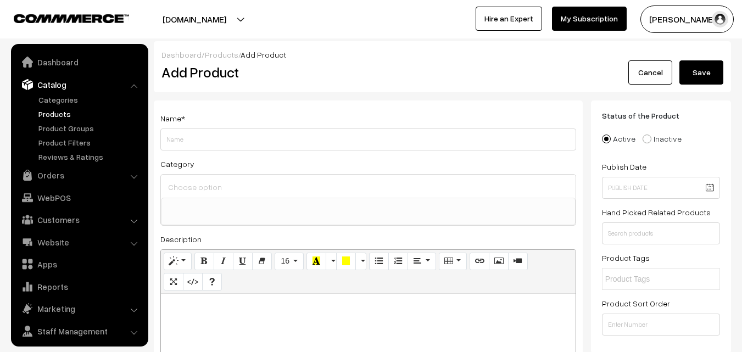
select select
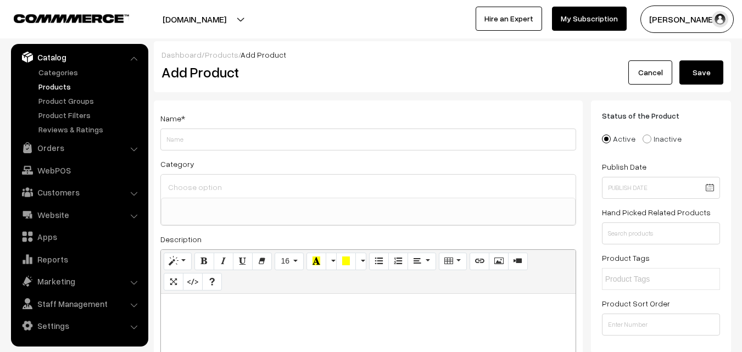
click at [222, 312] on p at bounding box center [368, 305] width 404 height 13
paste div
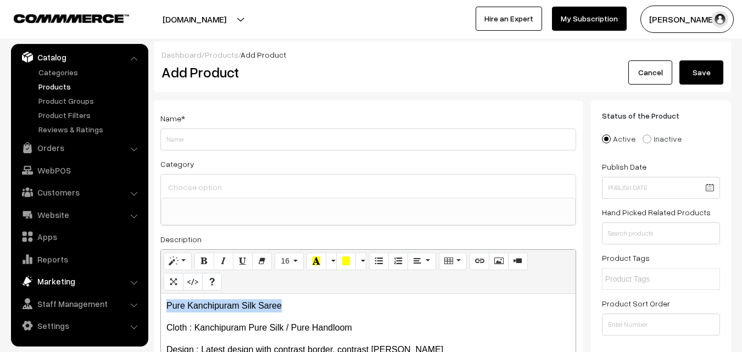
drag, startPoint x: 288, startPoint y: 300, endPoint x: 138, endPoint y: 287, distance: 150.5
copy p "Pure Kanchipuram Silk Saree"
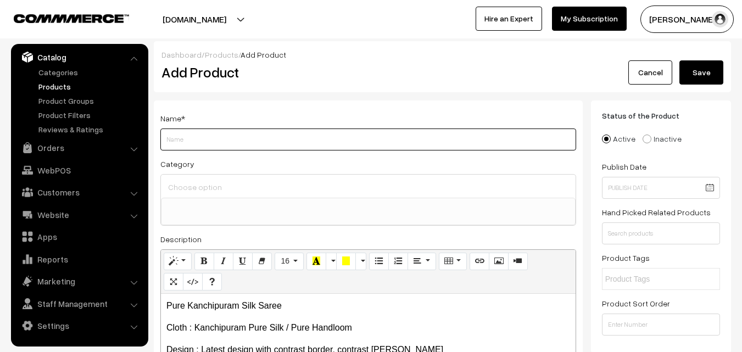
click at [189, 142] on input "Weight" at bounding box center [368, 140] width 416 height 22
paste input "Pure Kanchipuram Silk Saree"
type input "Pure Kanchipuram Silk Saree"
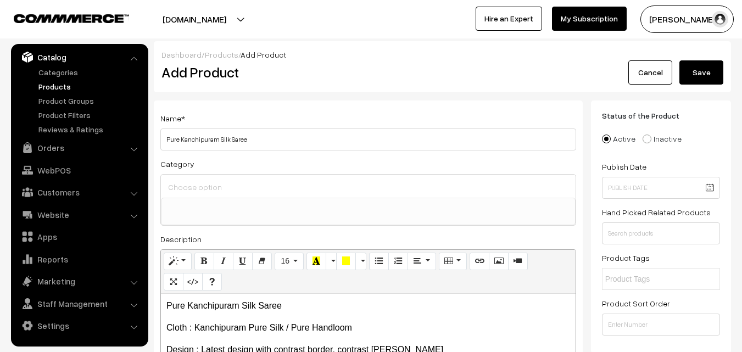
click at [194, 185] on input at bounding box center [368, 187] width 406 height 16
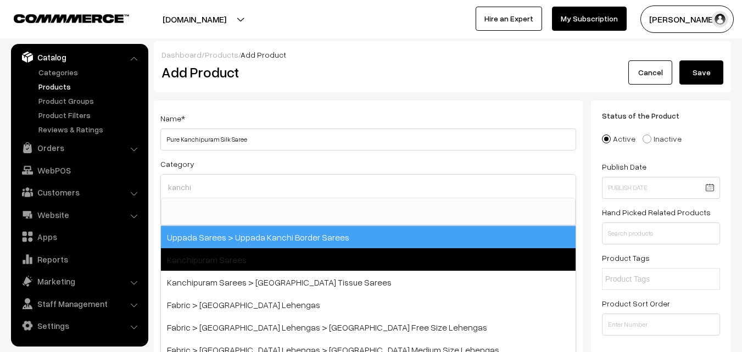
type input "kanchi"
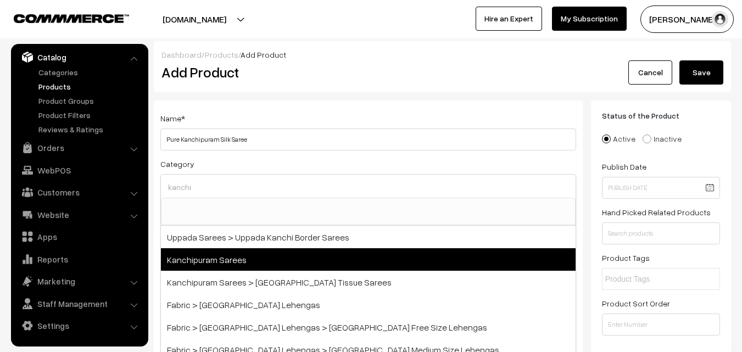
click at [209, 259] on span "Kanchipuram Sarees" at bounding box center [368, 259] width 415 height 23
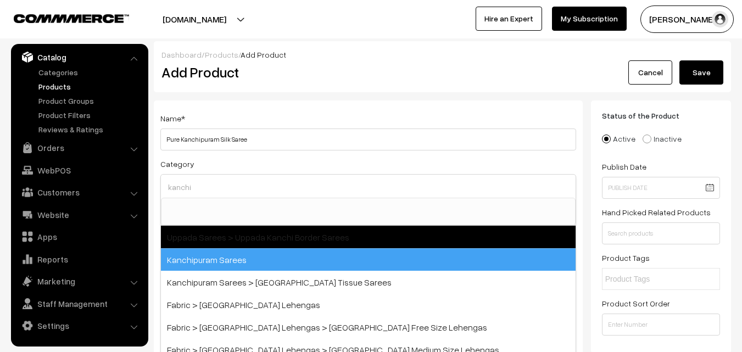
select select "3"
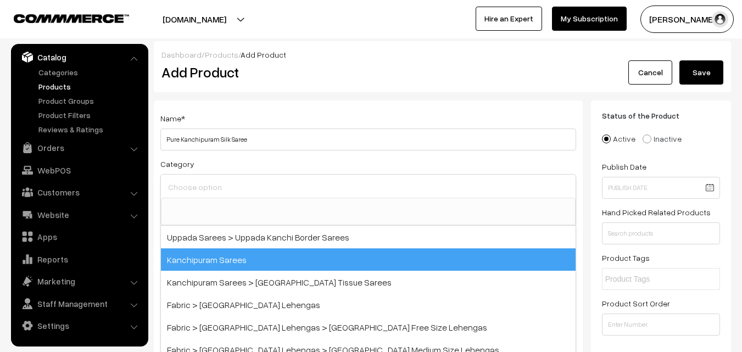
scroll to position [187, 0]
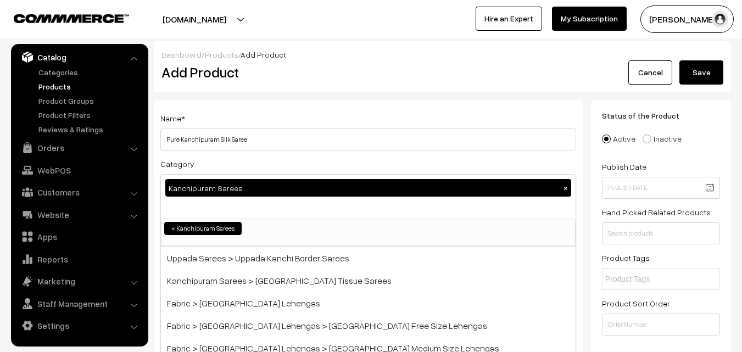
click at [263, 120] on div "Name * Pure Kanchipuram Silk Saree" at bounding box center [368, 131] width 416 height 39
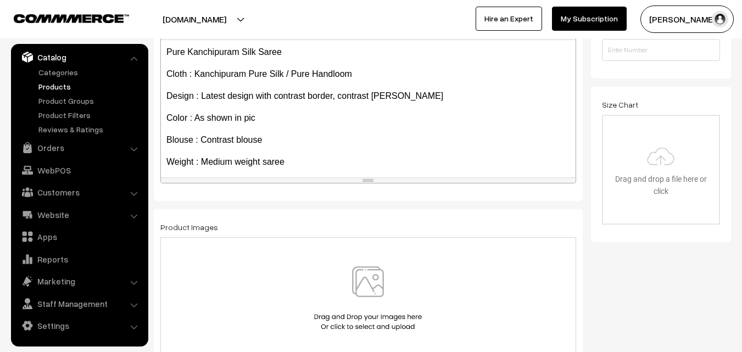
scroll to position [173, 0]
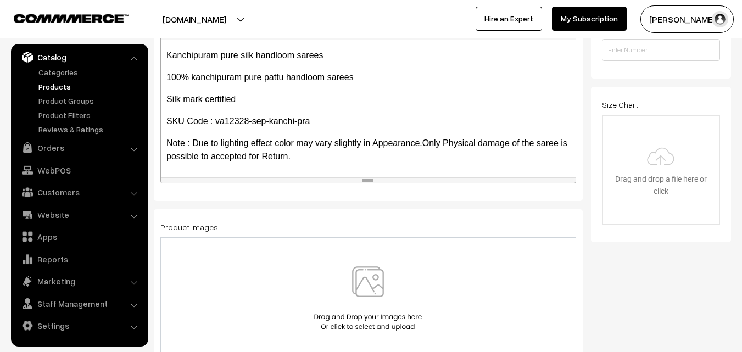
click at [368, 285] on img at bounding box center [367, 298] width 113 height 64
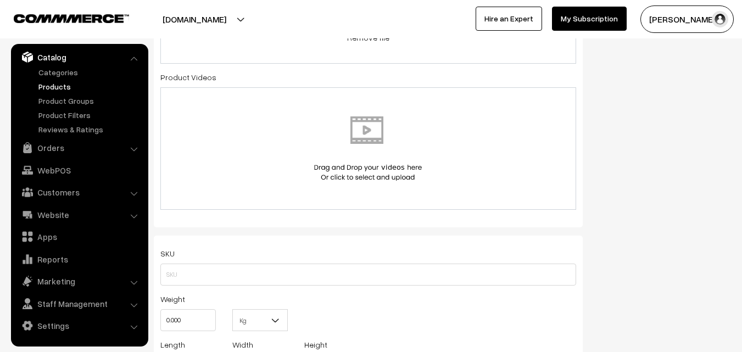
scroll to position [604, 0]
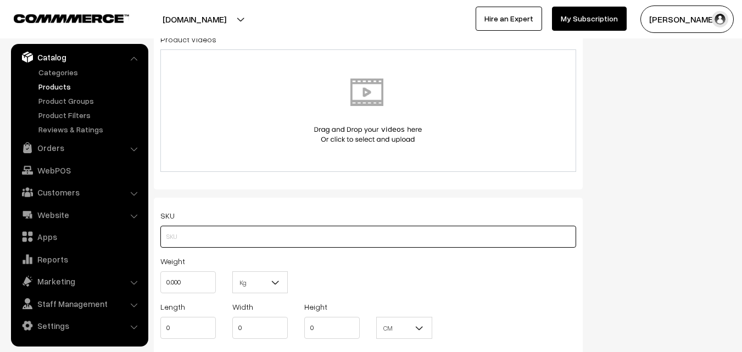
click at [175, 232] on input "text" at bounding box center [368, 237] width 416 height 22
paste input "va12328-sep-kanchi-pra"
type input "va12328-sep-kanchi-pra"
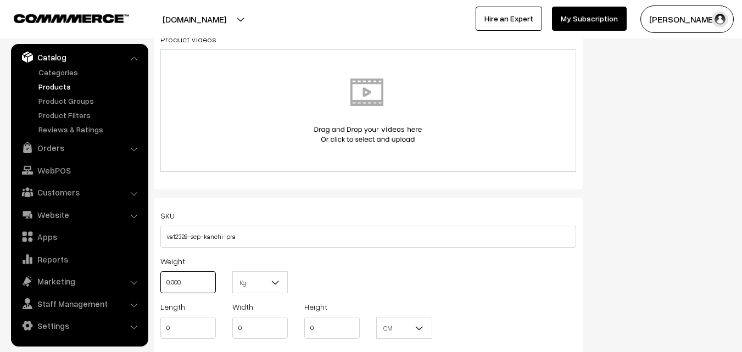
drag, startPoint x: 190, startPoint y: 287, endPoint x: 152, endPoint y: 276, distance: 38.9
click at [153, 277] on div "Weight 0.000" at bounding box center [188, 277] width 72 height 46
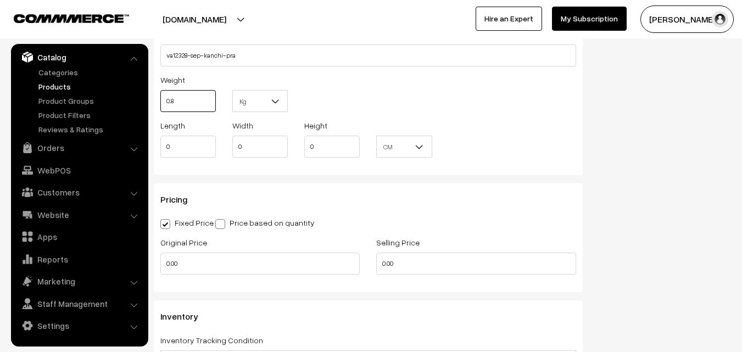
scroll to position [824, 0]
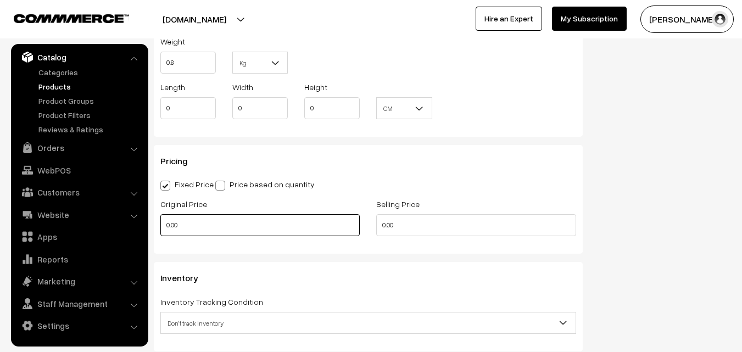
type input "0.80"
drag, startPoint x: 185, startPoint y: 220, endPoint x: 143, endPoint y: 221, distance: 41.8
click at [143, 221] on body "Thank you for showing interest. Our team will call you shortly. Close uppadasar…" at bounding box center [371, 94] width 742 height 1837
type input "0"
type input "12000"
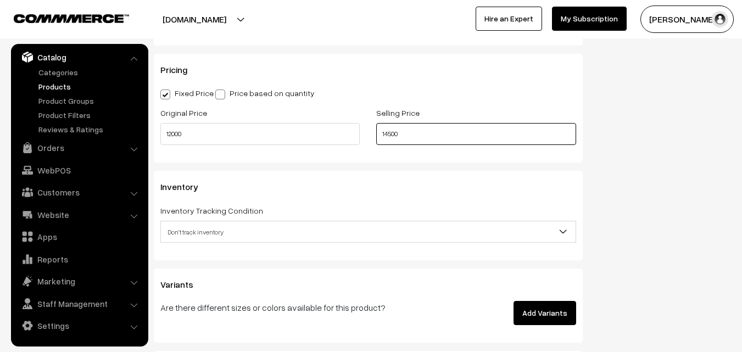
scroll to position [934, 0]
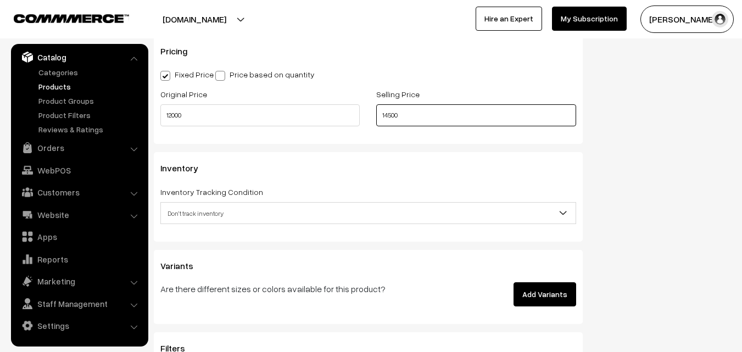
type input "14500"
click at [219, 209] on span "Don't track inventory" at bounding box center [368, 213] width 415 height 19
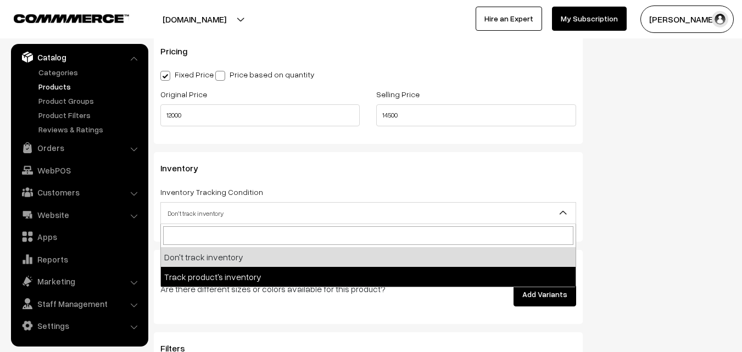
select select "2"
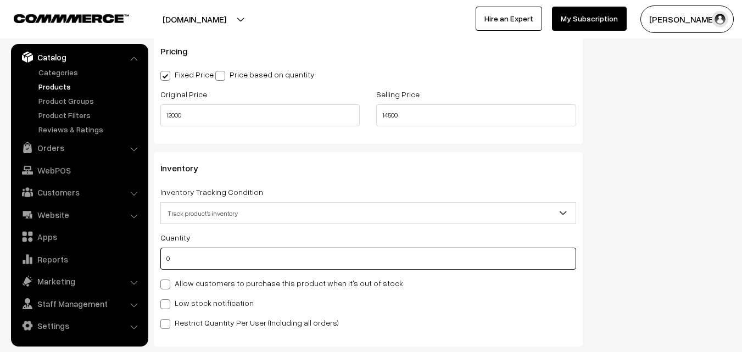
click at [204, 265] on input "0" at bounding box center [368, 259] width 416 height 22
type input "4"
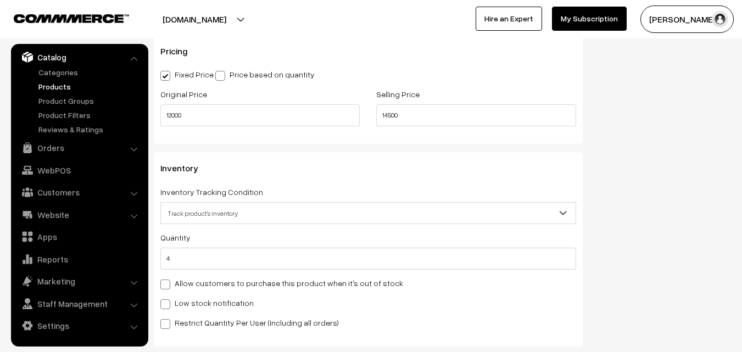
click at [161, 306] on span at bounding box center [165, 304] width 10 height 10
click at [161, 306] on input "Low stock notification" at bounding box center [163, 302] width 7 height 7
checkbox input "true"
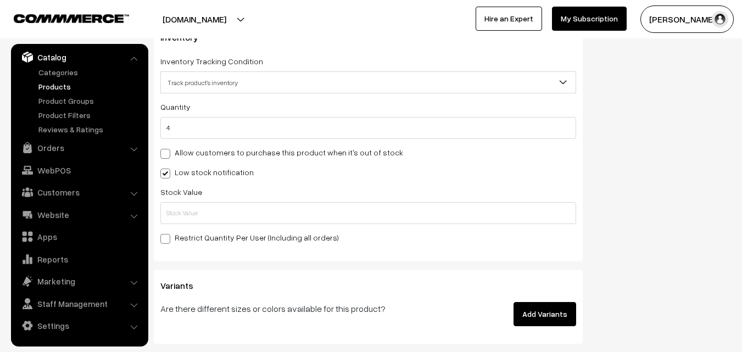
scroll to position [1099, 0]
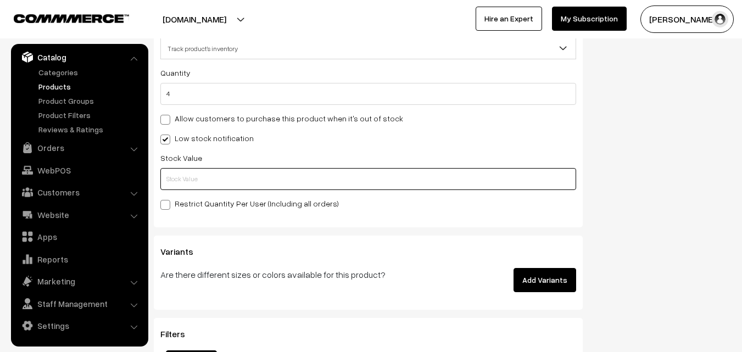
click at [180, 179] on input "text" at bounding box center [368, 179] width 416 height 22
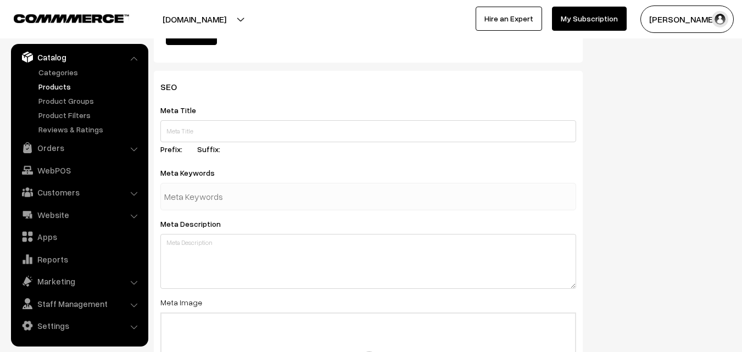
scroll to position [1635, 0]
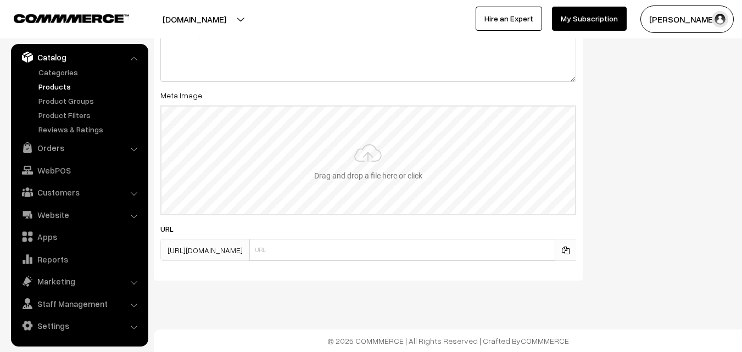
type input "2"
click at [406, 158] on input "file" at bounding box center [369, 161] width 414 height 108
type input "C:\fakepath\kanchipuram-saree-va12328-sep.jpeg"
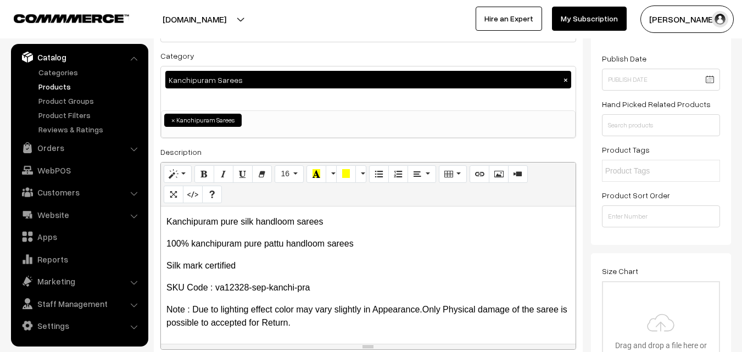
scroll to position [0, 0]
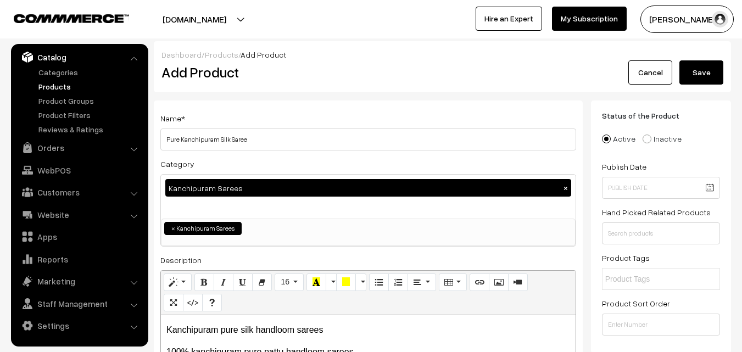
click at [698, 70] on button "Save" at bounding box center [702, 72] width 44 height 24
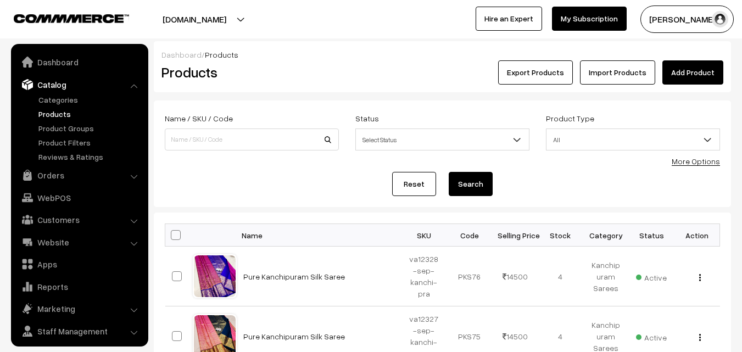
scroll to position [27, 0]
